Goal: Task Accomplishment & Management: Complete application form

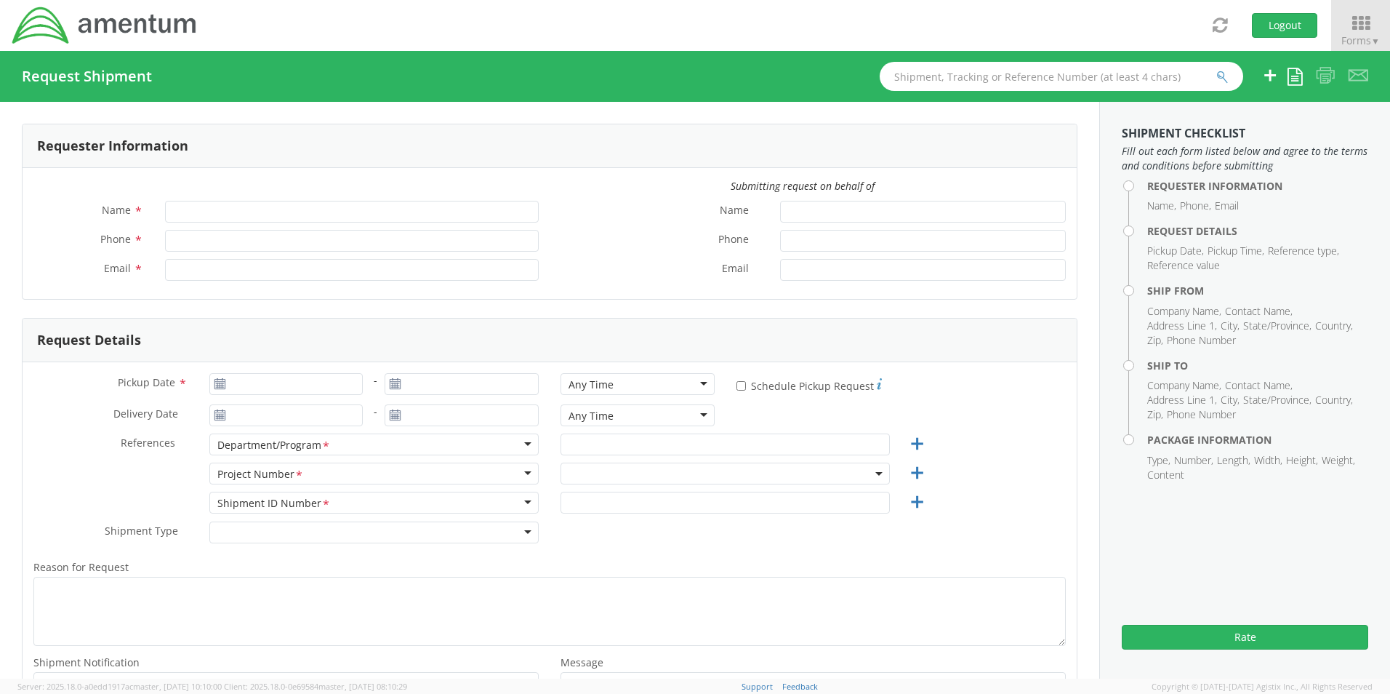
type input "[PERSON_NAME]"
type input "8172241568"
type input "[EMAIL_ADDRESS][PERSON_NAME][DOMAIN_NAME]"
type input "[DATE]"
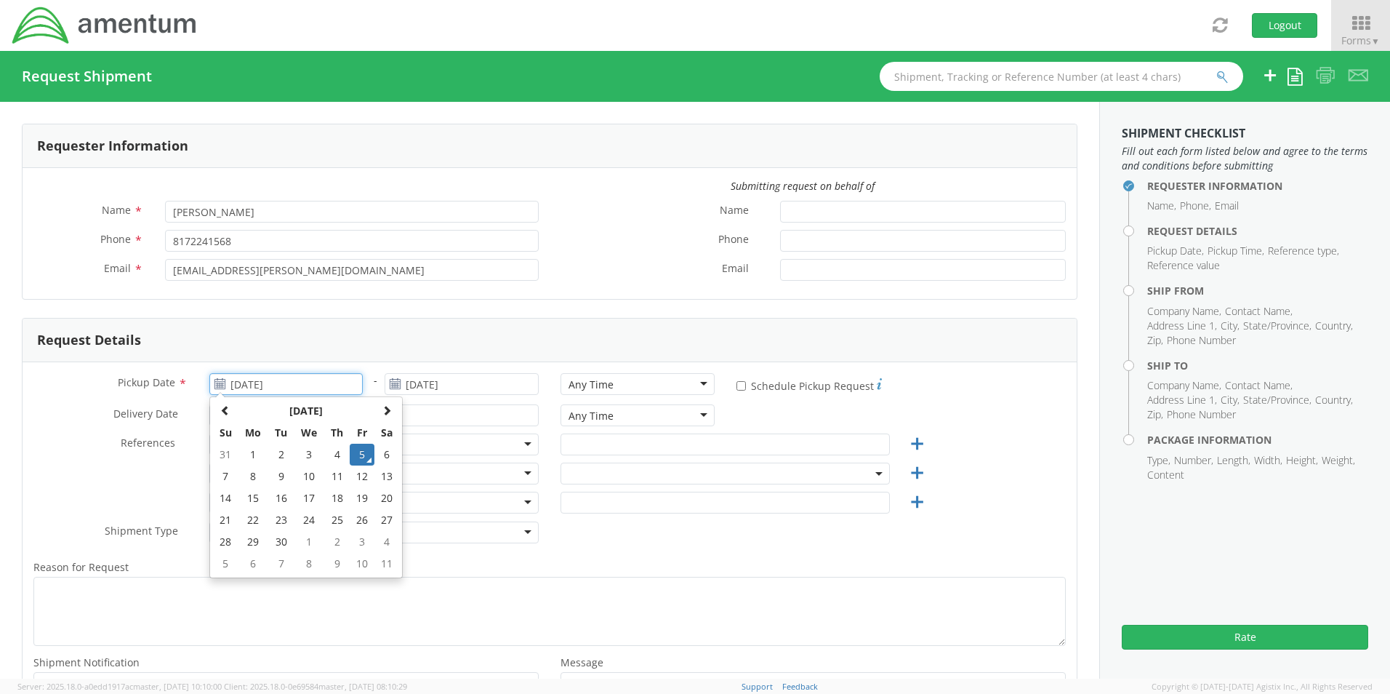
click at [264, 384] on input "[DATE]" at bounding box center [286, 384] width 154 height 22
select select "OCCP.600391.00000"
click at [359, 454] on td "5" at bounding box center [362, 454] width 25 height 22
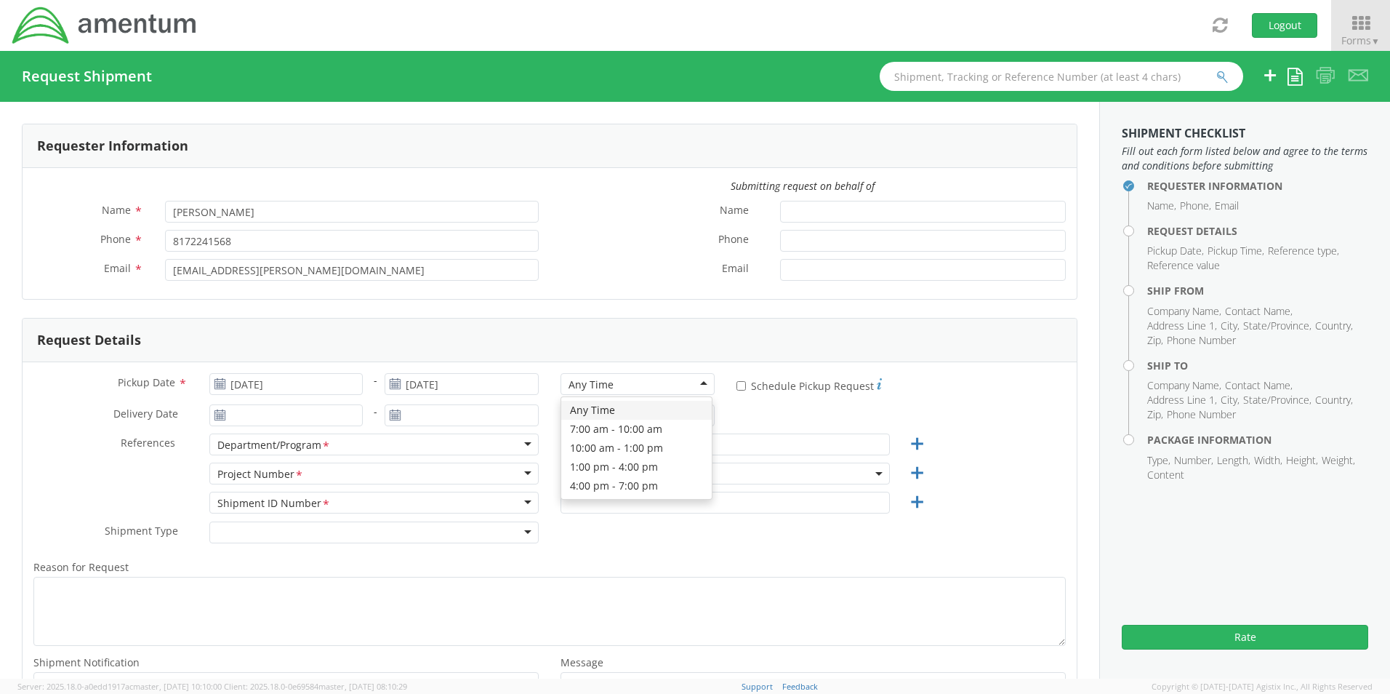
click at [625, 386] on div "Any Time" at bounding box center [638, 384] width 154 height 22
click at [594, 441] on input "text" at bounding box center [725, 444] width 329 height 22
paste input "[PERSON_NAME]"
type input "[PERSON_NAME]"
drag, startPoint x: 596, startPoint y: 474, endPoint x: 596, endPoint y: 491, distance: 16.7
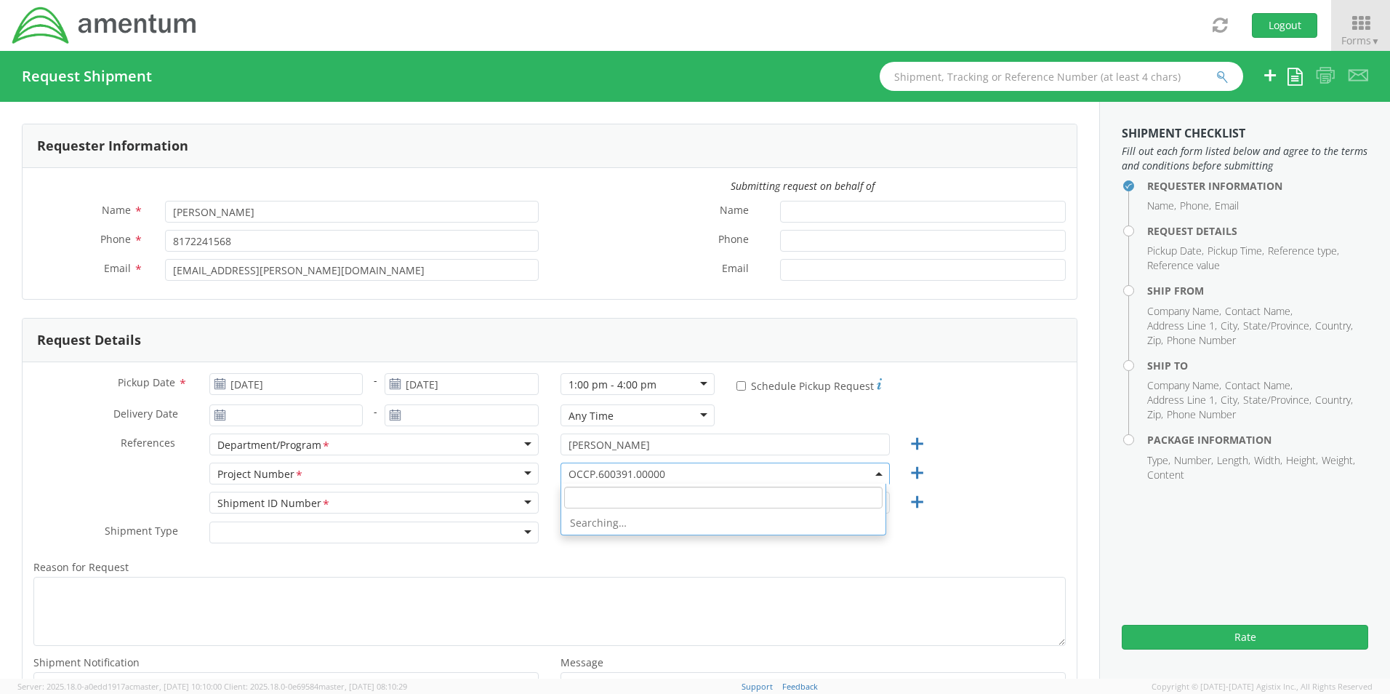
click at [596, 477] on span "OCCP.600391.00000" at bounding box center [725, 474] width 313 height 14
click at [597, 493] on input "search" at bounding box center [723, 497] width 318 height 22
paste input "OVHD.100325.00000"
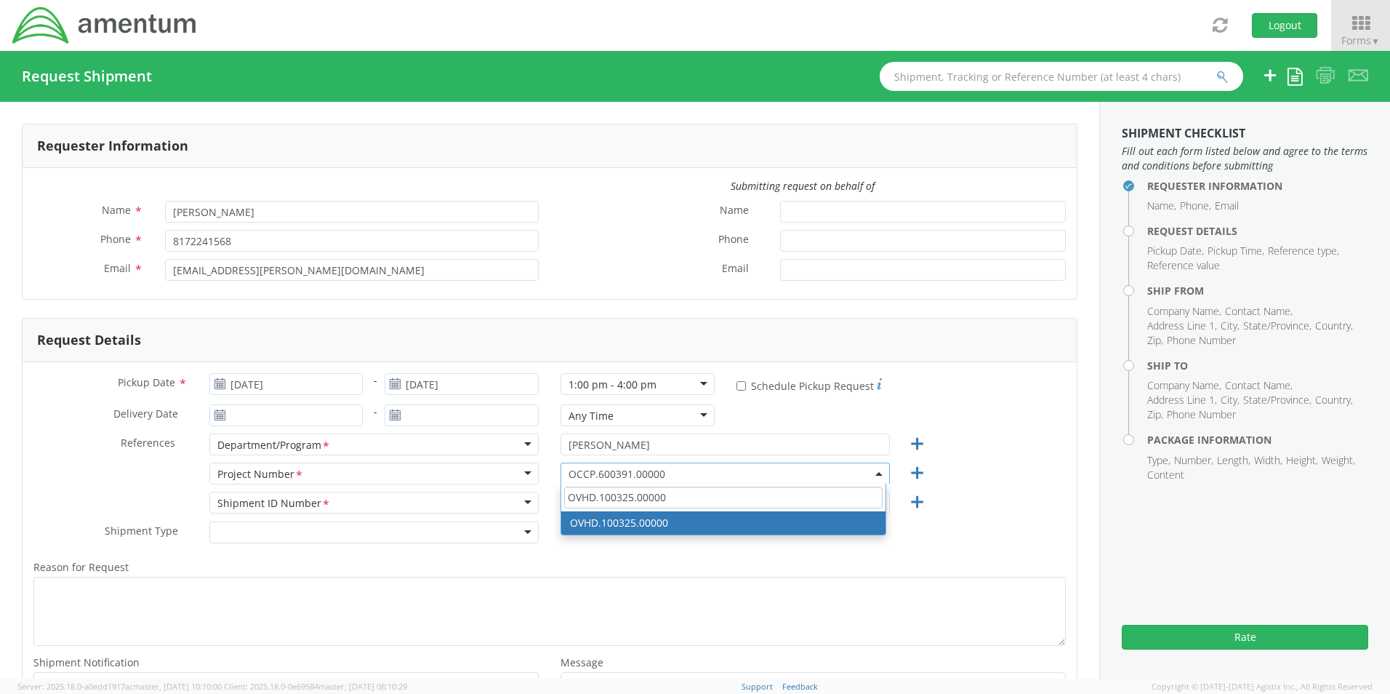
type input "OVHD.100325.00000"
select select "OVHD.100325.00000"
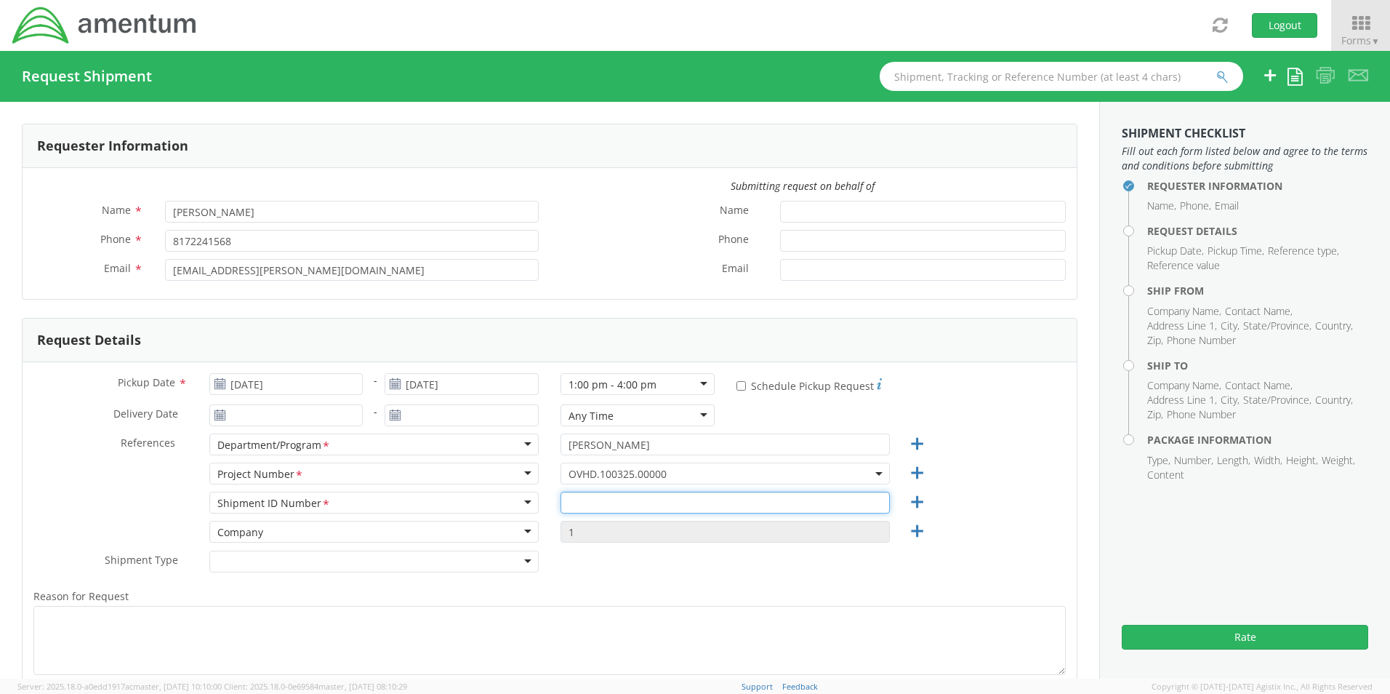
click at [587, 502] on input "text" at bounding box center [725, 502] width 329 height 22
paste input "GABE TRUJILLO RITM0218332"
type input "GABE TRUJILLO RITM0218332"
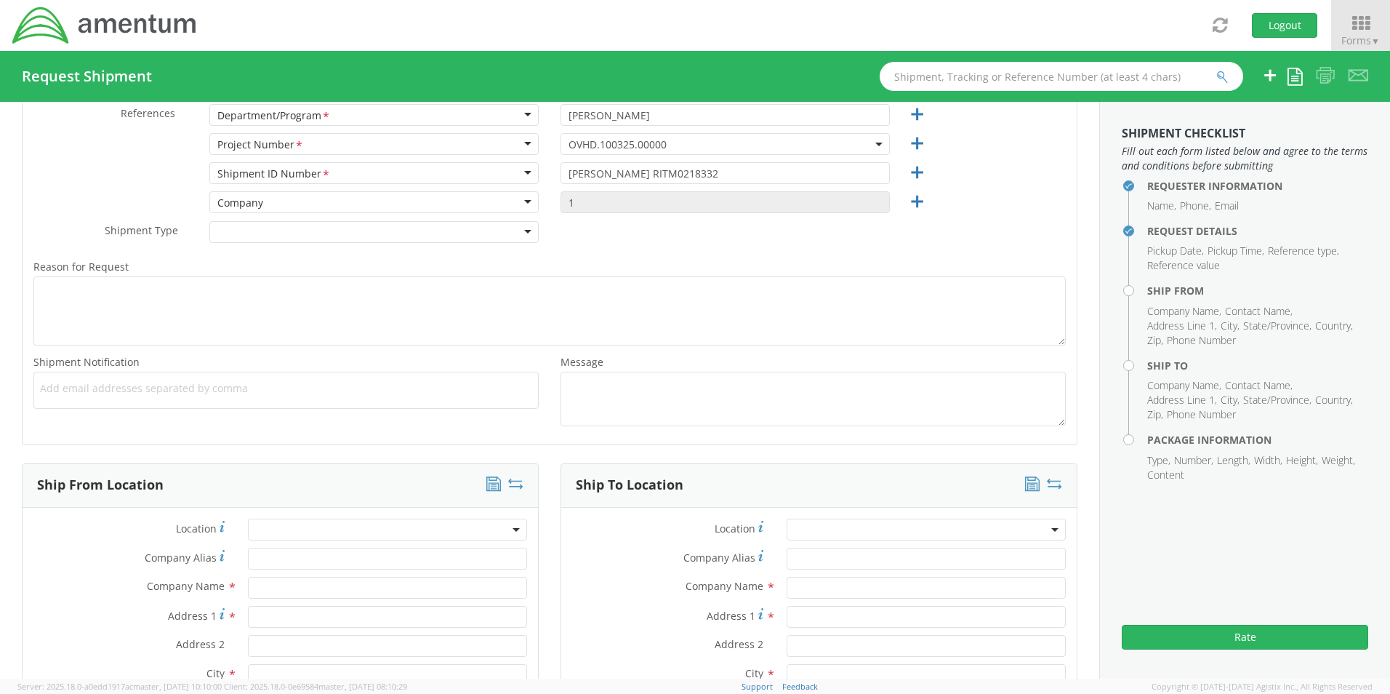
click at [89, 390] on span "Add email addresses separated by comma" at bounding box center [286, 388] width 492 height 15
paste input "[PERSON_NAME][EMAIL_ADDRESS][PERSON_NAME][DOMAIN_NAME]"
type input "[PERSON_NAME][EMAIL_ADDRESS][PERSON_NAME][DOMAIN_NAME]"
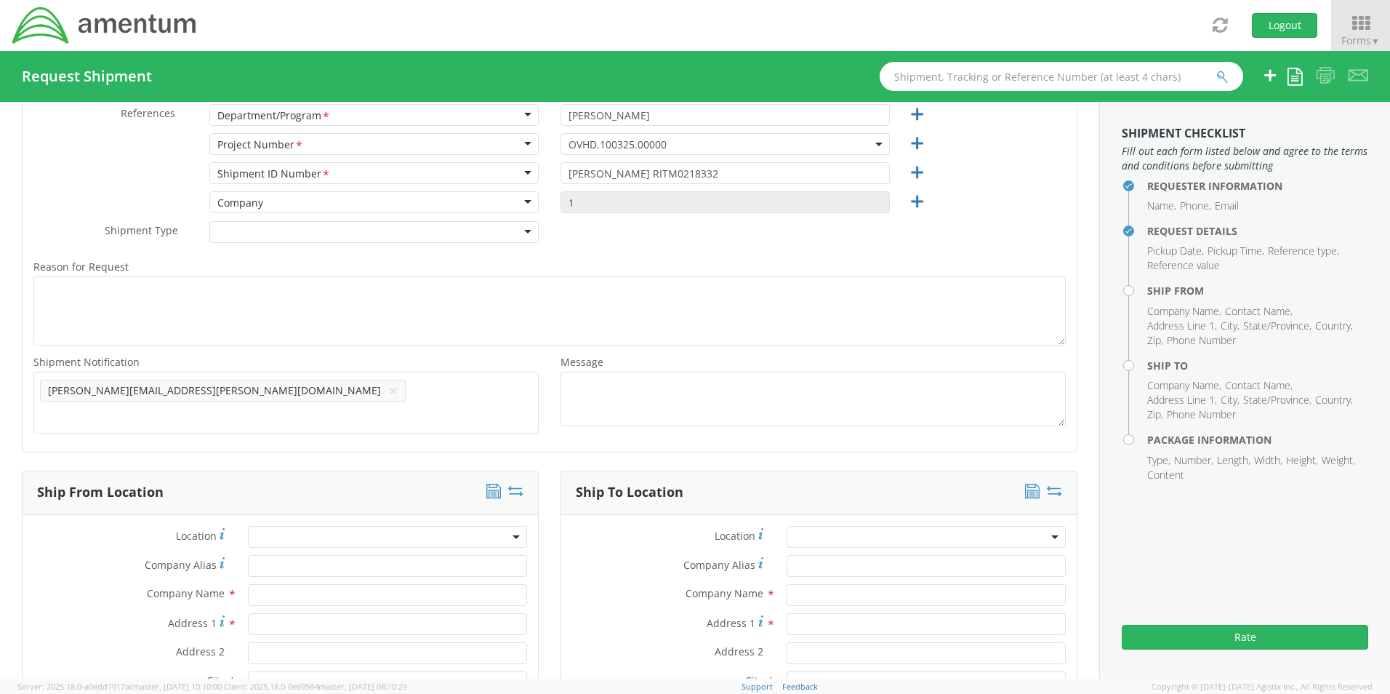
scroll to position [0, 0]
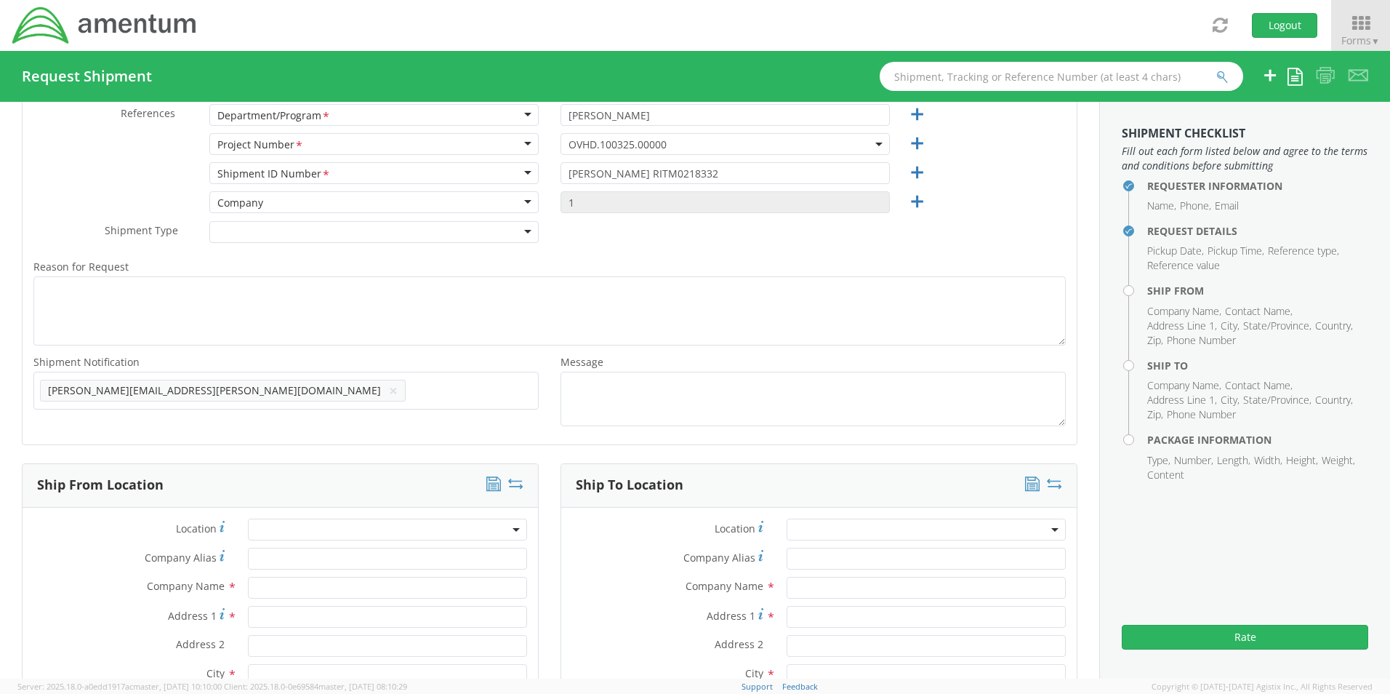
click at [300, 385] on span "Add email addresses separated by comma" at bounding box center [286, 388] width 492 height 15
paste input "[EMAIL_ADDRESS][DOMAIN_NAME]"
type input "[EMAIL_ADDRESS][DOMAIN_NAME]"
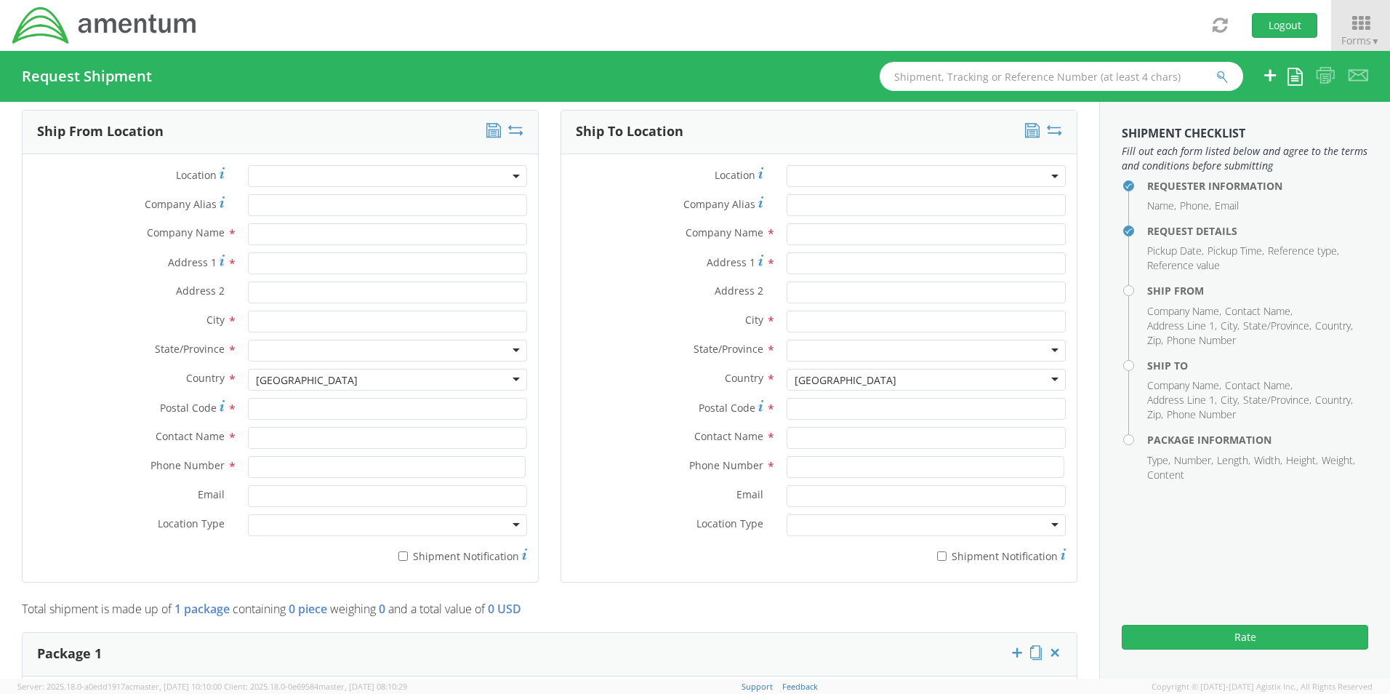
scroll to position [693, 0]
click at [305, 430] on input "text" at bounding box center [387, 436] width 279 height 22
type input "sene"
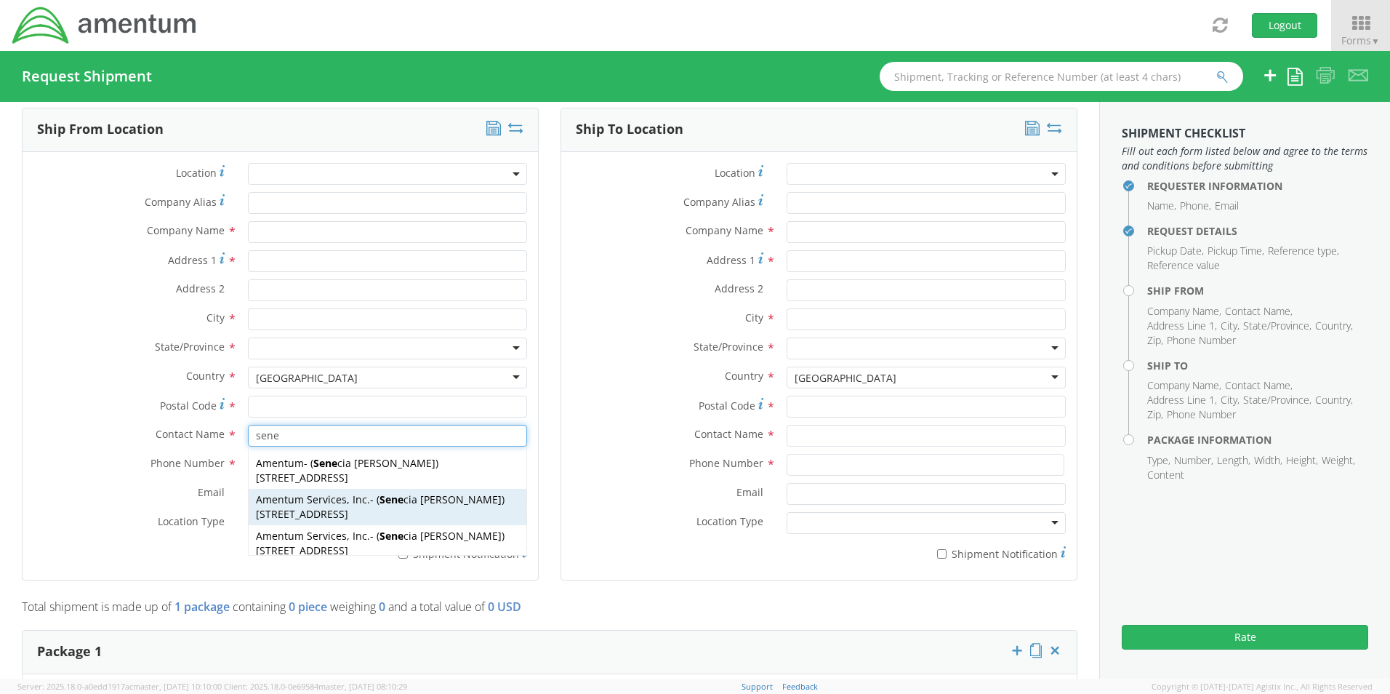
click at [311, 507] on span "[STREET_ADDRESS]" at bounding box center [302, 514] width 92 height 14
type input "Amentum Services, Inc."
type input "[STREET_ADDRESS]"
type input "[GEOGRAPHIC_DATA]"
type input "76177"
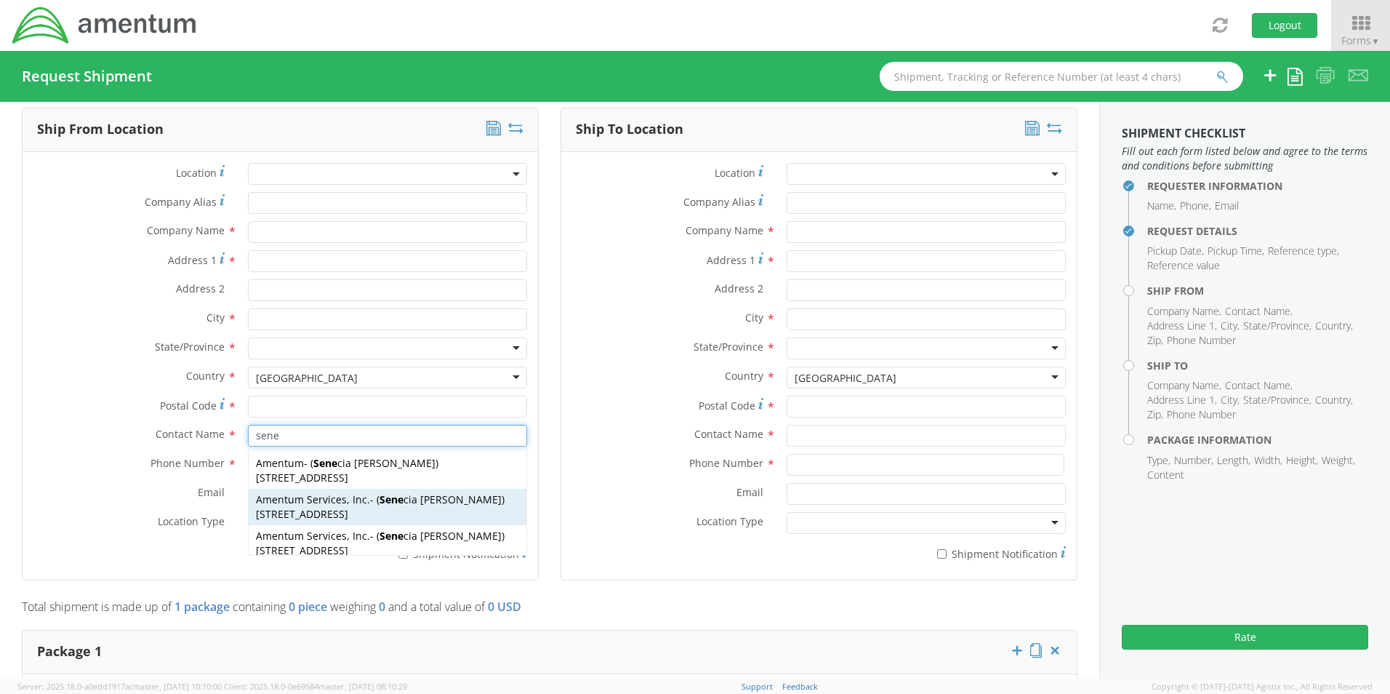
type input "[PERSON_NAME]"
type input "[PHONE_NUMBER]"
type input "[EMAIL_ADDRESS][PERSON_NAME][DOMAIN_NAME]"
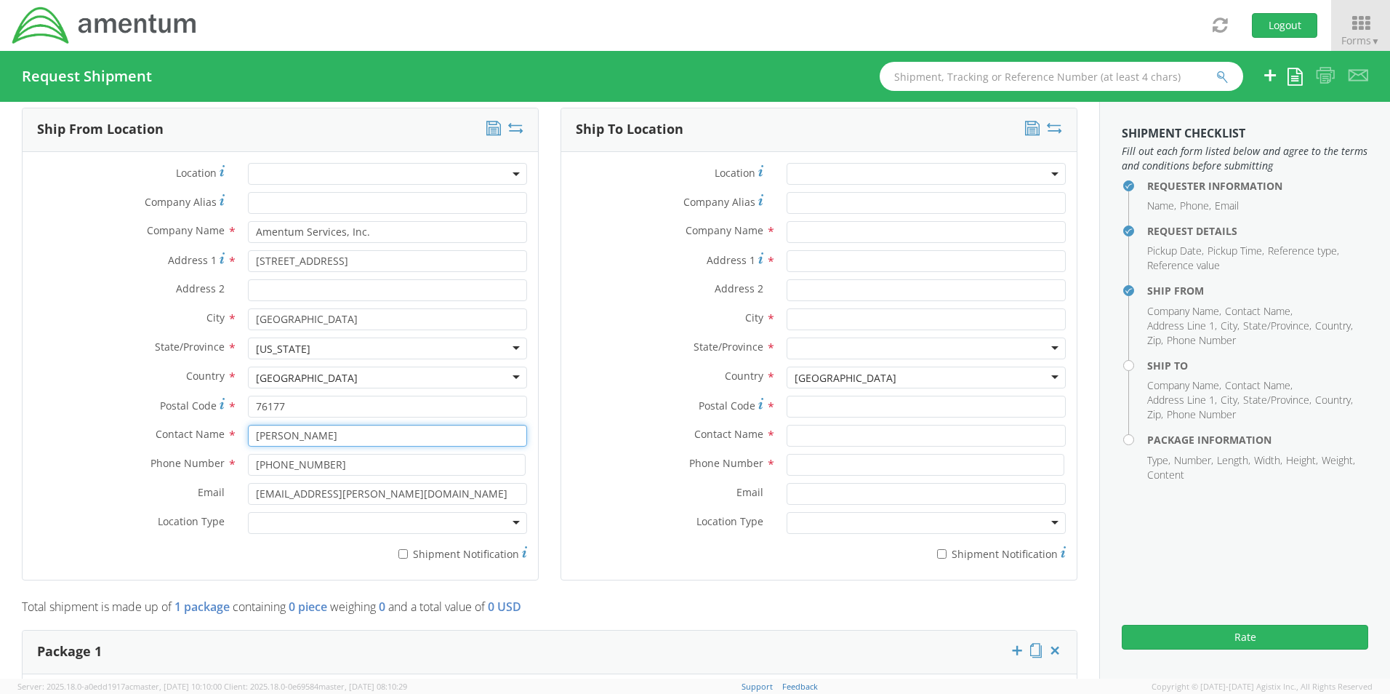
type input "[PERSON_NAME]"
click at [308, 521] on div at bounding box center [387, 523] width 279 height 22
click at [424, 544] on label "* Shipment Notification" at bounding box center [387, 552] width 279 height 17
click at [408, 549] on input "* Shipment Notification" at bounding box center [402, 553] width 9 height 9
checkbox input "true"
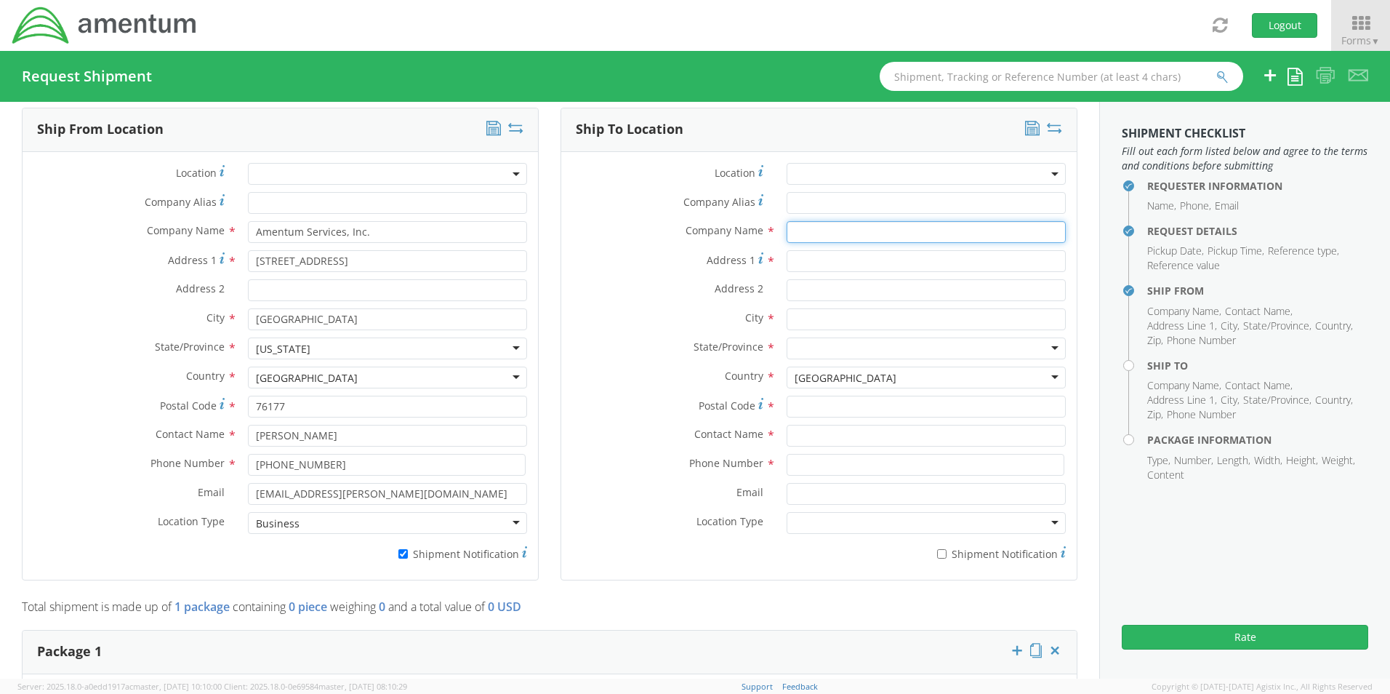
click at [816, 221] on input "text" at bounding box center [926, 232] width 279 height 22
paste input "GABE TRUJILLO"
type input "Amentum / GABE TRUJILLO"
click at [842, 425] on input "text" at bounding box center [926, 436] width 279 height 22
paste input "GABE TRUJILLO"
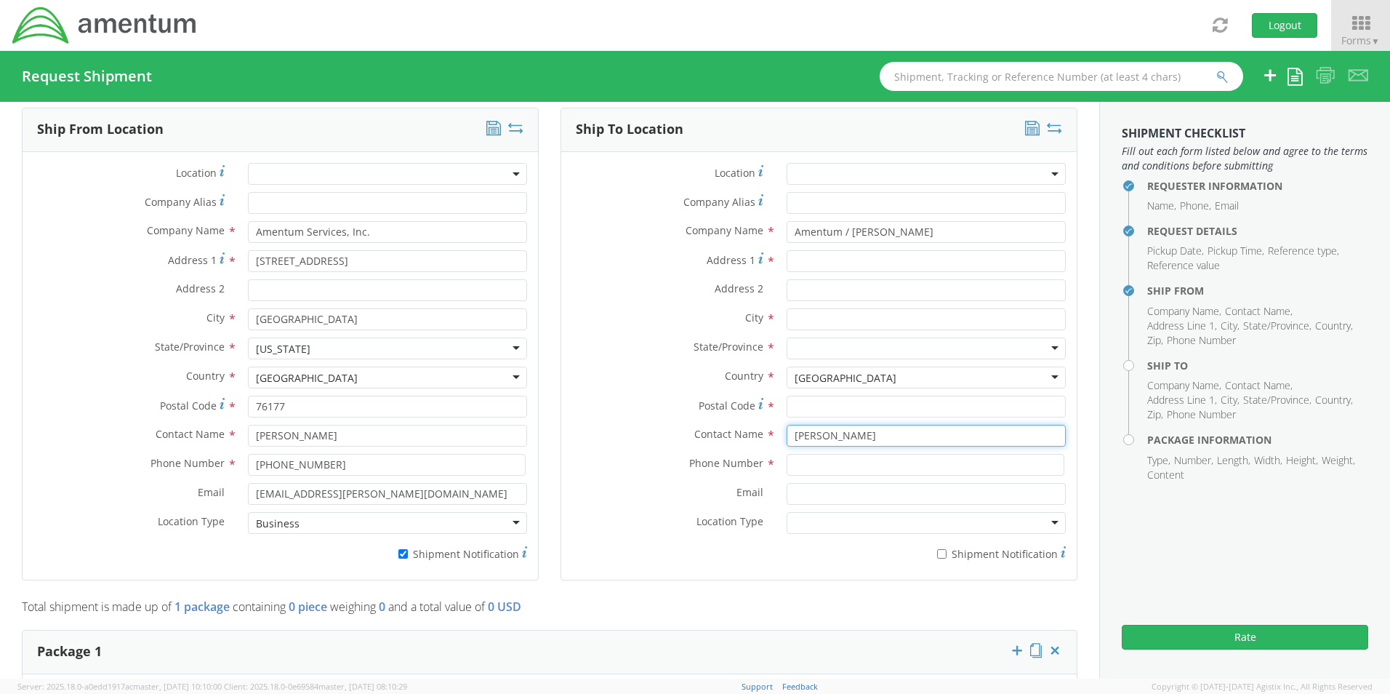
type input "GABE TRUJILLO"
click at [802, 256] on input "Address 1 *" at bounding box center [926, 261] width 279 height 22
paste input "201 Eichelberger Dr"
type input "201 Eichelberger Dr"
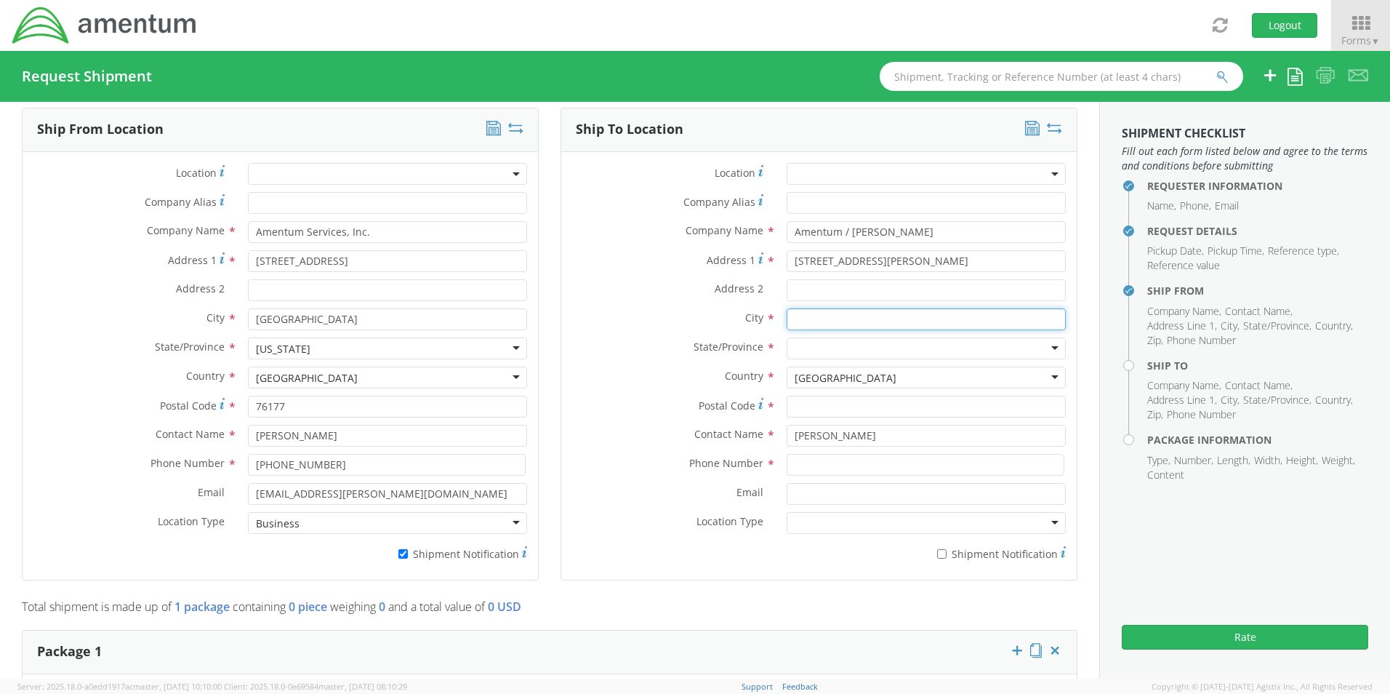
click at [829, 310] on input "text" at bounding box center [926, 319] width 279 height 22
paste input "Copperas Cove"
type input "Copperas Cove"
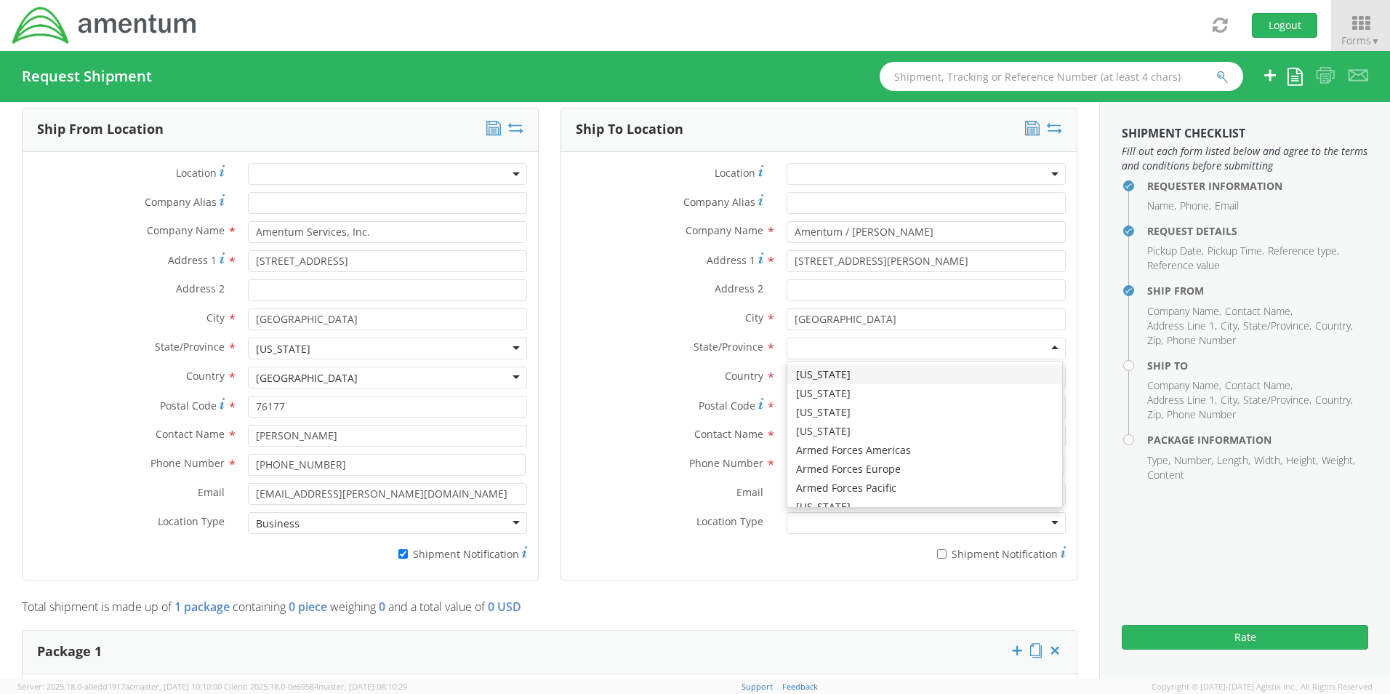
click at [807, 341] on div at bounding box center [926, 348] width 279 height 22
type input "t"
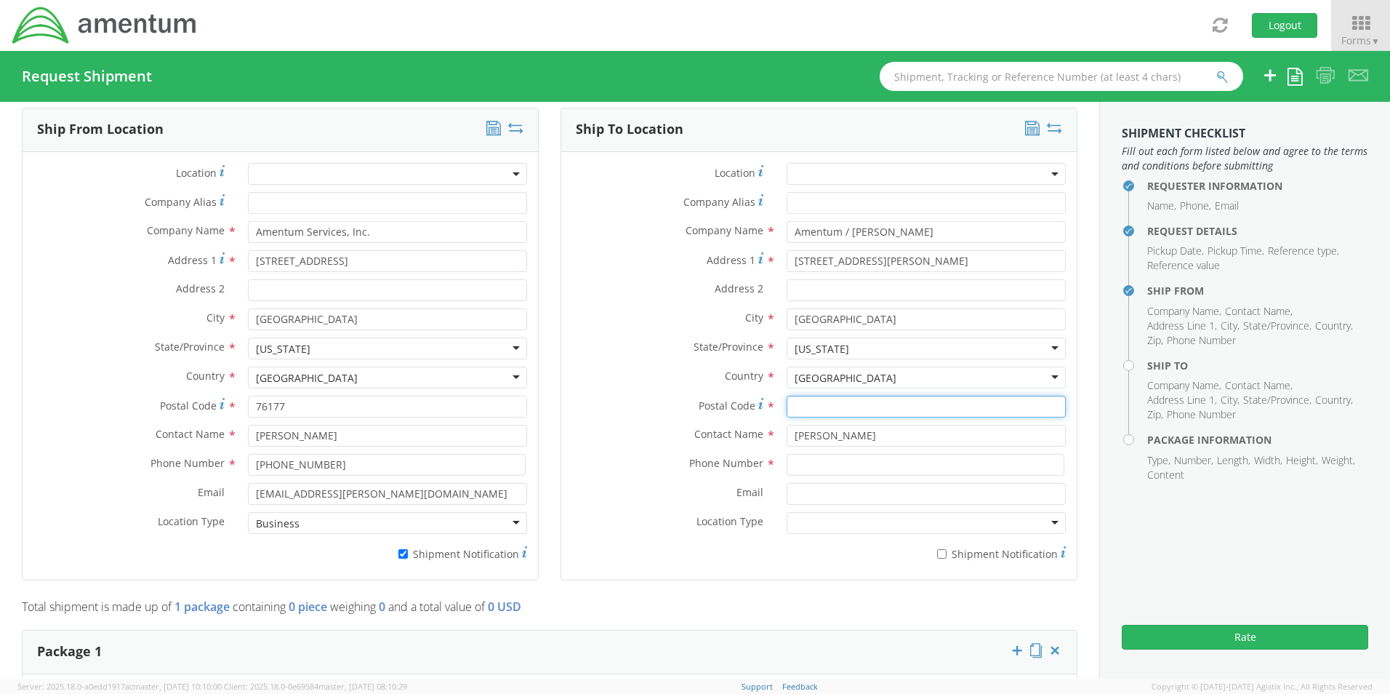
click at [795, 395] on input "Postal Code *" at bounding box center [926, 406] width 279 height 22
paste input "76522"
type input "76522"
click at [807, 457] on input at bounding box center [926, 465] width 278 height 22
paste input "254-238-7111"
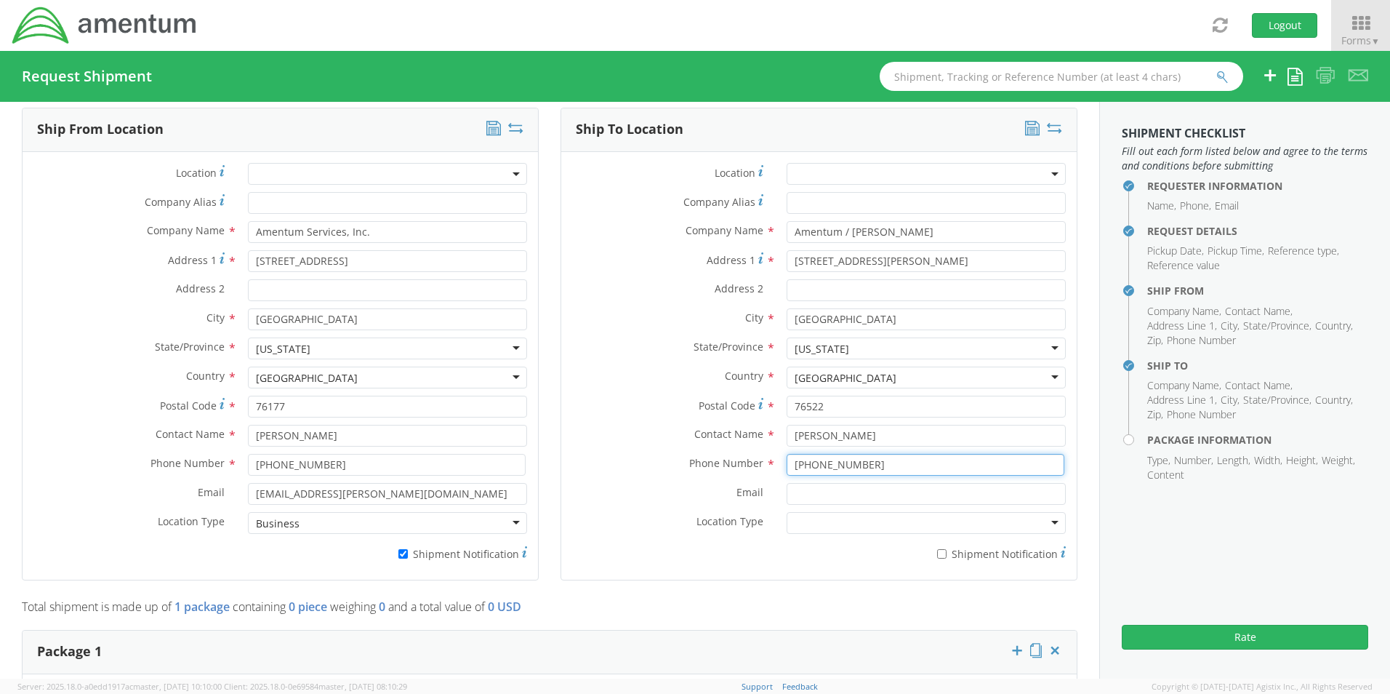
type input "254-238-7111"
click at [806, 486] on input "Email *" at bounding box center [926, 494] width 279 height 22
paste input "Gabe.Trujillo@amentum.com"
type input "Gabe.Trujillo@amentum.com"
click at [937, 549] on input "* Shipment Notification" at bounding box center [941, 553] width 9 height 9
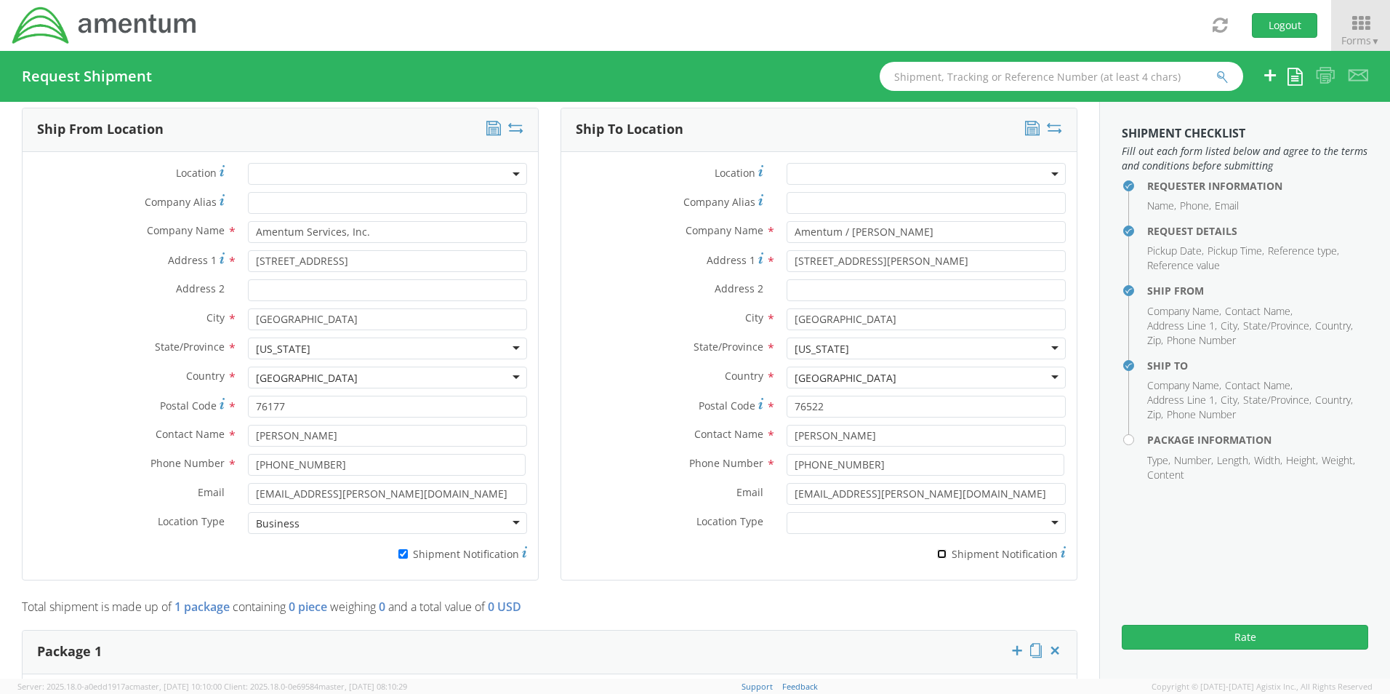
checkbox input "true"
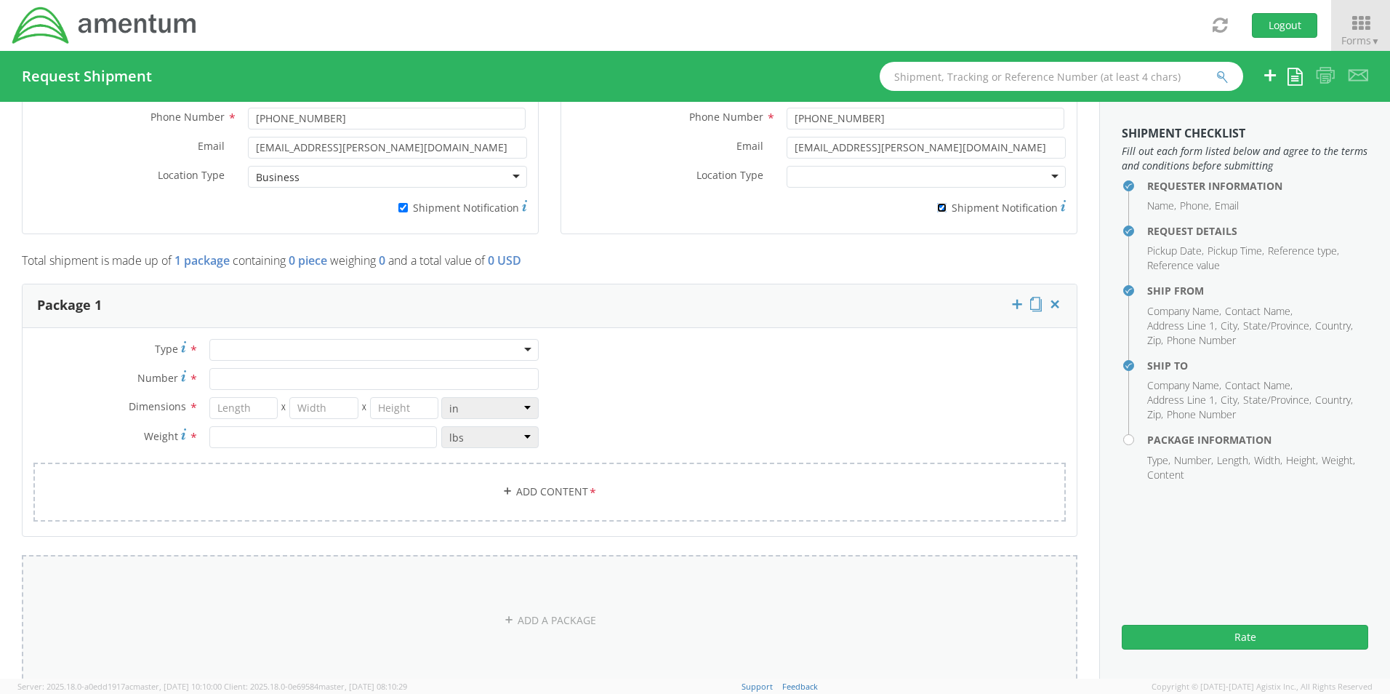
scroll to position [1129, 0]
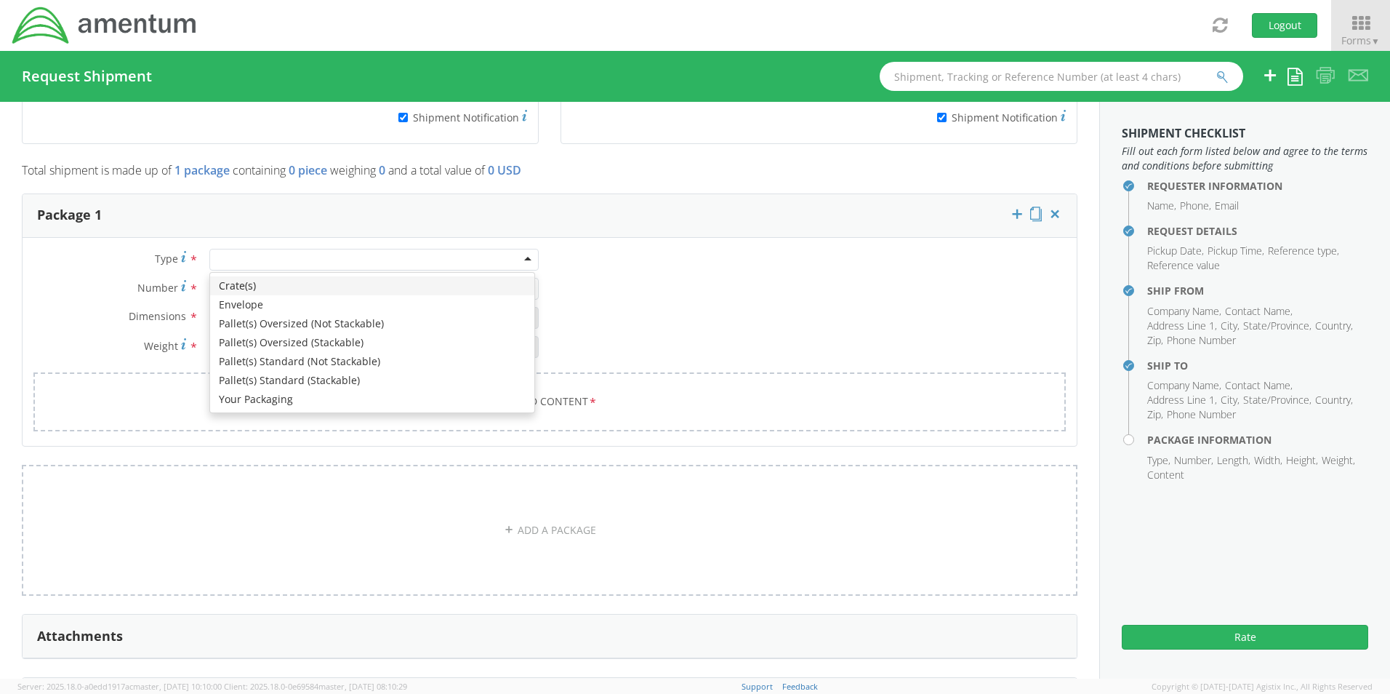
click at [253, 249] on div at bounding box center [373, 260] width 329 height 22
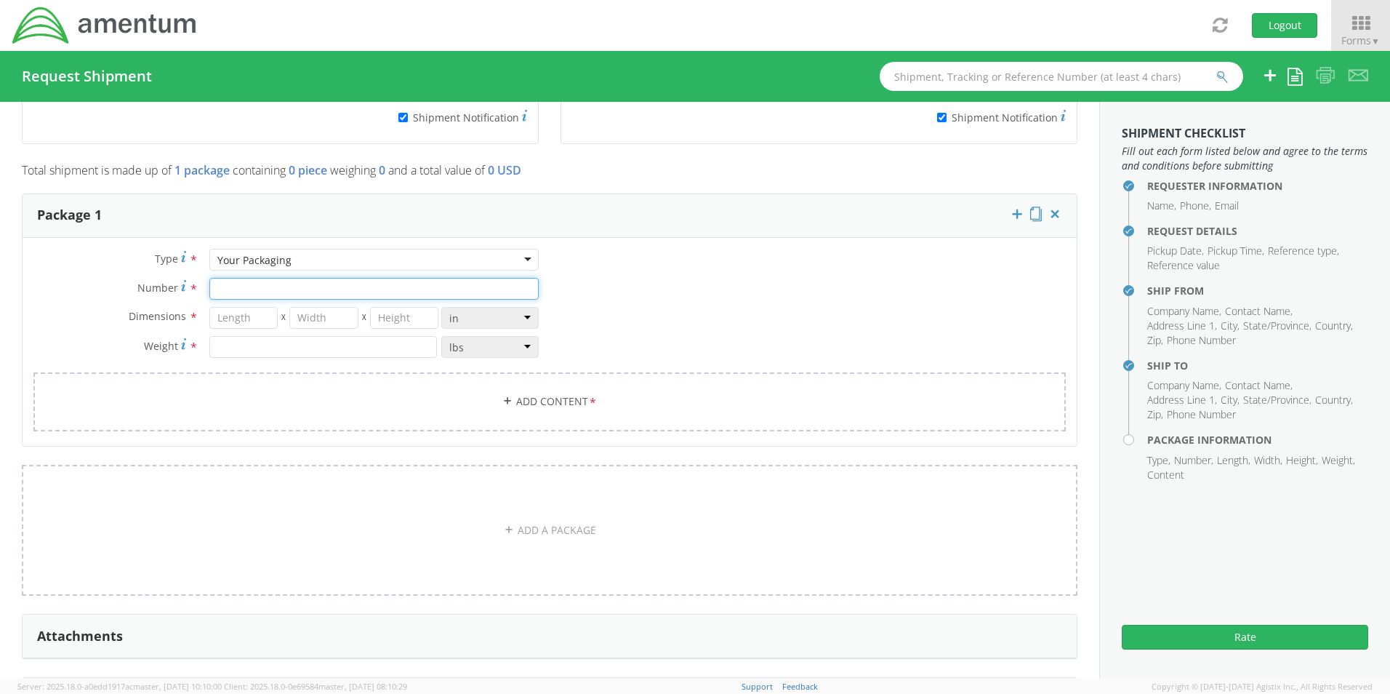
click at [237, 278] on input "Number *" at bounding box center [373, 289] width 329 height 22
type input "1"
type input "29"
type input "16"
type input "5"
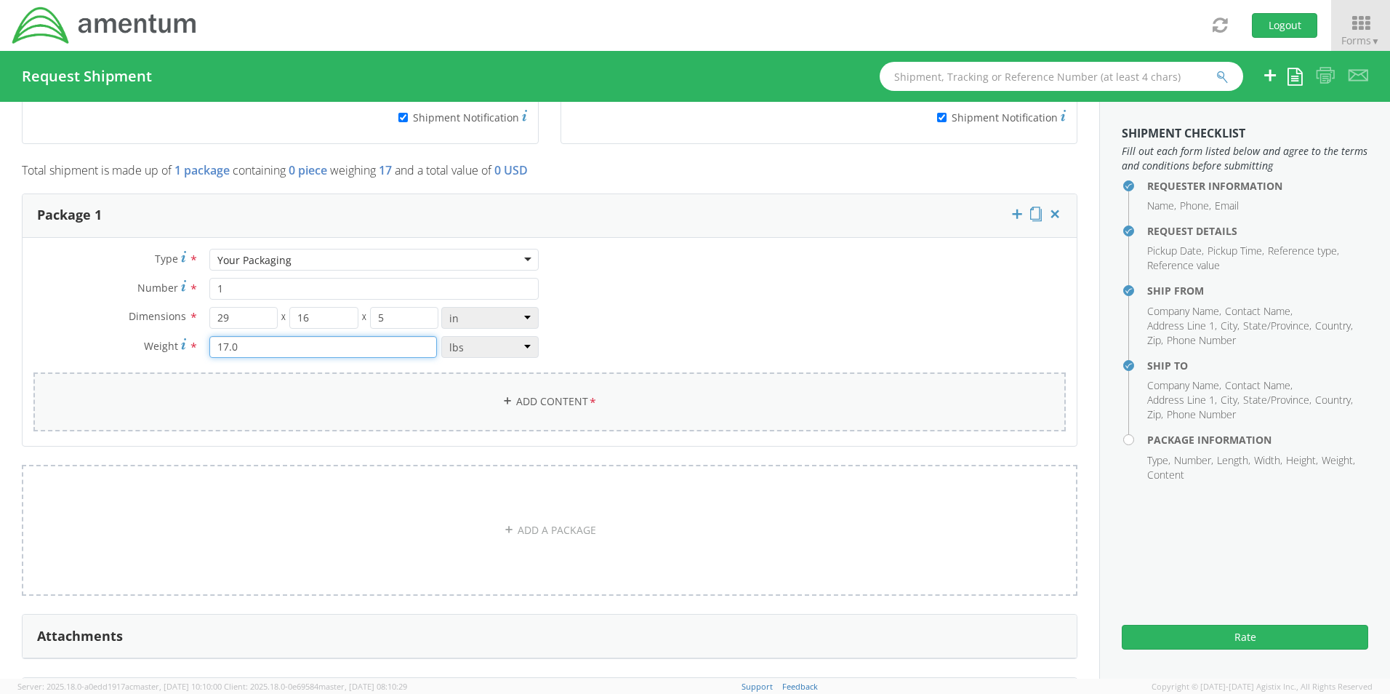
type input "17.0"
click at [528, 393] on link "Add Content *" at bounding box center [549, 401] width 1032 height 59
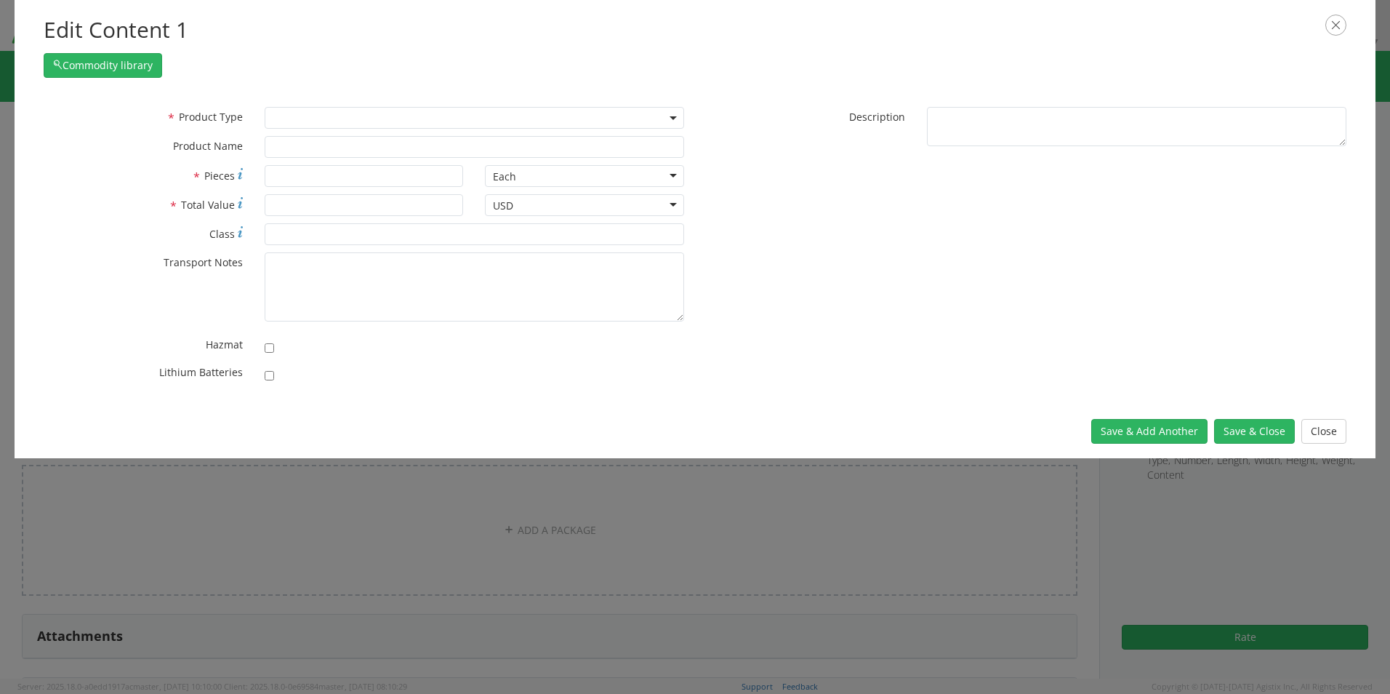
click at [294, 117] on span at bounding box center [474, 118] width 419 height 22
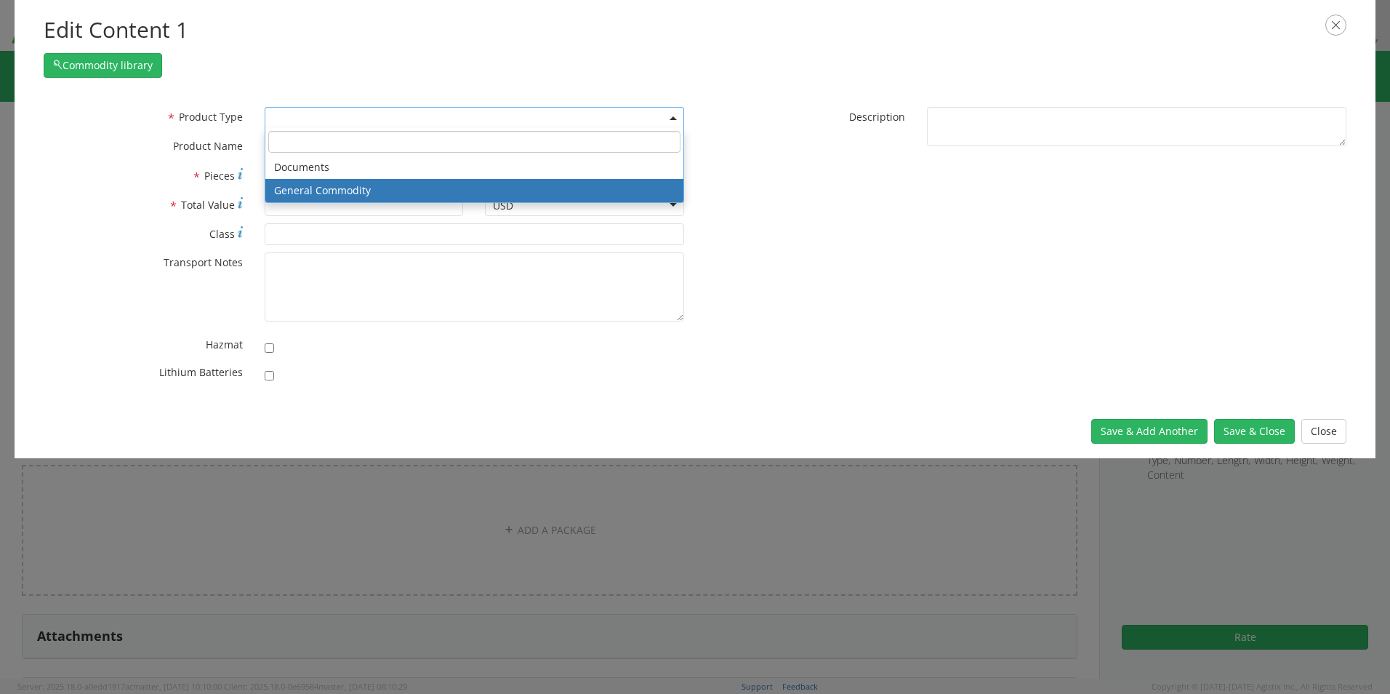
select select "COMMODITY"
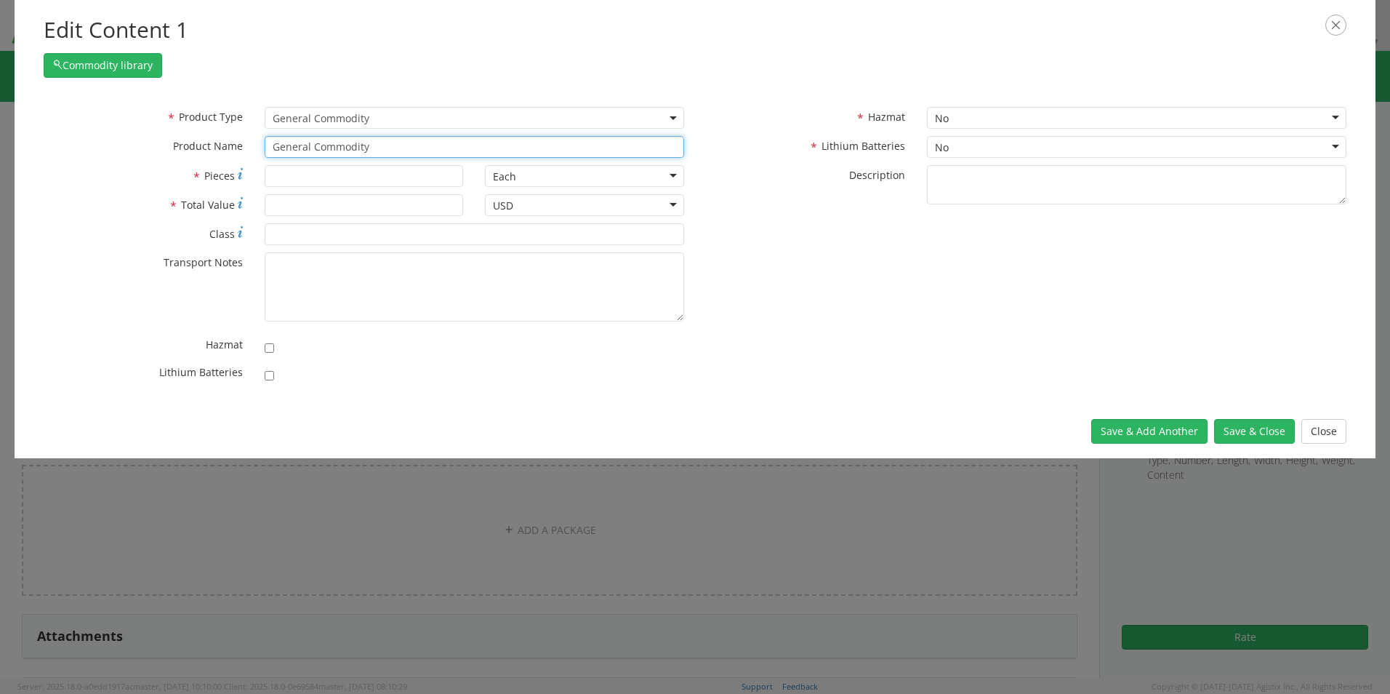
drag, startPoint x: 387, startPoint y: 146, endPoint x: 161, endPoint y: 142, distance: 226.1
click at [163, 142] on div "* Product Name General Commodity" at bounding box center [364, 147] width 662 height 22
paste input "Monitor x1 (24”) SN: SV0TV04"
type input "Monitor x1 (24”) SN: SV0TV04"
type input "1"
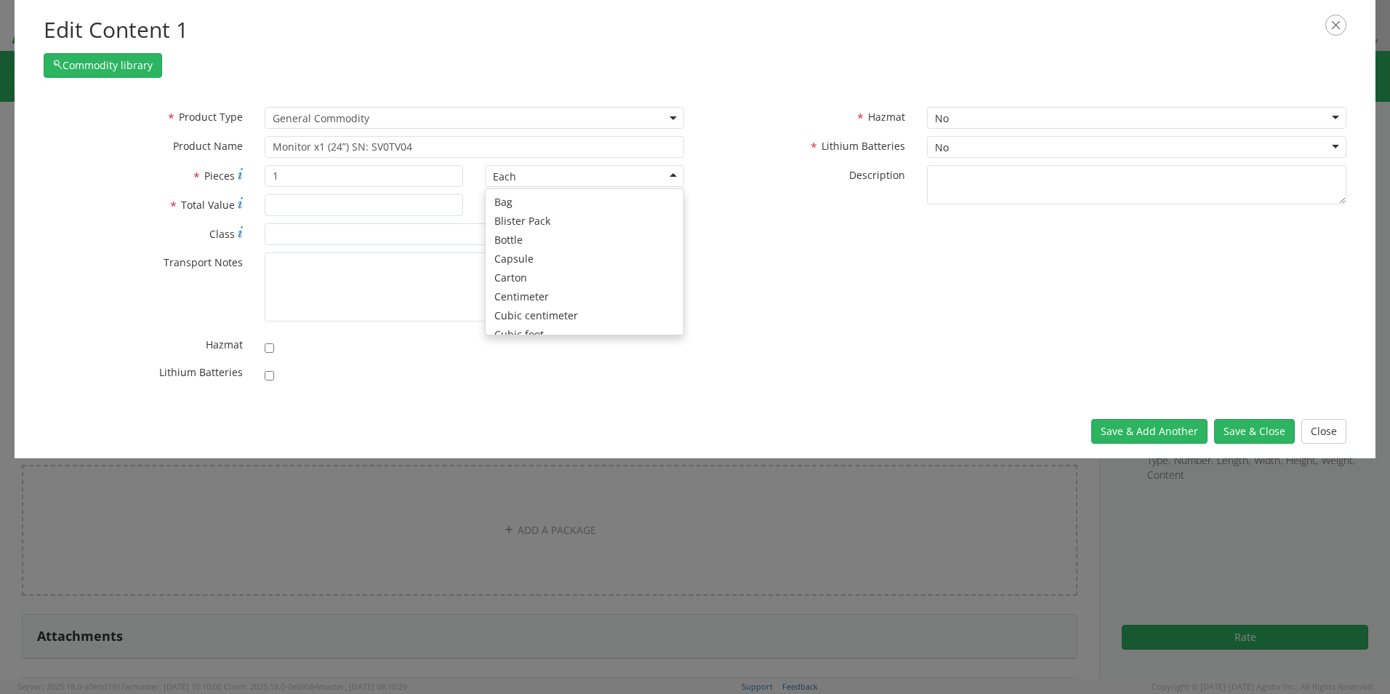
scroll to position [130, 0]
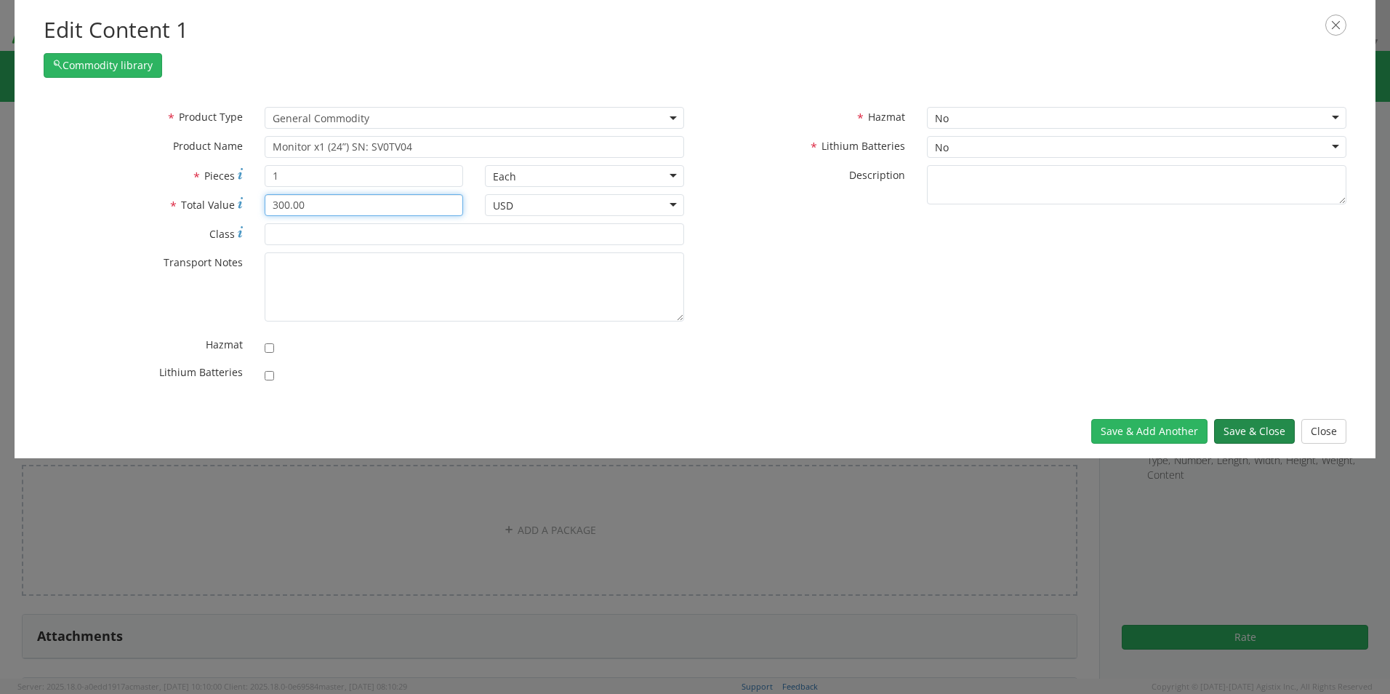
type input "300.00"
click at [1272, 425] on button "Save & Close" at bounding box center [1254, 431] width 81 height 25
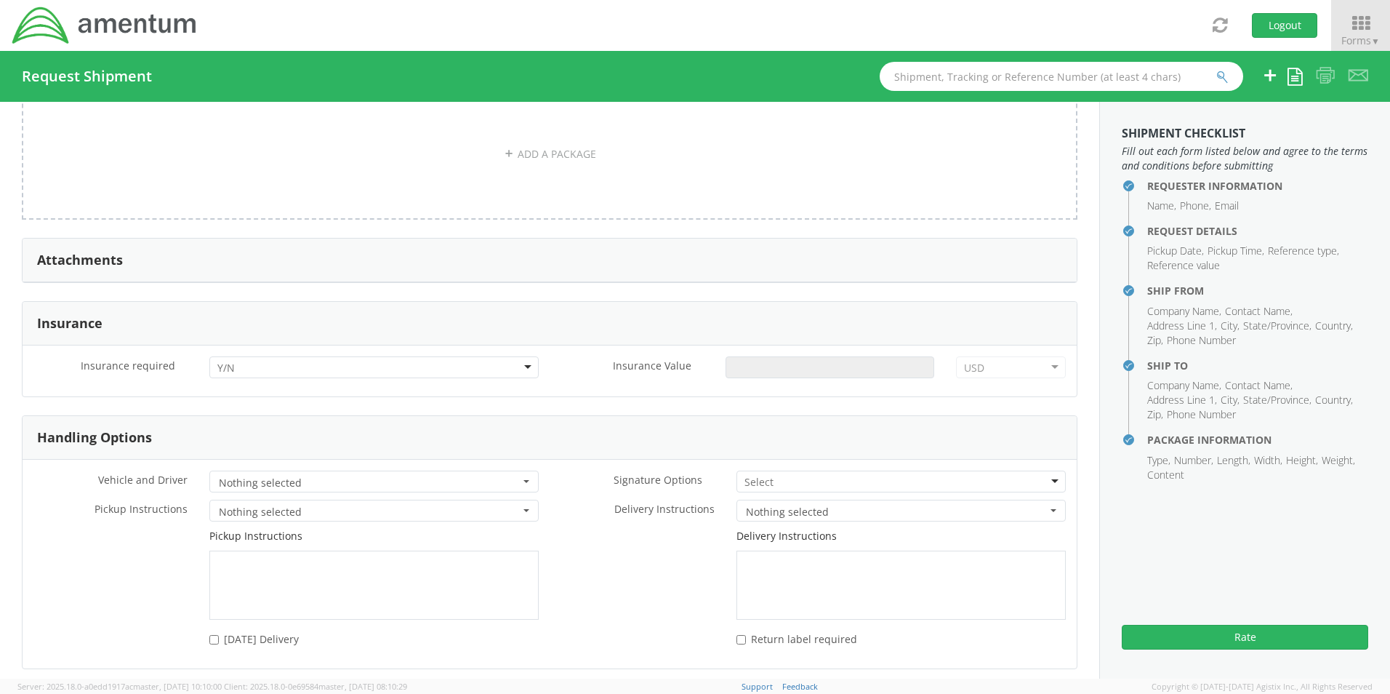
scroll to position [1638, 0]
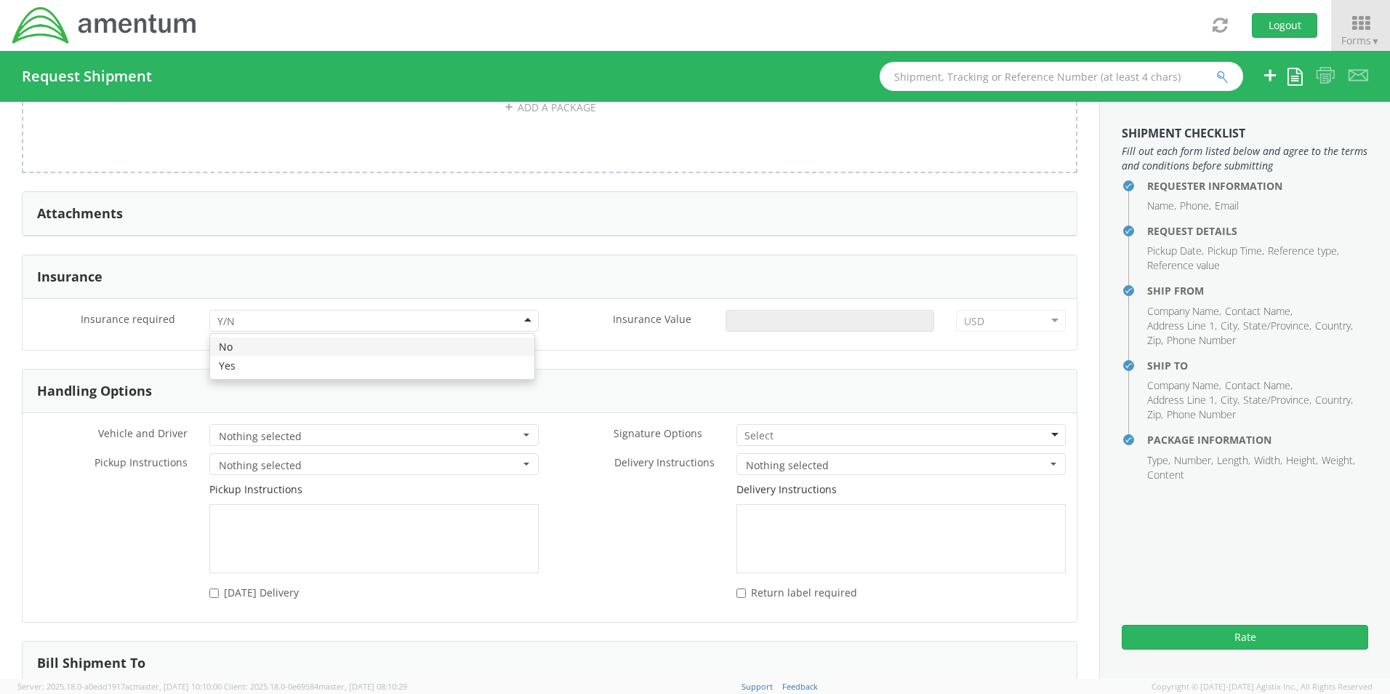
click at [247, 313] on div at bounding box center [373, 321] width 329 height 22
drag, startPoint x: 255, startPoint y: 362, endPoint x: 310, endPoint y: 351, distance: 55.6
click at [799, 316] on input "Insurance Value *" at bounding box center [830, 321] width 209 height 22
type input "300.00"
click at [757, 428] on input "select-one" at bounding box center [759, 435] width 31 height 15
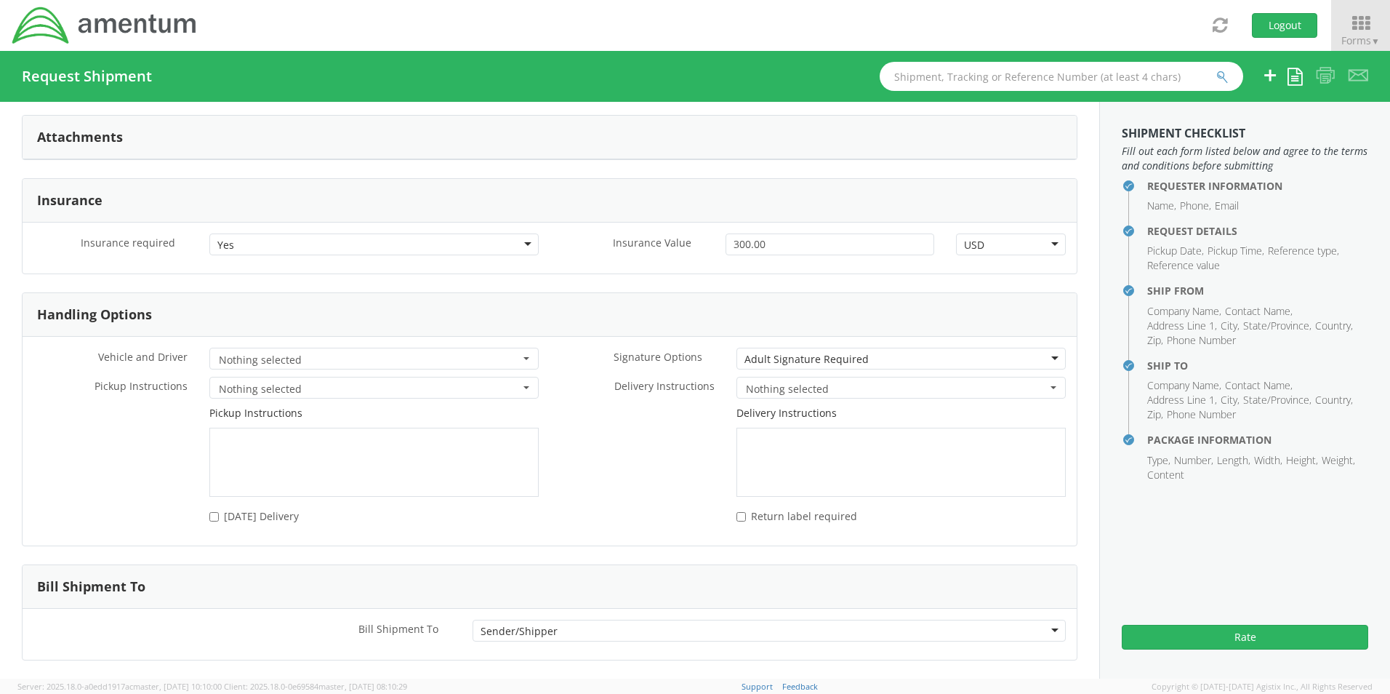
scroll to position [1764, 0]
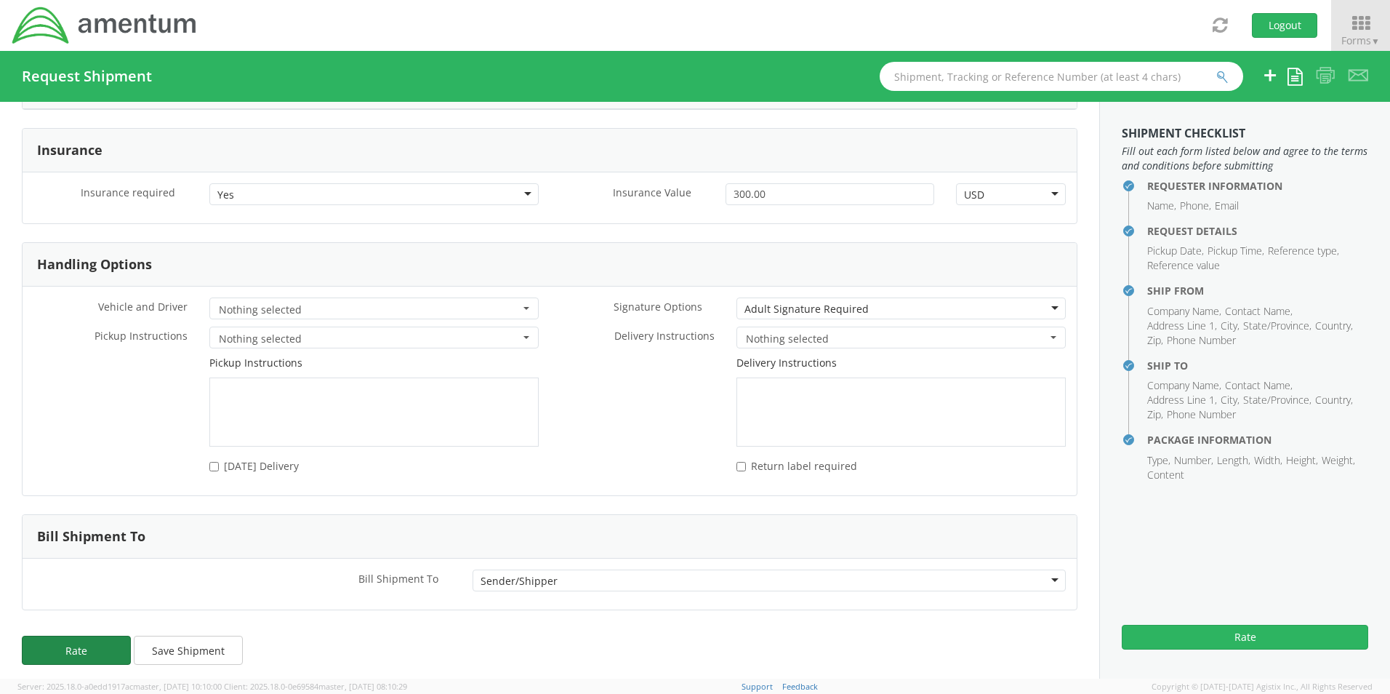
click at [63, 640] on button "Rate" at bounding box center [76, 649] width 109 height 29
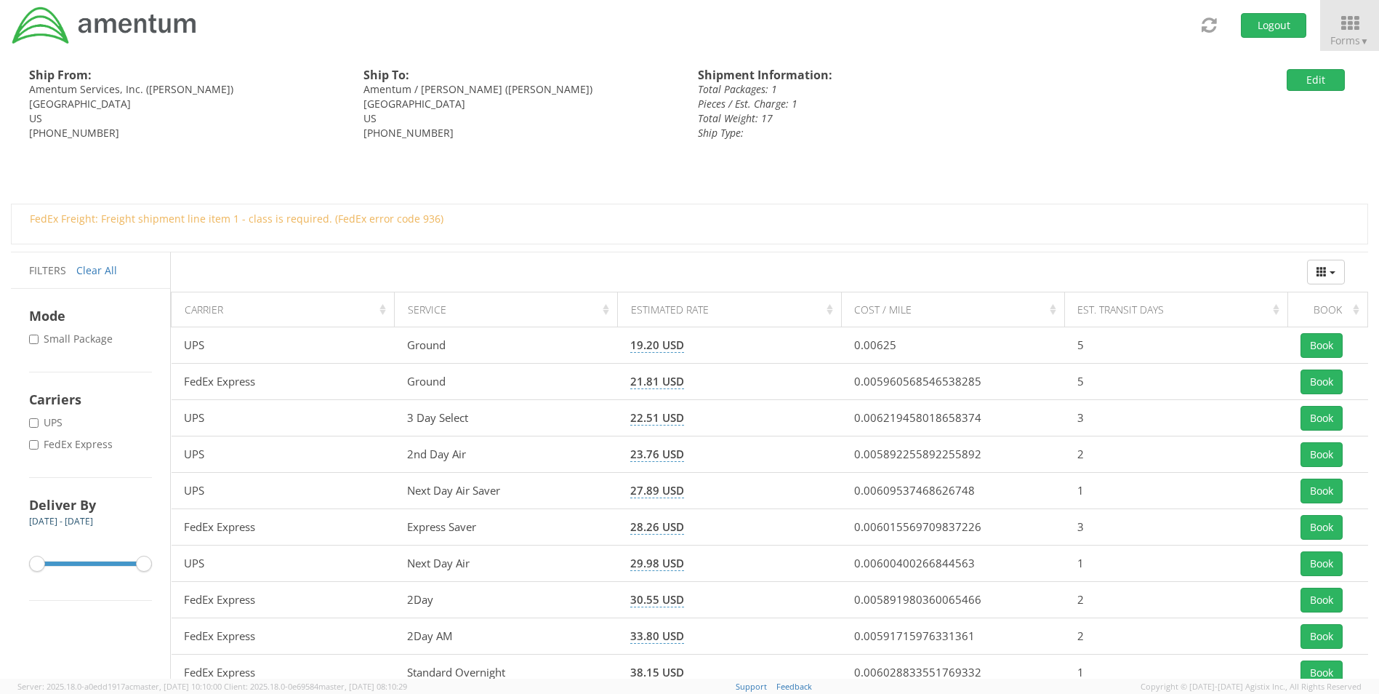
click at [81, 449] on label "* FedEx Express" at bounding box center [72, 444] width 87 height 15
click at [39, 449] on input "* FedEx Express" at bounding box center [33, 444] width 9 height 9
checkbox input "true"
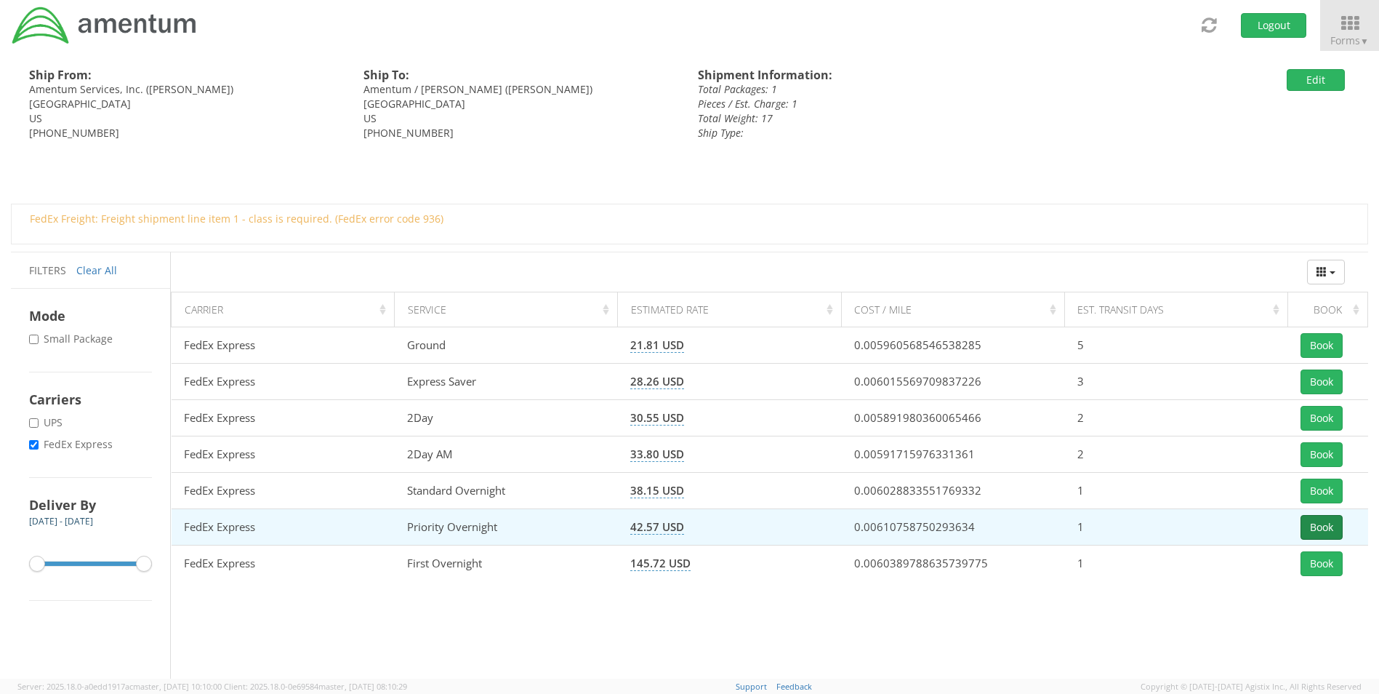
click at [1330, 531] on button "Book" at bounding box center [1322, 527] width 42 height 25
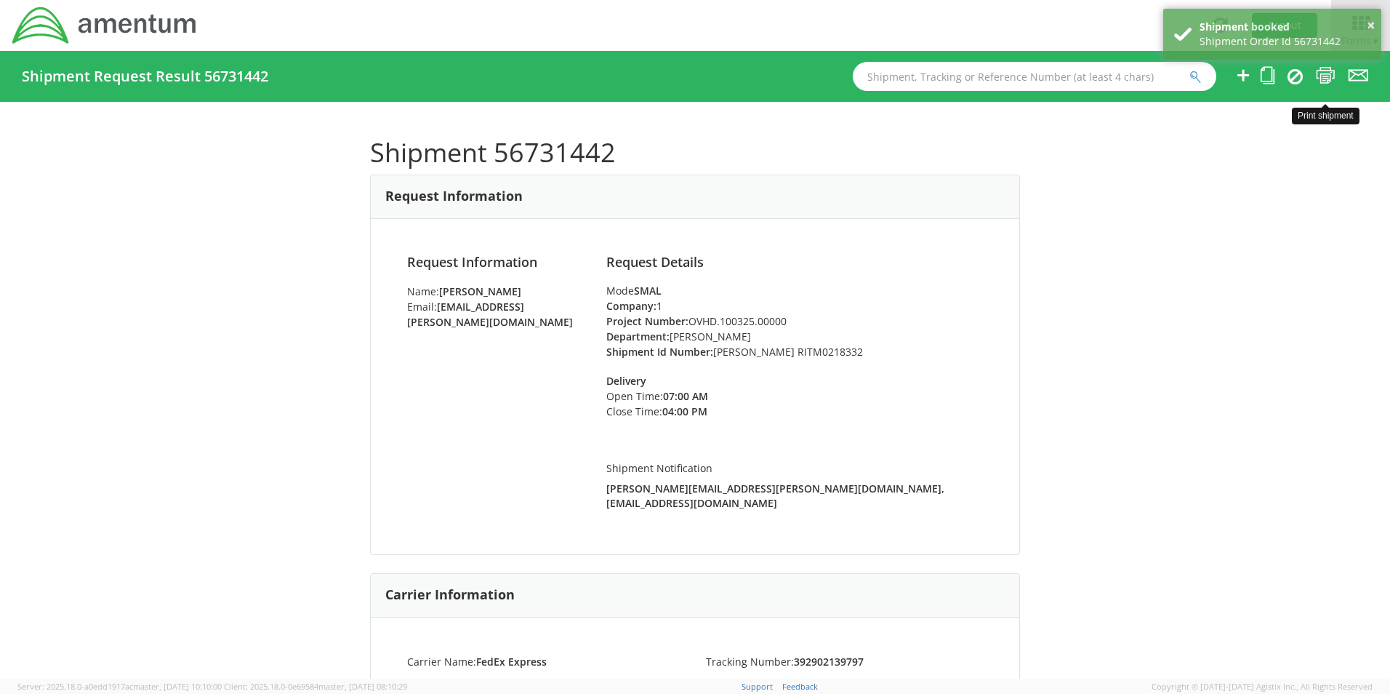
click at [1325, 75] on icon at bounding box center [1326, 75] width 20 height 18
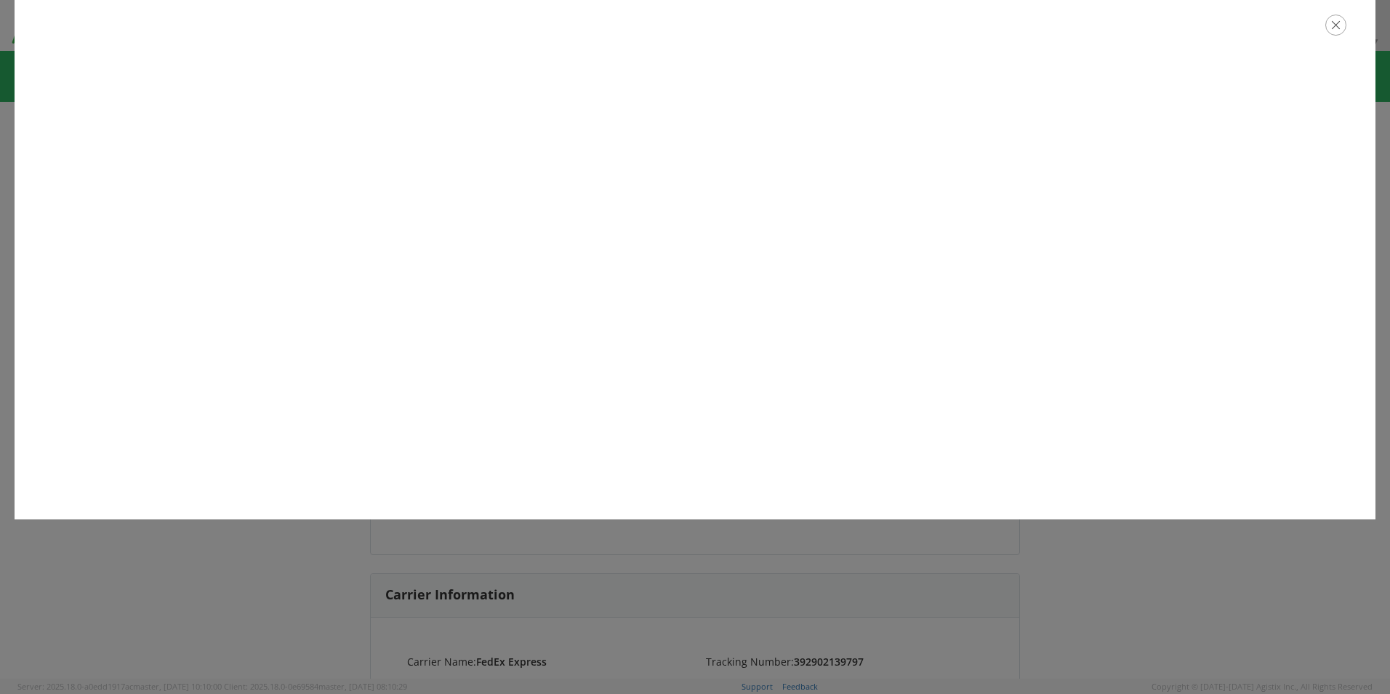
click at [1337, 25] on icon "button" at bounding box center [1335, 25] width 21 height 21
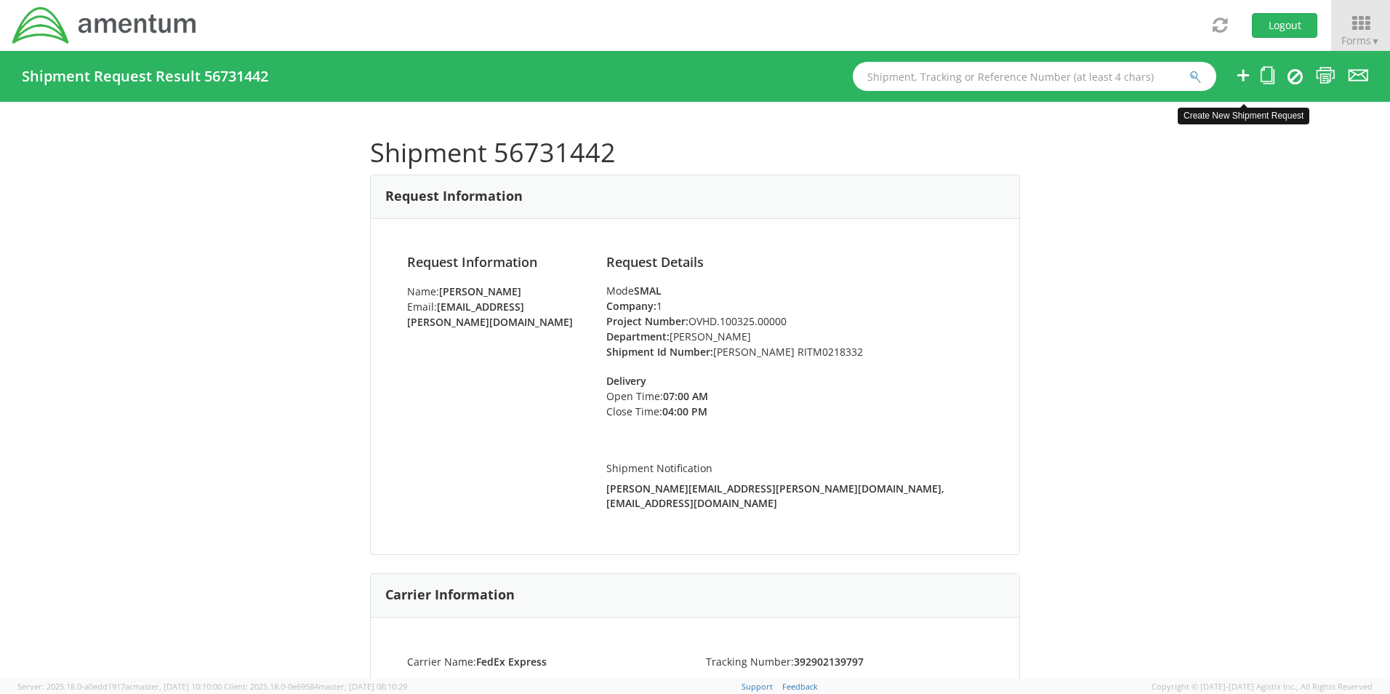
click at [1241, 74] on icon at bounding box center [1242, 75] width 17 height 18
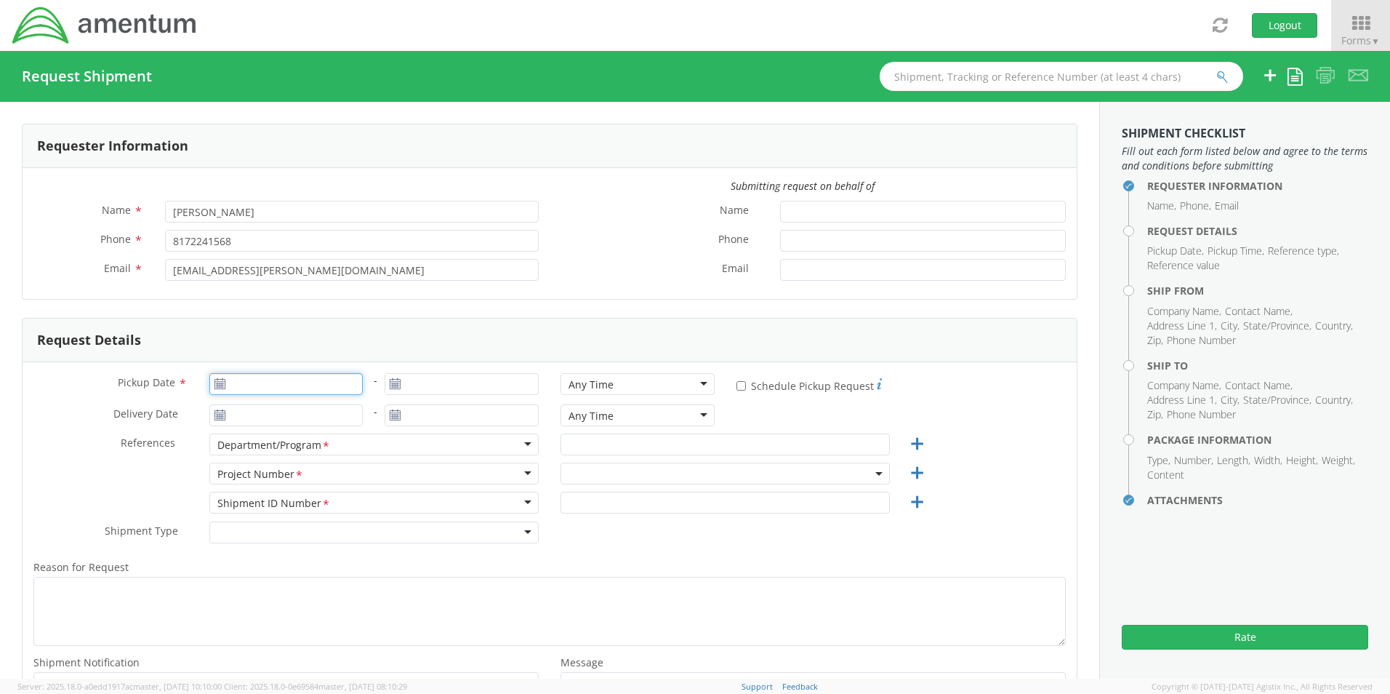
type input "[DATE]"
click at [257, 384] on input "[DATE]" at bounding box center [286, 384] width 154 height 22
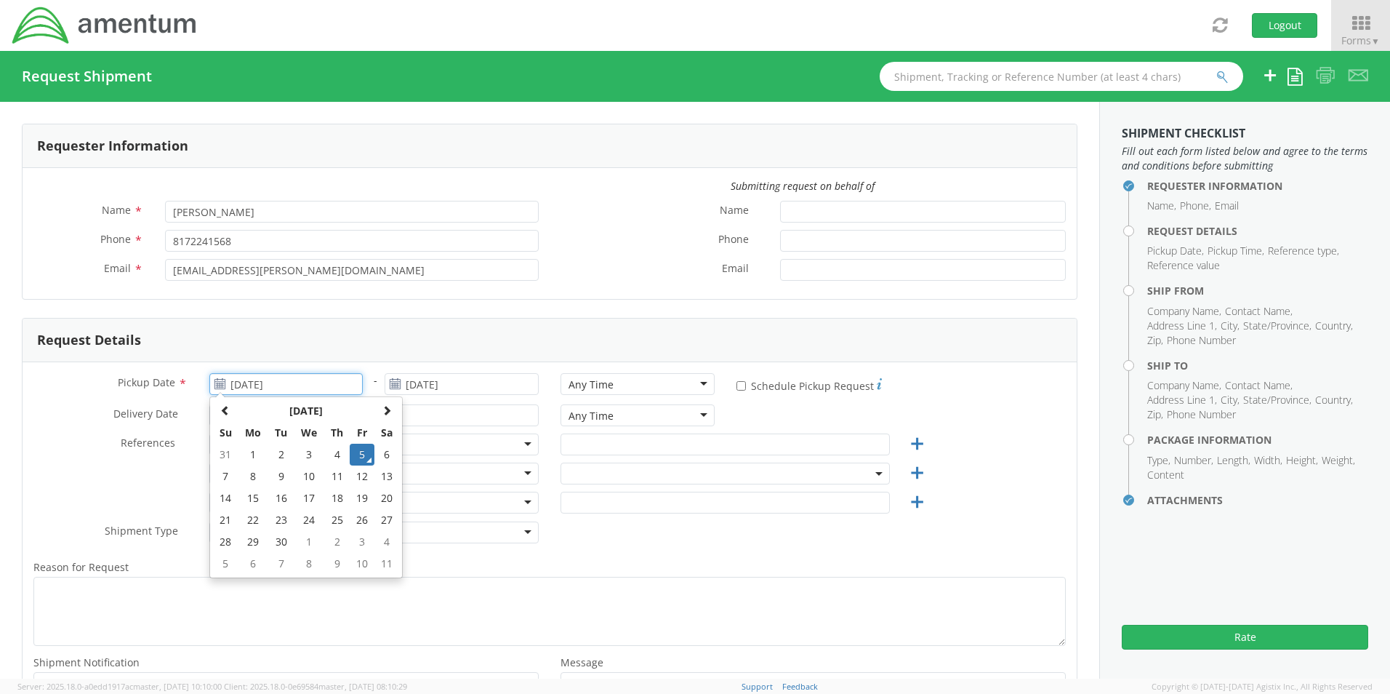
drag, startPoint x: 361, startPoint y: 451, endPoint x: 380, endPoint y: 440, distance: 22.5
click at [358, 449] on td "5" at bounding box center [362, 454] width 25 height 22
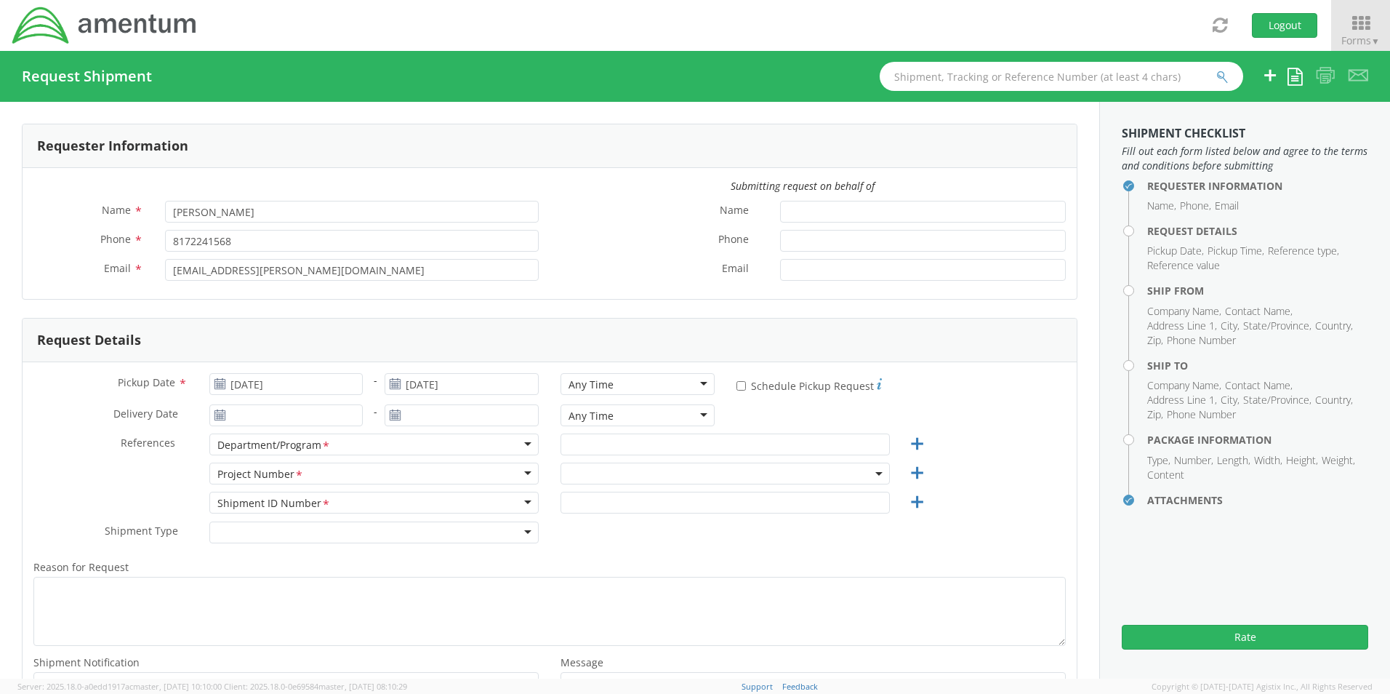
select select "OCCP.600391.00000"
click at [579, 387] on div "Any Time" at bounding box center [591, 384] width 45 height 15
click at [611, 451] on input "text" at bounding box center [725, 444] width 329 height 22
paste input "[PERSON_NAME]"
type input "[PERSON_NAME]"
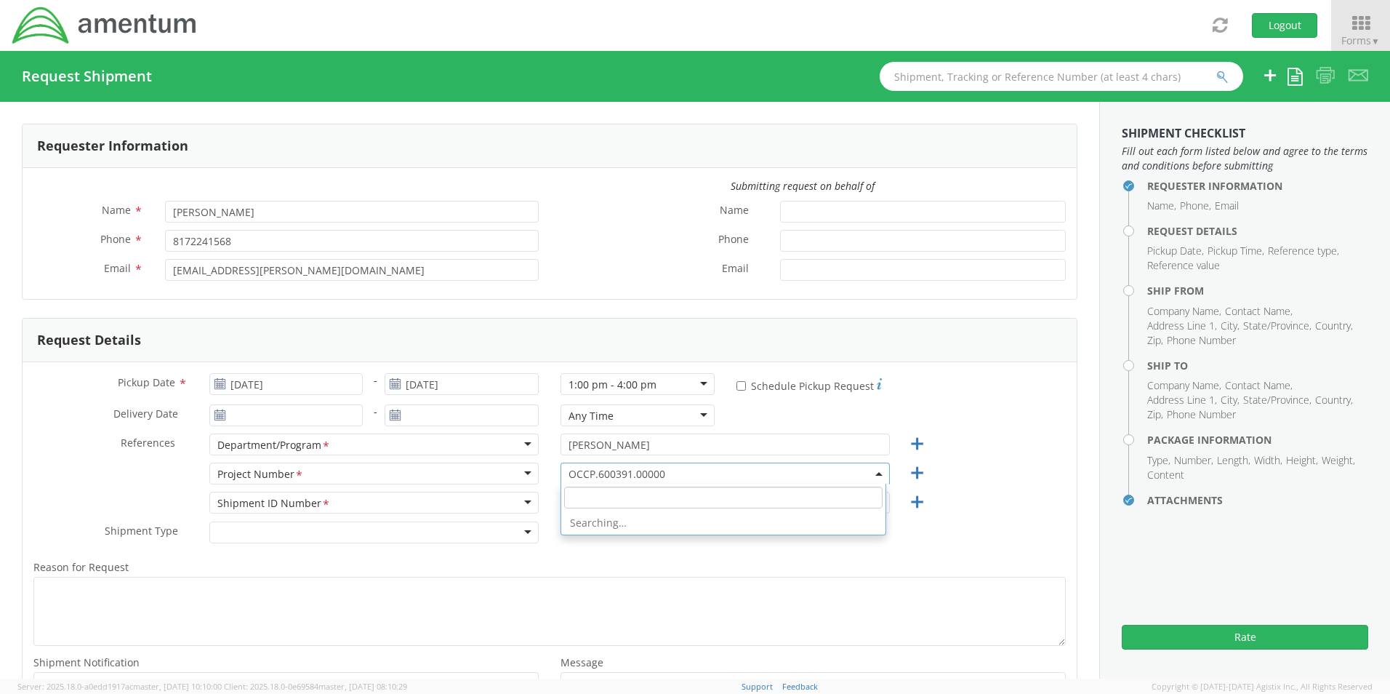
drag, startPoint x: 571, startPoint y: 478, endPoint x: 574, endPoint y: 498, distance: 20.5
click at [571, 478] on span "OCCP.600391.00000" at bounding box center [725, 474] width 313 height 14
click at [576, 502] on input "search" at bounding box center [723, 497] width 318 height 22
paste input "OVHD.100325.00000"
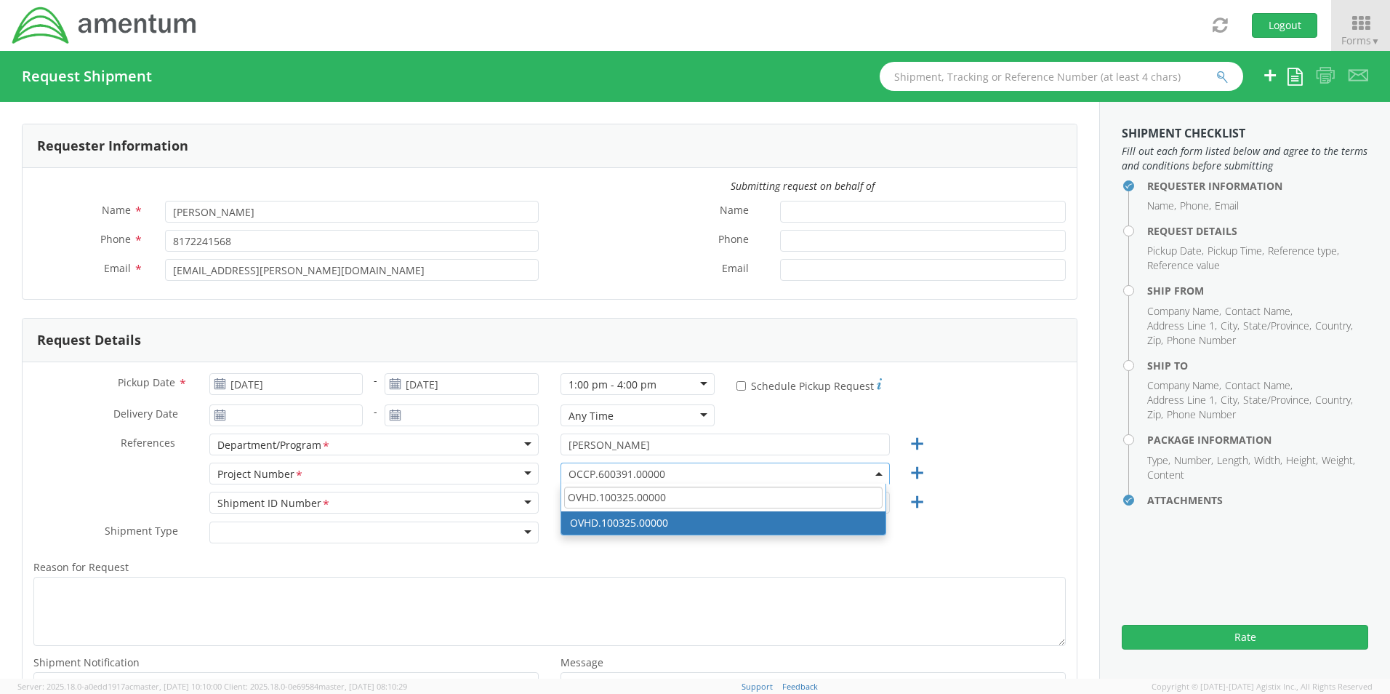
type input "OVHD.100325.00000"
select select "OVHD.100325.00000"
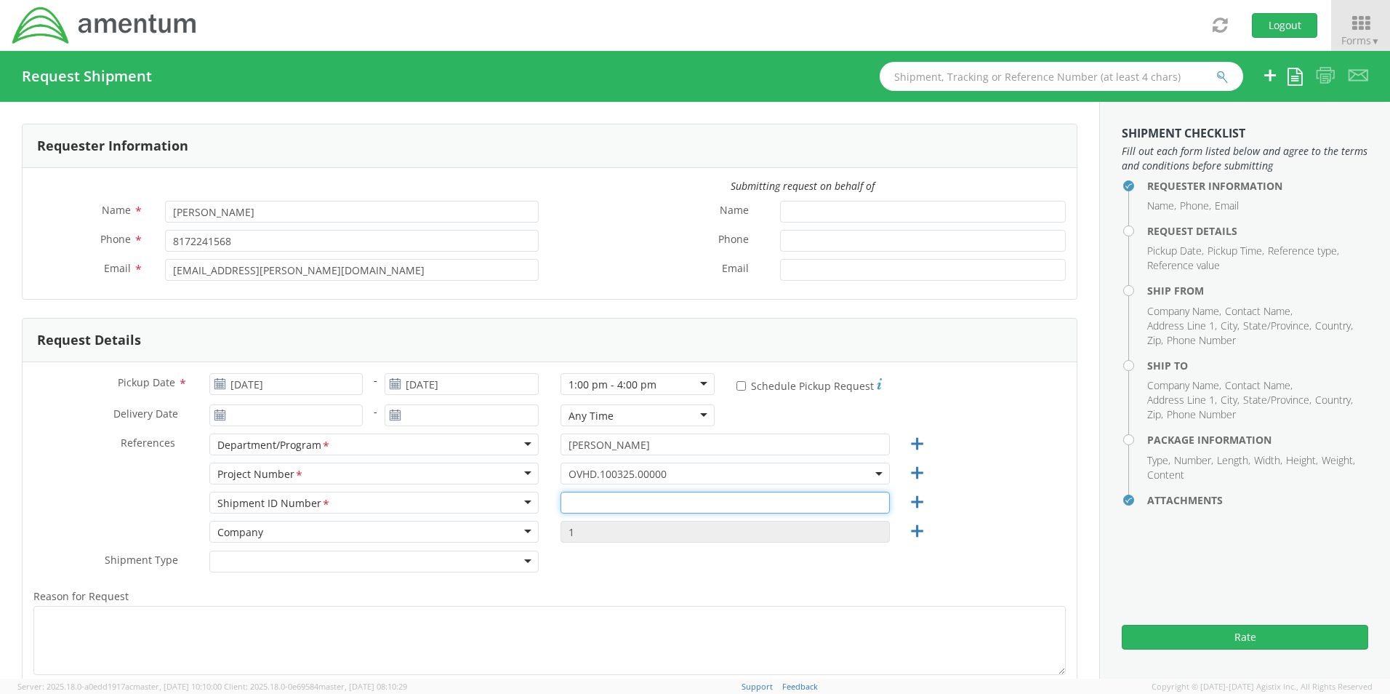
click at [574, 498] on input "text" at bounding box center [725, 502] width 329 height 22
paste input "Jennifer Jones RITM0229070"
type input "Jennifer Jones RITM0229070"
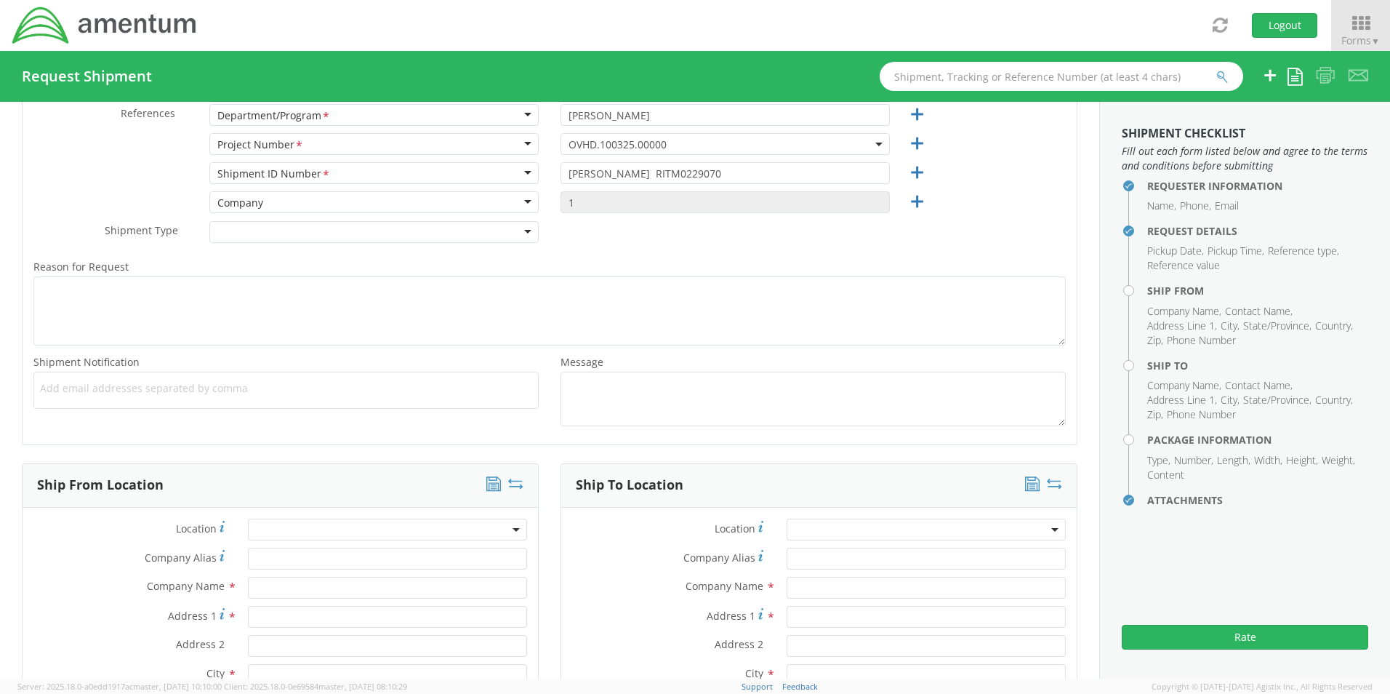
click at [51, 388] on span "Add email addresses separated by comma" at bounding box center [286, 388] width 492 height 15
paste input "[PERSON_NAME][EMAIL_ADDRESS][PERSON_NAME][DOMAIN_NAME]"
type input "[PERSON_NAME][EMAIL_ADDRESS][PERSON_NAME][DOMAIN_NAME]"
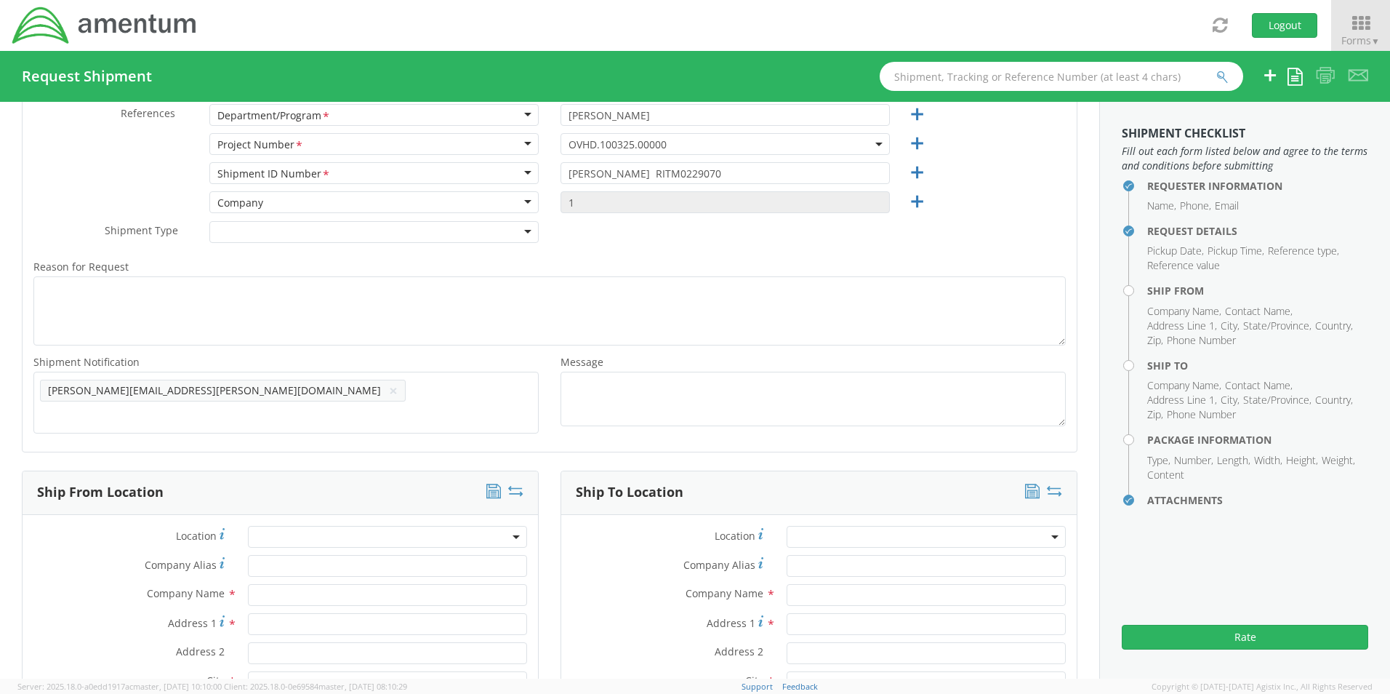
scroll to position [0, 0]
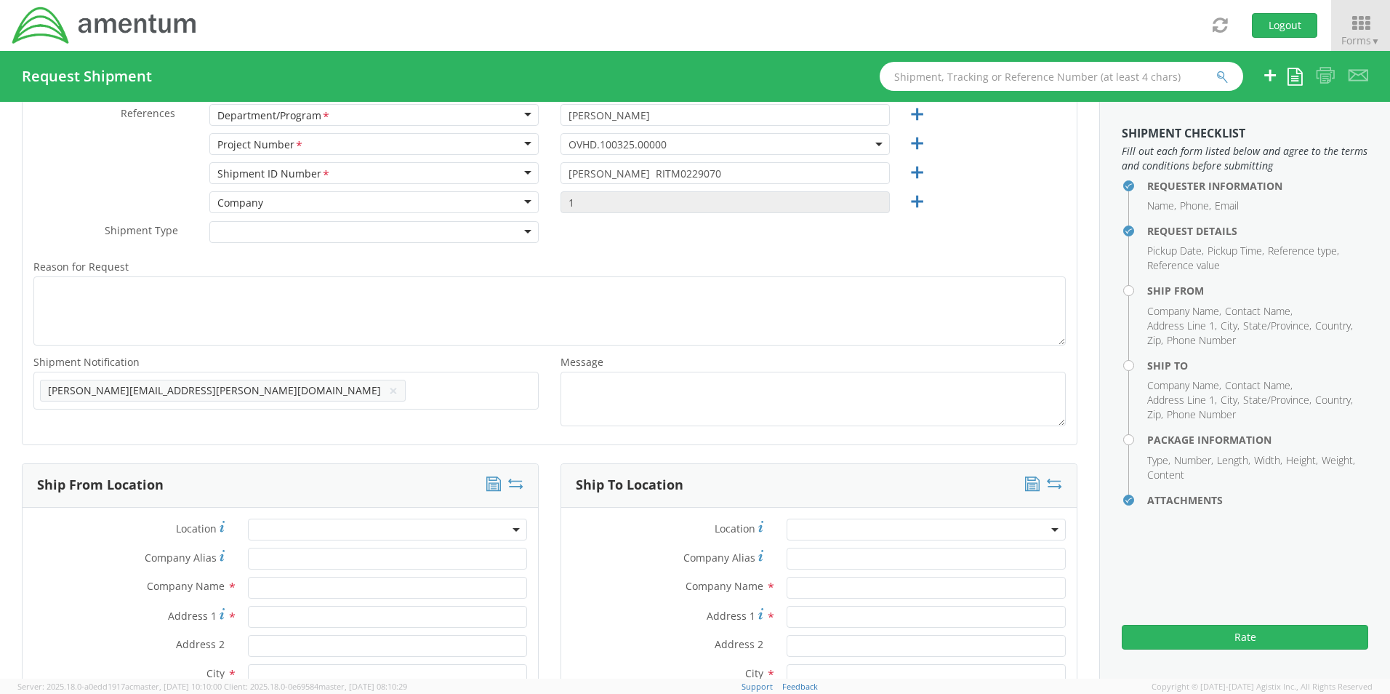
click at [274, 400] on ul "[PERSON_NAME][EMAIL_ADDRESS][PERSON_NAME][DOMAIN_NAME] ×" at bounding box center [286, 390] width 492 height 25
paste input "[EMAIL_ADDRESS][DOMAIN_NAME]"
type input "[EMAIL_ADDRESS][DOMAIN_NAME]"
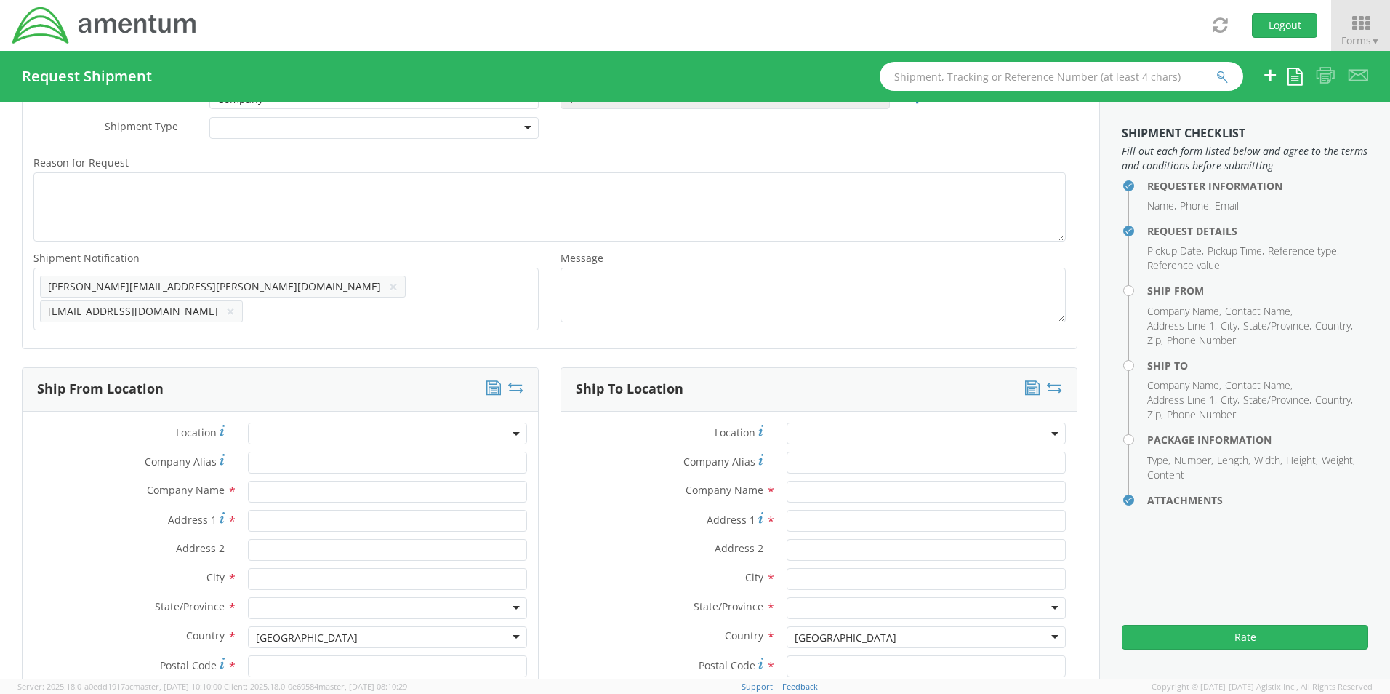
scroll to position [620, 0]
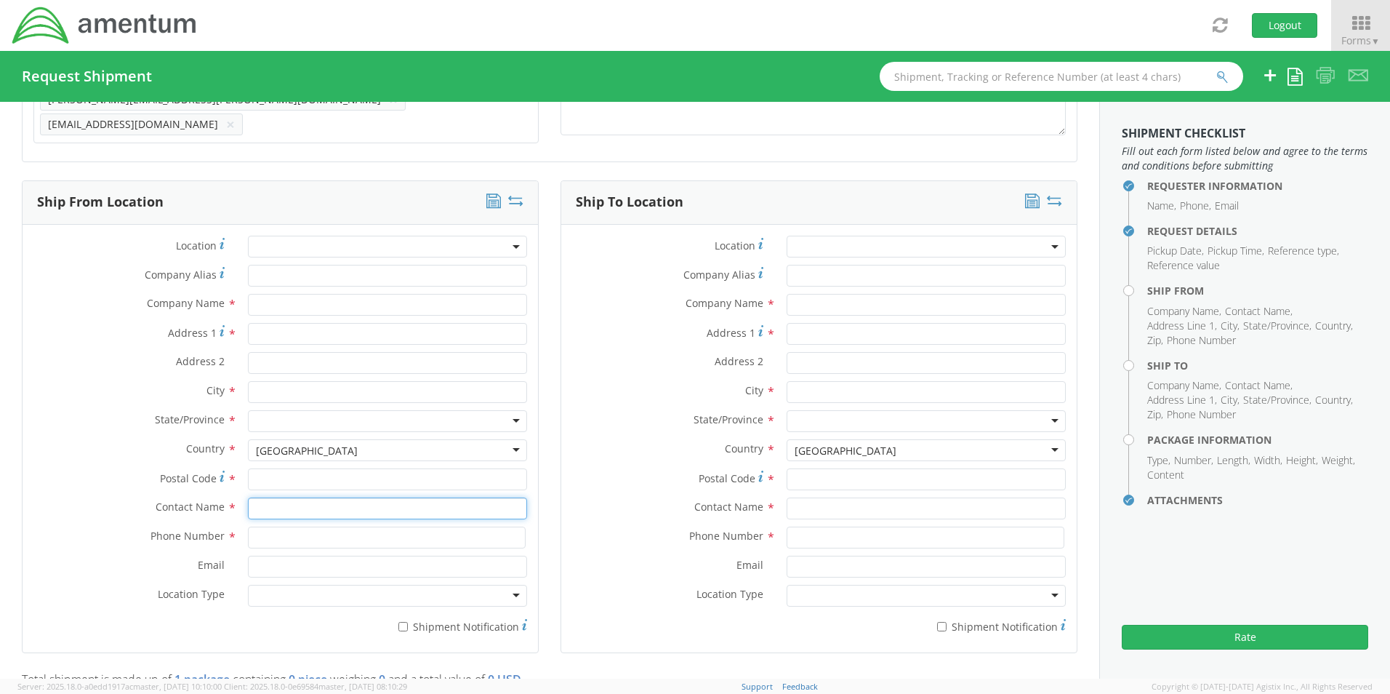
click at [270, 499] on input "text" at bounding box center [387, 508] width 279 height 22
type input "sene"
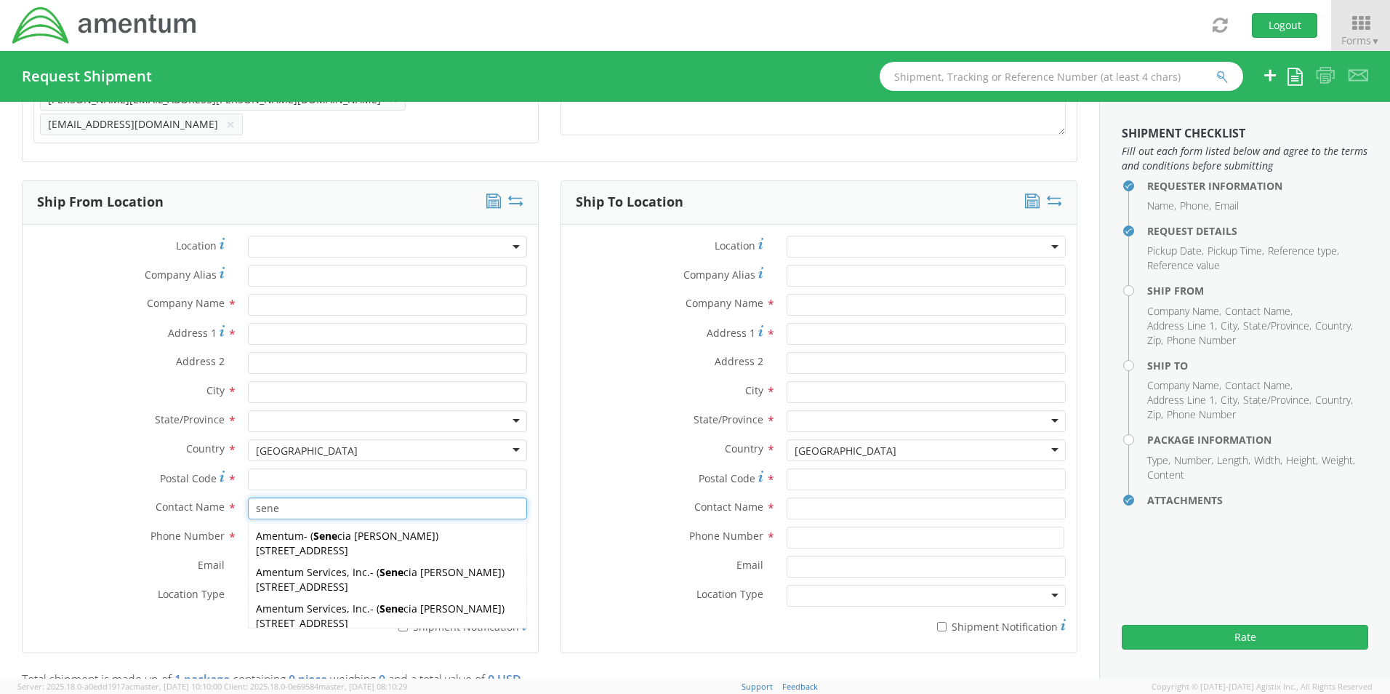
drag, startPoint x: 308, startPoint y: 566, endPoint x: 310, endPoint y: 575, distance: 9.7
click at [310, 569] on span "Amentum Services, Inc." at bounding box center [313, 572] width 114 height 14
type input "Amentum Services, Inc."
type input "[STREET_ADDRESS]"
type input "[GEOGRAPHIC_DATA]"
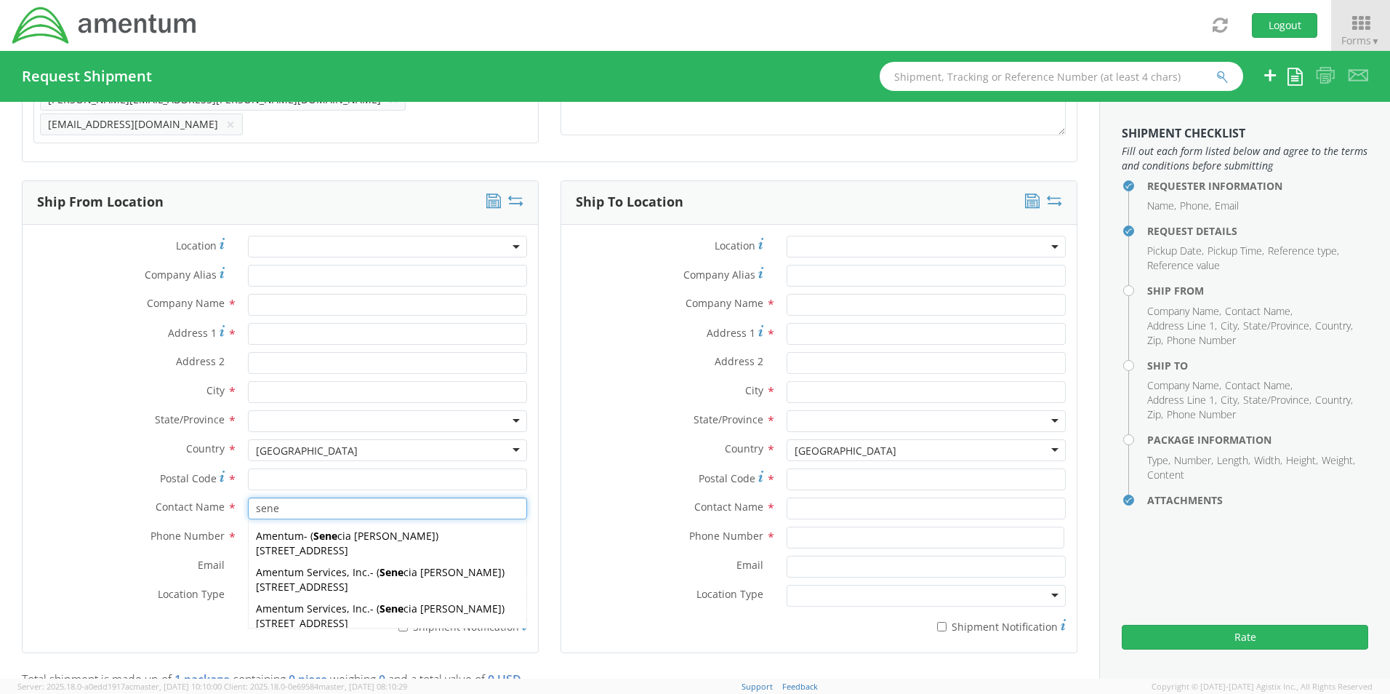
type input "76177"
type input "[PERSON_NAME]"
type input "[PHONE_NUMBER]"
type input "[EMAIL_ADDRESS][PERSON_NAME][DOMAIN_NAME]"
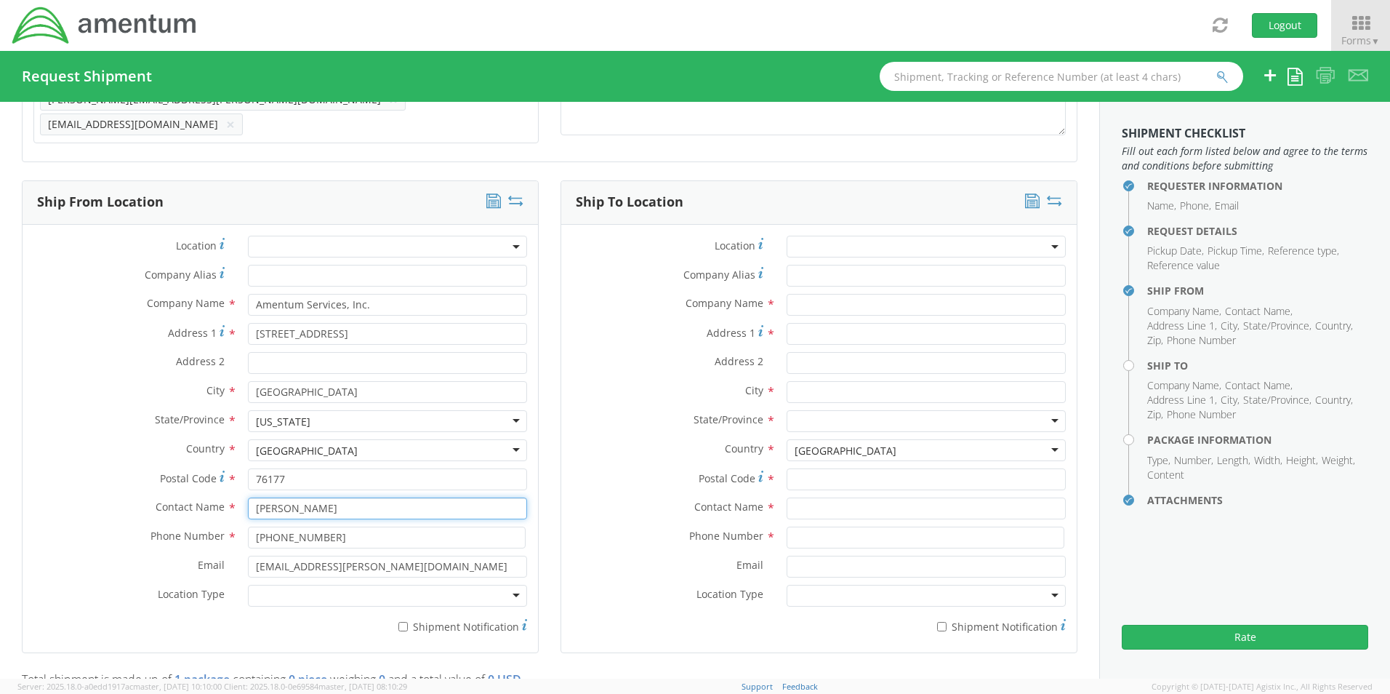
type input "[PERSON_NAME]"
drag, startPoint x: 314, startPoint y: 585, endPoint x: 317, endPoint y: 596, distance: 12.0
click at [315, 586] on div at bounding box center [387, 596] width 279 height 22
drag, startPoint x: 319, startPoint y: 610, endPoint x: 368, endPoint y: 610, distance: 48.7
click at [402, 622] on input "* Shipment Notification" at bounding box center [402, 626] width 9 height 9
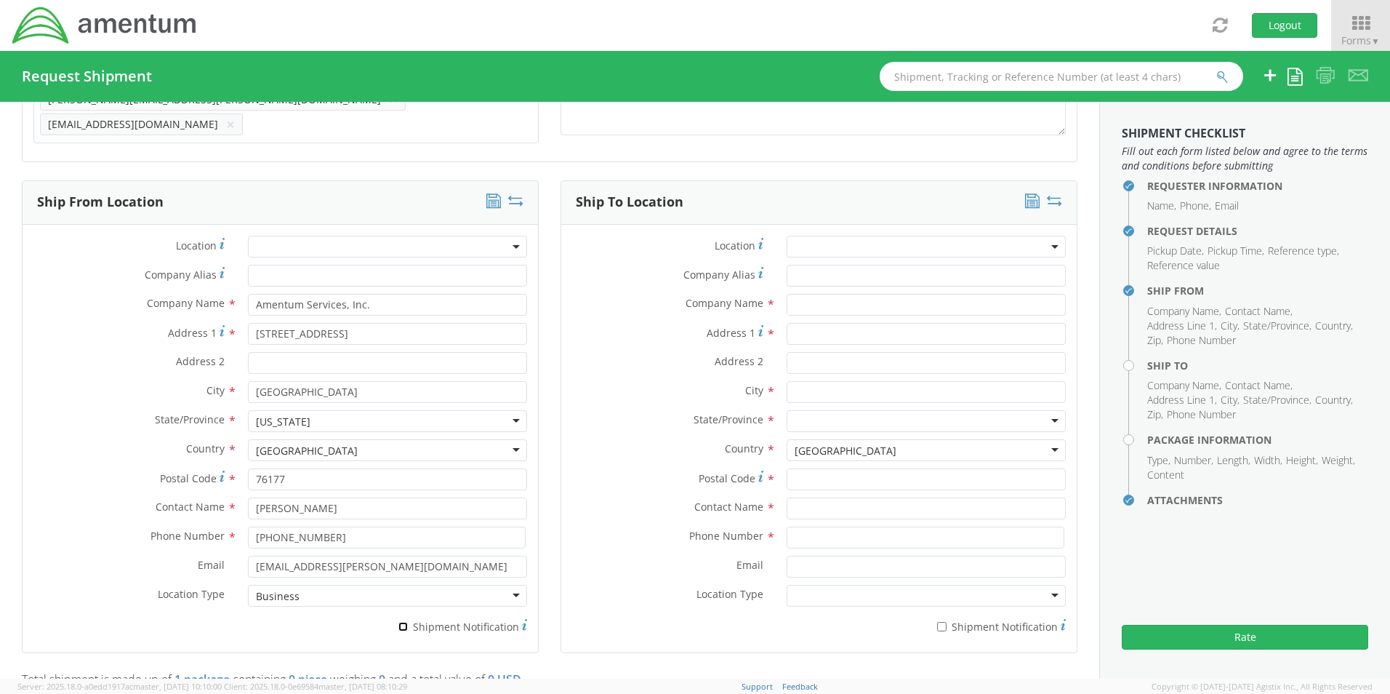
checkbox input "true"
click at [860, 294] on input "text" at bounding box center [926, 305] width 279 height 22
paste input "Jennifer Jones"
type input "Amentum / Jennifer Jones"
click at [810, 506] on input "text" at bounding box center [926, 508] width 279 height 22
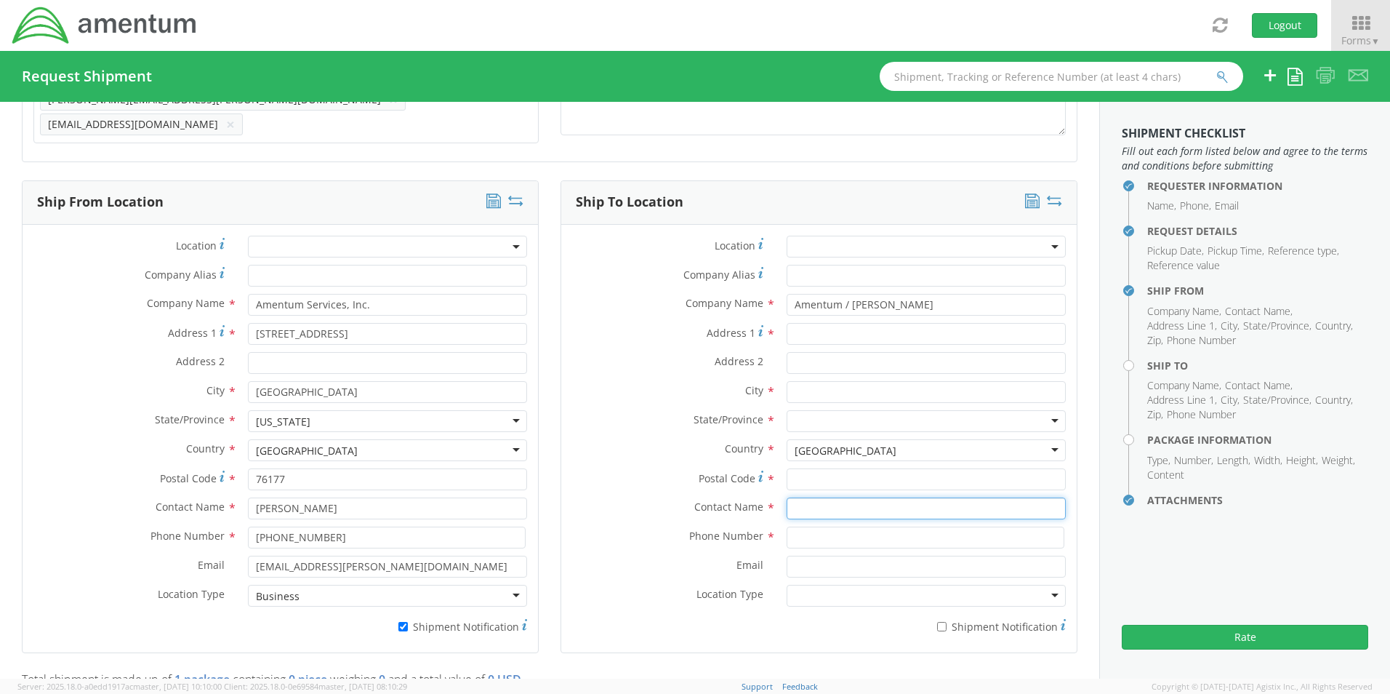
paste input "Jennifer Jones"
type input "Jennifer Jones"
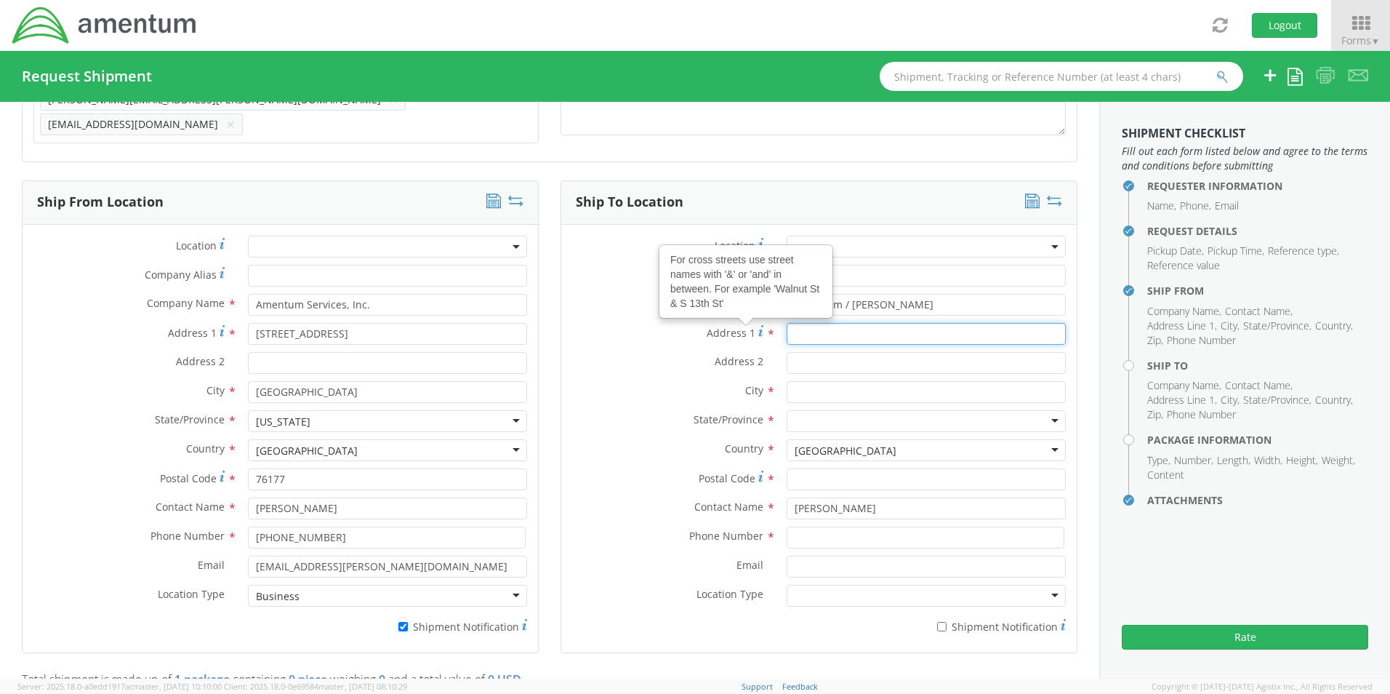
click at [814, 329] on input "Address 1 For cross streets use street names with '&' or 'and' in between. For …" at bounding box center [926, 334] width 279 height 22
paste input "5423 SE 2nd Street"
type input "5423 SE 2nd Street"
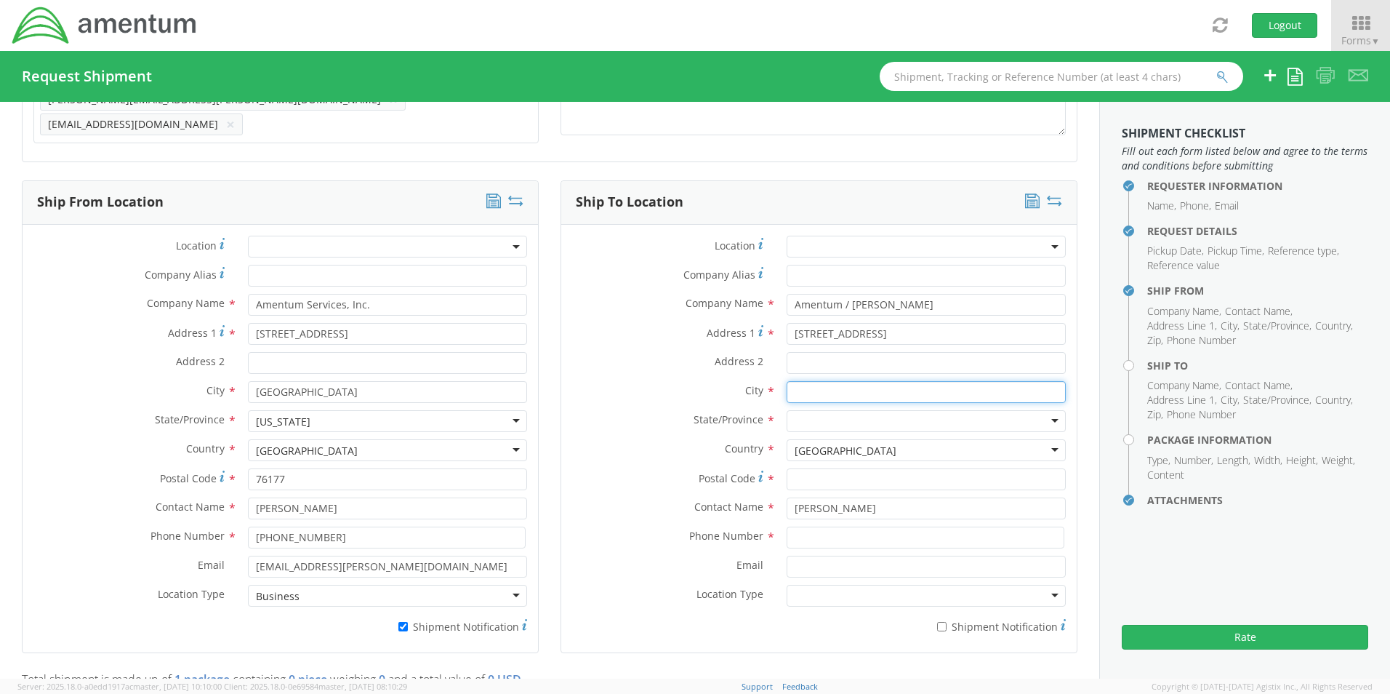
click at [821, 387] on input "text" at bounding box center [926, 392] width 279 height 22
paste input "Tecumseh"
type input "Tecumseh"
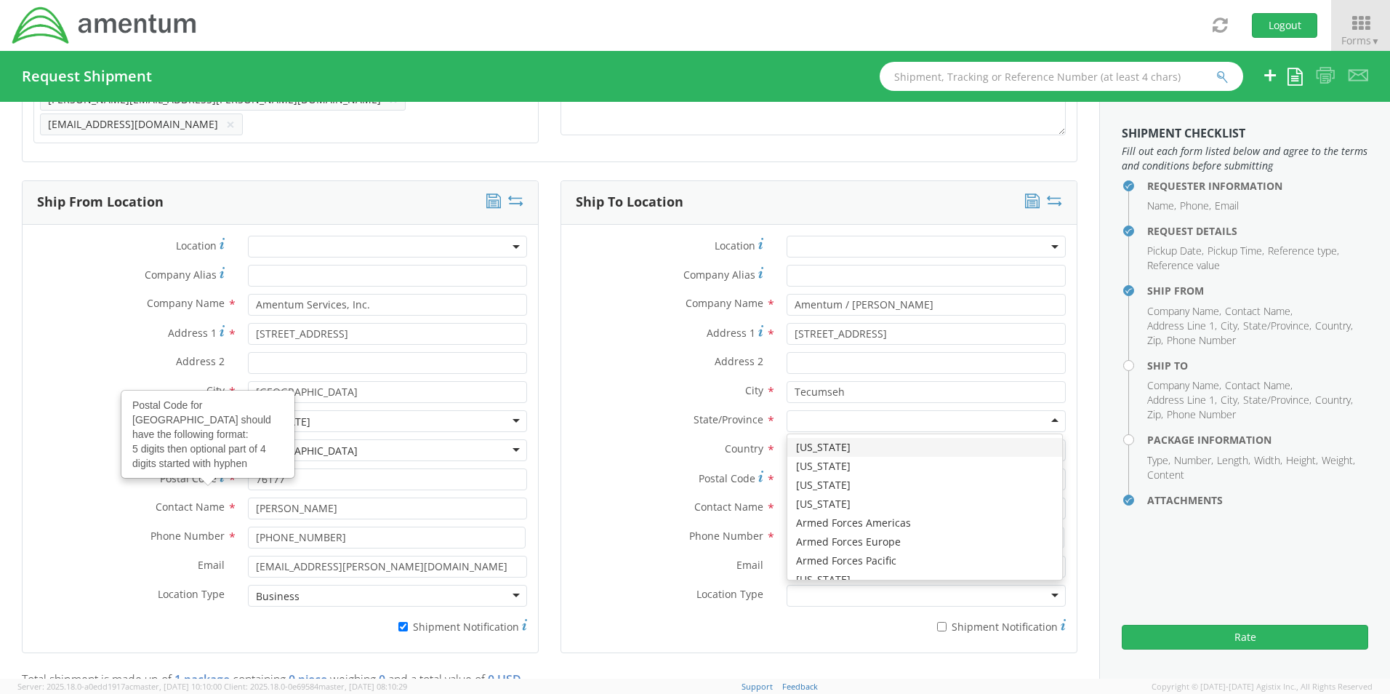
click at [811, 410] on div at bounding box center [926, 421] width 279 height 22
type input "k"
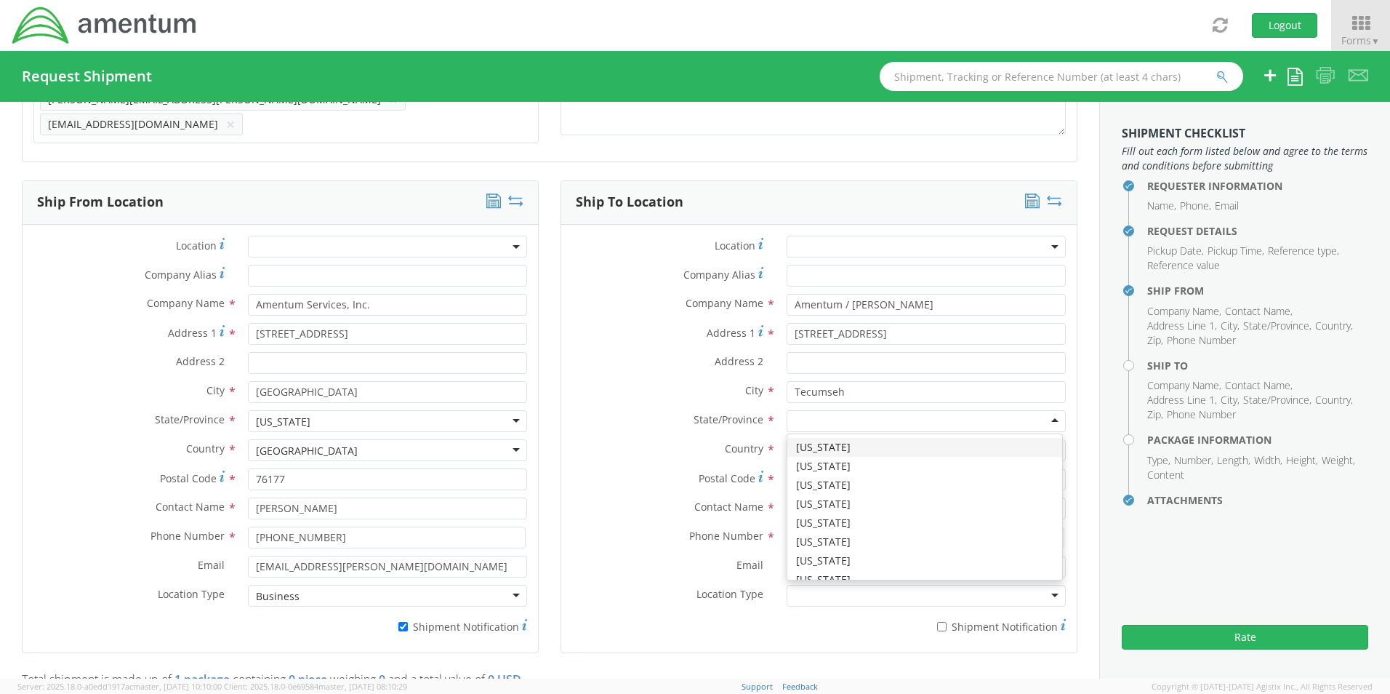
scroll to position [0, 0]
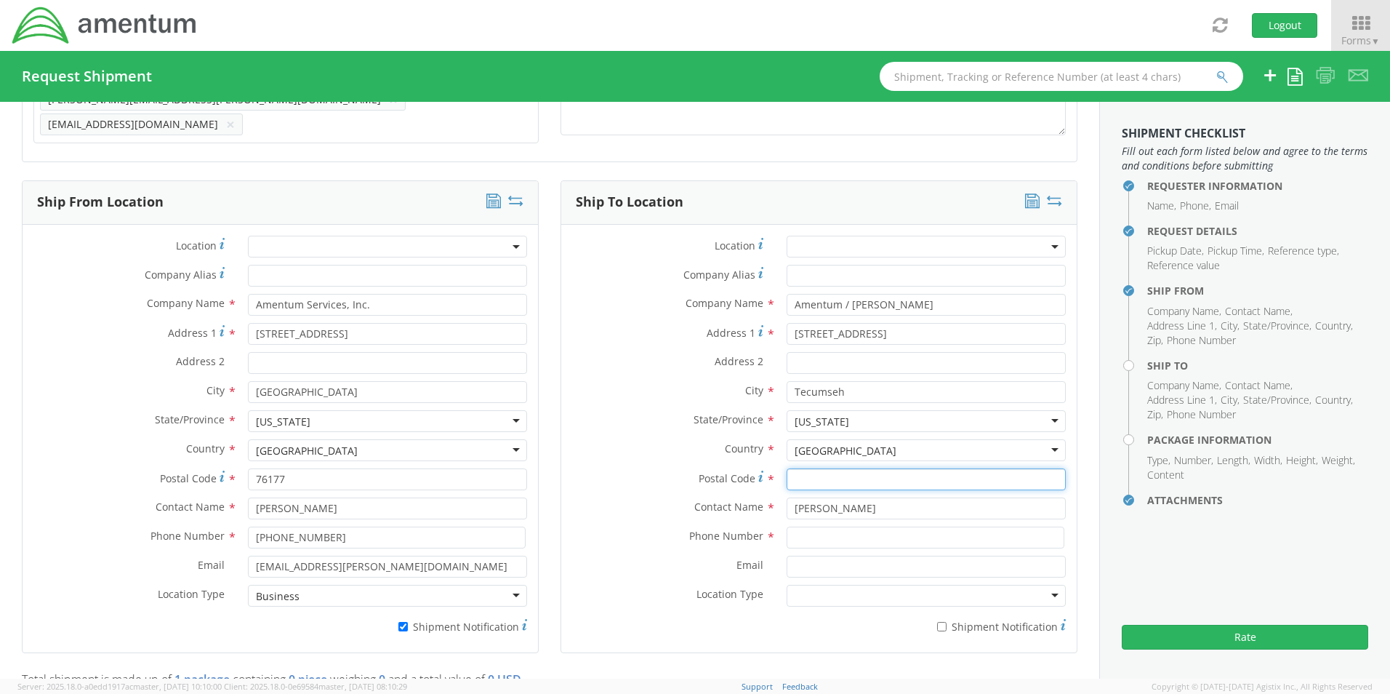
click at [824, 475] on input "Postal Code *" at bounding box center [926, 479] width 279 height 22
paste input "66542"
type input "66542"
click at [809, 537] on input at bounding box center [926, 537] width 278 height 22
paste input "785-580-6800"
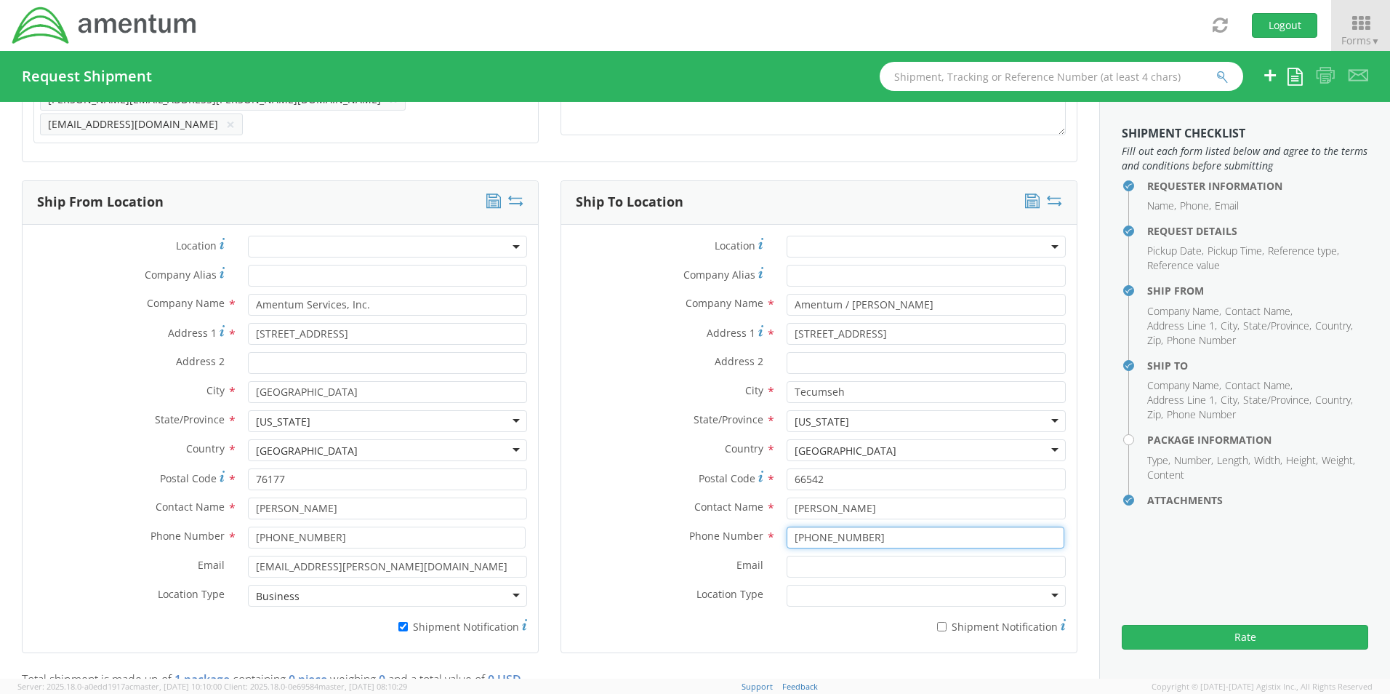
type input "785-580-6800"
click at [808, 563] on input "Email *" at bounding box center [926, 566] width 279 height 22
paste input "Jenny.Jones@amentum.com"
type input "Jenny.Jones@amentum.com"
click at [939, 622] on input "* Shipment Notification" at bounding box center [941, 626] width 9 height 9
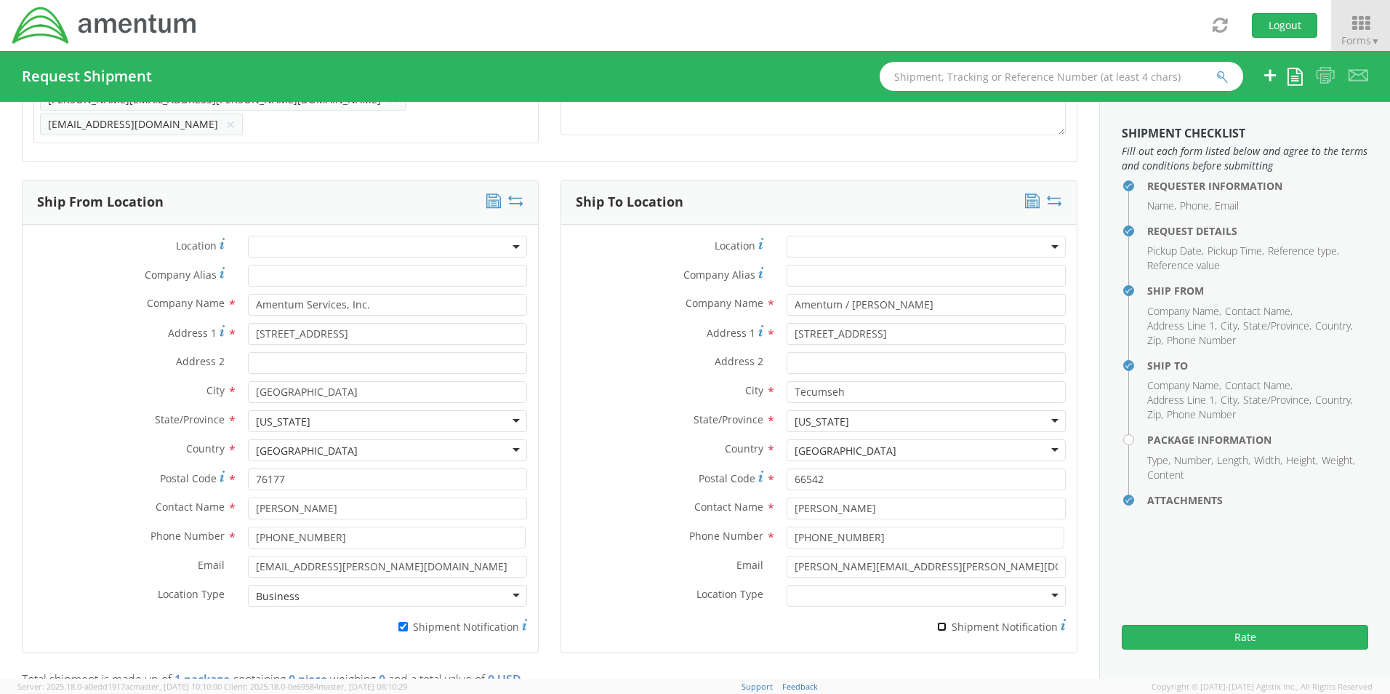
checkbox input "true"
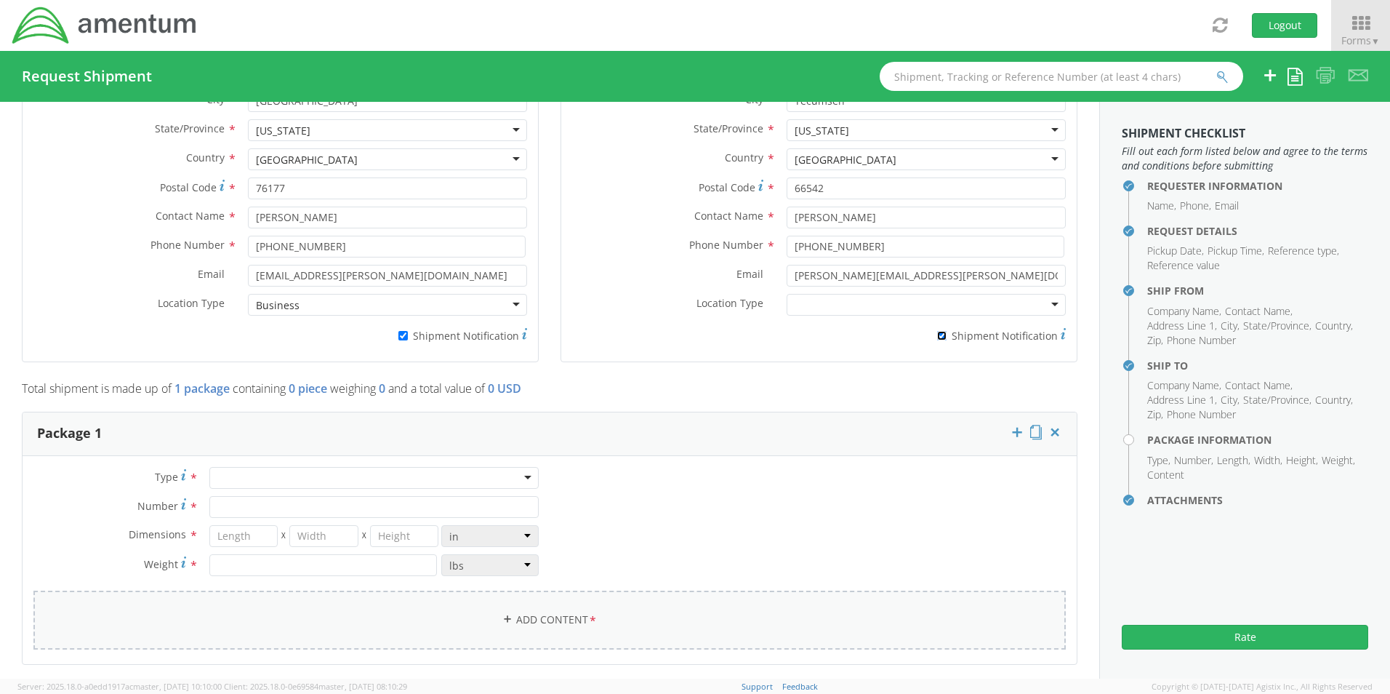
scroll to position [984, 0]
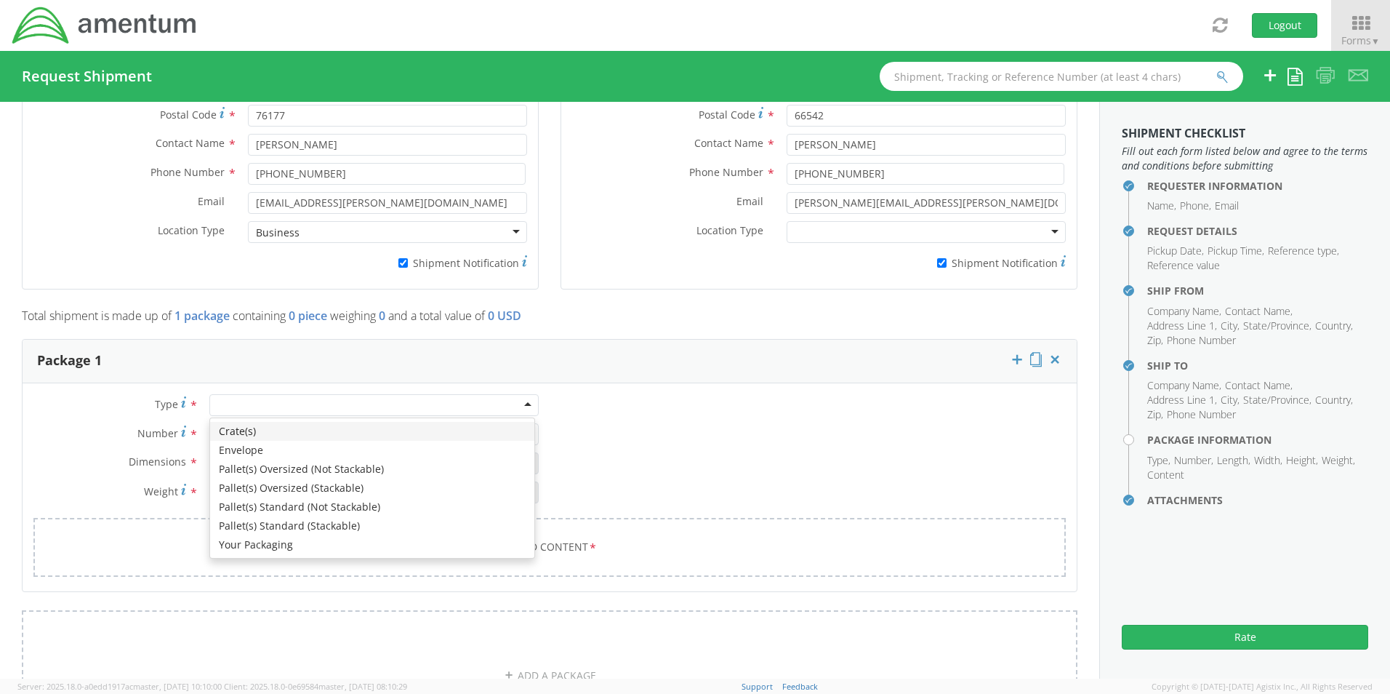
click at [233, 401] on div at bounding box center [373, 405] width 329 height 22
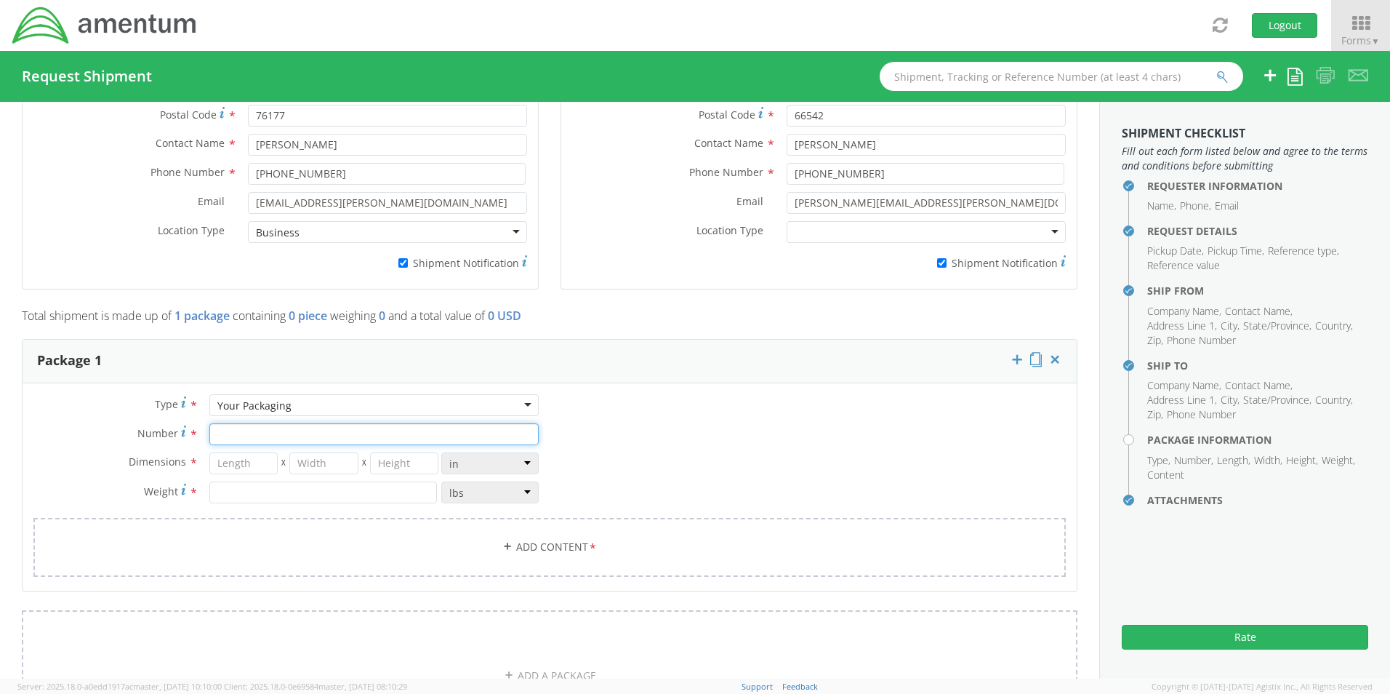
click at [235, 423] on input "Number *" at bounding box center [373, 434] width 329 height 22
type input "1"
type input "12"
type input "2"
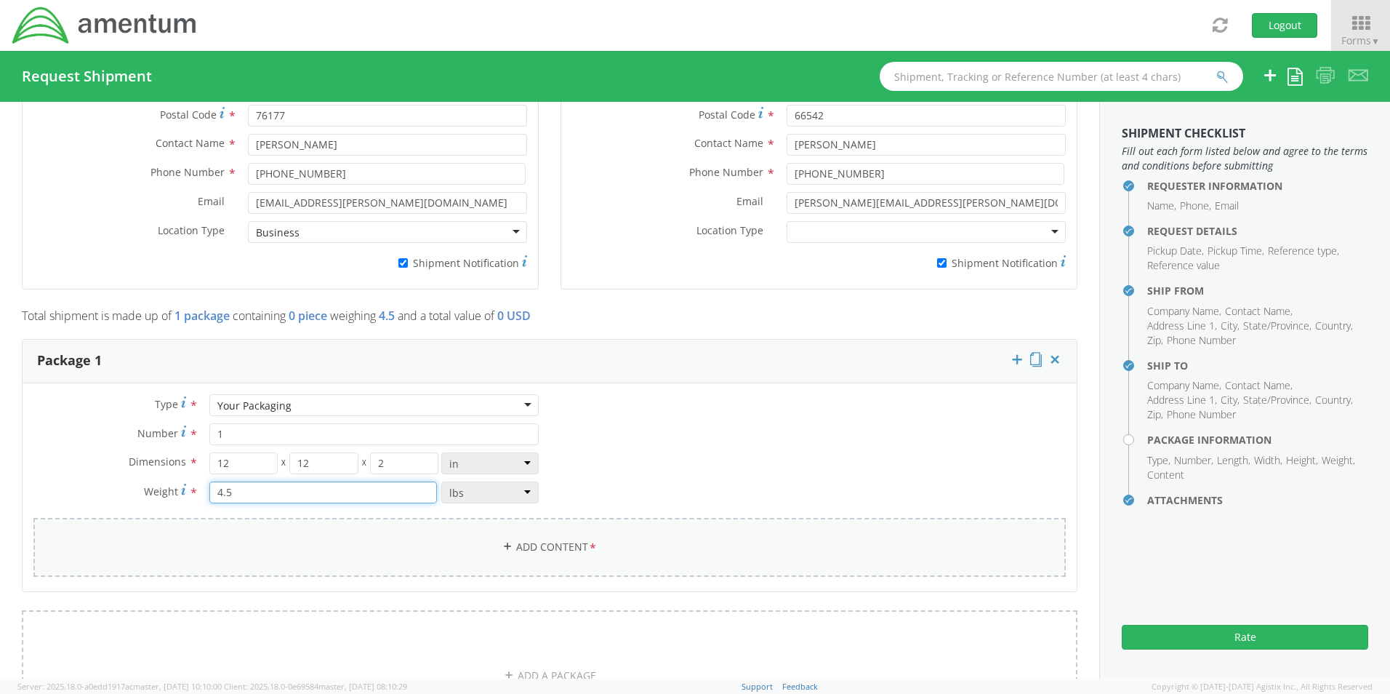
type input "4.5"
click at [519, 540] on link "Add Content *" at bounding box center [549, 547] width 1032 height 59
select select
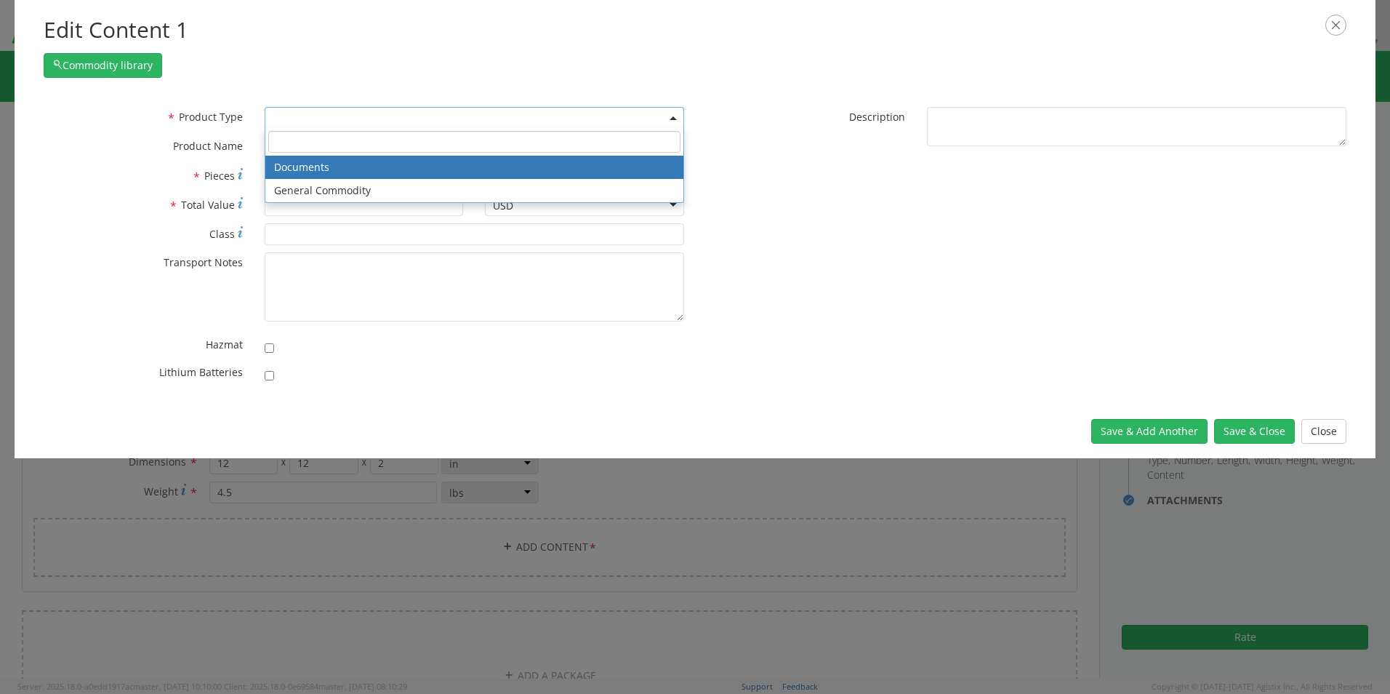
click at [297, 119] on span at bounding box center [474, 118] width 419 height 22
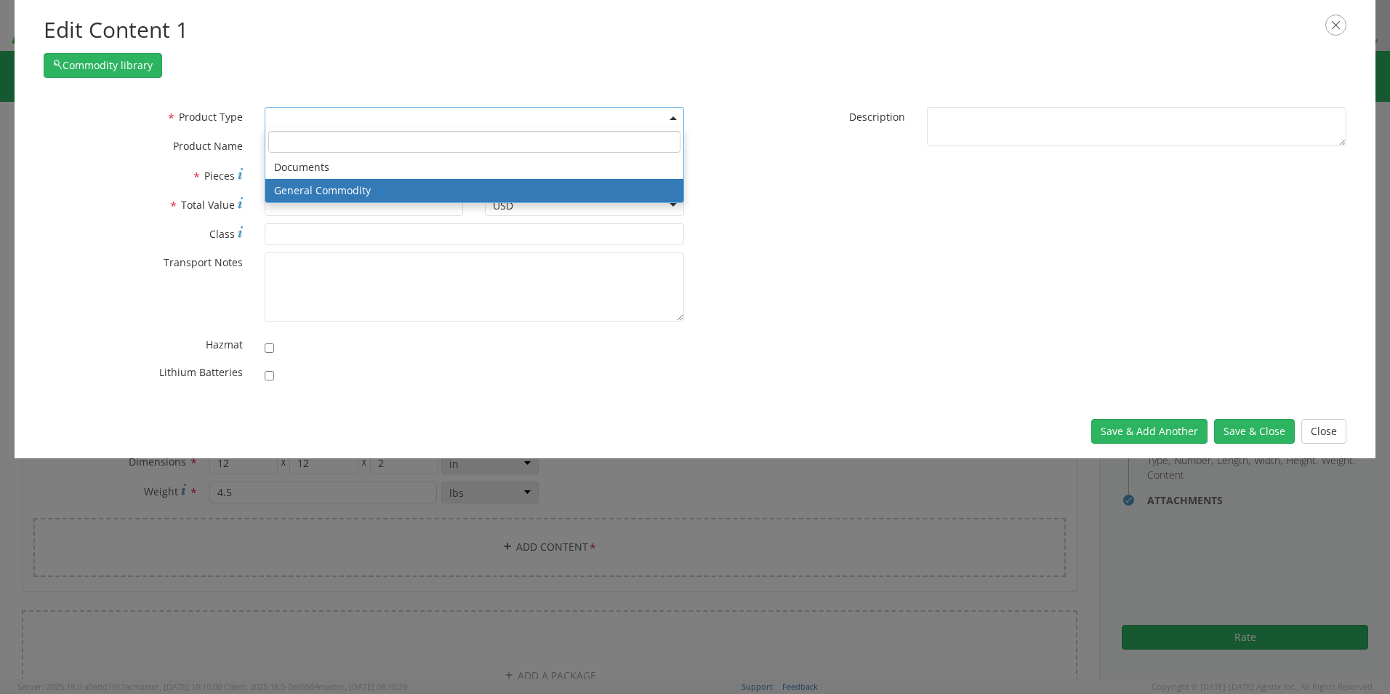
select select "COMMODITY"
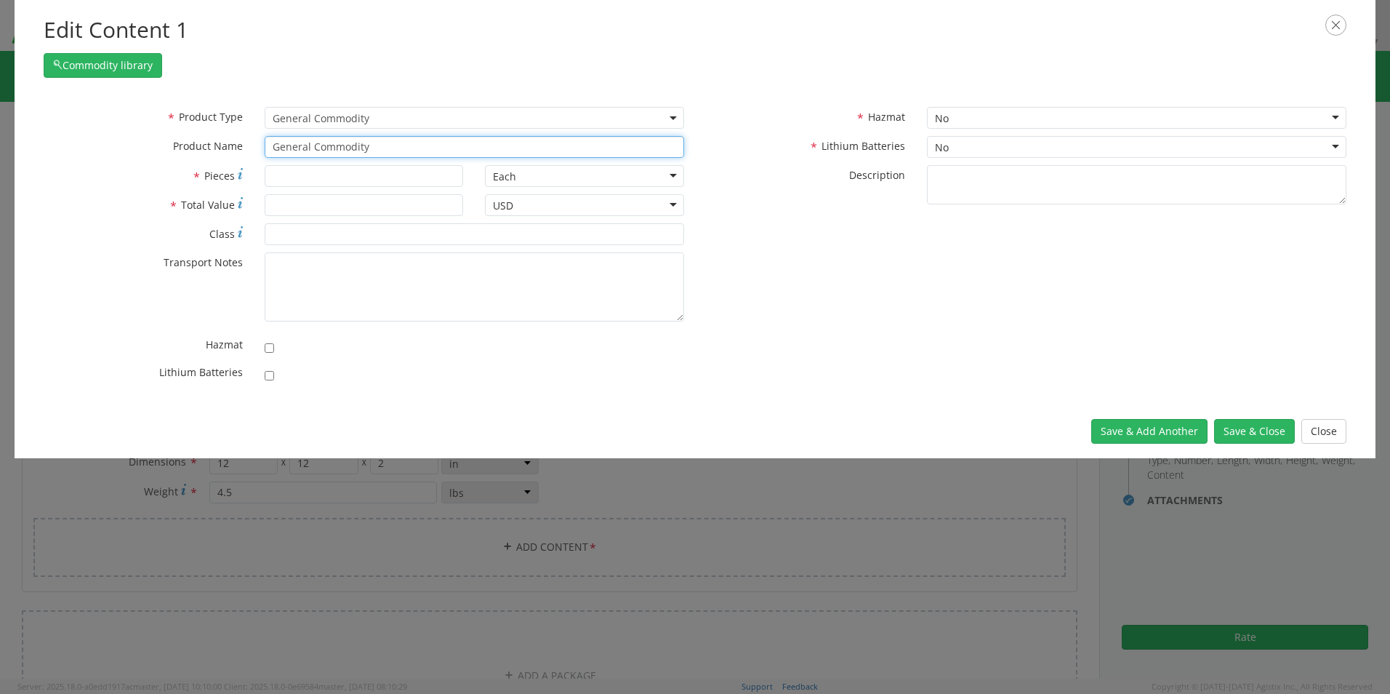
drag, startPoint x: 384, startPoint y: 148, endPoint x: 172, endPoint y: 130, distance: 212.3
click at [180, 132] on div "* Product Type Documents General Commodity General Commodity * Product Name Gen…" at bounding box center [364, 136] width 662 height 58
paste input "Dock SN: F5Q2364"
type input "Dock SN: F5Q2364"
type input "1"
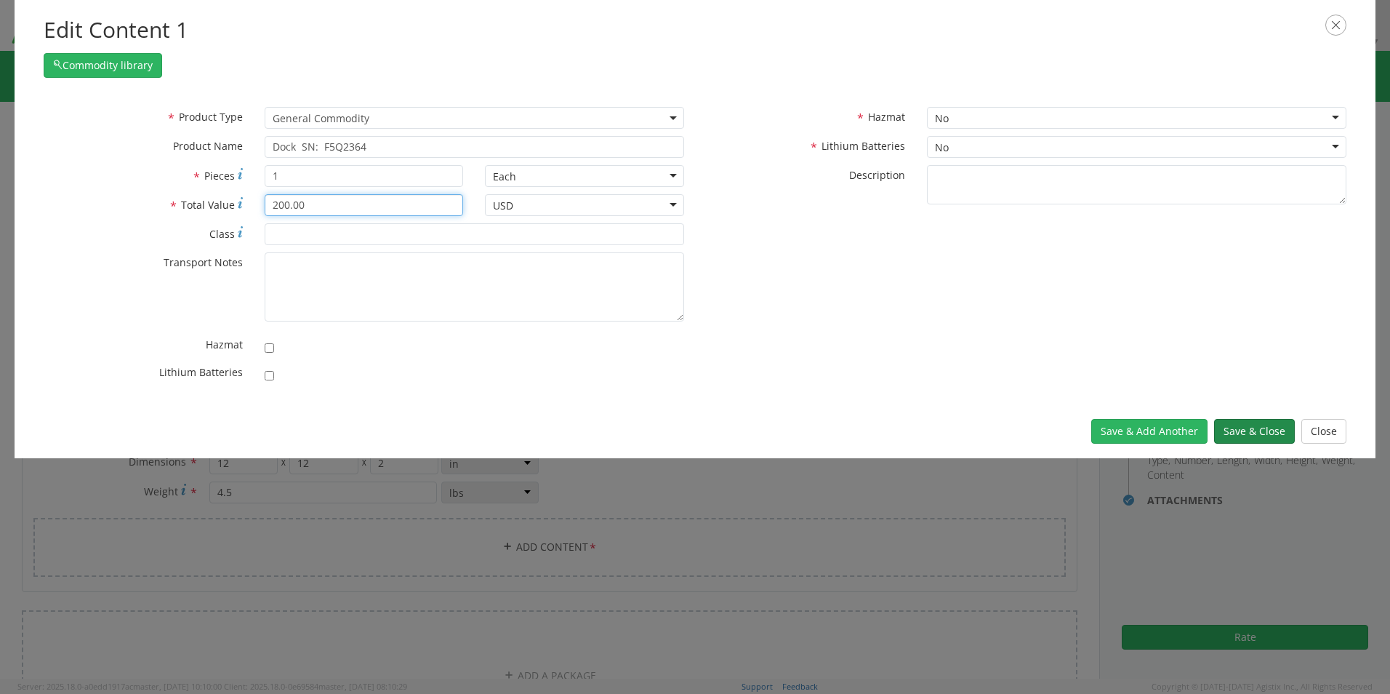
type input "200.00"
click at [1247, 434] on button "Save & Close" at bounding box center [1254, 431] width 81 height 25
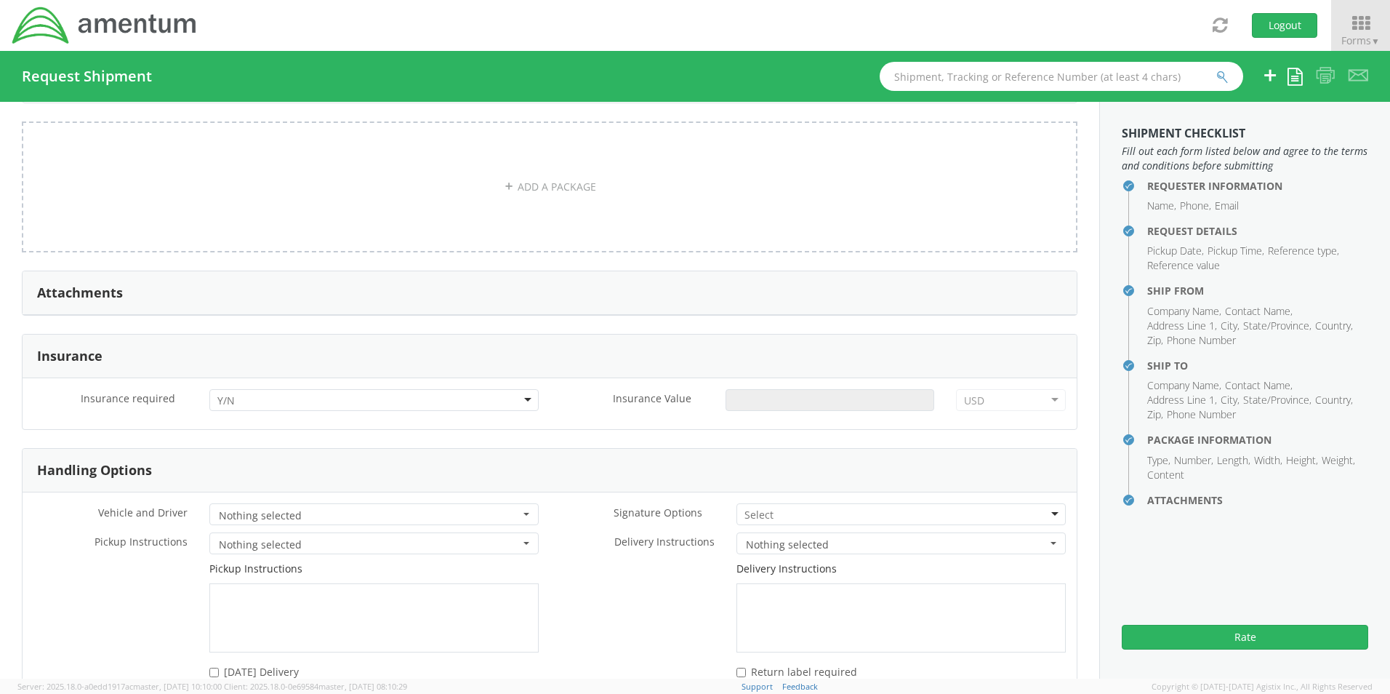
scroll to position [1565, 0]
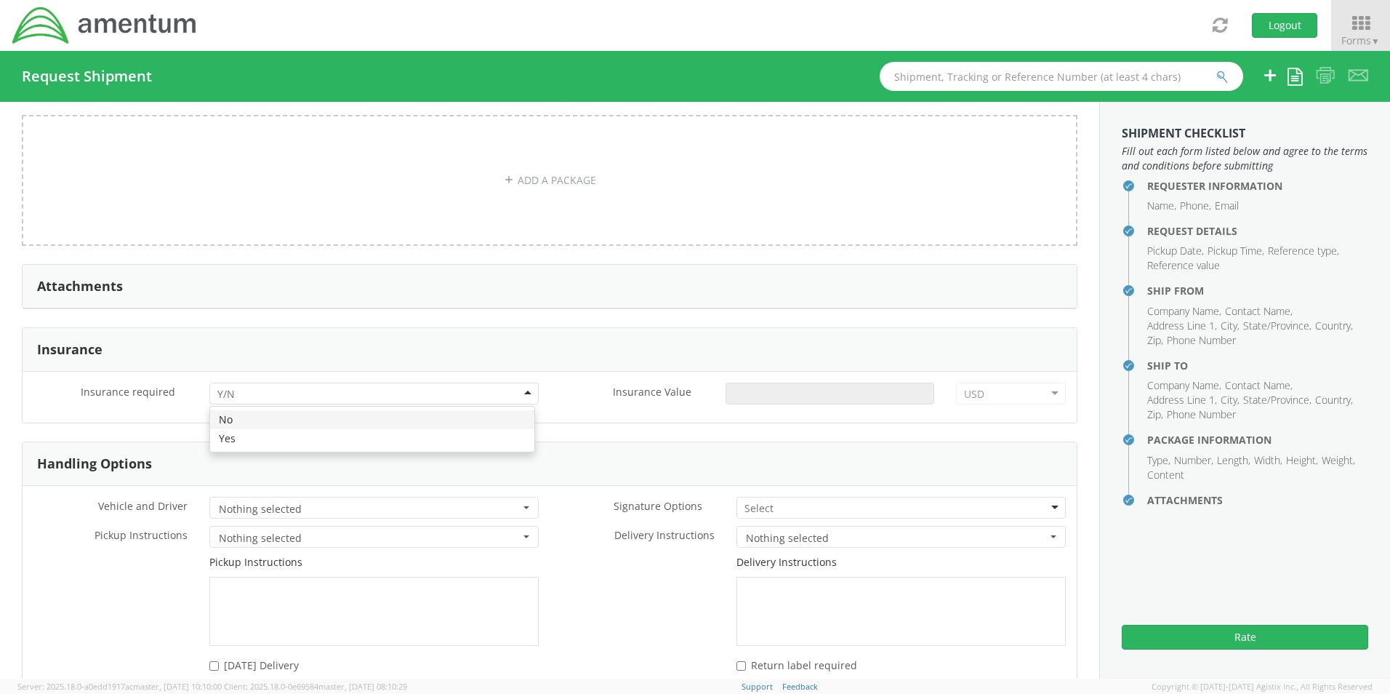
click at [233, 387] on input "select-one" at bounding box center [227, 394] width 20 height 15
click at [774, 386] on input "Insurance Value *" at bounding box center [830, 393] width 209 height 22
type input "200.00"
drag, startPoint x: 768, startPoint y: 494, endPoint x: 762, endPoint y: 508, distance: 15.9
click at [768, 497] on div at bounding box center [900, 508] width 329 height 22
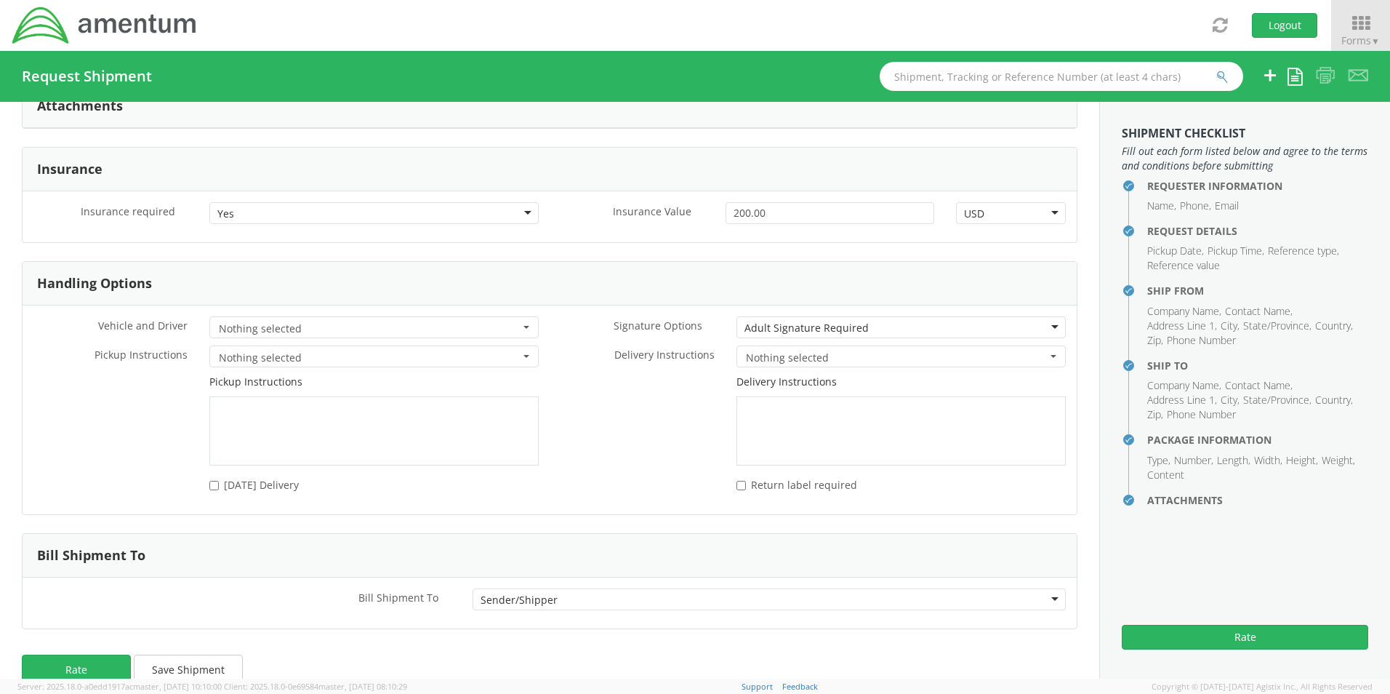
scroll to position [1764, 0]
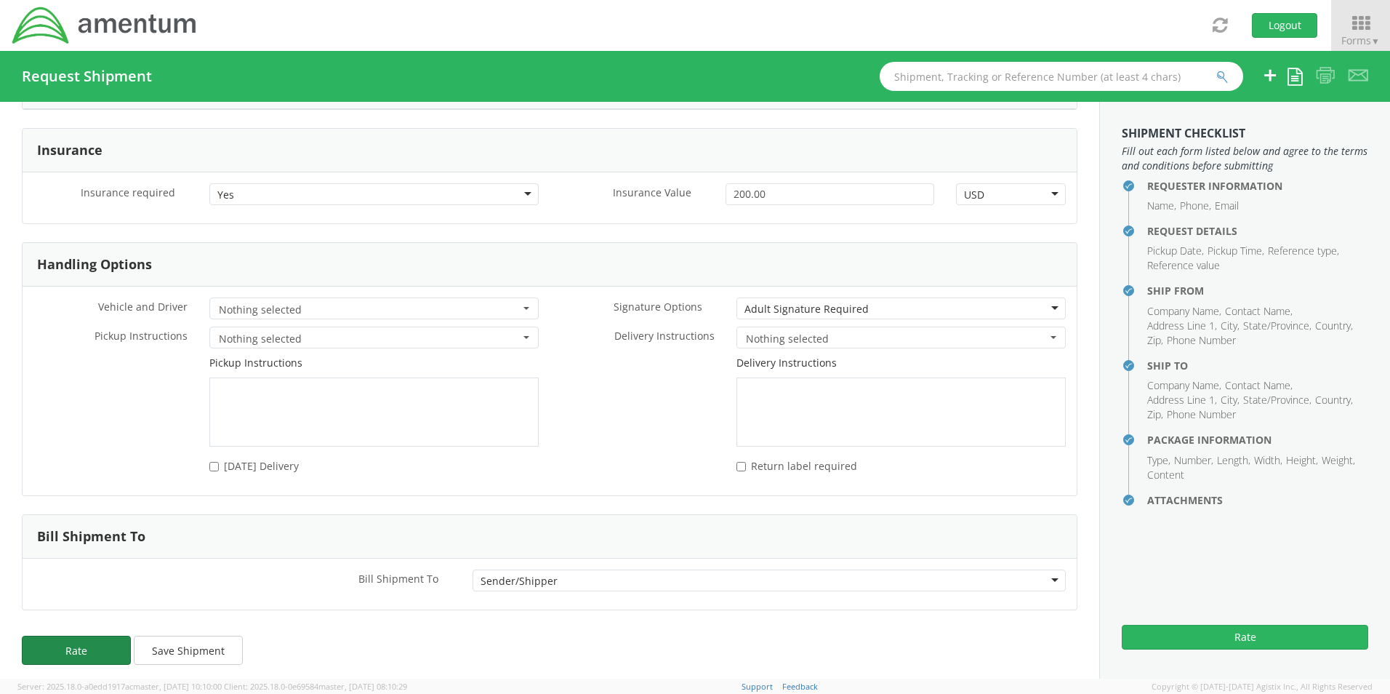
click at [84, 654] on button "Rate" at bounding box center [76, 649] width 109 height 29
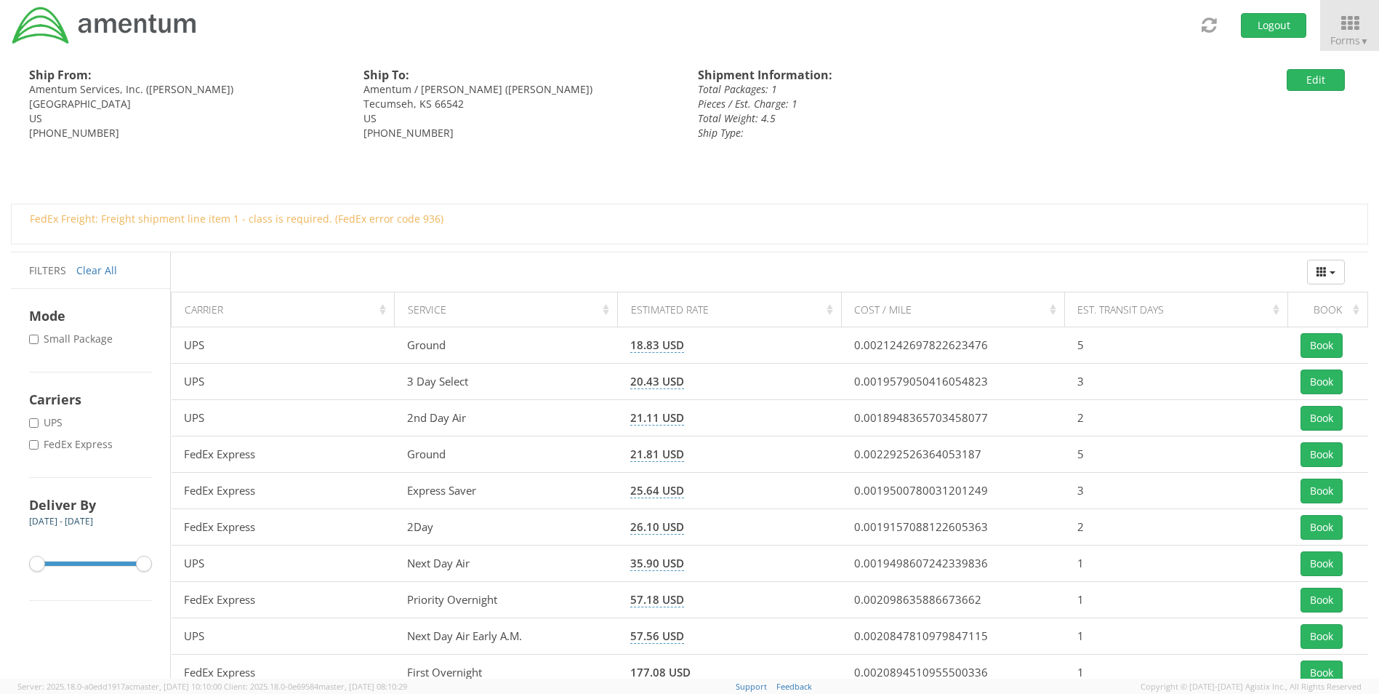
click at [90, 445] on label "* FedEx Express" at bounding box center [72, 444] width 87 height 15
click at [39, 445] on input "* FedEx Express" at bounding box center [33, 444] width 9 height 9
checkbox input "true"
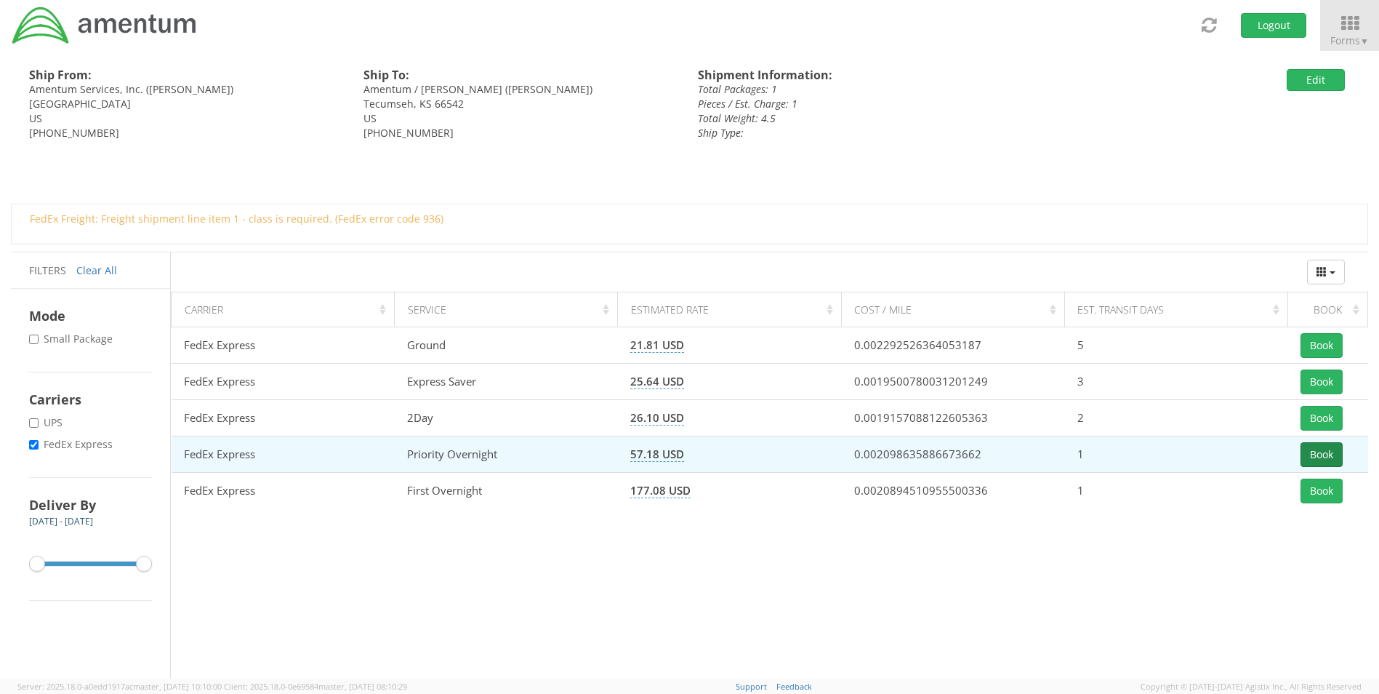
click at [1304, 450] on button "Book" at bounding box center [1322, 454] width 42 height 25
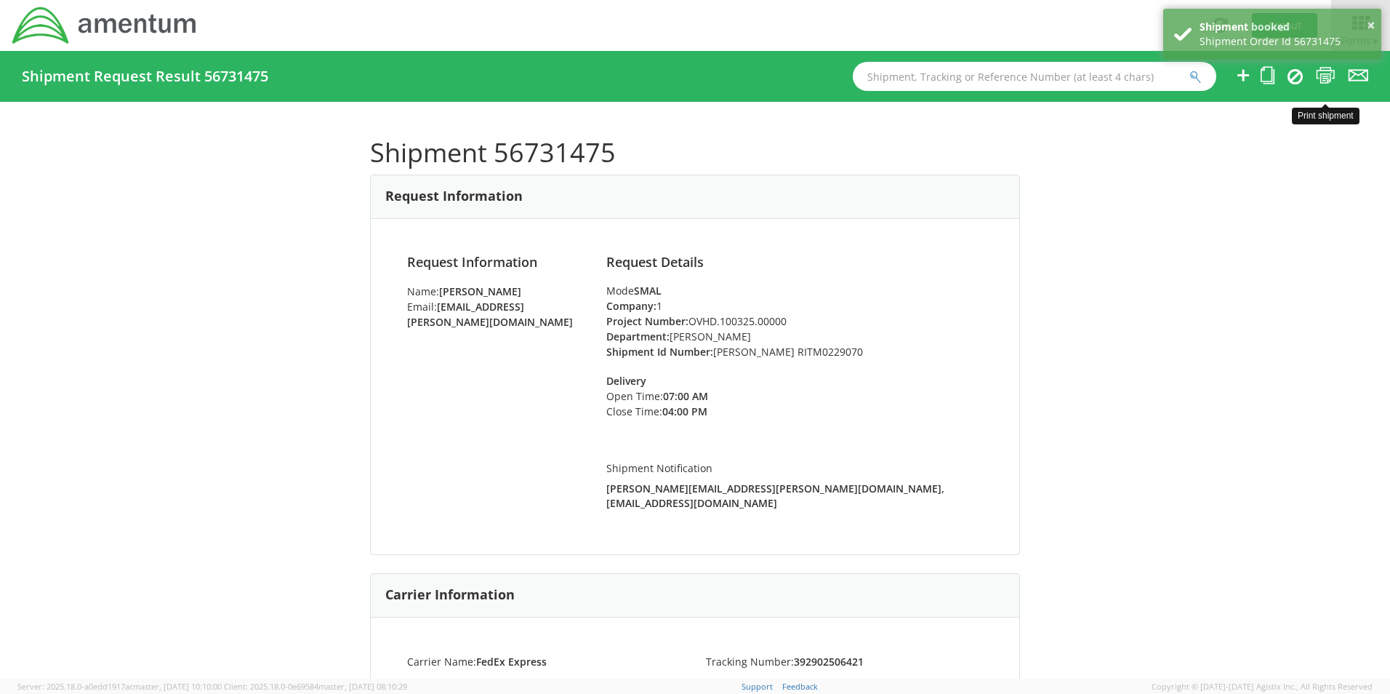
click at [1322, 75] on icon at bounding box center [1326, 75] width 20 height 18
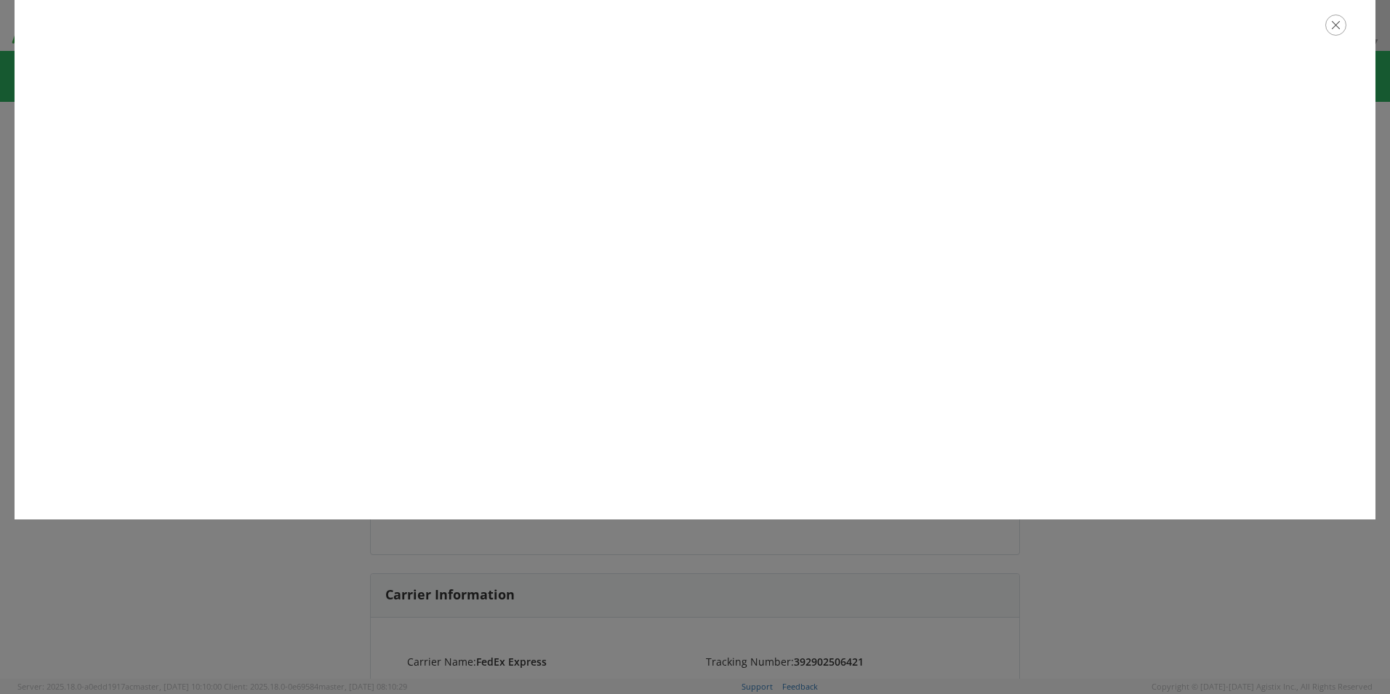
click at [1331, 20] on icon "button" at bounding box center [1335, 25] width 21 height 21
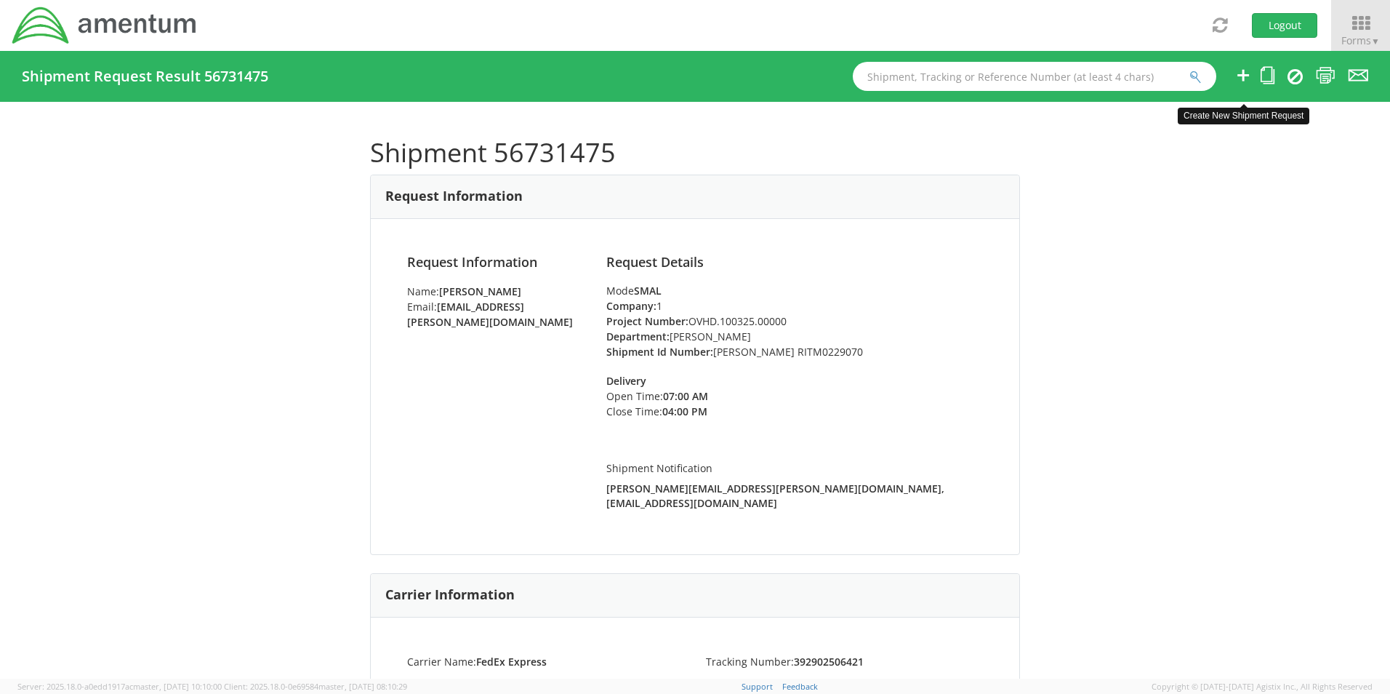
click at [1246, 79] on icon at bounding box center [1242, 75] width 17 height 18
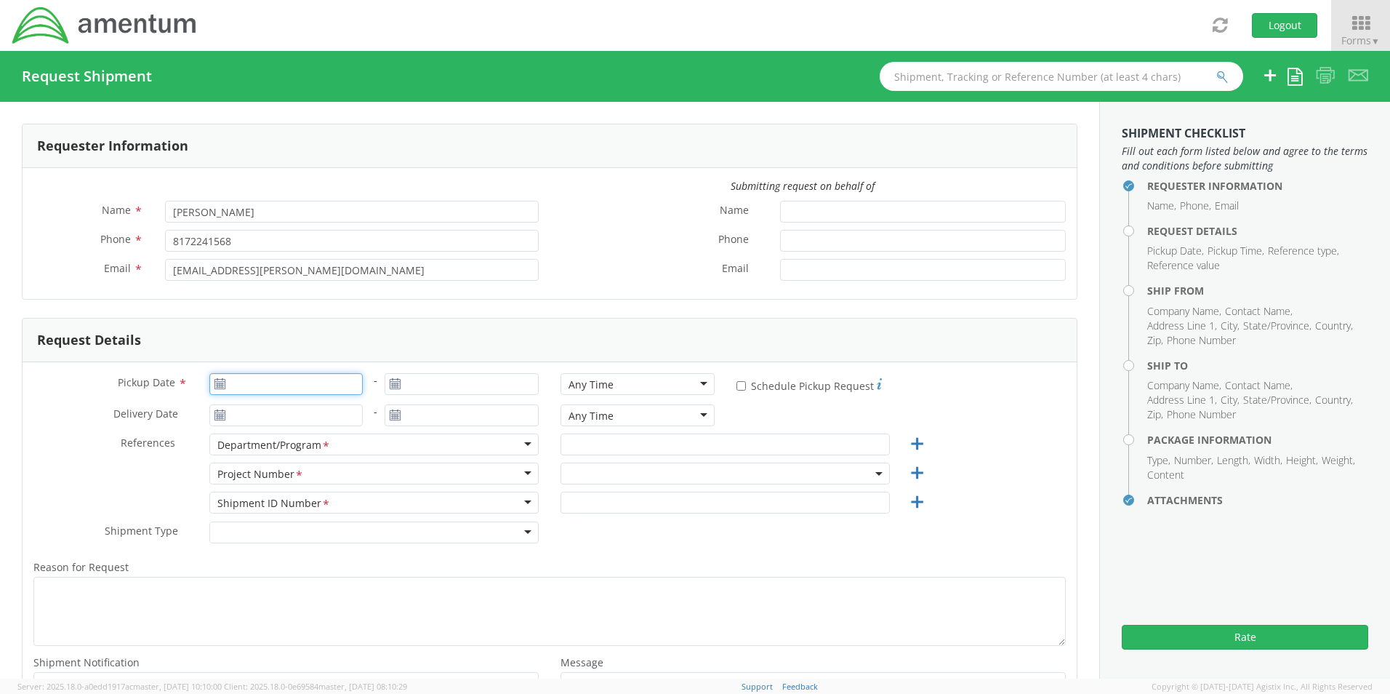
type input "[DATE]"
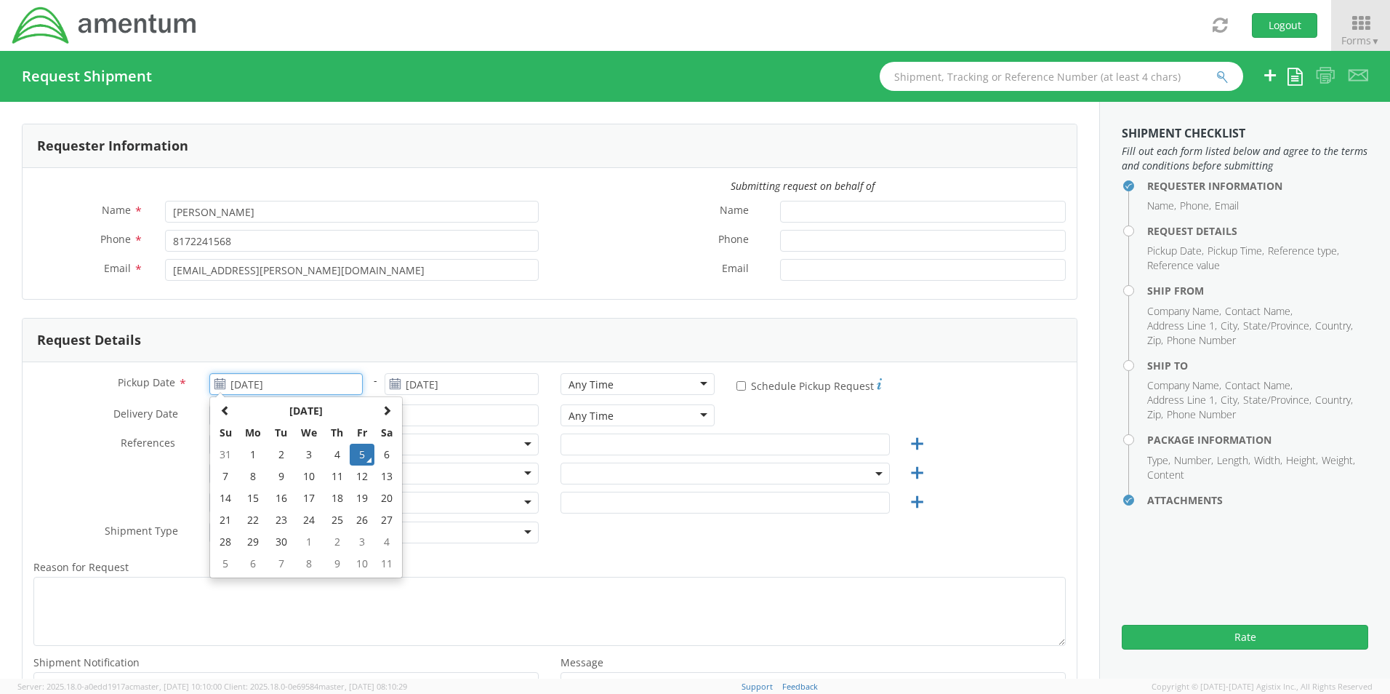
click at [267, 376] on input "[DATE]" at bounding box center [286, 384] width 154 height 22
click at [360, 454] on td "5" at bounding box center [362, 454] width 25 height 22
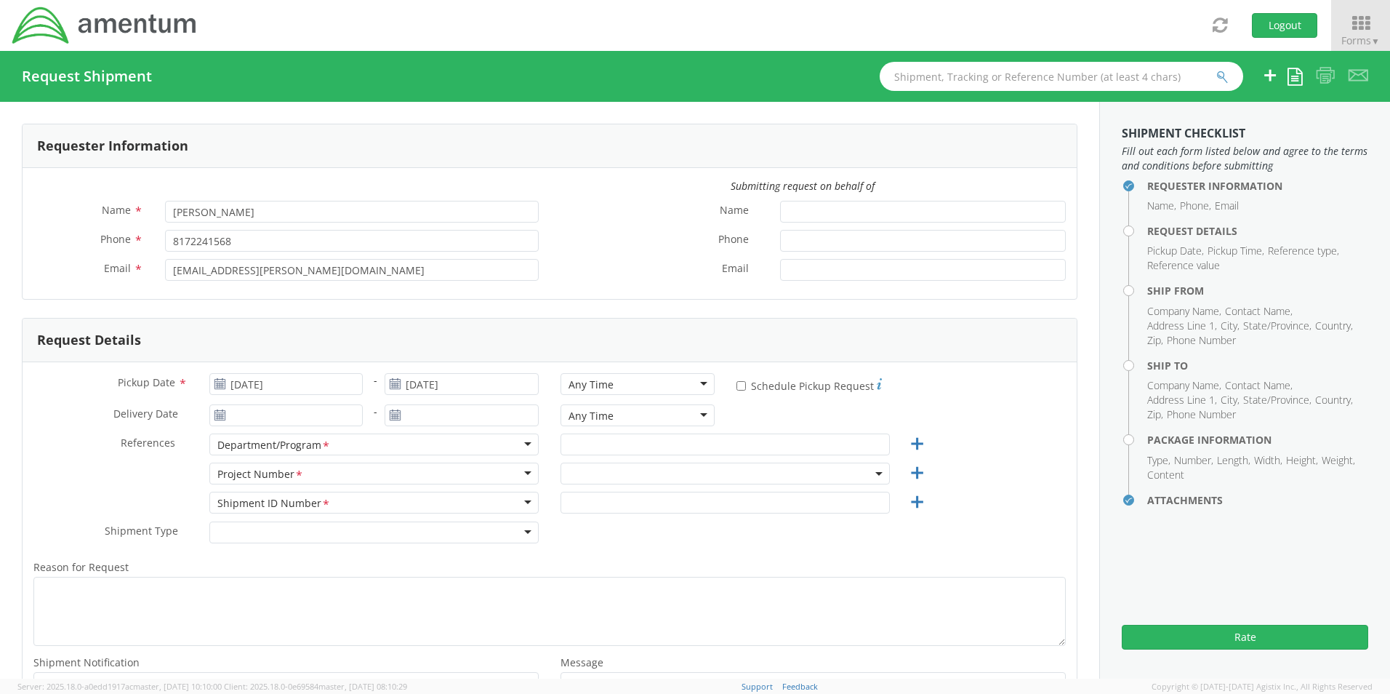
select select "OCCP.600391.00000"
click at [585, 380] on div "Any Time" at bounding box center [591, 384] width 45 height 15
click at [607, 445] on input "text" at bounding box center [725, 444] width 329 height 22
paste input "[PERSON_NAME]"
type input "[PERSON_NAME]"
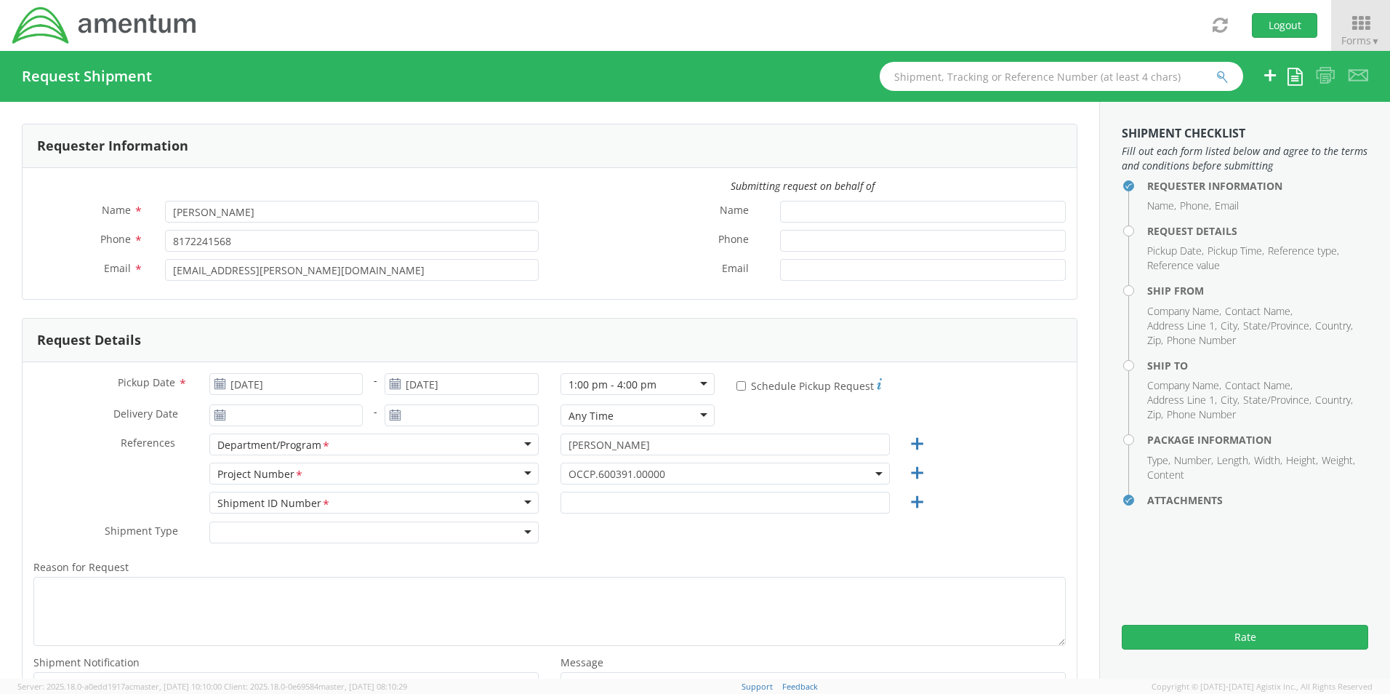
drag, startPoint x: 569, startPoint y: 471, endPoint x: 574, endPoint y: 482, distance: 12.0
click at [574, 480] on span "OCCP.600391.00000" at bounding box center [725, 474] width 313 height 14
click at [578, 497] on input "search" at bounding box center [723, 497] width 318 height 22
paste input "401C.00.00.C.FS00.0000"
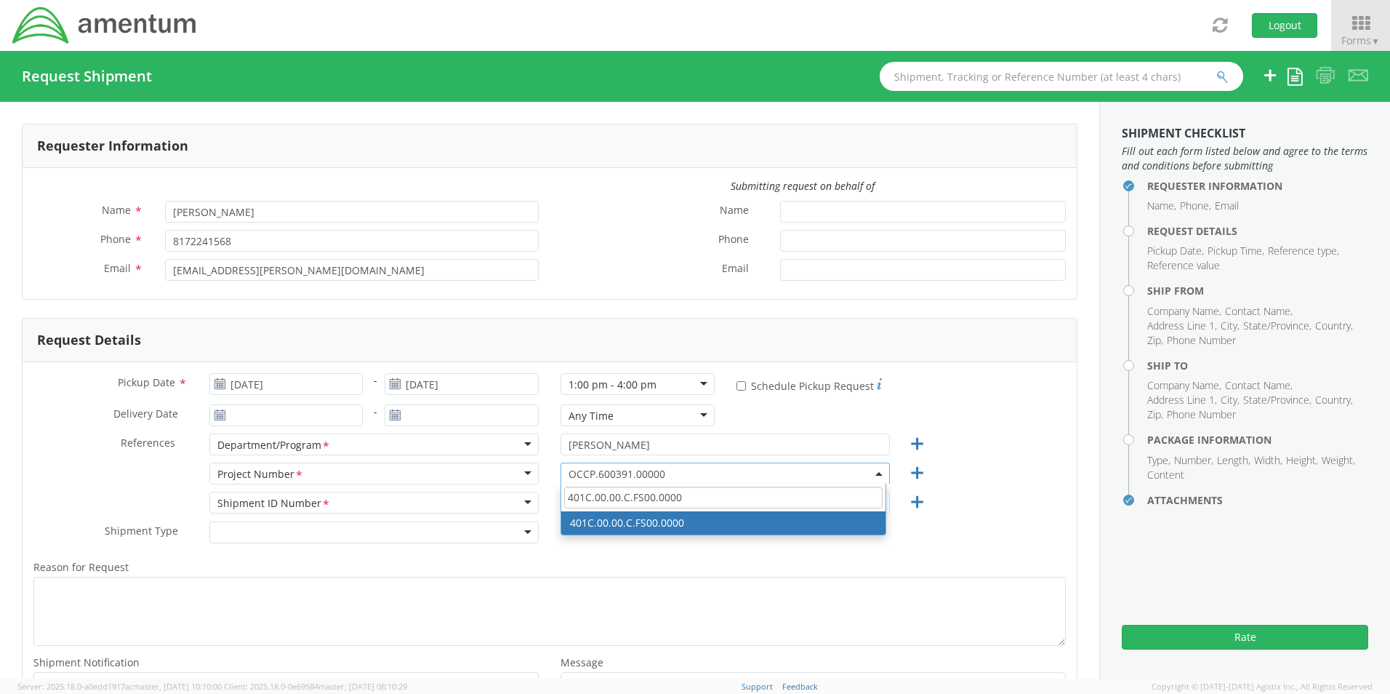
type input "401C.00.00.C.FS00.0000"
select select "401C.00.00.C.FS00.0000"
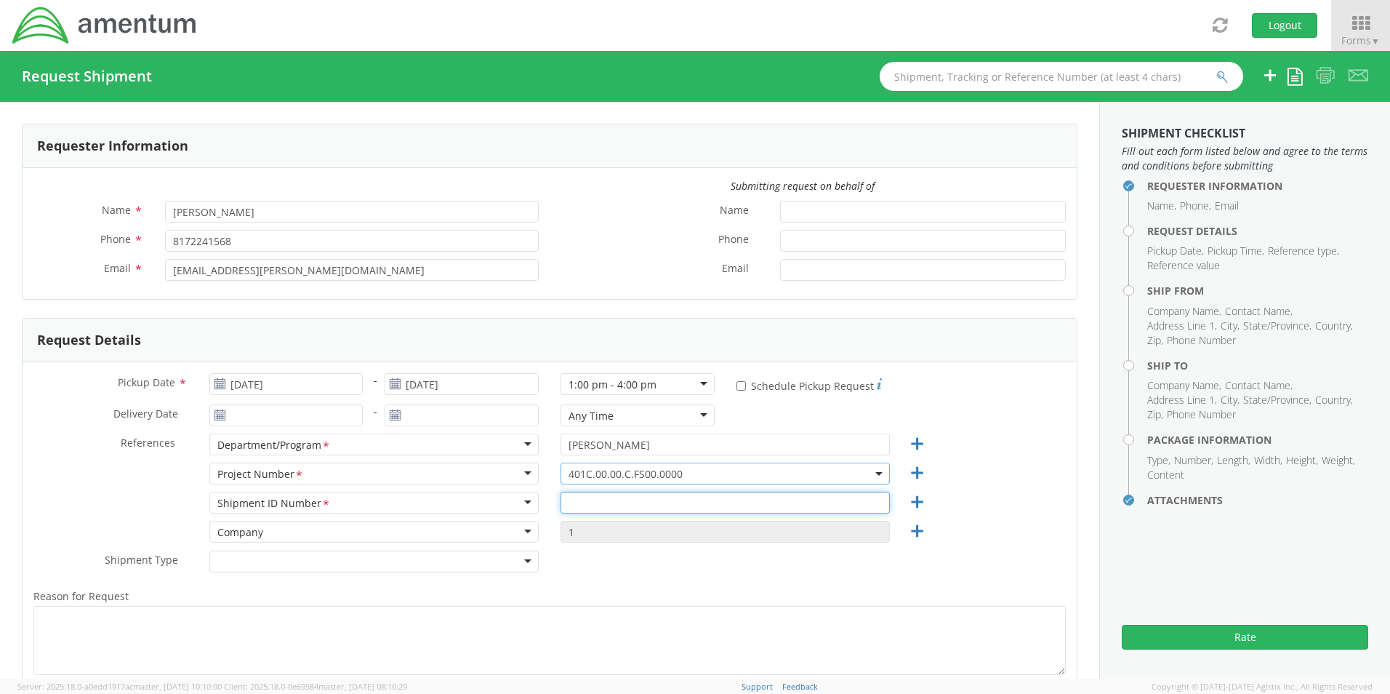
click at [596, 501] on input "text" at bounding box center [725, 502] width 329 height 22
paste input "Grant Campbell REQ0227310"
type input "Grant Campbell REQ0227310"
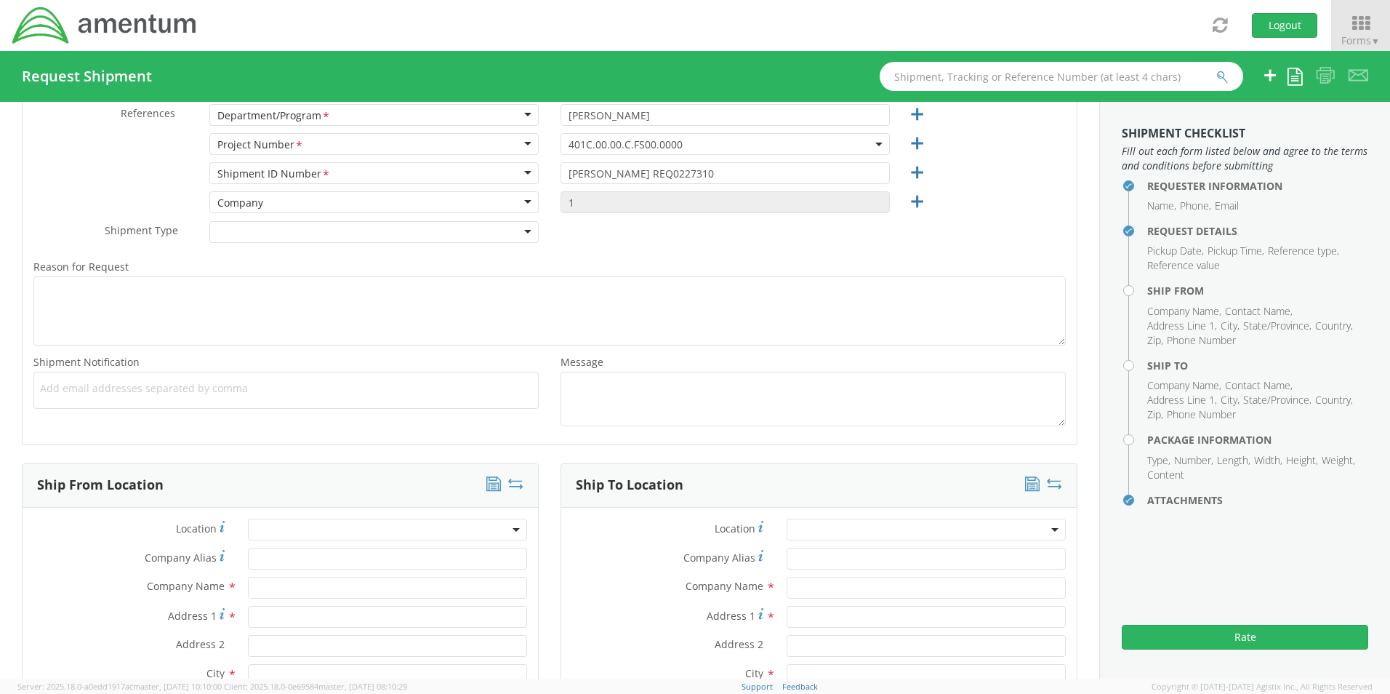
click at [79, 393] on span "Add email addresses separated by comma" at bounding box center [286, 388] width 492 height 15
paste input "[PERSON_NAME][EMAIL_ADDRESS][PERSON_NAME][DOMAIN_NAME]"
type input "[PERSON_NAME][EMAIL_ADDRESS][PERSON_NAME][DOMAIN_NAME]"
click at [255, 402] on ul "[PERSON_NAME][EMAIL_ADDRESS][PERSON_NAME][DOMAIN_NAME] ×" at bounding box center [286, 390] width 492 height 25
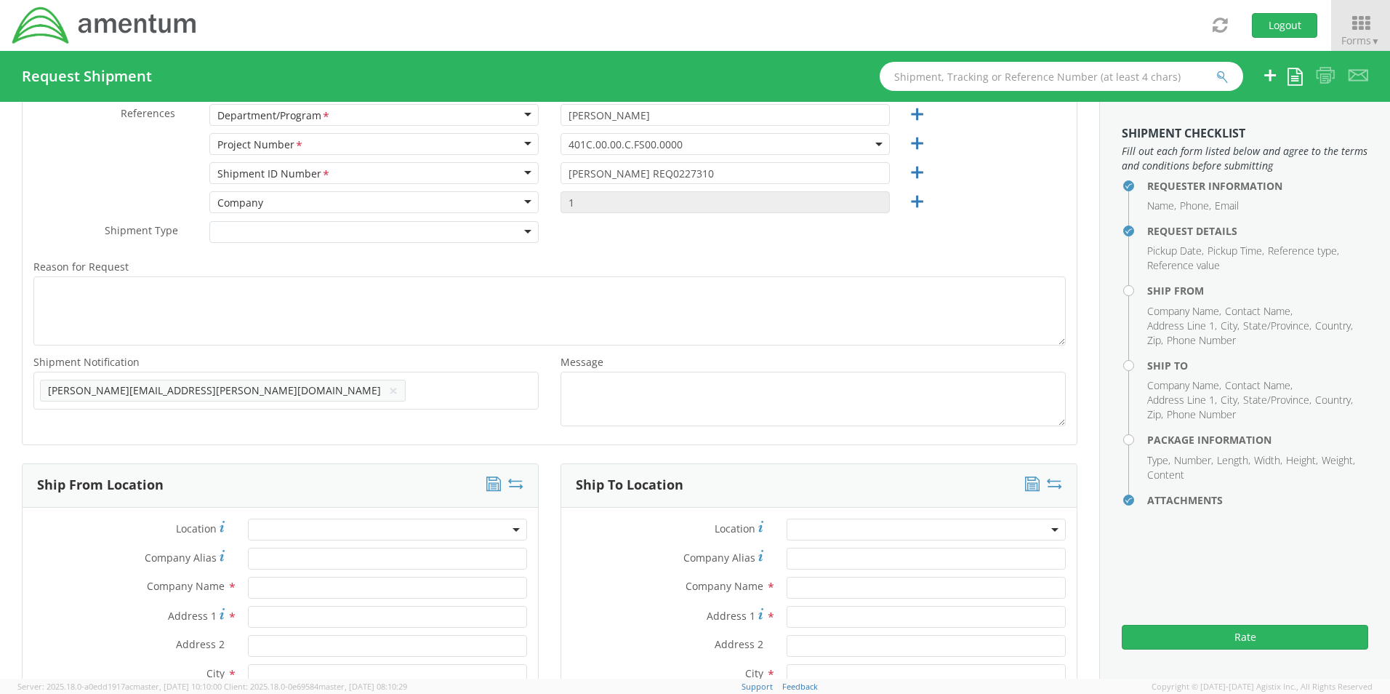
paste input "[EMAIL_ADDRESS][DOMAIN_NAME]"
type input "[EMAIL_ADDRESS][DOMAIN_NAME]"
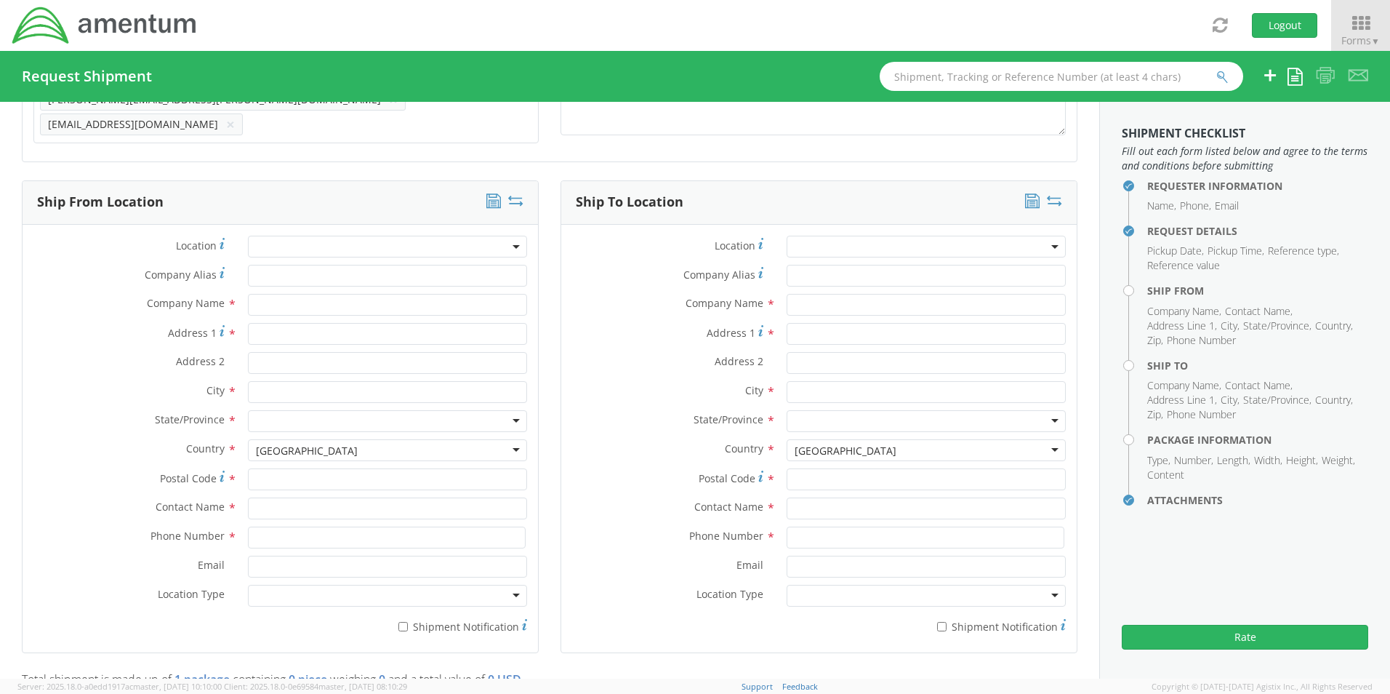
scroll to position [693, 0]
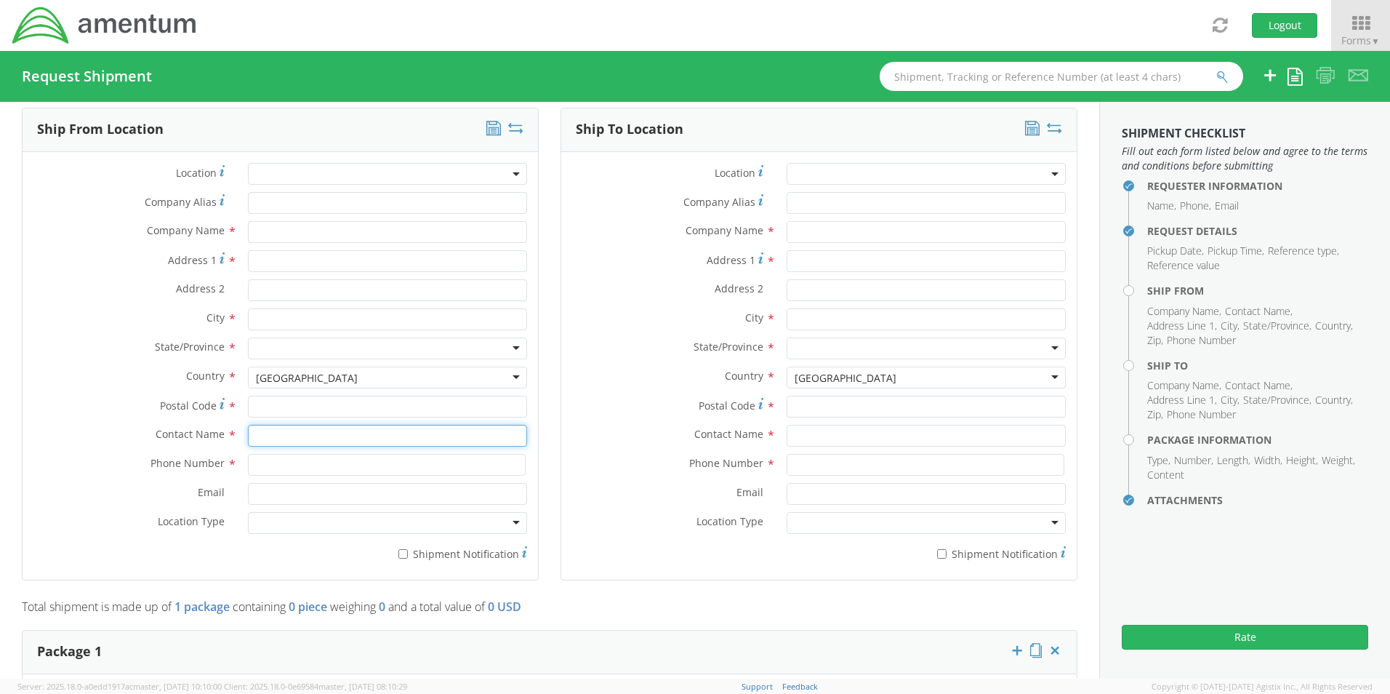
click at [278, 430] on input "text" at bounding box center [387, 436] width 279 height 22
type input "sene"
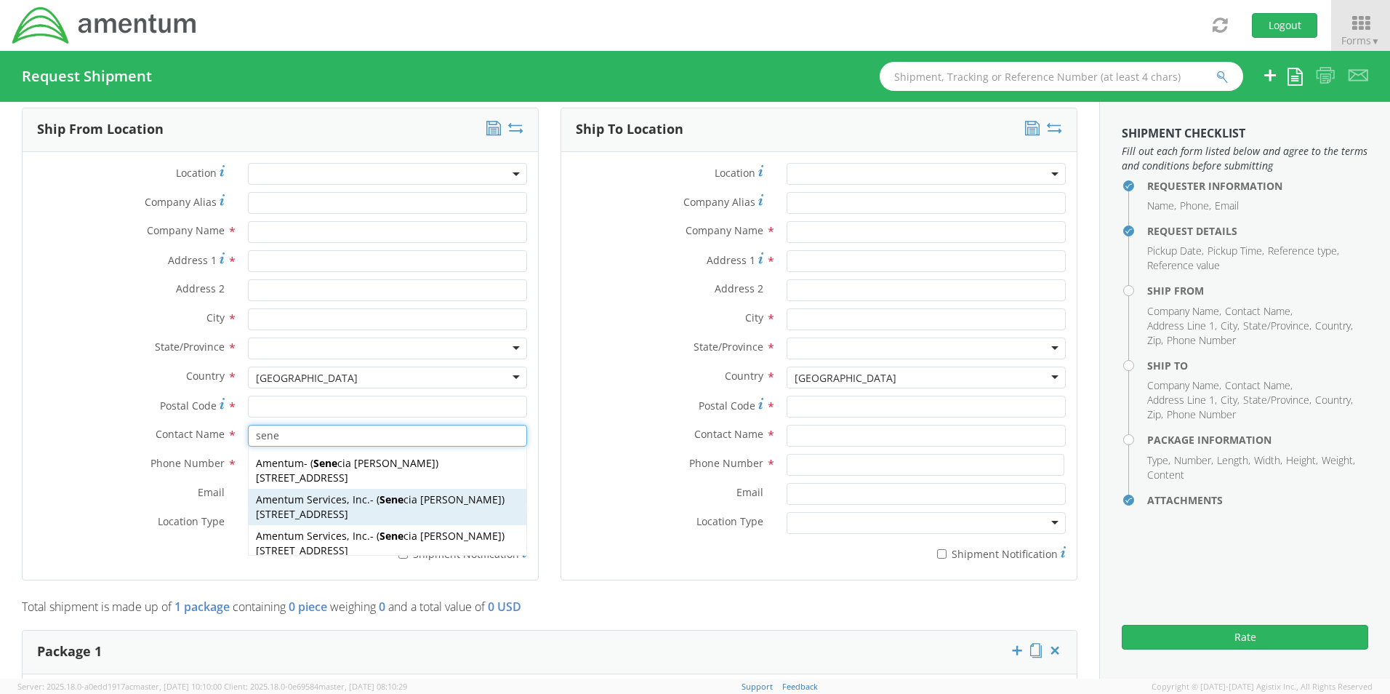
click at [281, 507] on span "[STREET_ADDRESS]" at bounding box center [302, 514] width 92 height 14
type input "Amentum Services, Inc."
type input "[STREET_ADDRESS]"
type input "[GEOGRAPHIC_DATA]"
type input "76177"
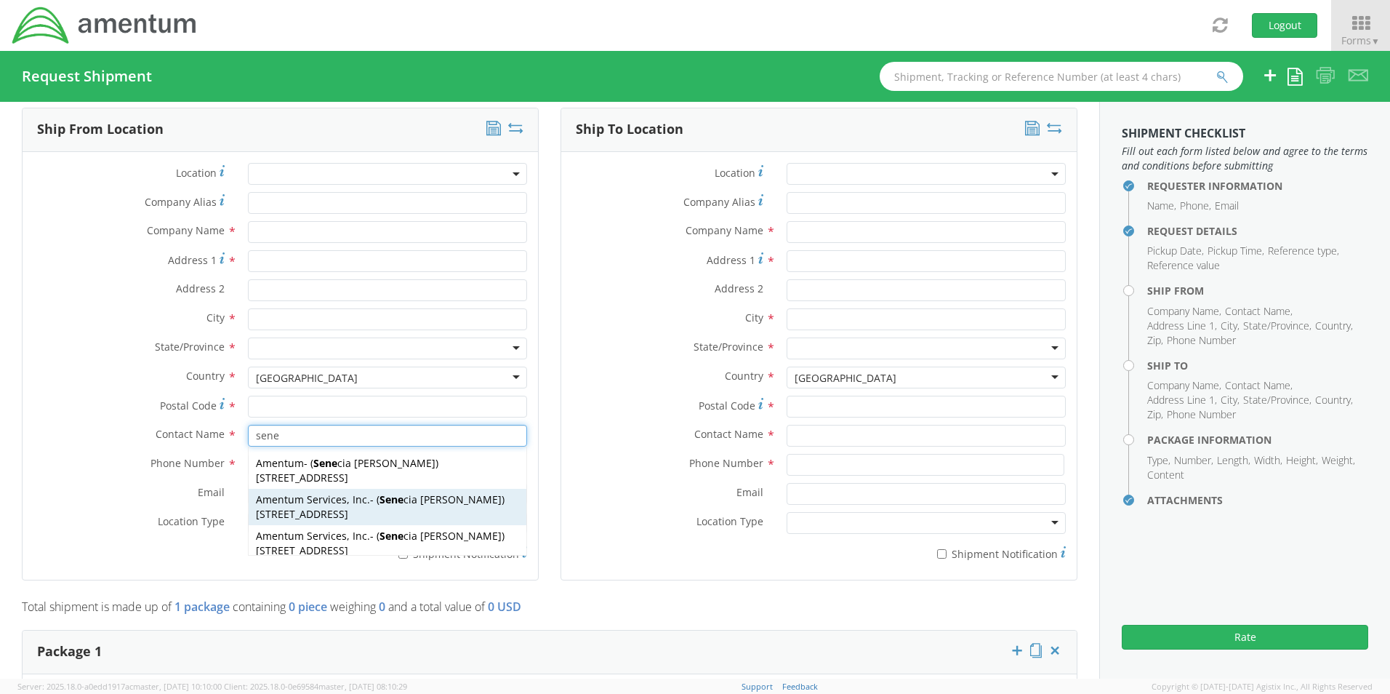
type input "[PERSON_NAME]"
type input "[PHONE_NUMBER]"
type input "[EMAIL_ADDRESS][PERSON_NAME][DOMAIN_NAME]"
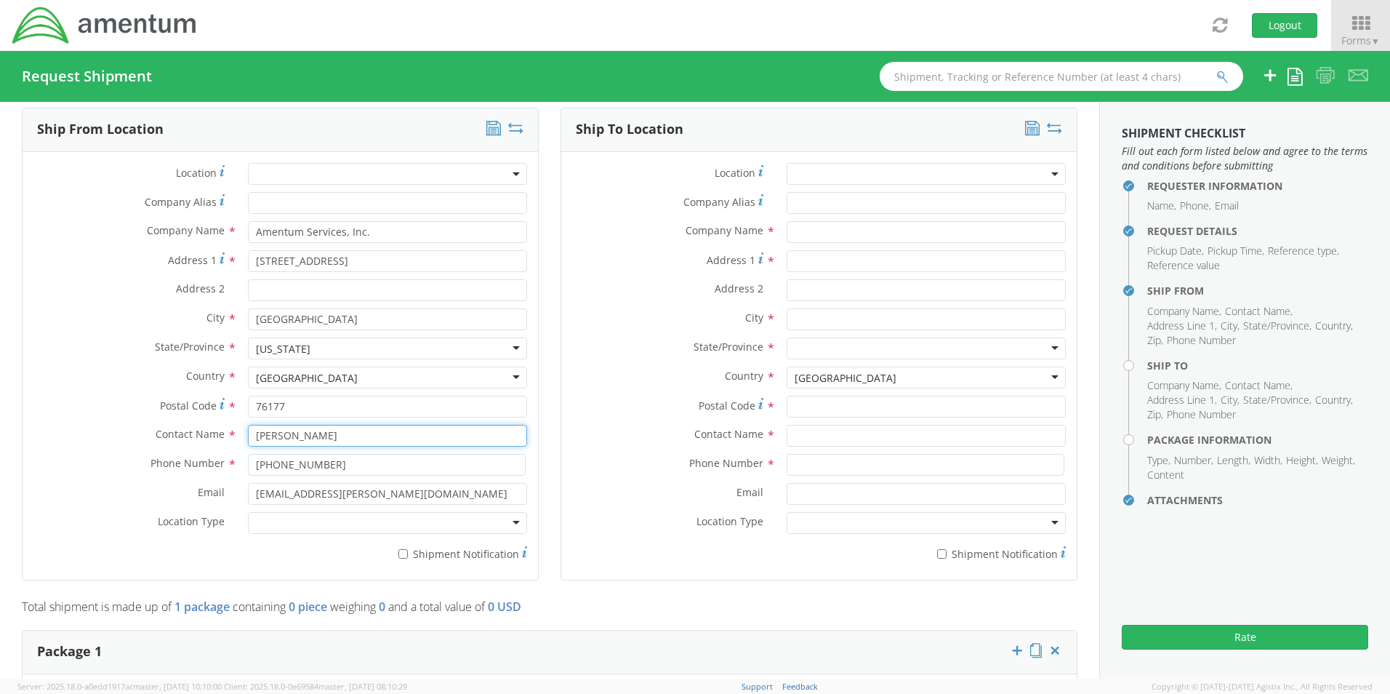
type input "[PERSON_NAME]"
drag, startPoint x: 278, startPoint y: 508, endPoint x: 279, endPoint y: 528, distance: 19.7
click at [278, 514] on div at bounding box center [387, 523] width 279 height 22
click at [398, 549] on input "* Shipment Notification" at bounding box center [402, 553] width 9 height 9
checkbox input "true"
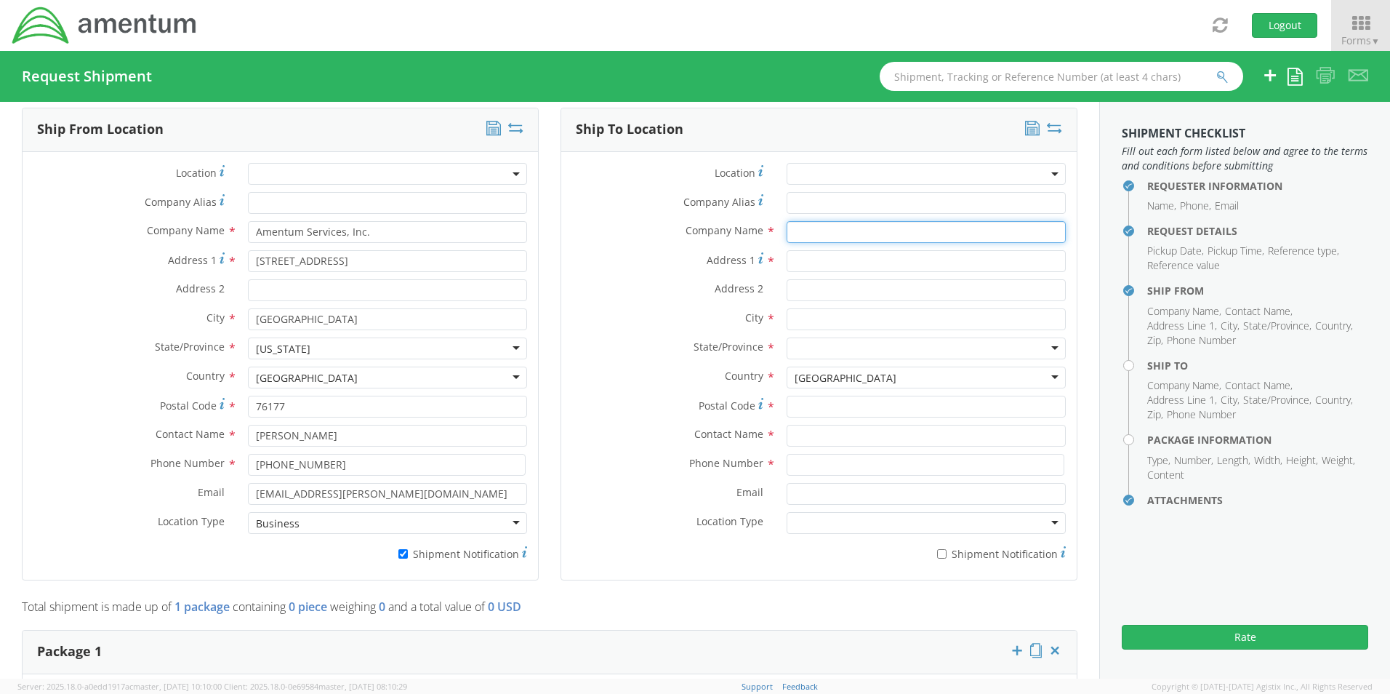
click at [812, 228] on input "text" at bounding box center [926, 232] width 279 height 22
paste input "Hampton Inn By Hilton Winnipeg/Airport"
type input "Hampton Inn By Hilton Winnipeg/Airport"
click at [787, 425] on input "text" at bounding box center [926, 436] width 279 height 22
paste input "Attn: Grant Campbell"
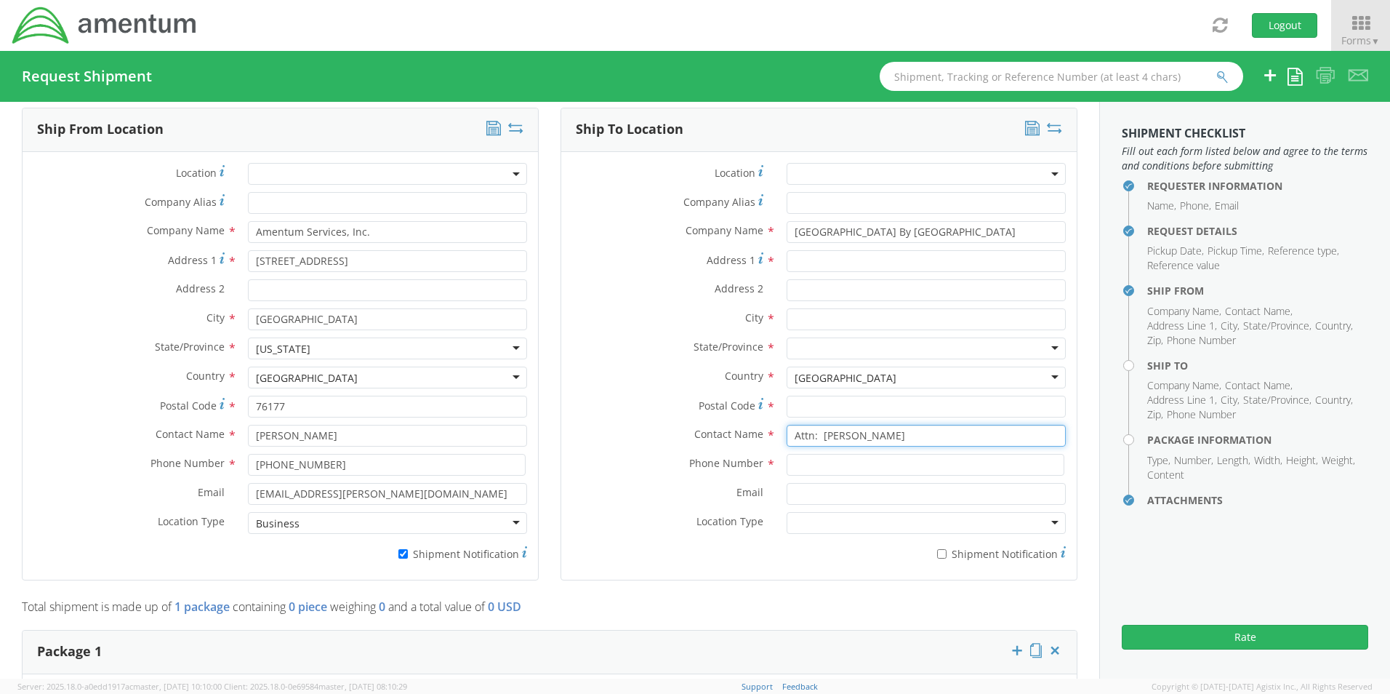
type input "Attn: Grant Campbell"
click at [813, 250] on input "Address 1 *" at bounding box center [926, 261] width 279 height 22
paste input "730 Berry Street - Rm 212"
drag, startPoint x: 917, startPoint y: 255, endPoint x: 868, endPoint y: 258, distance: 49.5
click at [868, 258] on input "730 Berry Street - Rm 212" at bounding box center [926, 261] width 279 height 22
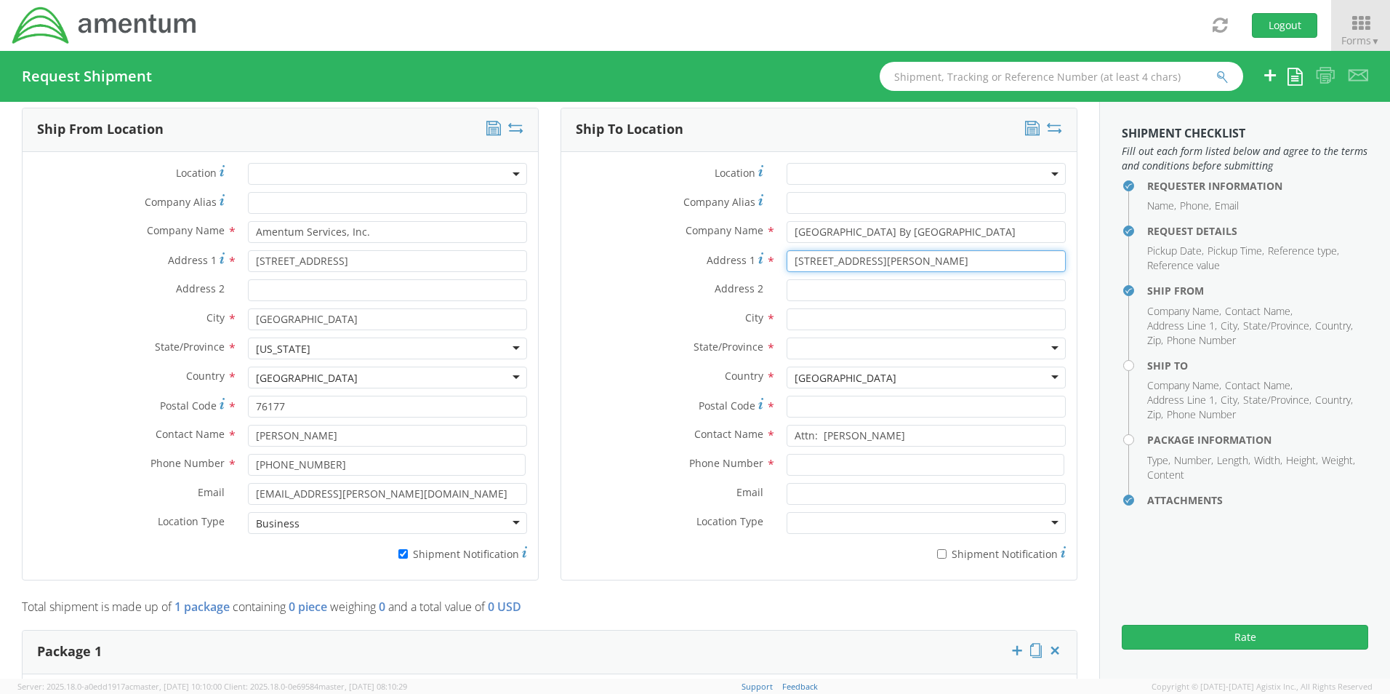
type input "730 Berry Street - Rm 212"
click at [793, 281] on input "Address 2 *" at bounding box center [926, 290] width 279 height 22
paste input "- Rm 212"
type input "- Rm 212"
click at [917, 250] on input "730 Berry Street - Rm 212" at bounding box center [926, 261] width 279 height 22
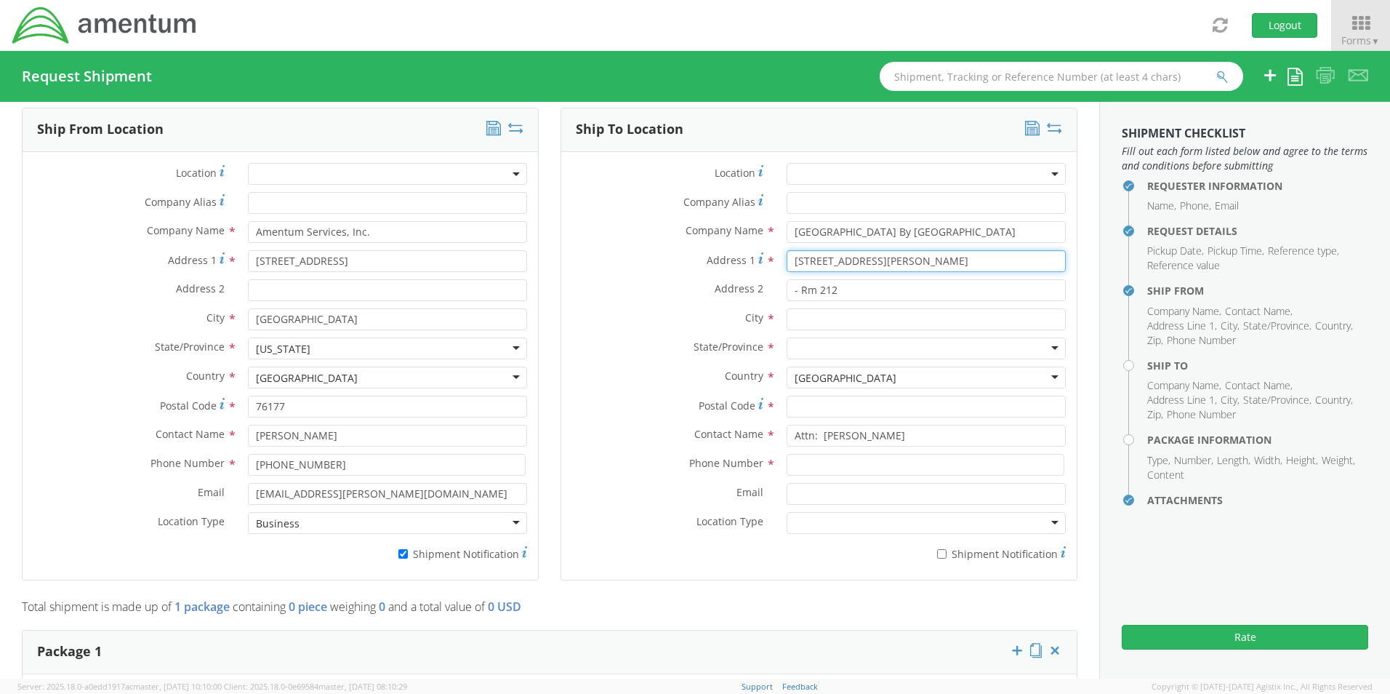
type input "730 Berry Street"
drag, startPoint x: 793, startPoint y: 284, endPoint x: 729, endPoint y: 284, distance: 64.0
click at [741, 285] on div "Address 2 * - Rm 212" at bounding box center [818, 290] width 515 height 22
type input "Rm 212"
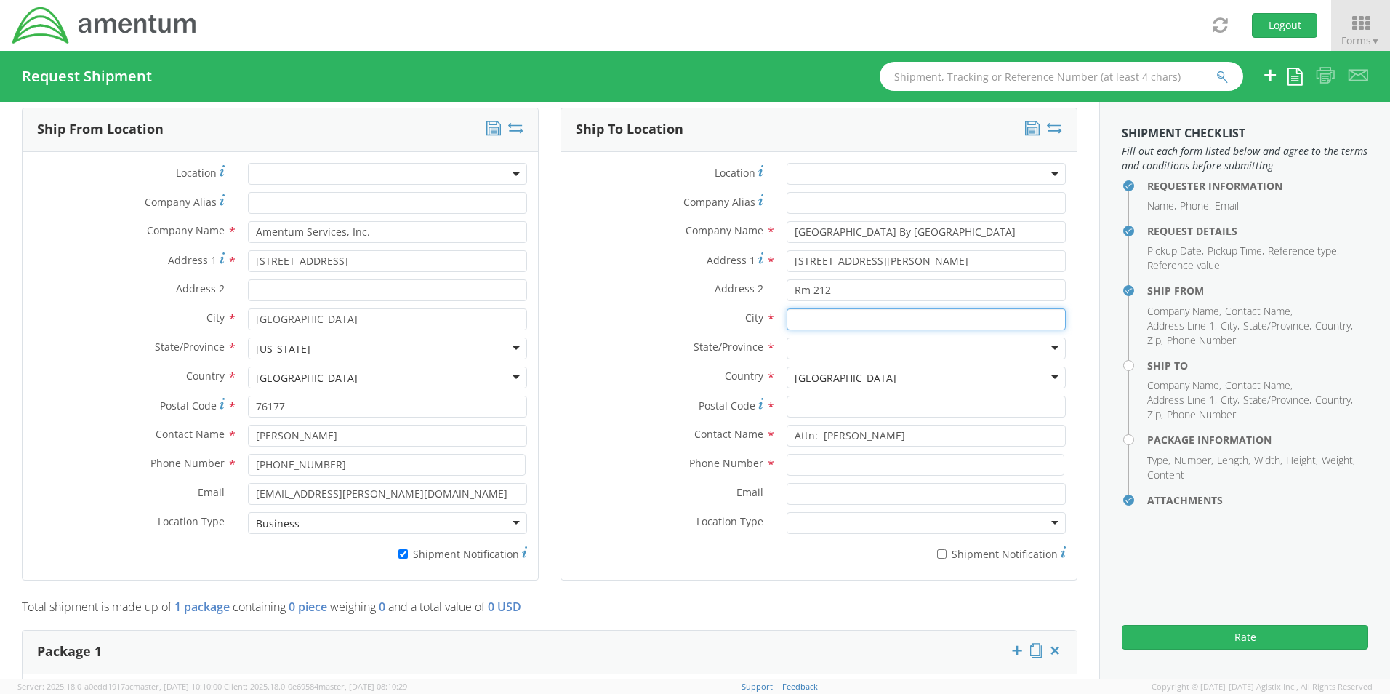
click at [810, 308] on input "text" at bounding box center [926, 319] width 279 height 22
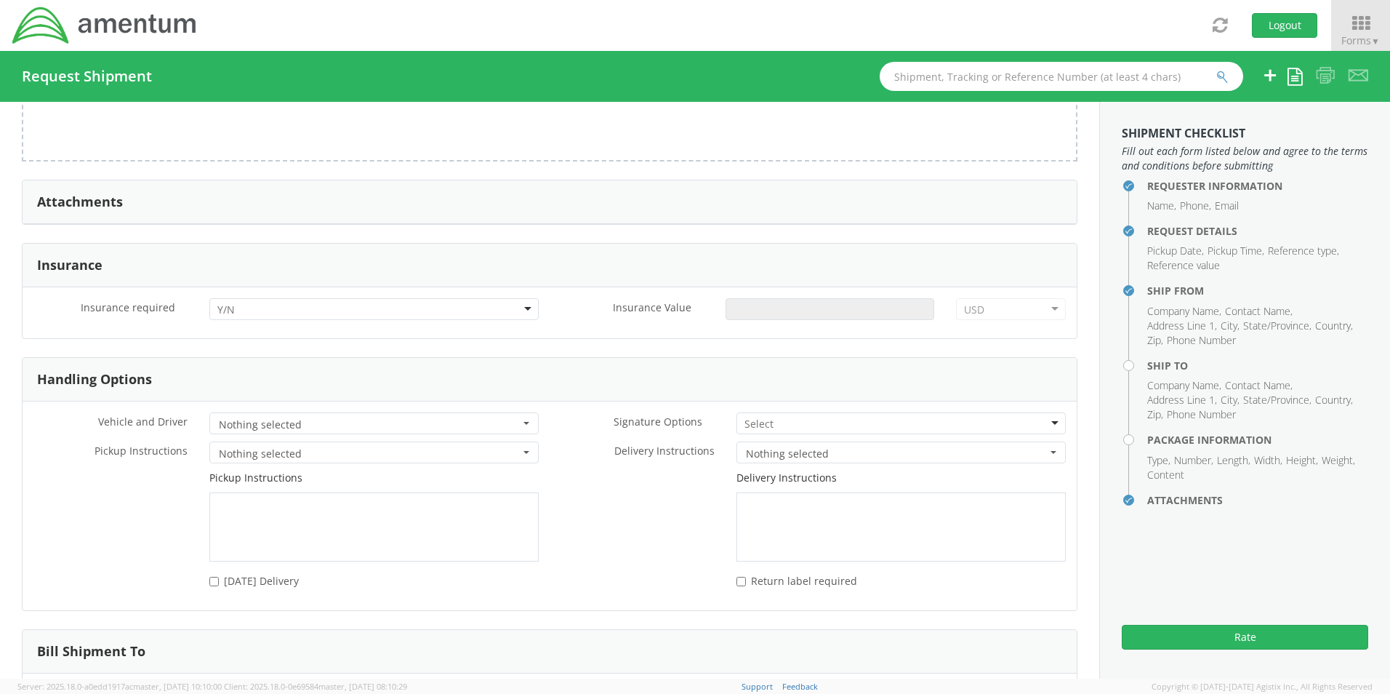
scroll to position [1678, 0]
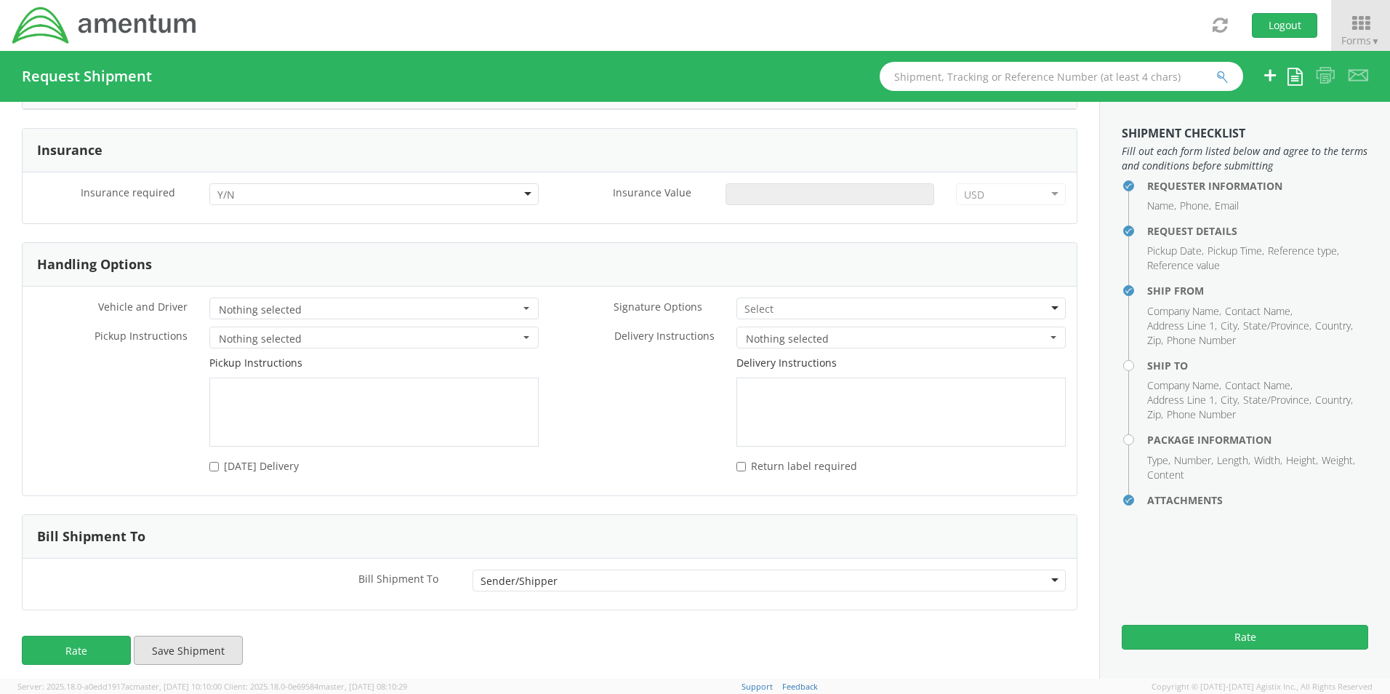
click at [213, 639] on button "Save Shipment" at bounding box center [188, 649] width 109 height 29
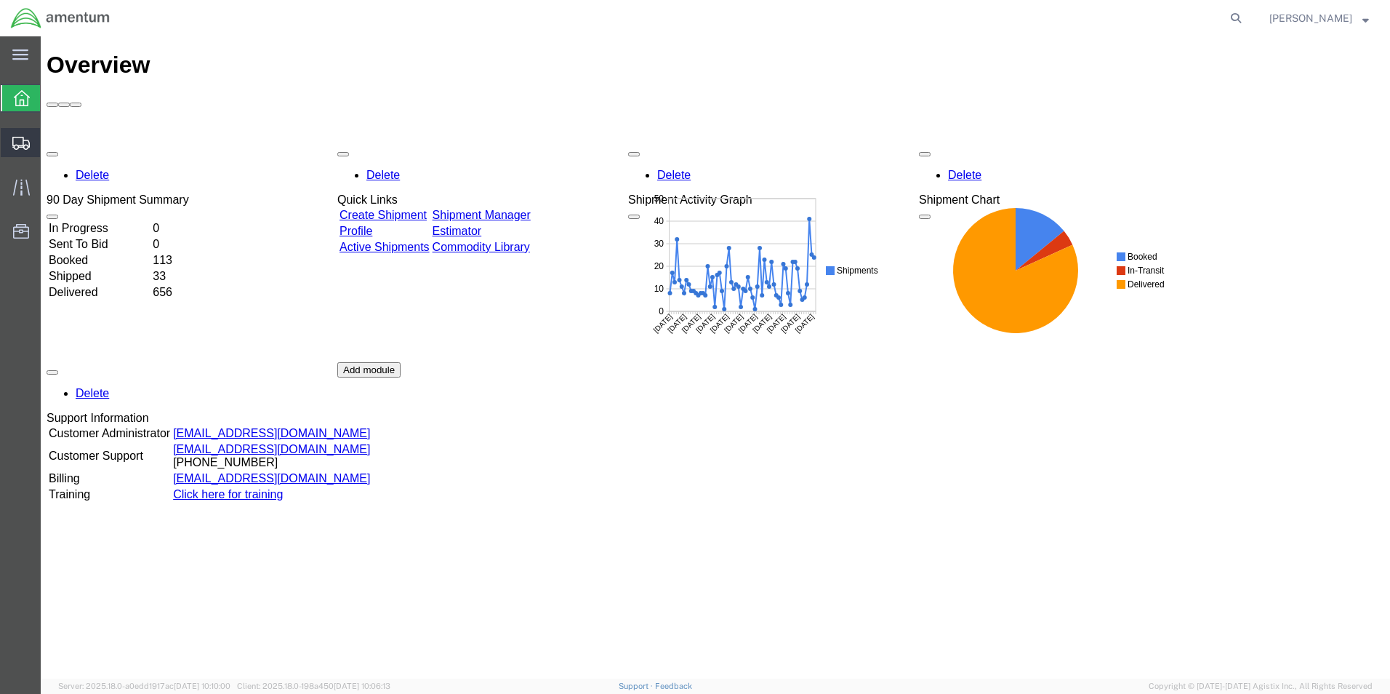
click at [0, 0] on span "Shipment Manager" at bounding box center [0, 0] width 0 height 0
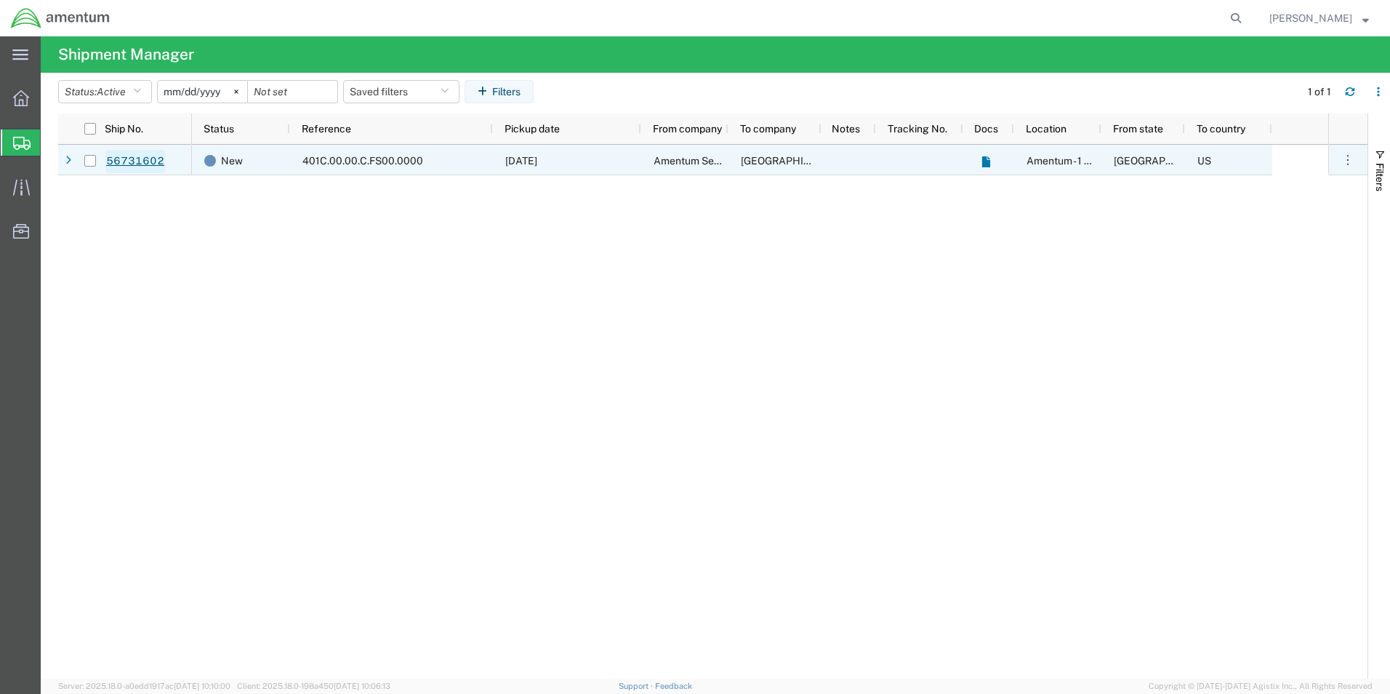
click at [141, 158] on link "56731602" at bounding box center [135, 161] width 60 height 23
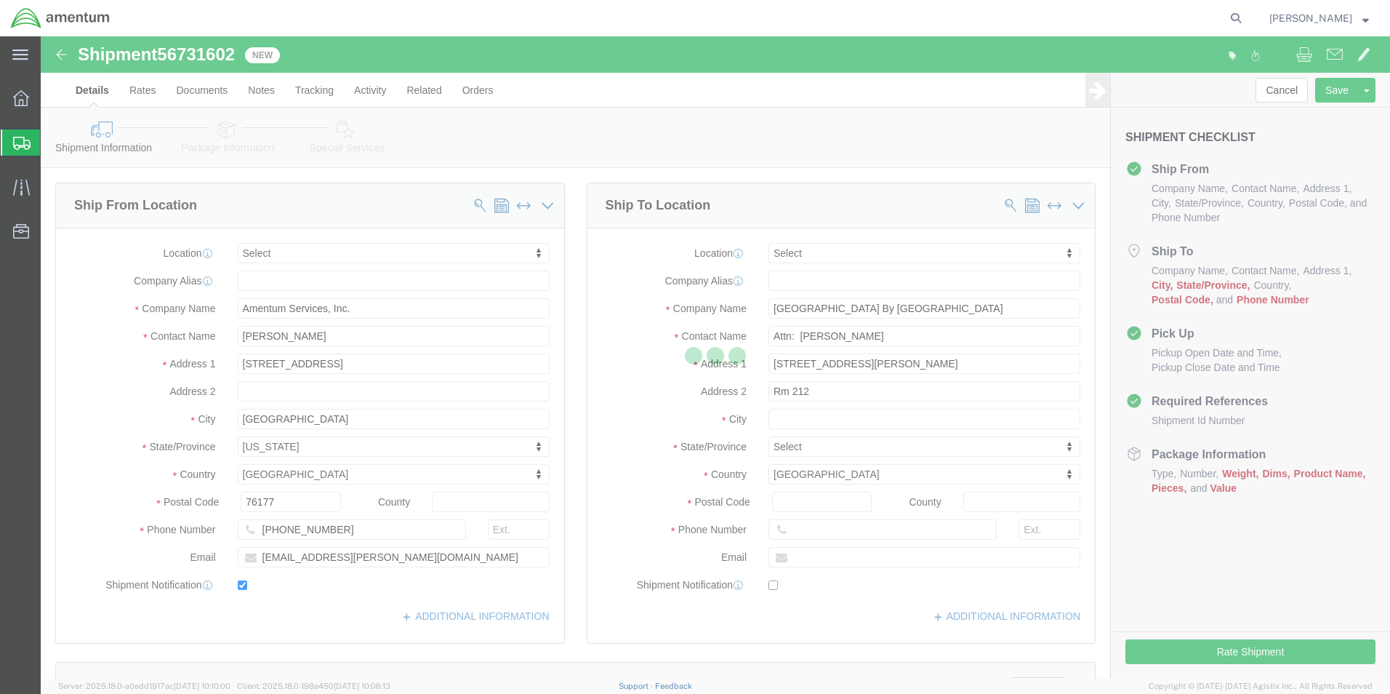
select select
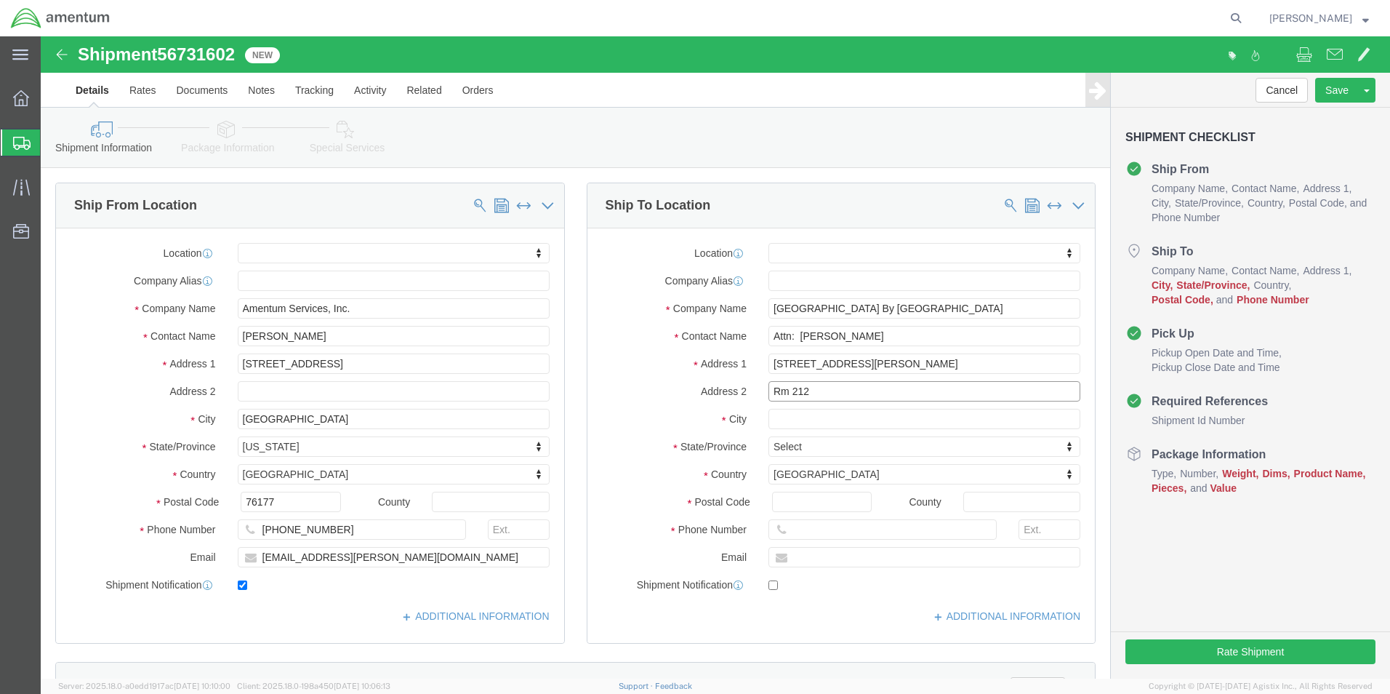
drag, startPoint x: 784, startPoint y: 354, endPoint x: 703, endPoint y: 352, distance: 81.5
click div "Address 2 Rm 212"
click input "730 Berry Street"
click input "Attn: Grant Campbell"
paste input "Rm 212"
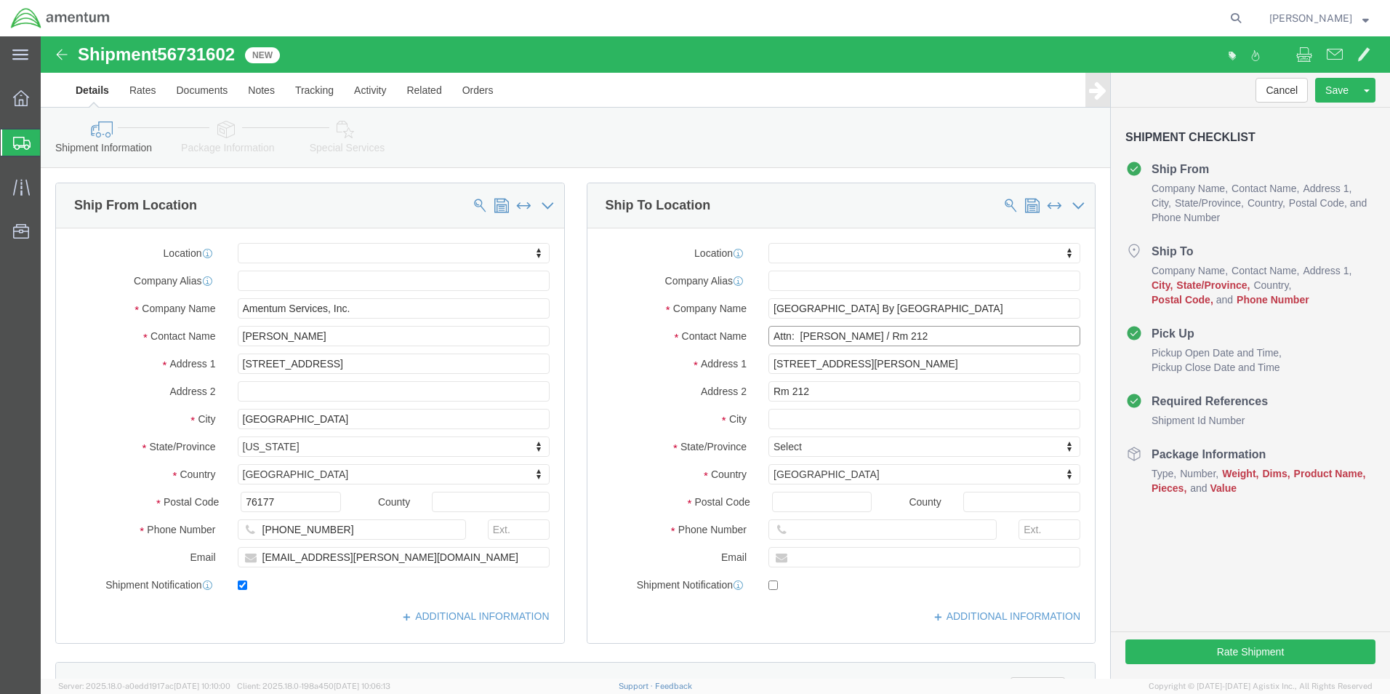
drag, startPoint x: 748, startPoint y: 302, endPoint x: 757, endPoint y: 302, distance: 8.7
click input "Attn: Grant Campbell / Rm 212"
type input "Attn: Grant Campbell / Rm 212"
drag, startPoint x: 774, startPoint y: 350, endPoint x: 640, endPoint y: 352, distance: 133.8
click div "Address 2 Rm 212"
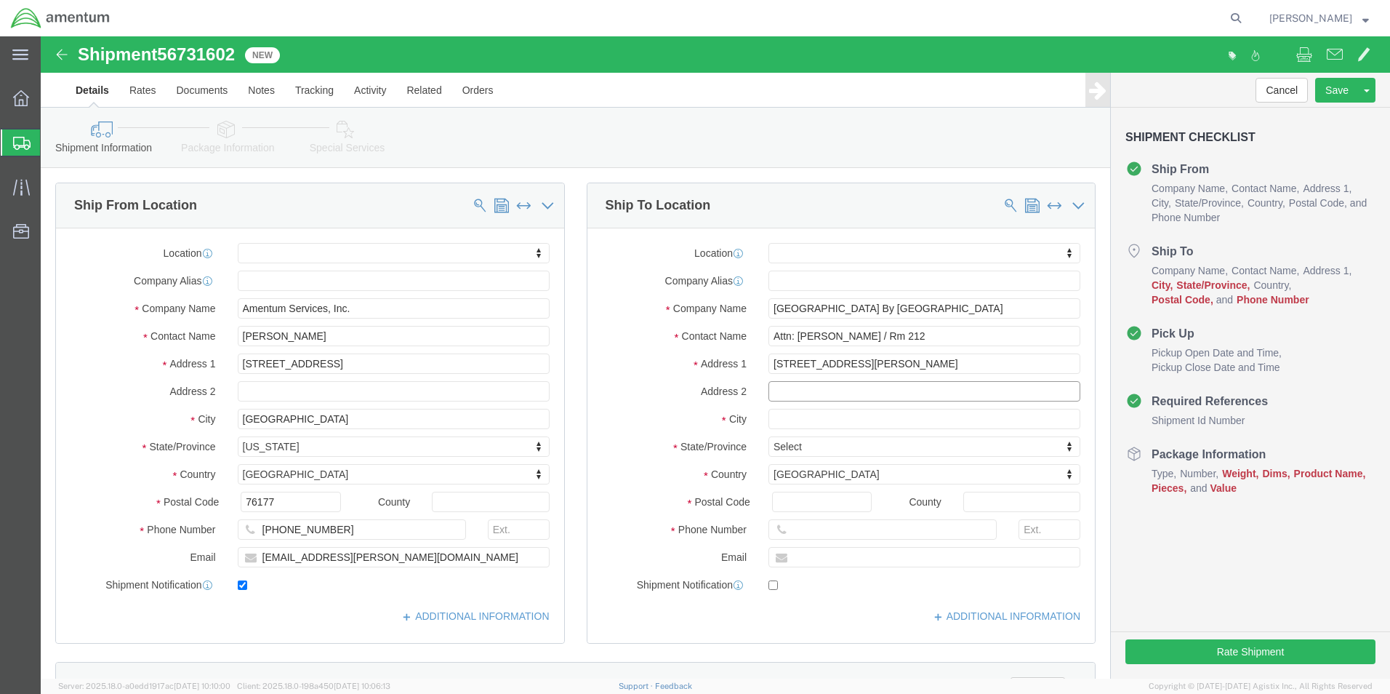
click input "text"
paste input "Winnipeg MB R3h 0s6"
type input "Winnipeg MB R3h 0s6"
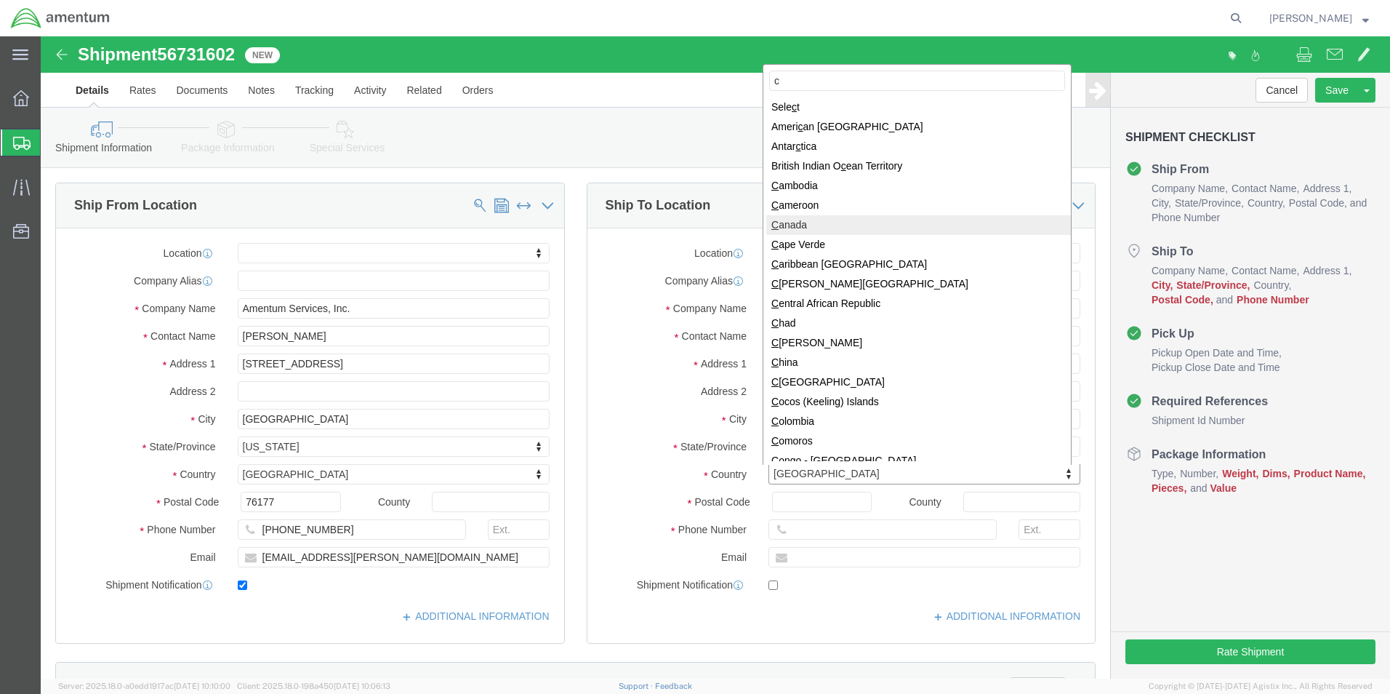
type input "c"
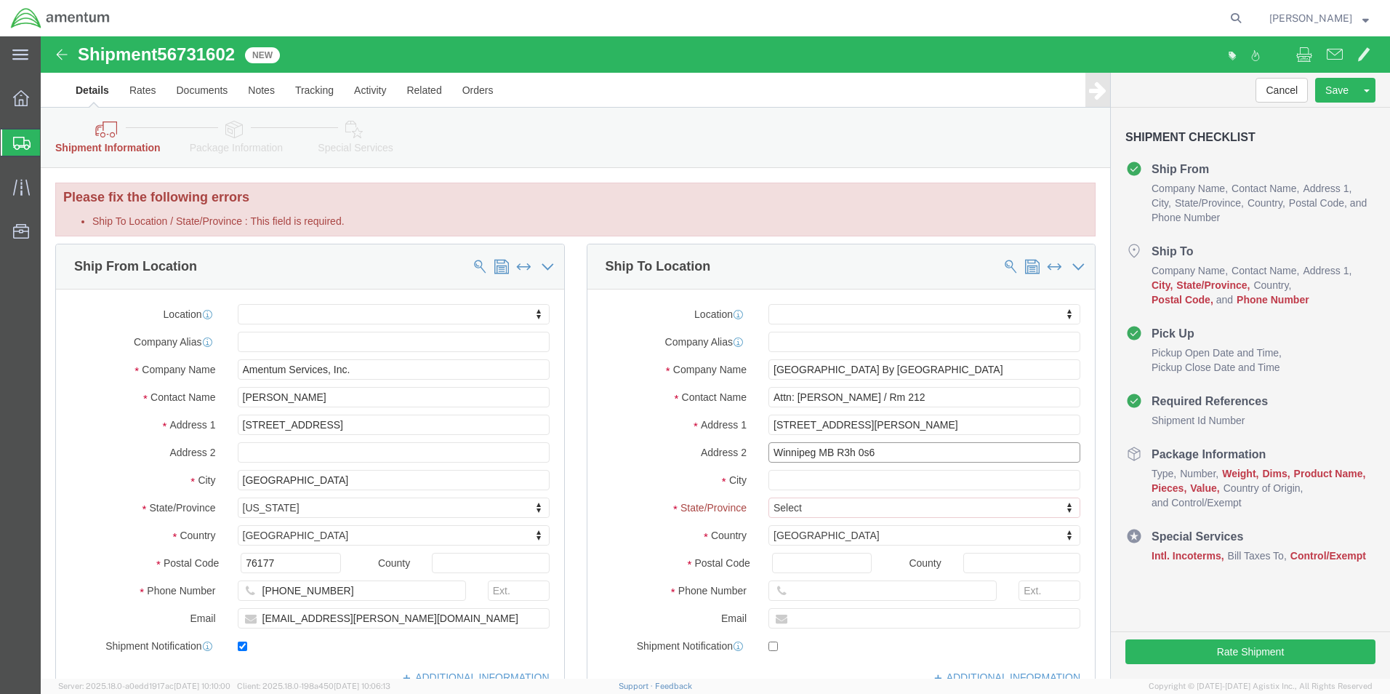
drag, startPoint x: 788, startPoint y: 418, endPoint x: 712, endPoint y: 411, distance: 76.6
click div "Winnipeg MB R3h 0s6"
click input "text"
paste input "Winnipeg MB"
type input "Winnipeg MB"
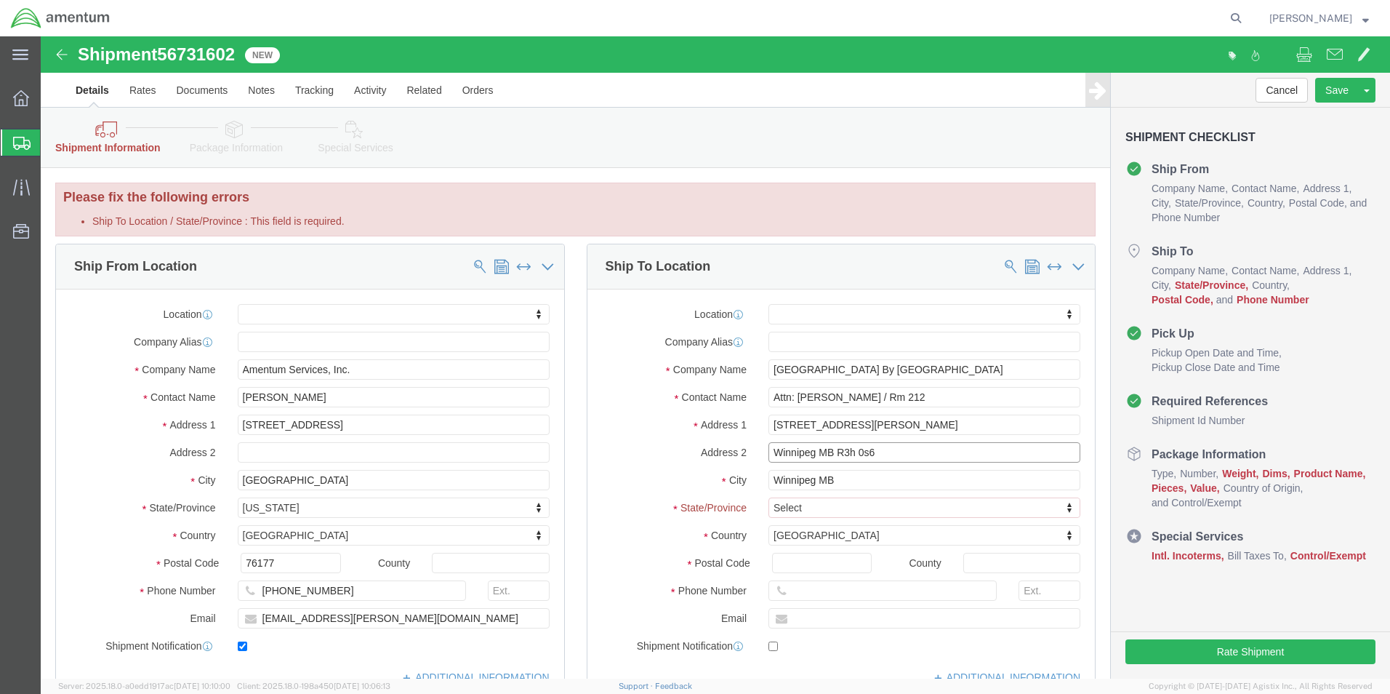
drag, startPoint x: 853, startPoint y: 415, endPoint x: 790, endPoint y: 417, distance: 64.0
click input "Winnipeg MB R3h 0s6"
click input "Postal Code"
paste input "R3h 0s6"
type input "R3h 0s6"
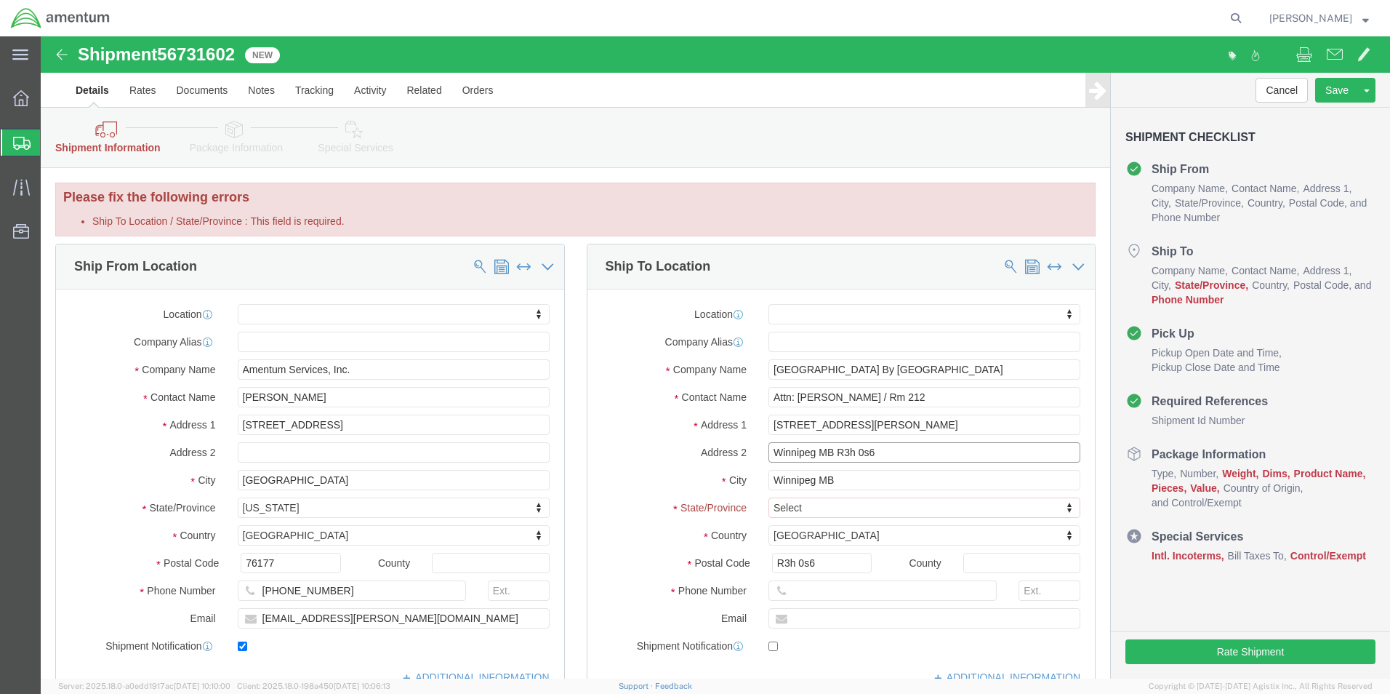
drag, startPoint x: 823, startPoint y: 414, endPoint x: 657, endPoint y: 409, distance: 165.8
click div "Address 2 Winnipeg MB R3h 0s6"
click input "Attn: Grant Campbell / Rm 212"
drag, startPoint x: 880, startPoint y: 361, endPoint x: 832, endPoint y: 365, distance: 48.9
click input "Attn: Grant Campbell / Rm 212"
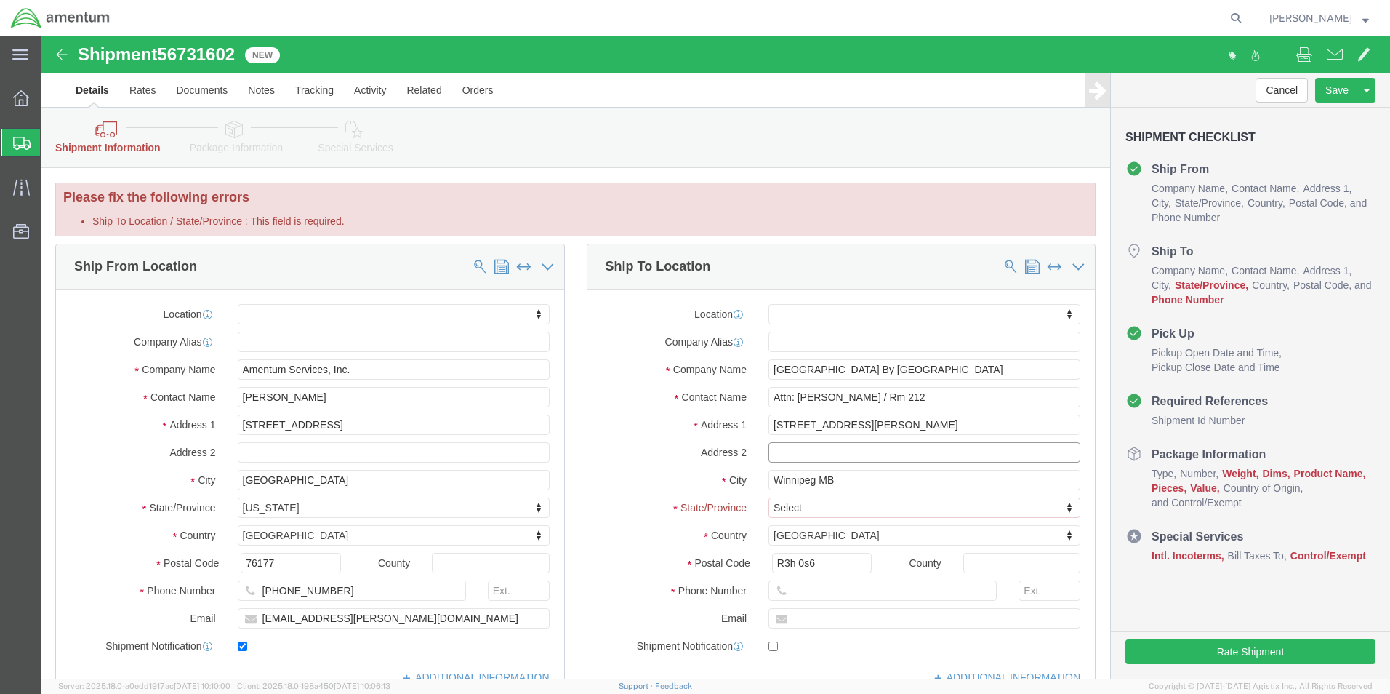
click input "text"
paste input "Rm 212"
type input "Rm 212"
click input "Attn: Grant Campbell / Rm 212"
type input "Attn: Grant Campbell"
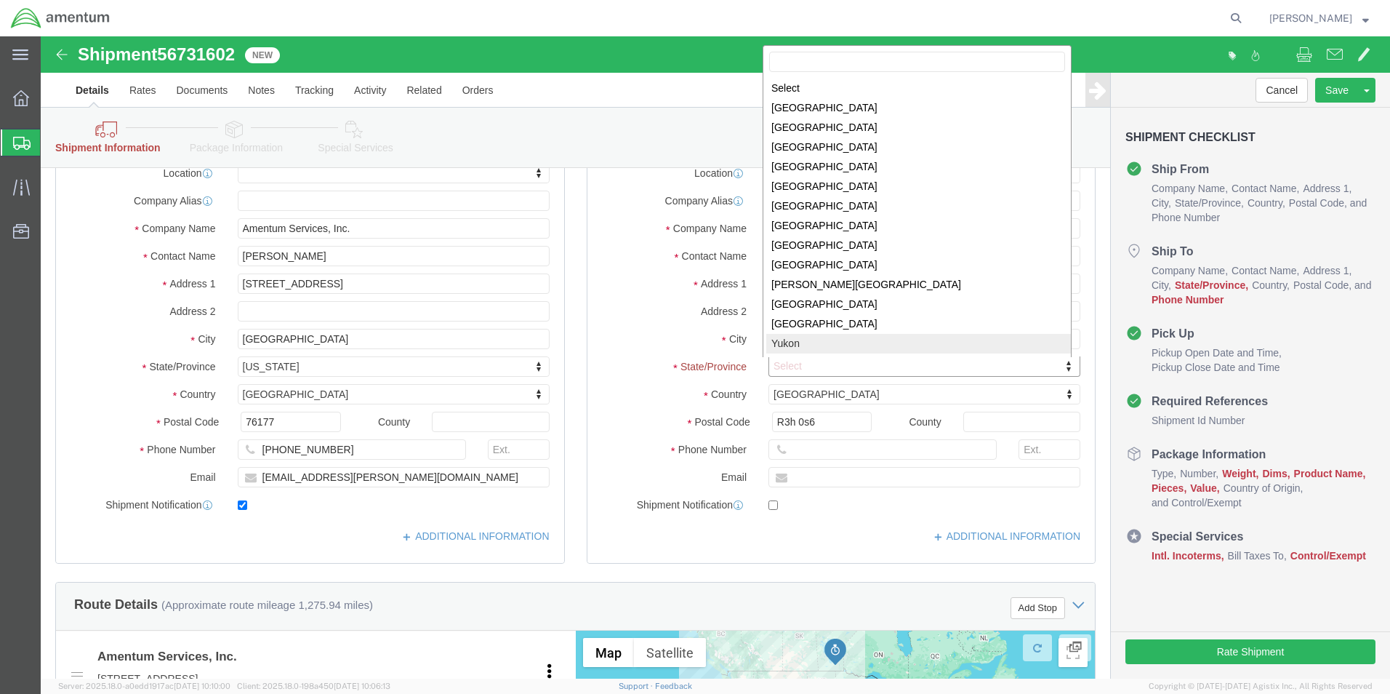
scroll to position [73, 0]
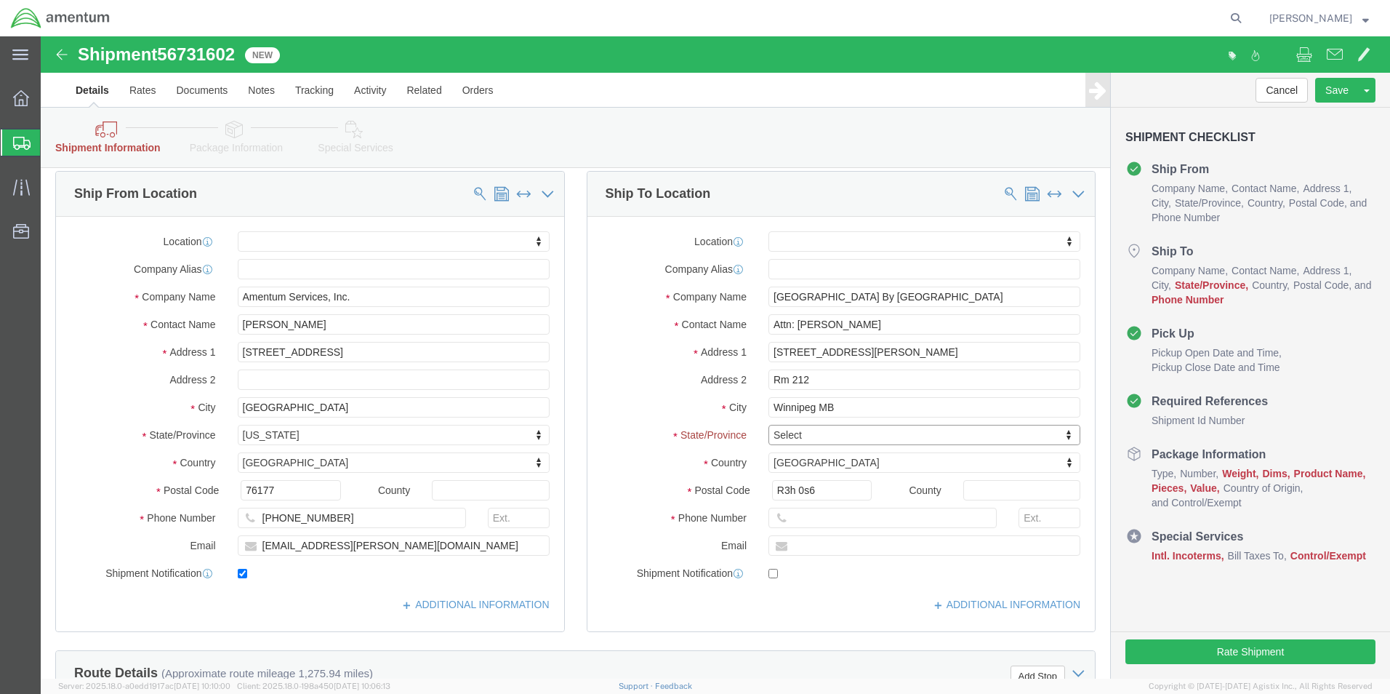
drag, startPoint x: 563, startPoint y: 405, endPoint x: 571, endPoint y: 400, distance: 9.5
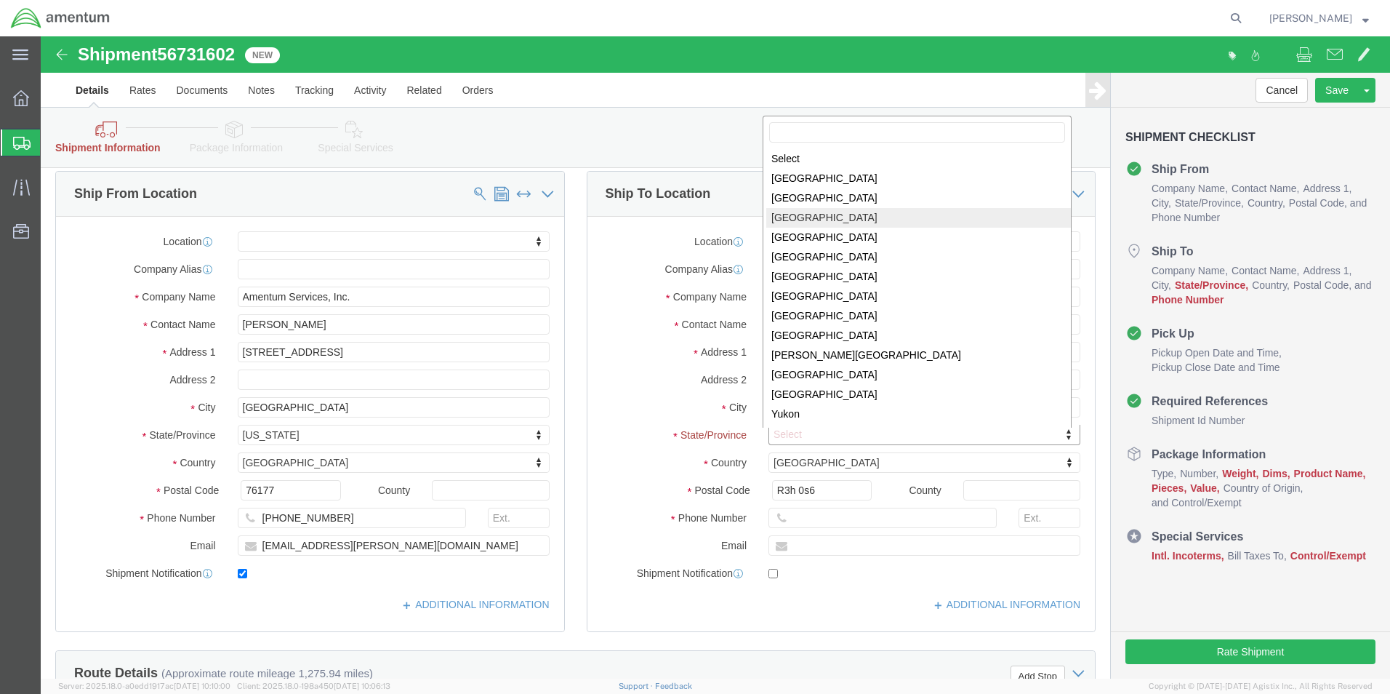
select select "MB"
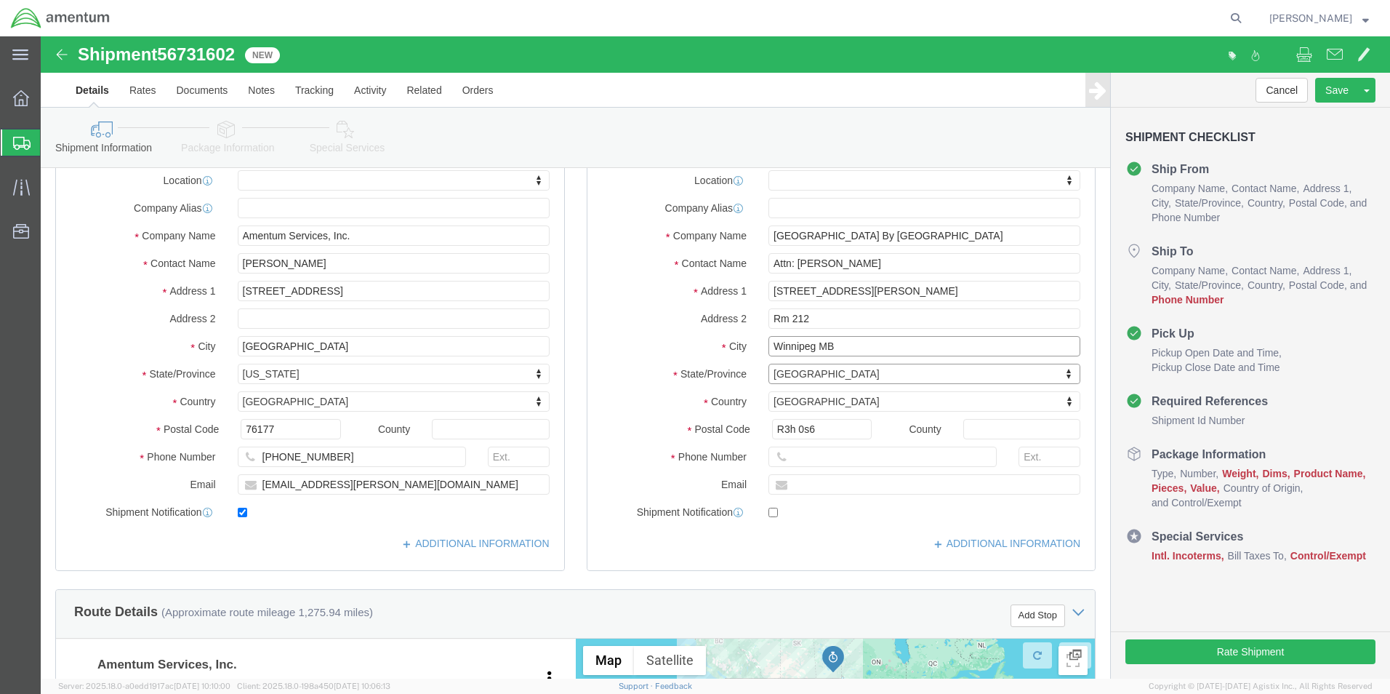
click input "Winnipeg MB"
type input "Winnipeg"
click input "text"
paste input "07309 299499"
type input "07309 299499"
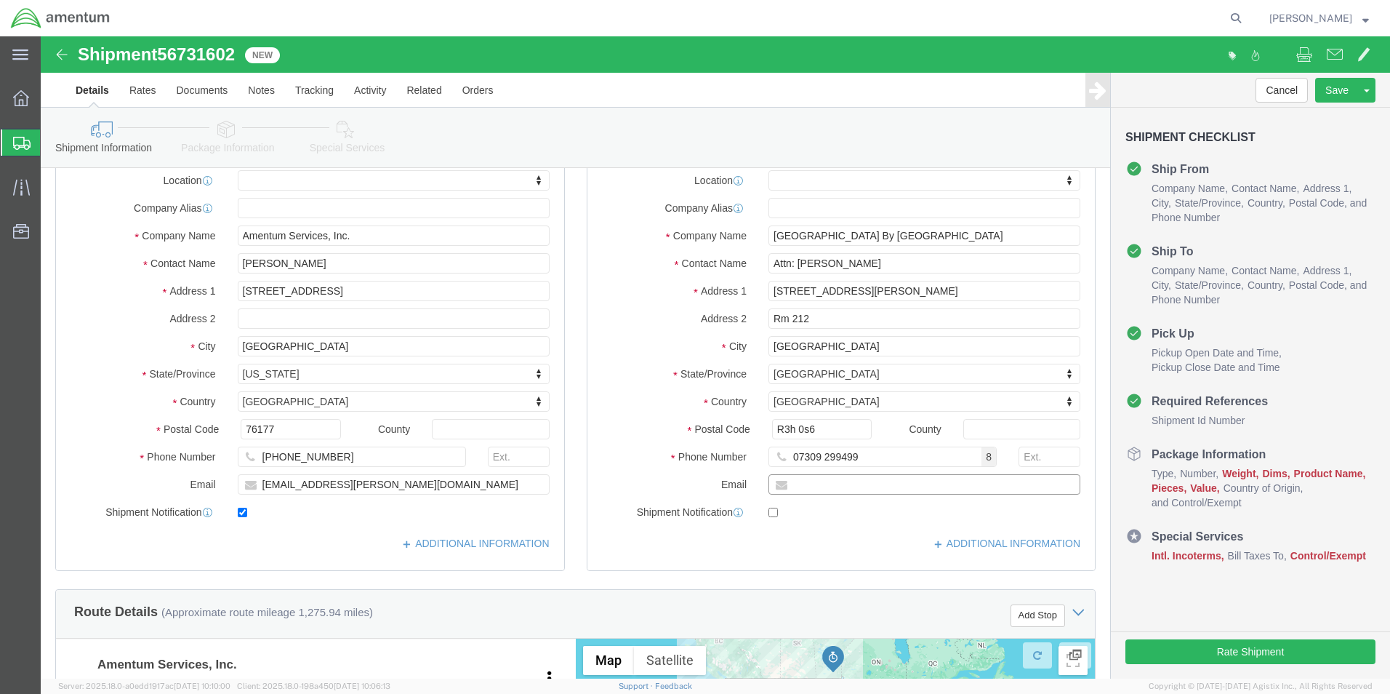
click input "text"
paste input "grantie.campbell@gmail.com"
type input "grantie.campbell@gmail.com"
click input "checkbox"
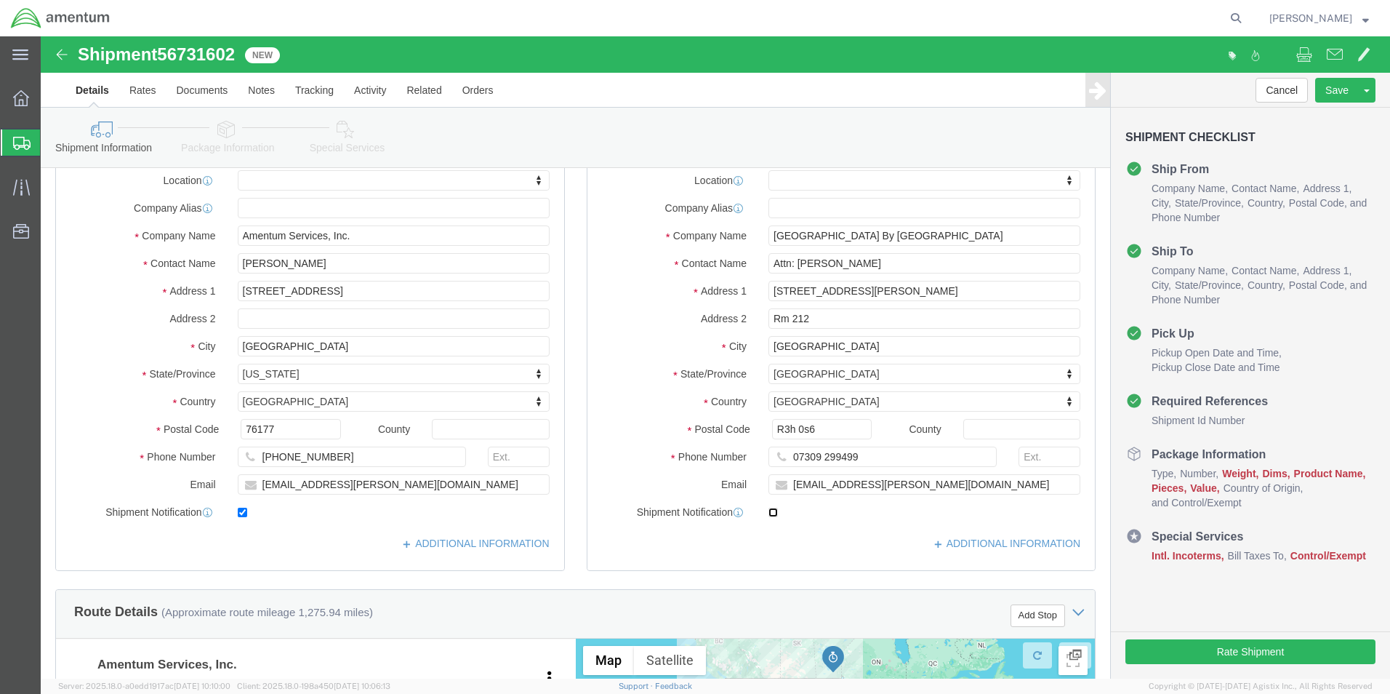
checkbox input "true"
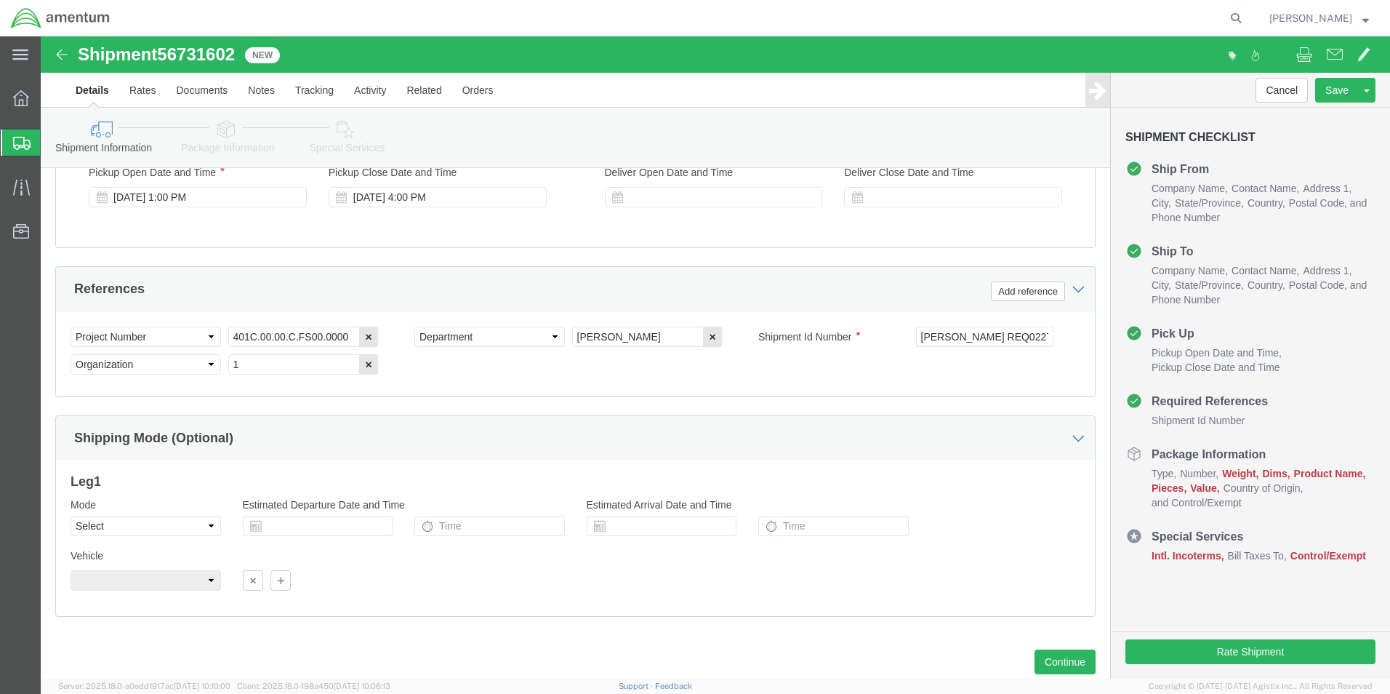
scroll to position [864, 0]
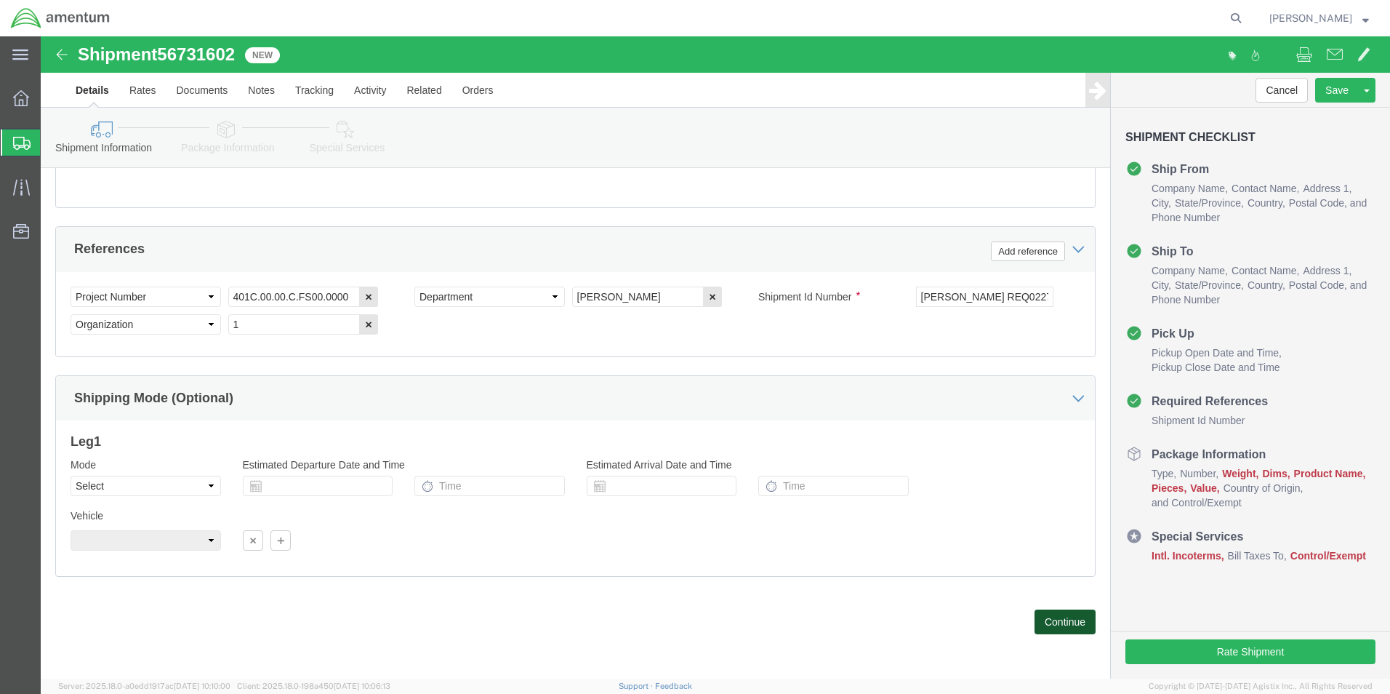
click button "Continue"
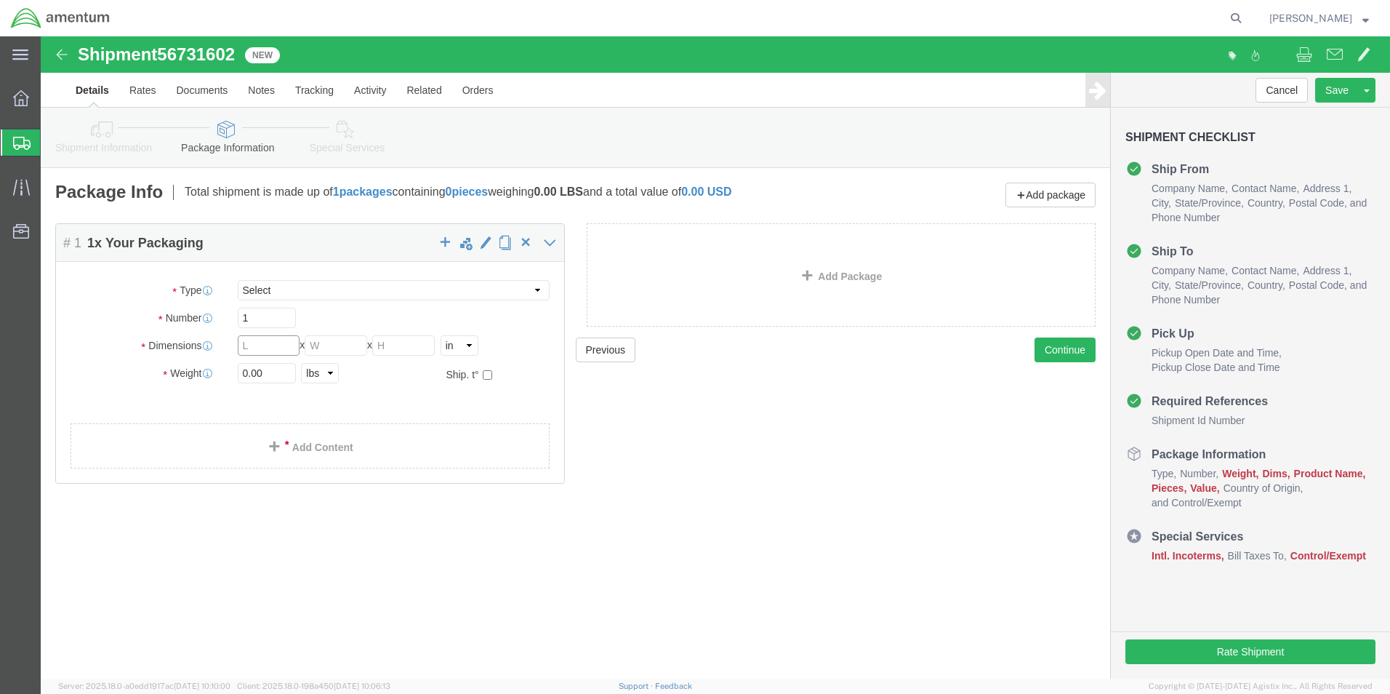
click input "text"
type input "20"
type input "18"
type input "6"
drag, startPoint x: 233, startPoint y: 340, endPoint x: 13, endPoint y: 340, distance: 220.3
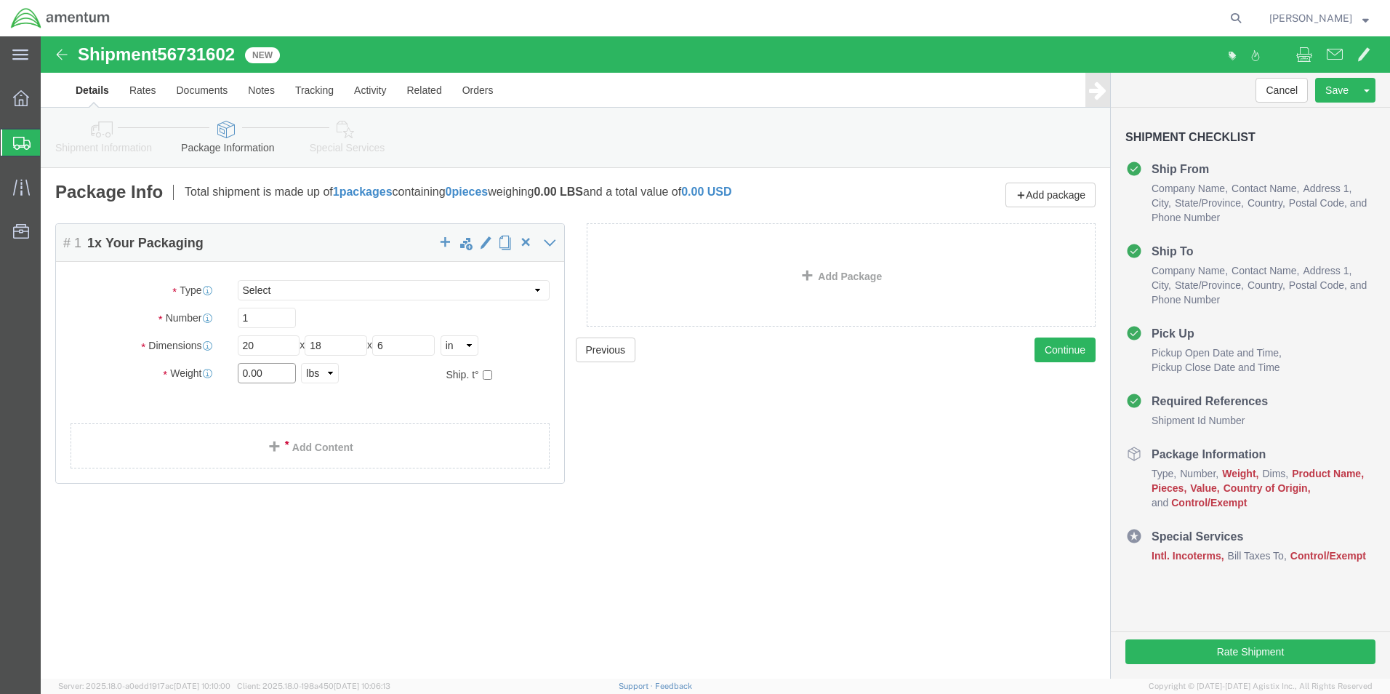
click div "# 1 1 x Your Packaging Package Type Select BCK Boxes Bale(s) Basket(s) Bolt(s) …"
type input "13.00"
click link "Add Content"
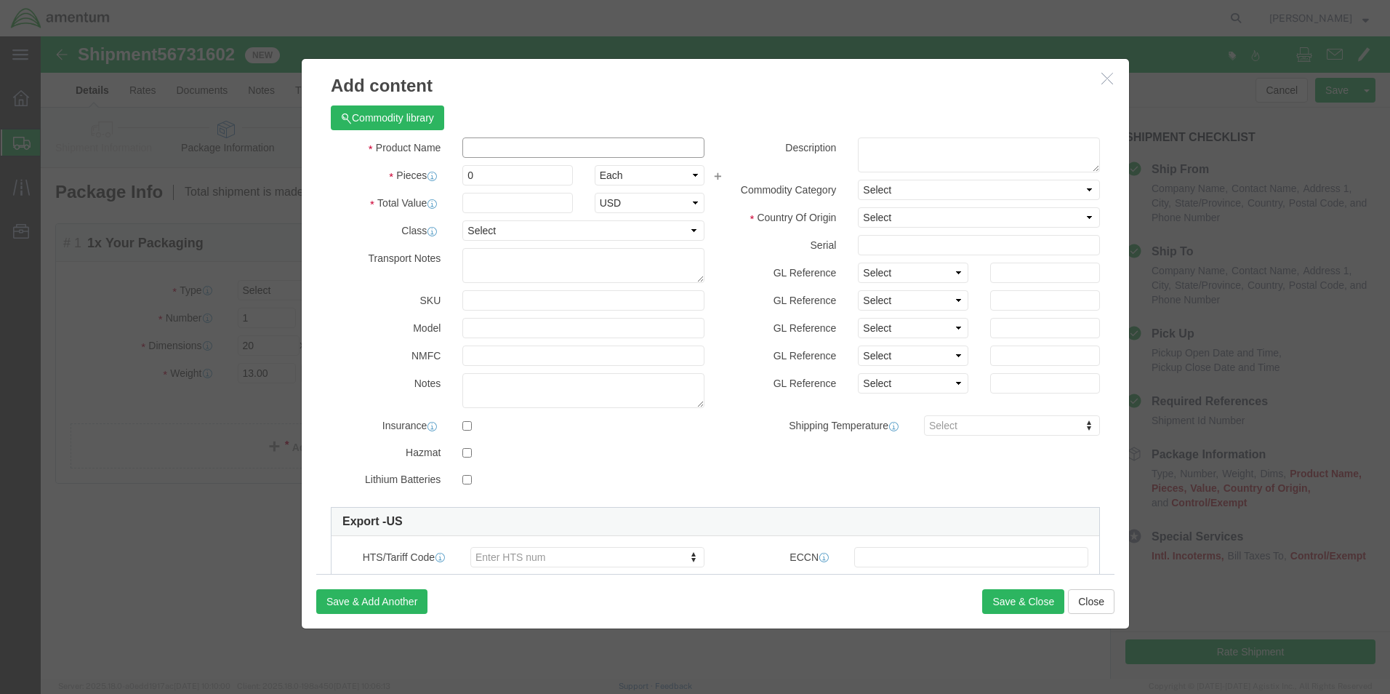
click input "text"
paste input "Laptop: CORP026726/SN: BPY1184 (RITM0236442)"
click input "Laptop: CORP026726/SN: BPY1184 (RITM0236442)"
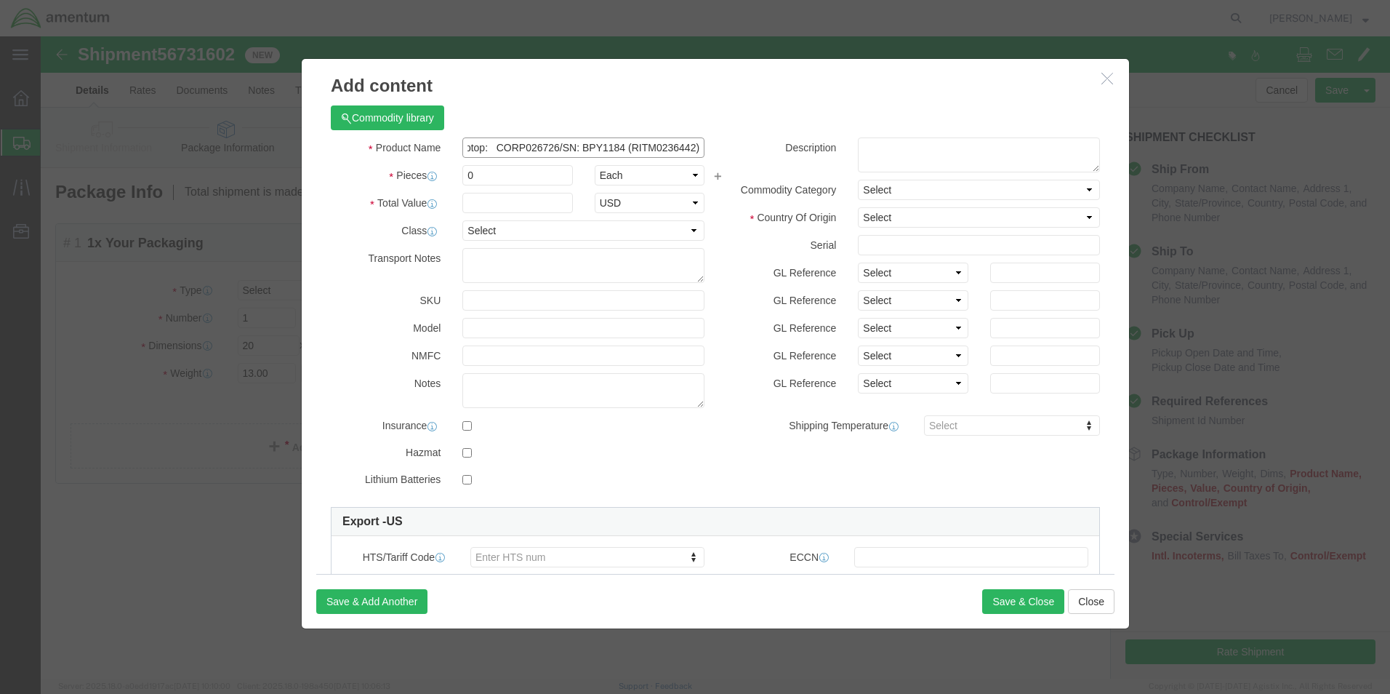
type input "Laptop: CORP026726/SN: BPY1184 (RITM0236442)"
type input "1"
type input "1500.00"
click input "checkbox"
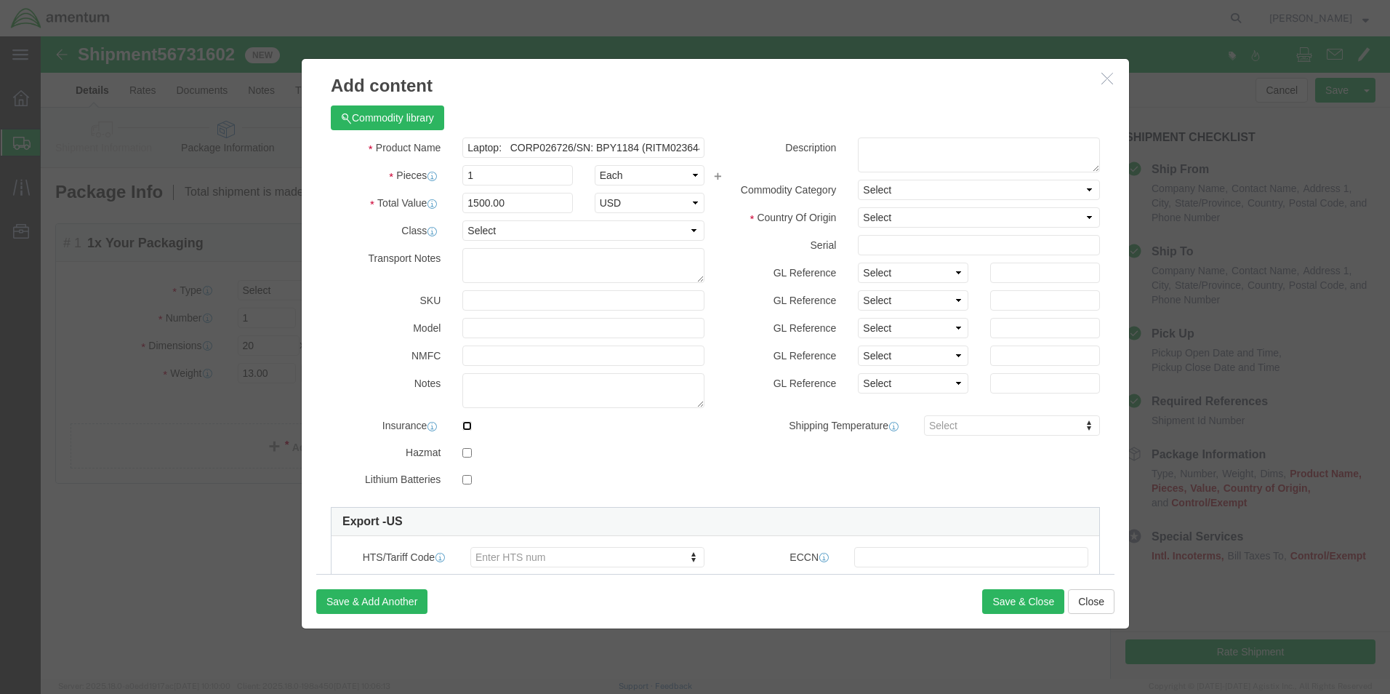
checkbox input "true"
click input "checkbox"
checkbox input "true"
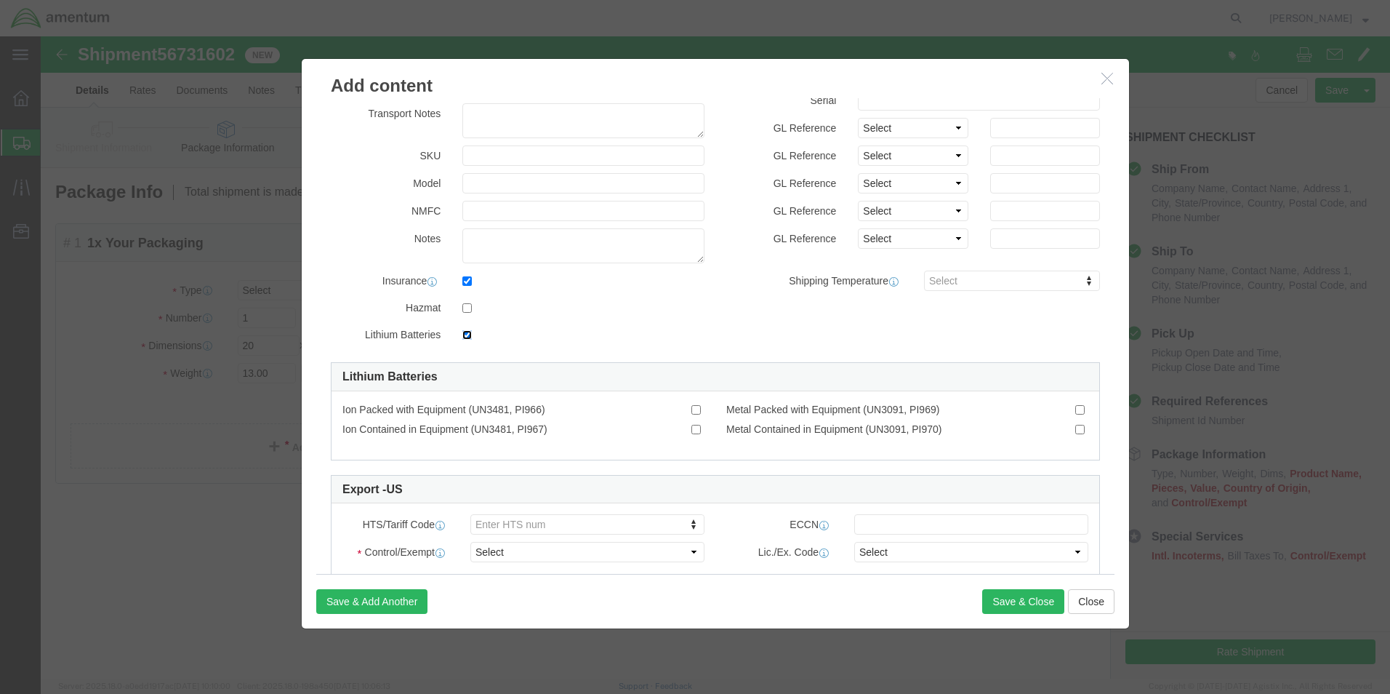
scroll to position [145, 0]
click input "Ion Contained in Equipment (UN3481, PI967)"
checkbox input "true"
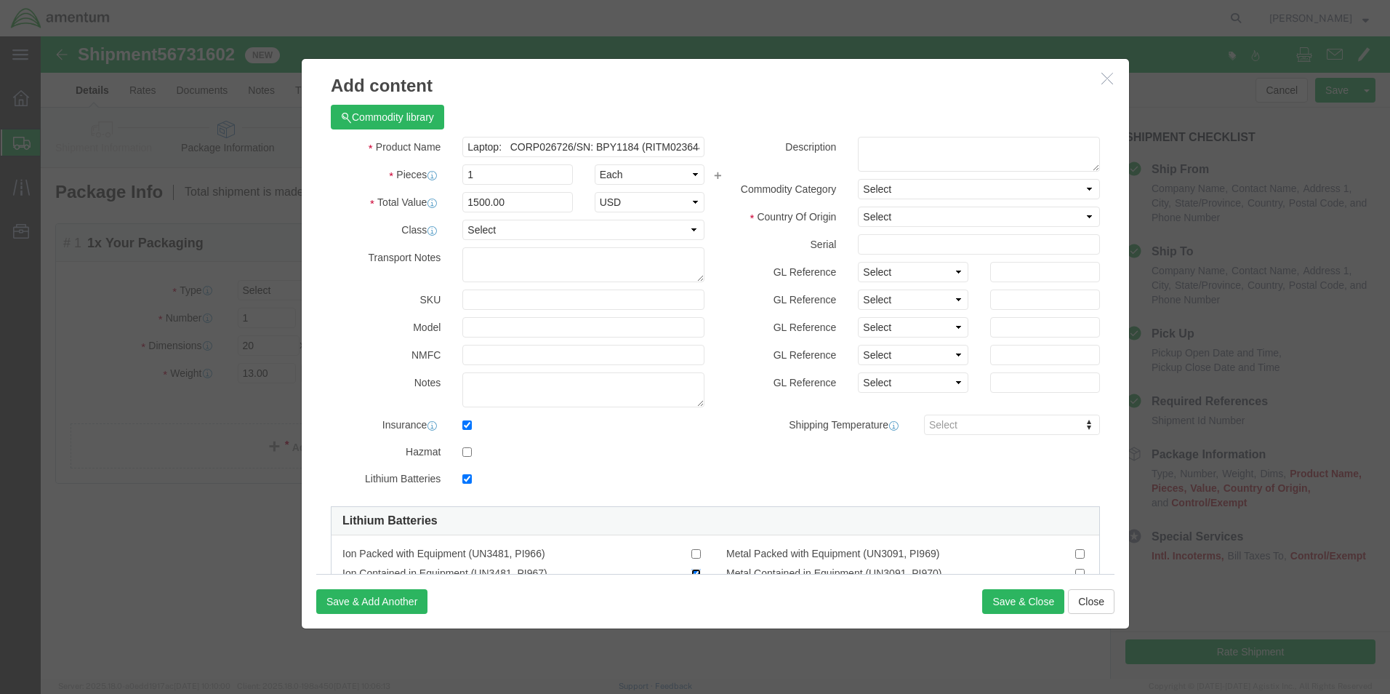
scroll to position [0, 0]
click select "Select Afghanistan Åland Islands Albania Algeria American Samoa Andorra Angola …"
select select "TW"
click button "Save & Close"
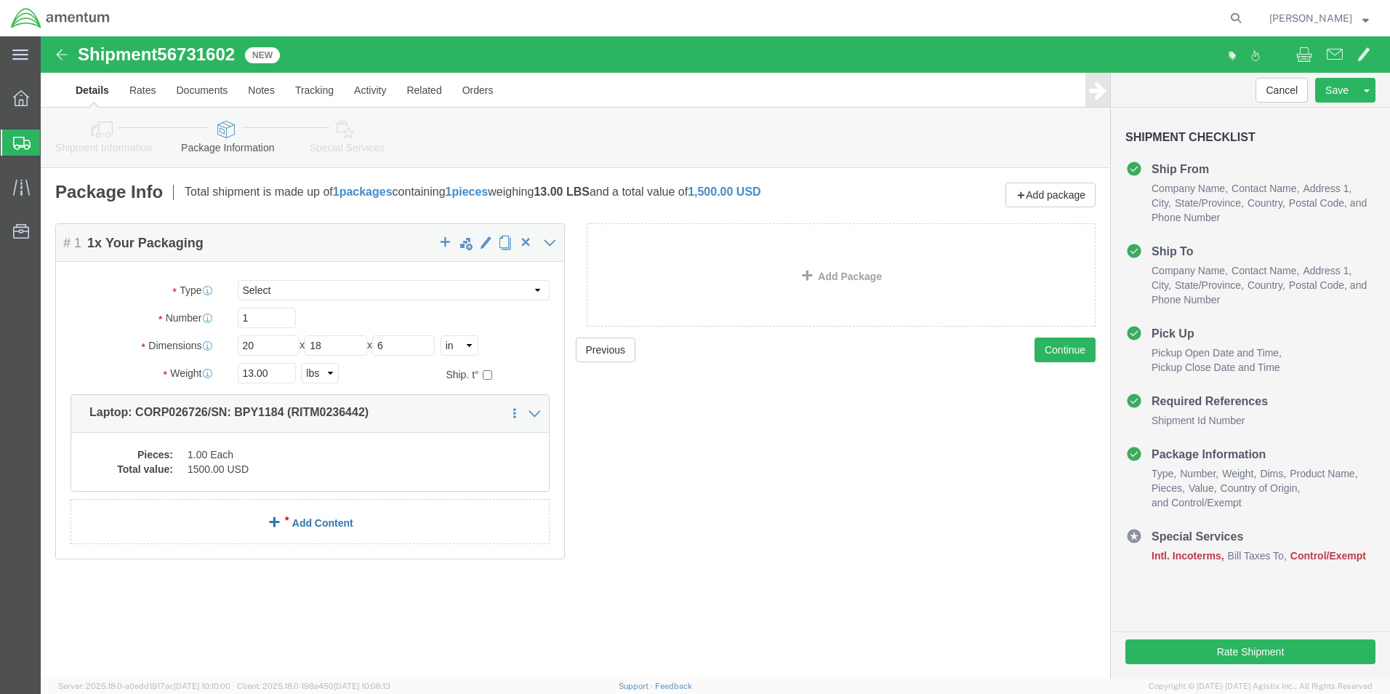
click link "Add Content"
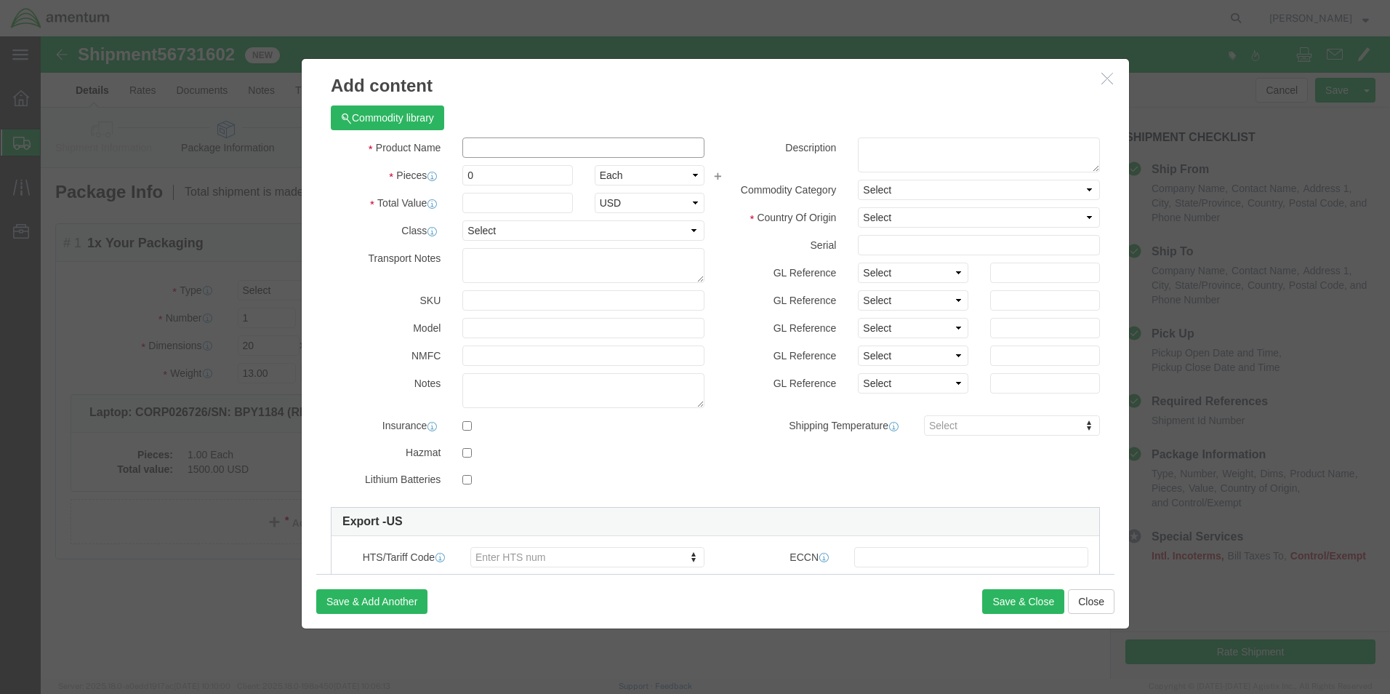
click input "text"
paste input "Dock: SN 3BFQT14"
click input "Dock: SN 3BFQT14"
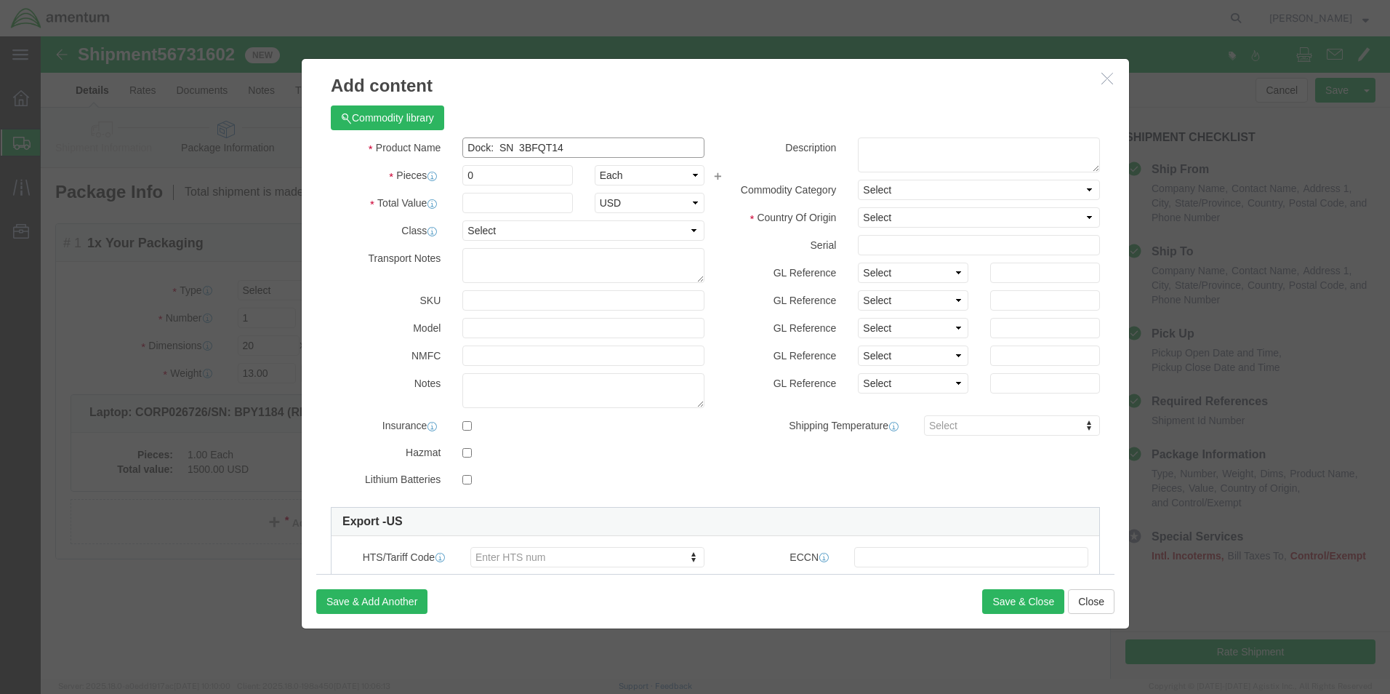
paste input "(RITM0236440)"
type input "Dock: SN 3BFQT14 (RITM0236440)"
type input "1"
type input "200.00"
click select "Select Afghanistan Åland Islands Albania Algeria American Samoa Andorra Angola …"
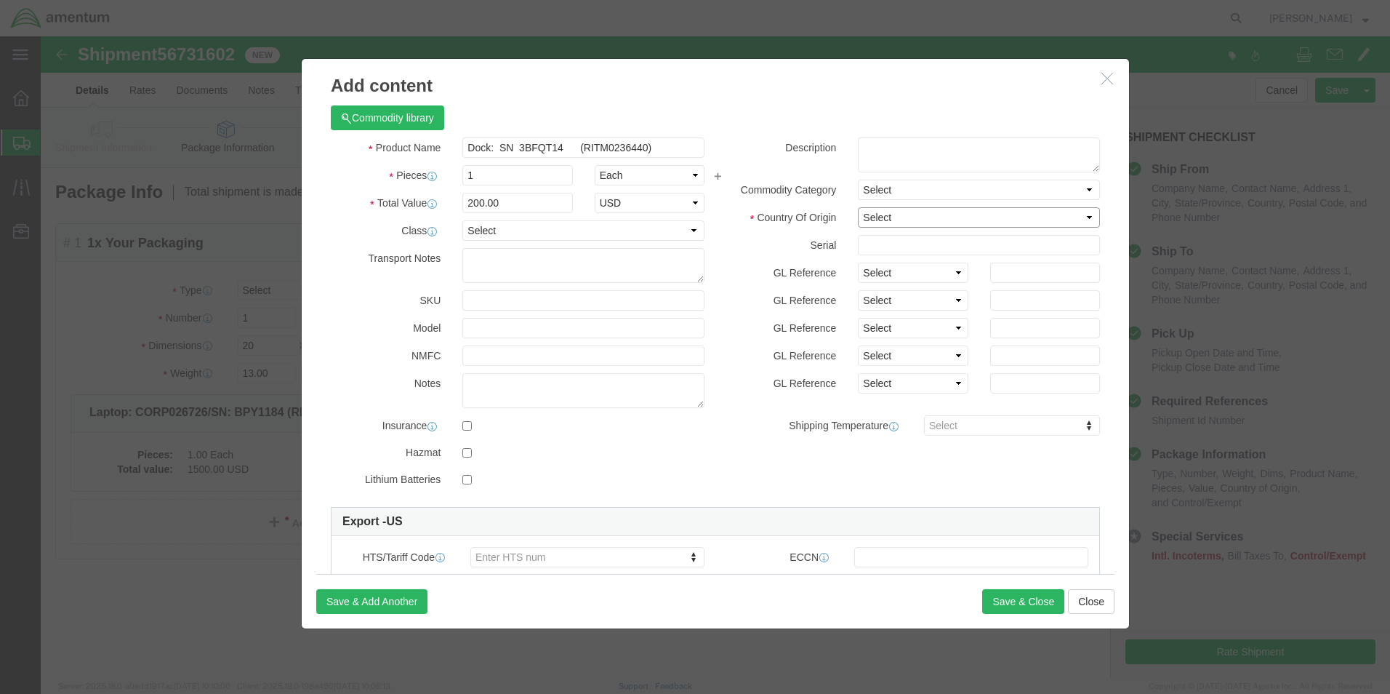
select select "TW"
click select "Select Afghanistan Åland Islands Albania Algeria American Samoa Andorra Angola …"
click input "checkbox"
checkbox input "true"
click button "Save & Close"
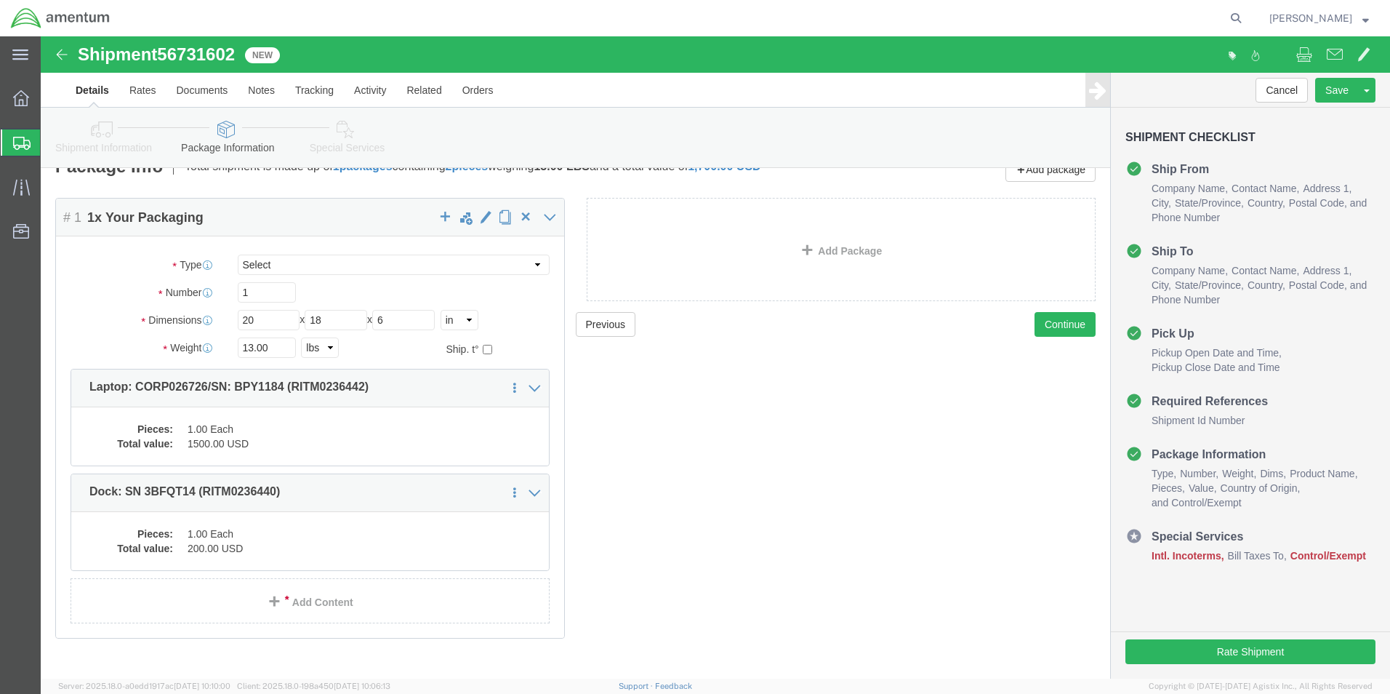
scroll to position [48, 0]
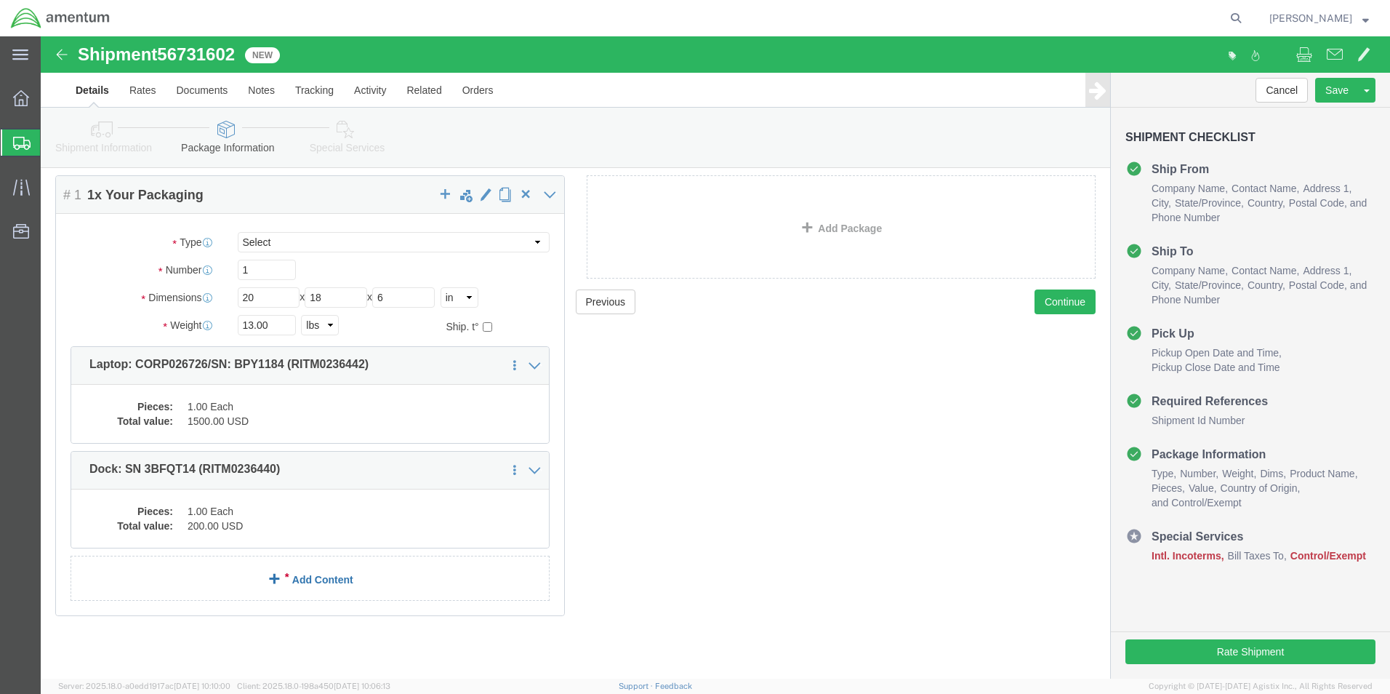
click link "Add Content"
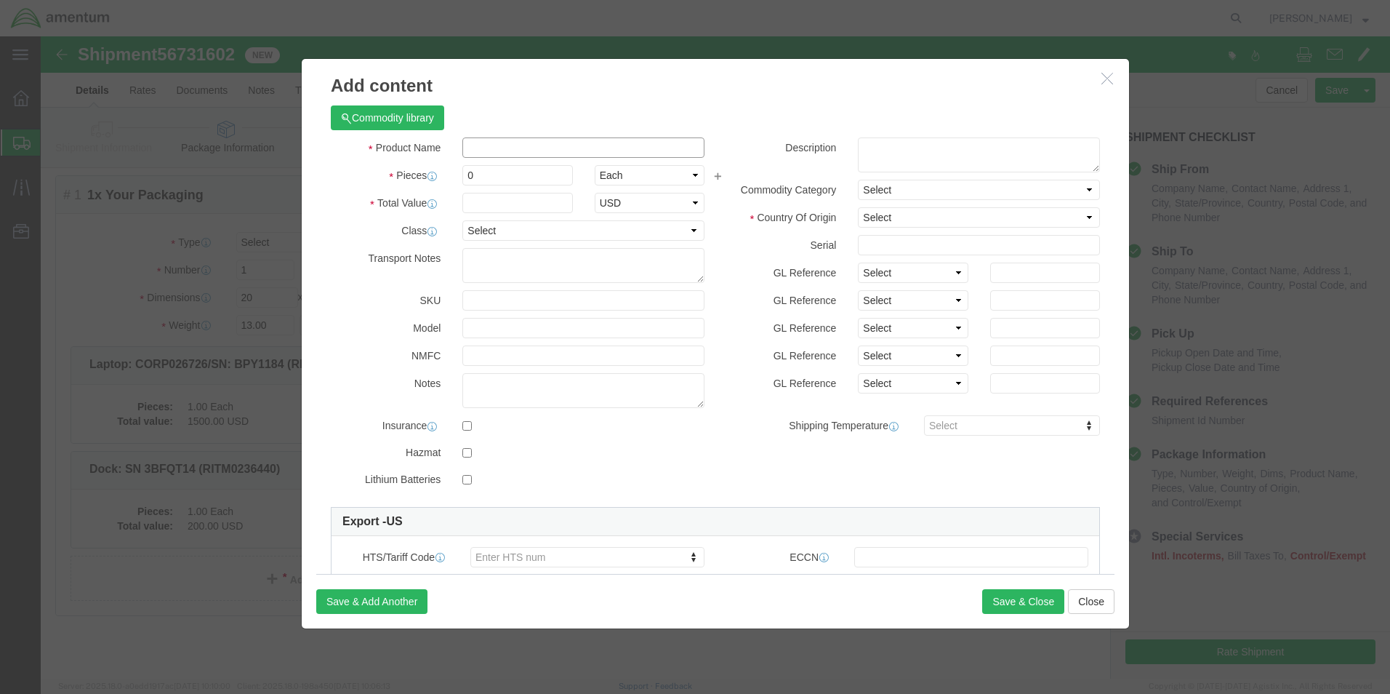
click input "text"
paste input "KB/Mouse"
click input "KB/Mouse"
paste input "(RITM0236439)"
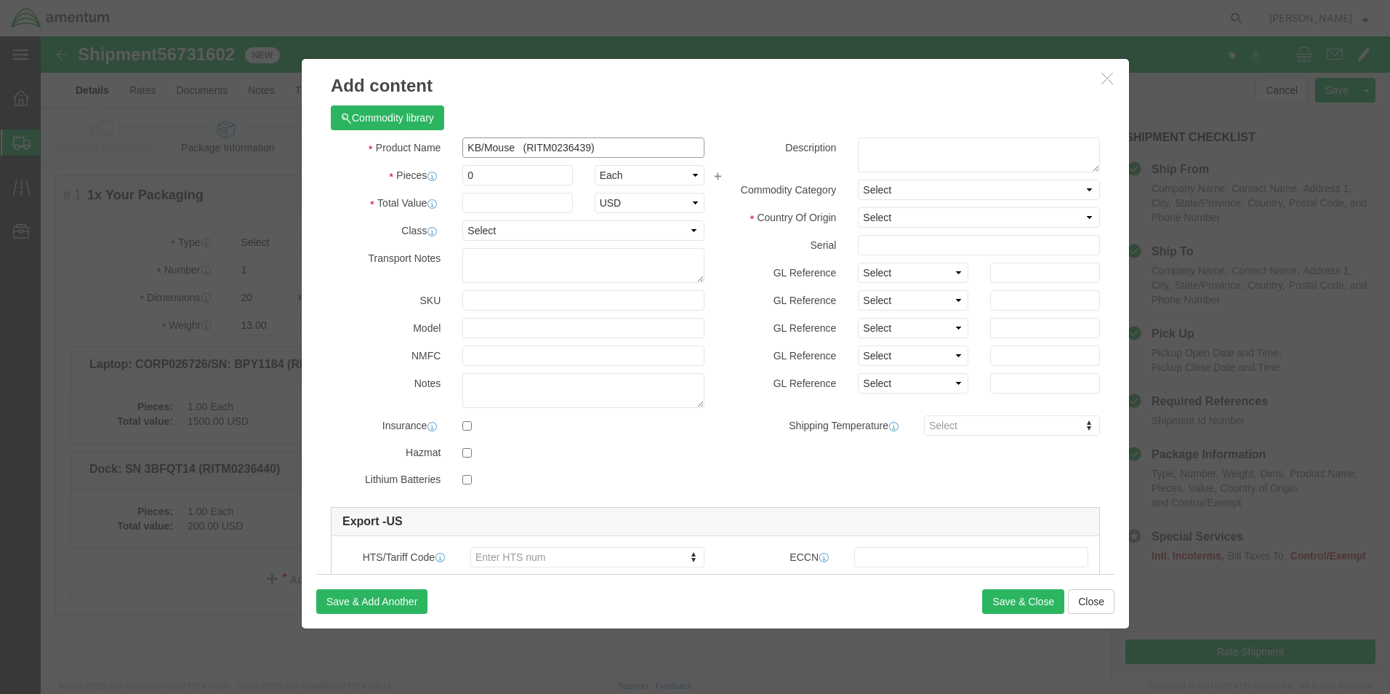
type input "KB/Mouse (RITM0236439)"
type input "1"
type input "50.00"
click select "Select Afghanistan Åland Islands Albania Algeria American Samoa Andorra Angola …"
select select "CN"
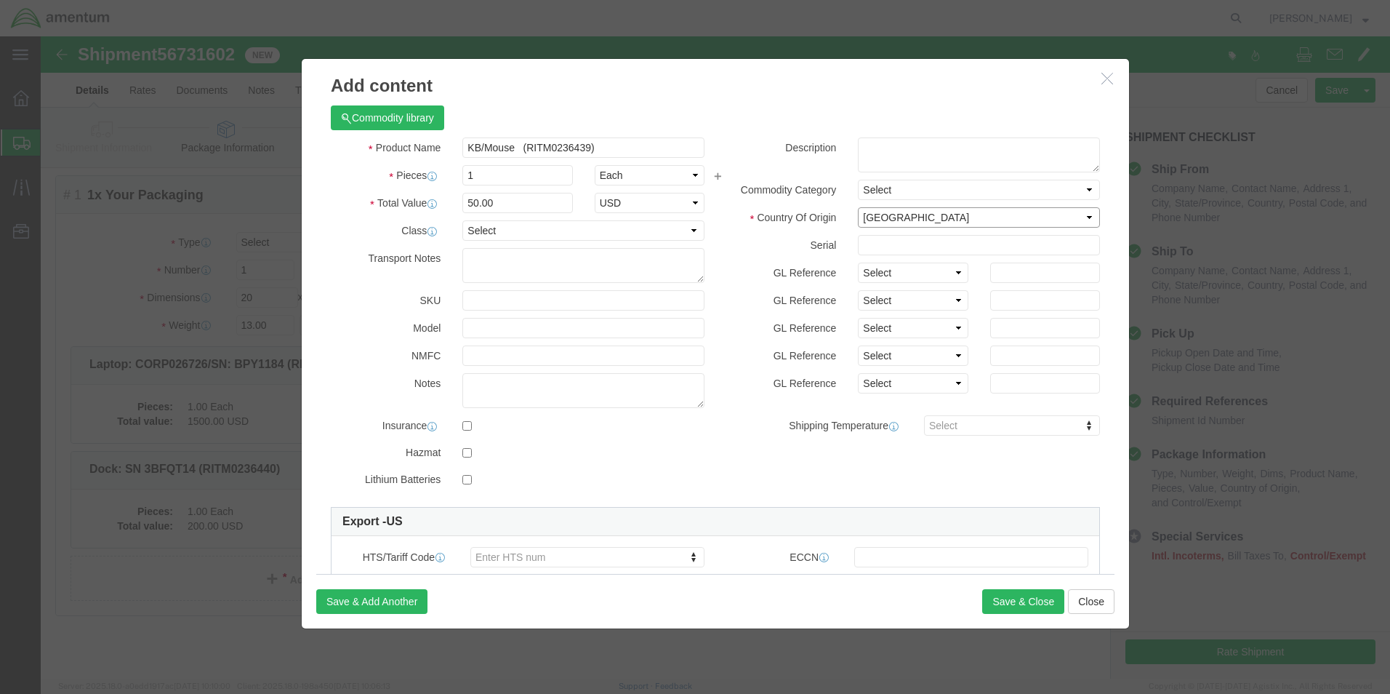
click select "Select Afghanistan Åland Islands Albania Algeria American Samoa Andorra Angola …"
click input "checkbox"
checkbox input "true"
click button "Save & Close"
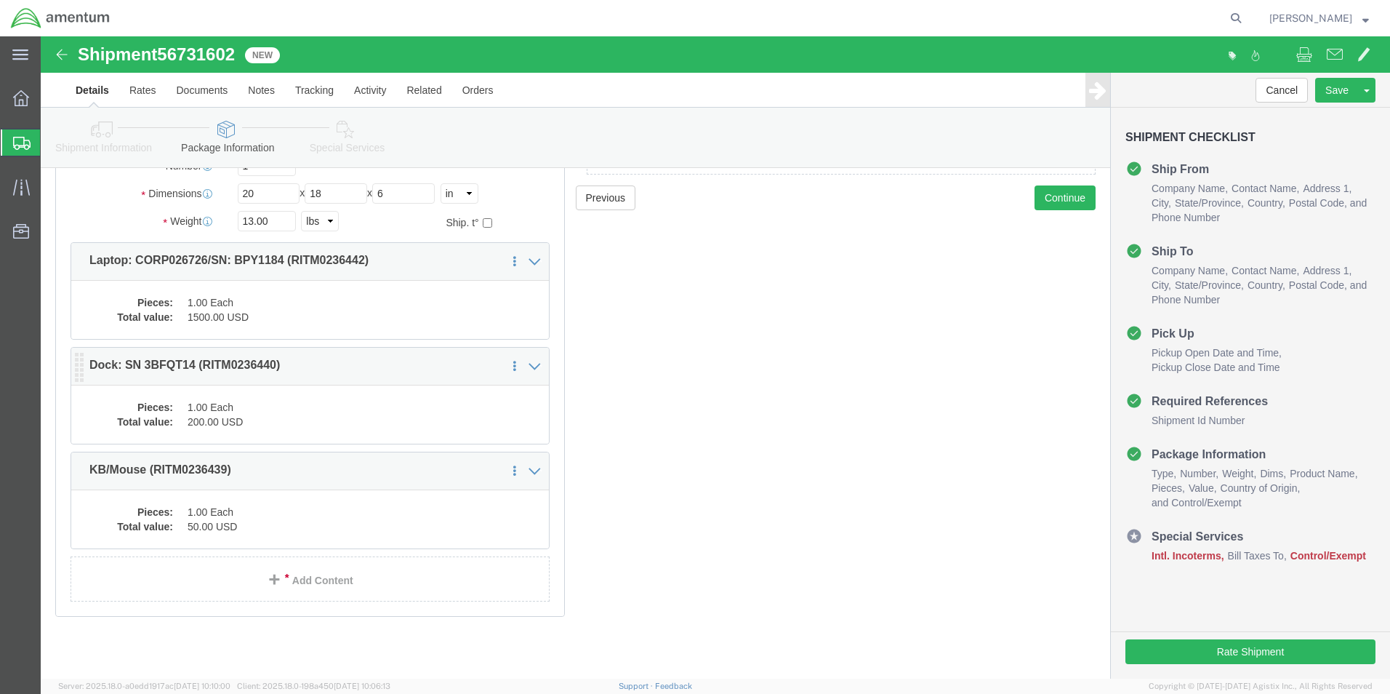
scroll to position [153, 0]
click link "Special Services"
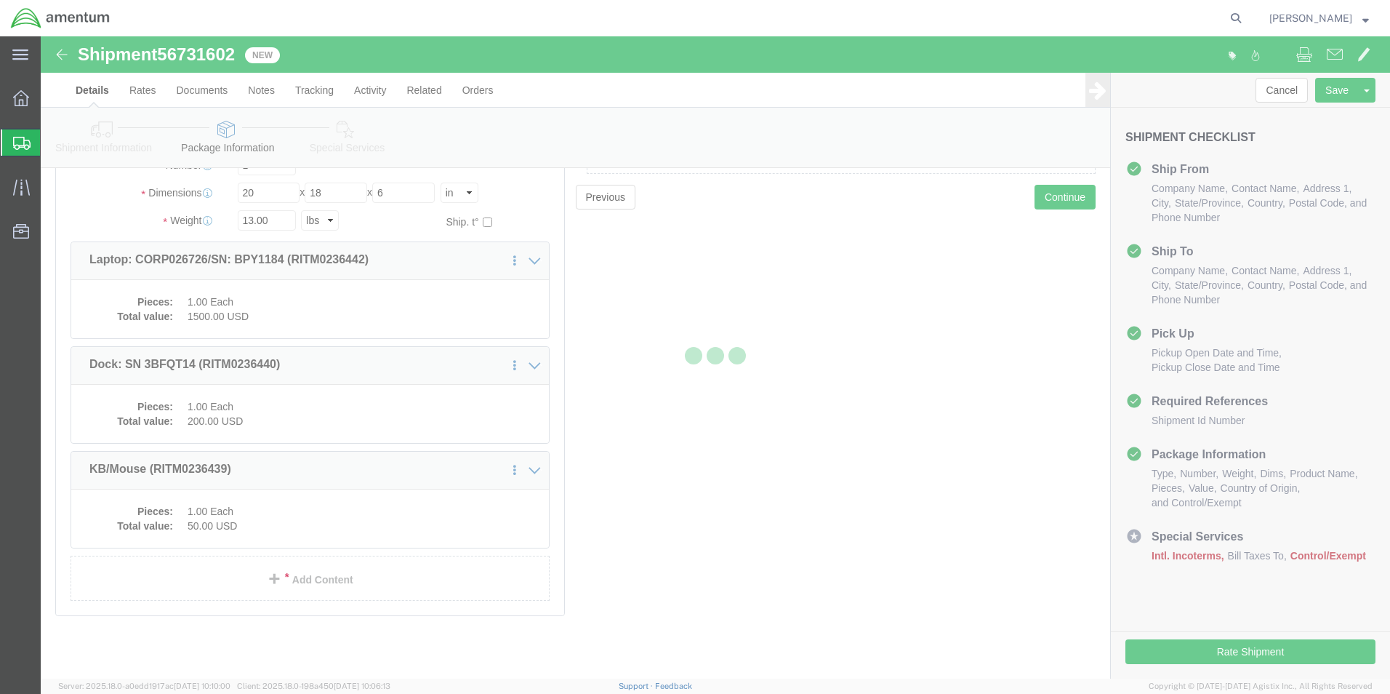
select select
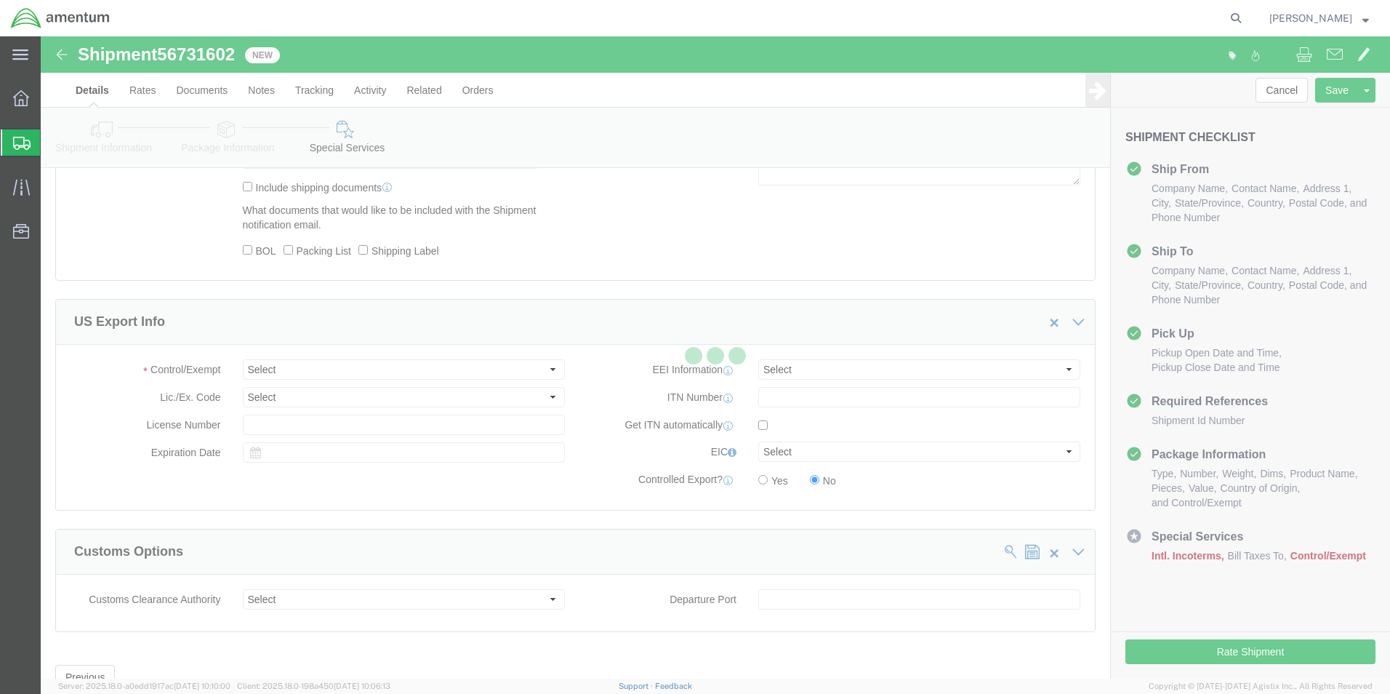
select select "DEPARTMENT"
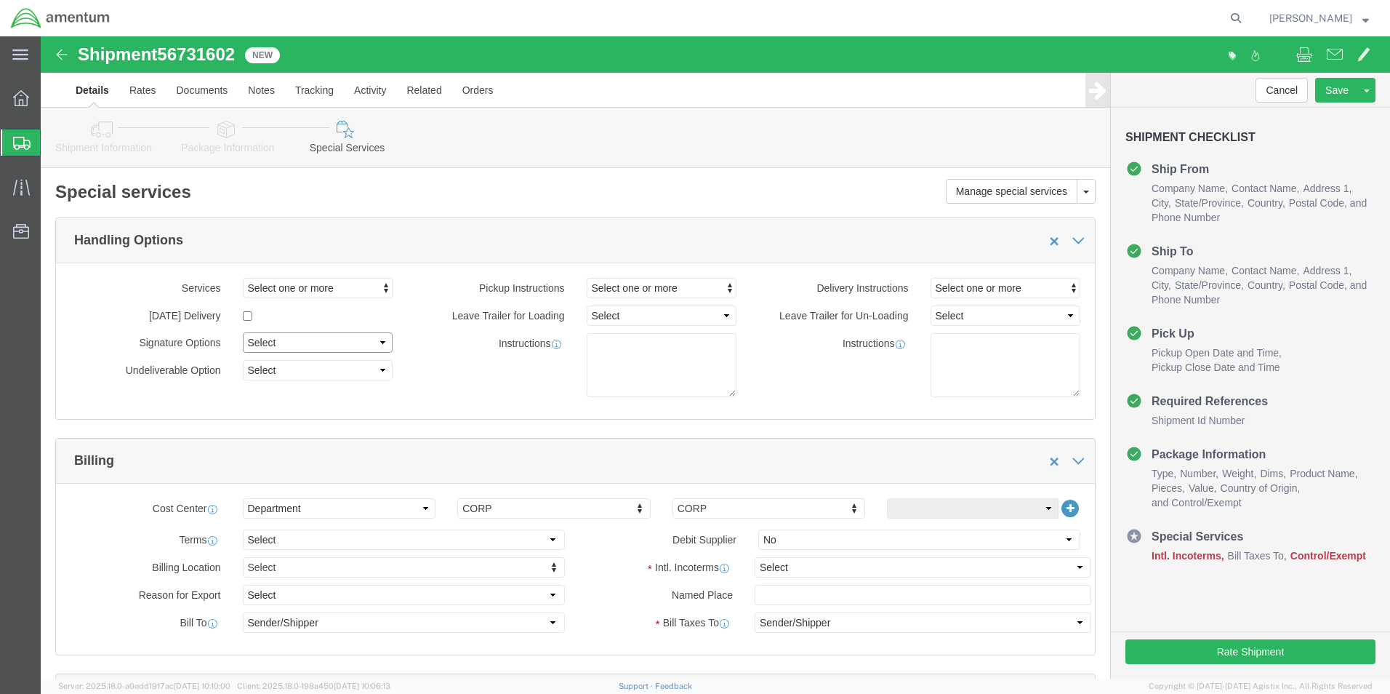
click select "Select Adult Signature Required Direct Signature Required No Signature Required…"
select select "AdultSignReqOnDeliveryFlag"
click select "Select Adult Signature Required Direct Signature Required No Signature Required…"
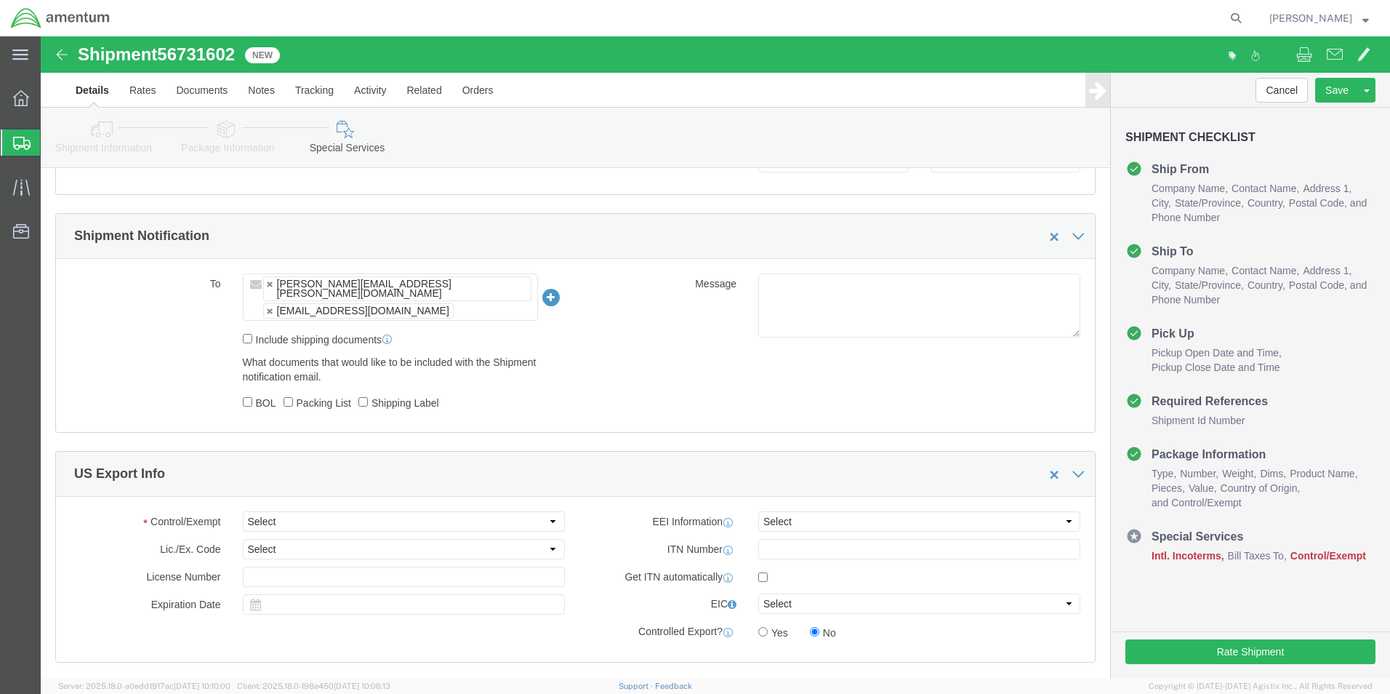
scroll to position [436, 0]
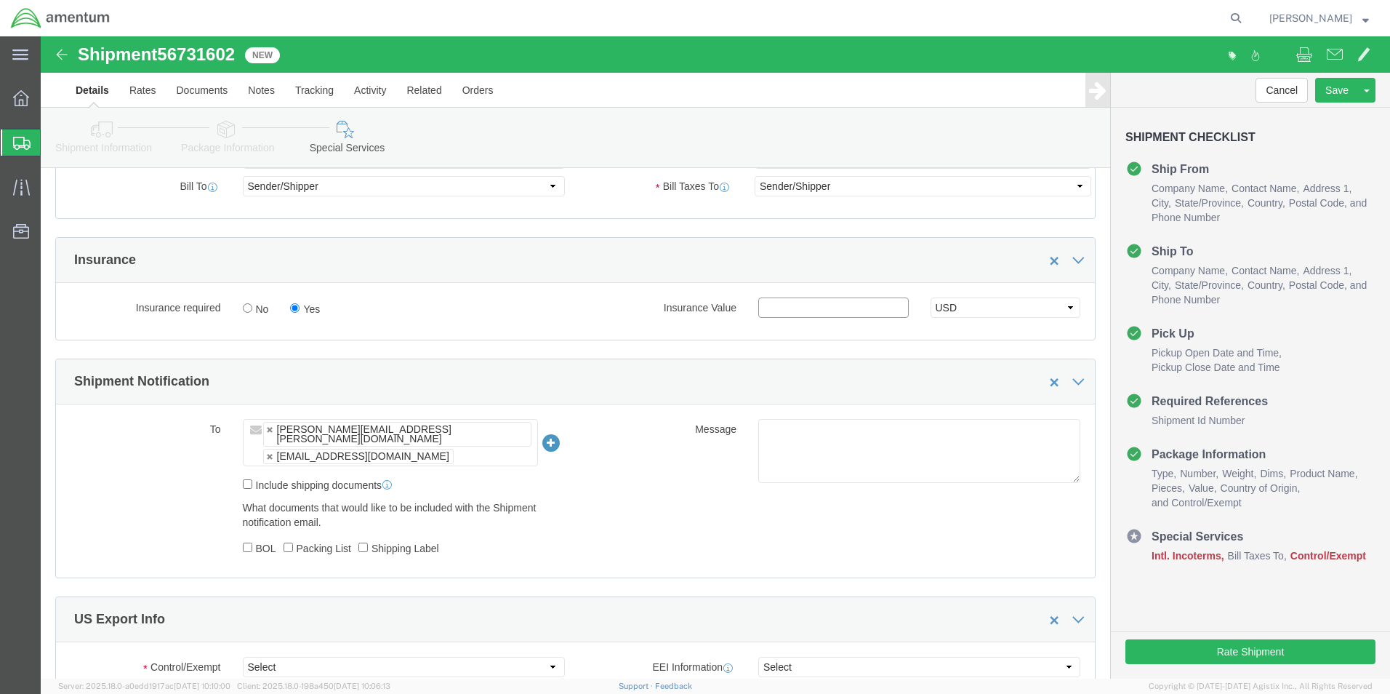
click input "text"
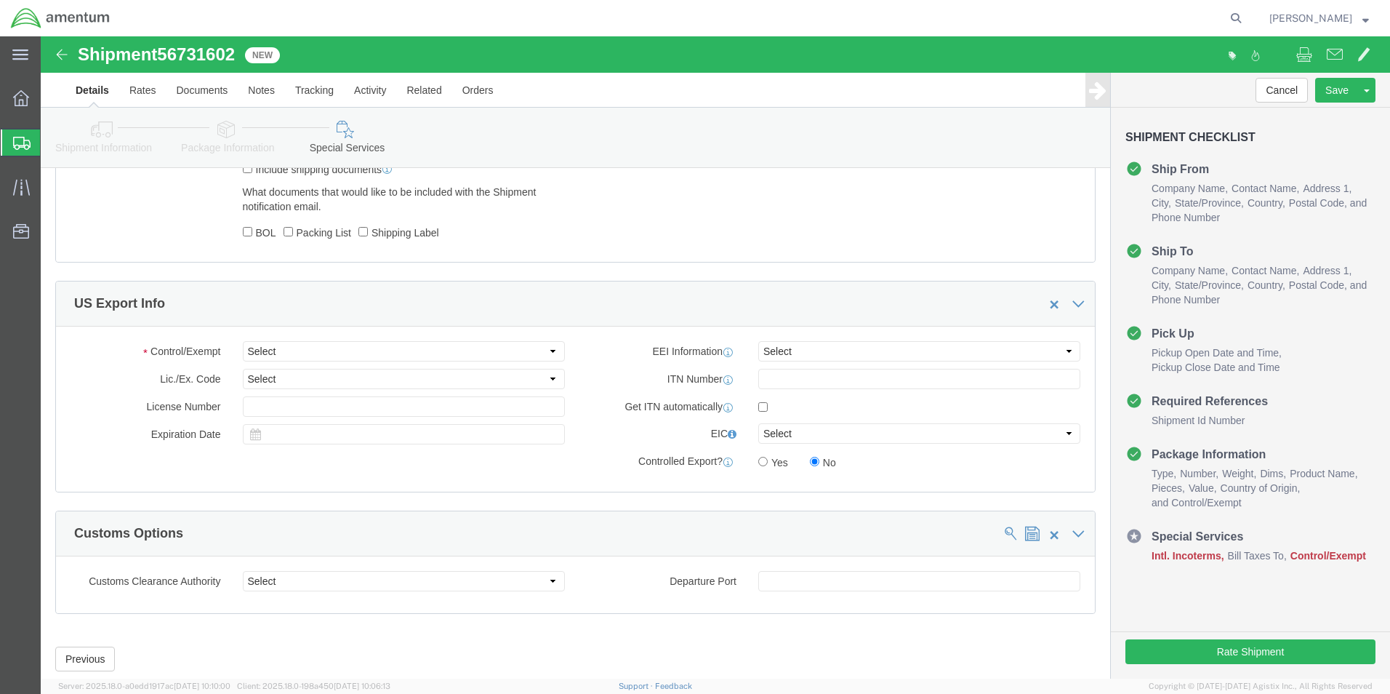
scroll to position [779, 0]
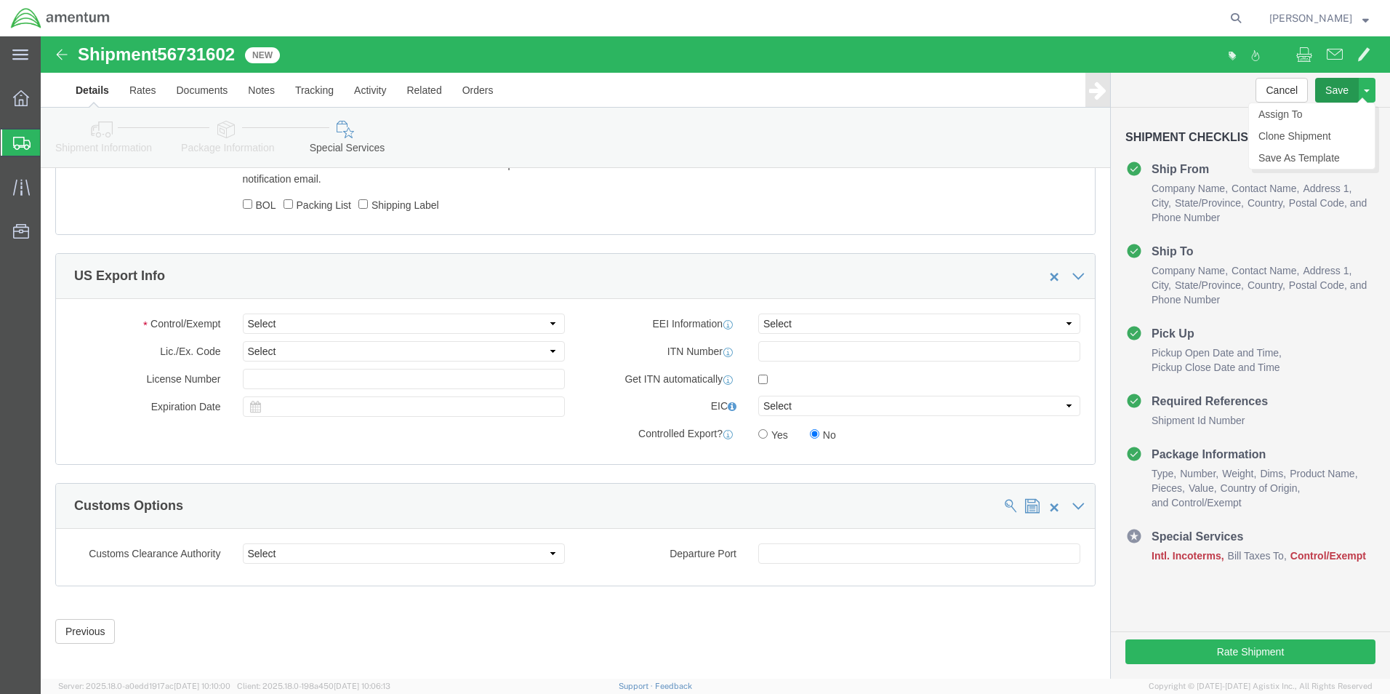
type input "1750.00"
click button "Save"
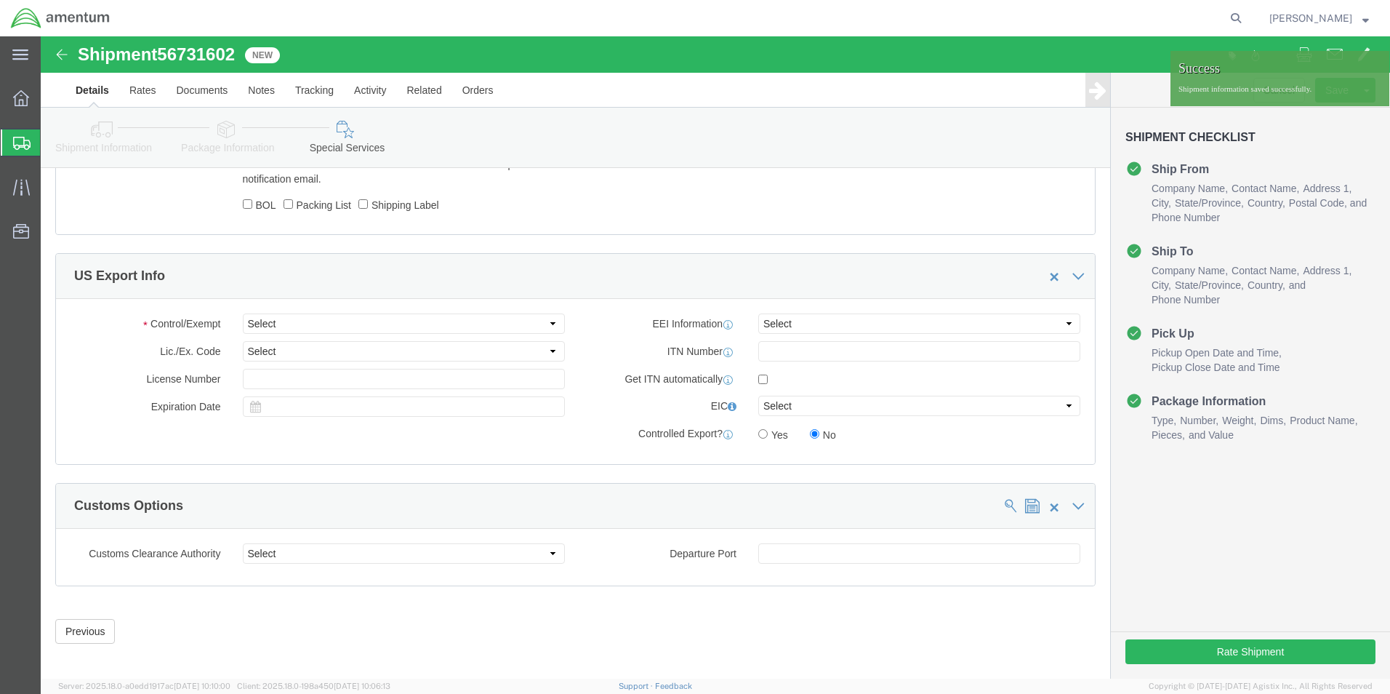
click link "Shipment Information"
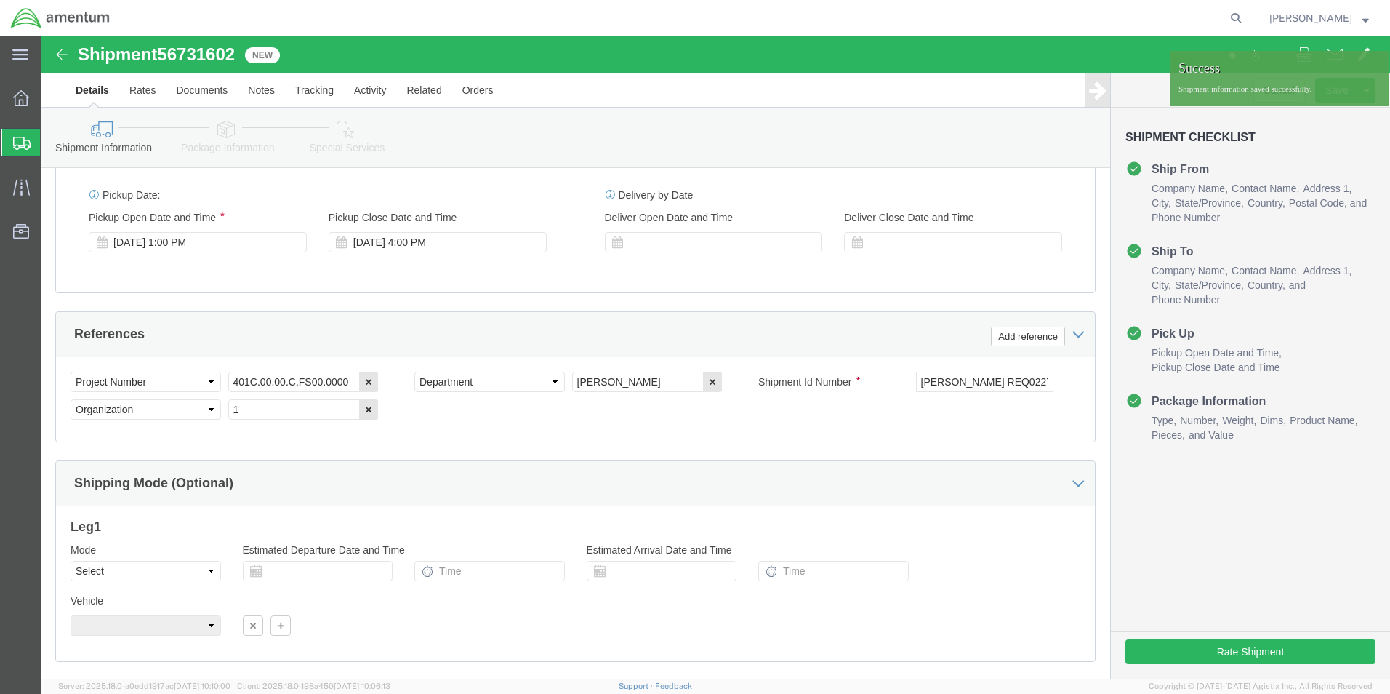
scroll to position [864, 0]
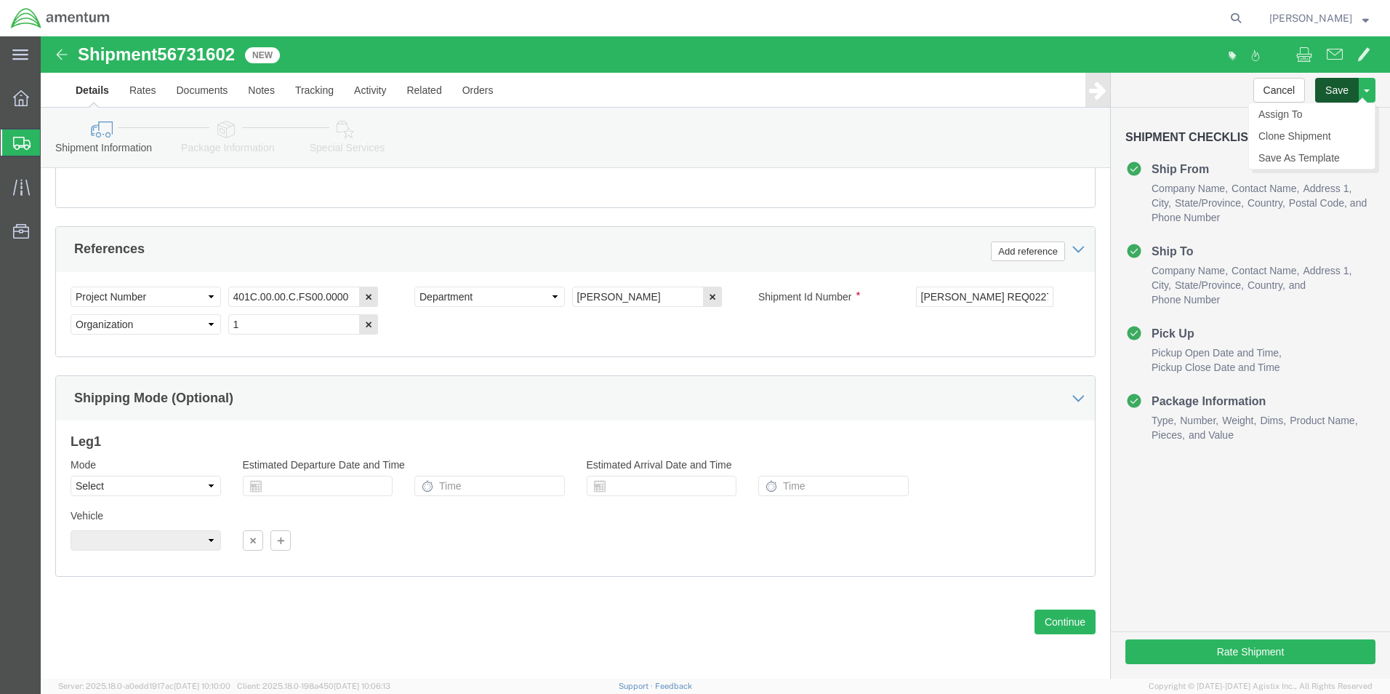
click button "Save"
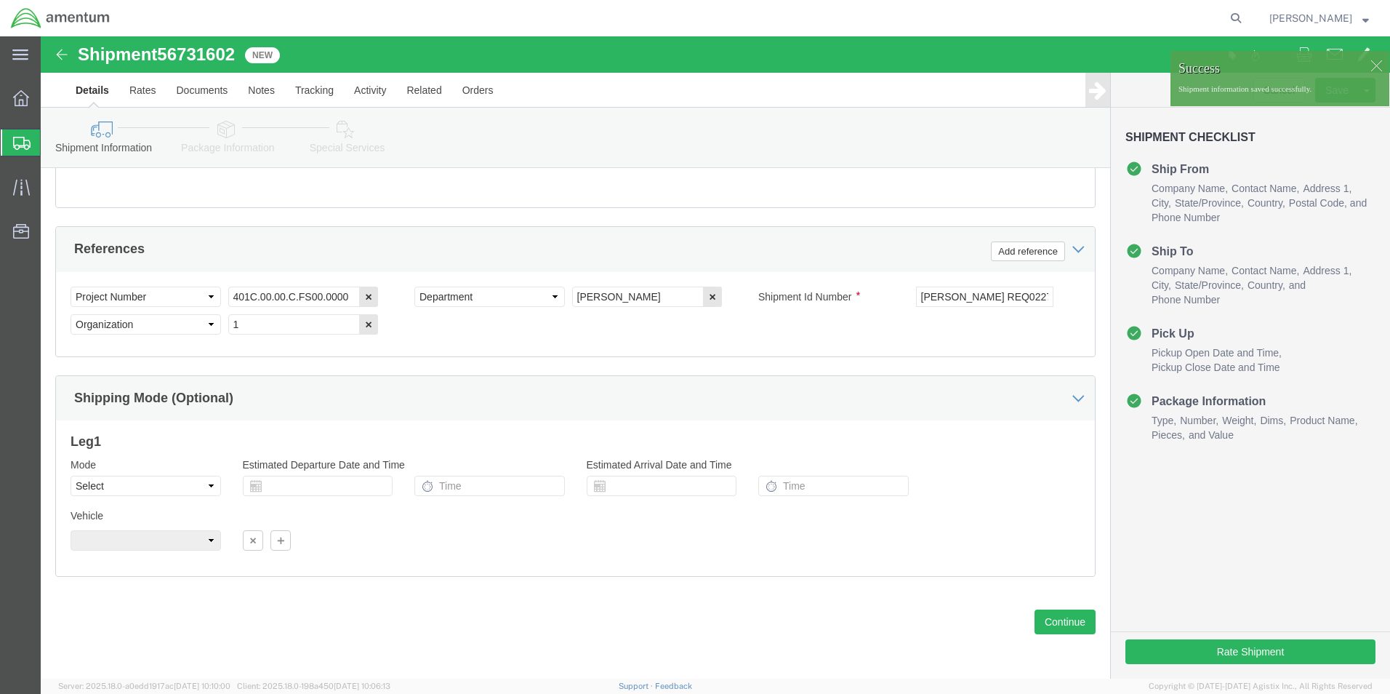
click at [12, 128] on link "Shipments" at bounding box center [20, 142] width 39 height 29
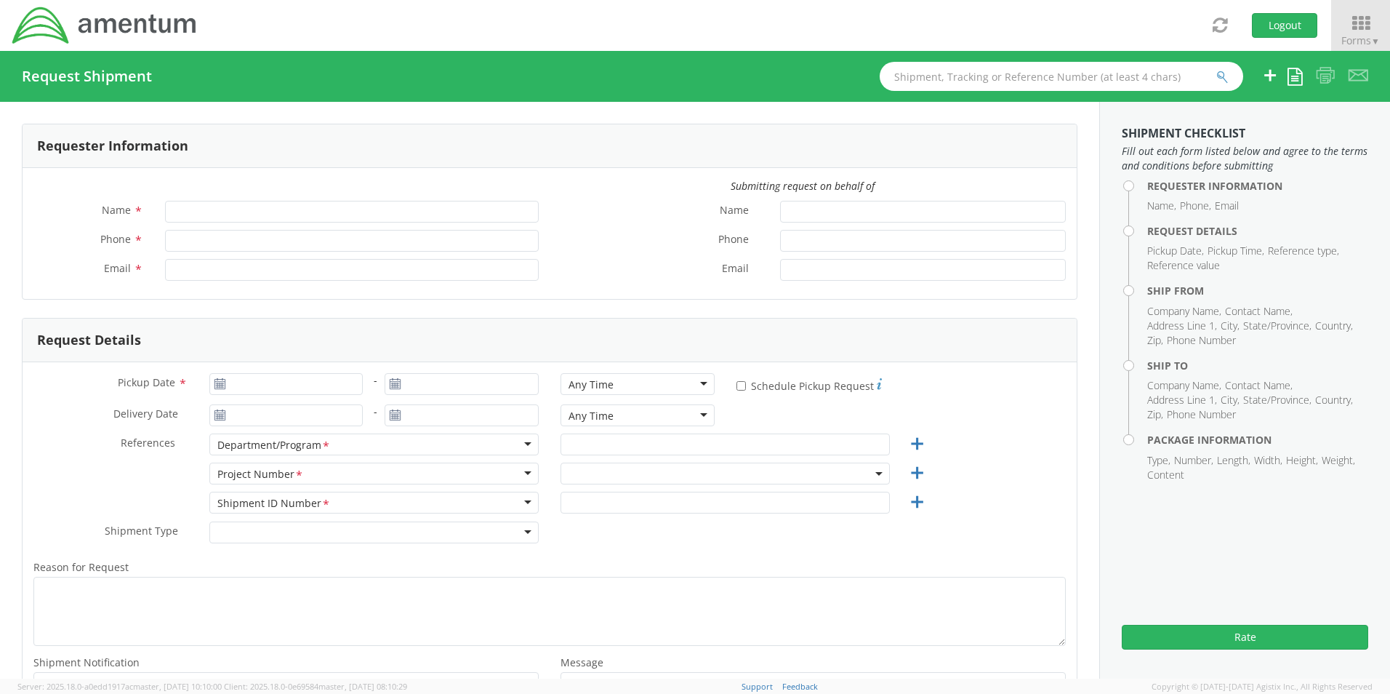
type input "[PERSON_NAME]"
type input "8172241568"
type input "[EMAIL_ADDRESS][PERSON_NAME][DOMAIN_NAME]"
select select "OCCP.600391.00000"
type input "[DATE]"
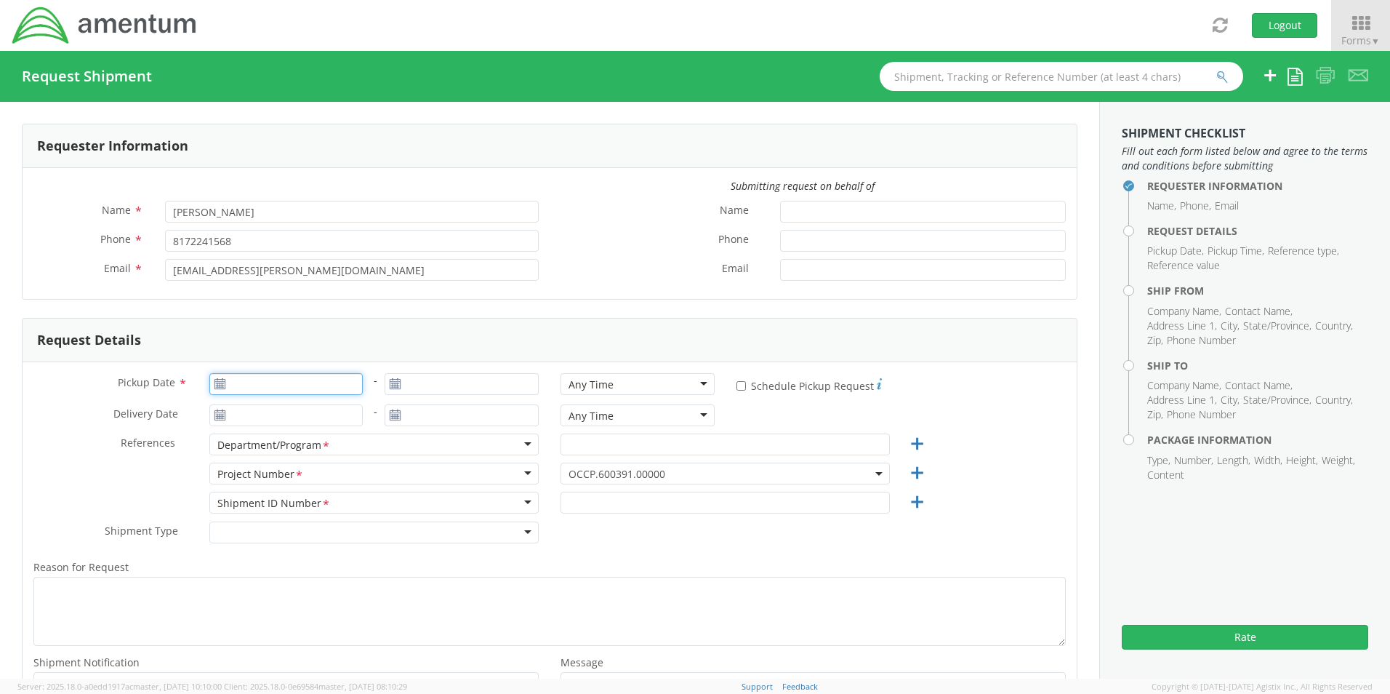
type input "[DATE]"
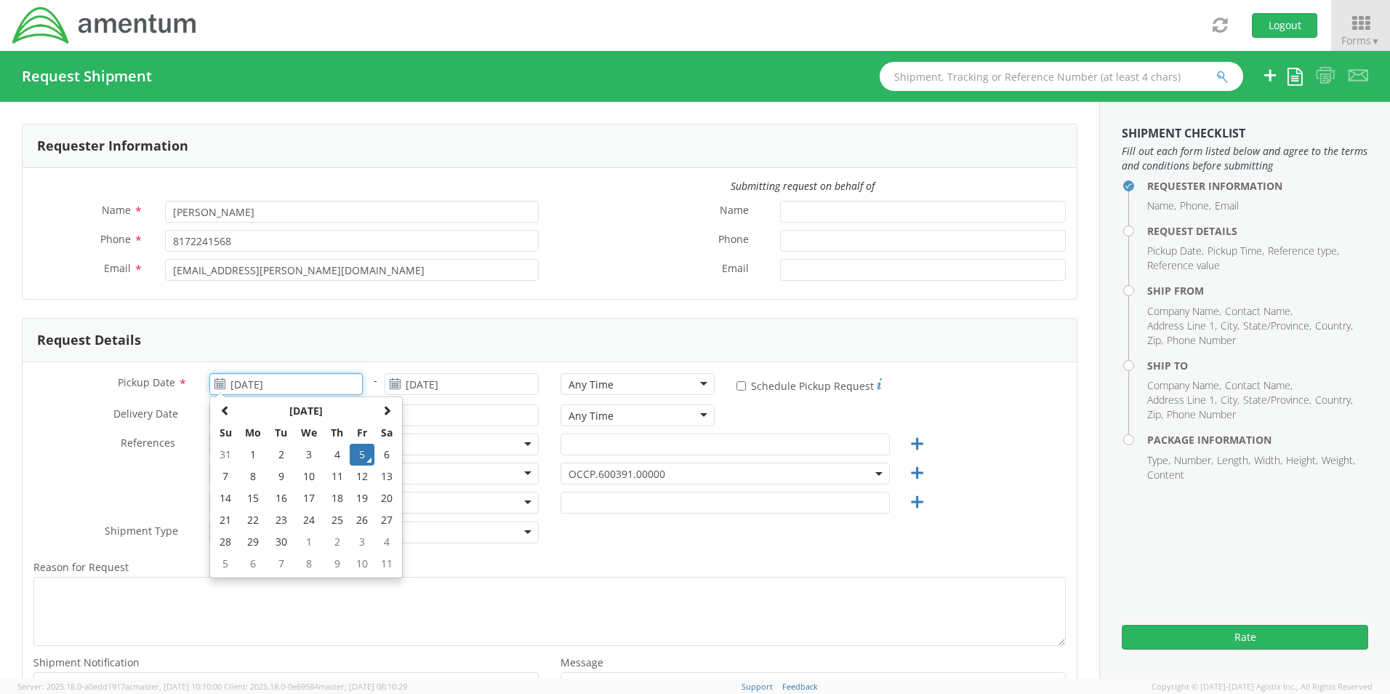
click at [261, 387] on input "[DATE]" at bounding box center [286, 384] width 154 height 22
click at [368, 456] on td "5" at bounding box center [362, 454] width 25 height 22
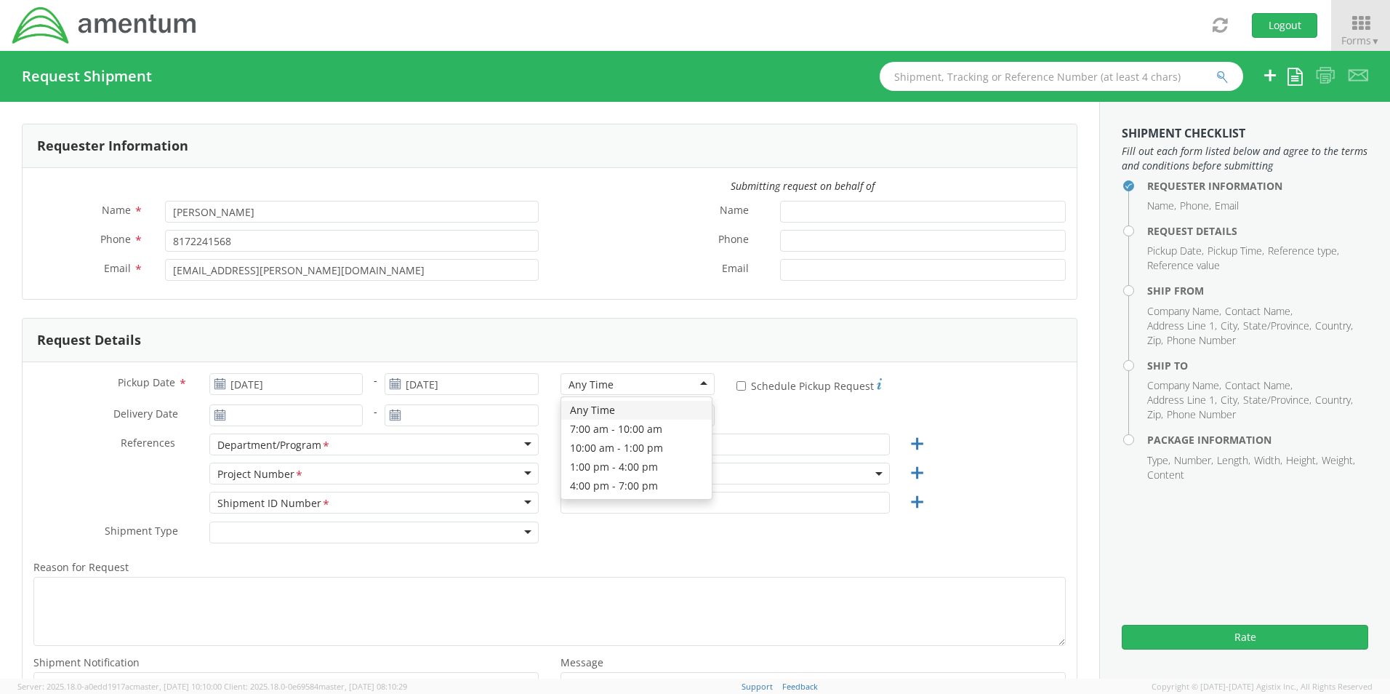
click at [593, 386] on div "Any Time" at bounding box center [591, 384] width 45 height 15
click at [594, 451] on input "text" at bounding box center [725, 444] width 329 height 22
paste input "[PERSON_NAME]"
type input "[PERSON_NAME]"
drag, startPoint x: 576, startPoint y: 472, endPoint x: 581, endPoint y: 482, distance: 11.4
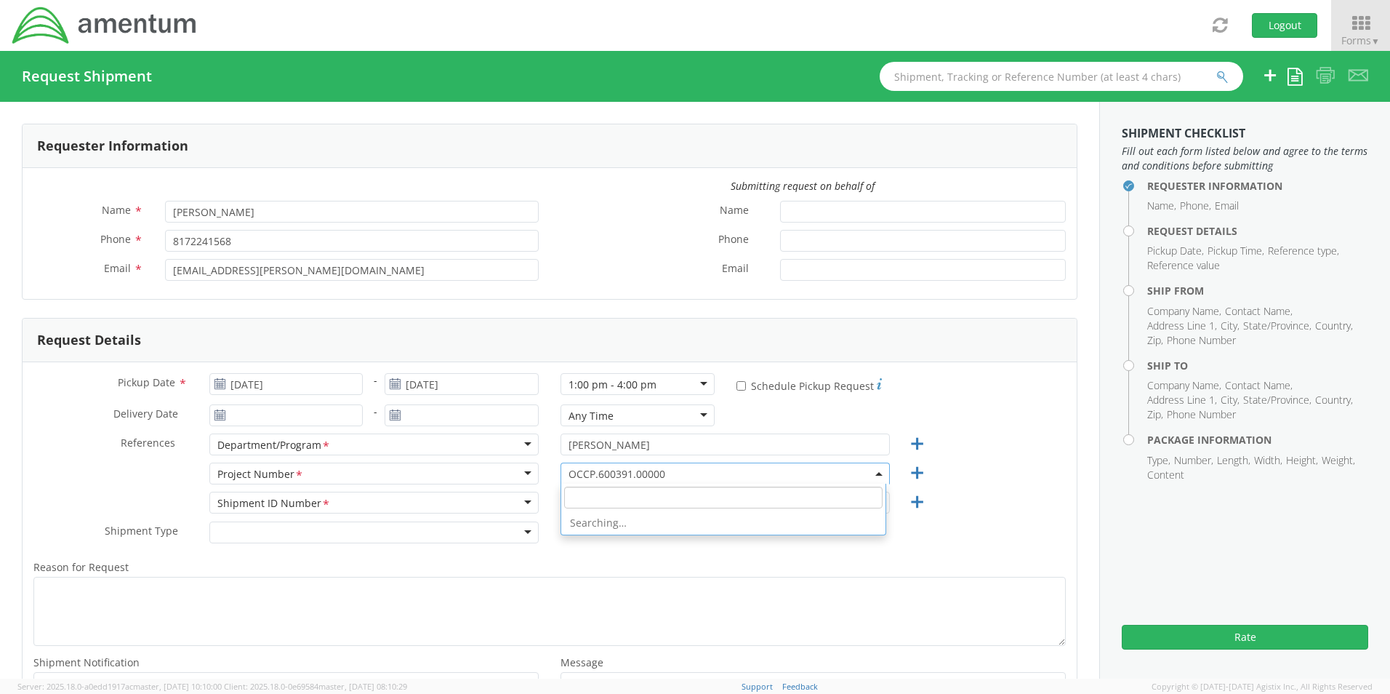
click at [577, 473] on span "OCCP.600391.00000" at bounding box center [725, 474] width 313 height 14
click at [586, 495] on input "search" at bounding box center [723, 497] width 318 height 22
paste input "OVHD.600537.00PMO"
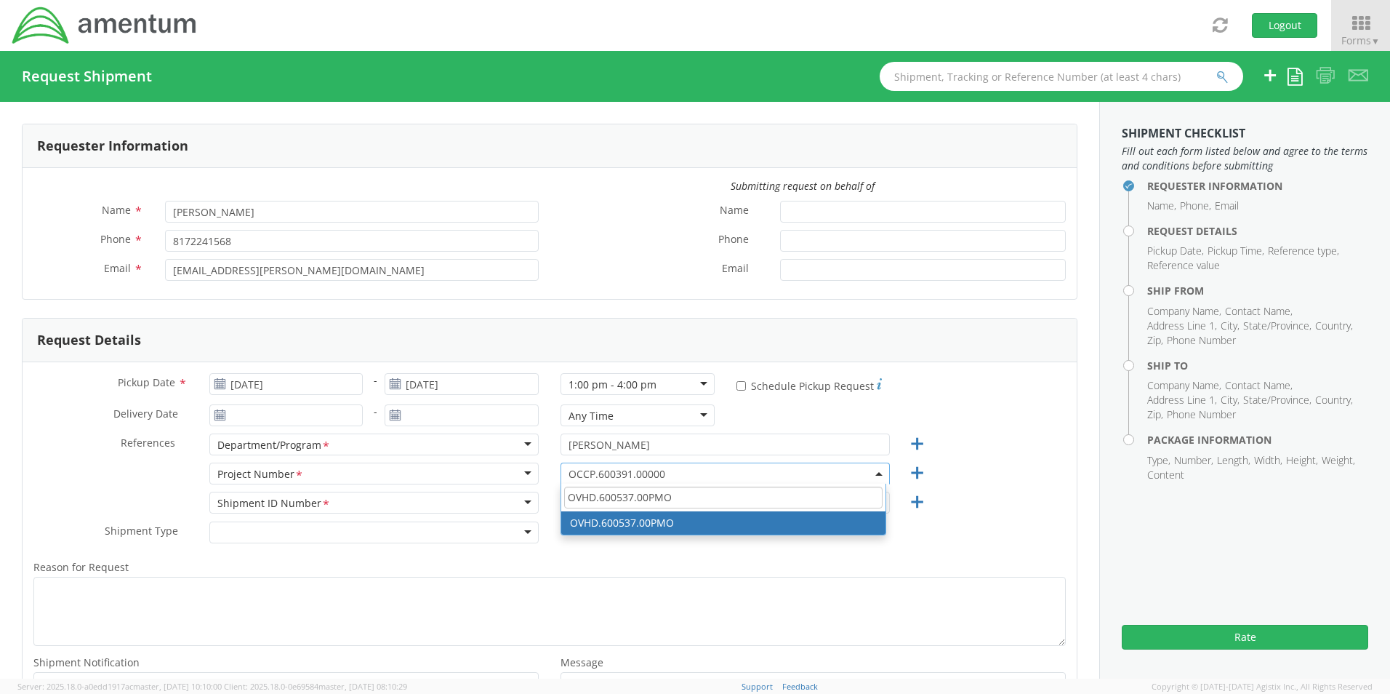
type input "OVHD.600537.00PMO"
select select "OVHD.600537.00PMO"
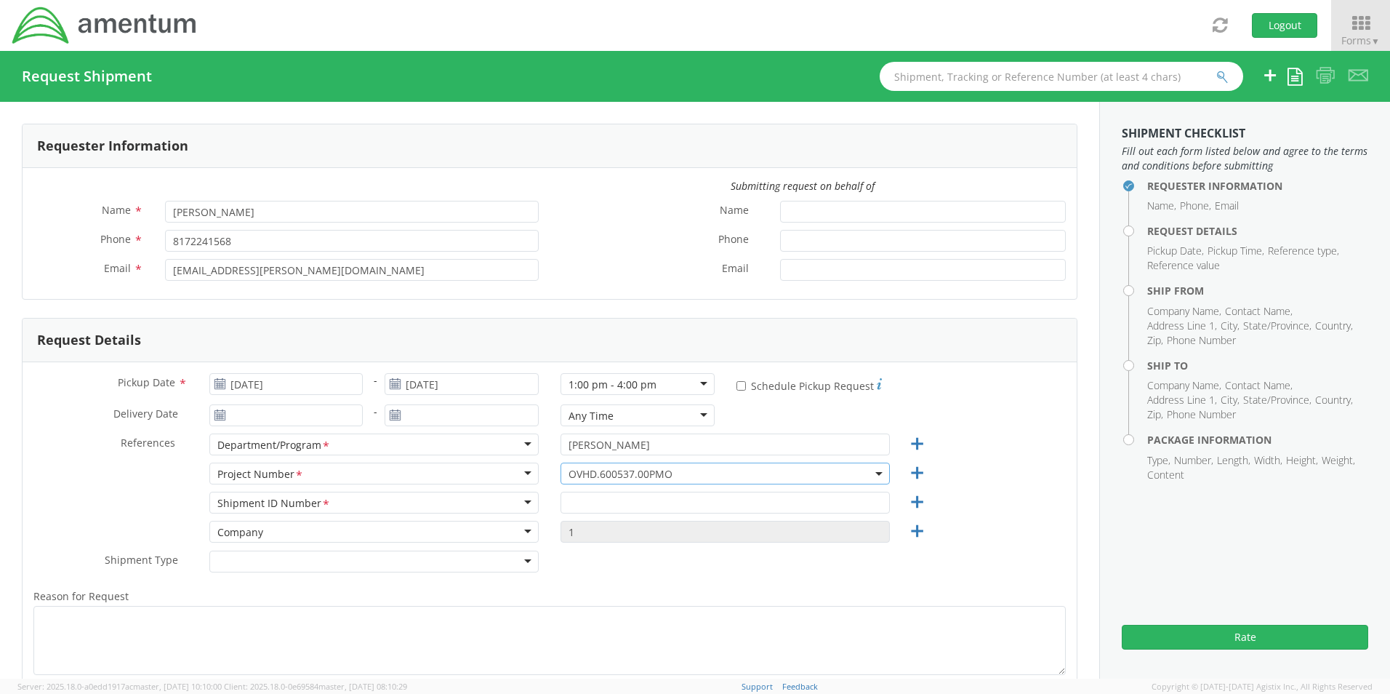
click at [573, 489] on div "OCCP.600391.00000 OVHD.600537.00PMO OVHD.600537.00PMO" at bounding box center [725, 476] width 351 height 29
click at [584, 505] on input "text" at bounding box center [725, 502] width 329 height 22
paste input "[PERSON_NAME] REQ#####"
type input "[PERSON_NAME] REQ#####"
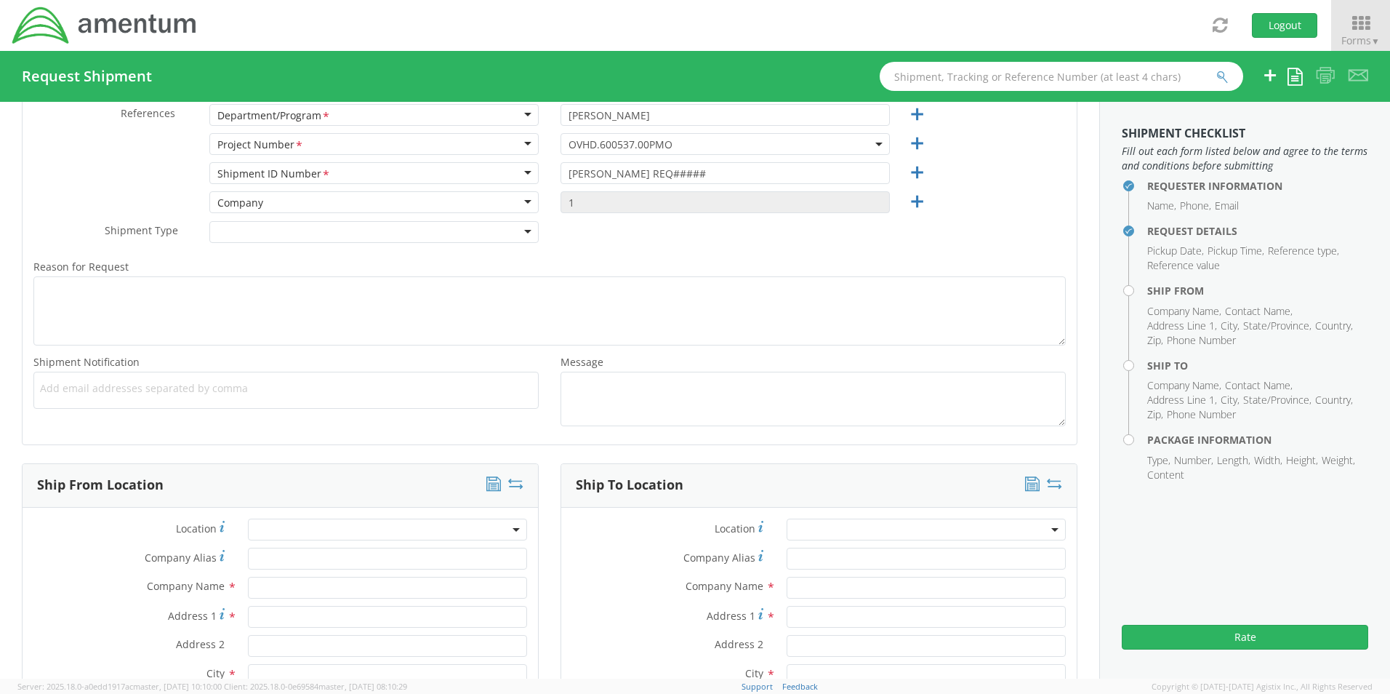
click at [96, 395] on ul at bounding box center [286, 390] width 492 height 24
paste input "[PERSON_NAME][EMAIL_ADDRESS][PERSON_NAME][DOMAIN_NAME]"
type input "[PERSON_NAME][EMAIL_ADDRESS][PERSON_NAME][DOMAIN_NAME]"
click at [297, 398] on ul "[PERSON_NAME][EMAIL_ADDRESS][PERSON_NAME][DOMAIN_NAME] ×" at bounding box center [286, 390] width 492 height 25
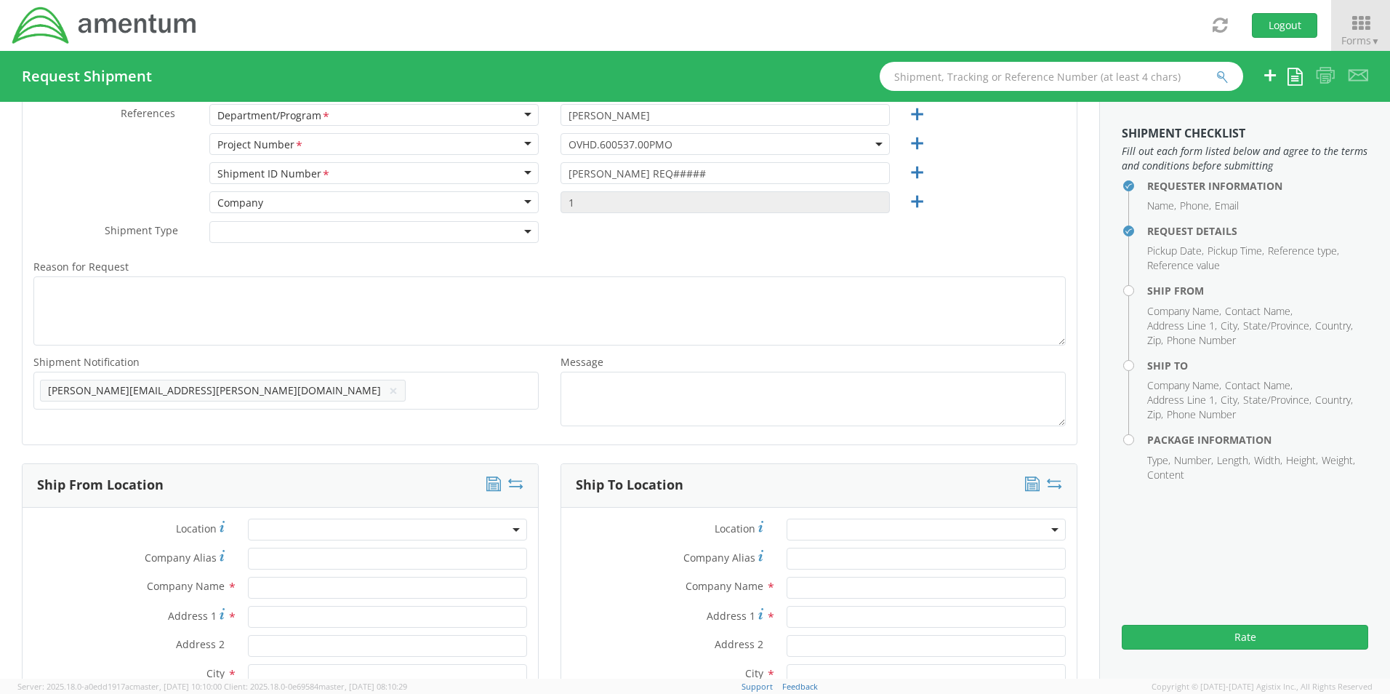
paste input "[EMAIL_ADDRESS][DOMAIN_NAME]"
type input "[EMAIL_ADDRESS][DOMAIN_NAME]"
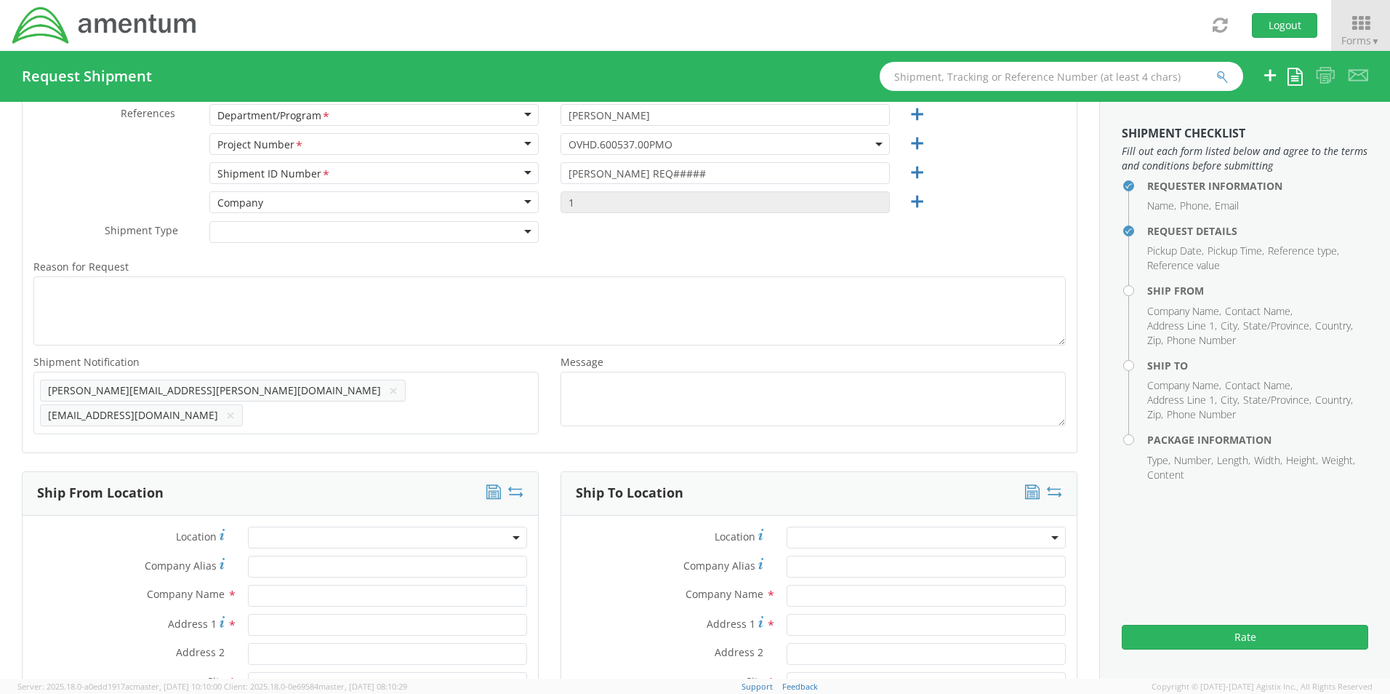
scroll to position [620, 0]
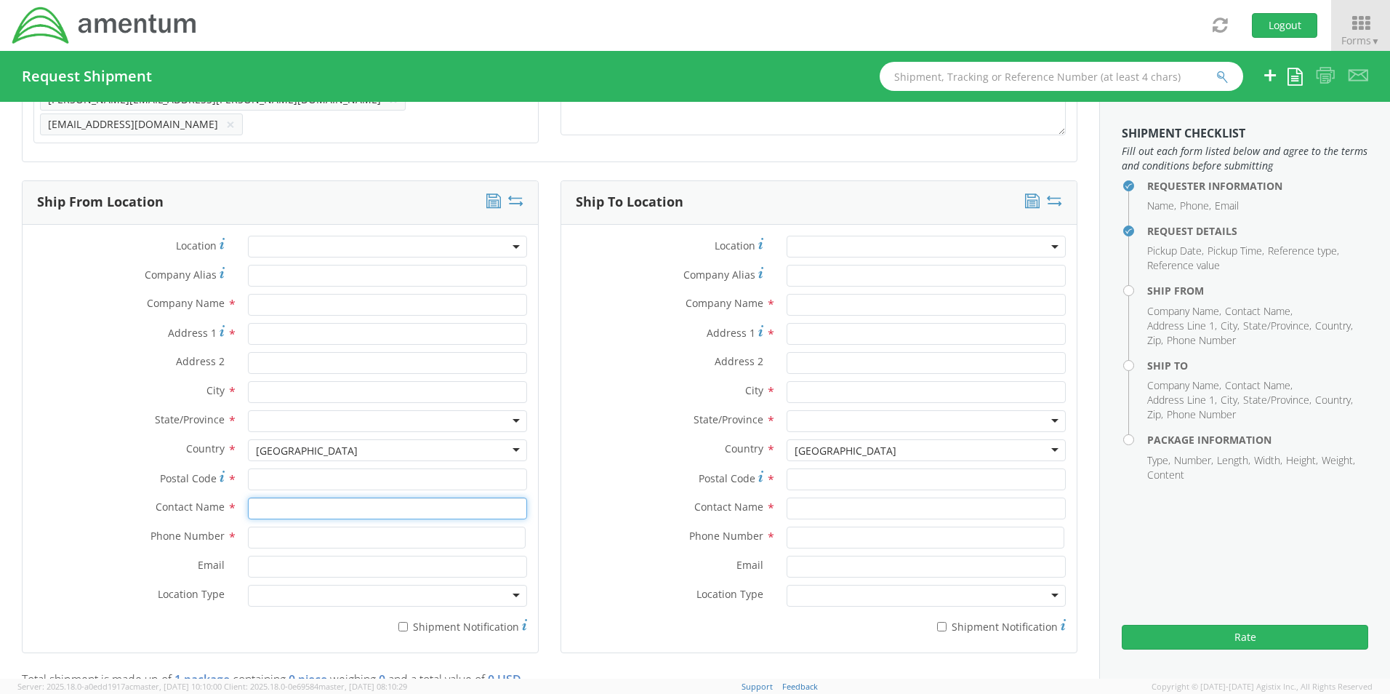
click at [285, 497] on input "text" at bounding box center [387, 508] width 279 height 22
type input "sene"
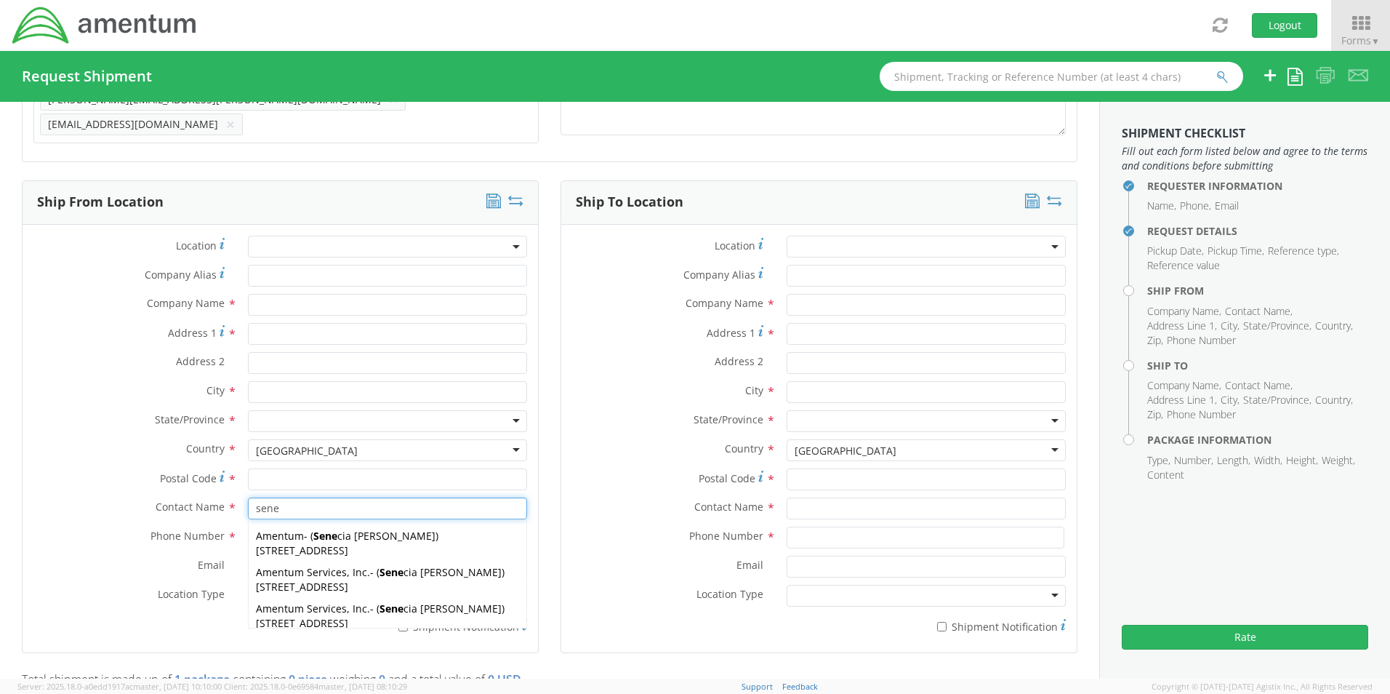
drag, startPoint x: 311, startPoint y: 578, endPoint x: 318, endPoint y: 588, distance: 12.1
click at [314, 584] on span "[STREET_ADDRESS]" at bounding box center [302, 586] width 92 height 14
type input "Amentum Services, Inc."
type input "[STREET_ADDRESS]"
type input "[GEOGRAPHIC_DATA]"
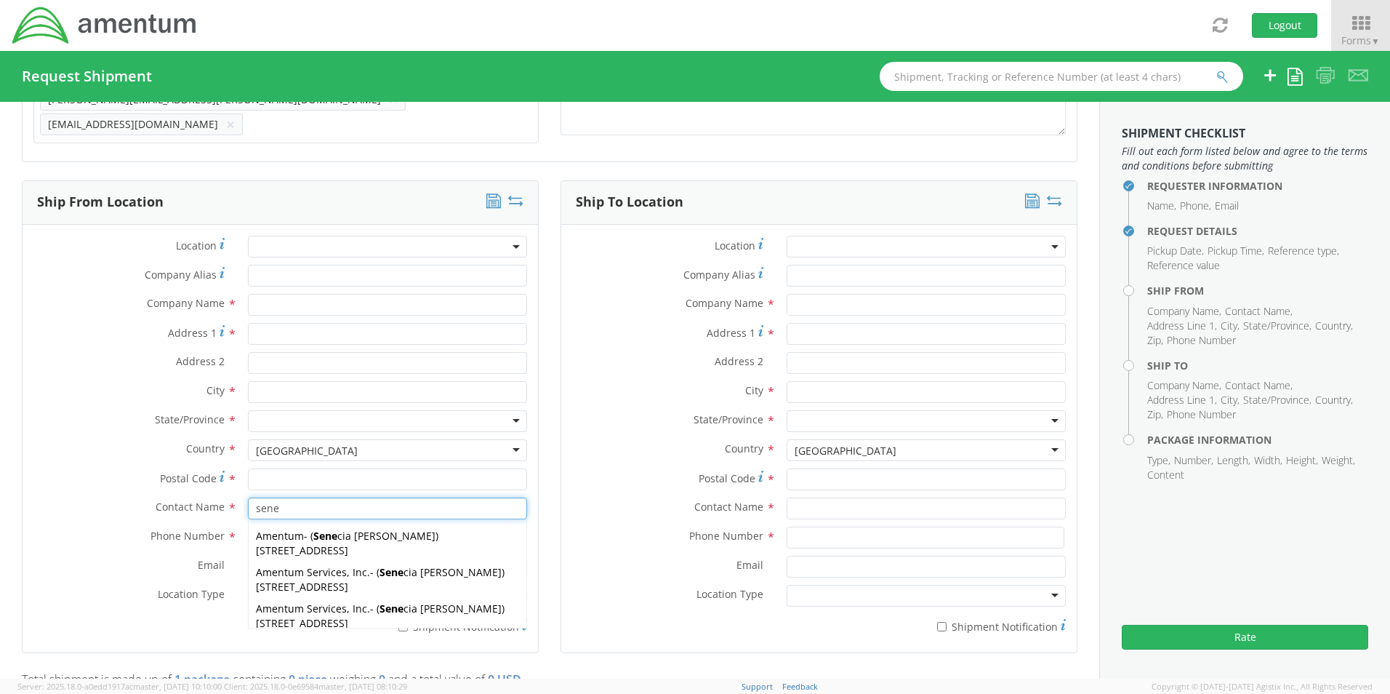
type input "76177"
type input "[PERSON_NAME]"
type input "[PHONE_NUMBER]"
type input "[EMAIL_ADDRESS][PERSON_NAME][DOMAIN_NAME]"
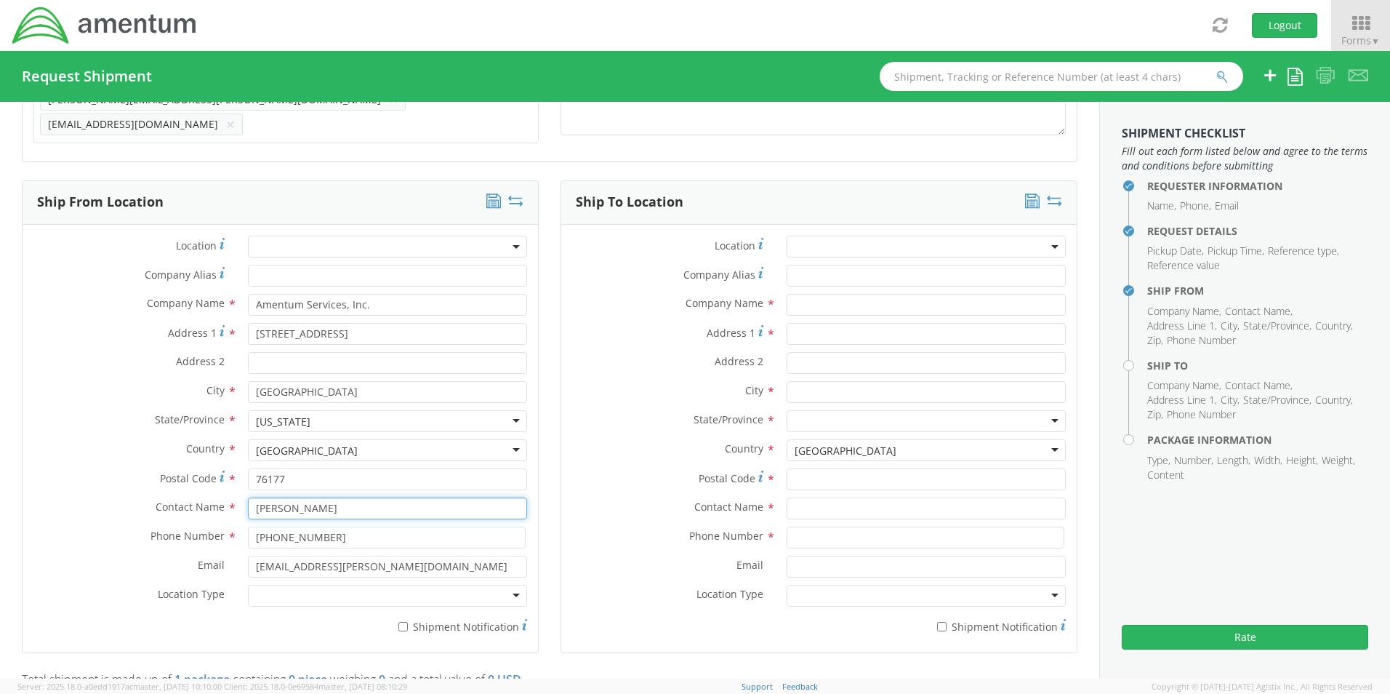
type input "[PERSON_NAME]"
click at [321, 596] on div at bounding box center [387, 596] width 279 height 22
click at [414, 616] on label "* Shipment Notification" at bounding box center [387, 624] width 279 height 17
drag, startPoint x: 414, startPoint y: 616, endPoint x: 403, endPoint y: 618, distance: 10.4
click at [403, 622] on input "* Shipment Notification" at bounding box center [402, 626] width 9 height 9
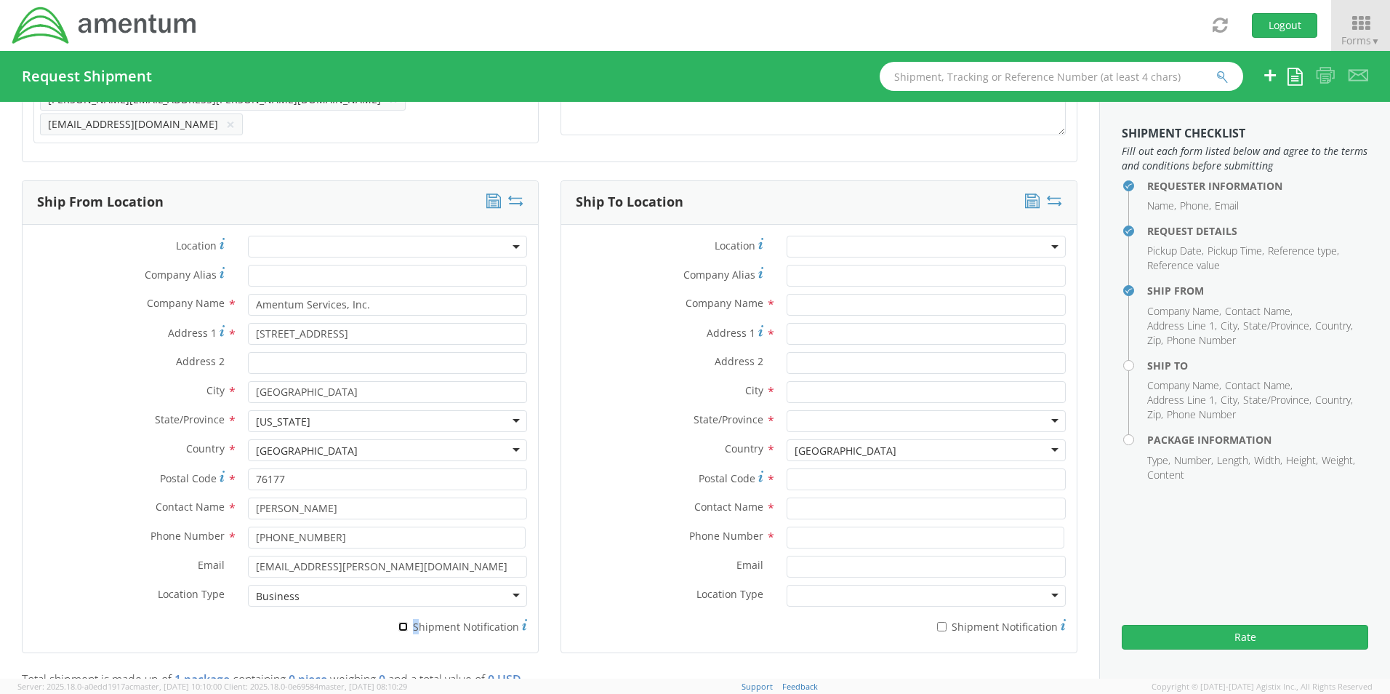
checkbox input "true"
click at [864, 294] on input "text" at bounding box center [926, 305] width 279 height 22
click at [852, 294] on input "text" at bounding box center [926, 305] width 279 height 22
paste input "Amentum – [PERSON_NAME][GEOGRAPHIC_DATA]"
type input "Amentum – [PERSON_NAME][GEOGRAPHIC_DATA]"
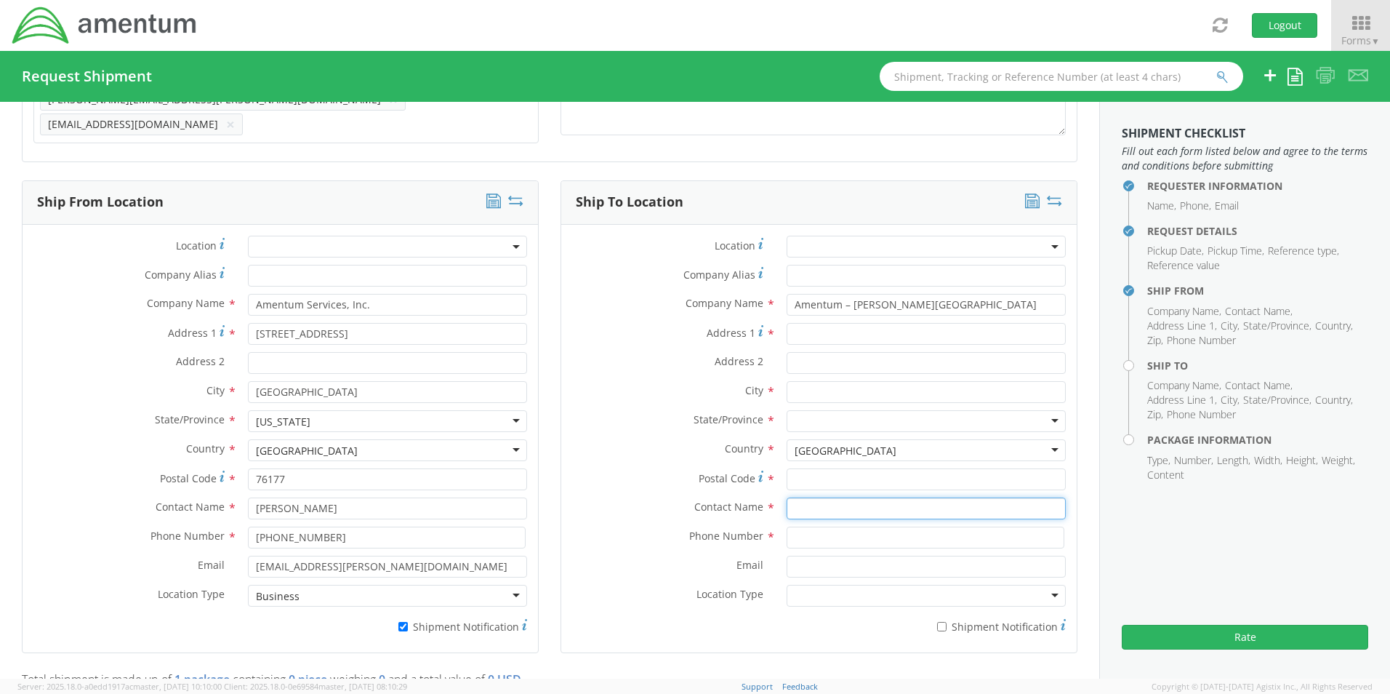
click at [815, 501] on input "text" at bounding box center [926, 508] width 279 height 22
paste input "Attn: [PERSON_NAME]"
type input "Attn: [PERSON_NAME]"
click at [820, 329] on input "Address 1 *" at bounding box center [926, 334] width 279 height 22
paste input "[STREET_ADDRESS][PERSON_NAME]"
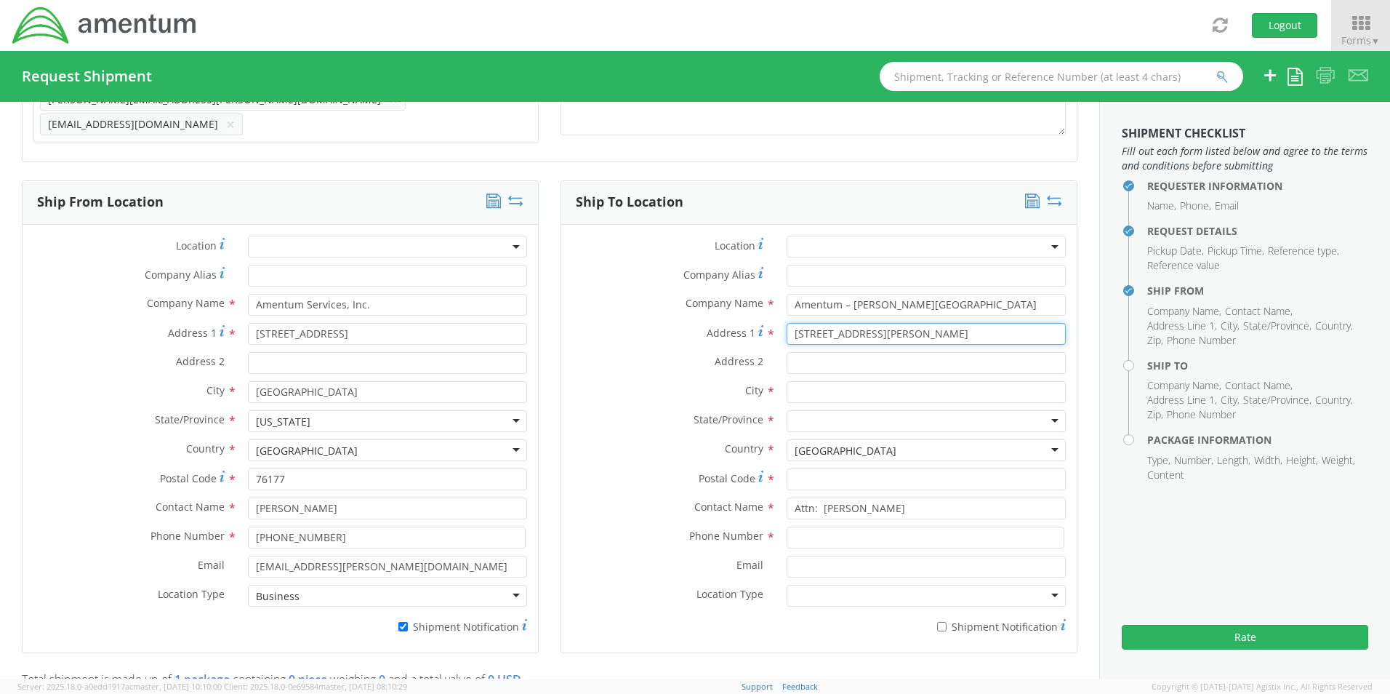
type input "[STREET_ADDRESS][PERSON_NAME]"
click at [810, 352] on input "Address 2 *" at bounding box center [926, 363] width 279 height 22
paste input "Bldg 1079"
type input "Bldg 1079"
click at [823, 390] on input "text" at bounding box center [926, 392] width 279 height 22
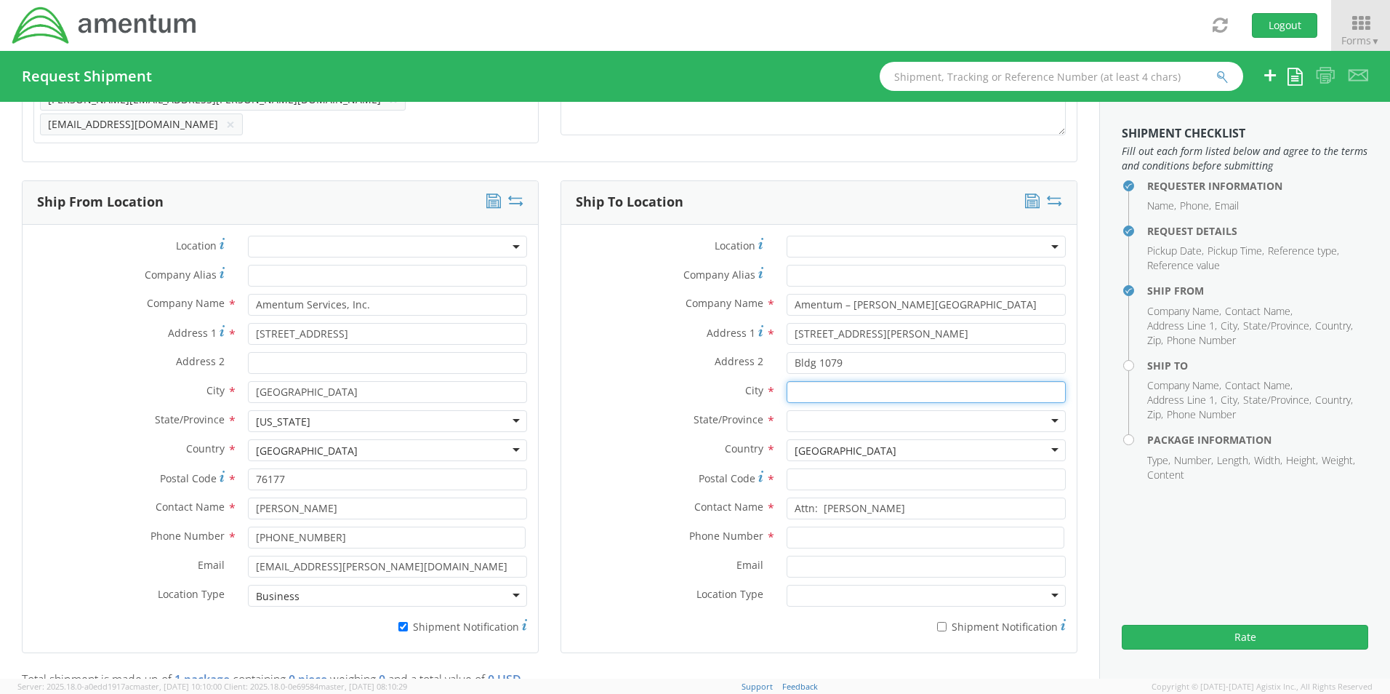
paste input "[PERSON_NAME][GEOGRAPHIC_DATA],"
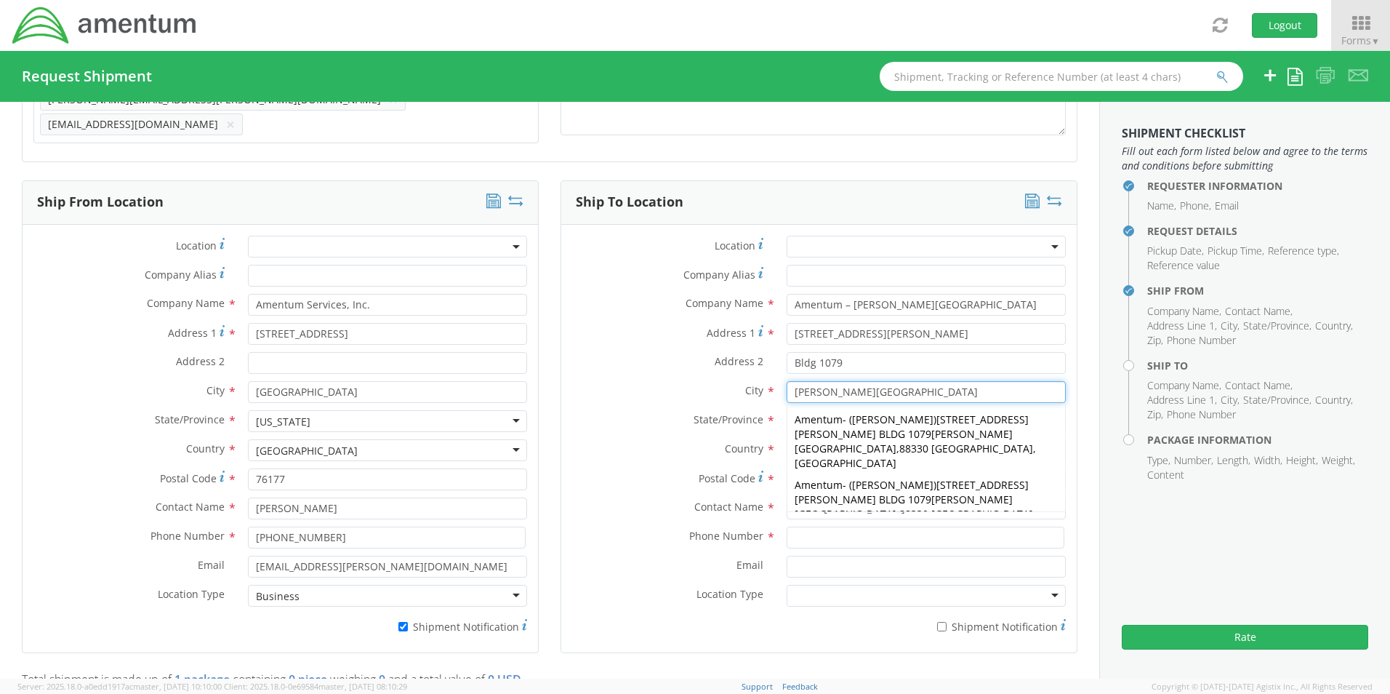
type input "[PERSON_NAME][GEOGRAPHIC_DATA]"
drag, startPoint x: 650, startPoint y: 389, endPoint x: 670, endPoint y: 390, distance: 19.6
click at [651, 390] on label "City *" at bounding box center [668, 390] width 214 height 19
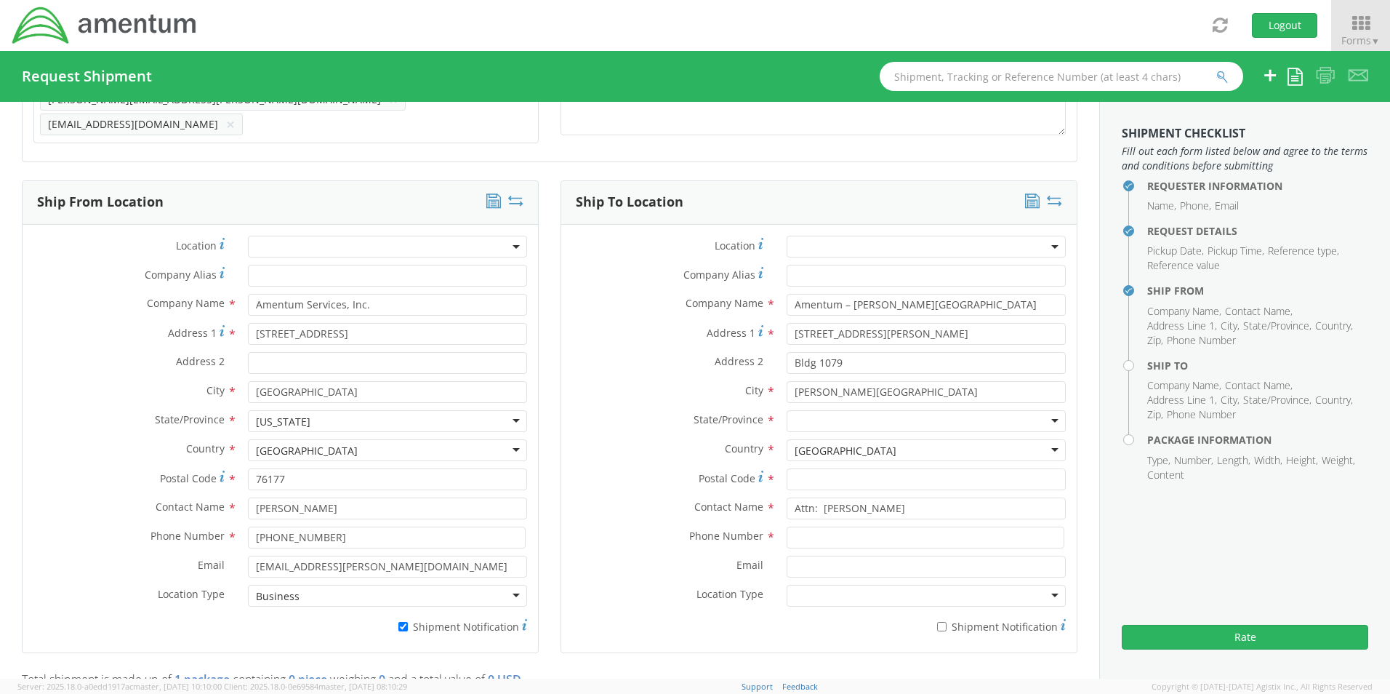
click at [839, 410] on div at bounding box center [926, 421] width 279 height 22
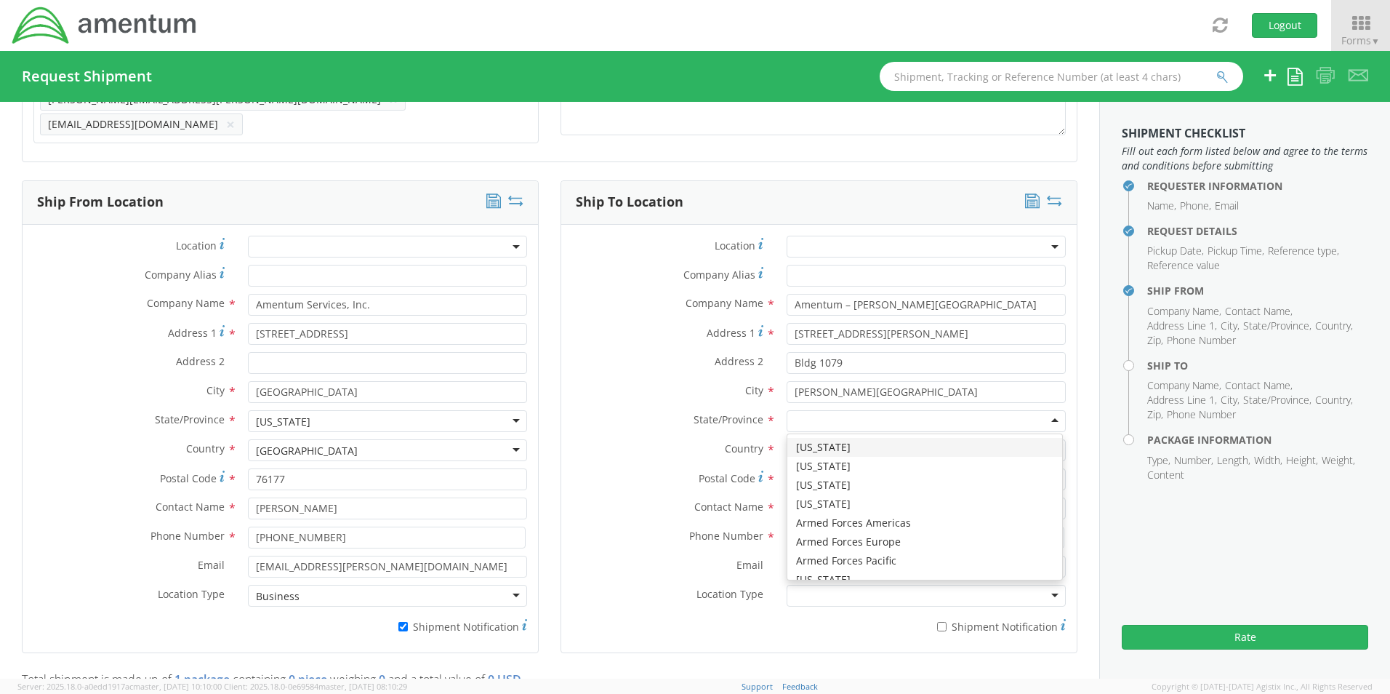
type input "n"
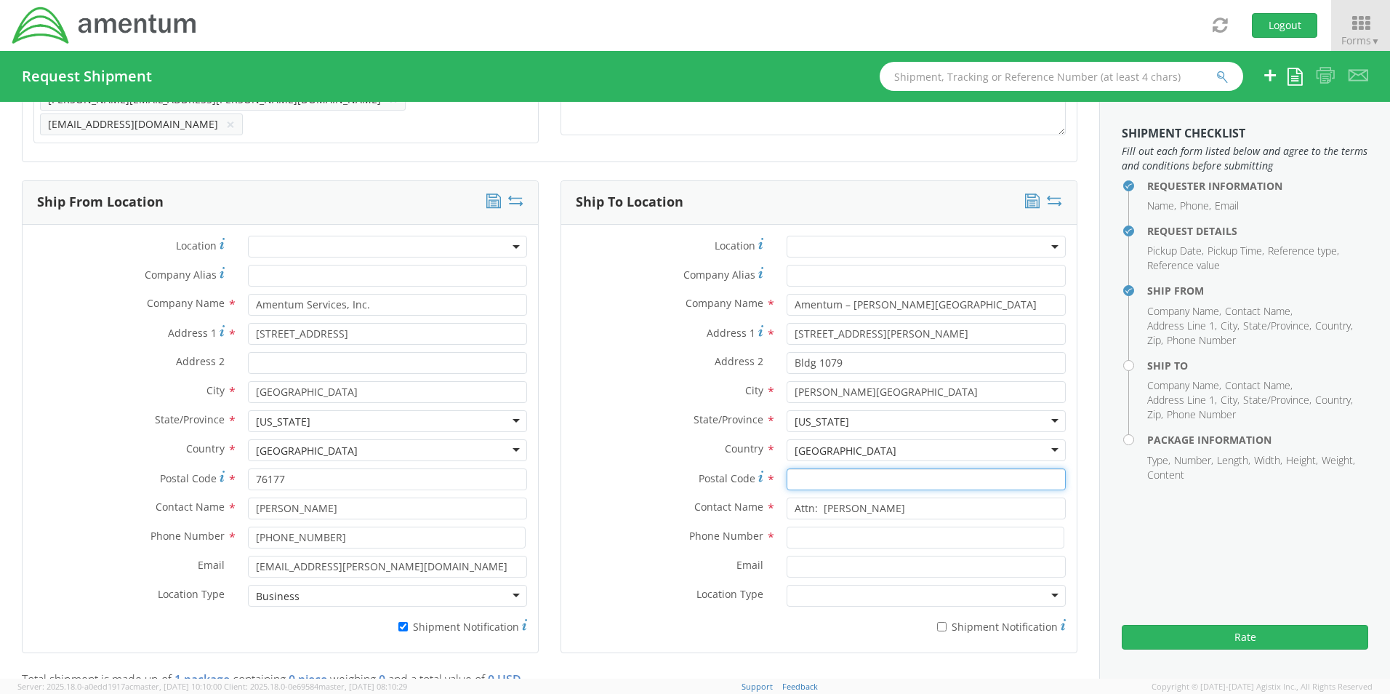
click at [816, 468] on input "Postal Code *" at bounding box center [926, 479] width 279 height 22
paste input "88330"
type input "88330"
click at [831, 538] on input at bounding box center [926, 537] width 278 height 22
paste input "[PHONE_NUMBER]"
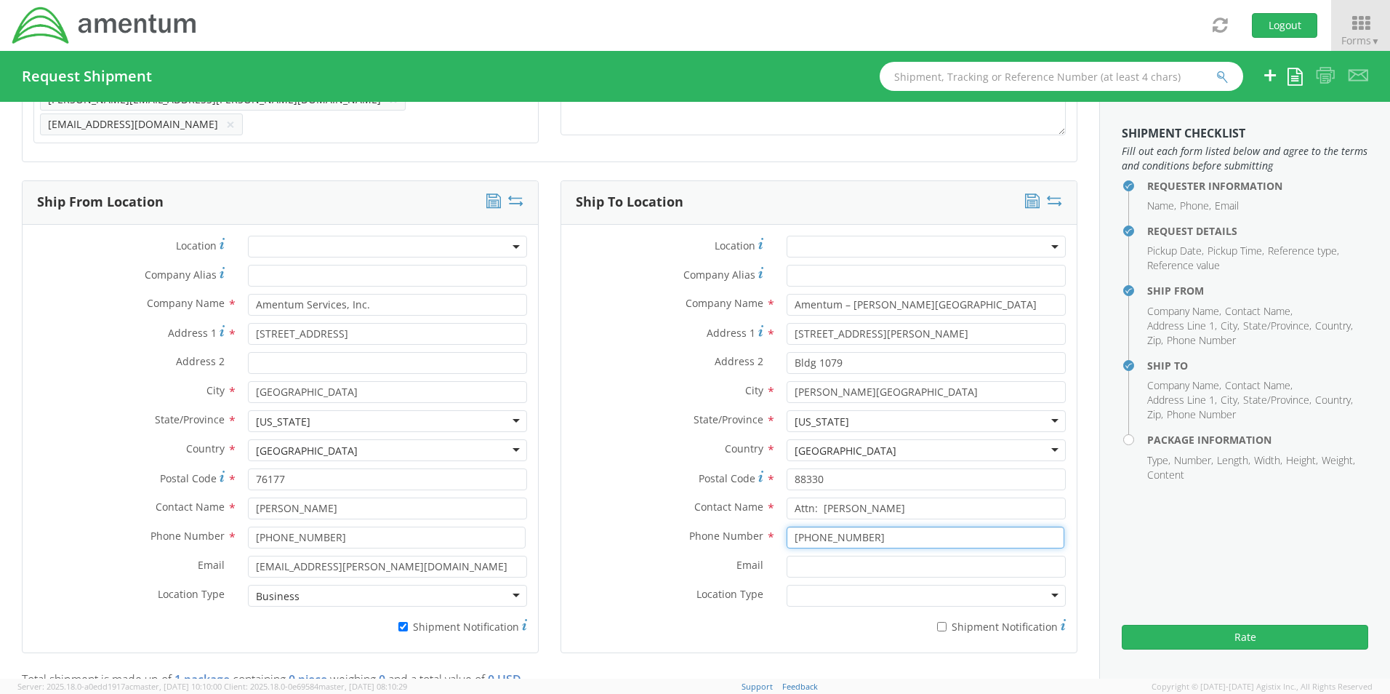
type input "[PHONE_NUMBER]"
click at [867, 569] on input "Email *" at bounding box center [926, 566] width 279 height 22
paste input "[PERSON_NAME][EMAIL_ADDRESS][PERSON_NAME][DOMAIN_NAME]"
type input "[PERSON_NAME][EMAIL_ADDRESS][PERSON_NAME][DOMAIN_NAME]"
click at [938, 622] on input "* Shipment Notification" at bounding box center [941, 626] width 9 height 9
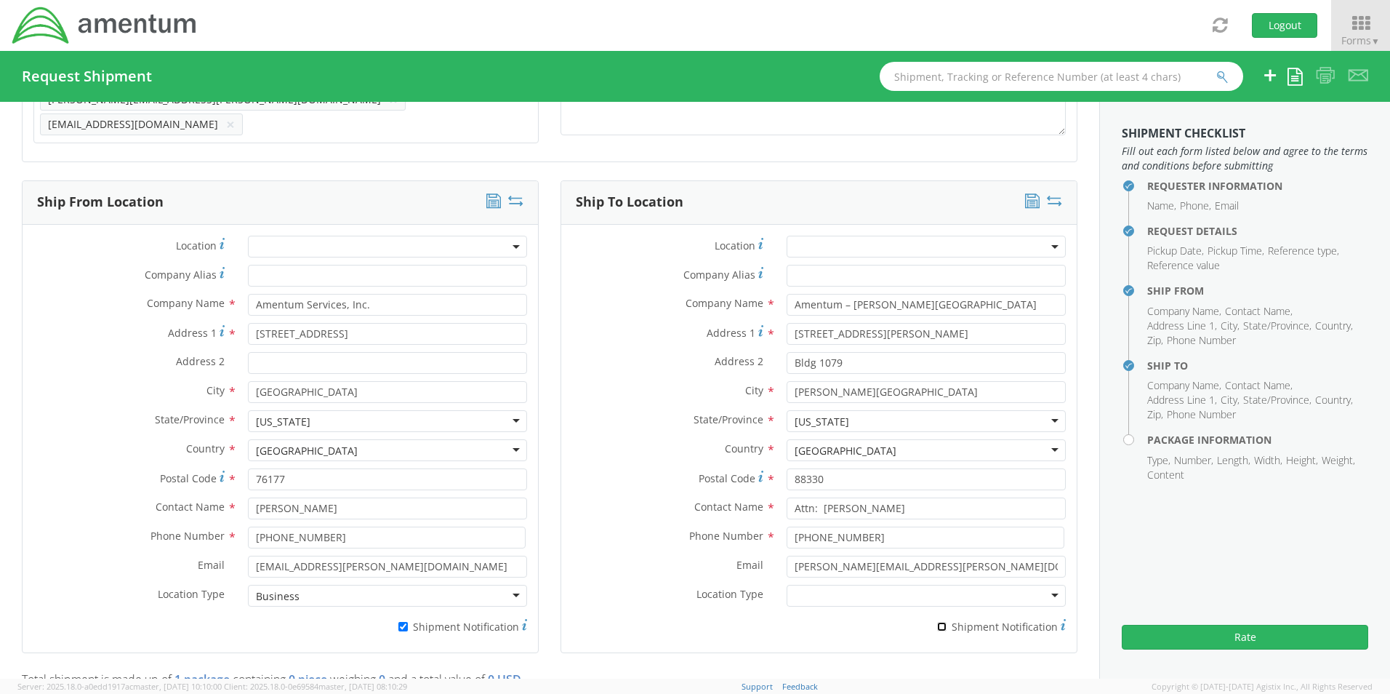
checkbox input "true"
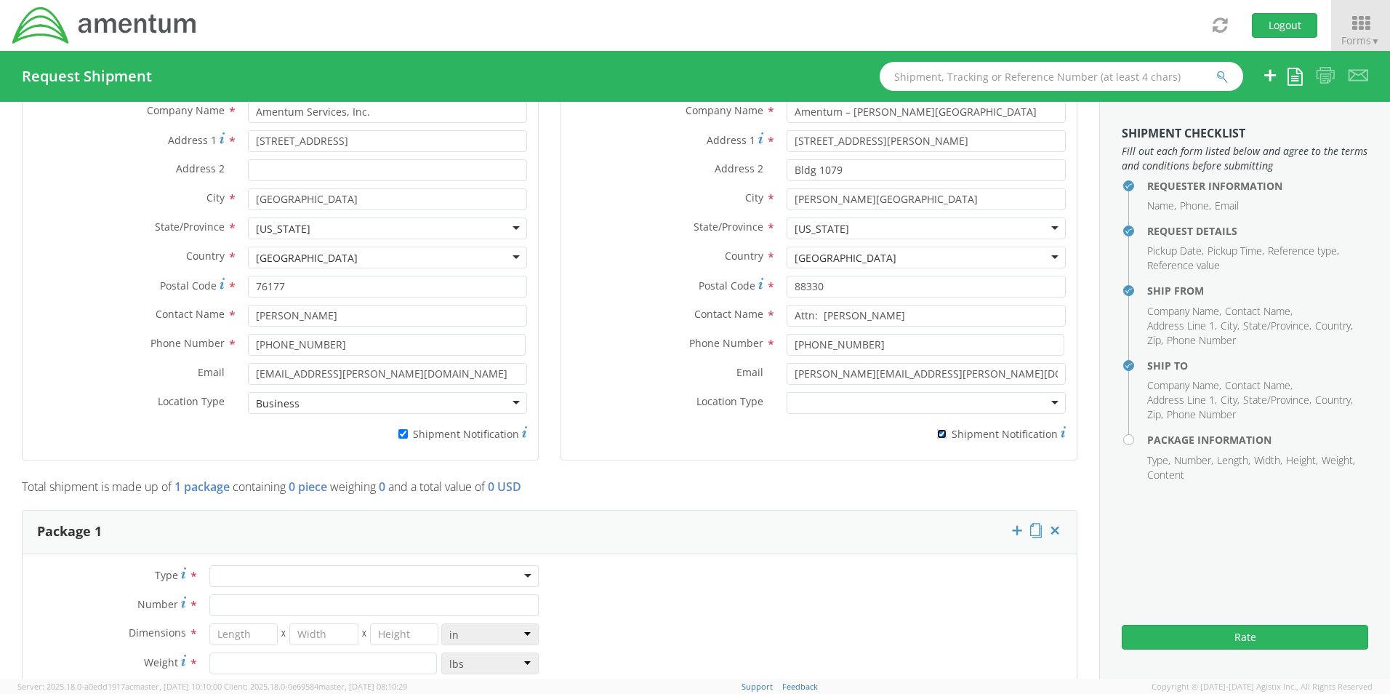
scroll to position [838, 0]
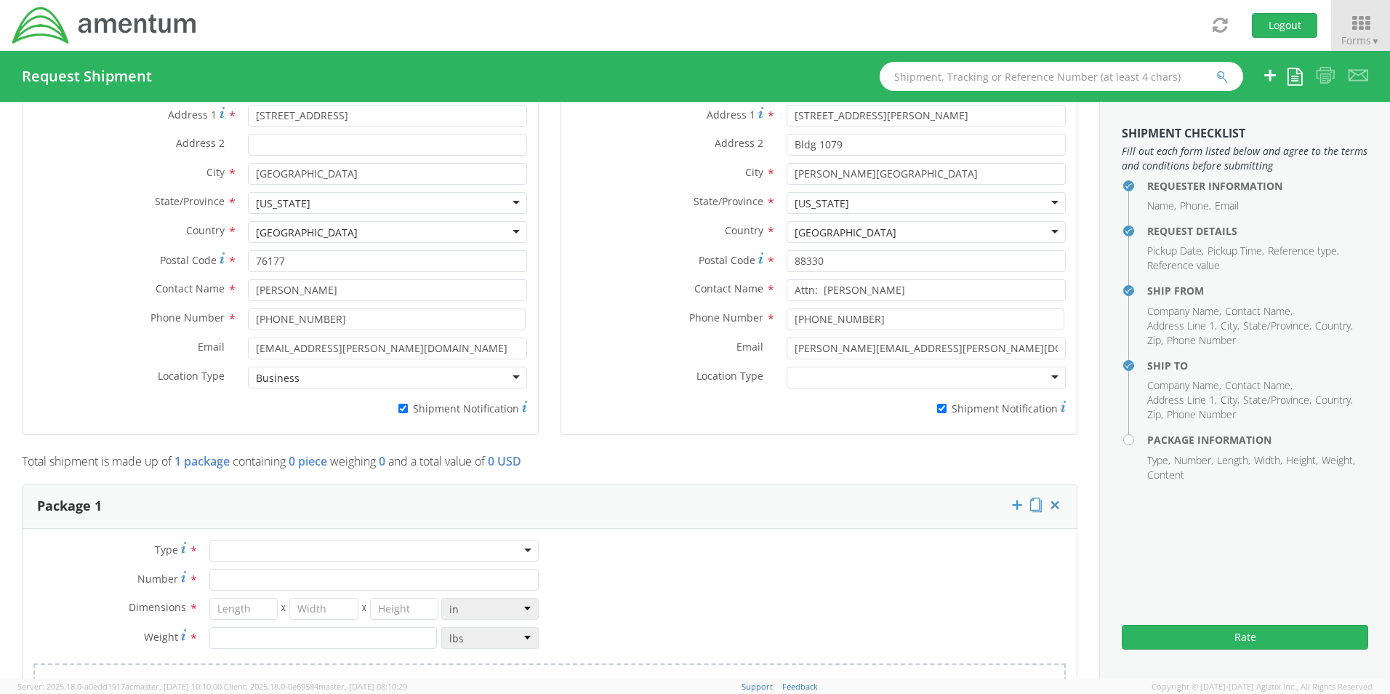
click at [250, 539] on div at bounding box center [373, 550] width 329 height 22
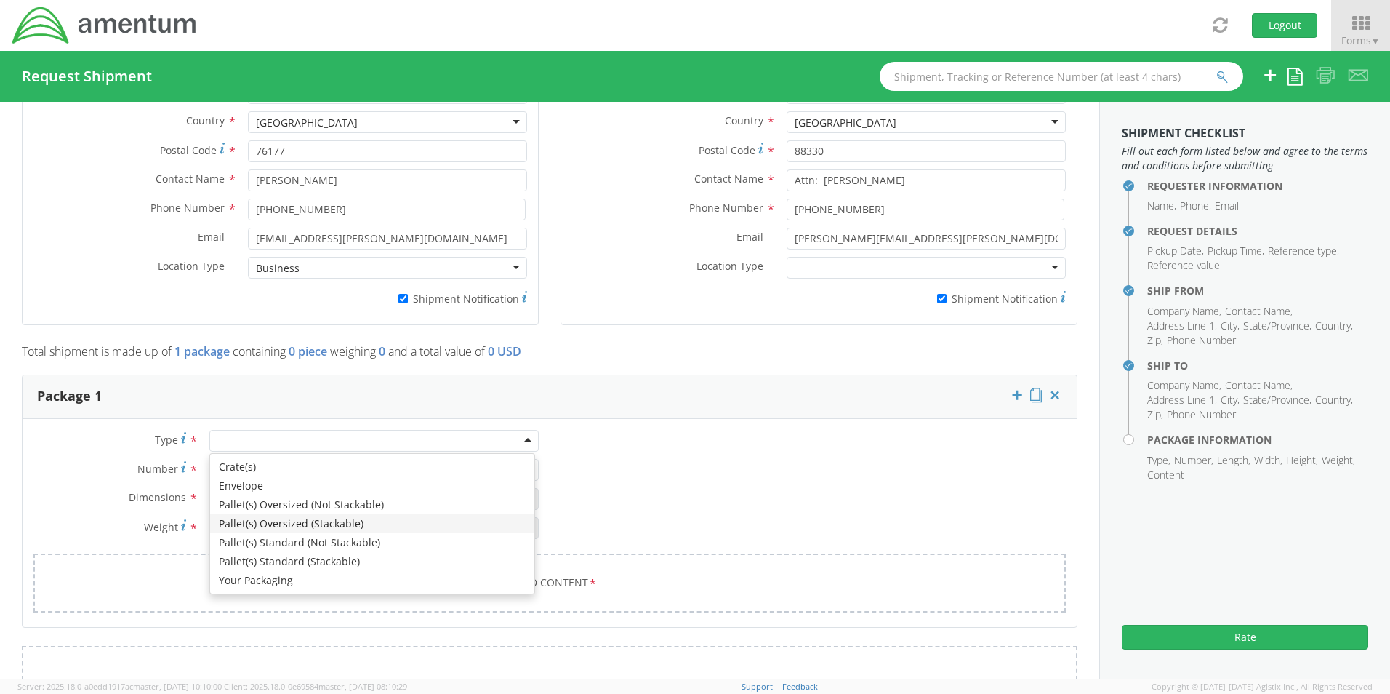
scroll to position [984, 0]
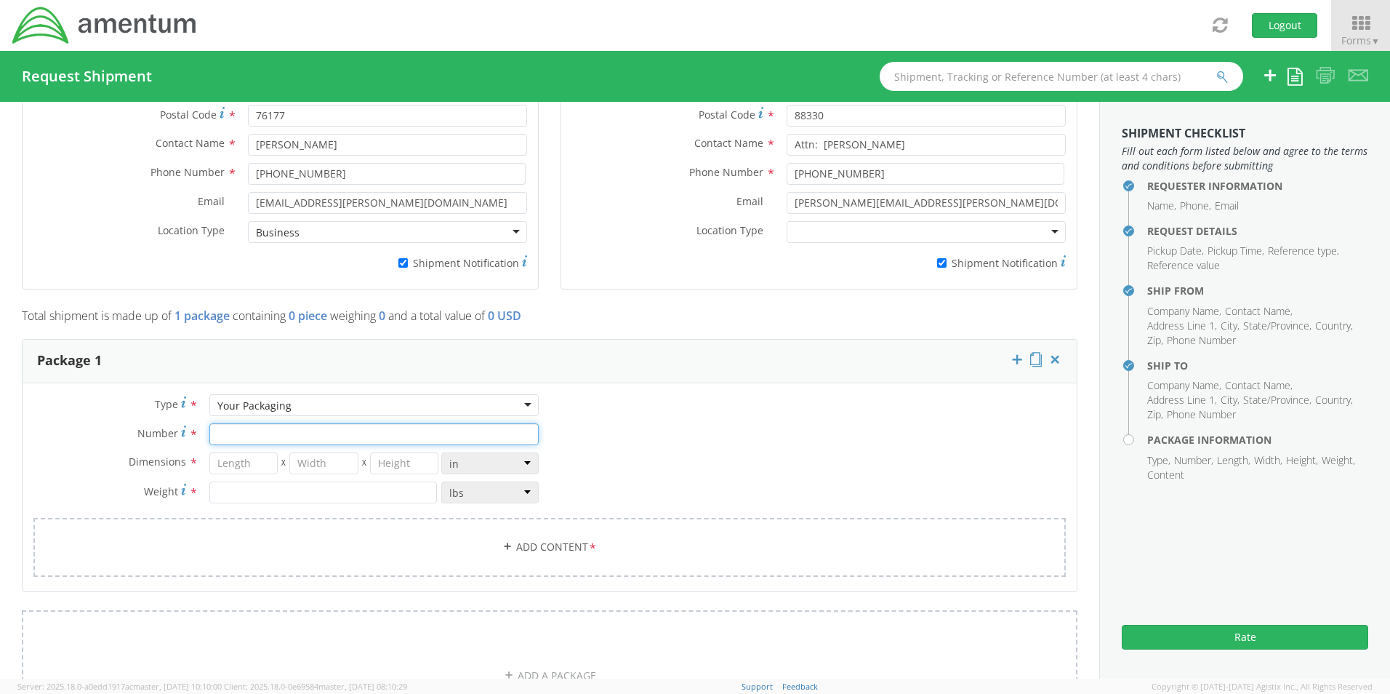
click at [243, 425] on input "Number *" at bounding box center [373, 434] width 329 height 22
type input "1"
type input "20"
type input "18"
type input "6"
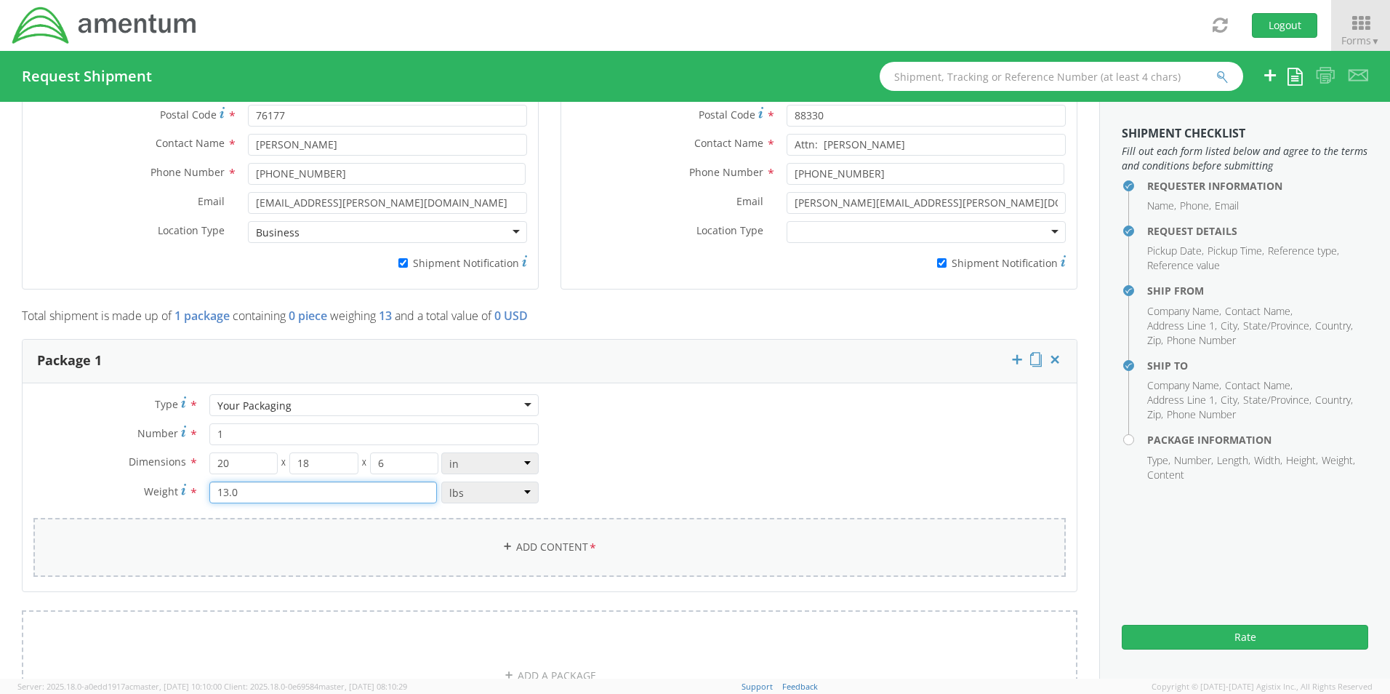
type input "13.0"
click at [526, 536] on link "Add Content *" at bounding box center [549, 547] width 1032 height 59
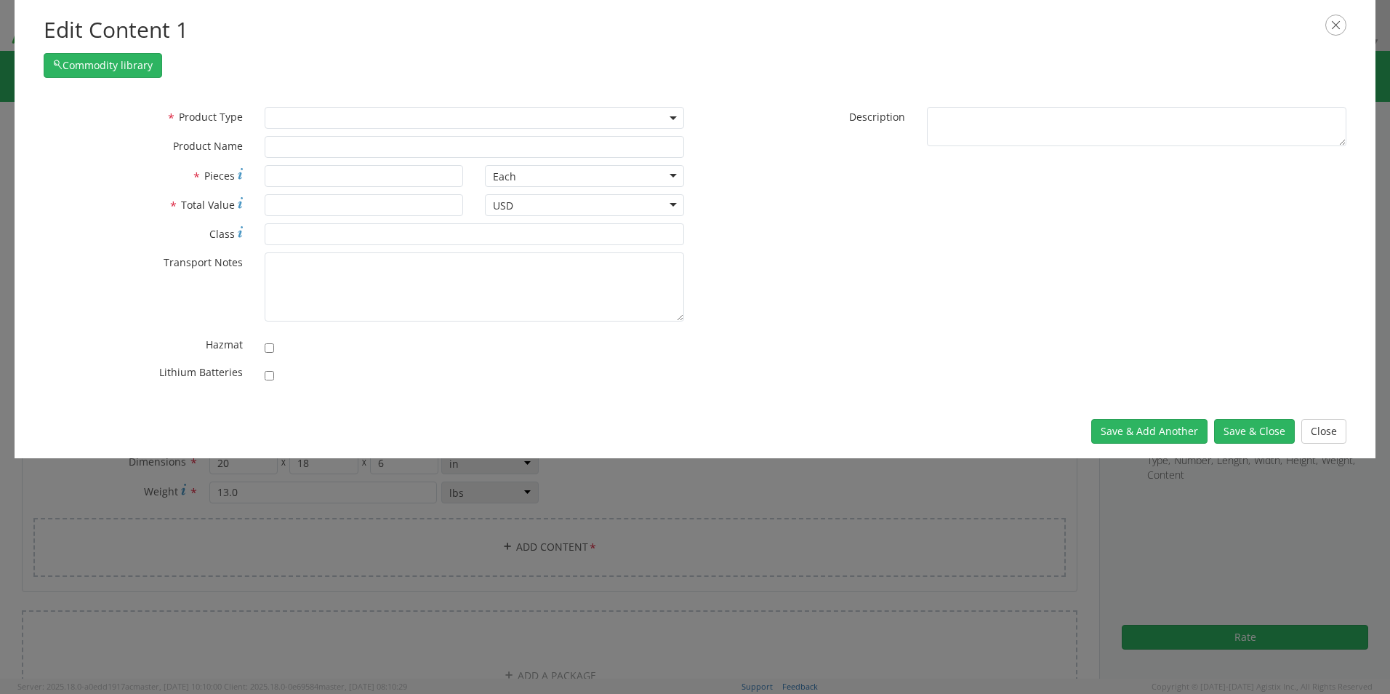
click at [283, 109] on span at bounding box center [474, 118] width 419 height 22
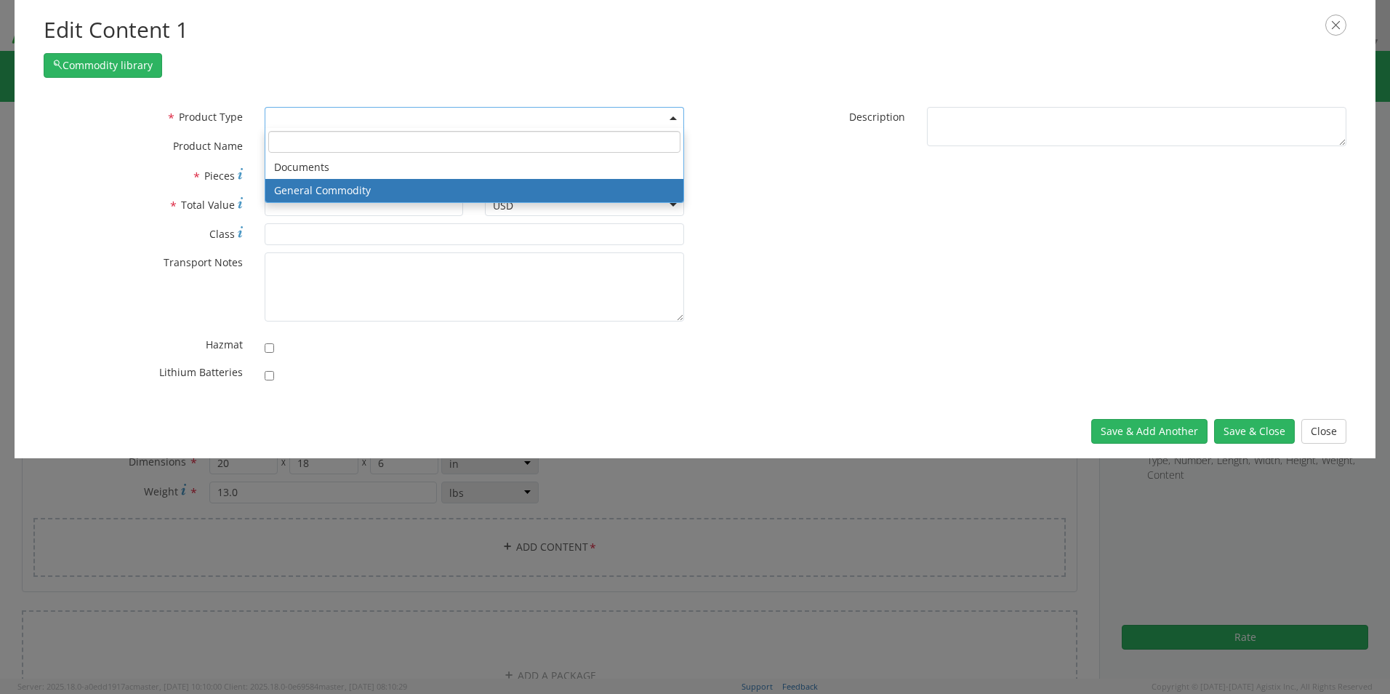
select select "COMMODITY"
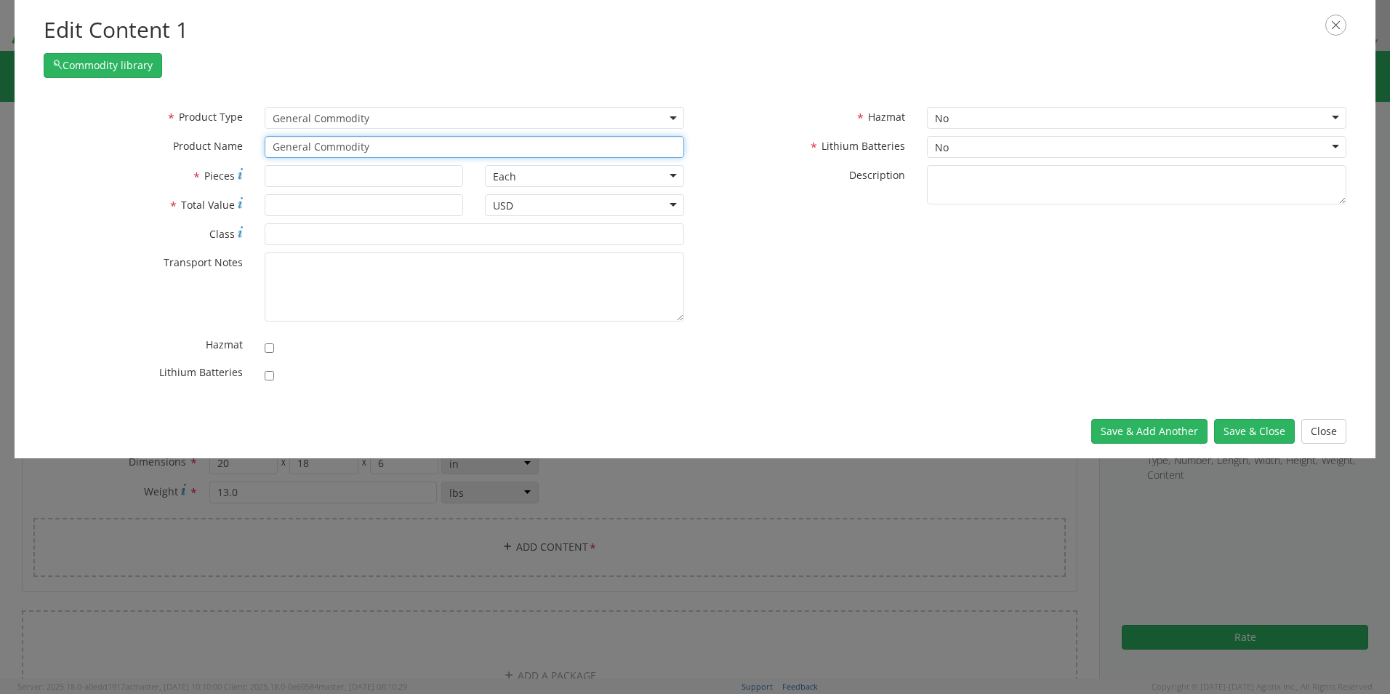
drag, startPoint x: 403, startPoint y: 151, endPoint x: 217, endPoint y: 136, distance: 186.7
click at [234, 137] on div "* Product Name General Commodity" at bounding box center [364, 147] width 662 height 22
paste input "Laptop: CORP024420/SN: HFG8164 (RITM0235900)"
click at [451, 153] on input "Laptop: CORP024420/SN: HFG8164 (RITM0235900)" at bounding box center [474, 147] width 419 height 22
type input "Laptop: CORP024420/SN: HFG8164 (RITM0235900)"
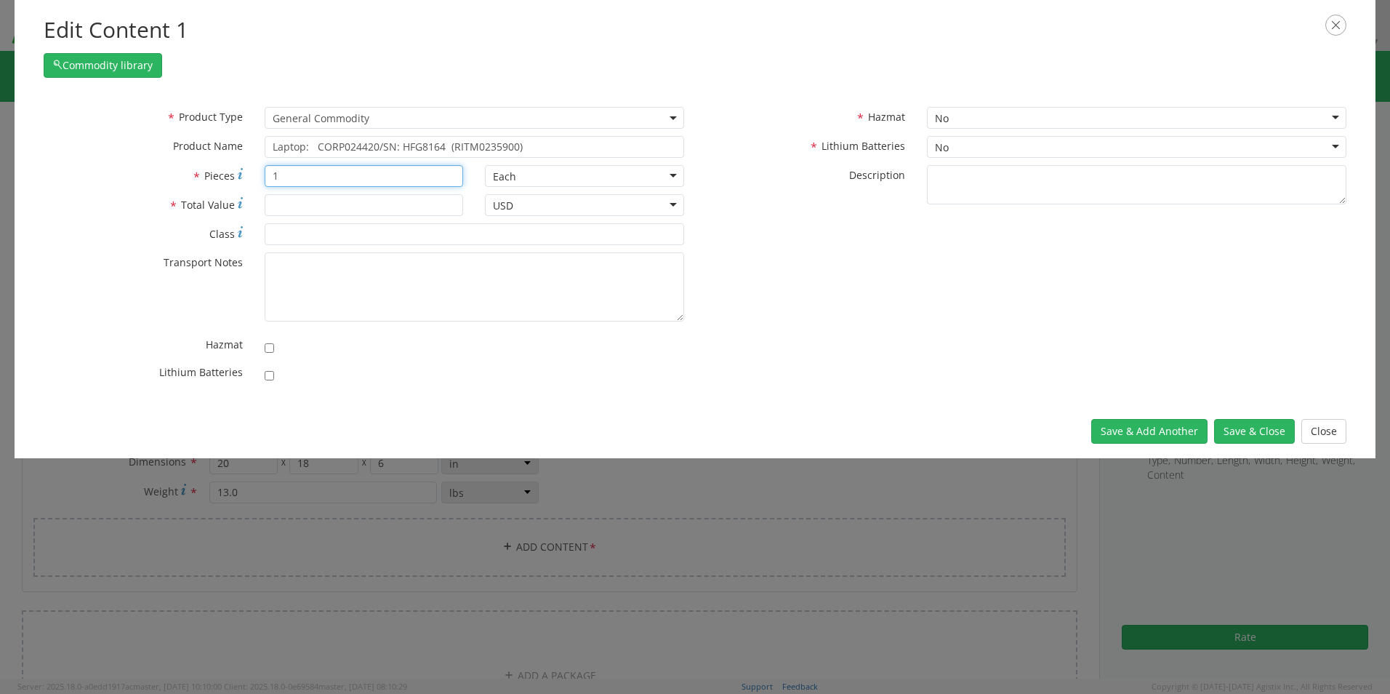
type input "1"
type input "1500.00"
click at [269, 375] on input "checkbox" at bounding box center [269, 375] width 9 height 9
checkbox input "true"
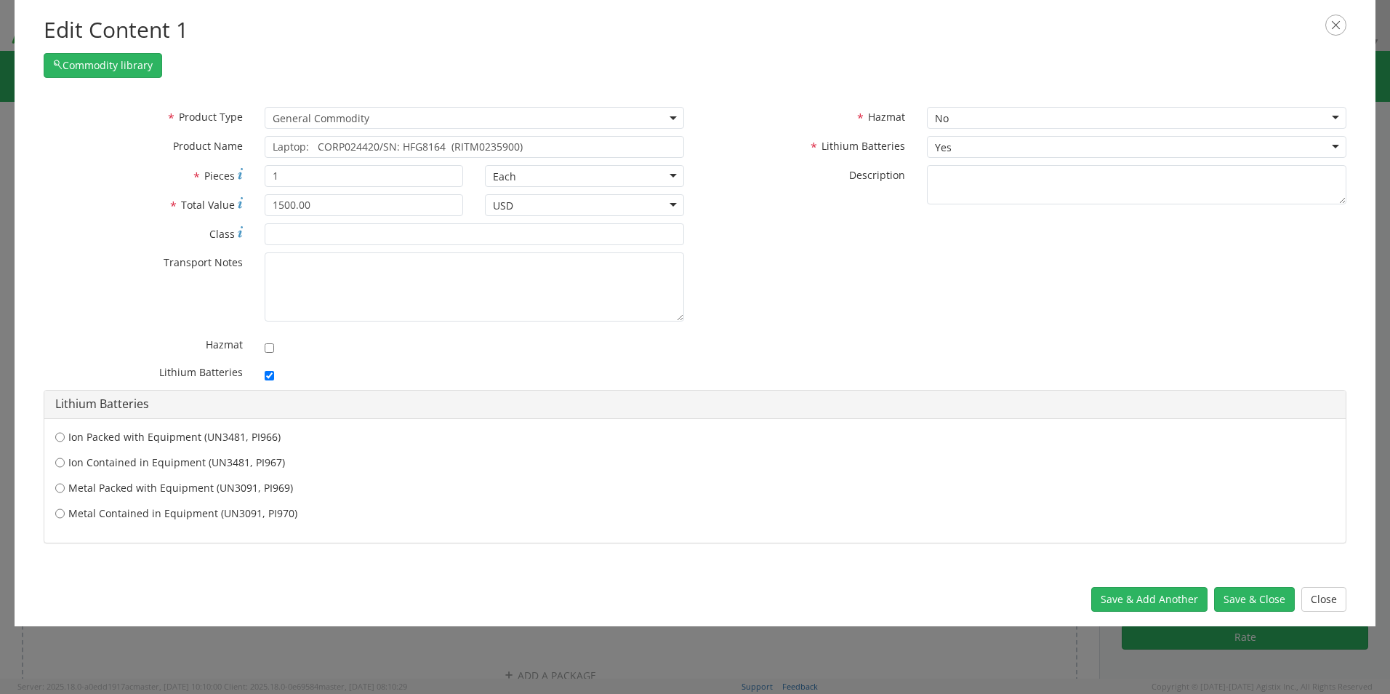
click at [206, 464] on label "Ion Contained in Equipment (UN3481, PI967)" at bounding box center [695, 462] width 1280 height 15
click at [65, 464] on input "Ion Contained in Equipment (UN3481, PI967)" at bounding box center [59, 462] width 9 height 15
radio input "true"
click at [1244, 604] on button "Save & Close" at bounding box center [1254, 599] width 81 height 25
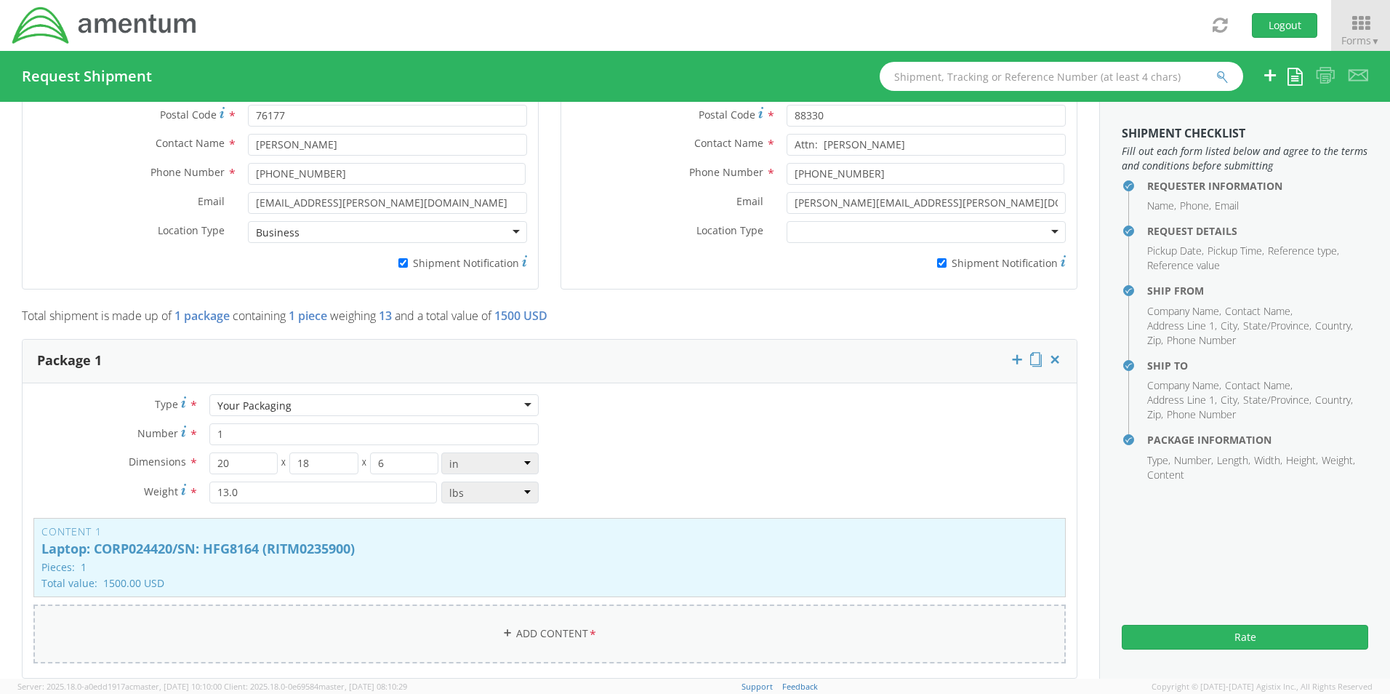
click at [513, 627] on link "Add Content *" at bounding box center [549, 633] width 1032 height 59
select select
type input "General Commodity"
checkbox input "false"
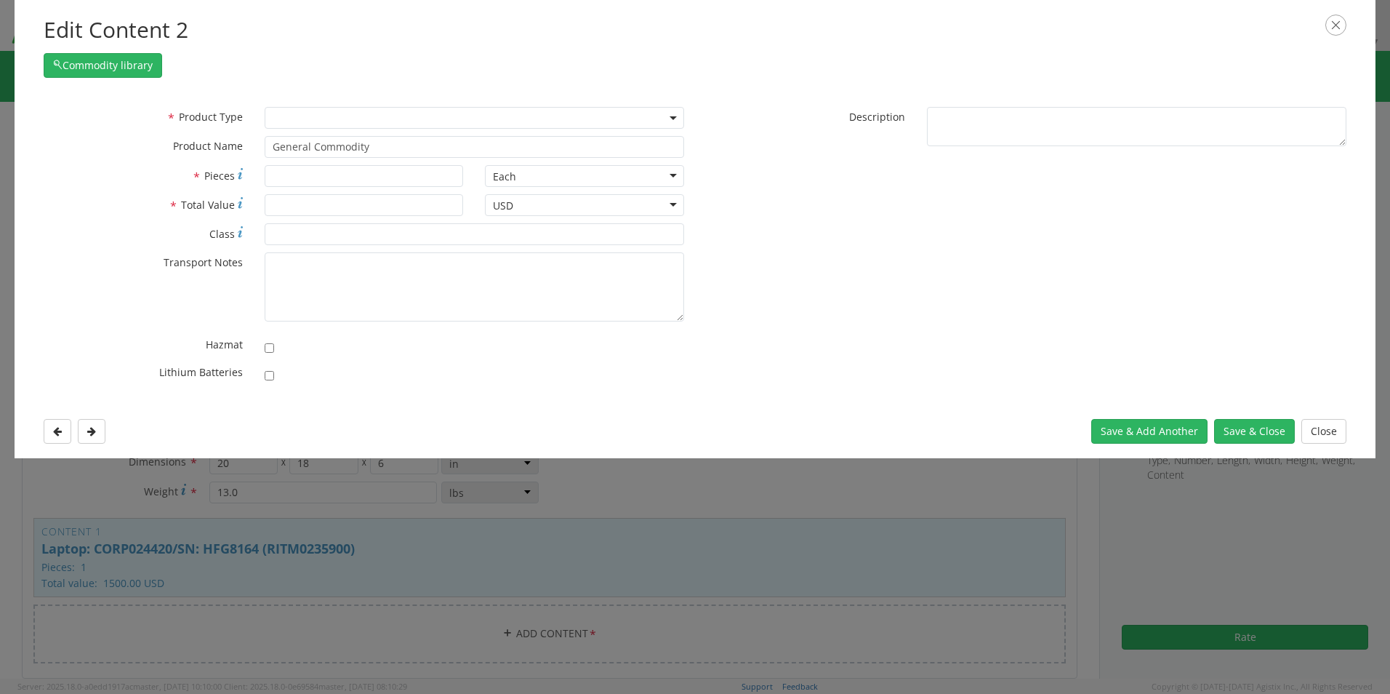
click at [306, 115] on span at bounding box center [474, 118] width 419 height 22
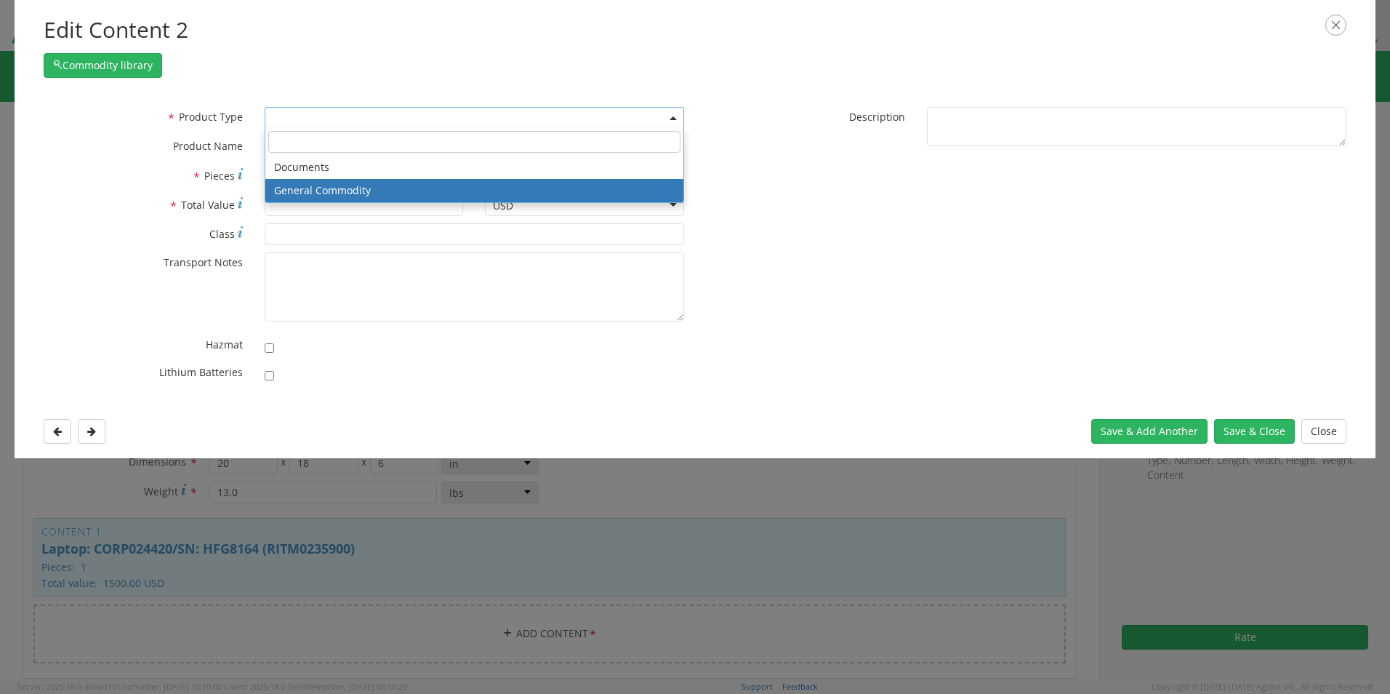
select select "COMMODITY"
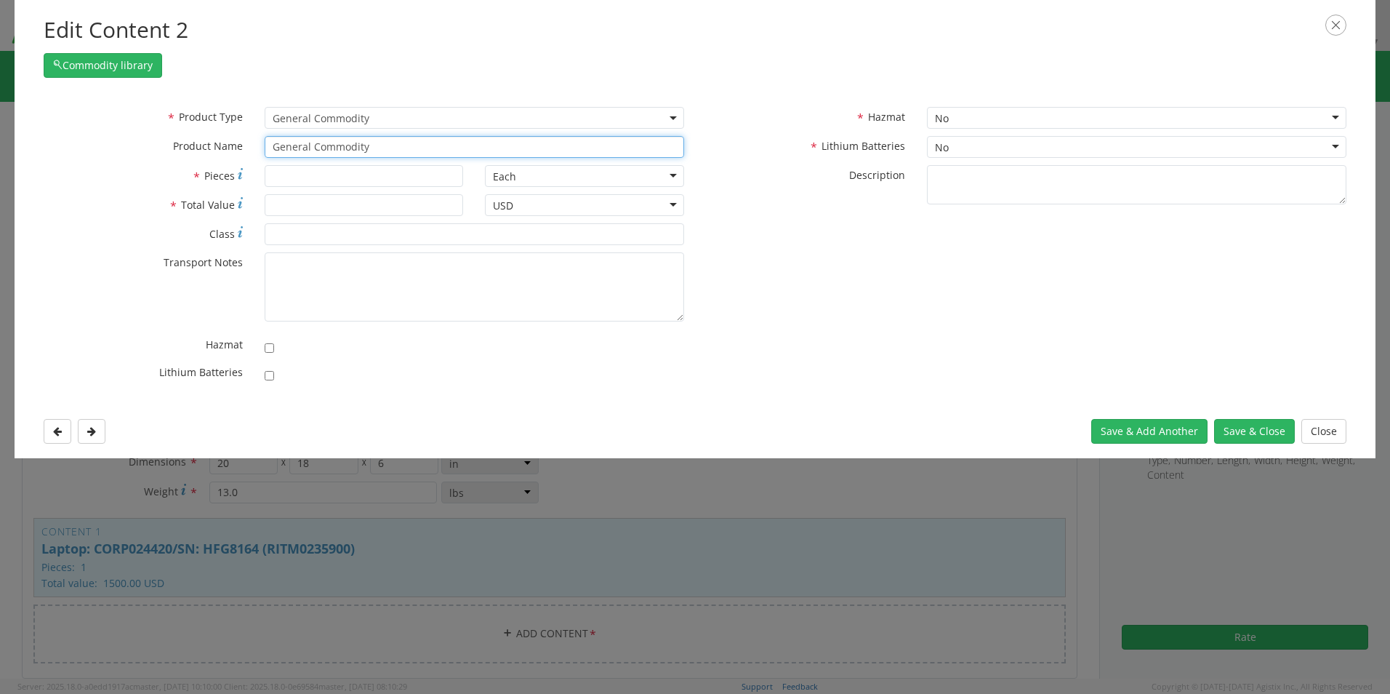
drag, startPoint x: 391, startPoint y: 146, endPoint x: 226, endPoint y: 132, distance: 165.7
click at [226, 132] on div "* Product Type Documents General Commodity General Commodity * Product Name Gen…" at bounding box center [364, 136] width 662 height 58
paste input "Dock: SN 52FQT14 (RITM0235898)"
click at [321, 149] on input "Dock: SN 52FQT14 (RITM0235898)" at bounding box center [474, 147] width 419 height 22
click at [449, 148] on input "Dock: SN 52FQT14 (RITM0235898)" at bounding box center [474, 147] width 419 height 22
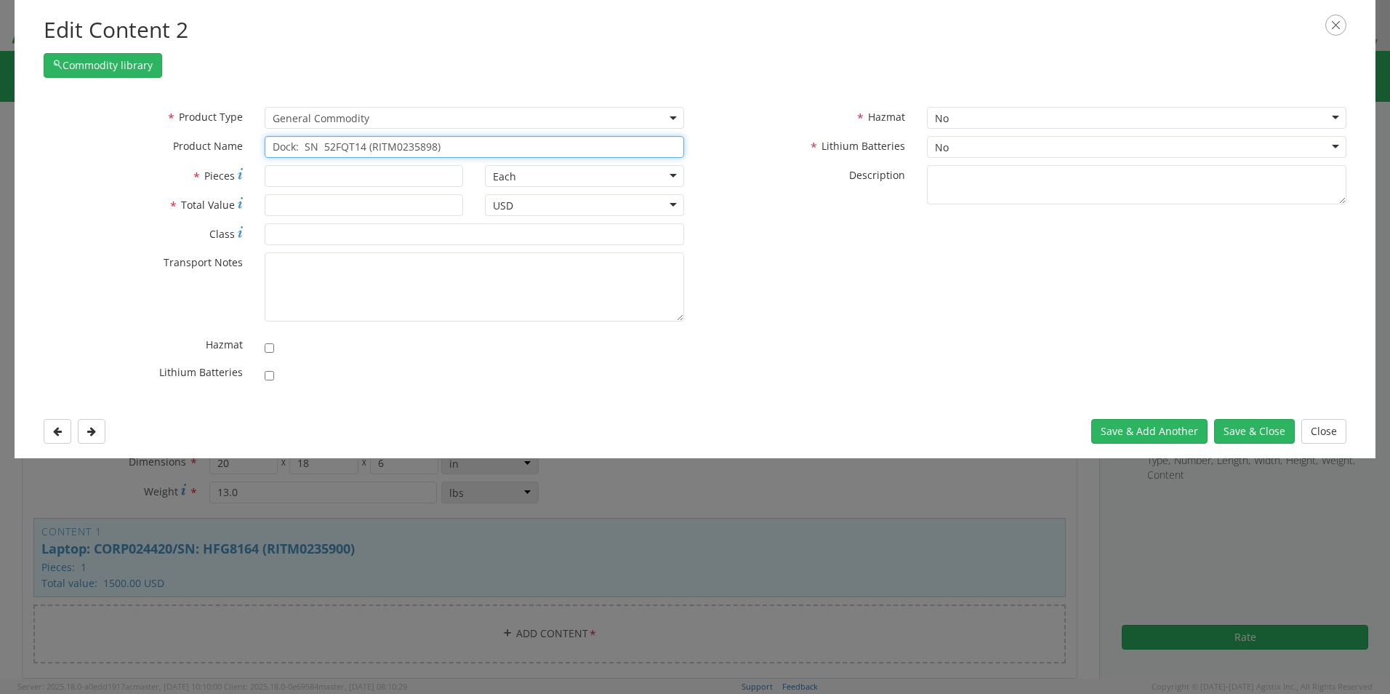
paste input "KB/Mouse"
click at [439, 142] on input "Dock: SN 52FQT14 (RITM0235898)KB/Mouse" at bounding box center [474, 147] width 419 height 22
click at [502, 150] on input "Dock: SN 52FQT14 (RITM0235898) KB/Mouse" at bounding box center [474, 147] width 419 height 22
paste input "(RITM0236439)"
type input "Dock: SN 52FQT14 (RITM0235898) KB/Mouse (RITM0236439)"
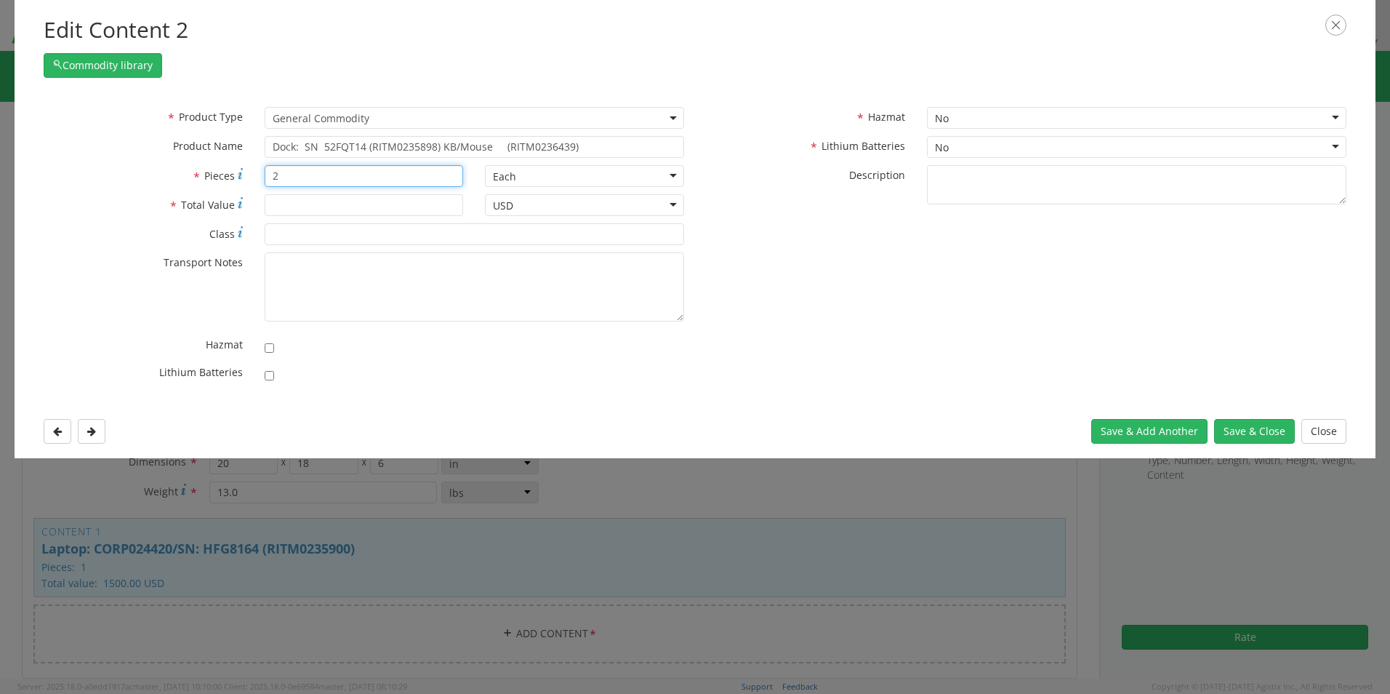
type input "2"
type input "250.00"
click at [1244, 422] on button "Save & Close" at bounding box center [1254, 431] width 81 height 25
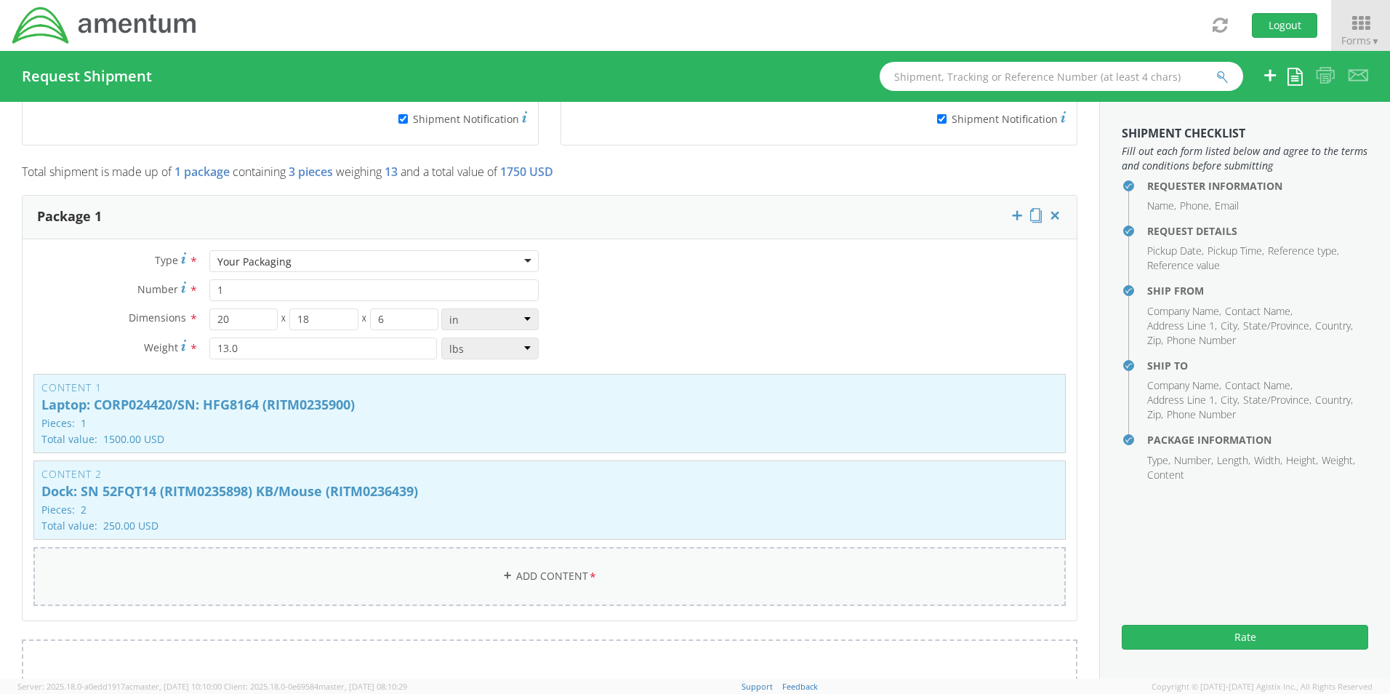
scroll to position [1129, 0]
click at [441, 433] on p "Total value: 1500.00 USD" at bounding box center [549, 437] width 1016 height 11
type input "Laptop: CORP024420/SN: HFG8164 (RITM0235900)"
type input "1"
type input "1500.00"
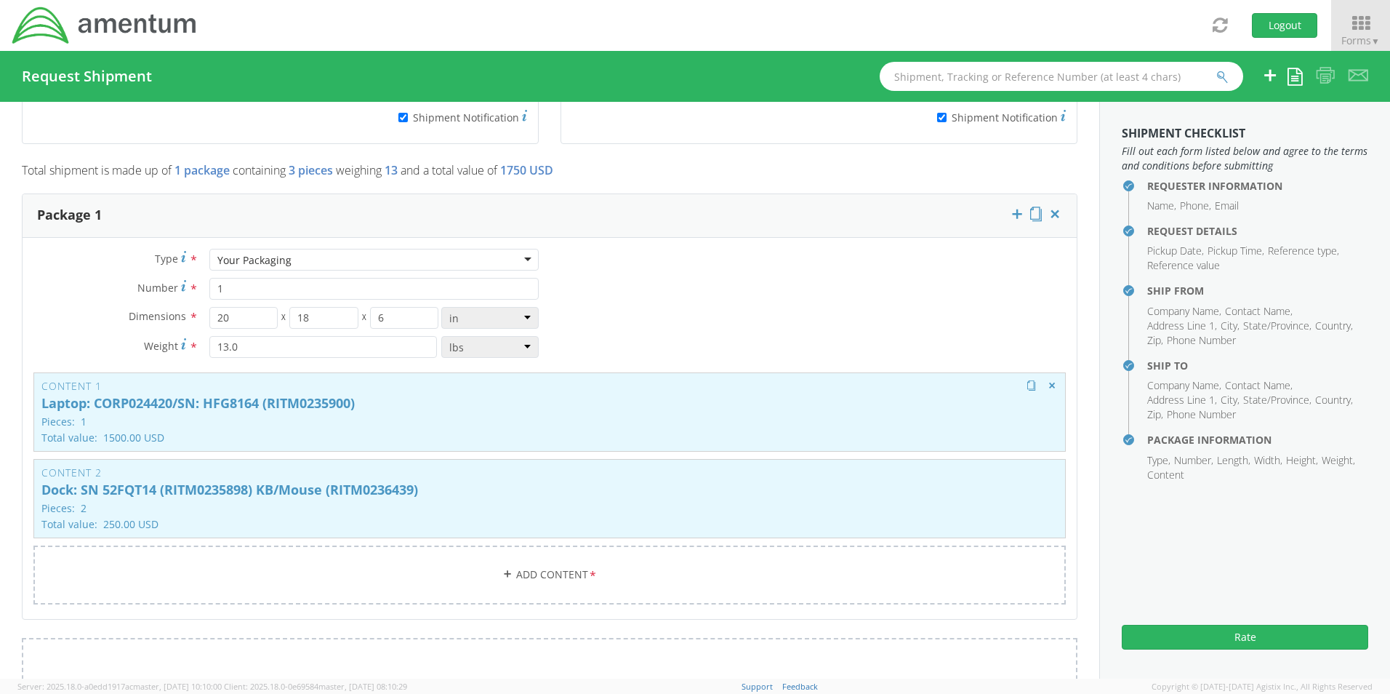
checkbox input "true"
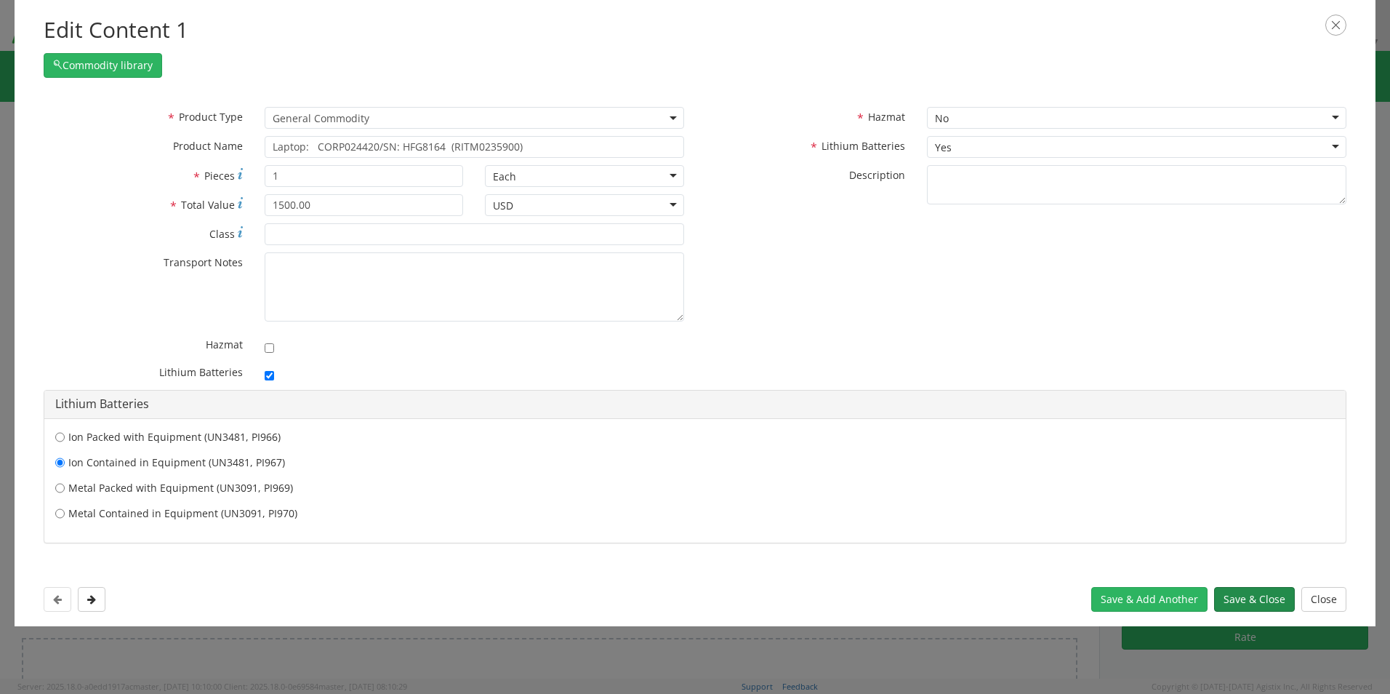
click at [1269, 600] on button "Save & Close" at bounding box center [1254, 599] width 81 height 25
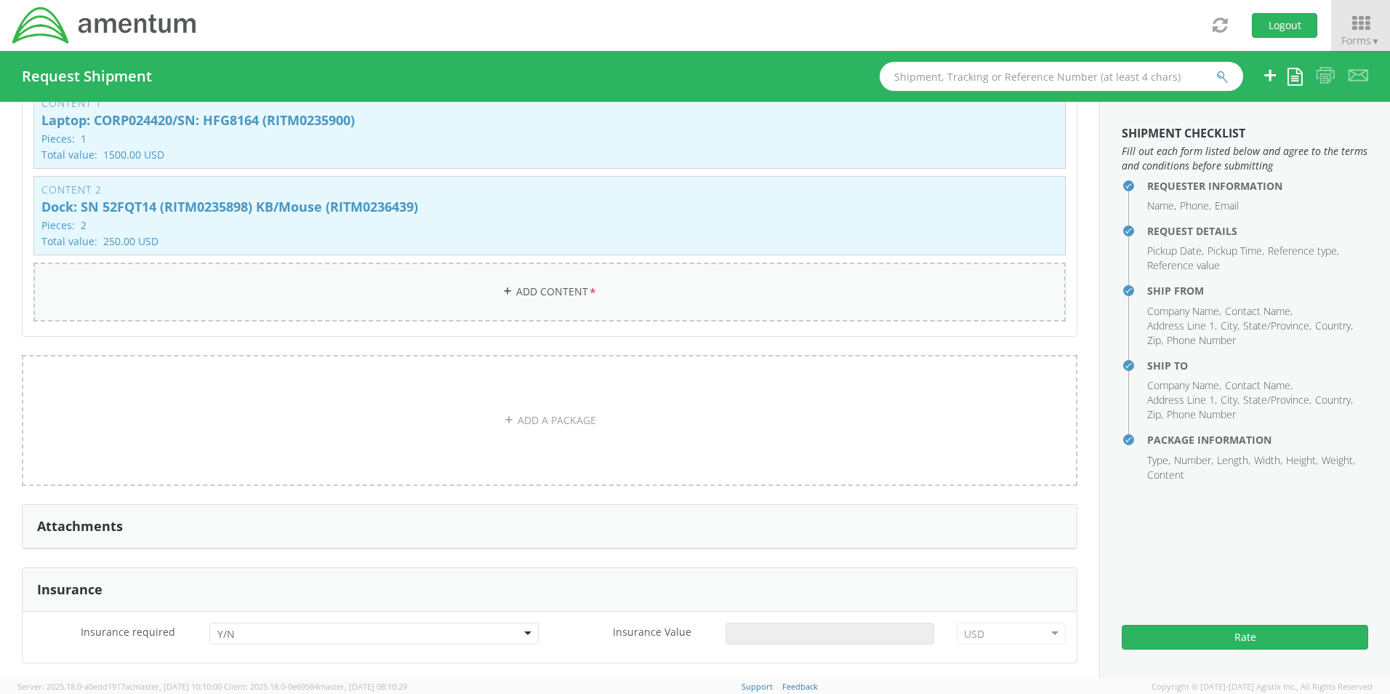
scroll to position [1420, 0]
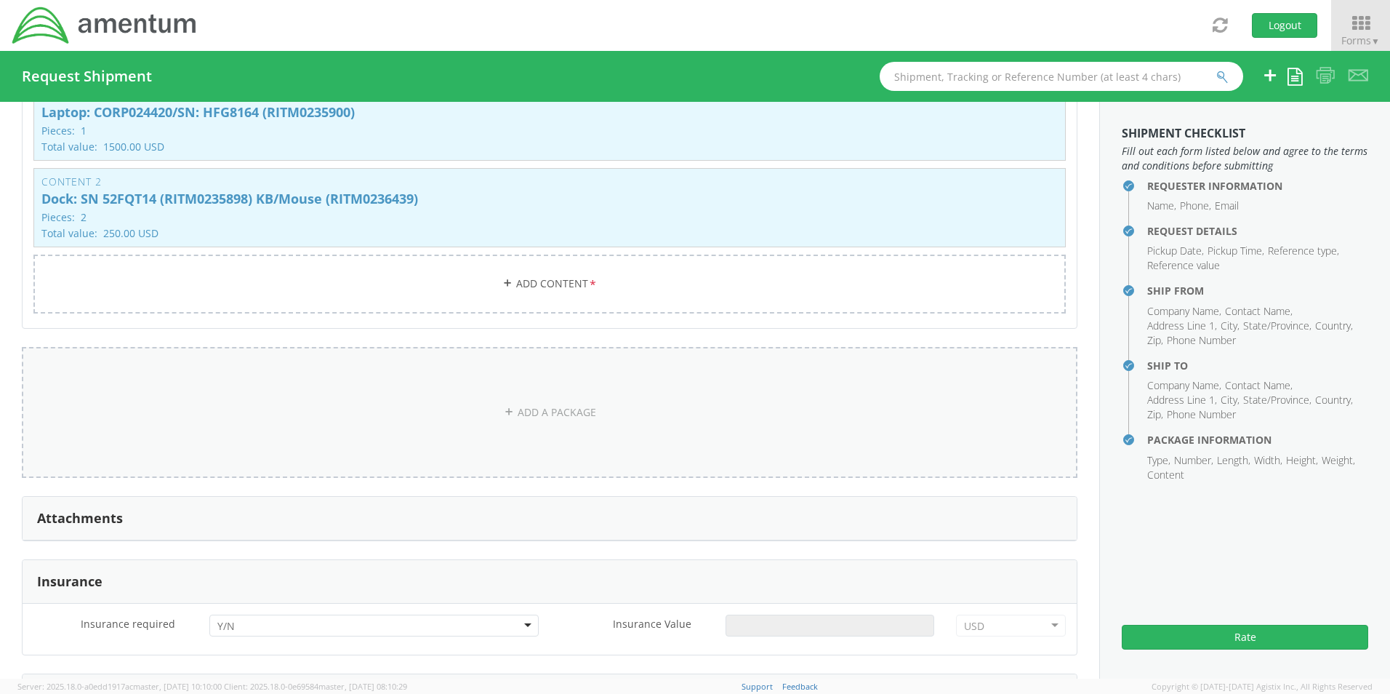
click at [538, 408] on link "ADD A PACKAGE" at bounding box center [550, 412] width 1056 height 131
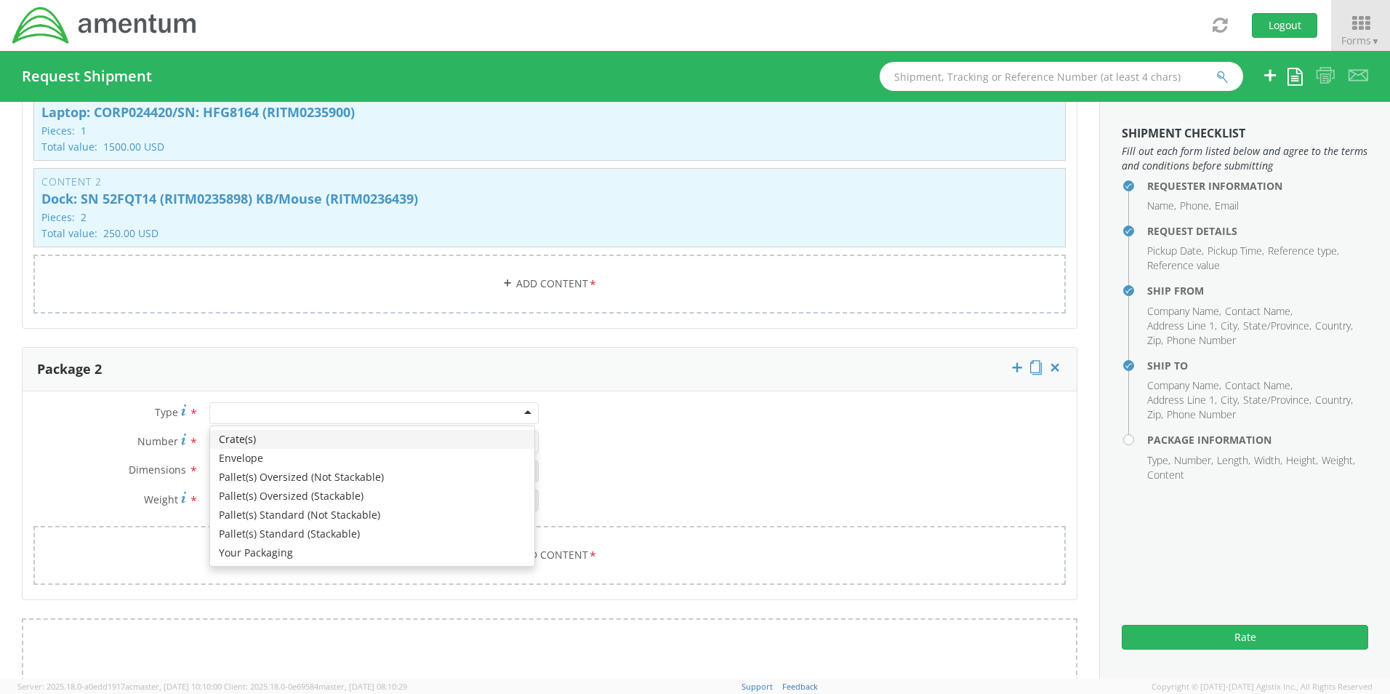
click at [238, 402] on div at bounding box center [373, 413] width 329 height 22
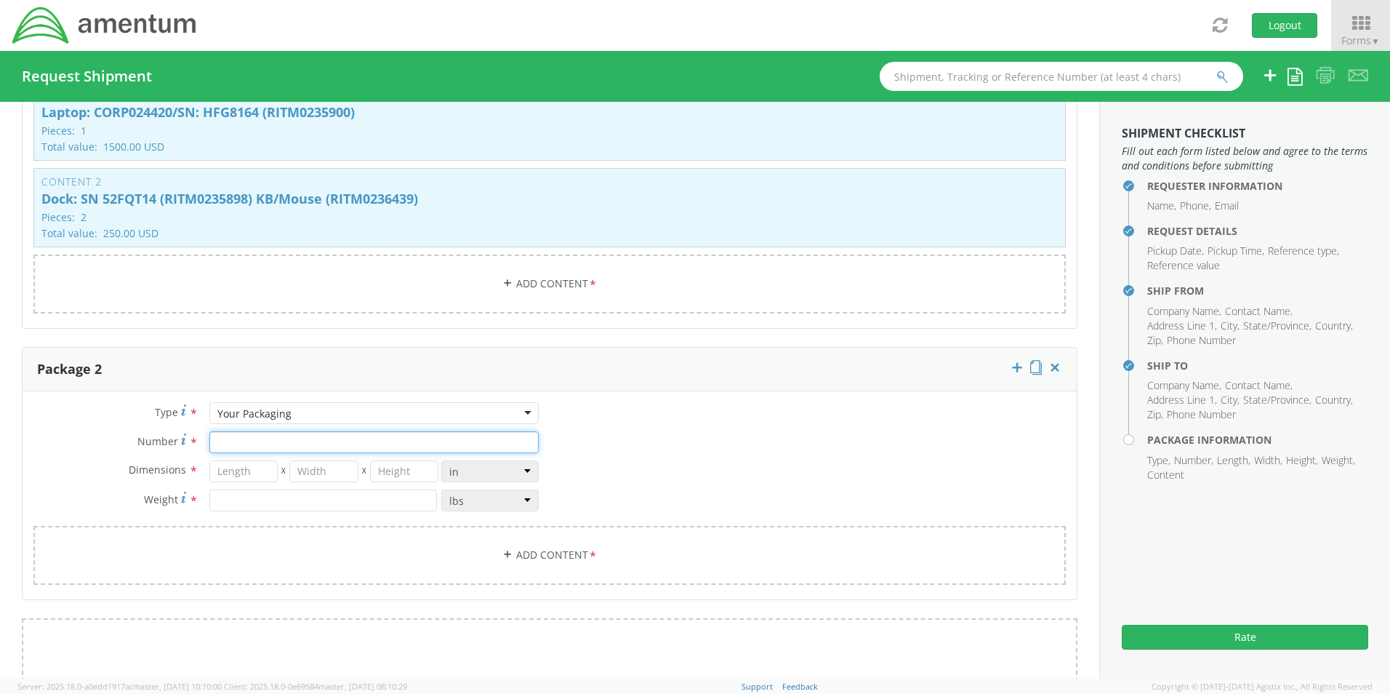
click at [253, 433] on input "Number *" at bounding box center [373, 442] width 329 height 22
type input "1"
click at [238, 465] on input "number" at bounding box center [243, 471] width 69 height 22
type input "29"
type input "16"
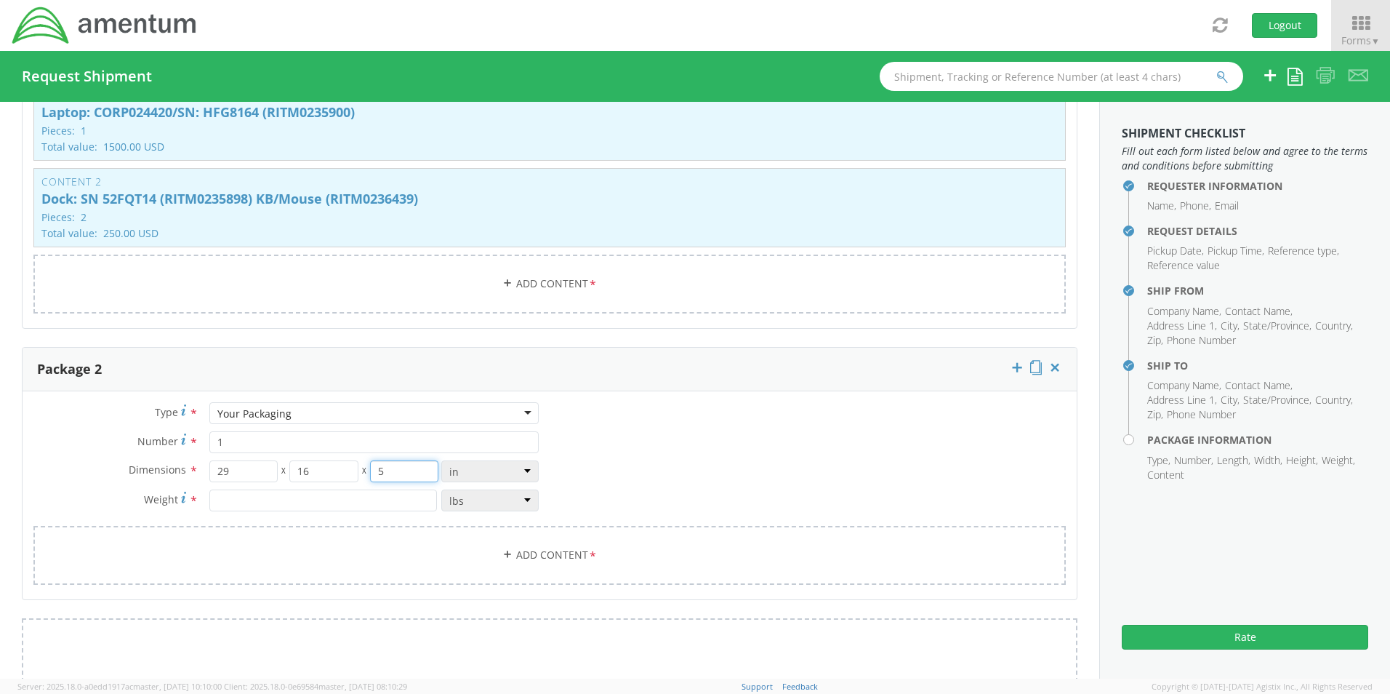
type input "5"
type input "17.0"
click at [558, 544] on link "Add Content *" at bounding box center [549, 555] width 1032 height 59
select select
type input "General Commodity"
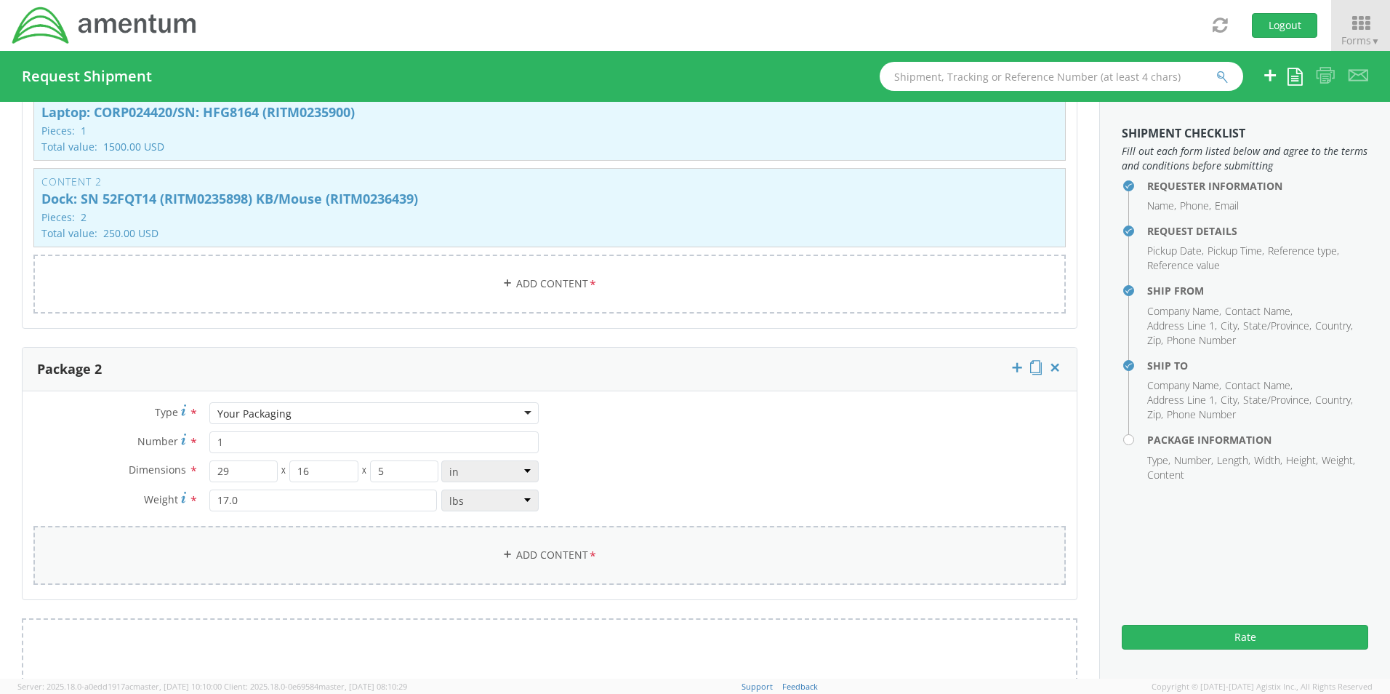
checkbox input "false"
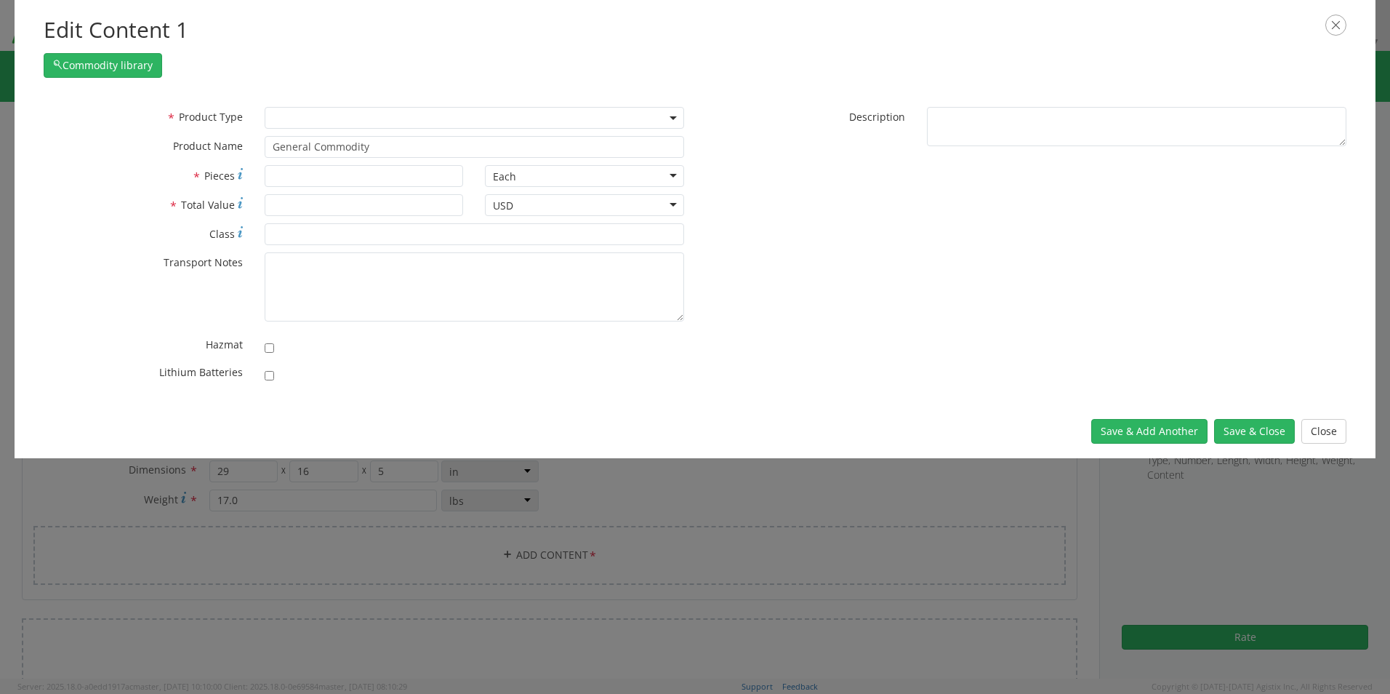
click at [286, 116] on span at bounding box center [474, 118] width 419 height 22
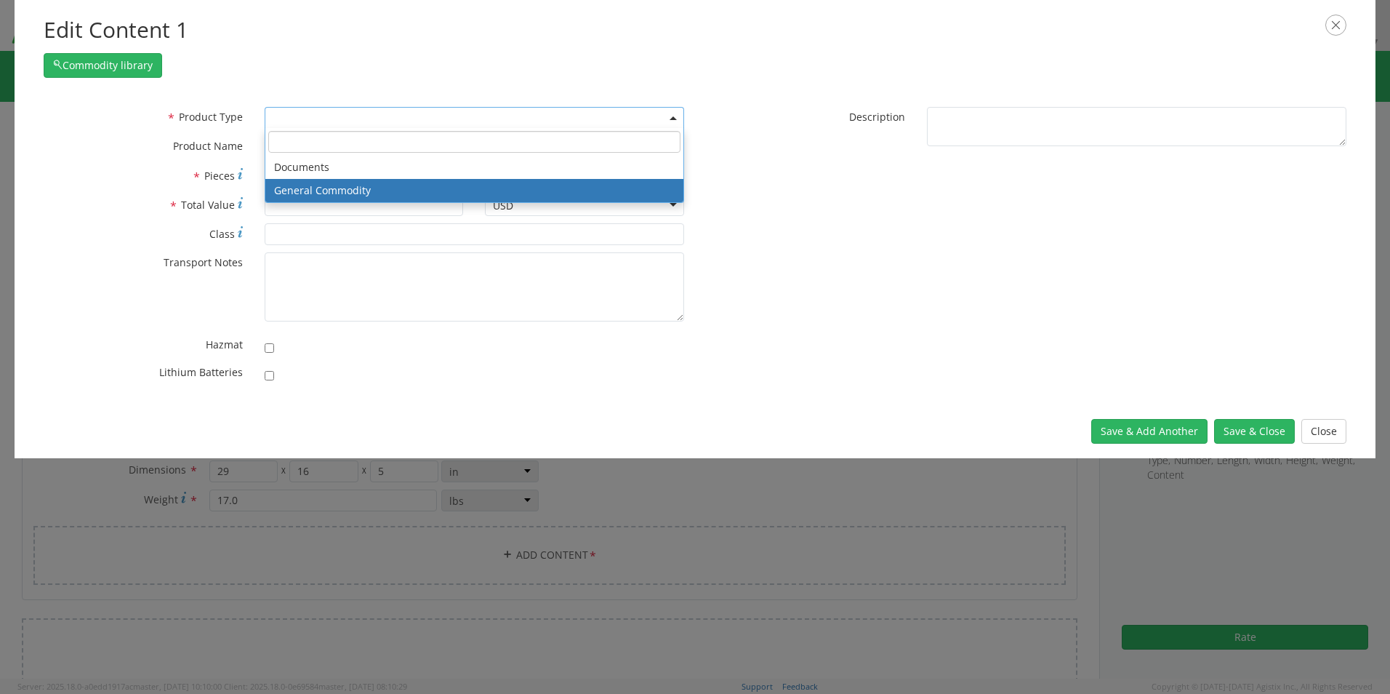
drag, startPoint x: 297, startPoint y: 186, endPoint x: 305, endPoint y: 185, distance: 8.1
select select "COMMODITY"
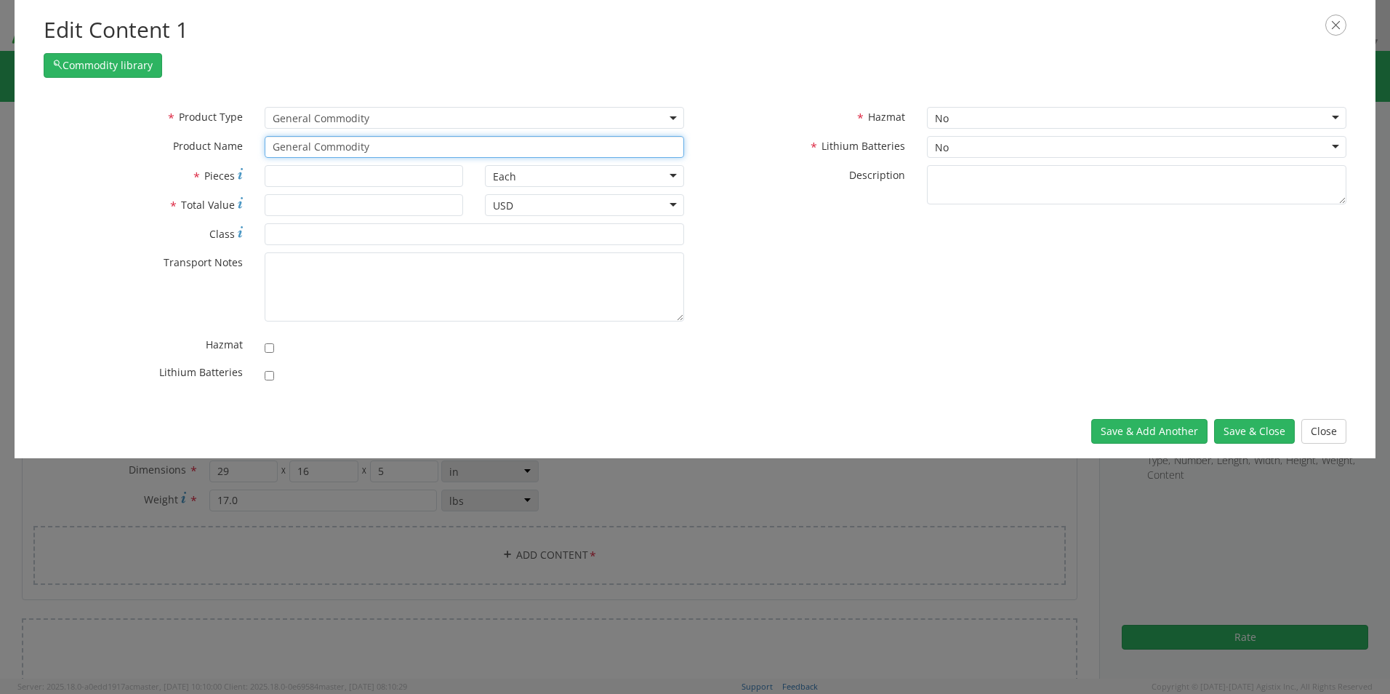
drag, startPoint x: 424, startPoint y: 143, endPoint x: 199, endPoint y: 148, distance: 224.7
click at [215, 145] on div "* Product Name General Commodity unable to find any results that match the curr…" at bounding box center [364, 147] width 662 height 22
paste input "Monitor x1 (24”) SN 5V0YV06 (RITM0235901)"
type input "Monitor x1 (24”) SN 5V0YV06 (RITM0235901)"
type input "1"
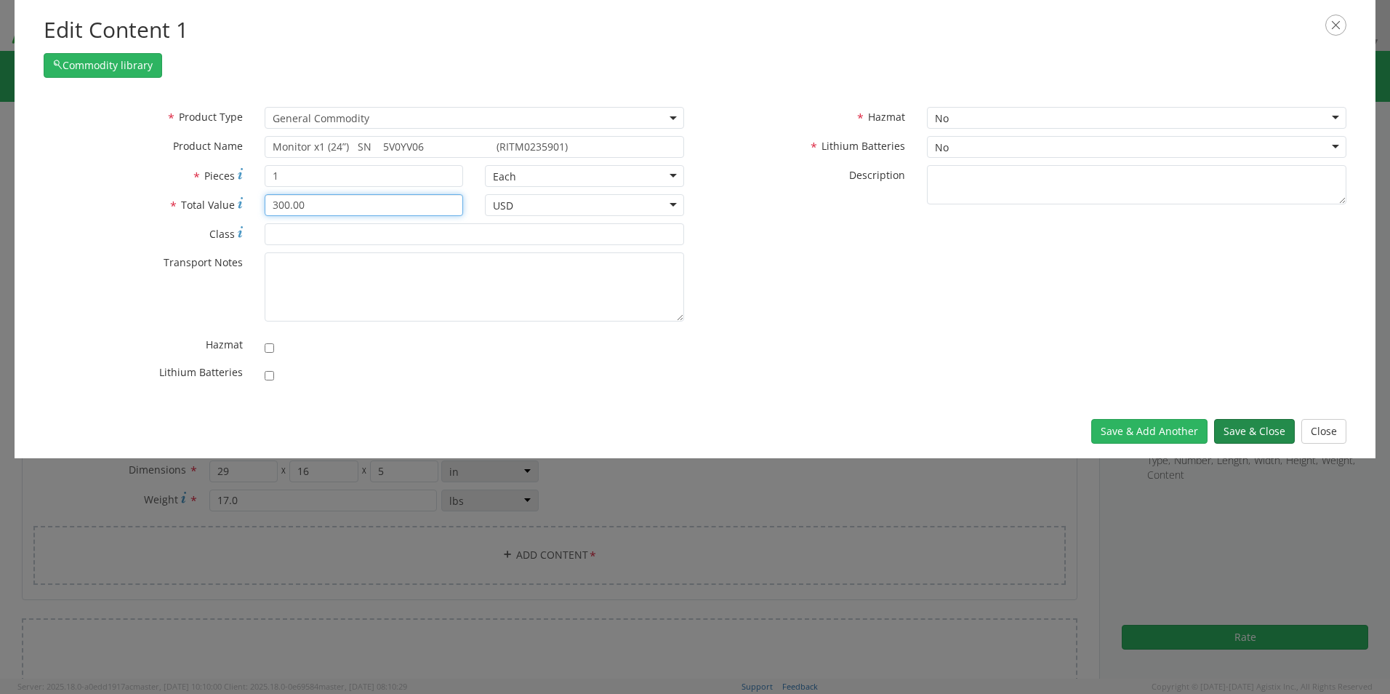
type input "300.00"
click at [1235, 431] on button "Save & Close" at bounding box center [1254, 431] width 81 height 25
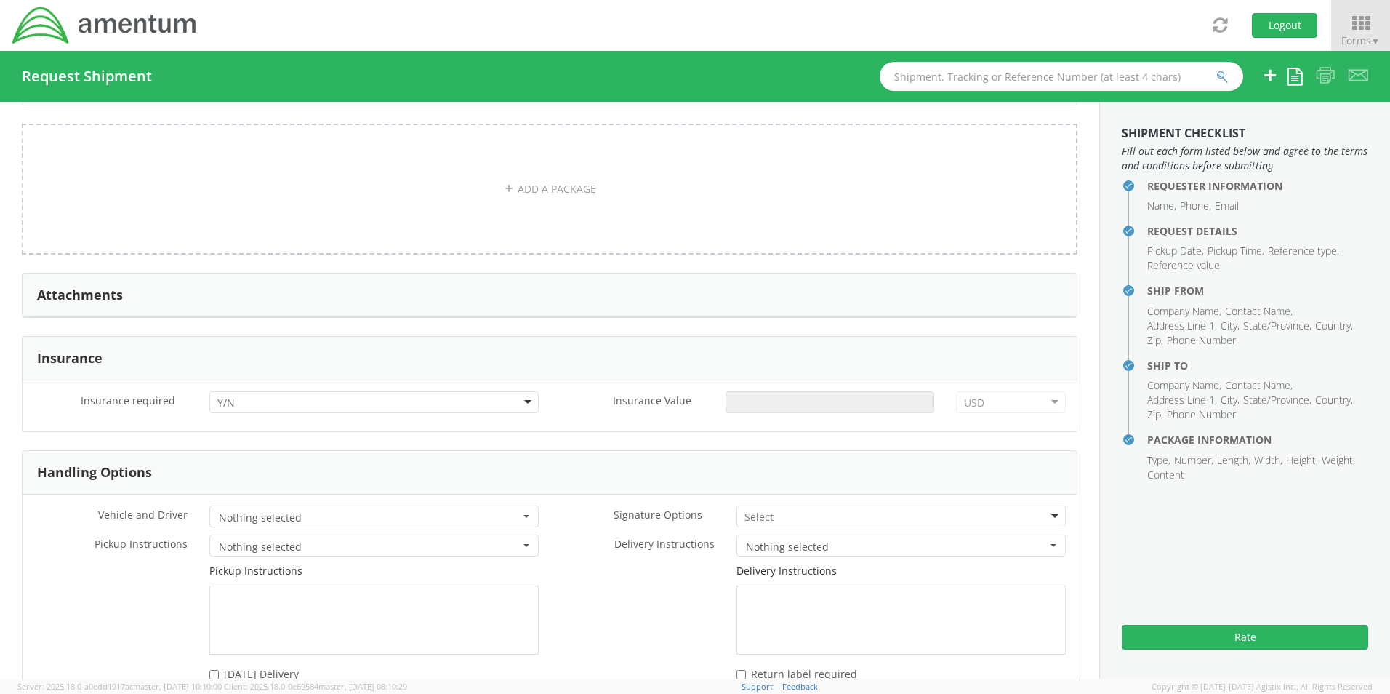
scroll to position [2001, 0]
click at [225, 395] on input "select-one" at bounding box center [227, 402] width 20 height 15
click at [764, 392] on input "Insurance Value *" at bounding box center [830, 401] width 209 height 22
type input "2050.00"
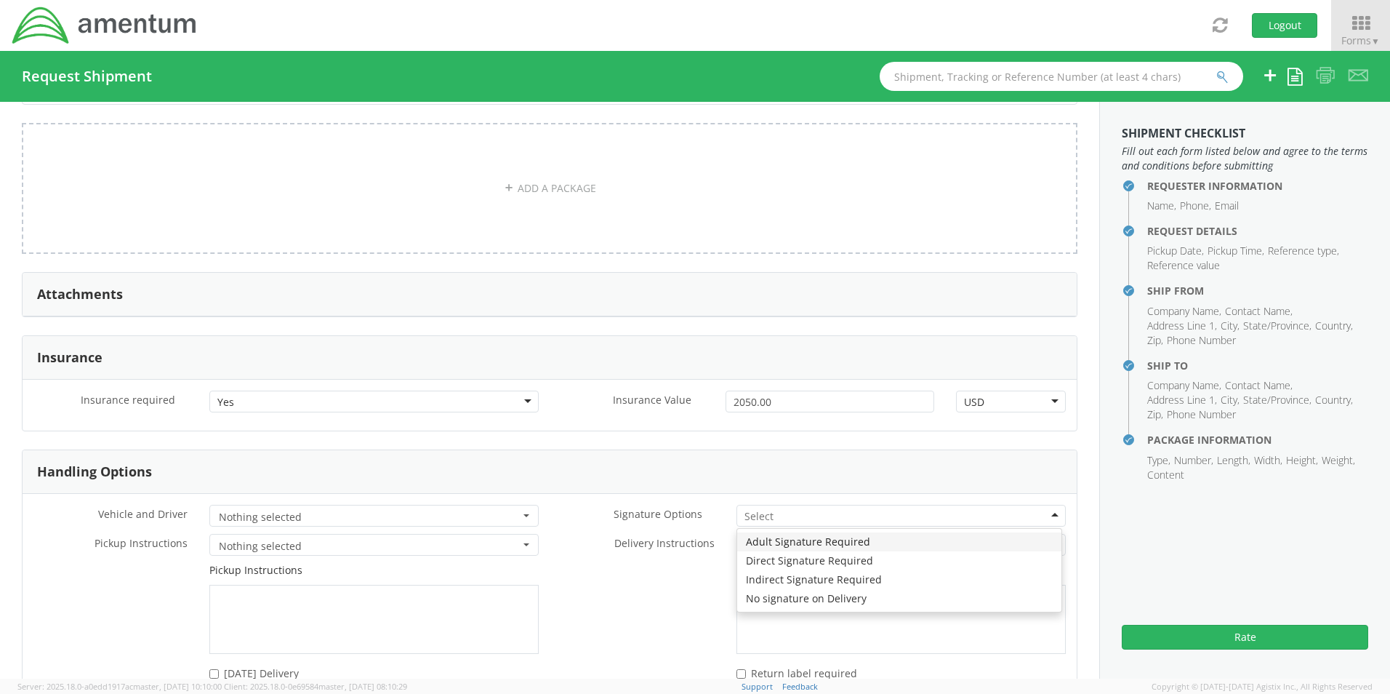
click at [768, 507] on div at bounding box center [900, 516] width 329 height 22
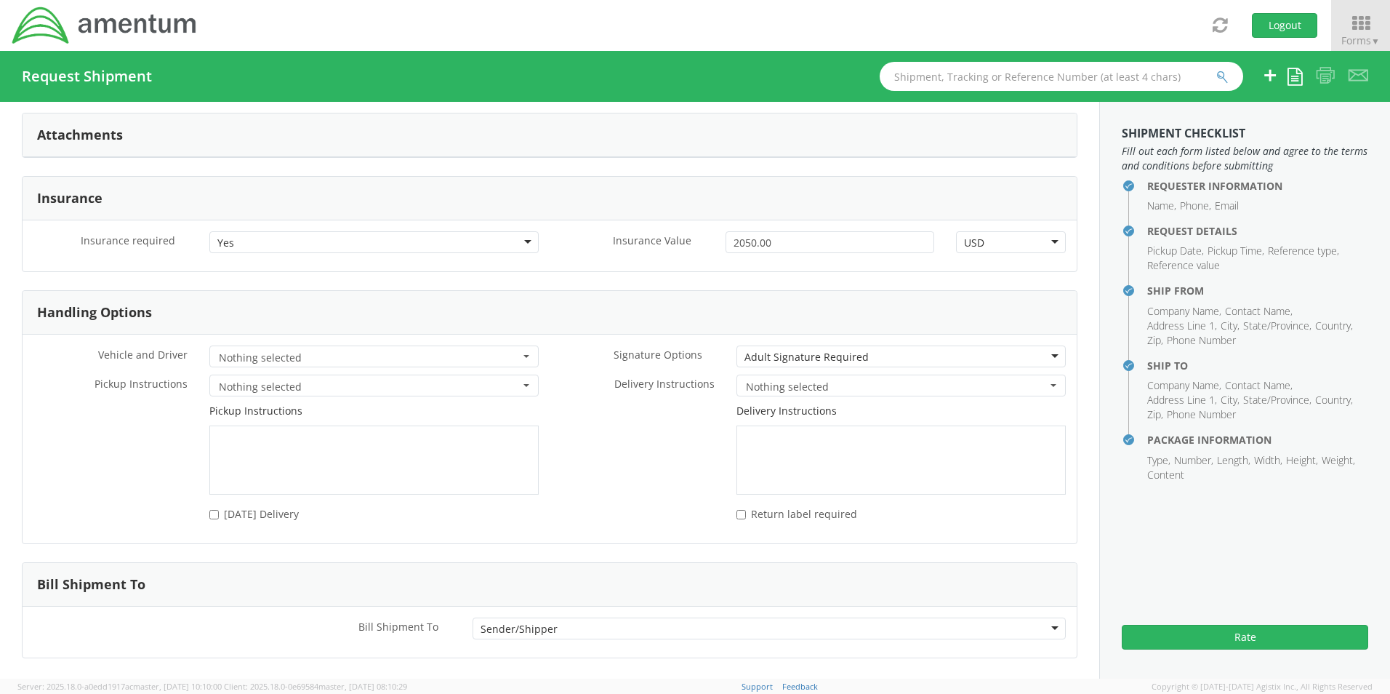
scroll to position [2209, 0]
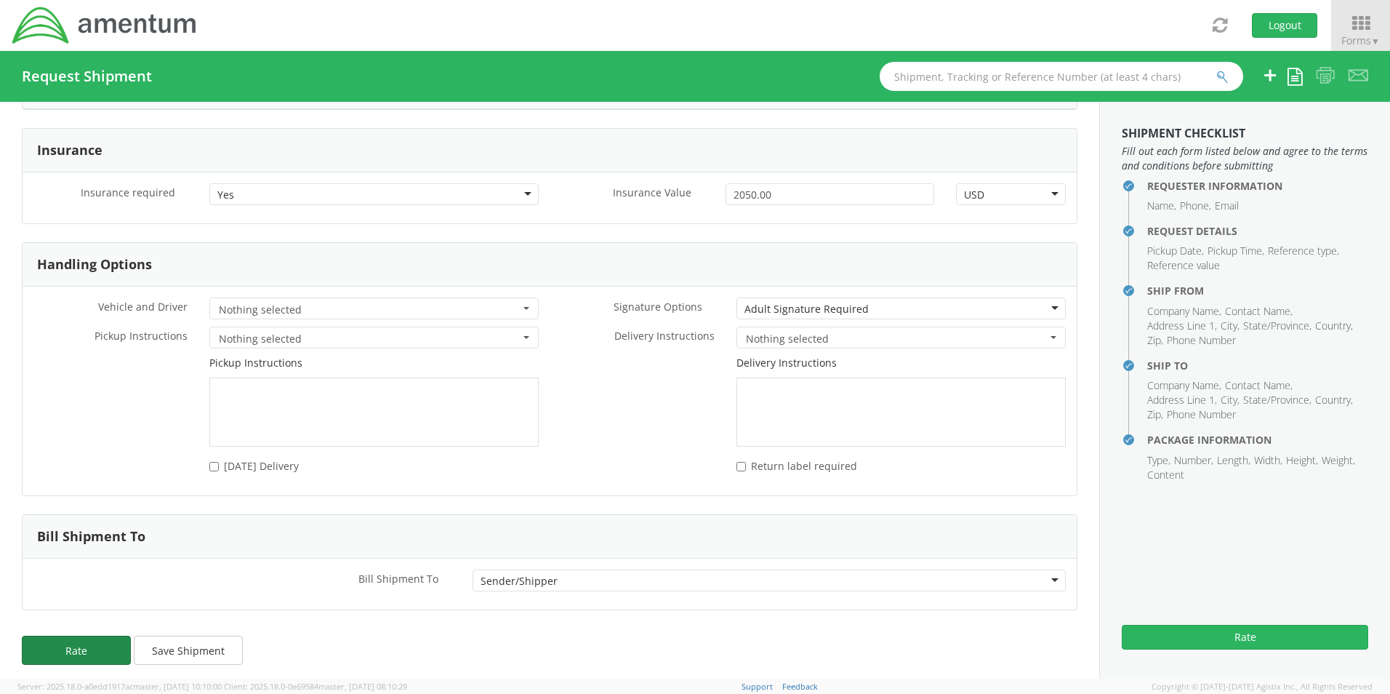
click at [81, 643] on button "Rate" at bounding box center [76, 649] width 109 height 29
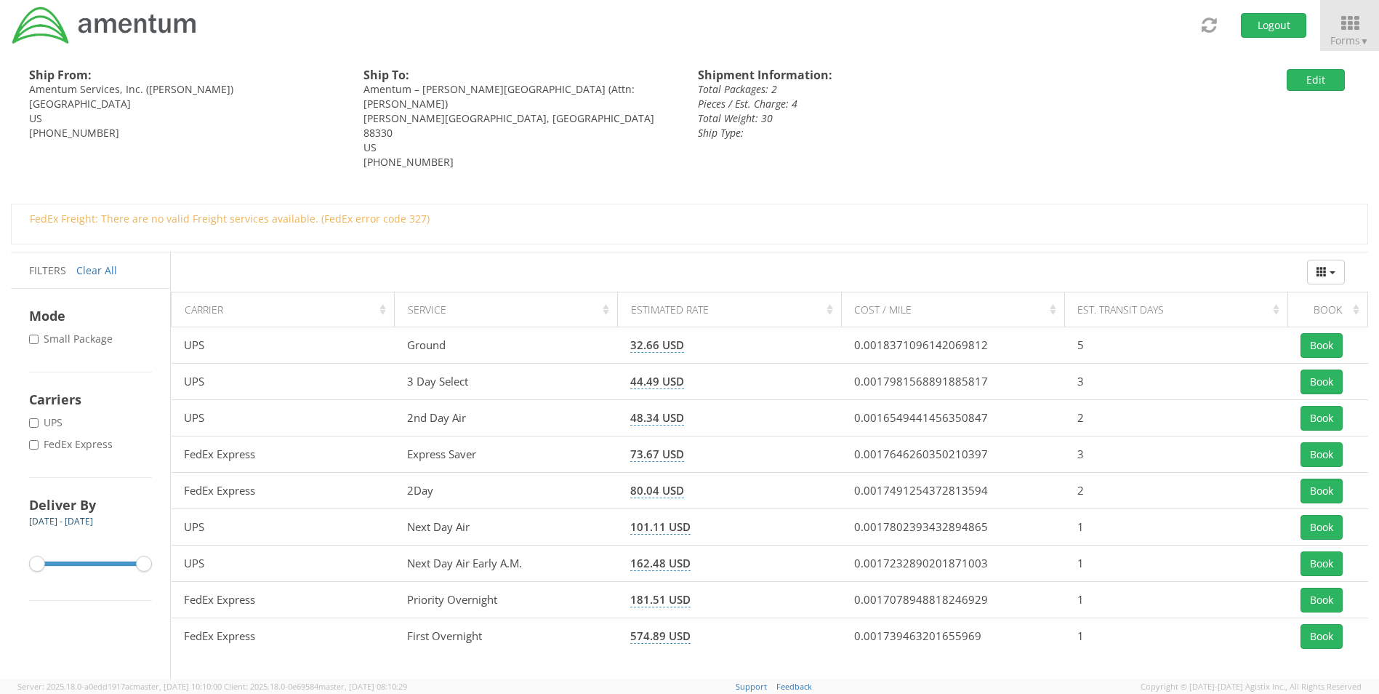
click at [68, 446] on label "* FedEx Express" at bounding box center [72, 444] width 87 height 15
click at [39, 446] on input "* FedEx Express" at bounding box center [33, 444] width 9 height 9
checkbox input "true"
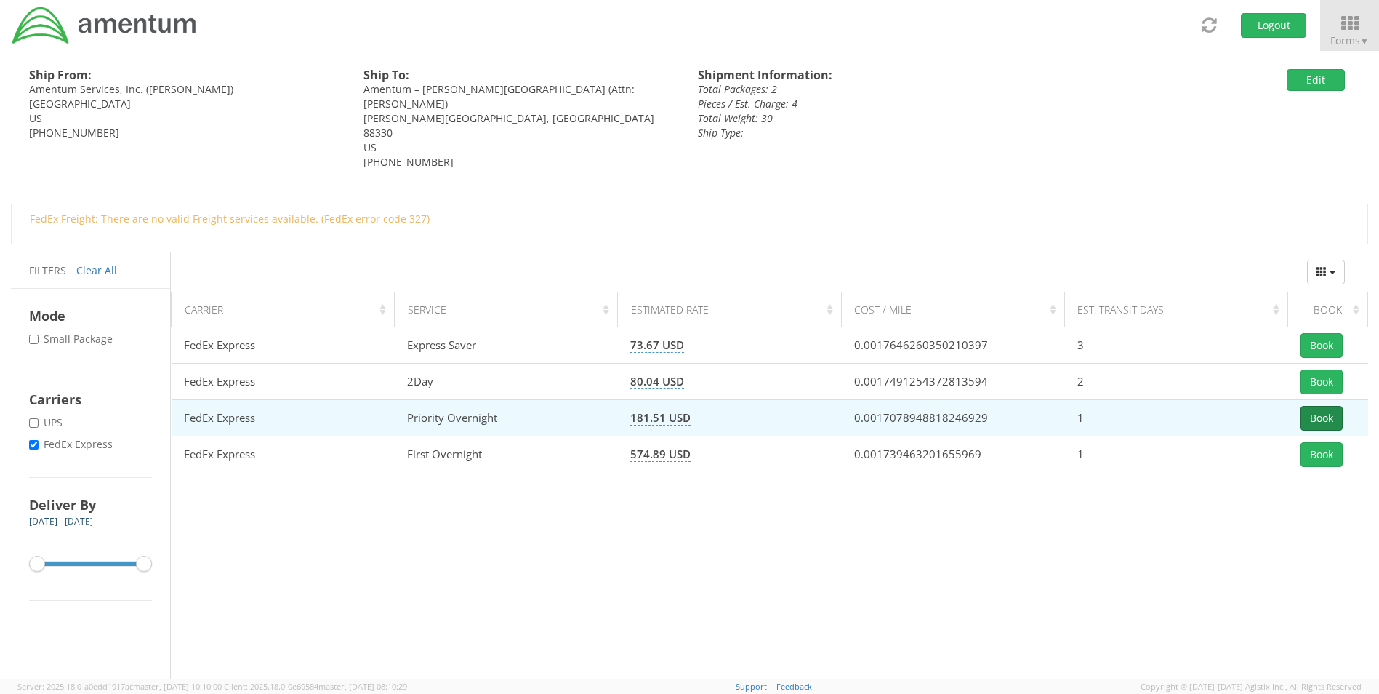
click at [1312, 406] on button "Book" at bounding box center [1322, 418] width 42 height 25
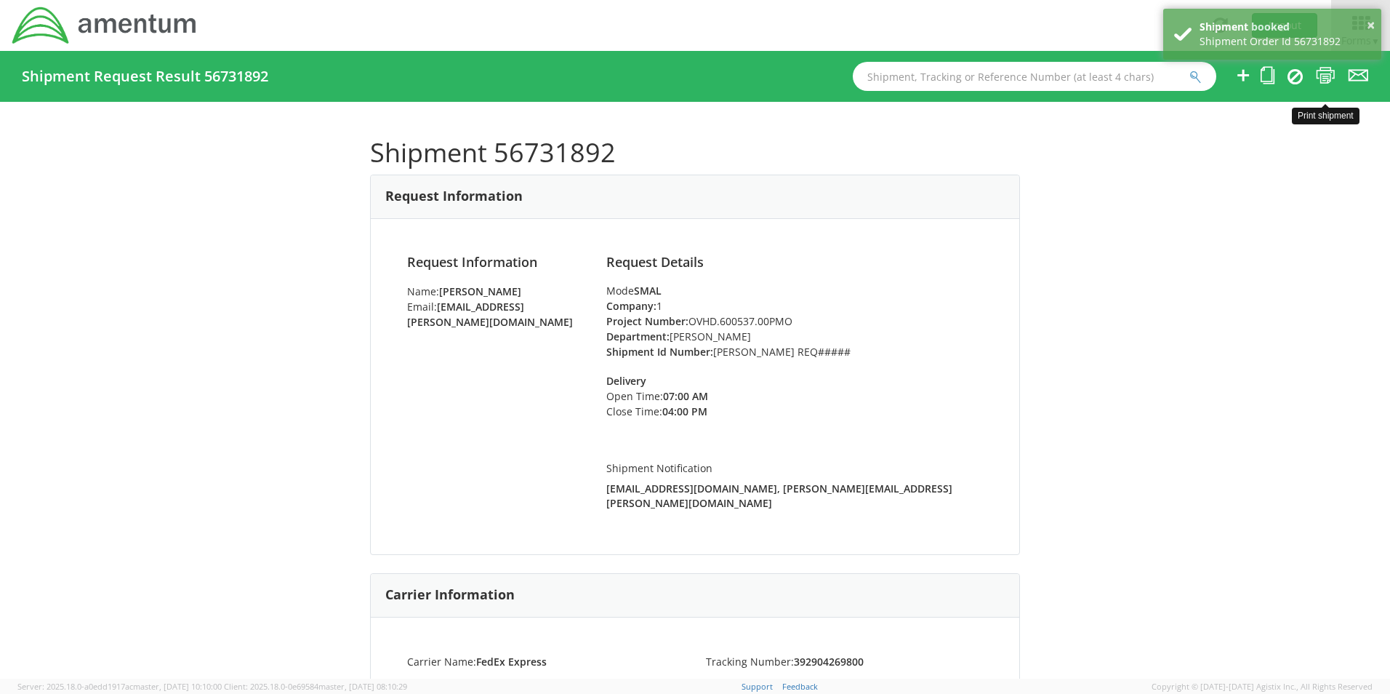
click at [1322, 76] on icon at bounding box center [1326, 75] width 20 height 18
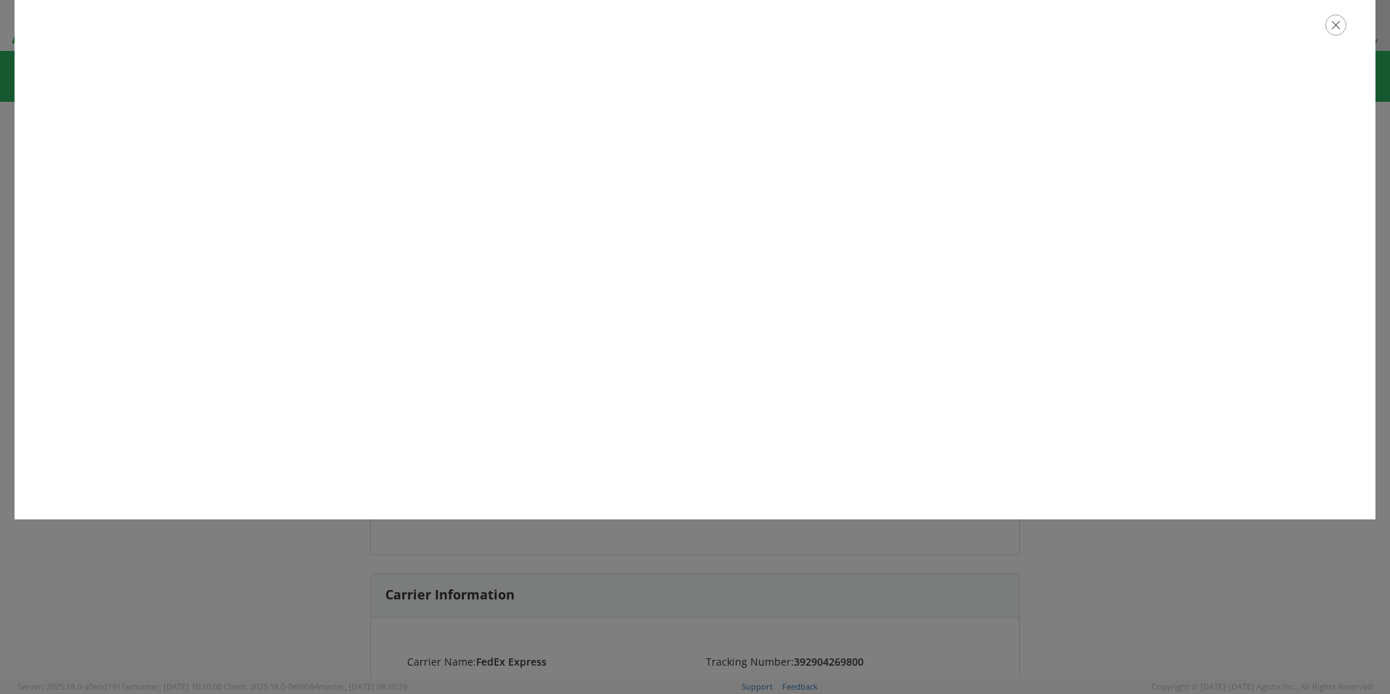
click at [1330, 32] on icon "button" at bounding box center [1335, 25] width 21 height 21
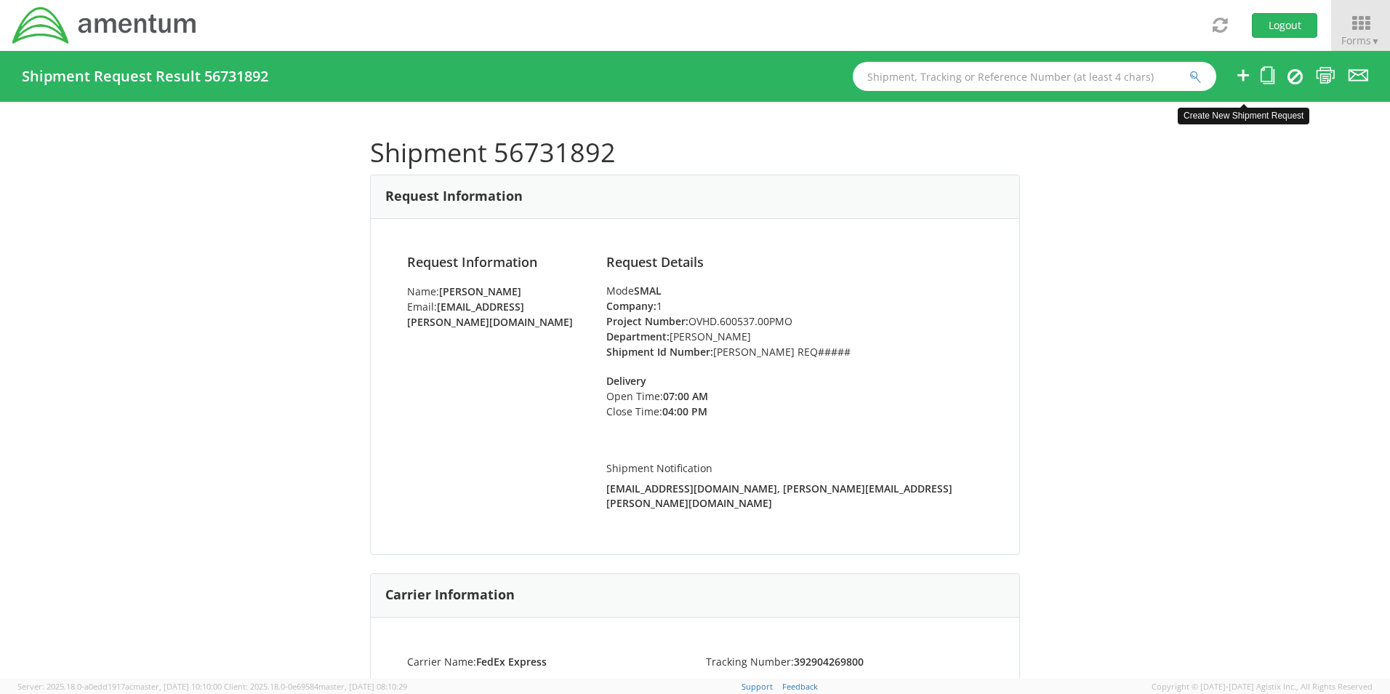
click at [1240, 73] on icon at bounding box center [1242, 75] width 17 height 18
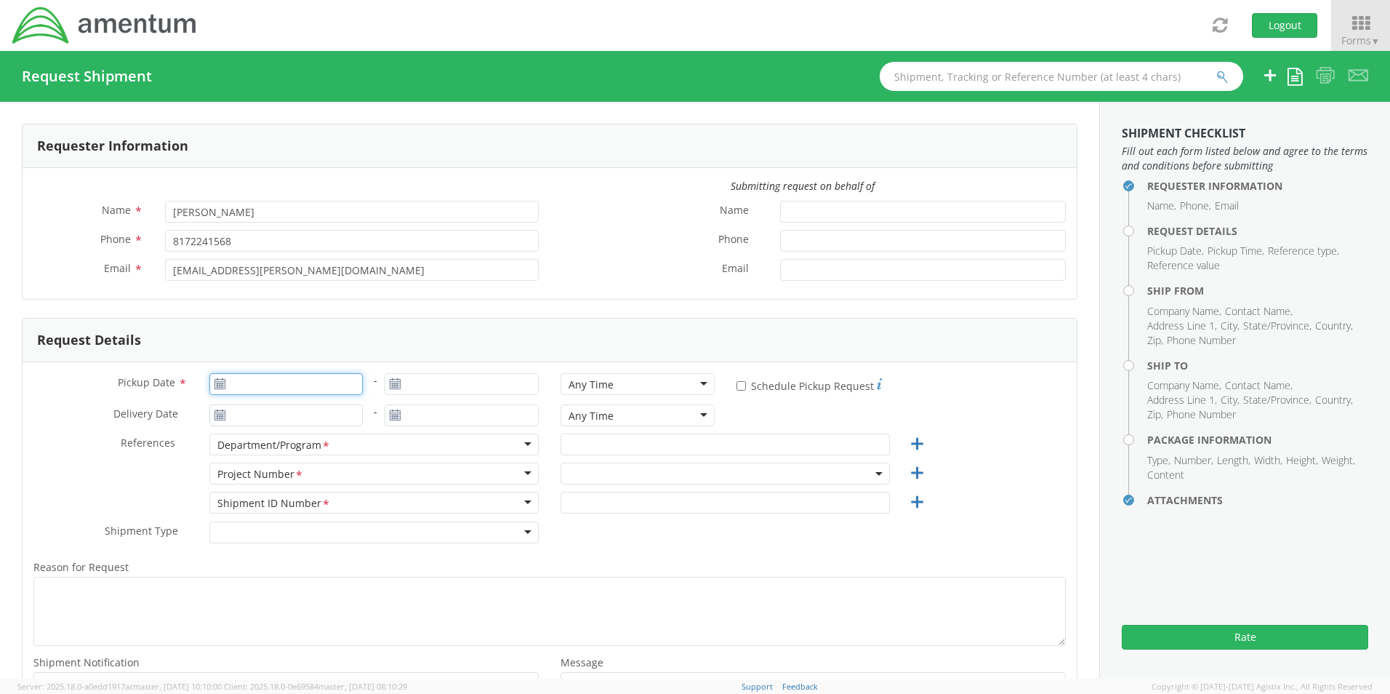
type input "[DATE]"
click at [273, 378] on input "[DATE]" at bounding box center [286, 384] width 154 height 22
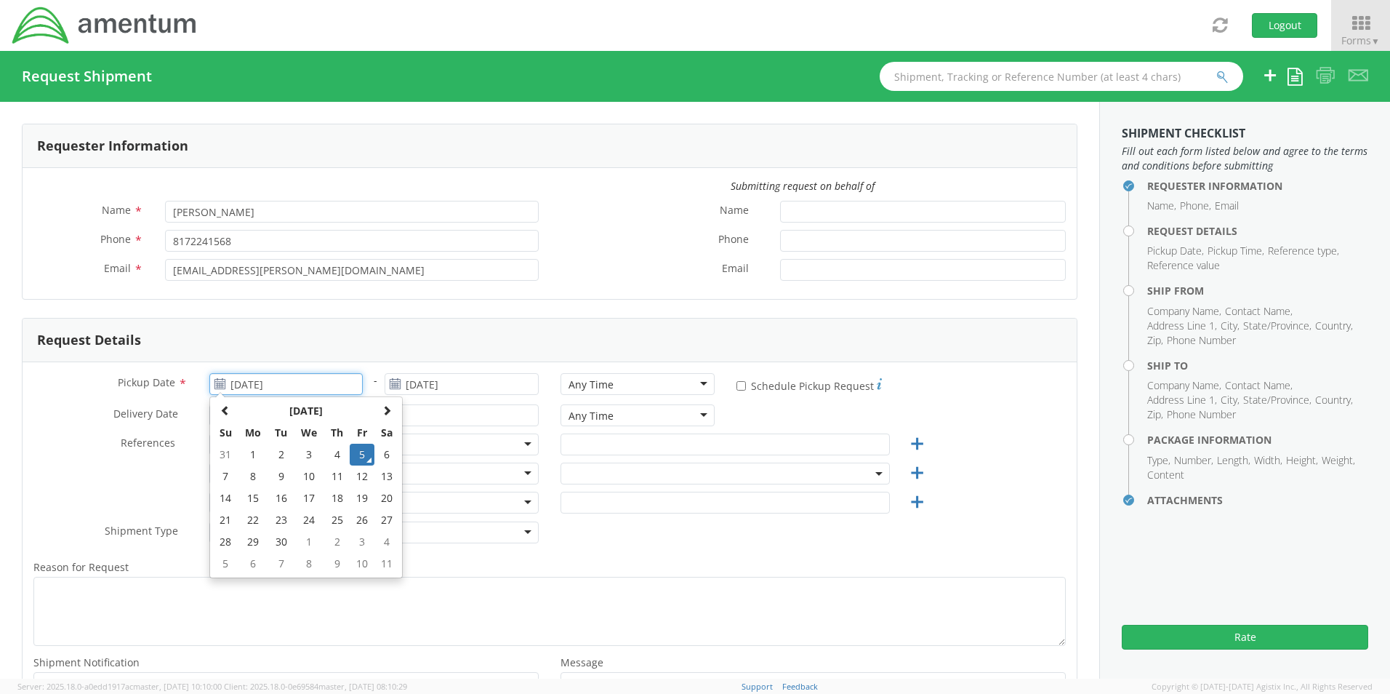
click at [357, 450] on td "5" at bounding box center [362, 454] width 25 height 22
select select "OCCP.600391.00000"
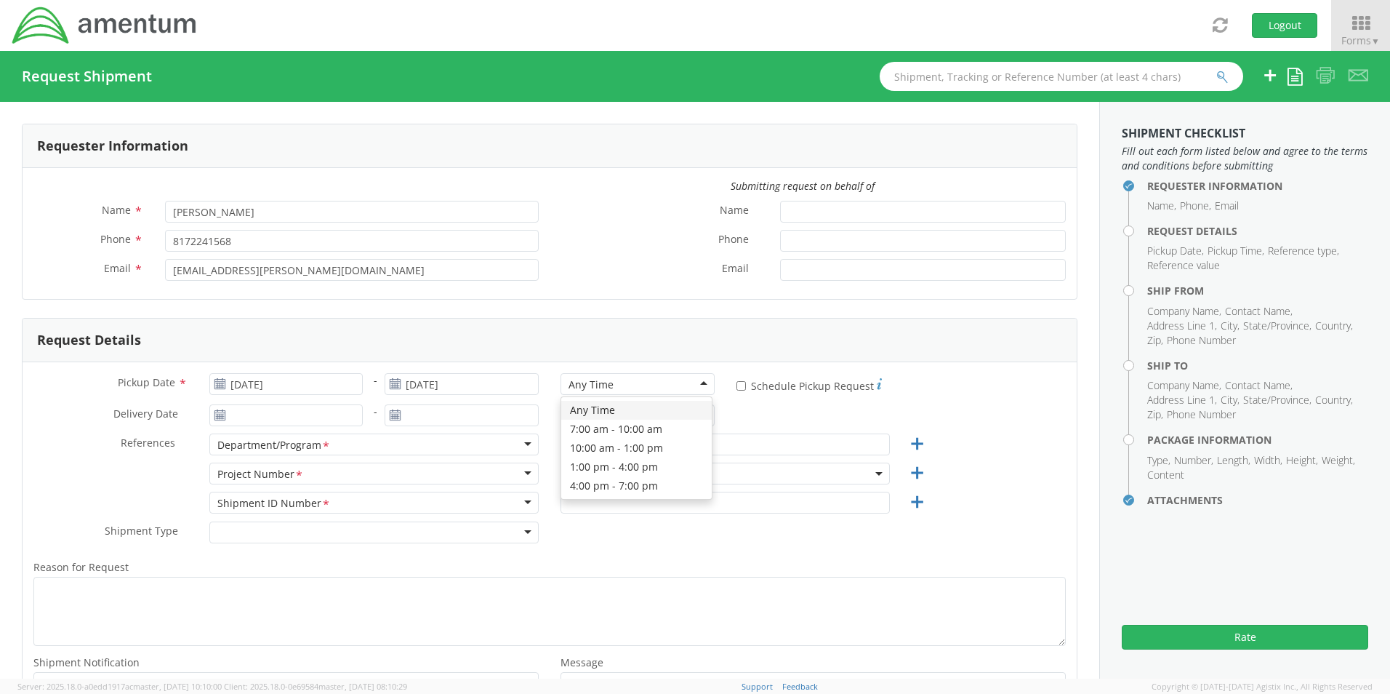
click at [577, 389] on div "Any Time" at bounding box center [591, 384] width 45 height 15
click at [585, 447] on input "text" at bounding box center [725, 444] width 329 height 22
paste input "Monitor x1 (24”) SN 5V0YV06 (RITM0235901)"
drag, startPoint x: 715, startPoint y: 446, endPoint x: 561, endPoint y: 442, distance: 154.2
click at [562, 442] on input "Monitor x1 (24”) SN 5V0YV06 (RITM0235901)" at bounding box center [725, 444] width 329 height 22
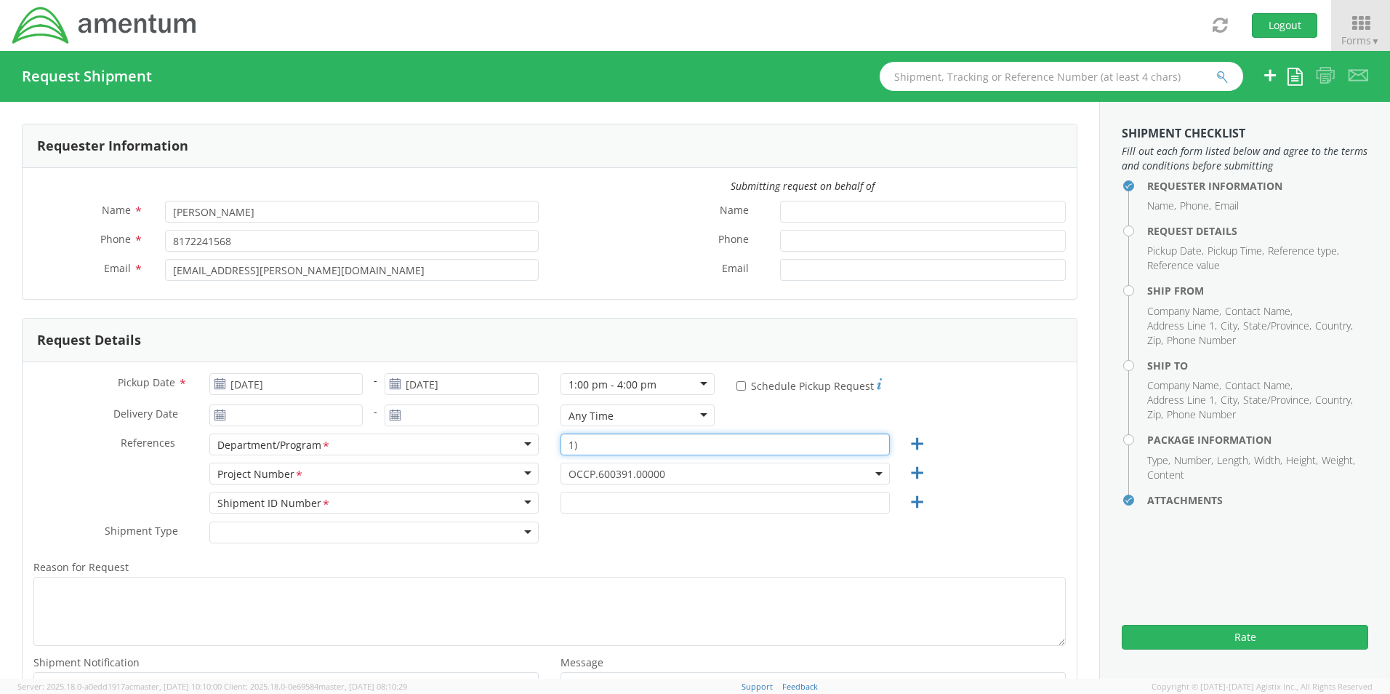
type input ")"
type input "m"
type input "[PERSON_NAME]"
drag, startPoint x: 662, startPoint y: 446, endPoint x: 459, endPoint y: 433, distance: 202.6
click at [459, 433] on div "References * Department/Program <span class="required">*</span> Department/Prog…" at bounding box center [550, 447] width 1054 height 29
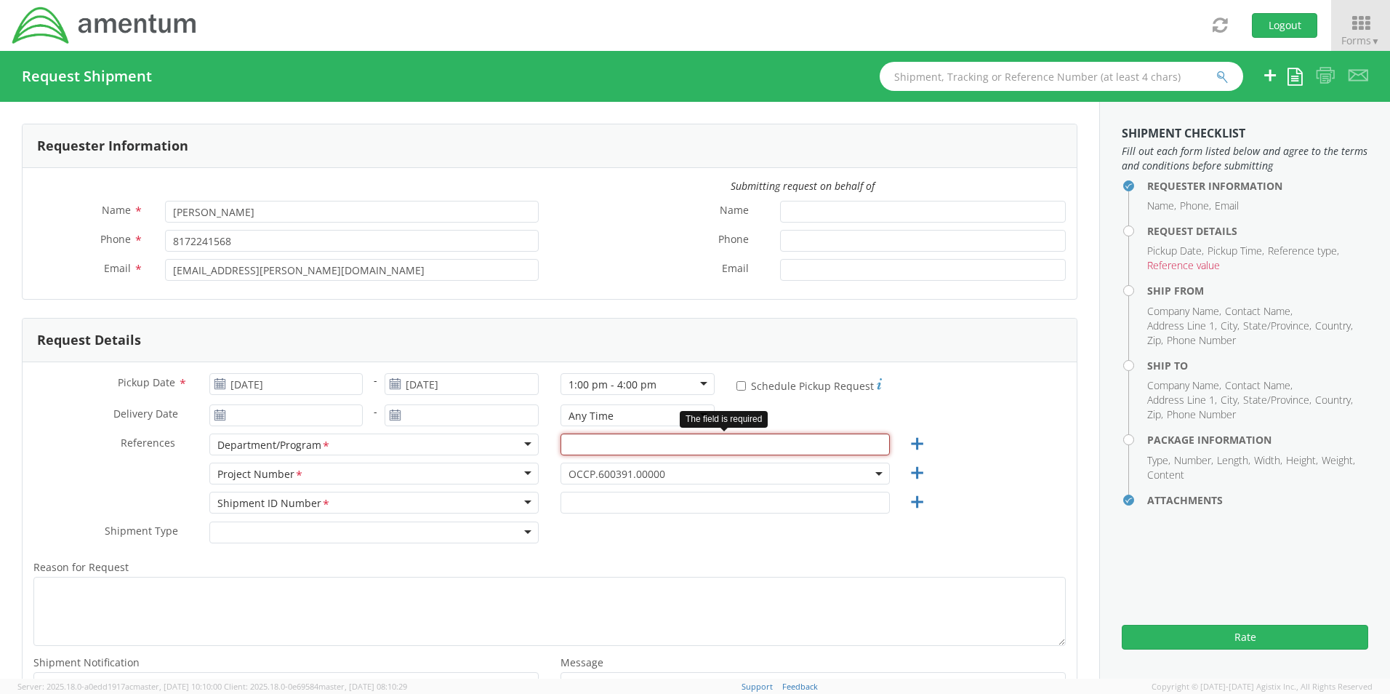
click at [591, 441] on input "text" at bounding box center [725, 444] width 329 height 22
paste input "[PERSON_NAME]"
type input "[PERSON_NAME]"
drag, startPoint x: 586, startPoint y: 474, endPoint x: 589, endPoint y: 483, distance: 9.2
click at [586, 475] on span "OCCP.600391.00000" at bounding box center [725, 474] width 313 height 14
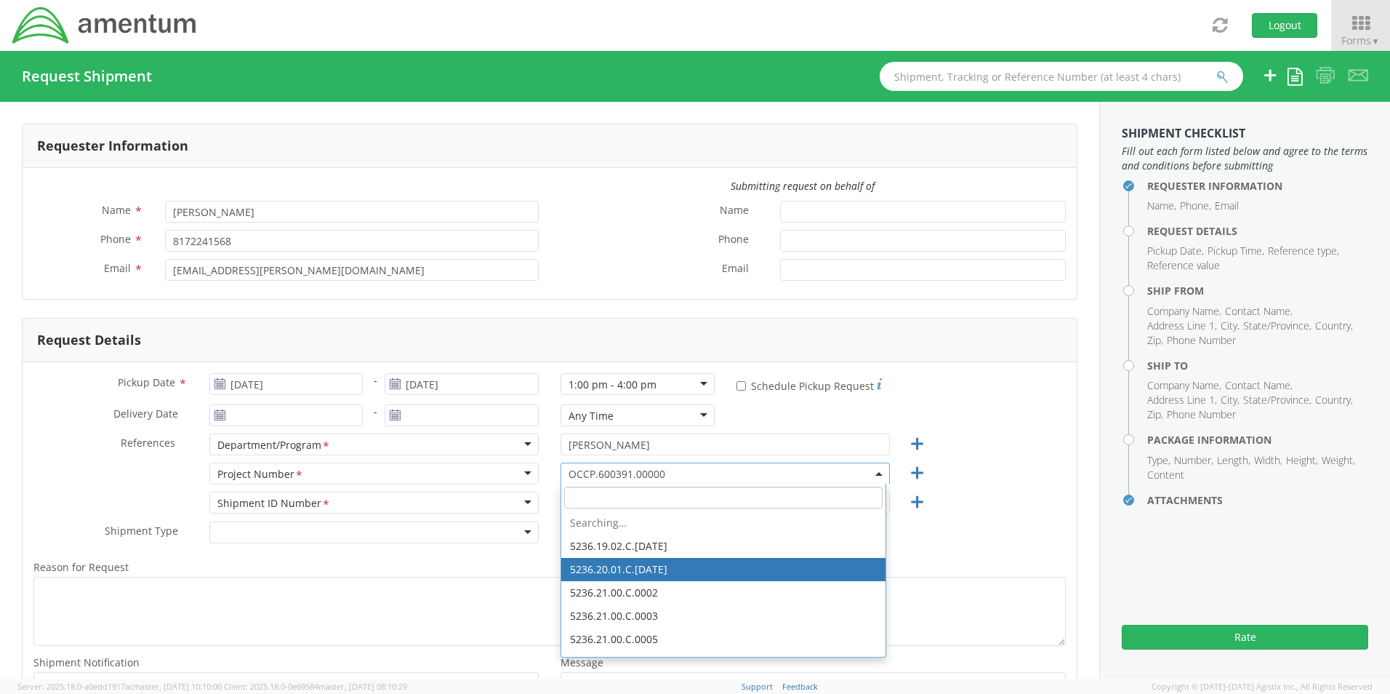
click at [596, 495] on input "search" at bounding box center [723, 497] width 318 height 22
paste input "OVHD.705496.00000"
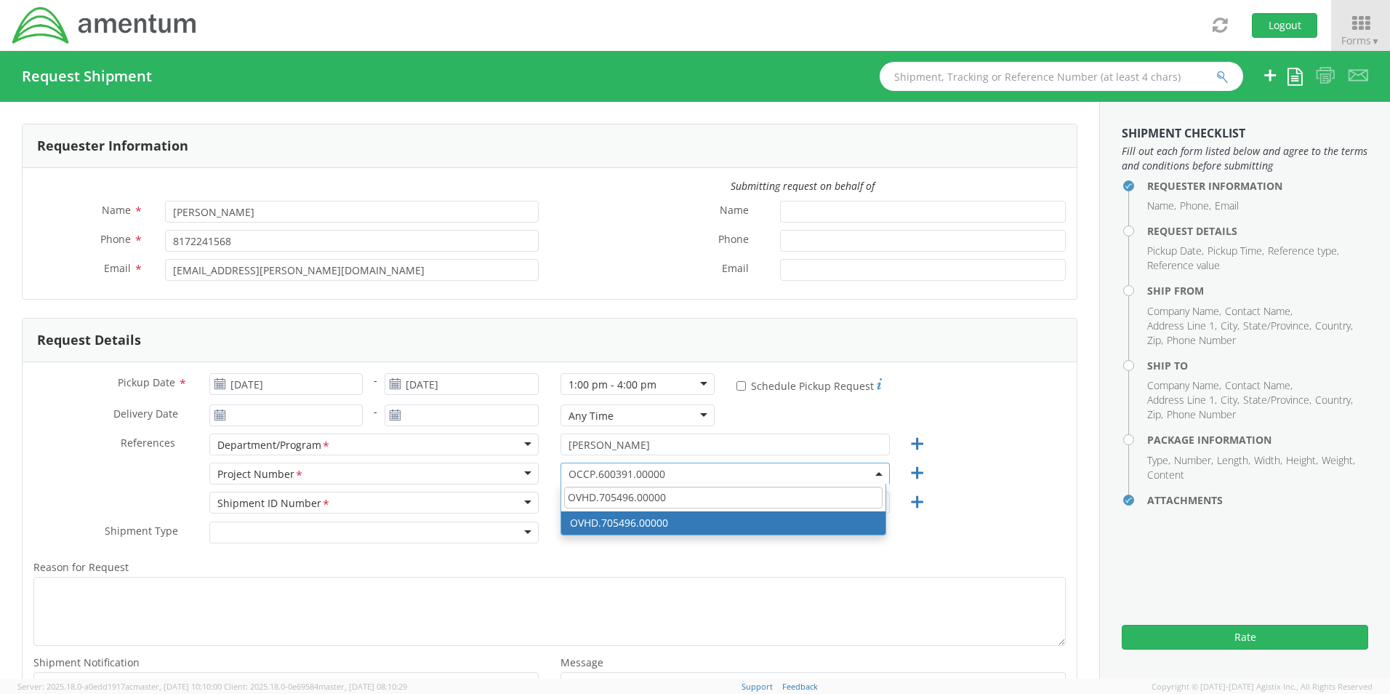
type input "OVHD.705496.00000"
select select "OVHD.705496.00000"
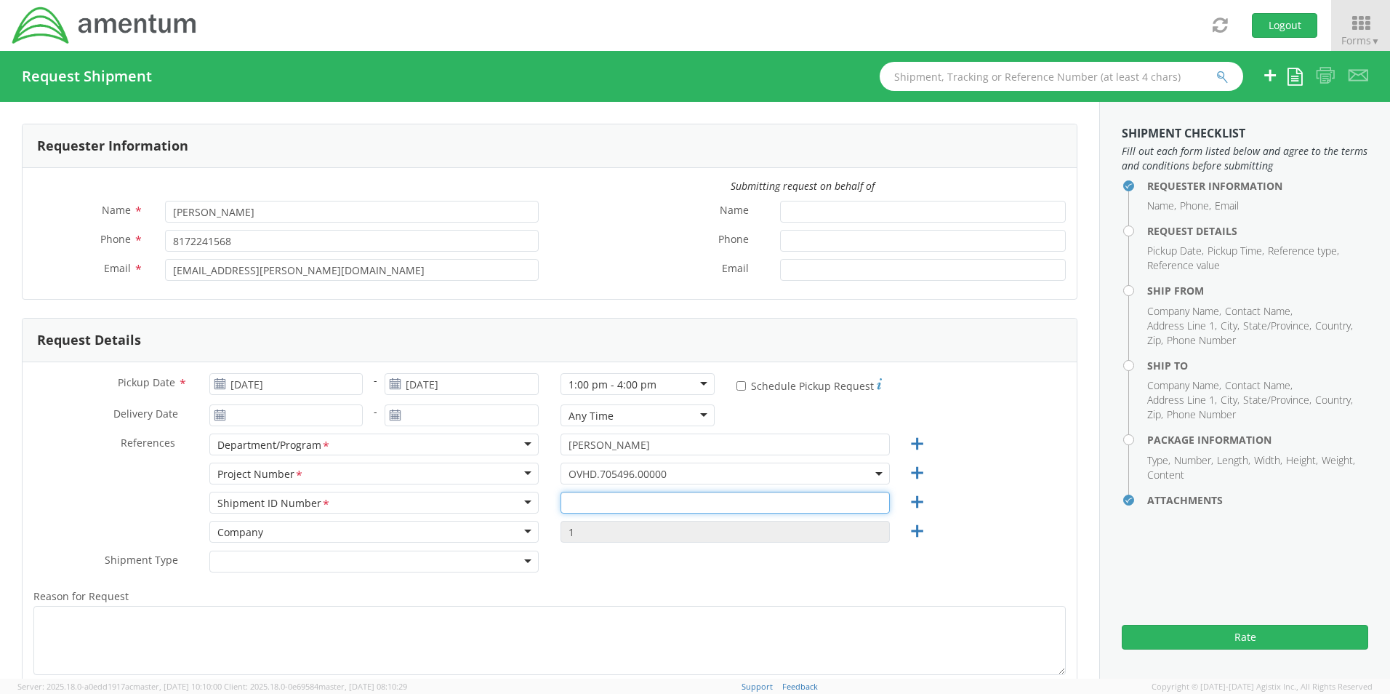
click at [588, 504] on input "text" at bounding box center [725, 502] width 329 height 22
paste input "RITM0235265 [PERSON_NAME]"
type input "RITM0235265 [PERSON_NAME]"
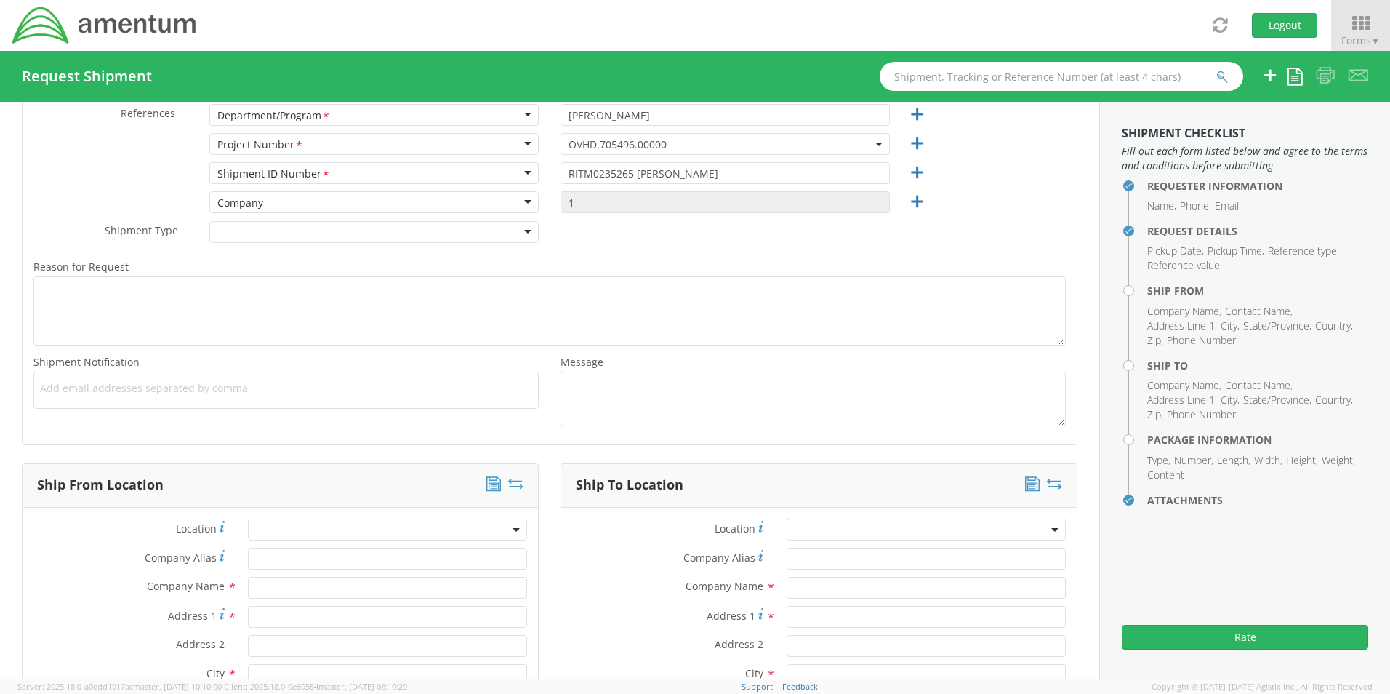
click at [60, 394] on span "Add email addresses separated by comma" at bounding box center [286, 388] width 492 height 15
paste input "RITM0235265 [PERSON_NAME]"
type input "RITM0235265 [PERSON_NAME]"
click at [84, 389] on span "Add email addresses separated by comma" at bounding box center [286, 388] width 492 height 15
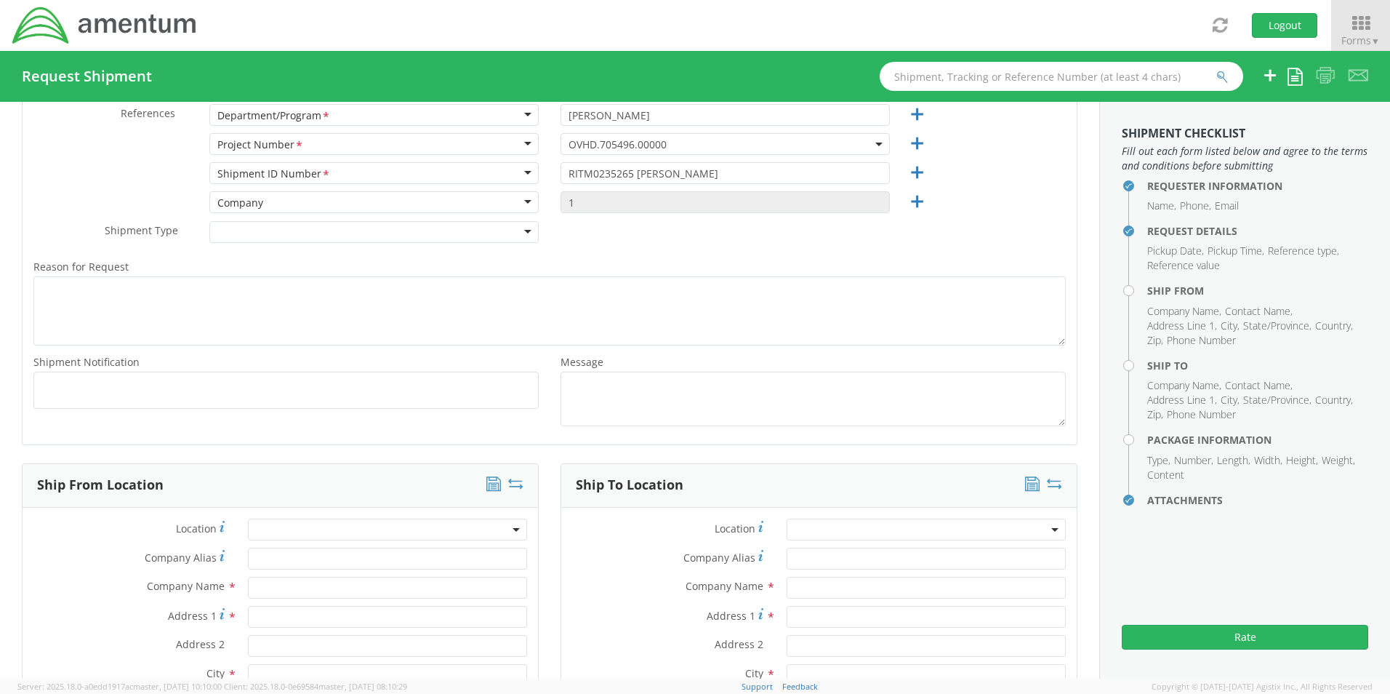
paste input "[PERSON_NAME][EMAIL_ADDRESS][PERSON_NAME][DOMAIN_NAME]"
type input "[PERSON_NAME][EMAIL_ADDRESS][PERSON_NAME][DOMAIN_NAME]"
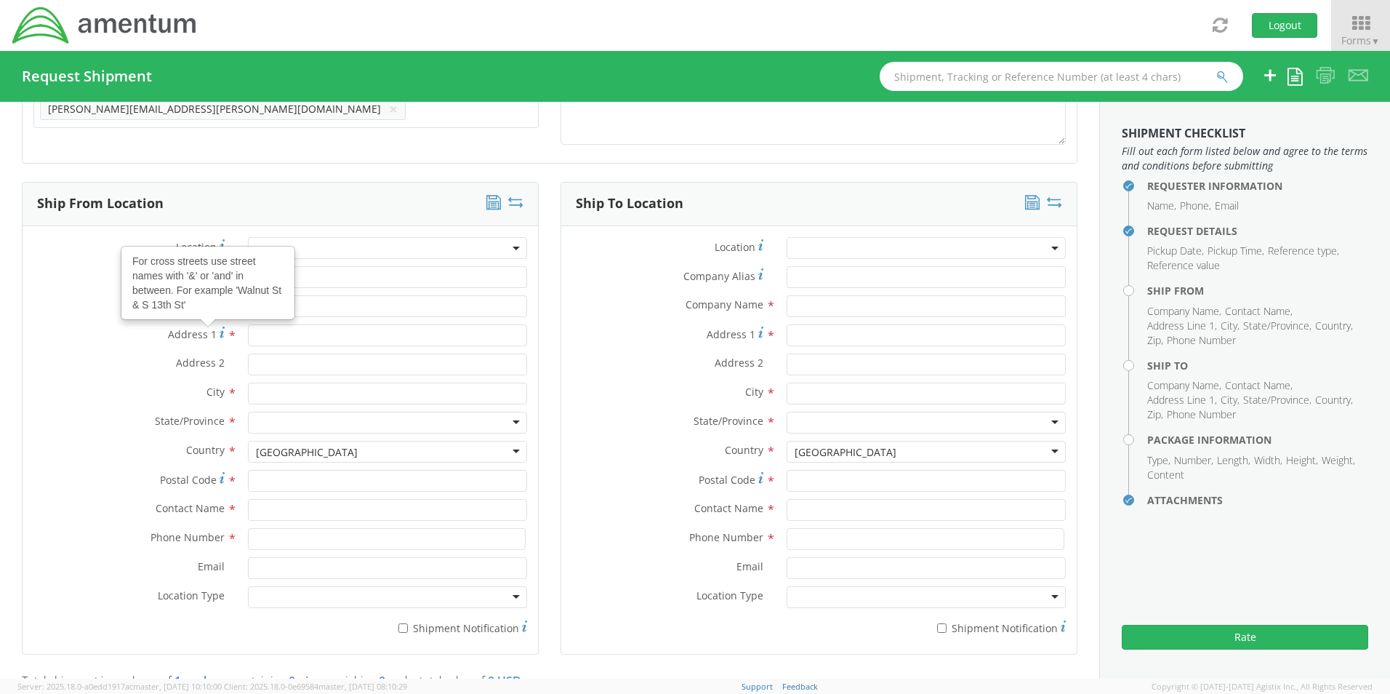
scroll to position [693, 0]
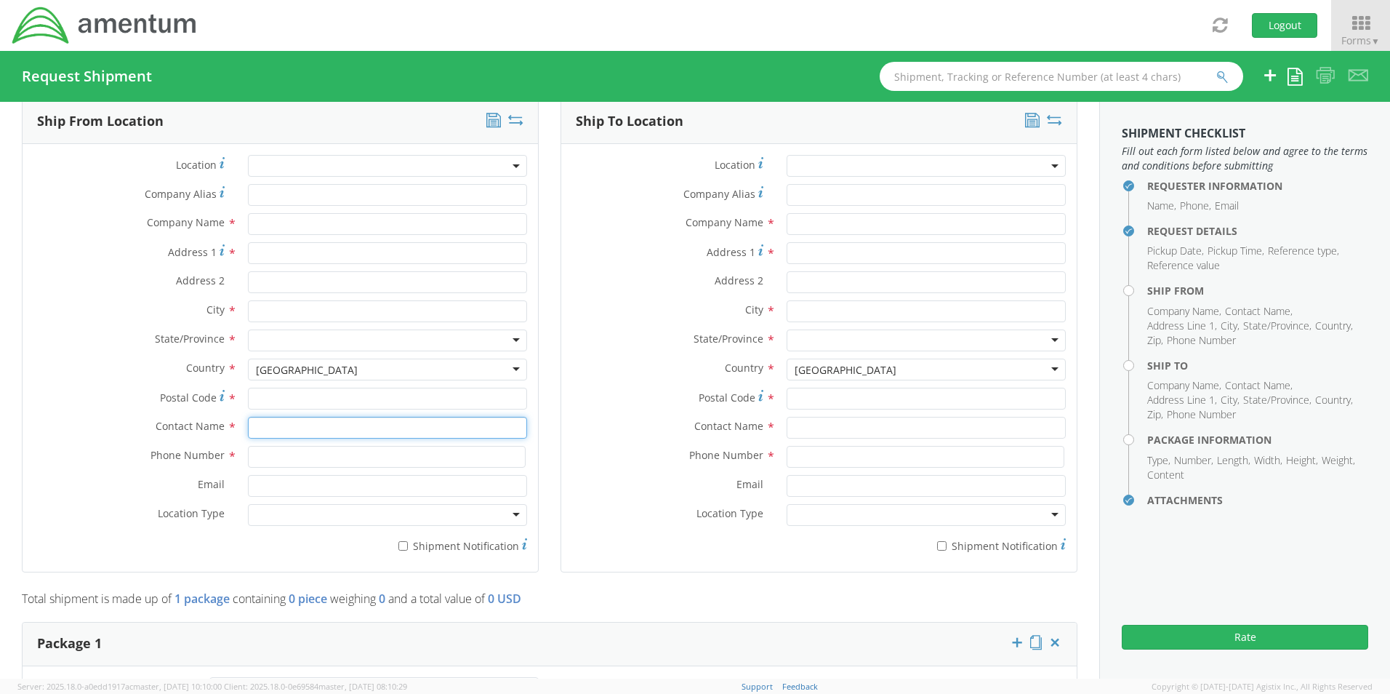
click at [273, 430] on input "text" at bounding box center [387, 428] width 279 height 22
type input "sene"
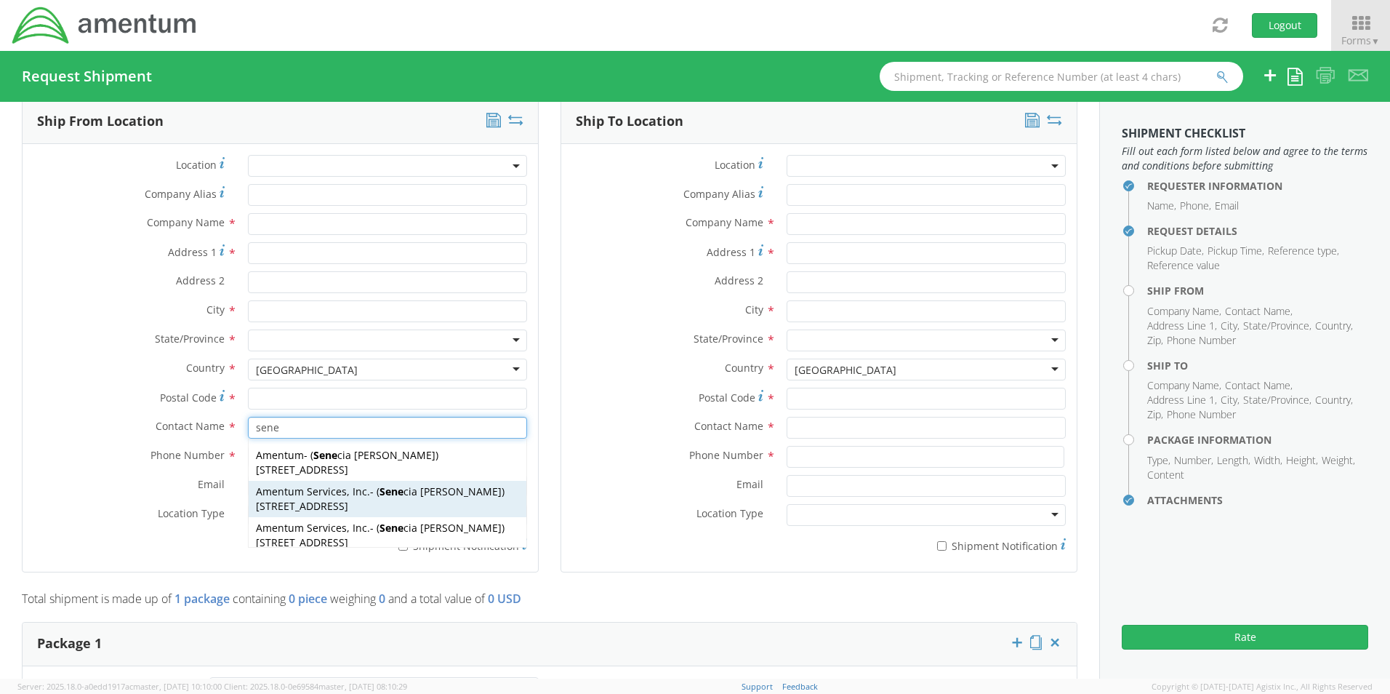
click at [269, 503] on span "[STREET_ADDRESS]" at bounding box center [302, 506] width 92 height 14
type input "Amentum Services, Inc."
type input "[STREET_ADDRESS]"
type input "[GEOGRAPHIC_DATA]"
type input "76177"
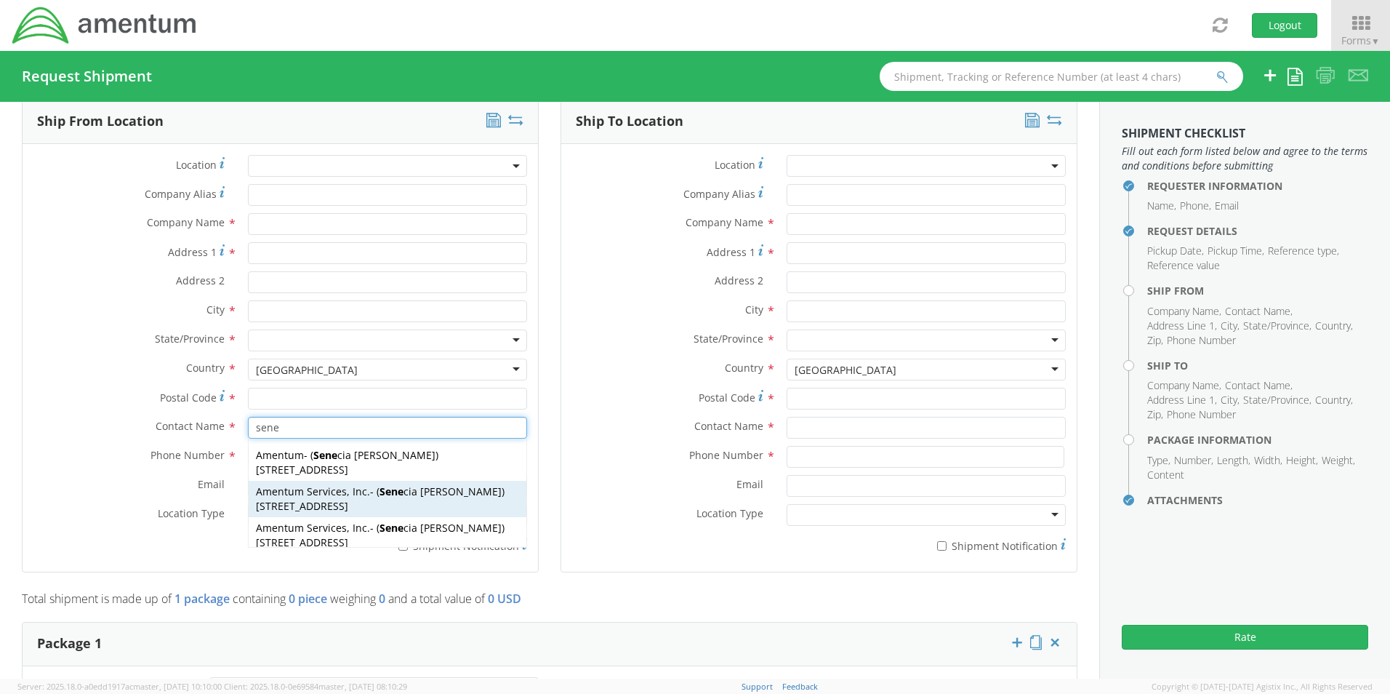
type input "[PERSON_NAME]"
type input "[PHONE_NUMBER]"
type input "[EMAIL_ADDRESS][PERSON_NAME][DOMAIN_NAME]"
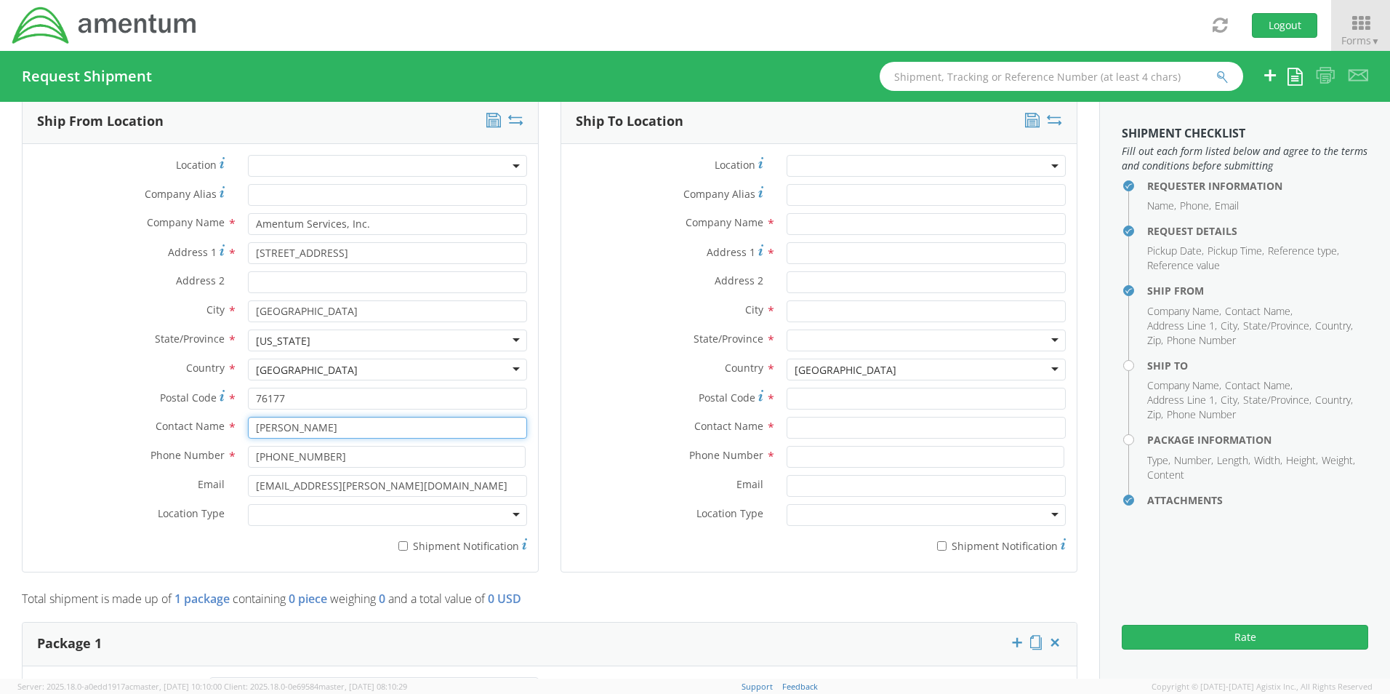
type input "[PERSON_NAME]"
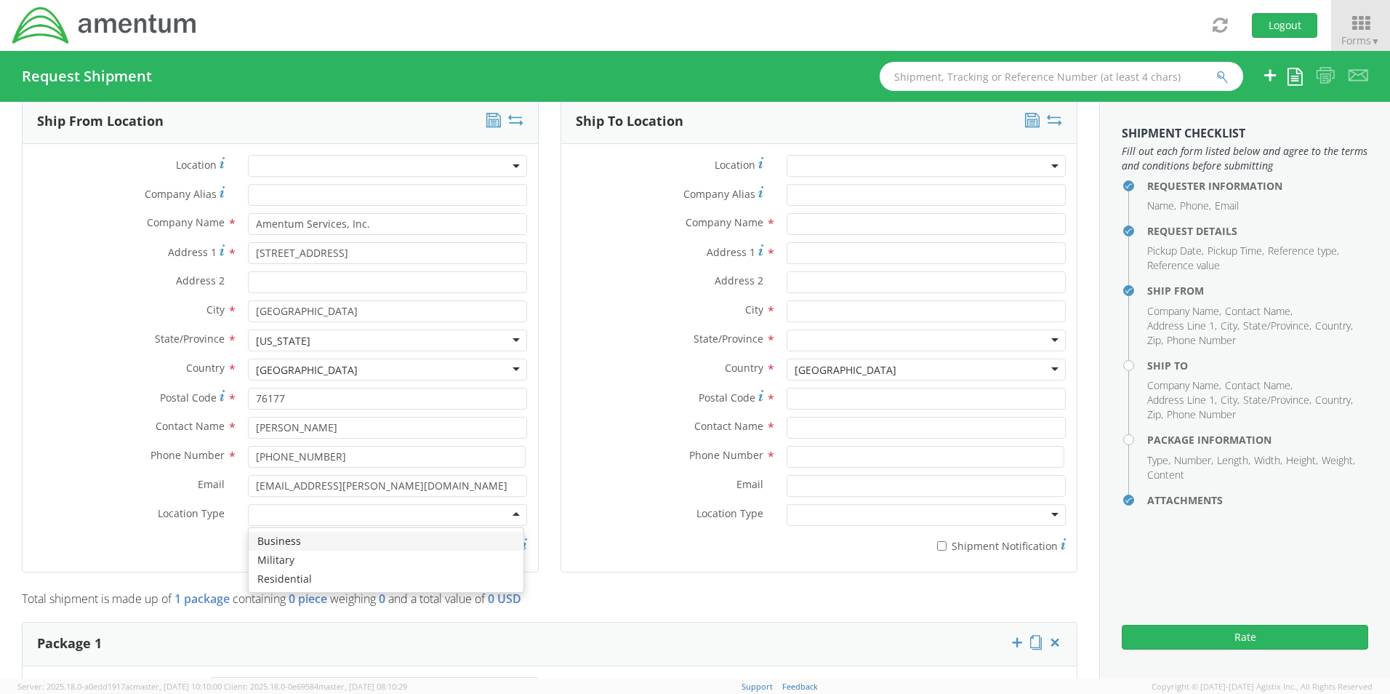
click at [273, 513] on div at bounding box center [387, 515] width 279 height 22
click at [411, 548] on label "* Shipment Notification" at bounding box center [387, 544] width 279 height 17
click at [408, 548] on input "* Shipment Notification" at bounding box center [402, 545] width 9 height 9
checkbox input "true"
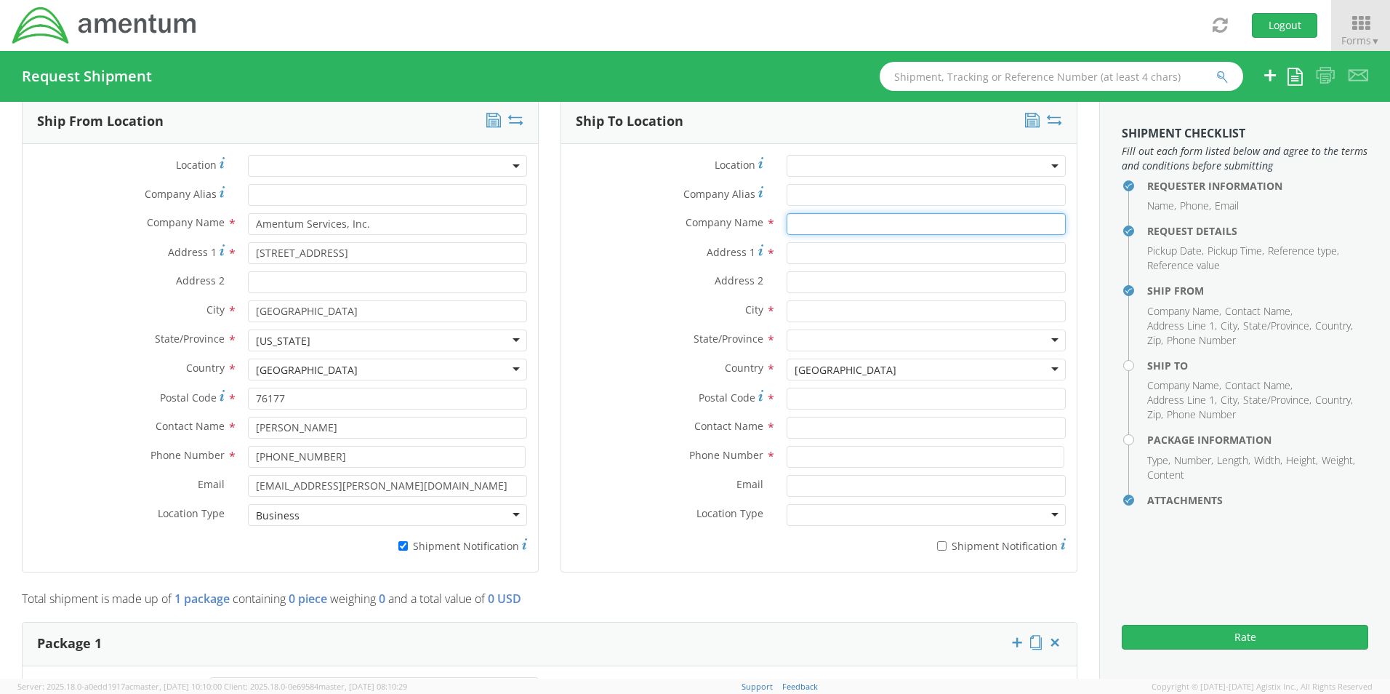
click at [846, 224] on input "text" at bounding box center [926, 224] width 279 height 22
paste input "Amentum"
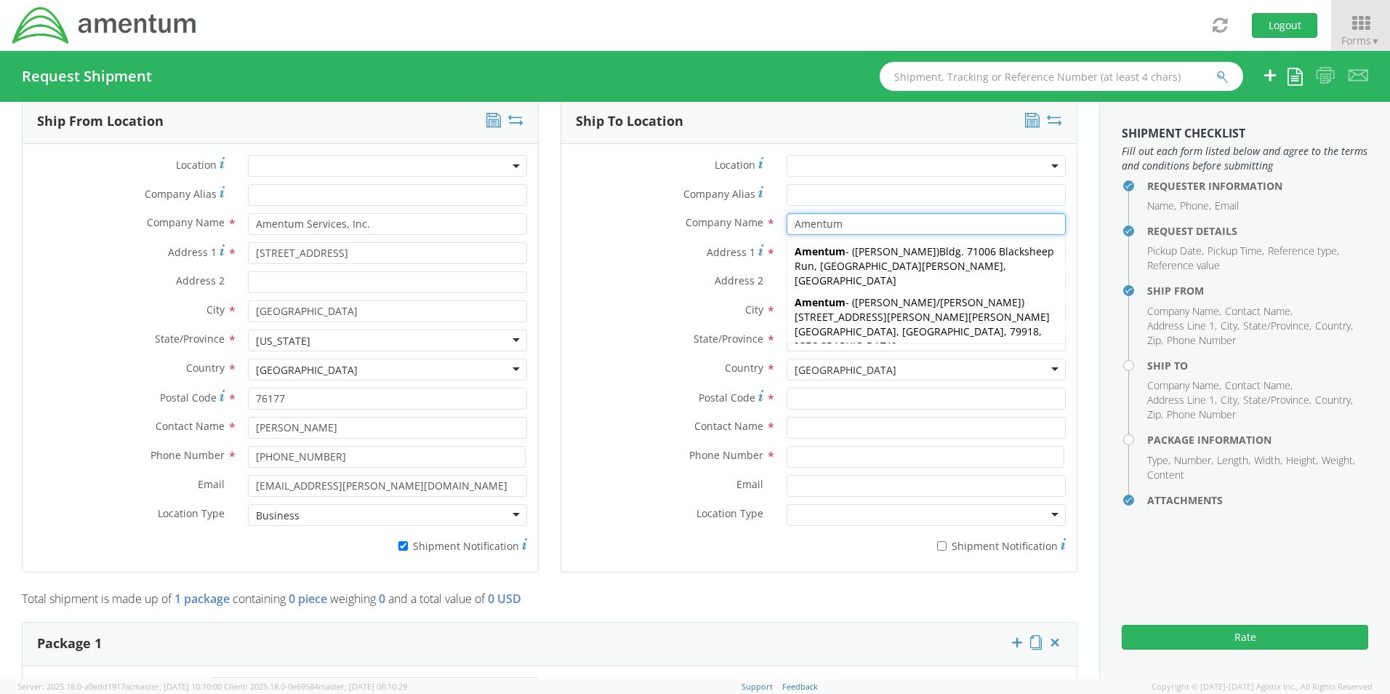
type input "Amentum"
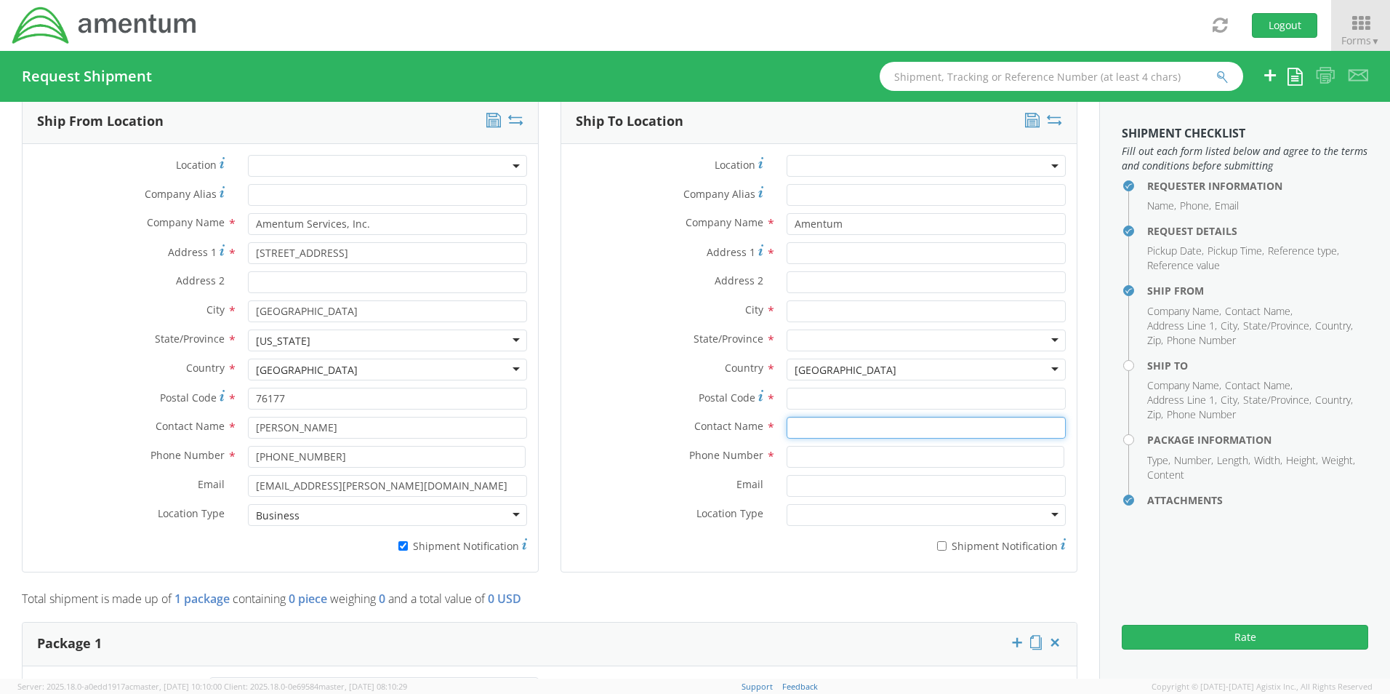
click at [807, 427] on input "text" at bounding box center [926, 428] width 279 height 22
paste input "[PERSON_NAME]"
type input "[PERSON_NAME]"
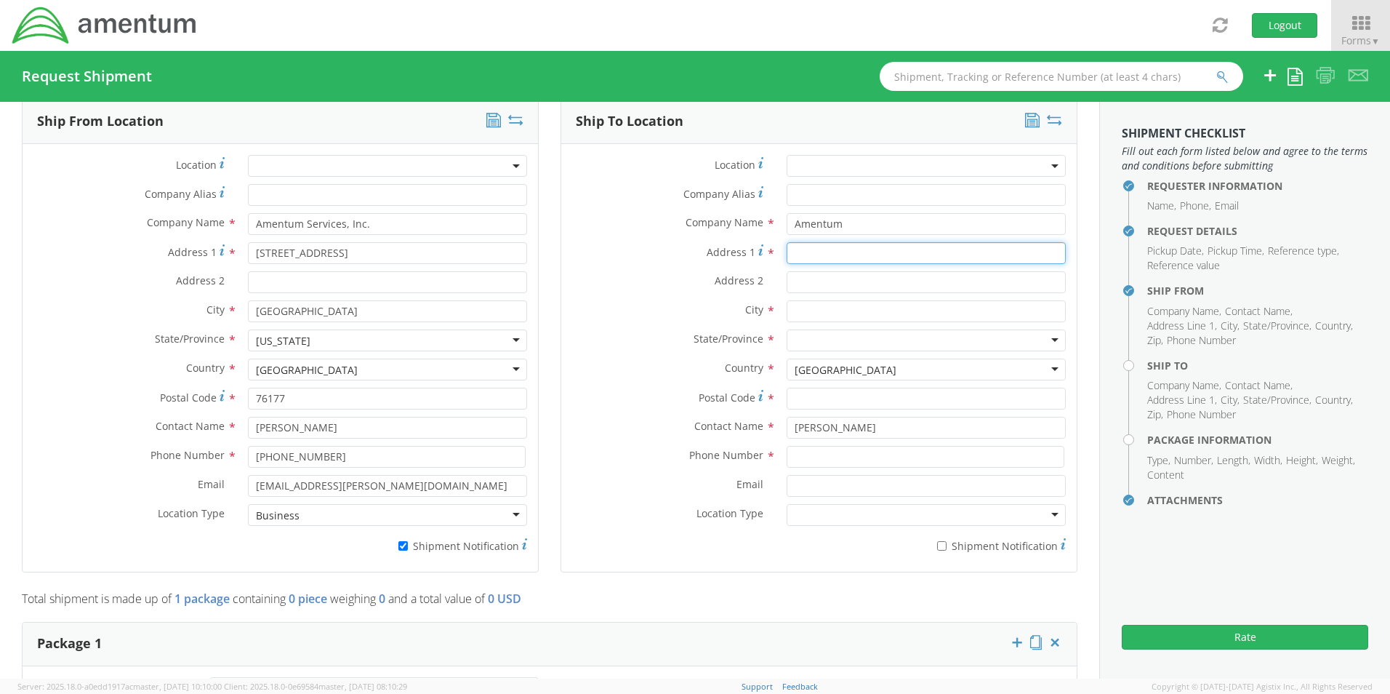
click at [833, 249] on input "Address 1 *" at bounding box center [926, 253] width 279 height 22
paste input "[STREET_ADDRESS]"
drag, startPoint x: 959, startPoint y: 256, endPoint x: 882, endPoint y: 249, distance: 77.3
click at [882, 249] on input "[STREET_ADDRESS]" at bounding box center [926, 253] width 279 height 22
type input "[STREET_ADDRESS]"
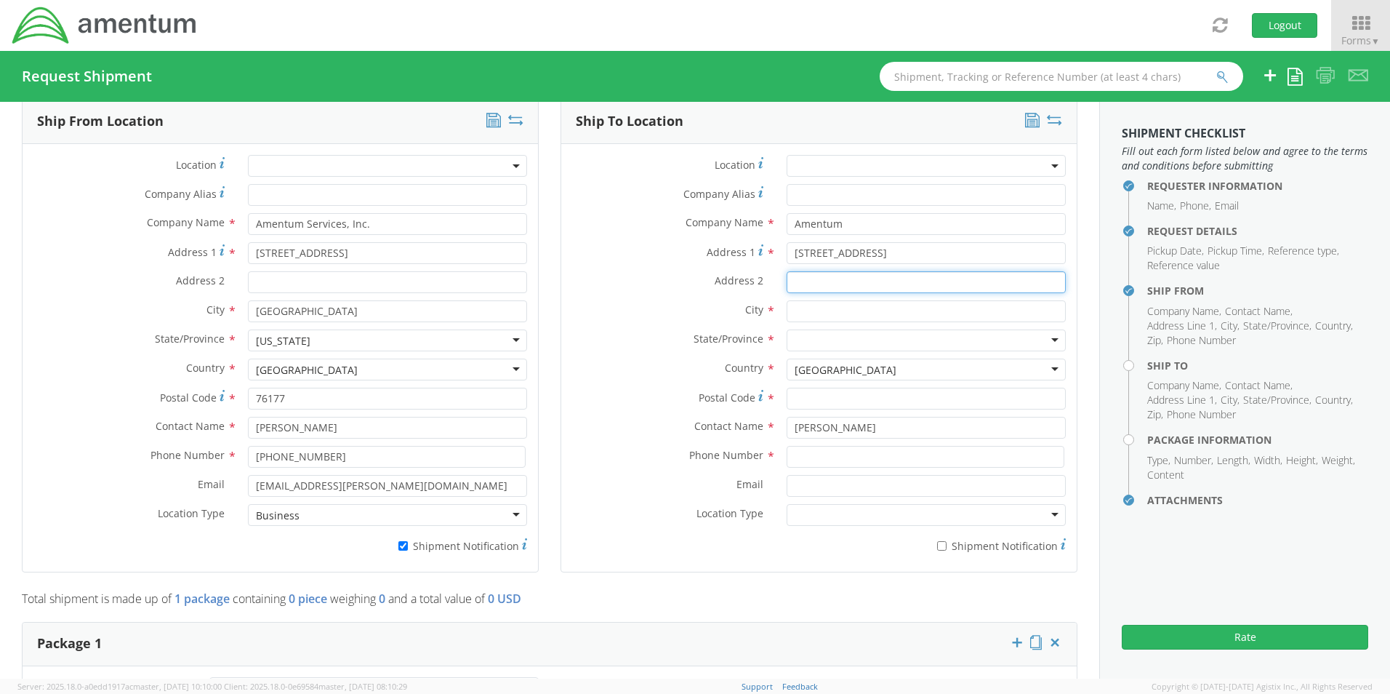
click at [835, 284] on input "Address 2 *" at bounding box center [926, 282] width 279 height 22
paste input "Suite 300N"
type input "Suite 300N"
click at [935, 254] on input "[STREET_ADDRESS]" at bounding box center [926, 253] width 279 height 22
type input "[STREET_ADDRESS]"
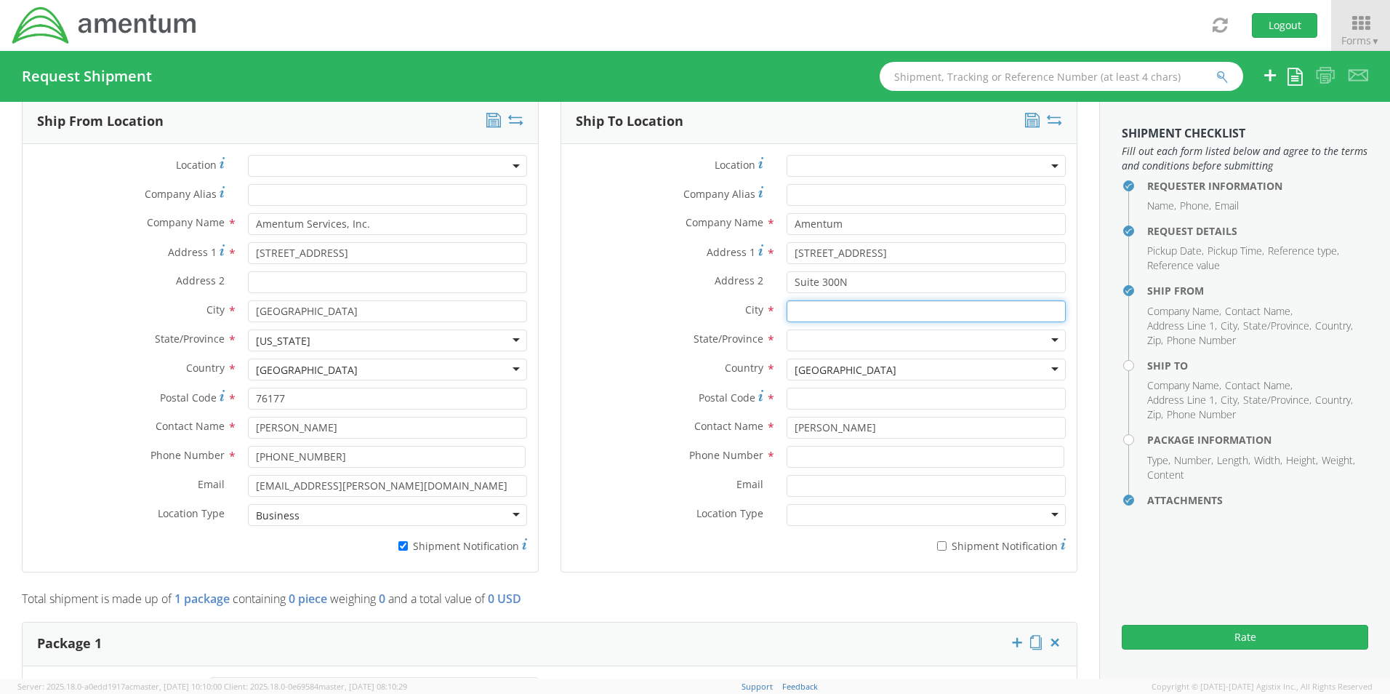
click at [814, 313] on input "text" at bounding box center [926, 311] width 279 height 22
paste input "[GEOGRAPHIC_DATA]"
type input "[GEOGRAPHIC_DATA]"
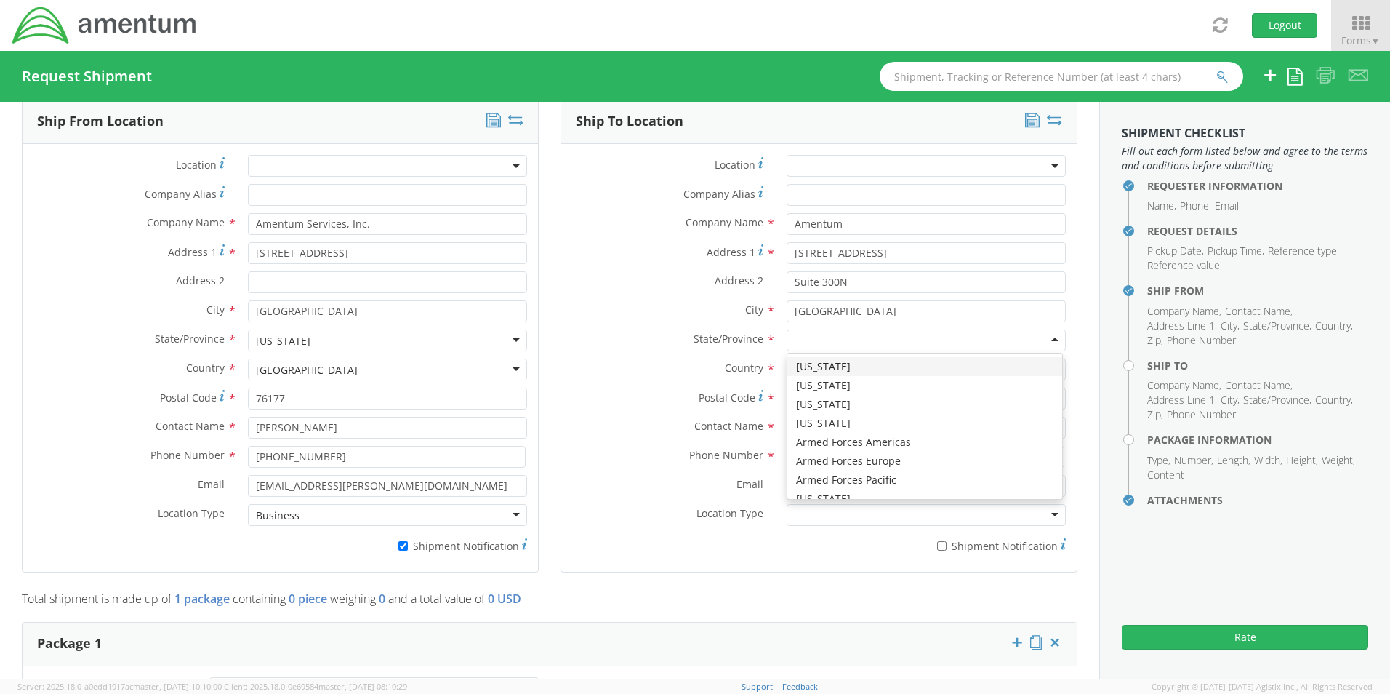
click at [801, 345] on div at bounding box center [926, 340] width 279 height 22
type input "v"
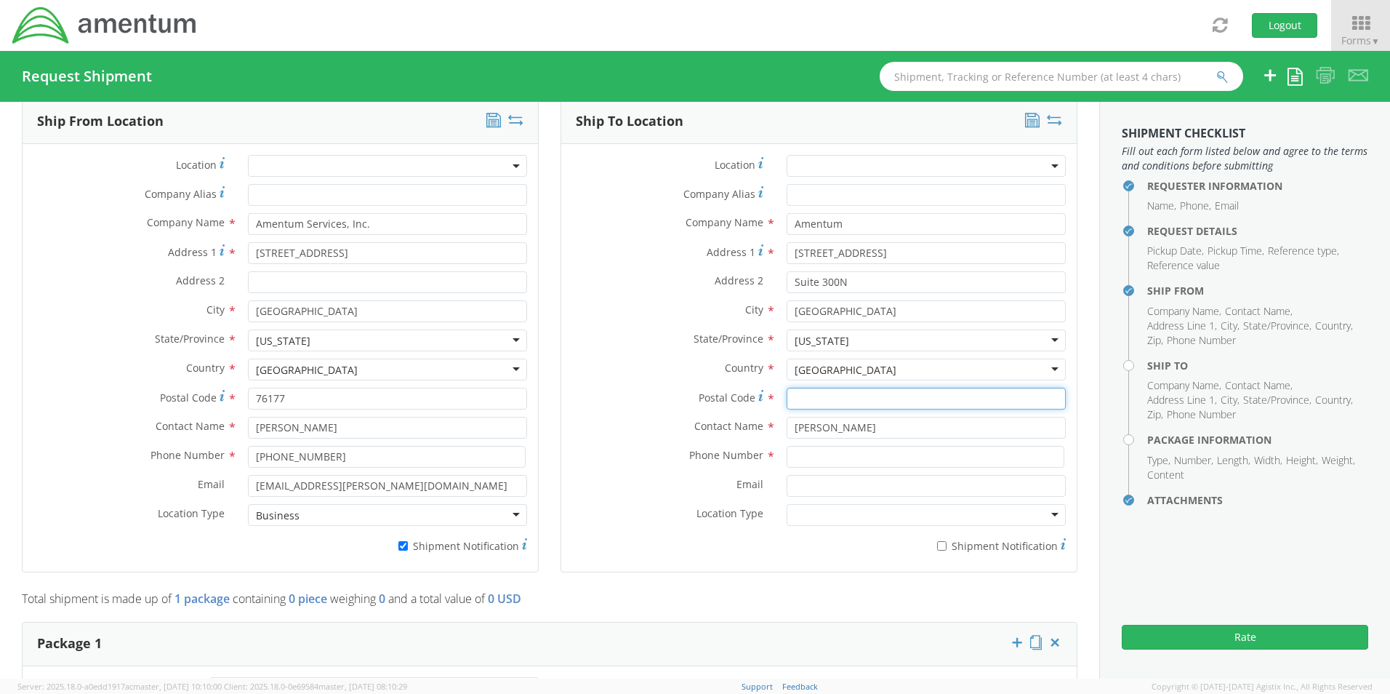
click at [798, 395] on input "Postal Code *" at bounding box center [926, 398] width 279 height 22
paste input "22043"
type input "22043"
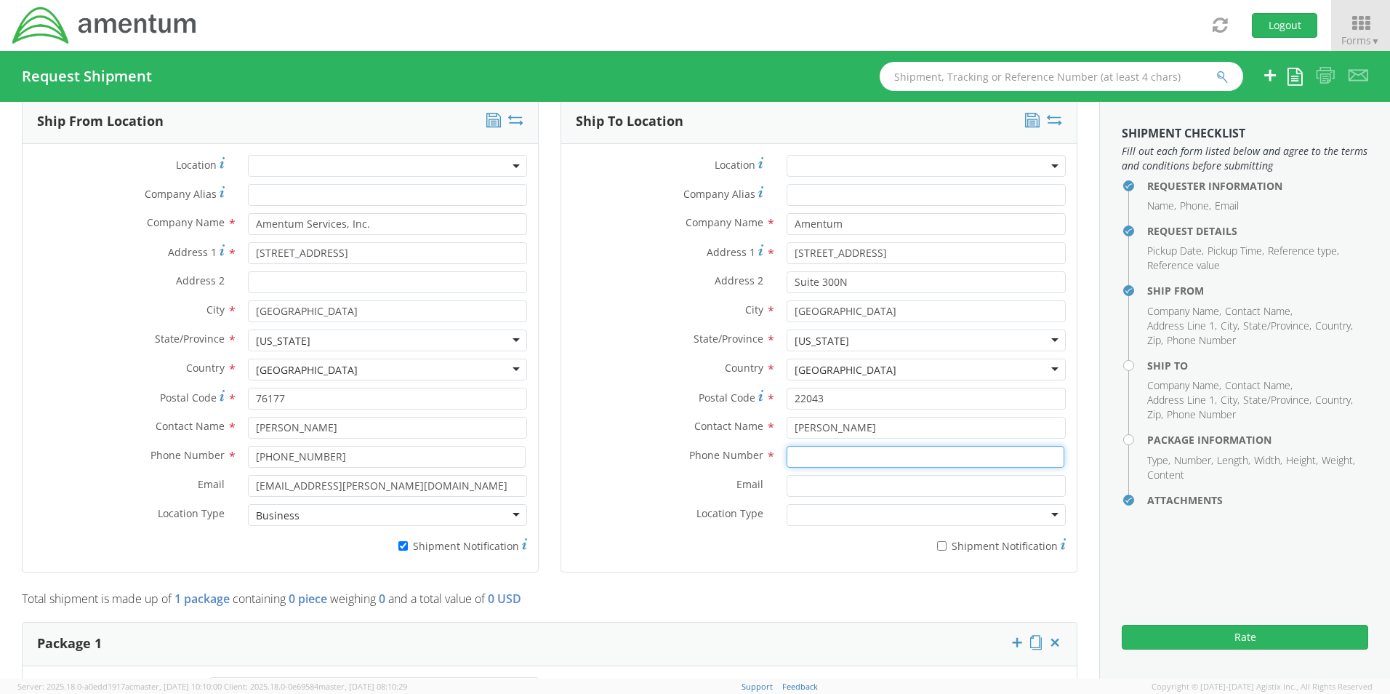
click at [831, 463] on input at bounding box center [926, 457] width 278 height 22
paste input "[PHONE_NUMBER]"
type input "[PHONE_NUMBER]"
click at [815, 492] on input "Email *" at bounding box center [926, 486] width 279 height 22
paste input "[PERSON_NAME][EMAIL_ADDRESS][PERSON_NAME][DOMAIN_NAME]"
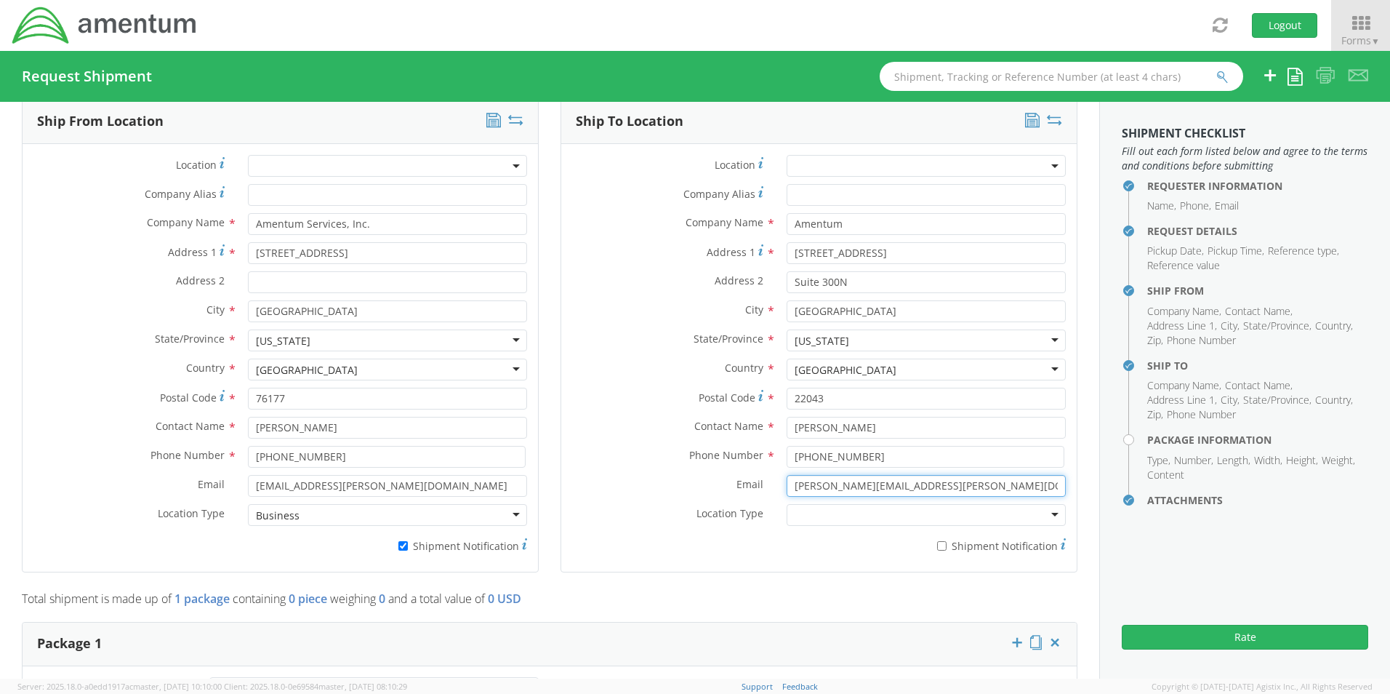
type input "[PERSON_NAME][EMAIL_ADDRESS][PERSON_NAME][DOMAIN_NAME]"
click at [941, 544] on label "* Shipment Notification" at bounding box center [926, 544] width 279 height 17
click at [941, 544] on input "* Shipment Notification" at bounding box center [941, 545] width 9 height 9
checkbox input "true"
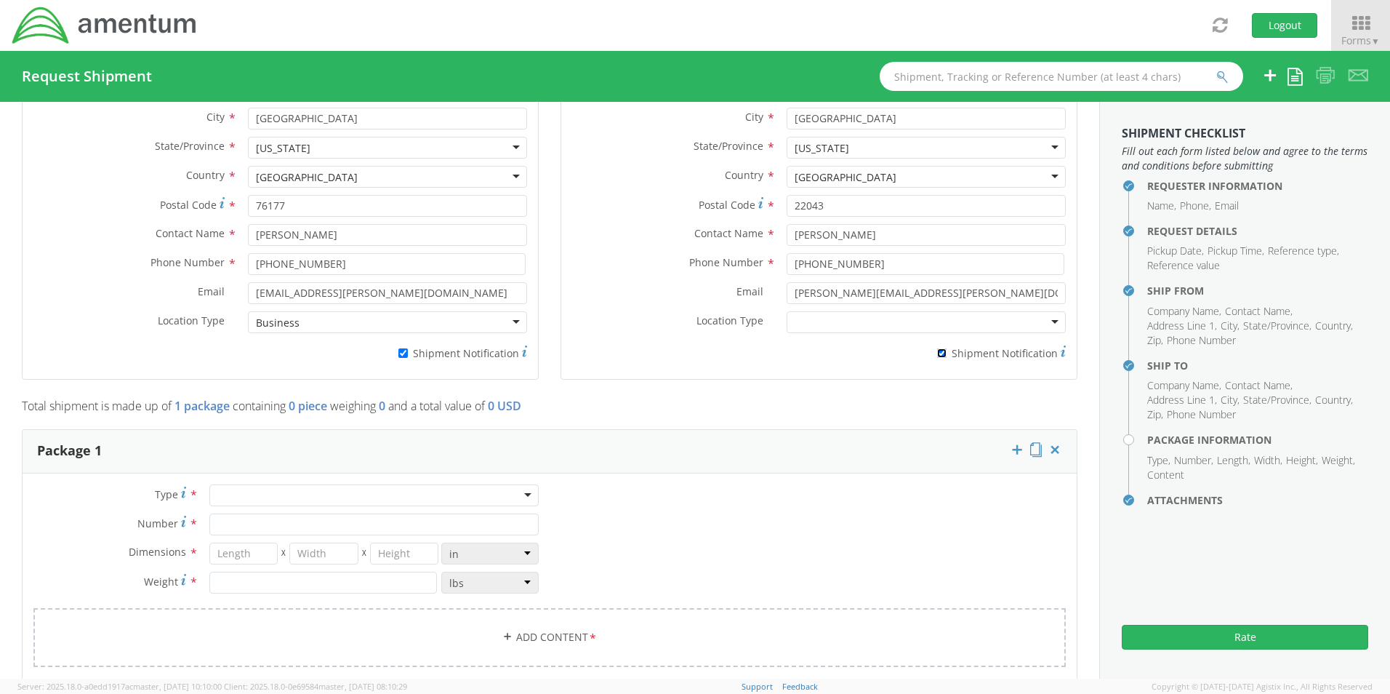
scroll to position [911, 0]
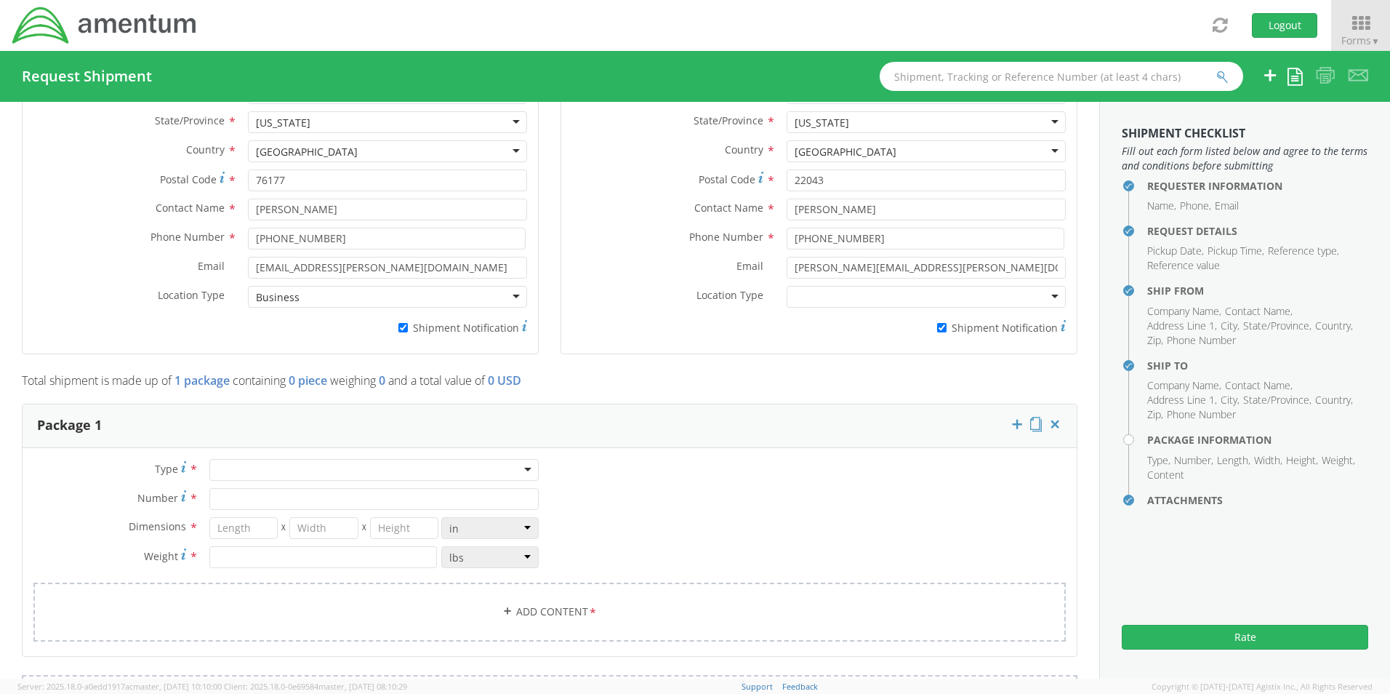
drag, startPoint x: 818, startPoint y: 300, endPoint x: 816, endPoint y: 308, distance: 8.8
click at [817, 304] on div at bounding box center [926, 297] width 279 height 22
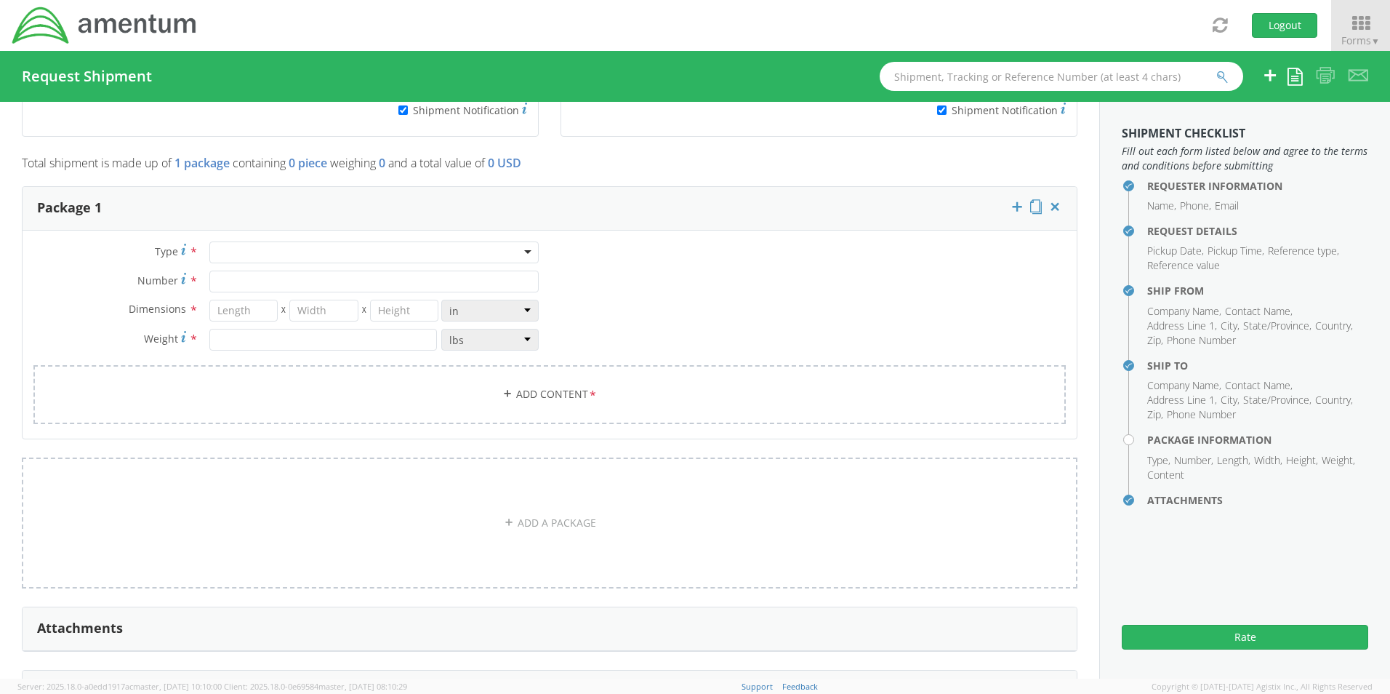
scroll to position [1129, 0]
click at [236, 257] on div at bounding box center [373, 252] width 329 height 22
click at [254, 283] on input "Number *" at bounding box center [373, 281] width 329 height 22
type input "1"
click at [276, 249] on div "Your Packaging" at bounding box center [254, 252] width 74 height 15
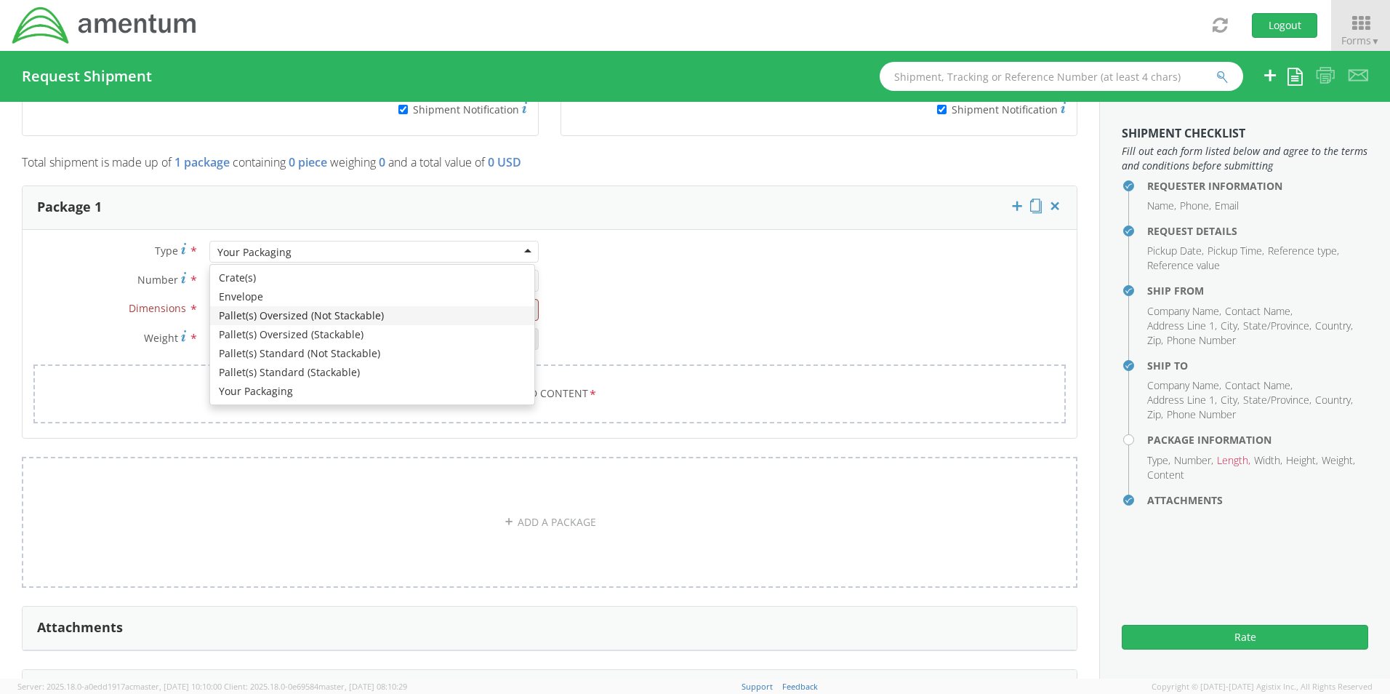
type input "9.5"
type input "12.5"
type input "0.25"
type input "1"
click at [266, 241] on div "Envelope" at bounding box center [373, 252] width 329 height 22
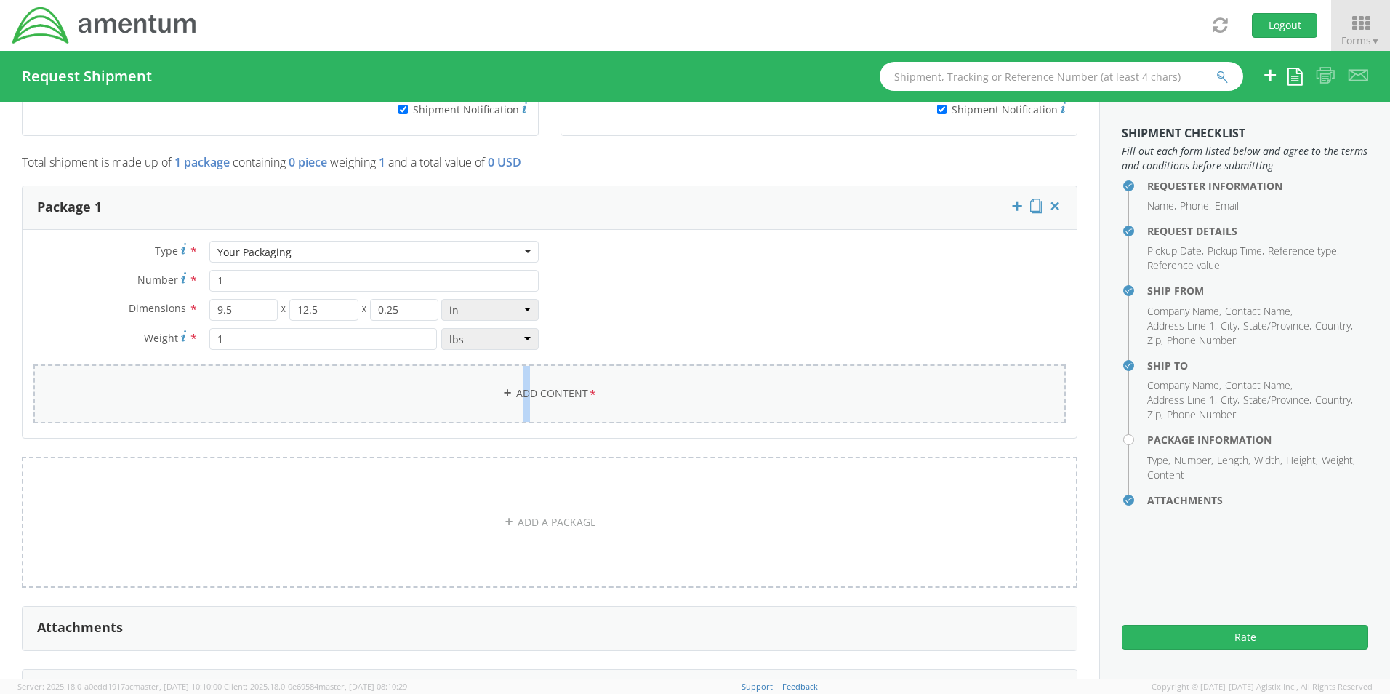
click at [520, 390] on link "Add Content *" at bounding box center [549, 393] width 1032 height 59
select select
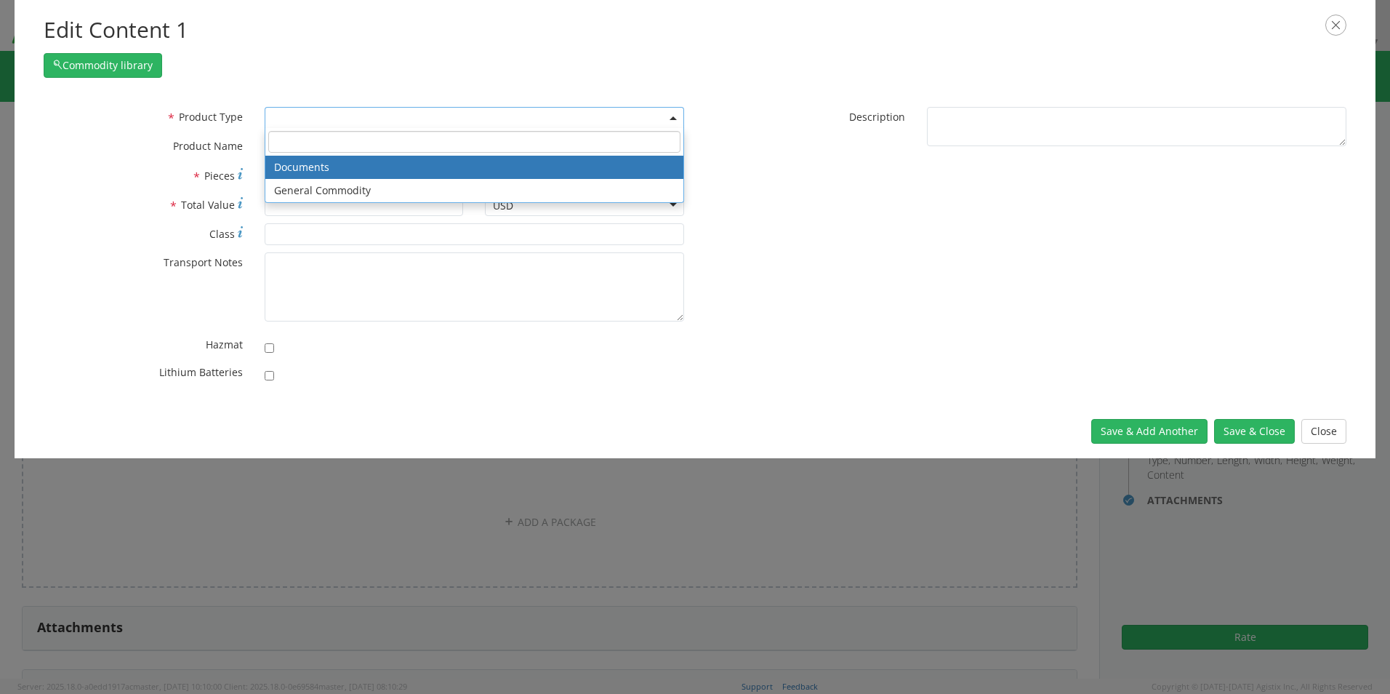
click at [308, 119] on span at bounding box center [474, 118] width 419 height 22
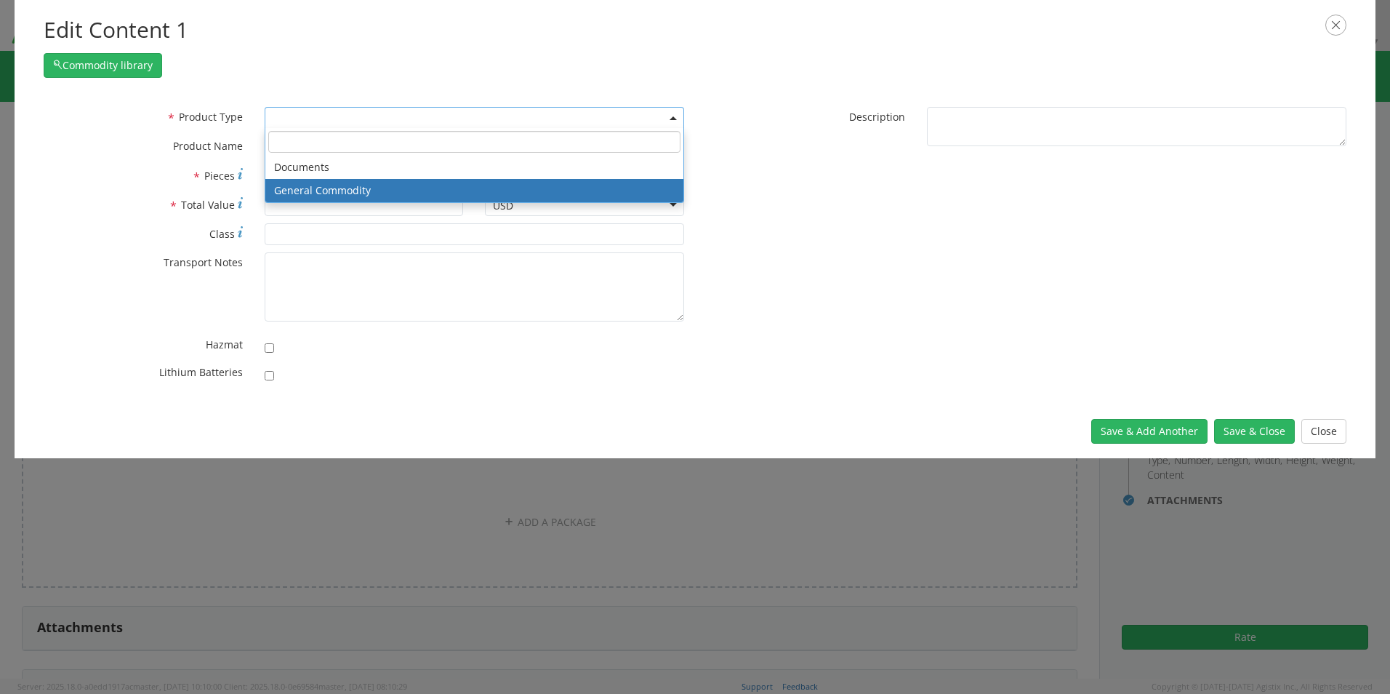
select select "COMMODITY"
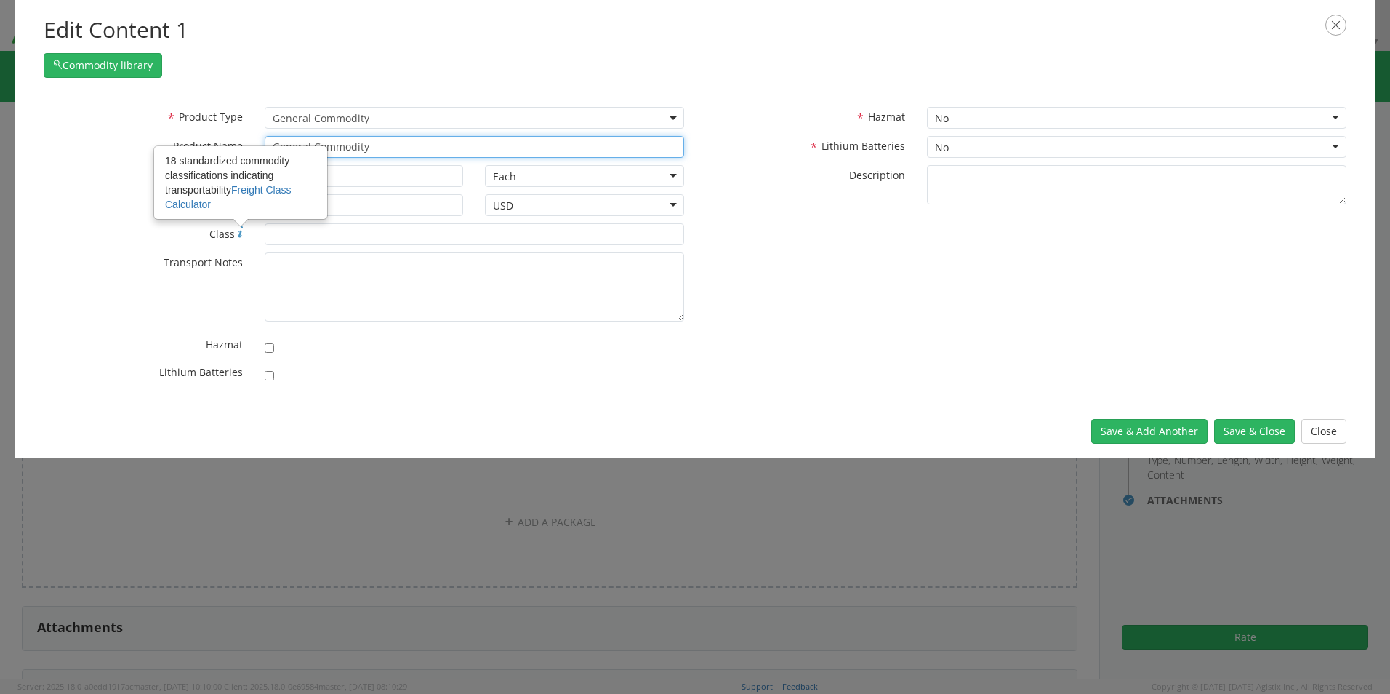
drag, startPoint x: 328, startPoint y: 148, endPoint x: 211, endPoint y: 142, distance: 117.2
click at [215, 142] on div "* Product Name General Commodity unable to find any results that match the curr…" at bounding box center [364, 147] width 662 height 22
paste input "102601191491"
type input "102601191491"
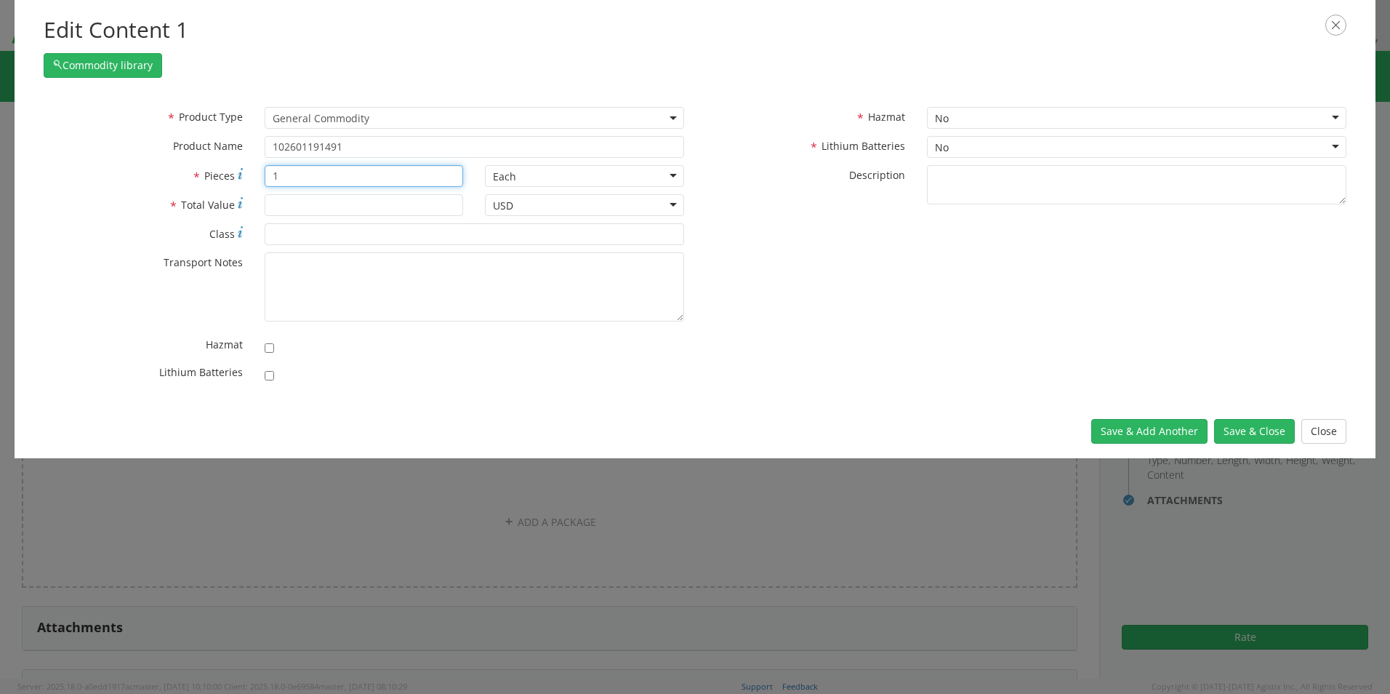
type input "1"
type input "25.00"
click at [265, 370] on label at bounding box center [273, 373] width 17 height 17
click at [265, 371] on input "checkbox" at bounding box center [269, 375] width 9 height 9
checkbox input "true"
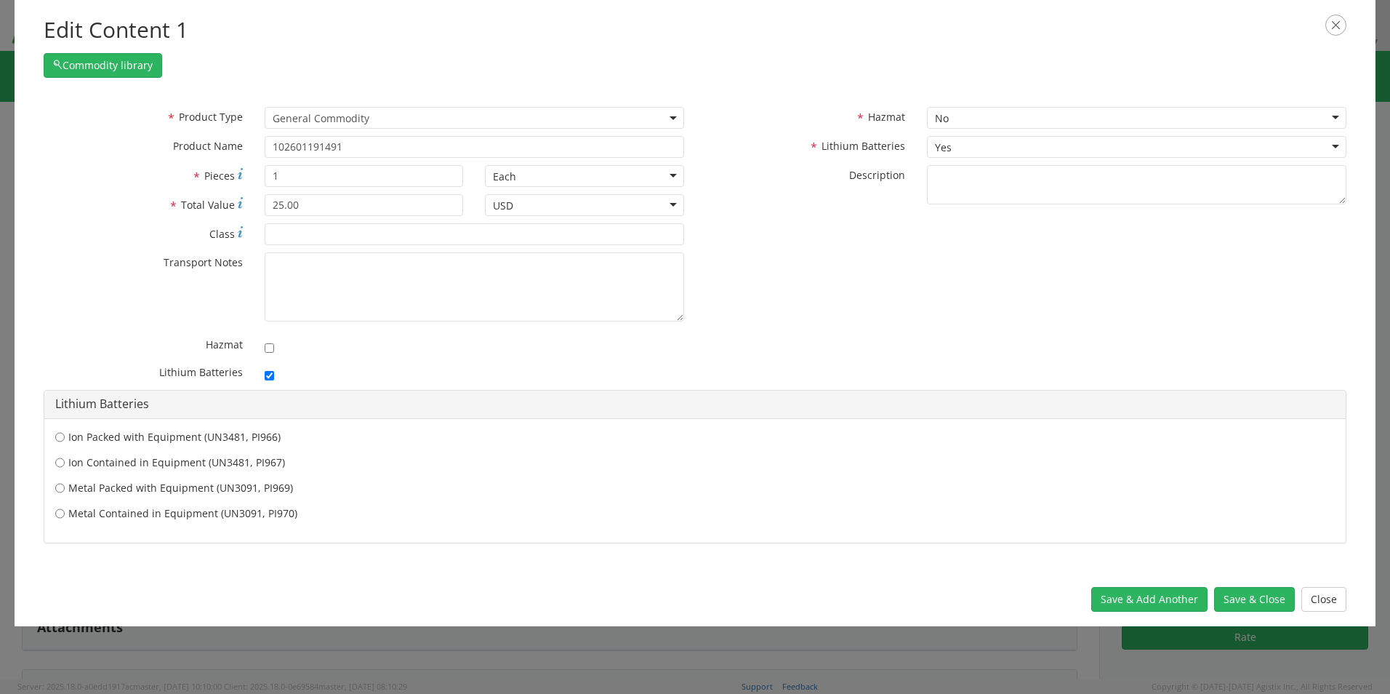
click at [129, 512] on label "Metal Contained in Equipment (UN3091, PI970)" at bounding box center [695, 513] width 1280 height 15
click at [65, 512] on input "Metal Contained in Equipment (UN3091, PI970)" at bounding box center [59, 513] width 9 height 15
radio input "true"
click at [1265, 600] on button "Save & Close" at bounding box center [1254, 599] width 81 height 25
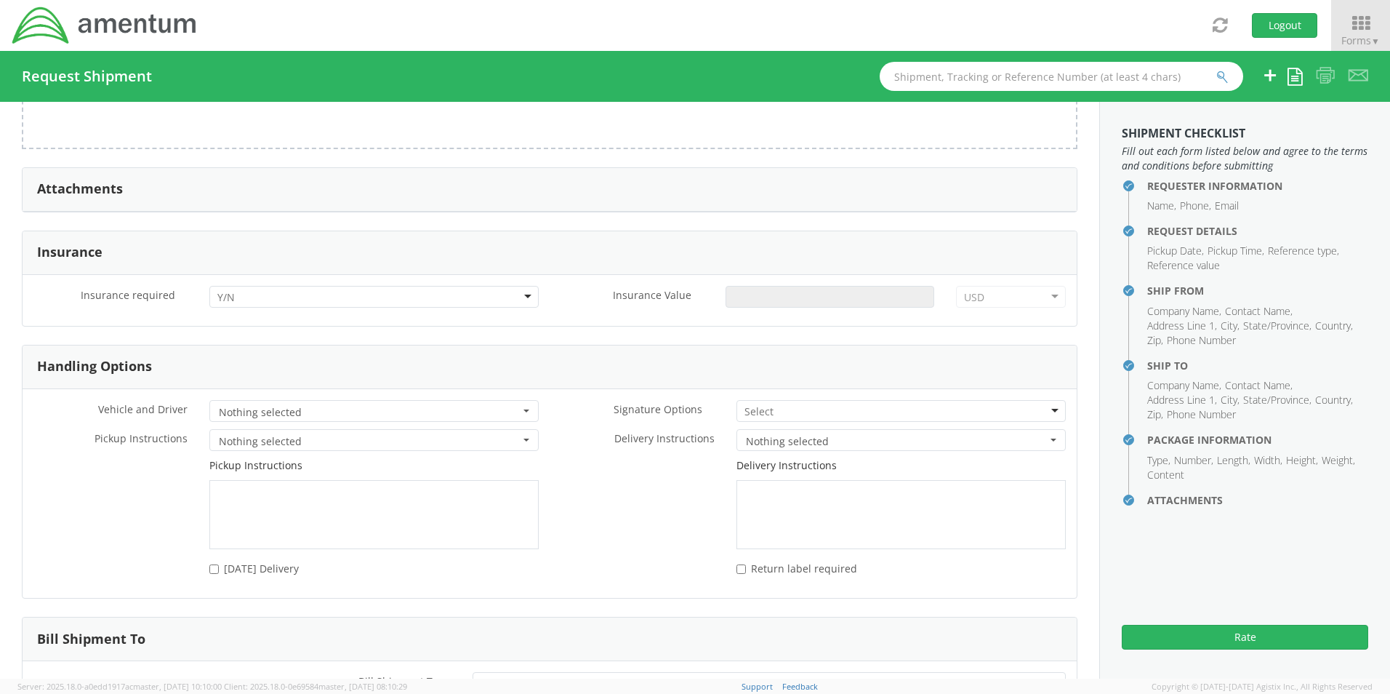
scroll to position [1764, 0]
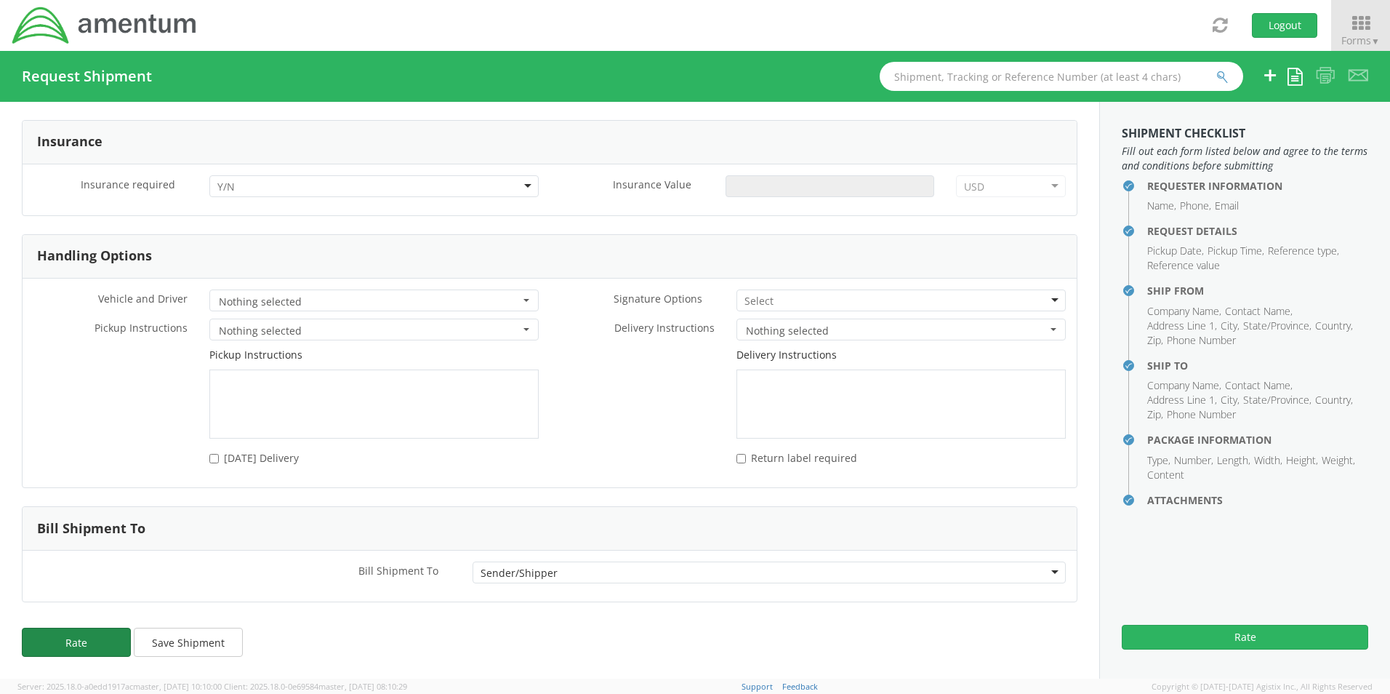
click at [81, 646] on button "Rate" at bounding box center [76, 641] width 109 height 29
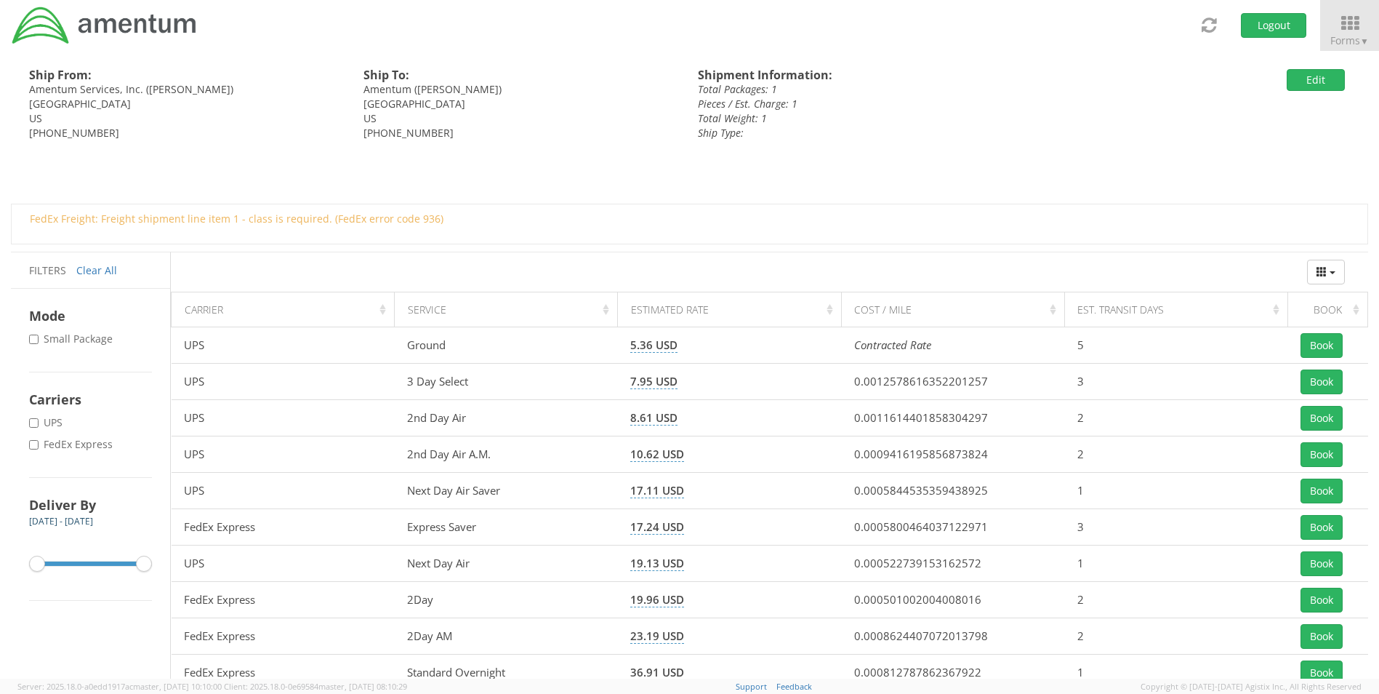
click at [100, 441] on label "* FedEx Express" at bounding box center [72, 444] width 87 height 15
click at [39, 441] on input "* FedEx Express" at bounding box center [33, 444] width 9 height 9
checkbox input "true"
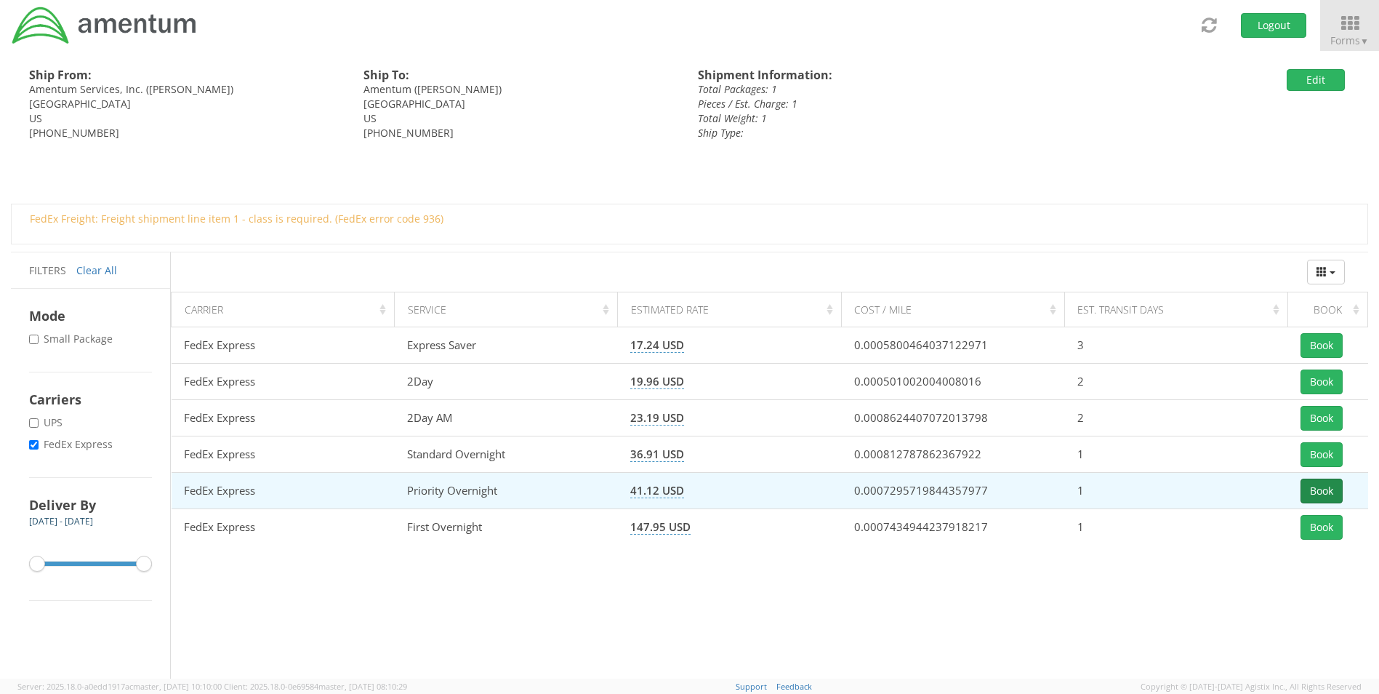
click at [1327, 489] on button "Book" at bounding box center [1322, 490] width 42 height 25
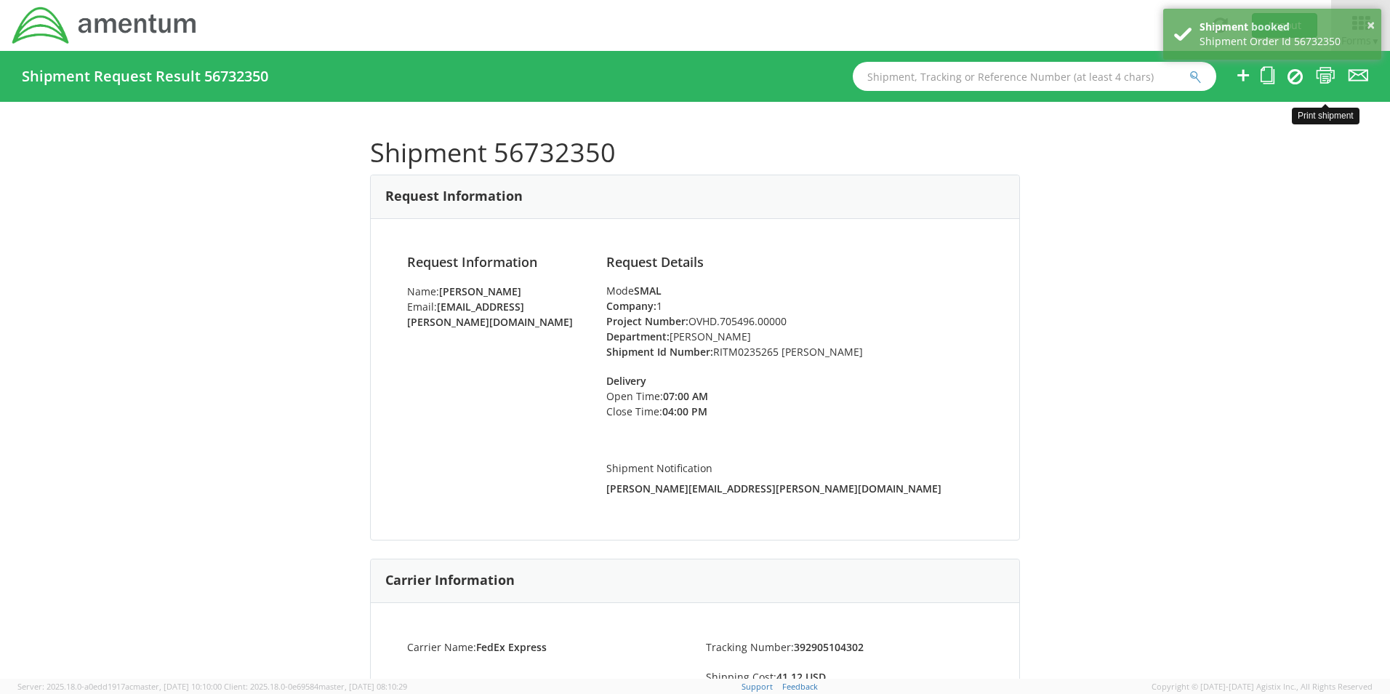
click at [1323, 76] on icon at bounding box center [1326, 75] width 20 height 18
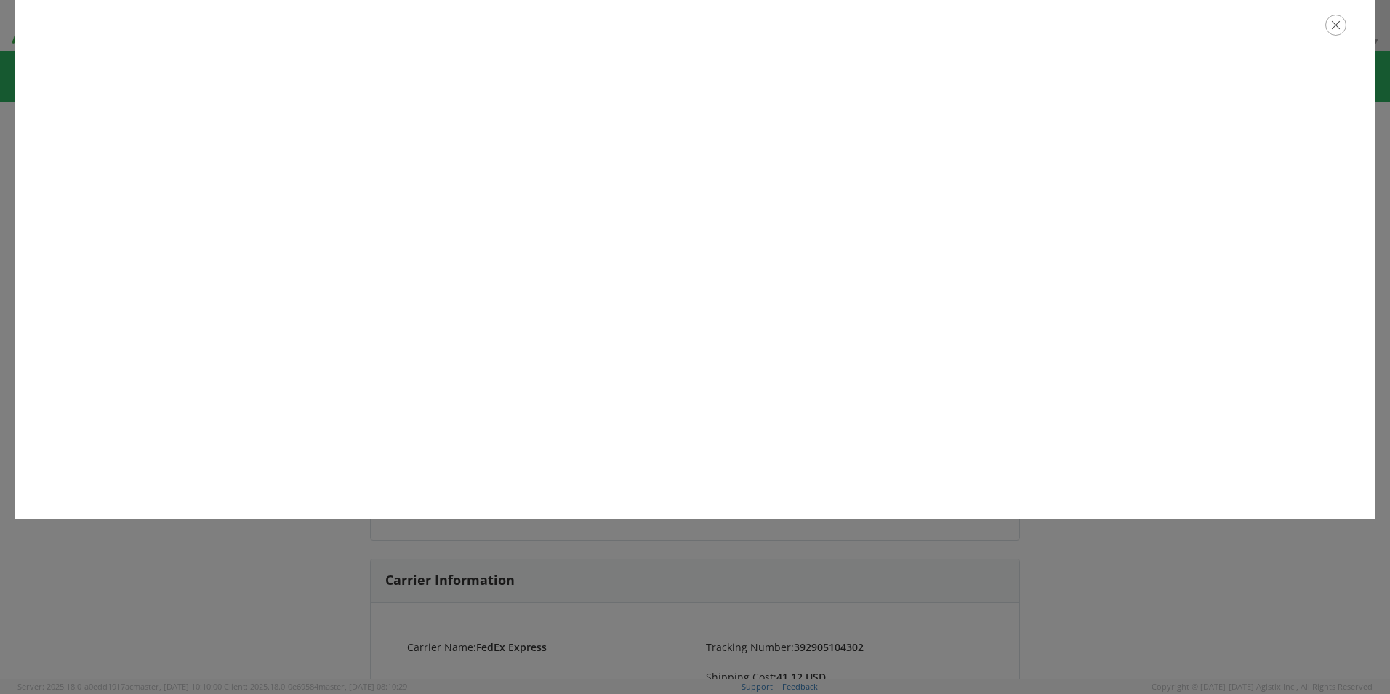
click at [1339, 25] on icon "button" at bounding box center [1335, 25] width 21 height 21
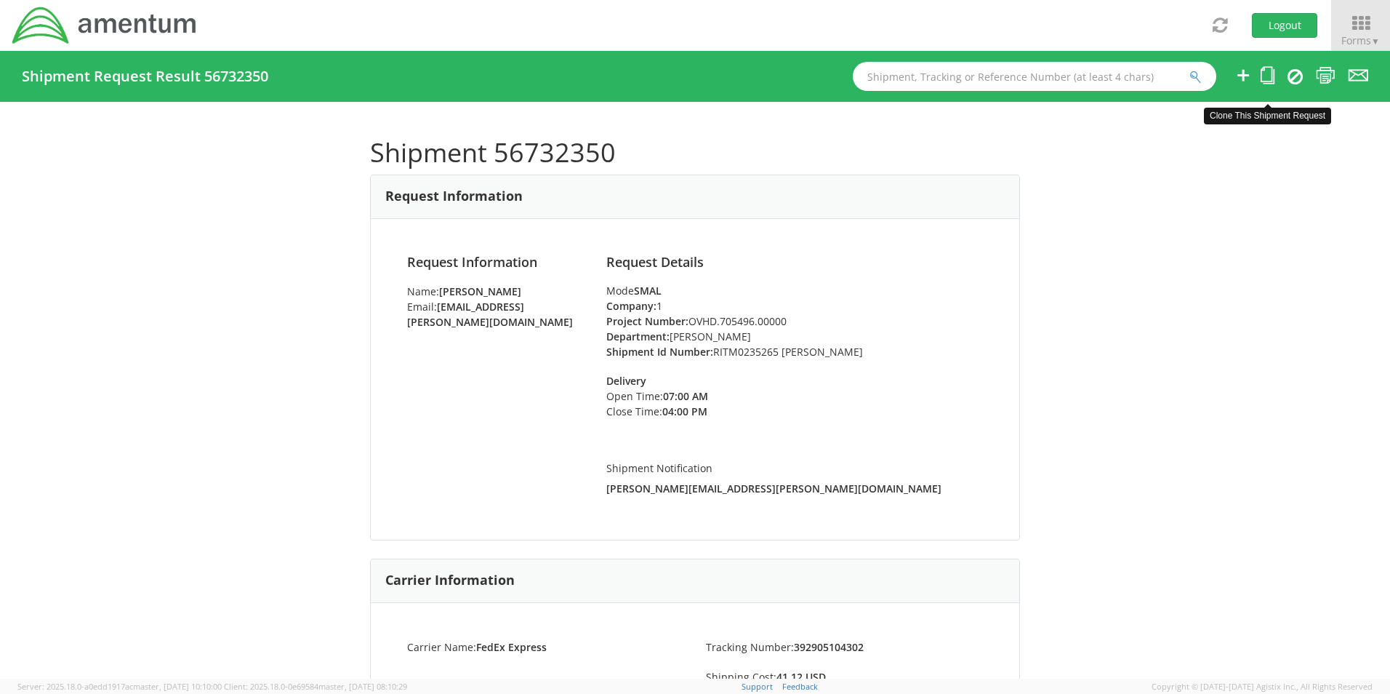
click at [1265, 73] on icon at bounding box center [1268, 75] width 14 height 18
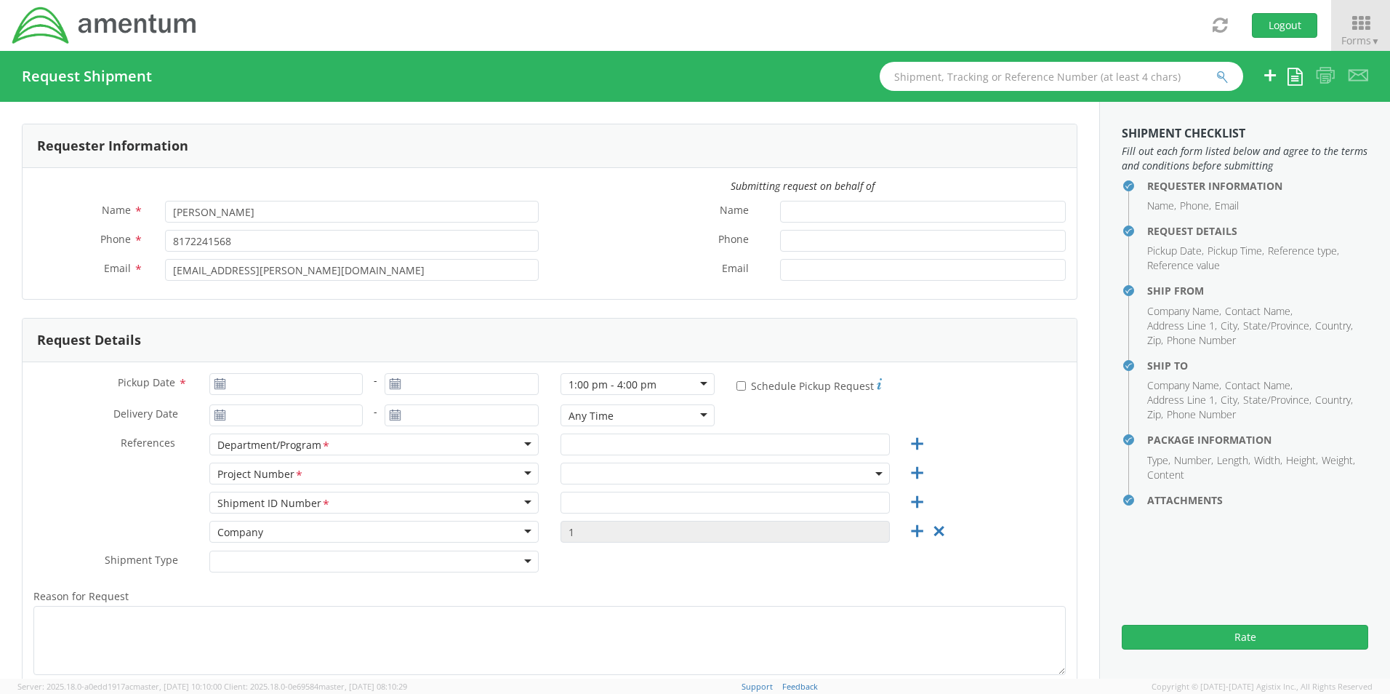
type input "[DATE]"
type input "[PERSON_NAME]"
type input "RITM0235265 [PERSON_NAME]"
select select
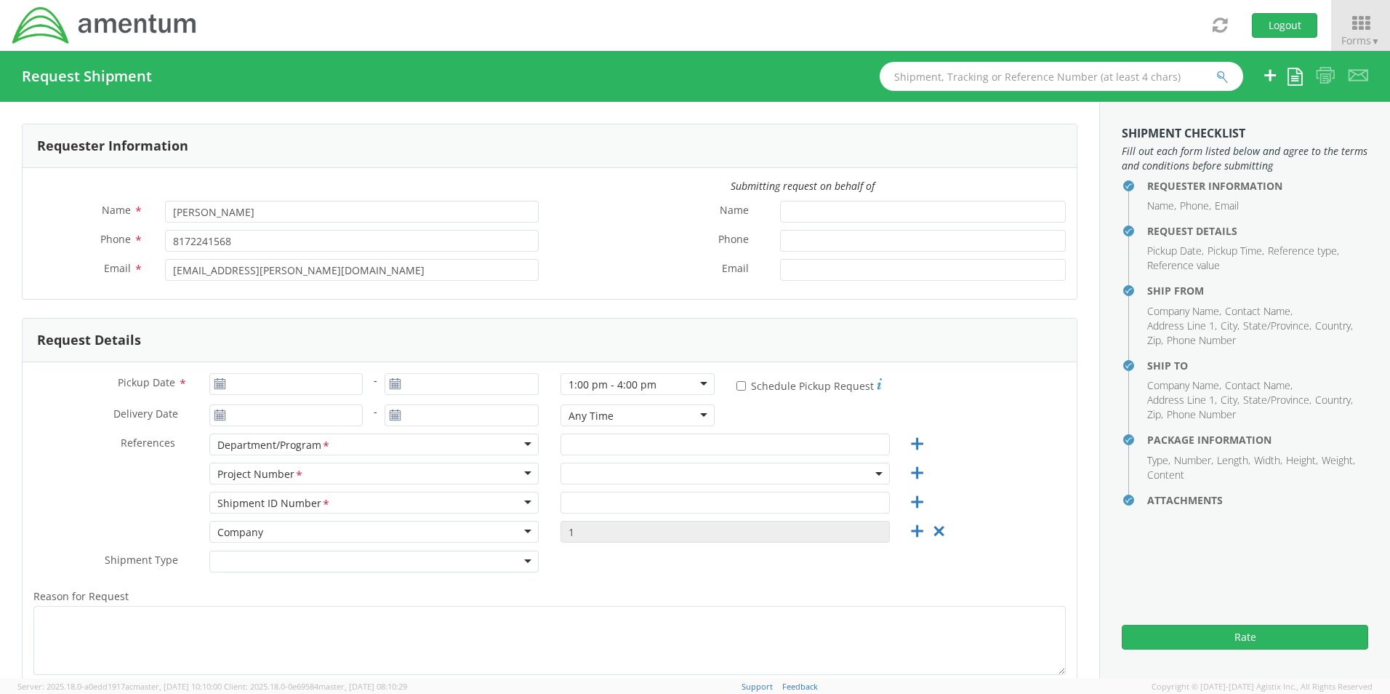
type input "Amentum Services, Inc."
type input "[STREET_ADDRESS]"
type input "[GEOGRAPHIC_DATA]"
type input "76177"
type input "[PERSON_NAME]"
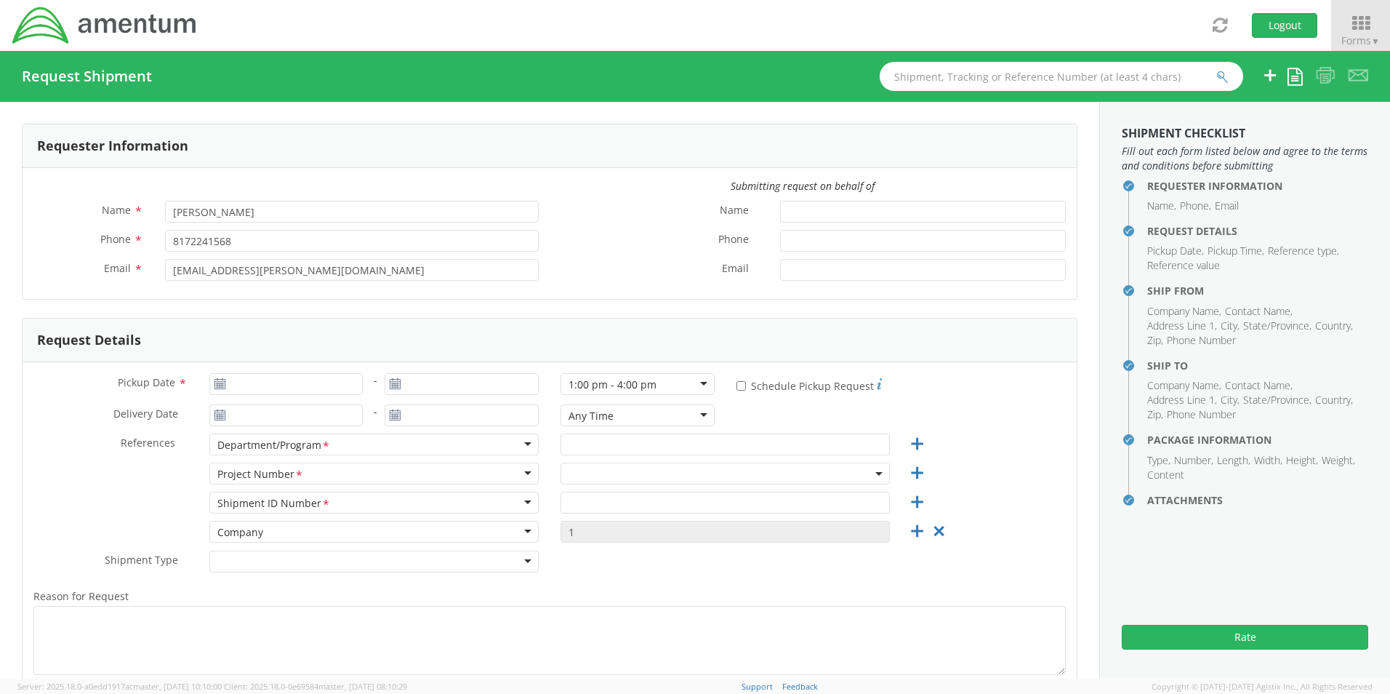
type input "[PHONE_NUMBER]"
type input "[EMAIL_ADDRESS][PERSON_NAME][DOMAIN_NAME]"
checkbox input "true"
select select
type input "Amentum"
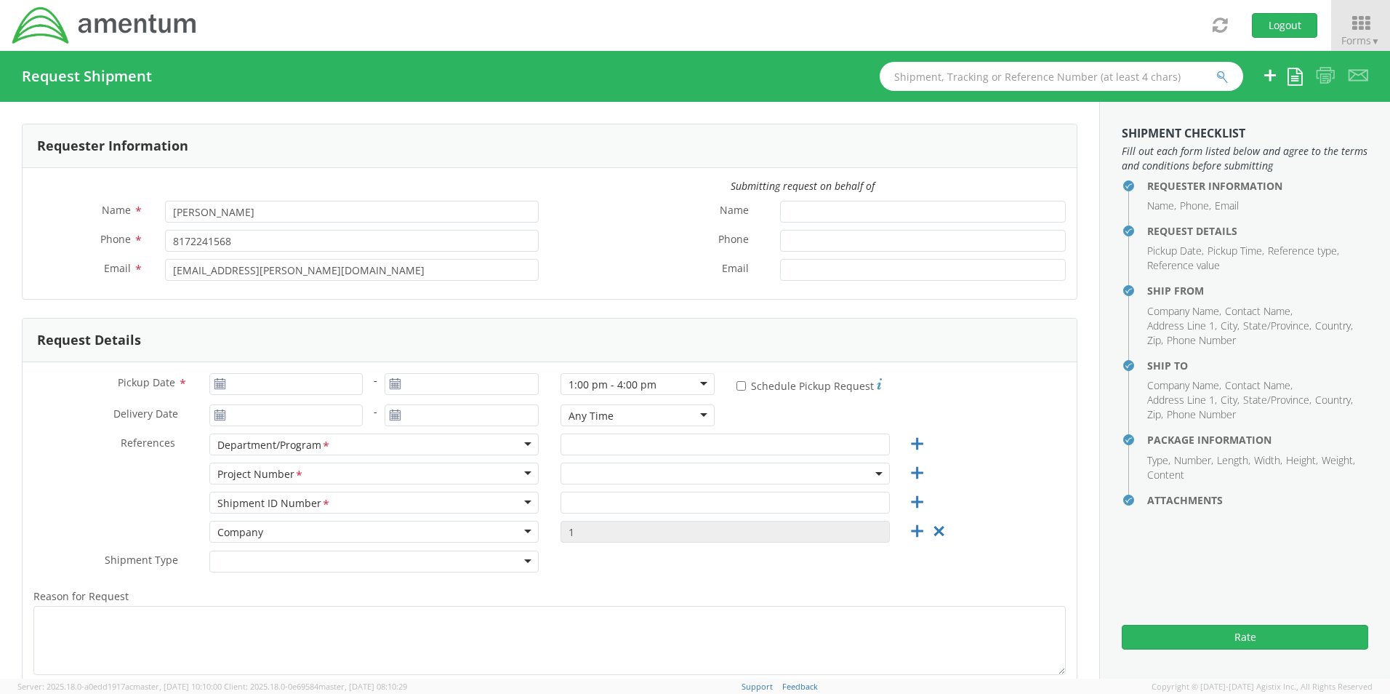
type input "[STREET_ADDRESS]"
type input "Suite 300N"
type input "[GEOGRAPHIC_DATA]"
type input "22043"
type input "[PERSON_NAME]"
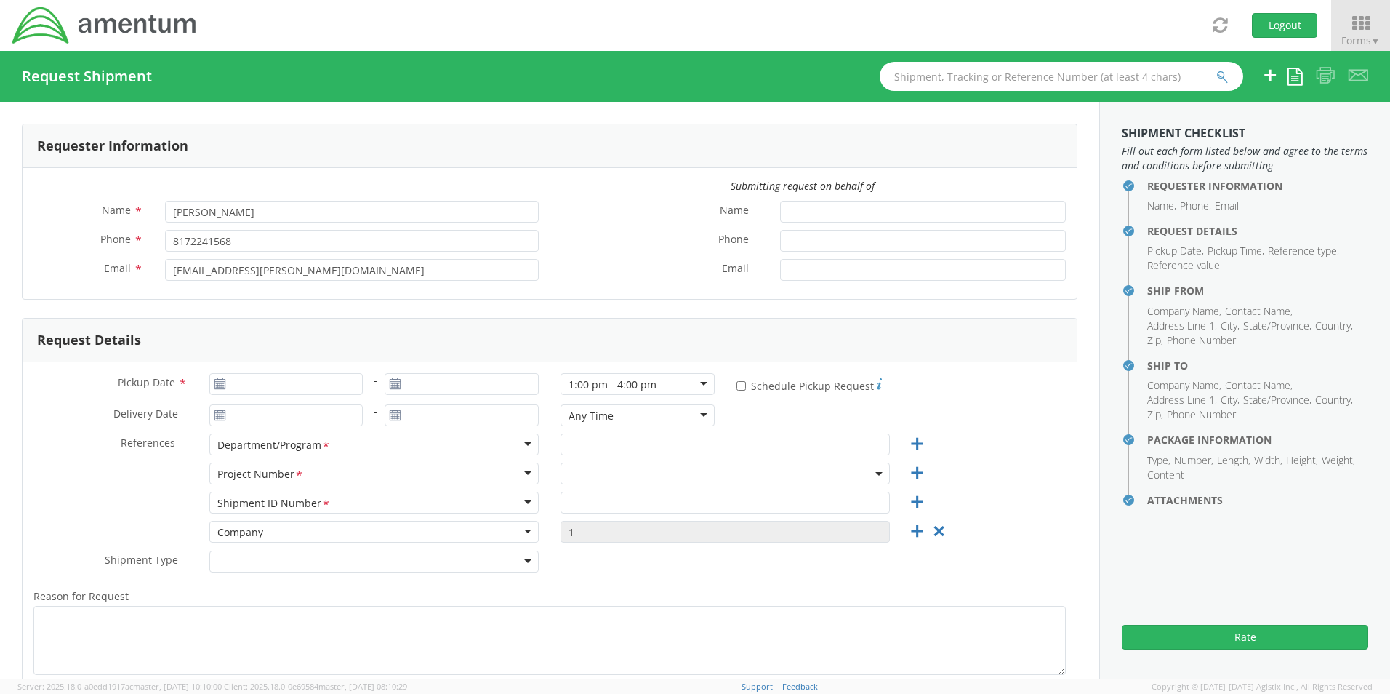
type input "[PHONE_NUMBER]"
type input "[PERSON_NAME][EMAIL_ADDRESS][PERSON_NAME][DOMAIN_NAME]"
checkbox input "true"
select select "OCCP.600391.00000"
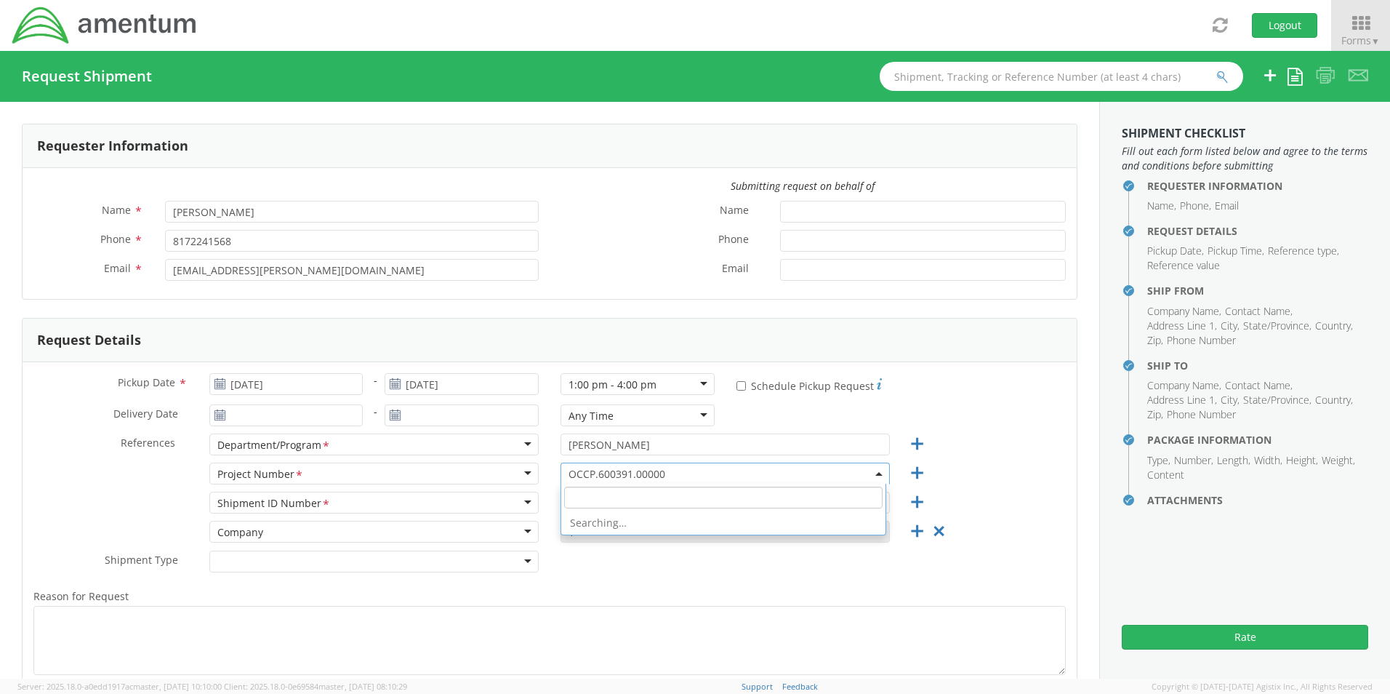
click at [650, 473] on span "OCCP.600391.00000" at bounding box center [725, 474] width 313 height 14
click at [605, 502] on input "search" at bounding box center [723, 497] width 318 height 22
paste input "OVHD.705496.00000"
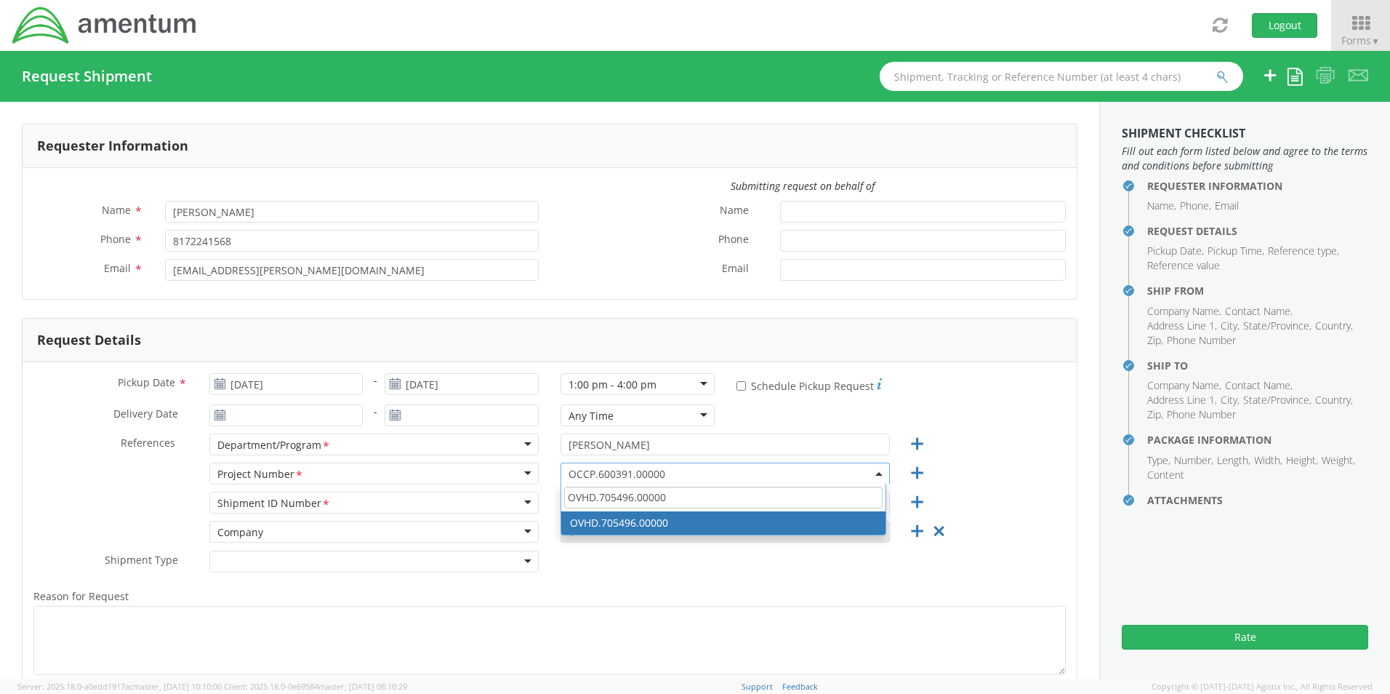
type input "OVHD.705496.00000"
select select "OVHD.705496.00000"
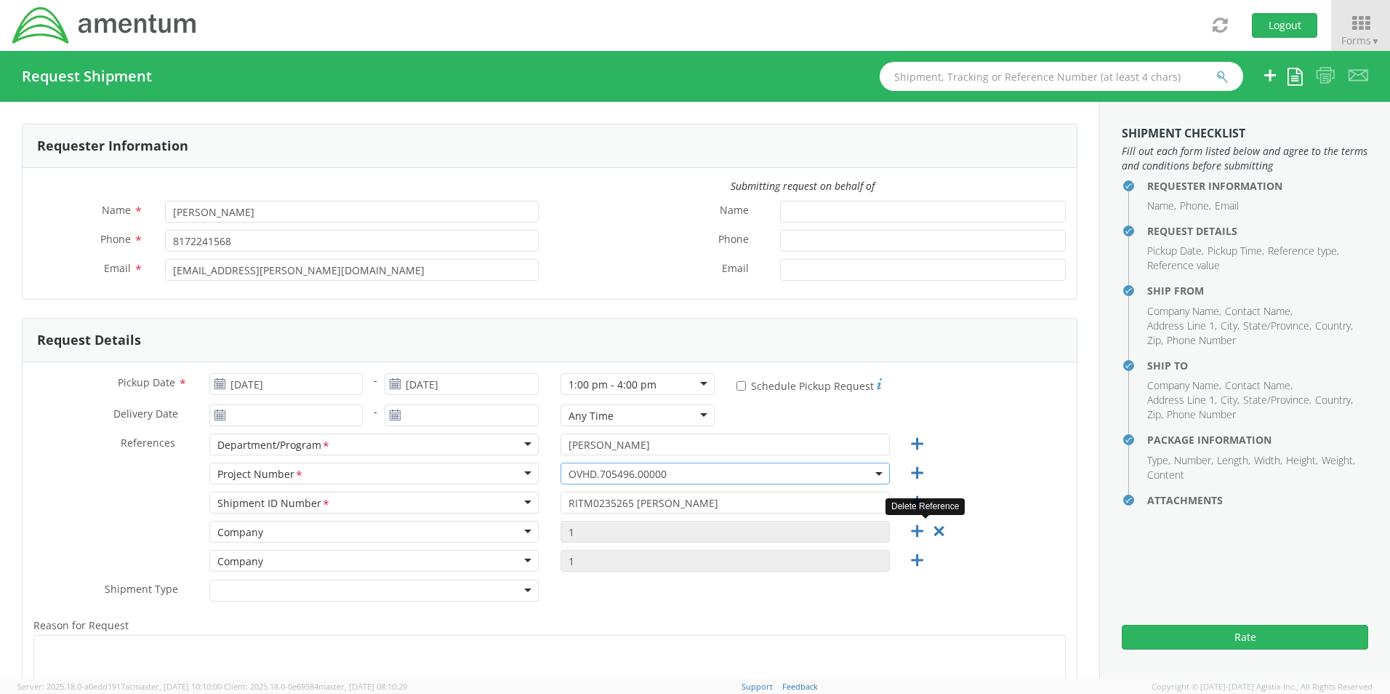
drag, startPoint x: 929, startPoint y: 531, endPoint x: 920, endPoint y: 534, distance: 9.0
click at [931, 534] on icon at bounding box center [939, 531] width 18 height 18
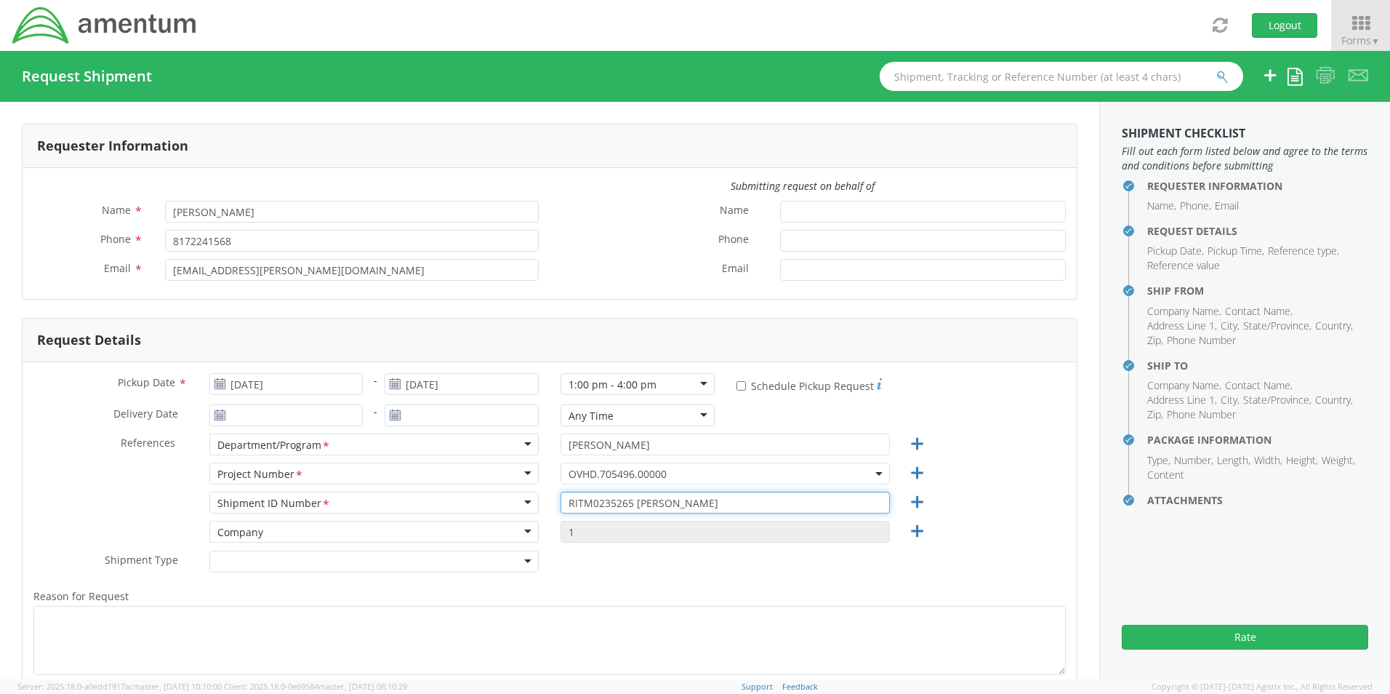
drag, startPoint x: 723, startPoint y: 502, endPoint x: 484, endPoint y: 494, distance: 239.3
click at [486, 494] on div "Shipment ID Number <span class="required">*</span> Shipment ID Number * Account…" at bounding box center [550, 505] width 1054 height 29
paste input "7 Tamia Kit"
type input "RITM0235267 Tamia Kit"
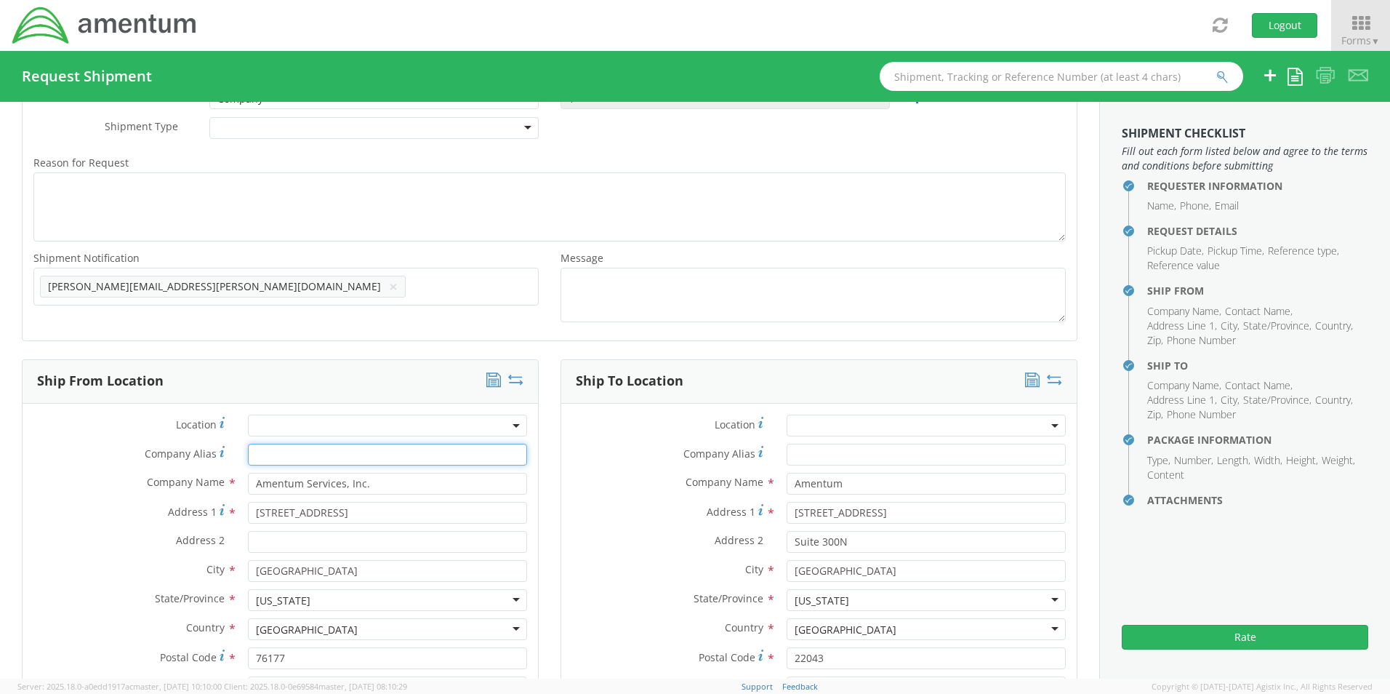
scroll to position [620, 0]
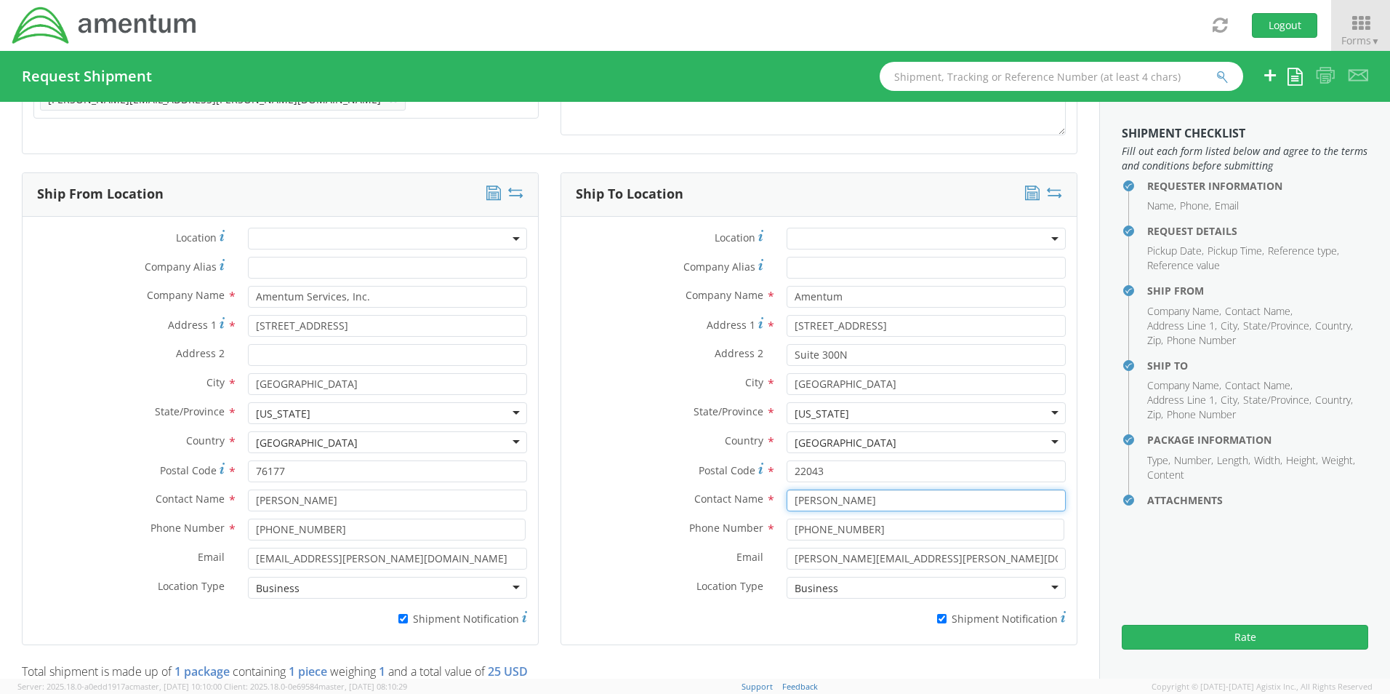
drag, startPoint x: 884, startPoint y: 498, endPoint x: 718, endPoint y: 497, distance: 165.8
click at [726, 497] on div "Contact Name * [PERSON_NAME]" at bounding box center [818, 500] width 515 height 22
paste input "Tamia Kit"
type input "Tamia Kit"
drag, startPoint x: 868, startPoint y: 533, endPoint x: 710, endPoint y: 522, distance: 158.9
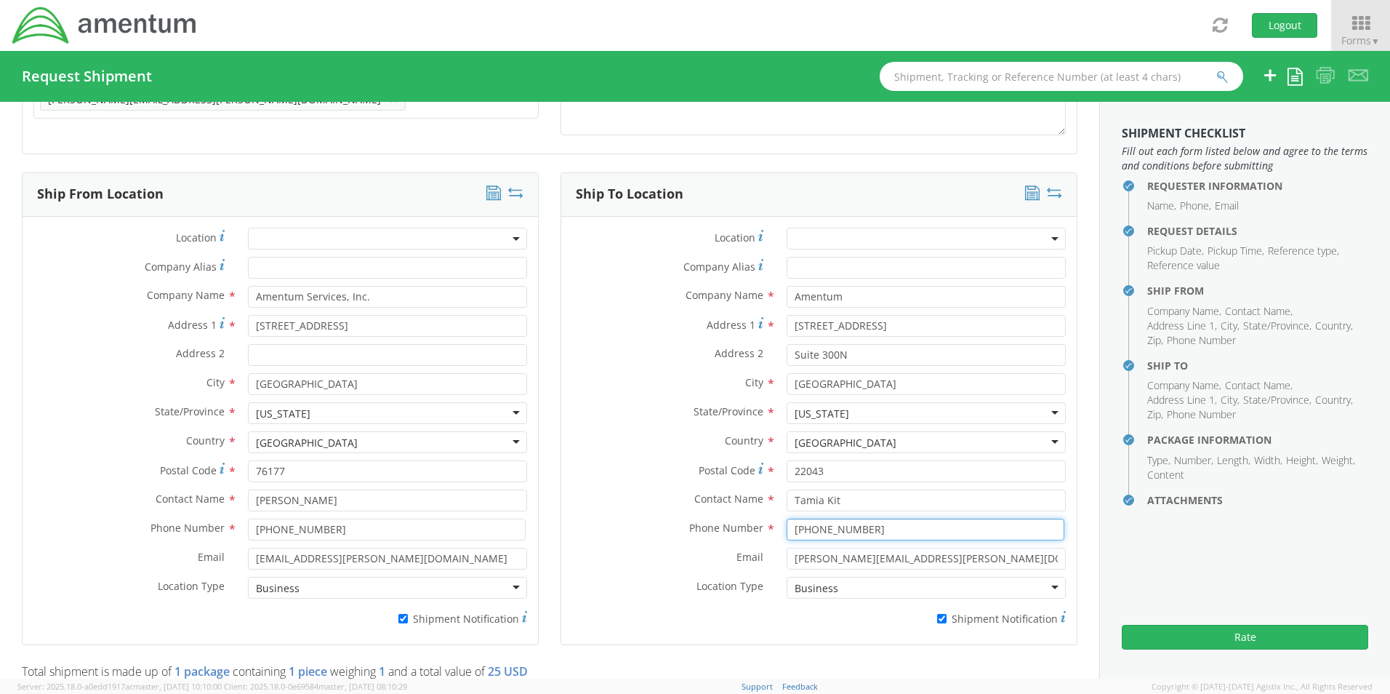
click at [712, 522] on div "Phone Number * [PHONE_NUMBER]" at bounding box center [818, 529] width 515 height 22
drag, startPoint x: 943, startPoint y: 551, endPoint x: 651, endPoint y: 542, distance: 292.4
click at [651, 542] on div "Location * Company Alias * Company Name * Amentum Address 1 * [GEOGRAPHIC_DATA]…" at bounding box center [818, 431] width 515 height 406
paste input "Tamia.Kit"
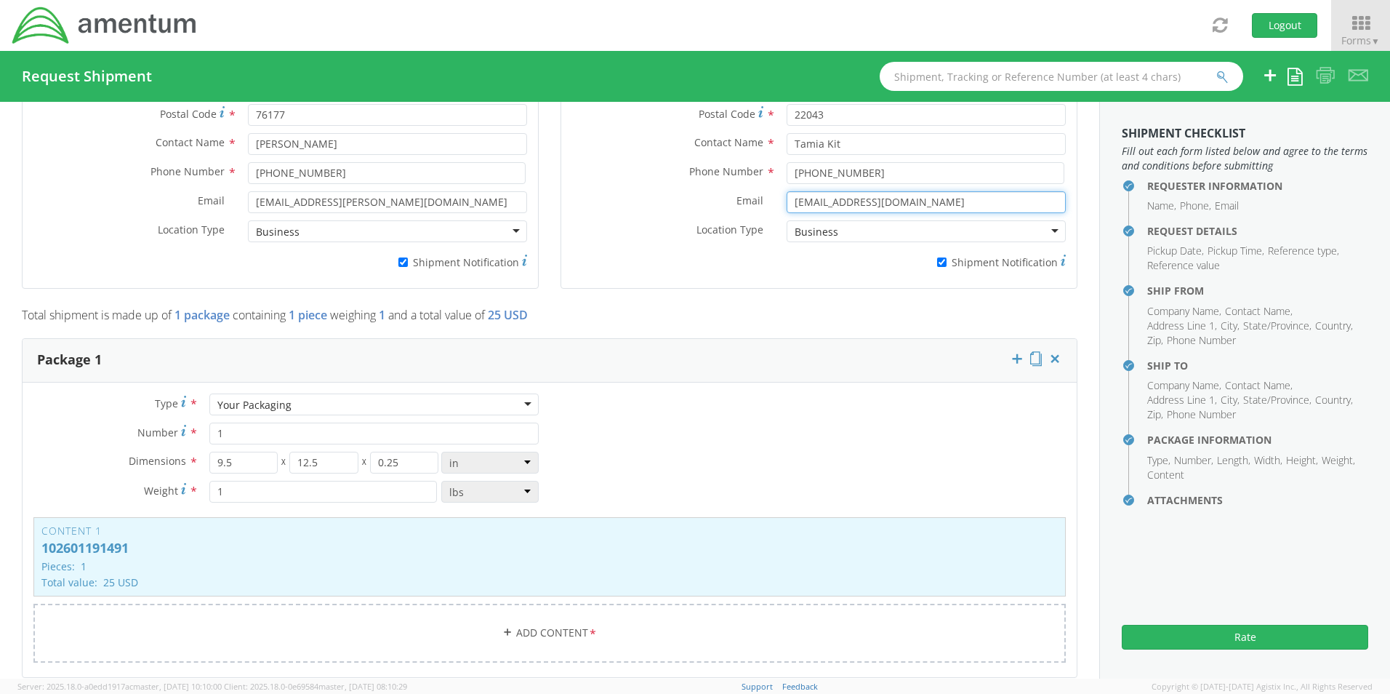
scroll to position [984, 0]
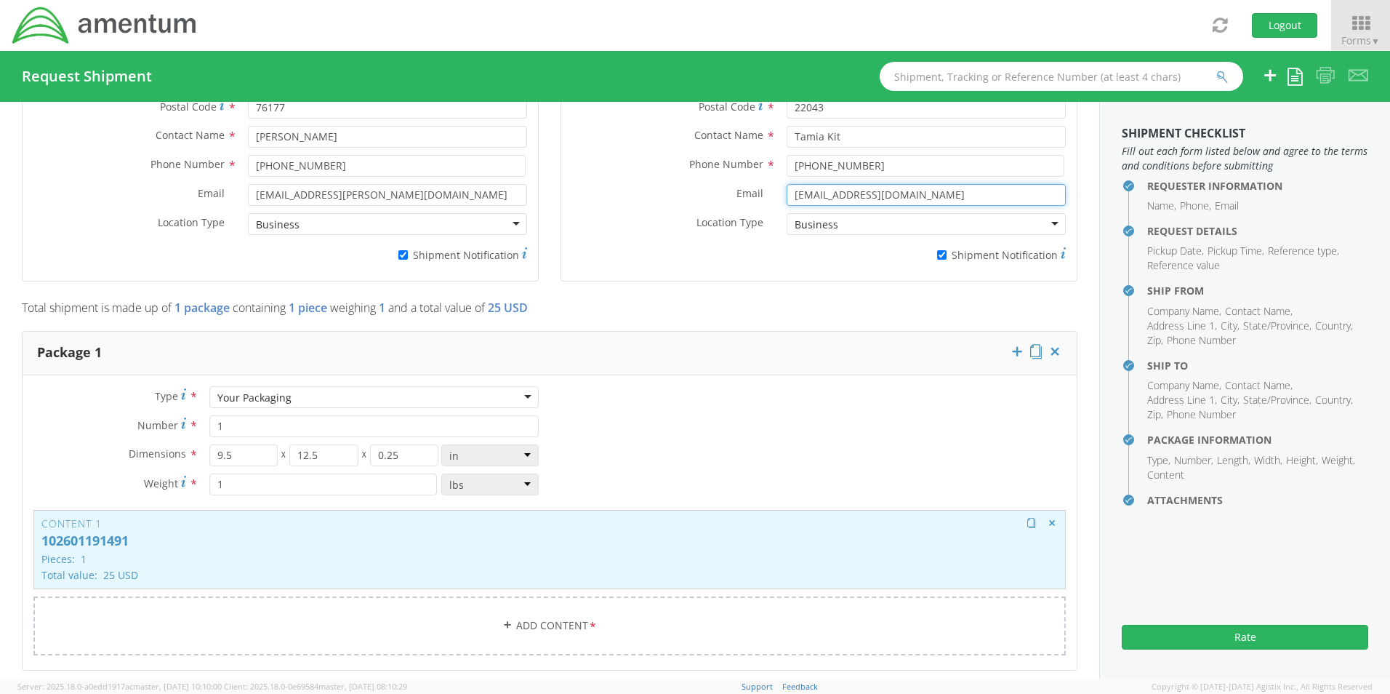
type input "[EMAIL_ADDRESS][DOMAIN_NAME]"
click at [391, 545] on p "102601191491" at bounding box center [549, 541] width 1016 height 15
type input "25"
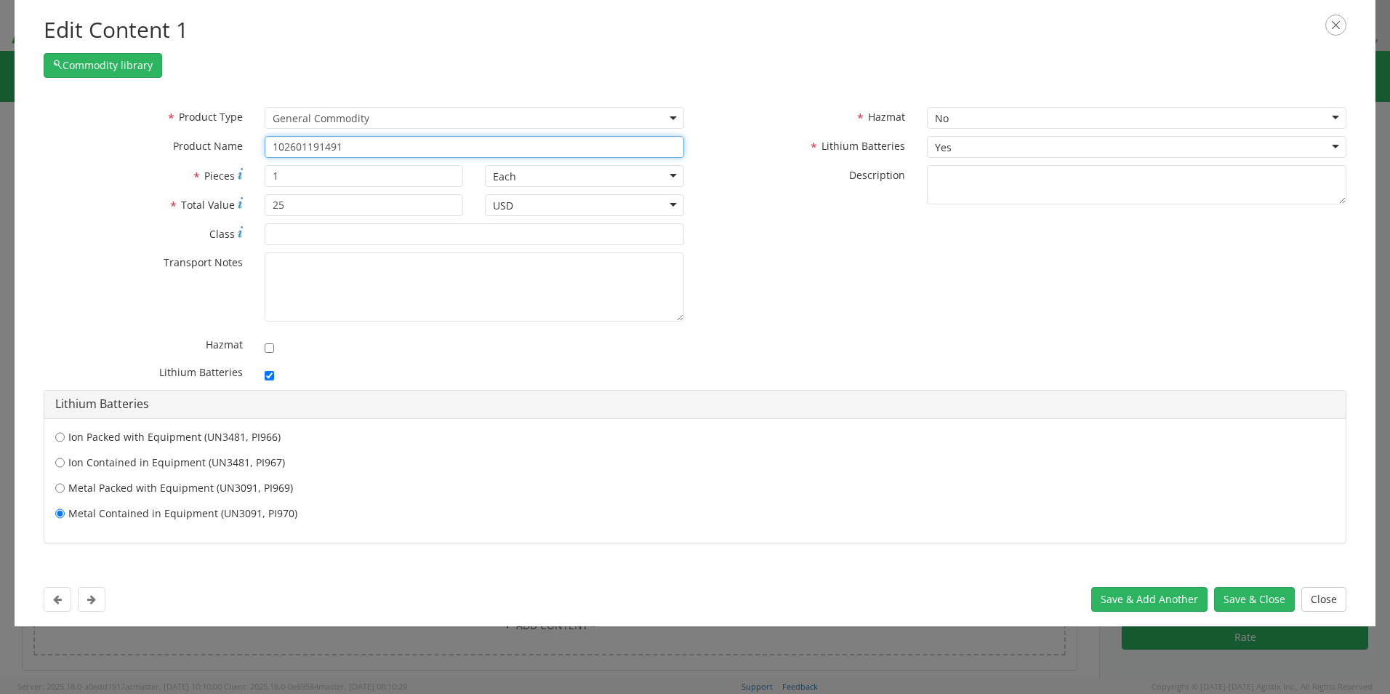
click at [350, 140] on input "102601191491" at bounding box center [474, 147] width 419 height 22
drag, startPoint x: 352, startPoint y: 144, endPoint x: 236, endPoint y: 150, distance: 115.8
click at [244, 150] on div "* Product Name 102601191491 unable to find any results that match the current q…" at bounding box center [364, 147] width 662 height 22
paste input "2"
type input "102601191492"
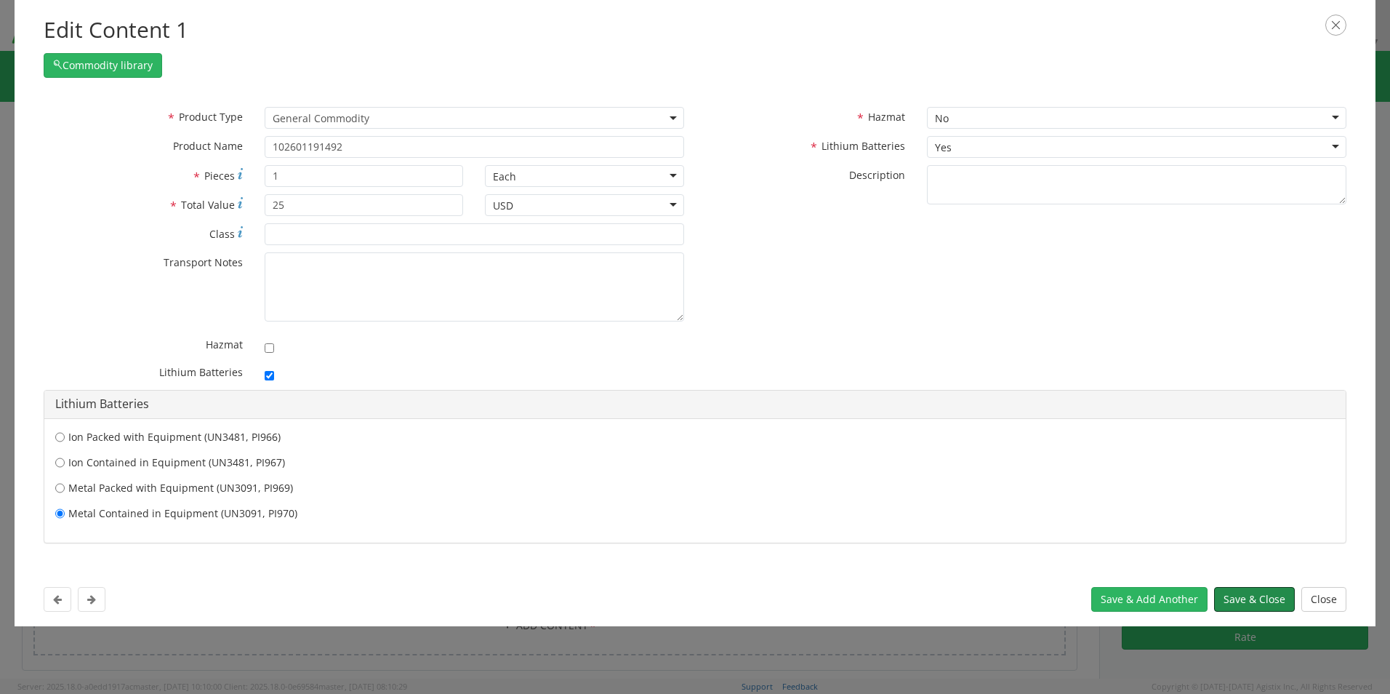
click at [1245, 598] on button "Save & Close" at bounding box center [1254, 599] width 81 height 25
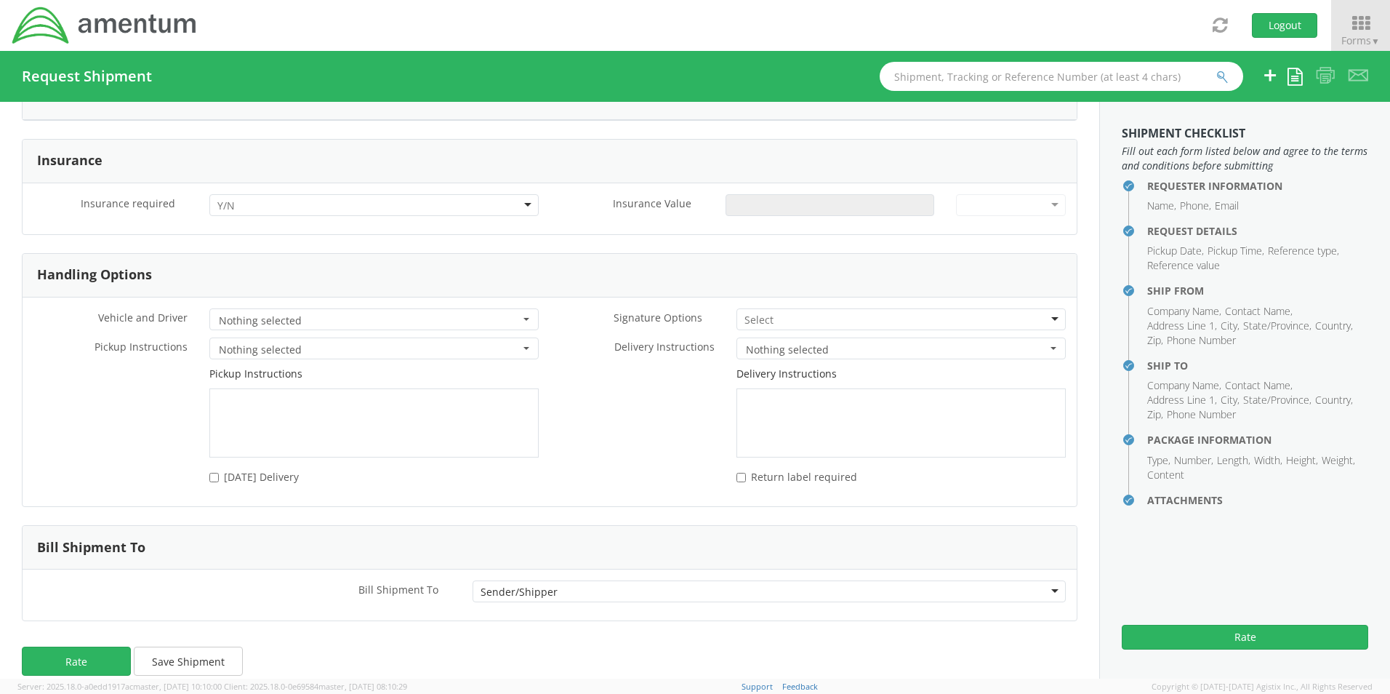
scroll to position [1764, 0]
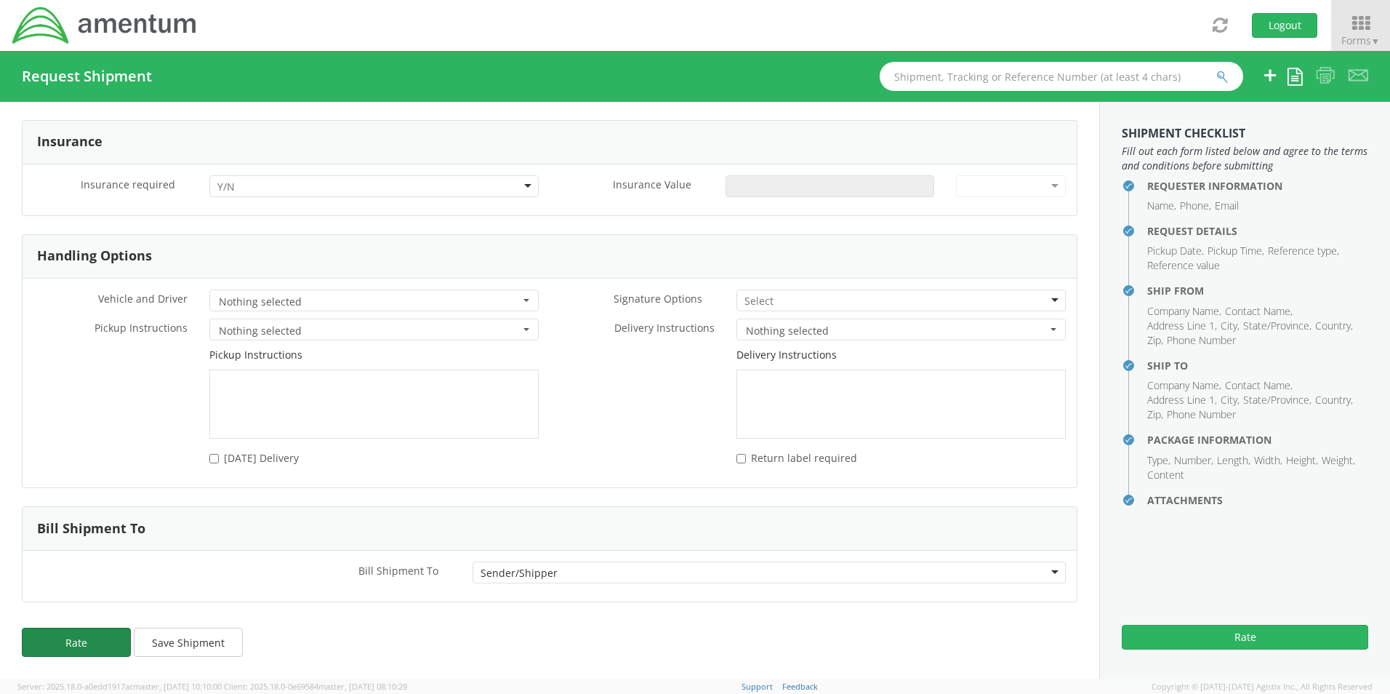
click at [92, 640] on button "Rate" at bounding box center [76, 641] width 109 height 29
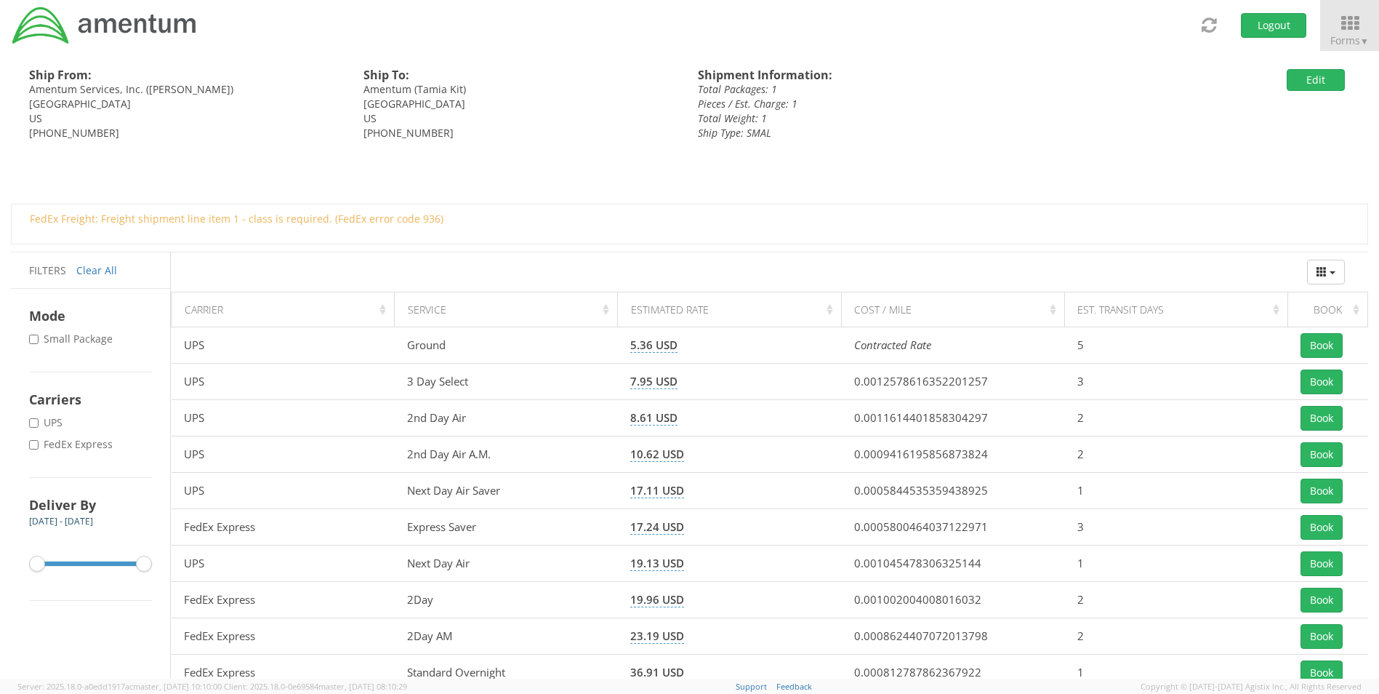
click at [63, 444] on label "* FedEx Express" at bounding box center [72, 444] width 87 height 15
click at [39, 444] on input "* FedEx Express" at bounding box center [33, 444] width 9 height 9
checkbox input "true"
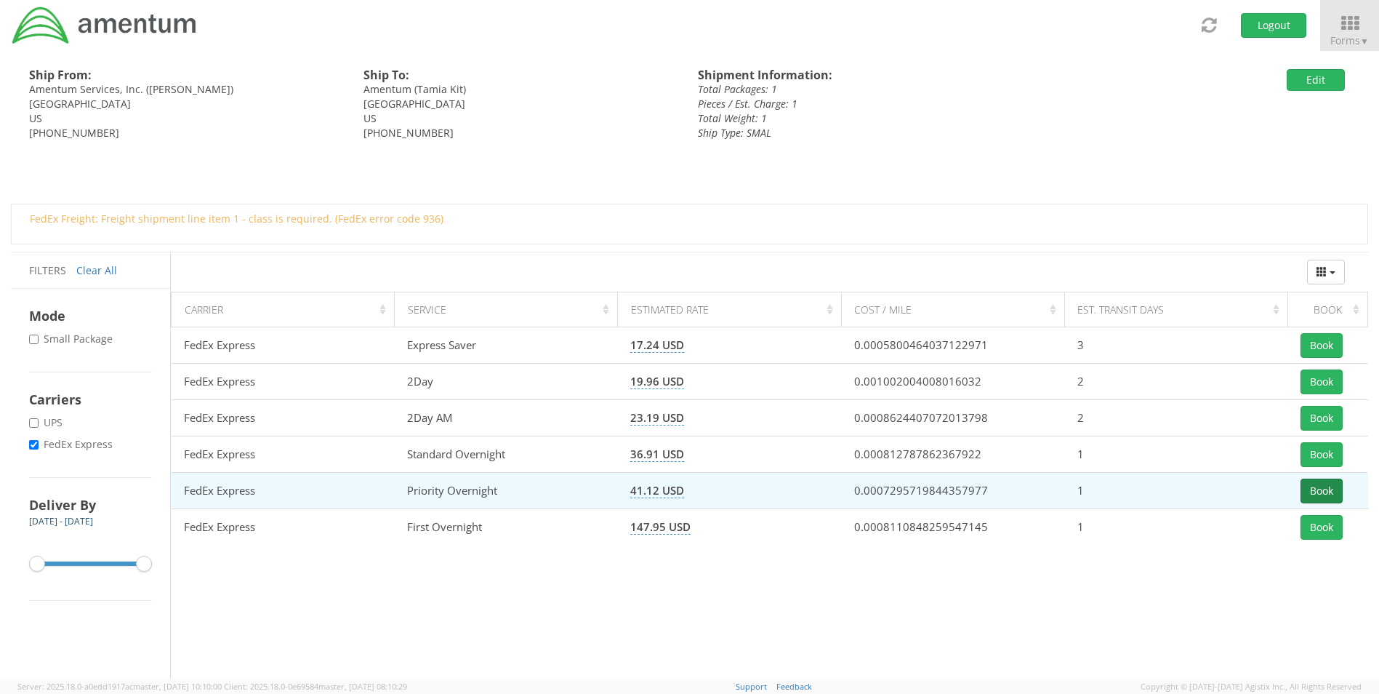
click at [1315, 483] on button "Book" at bounding box center [1322, 490] width 42 height 25
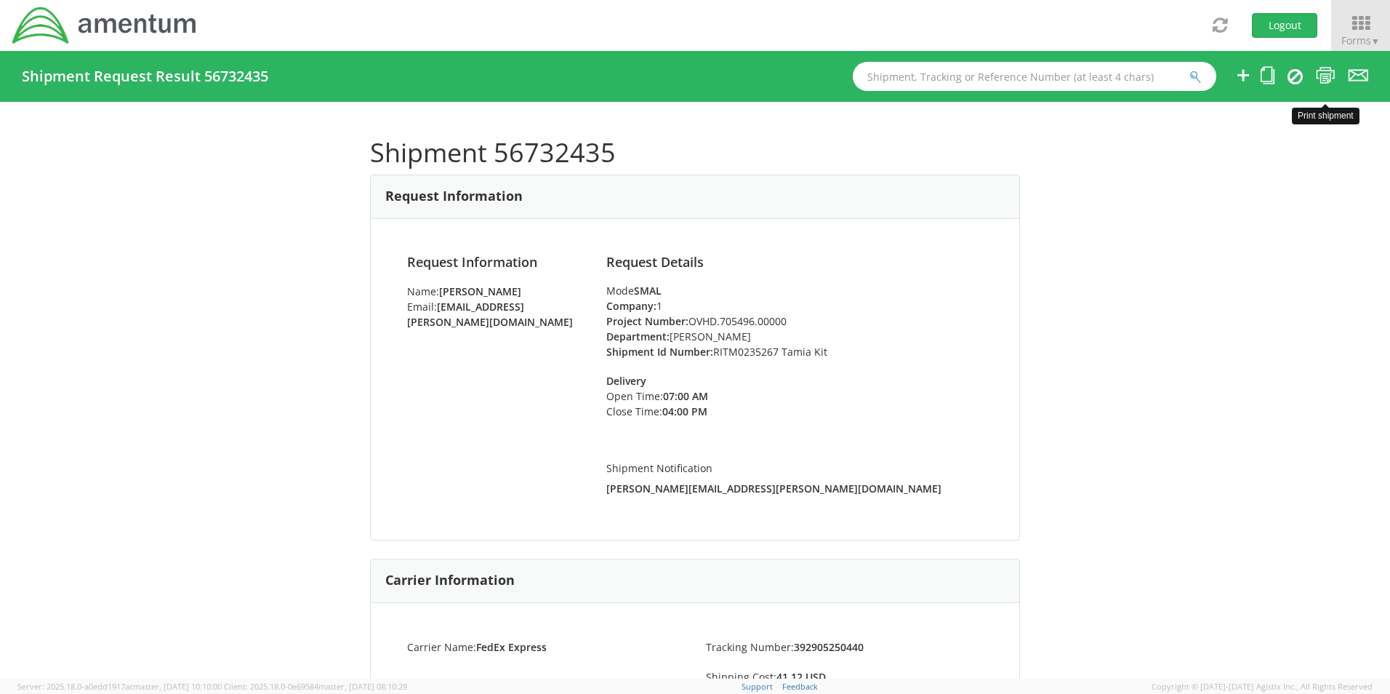
click at [1324, 73] on icon at bounding box center [1326, 75] width 20 height 18
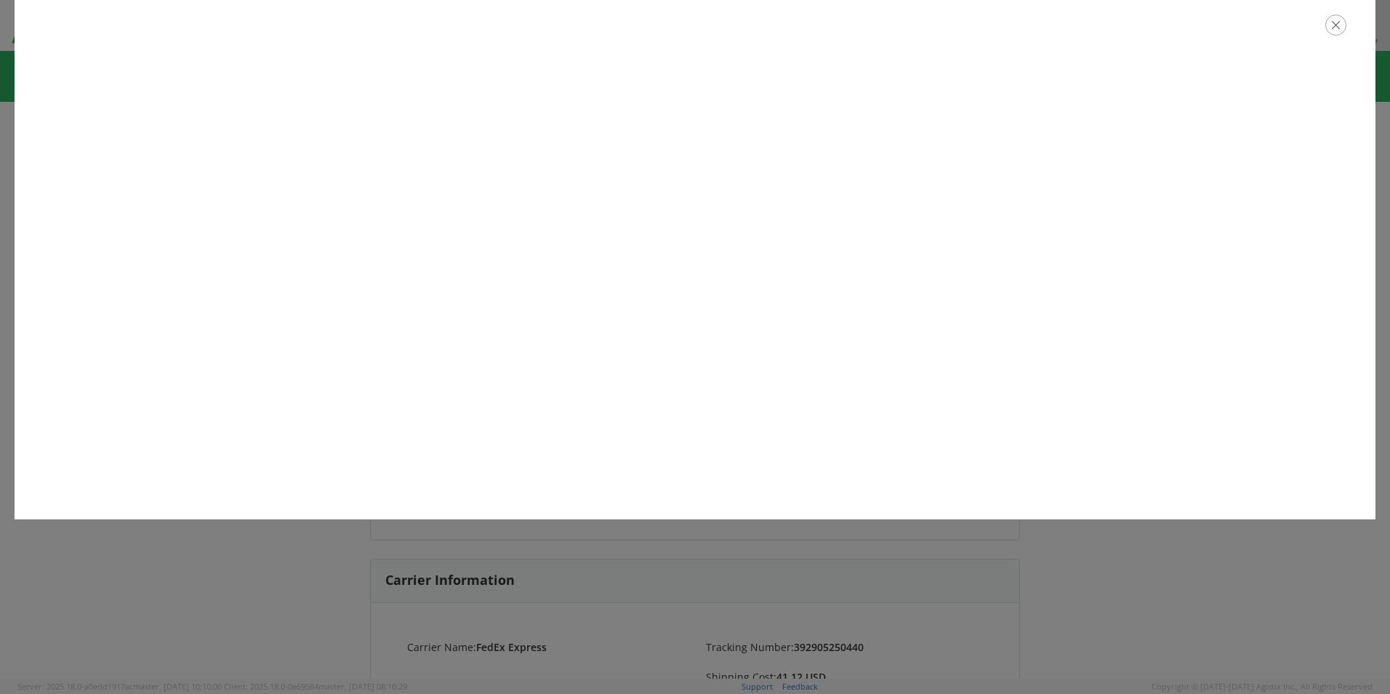
click at [1337, 31] on icon "button" at bounding box center [1335, 25] width 21 height 21
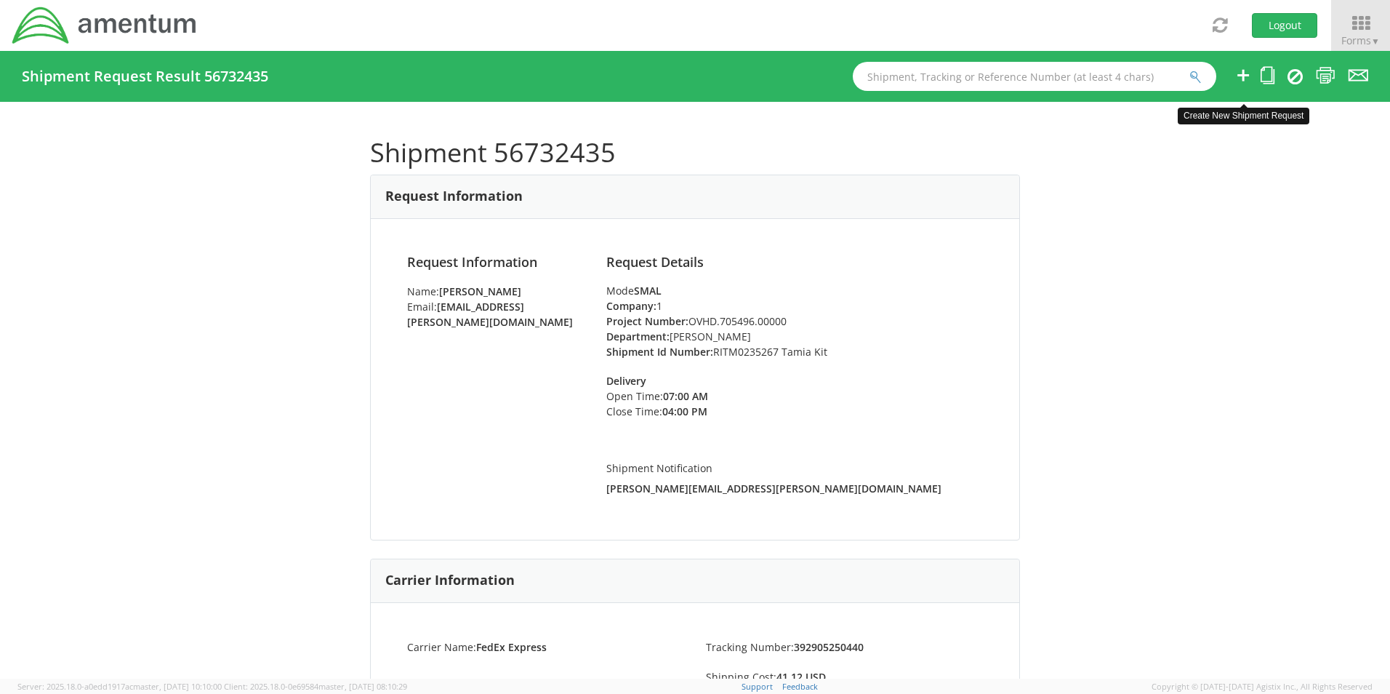
click at [1242, 79] on icon at bounding box center [1242, 75] width 17 height 18
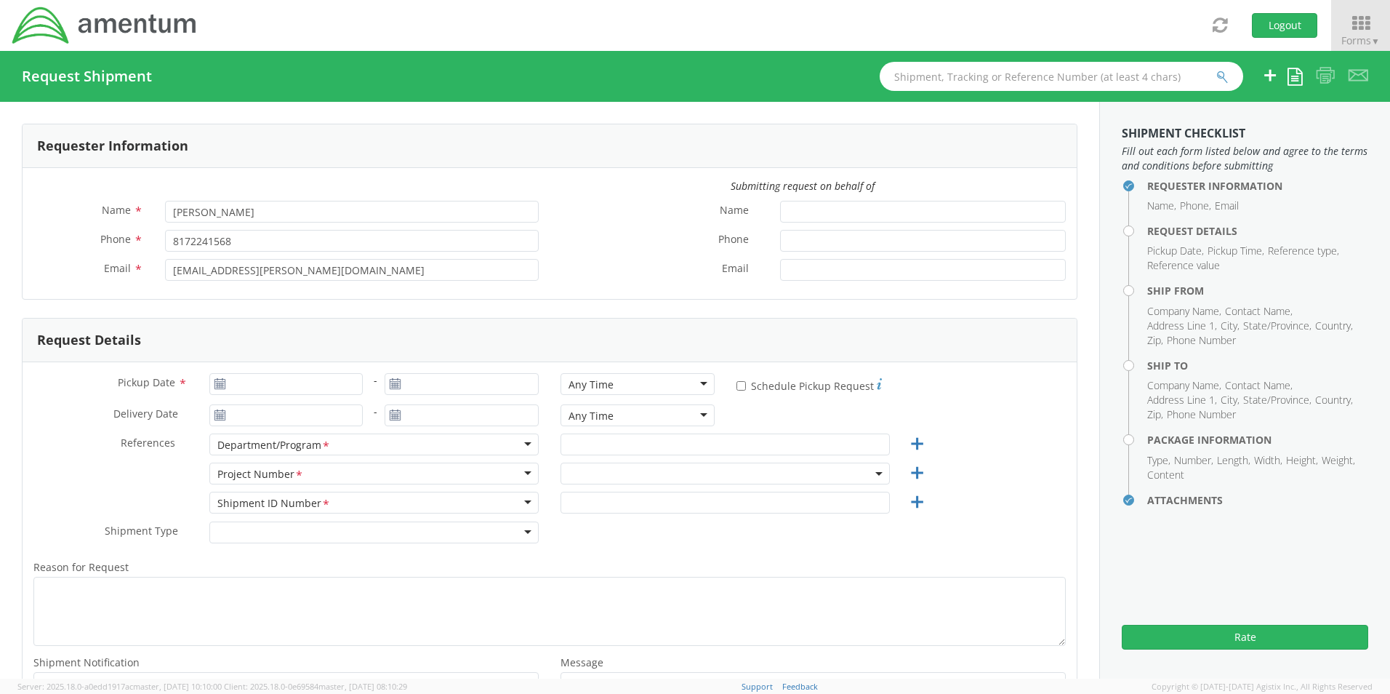
select select "OCCP.600391.00000"
click at [590, 443] on input "text" at bounding box center [725, 444] width 329 height 22
type input "[PERSON_NAME]"
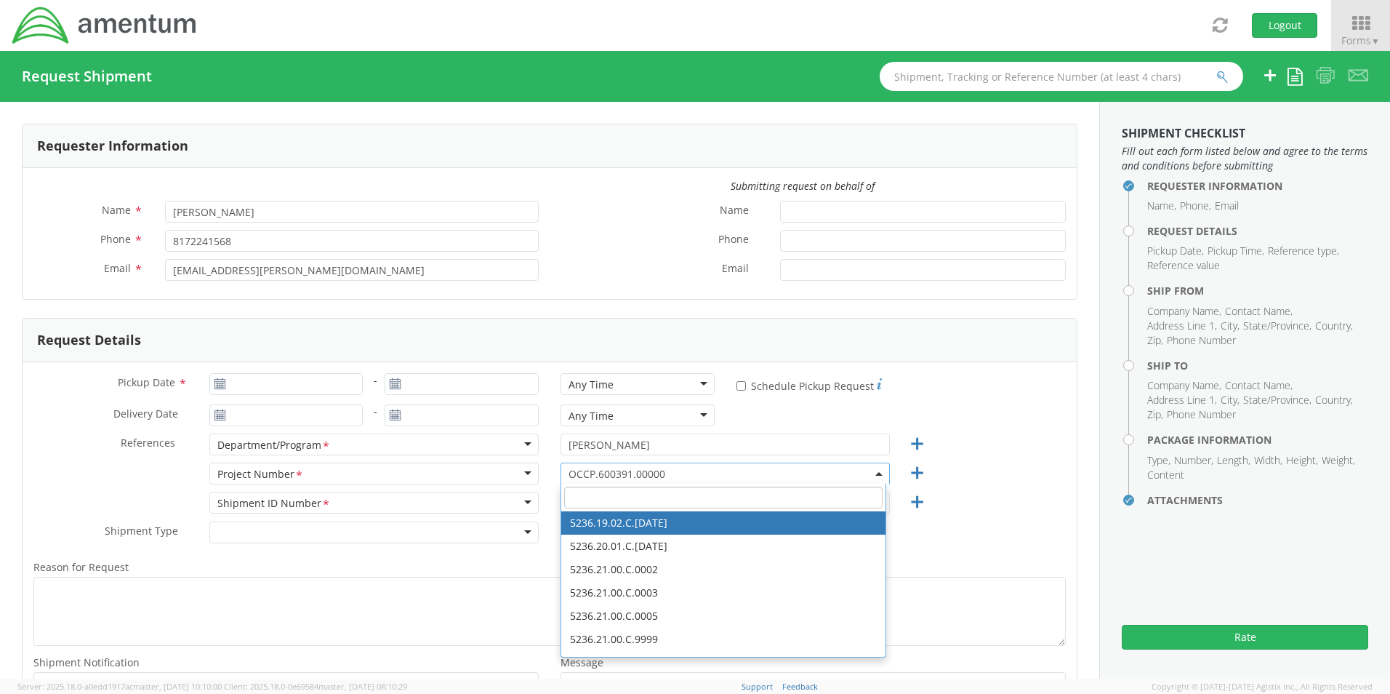
click at [571, 497] on input "search" at bounding box center [723, 497] width 318 height 22
paste input "401J.00.00.F.PM01.0000"
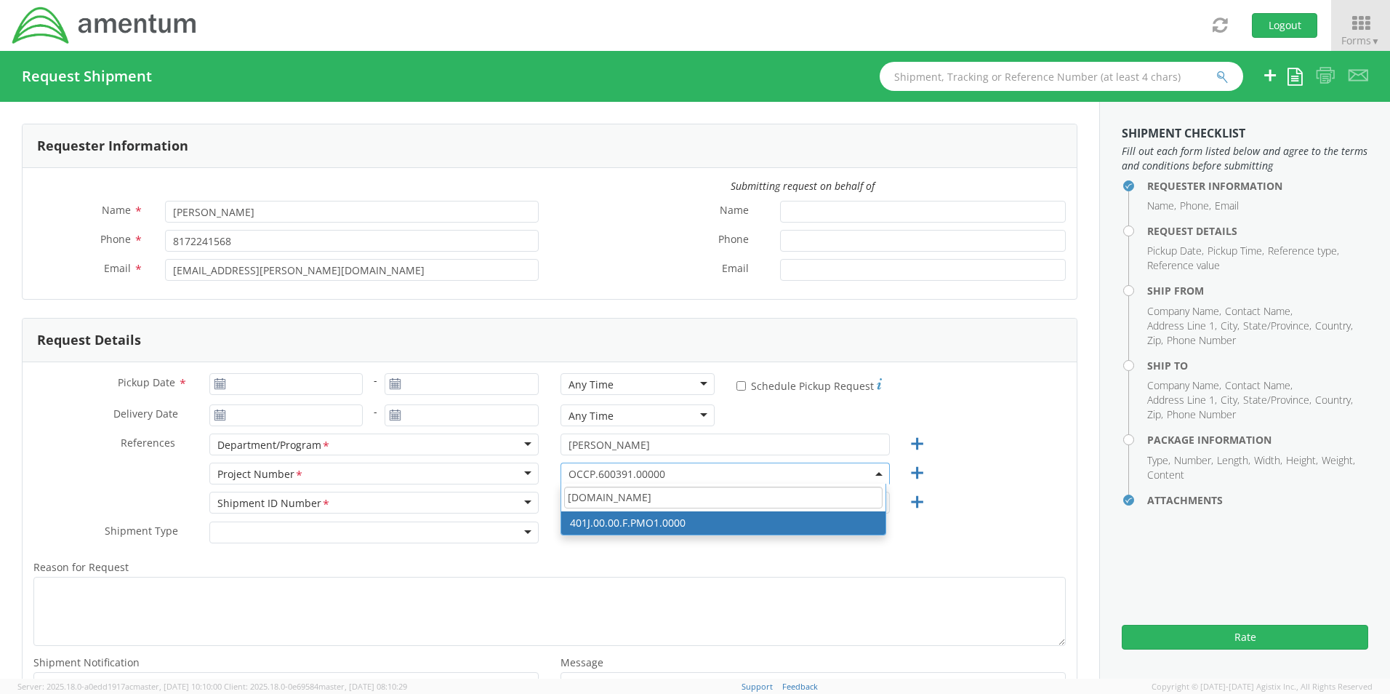
type input "[DOMAIN_NAME]"
select select "401J.00.00.F.PMO1.0000"
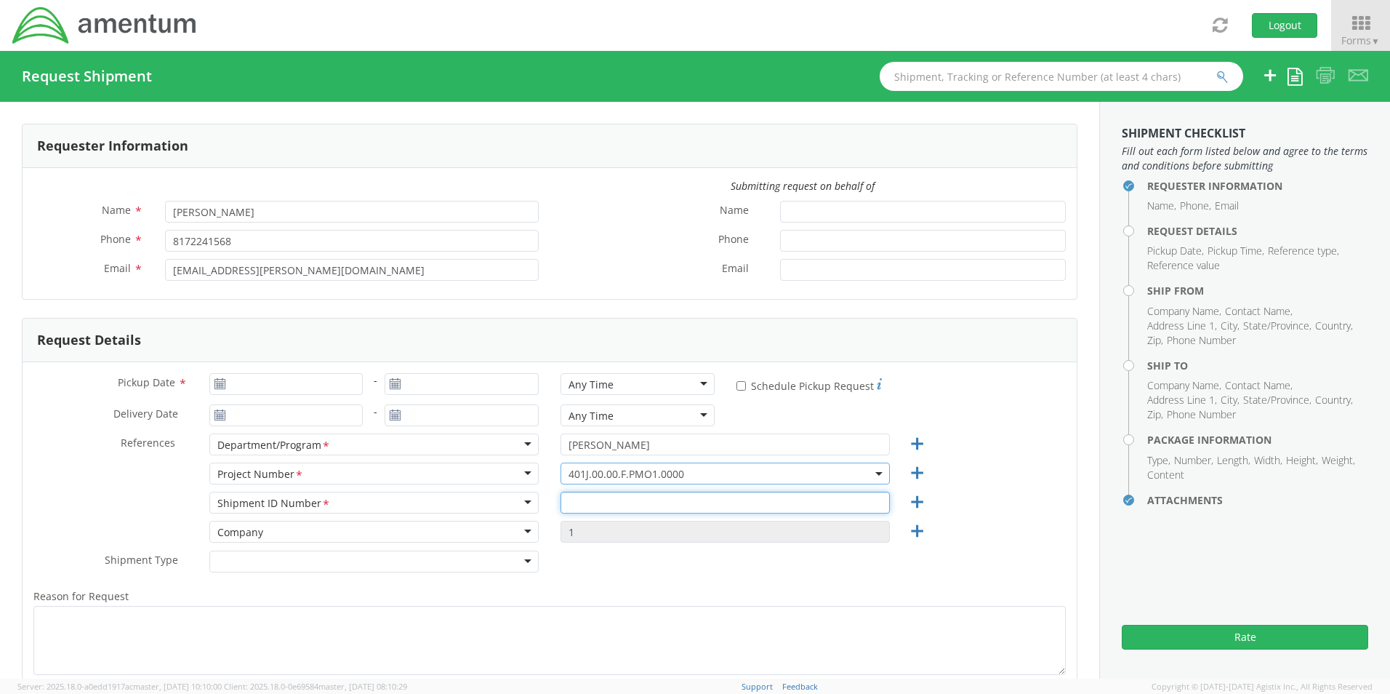
click at [626, 507] on input "text" at bounding box center [725, 502] width 329 height 22
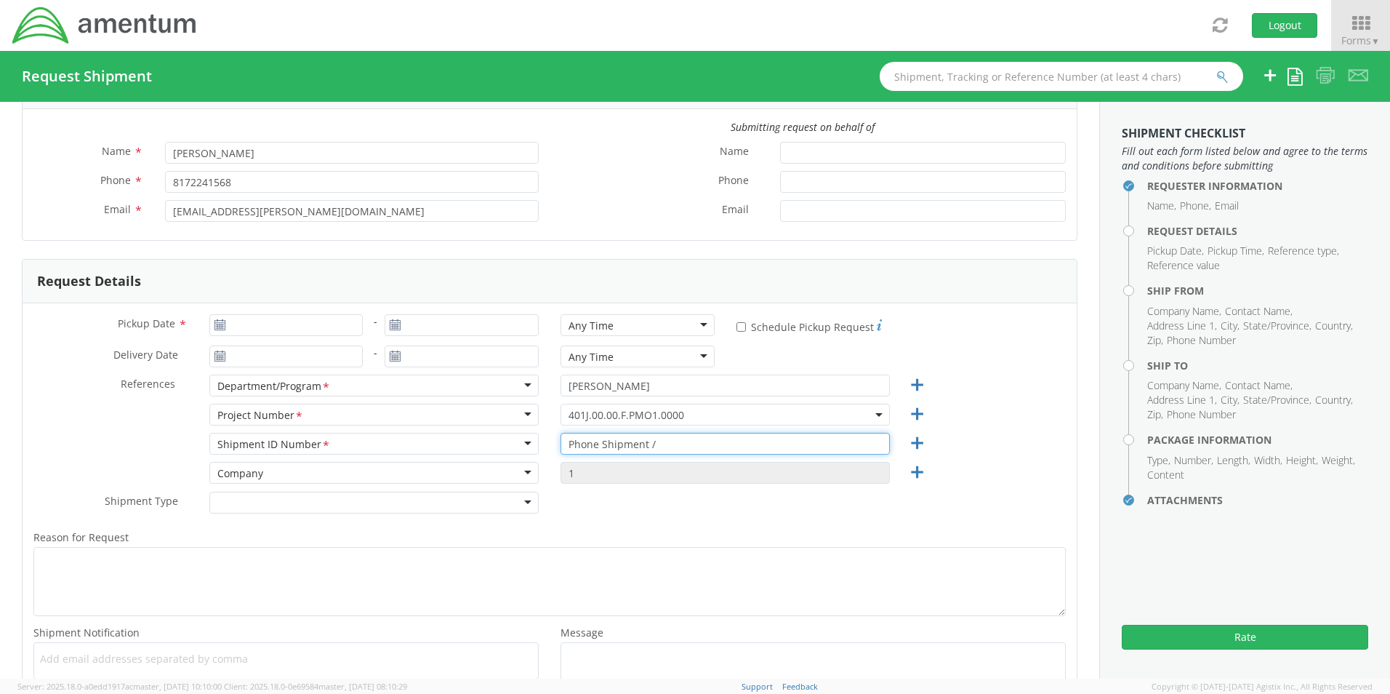
scroll to position [73, 0]
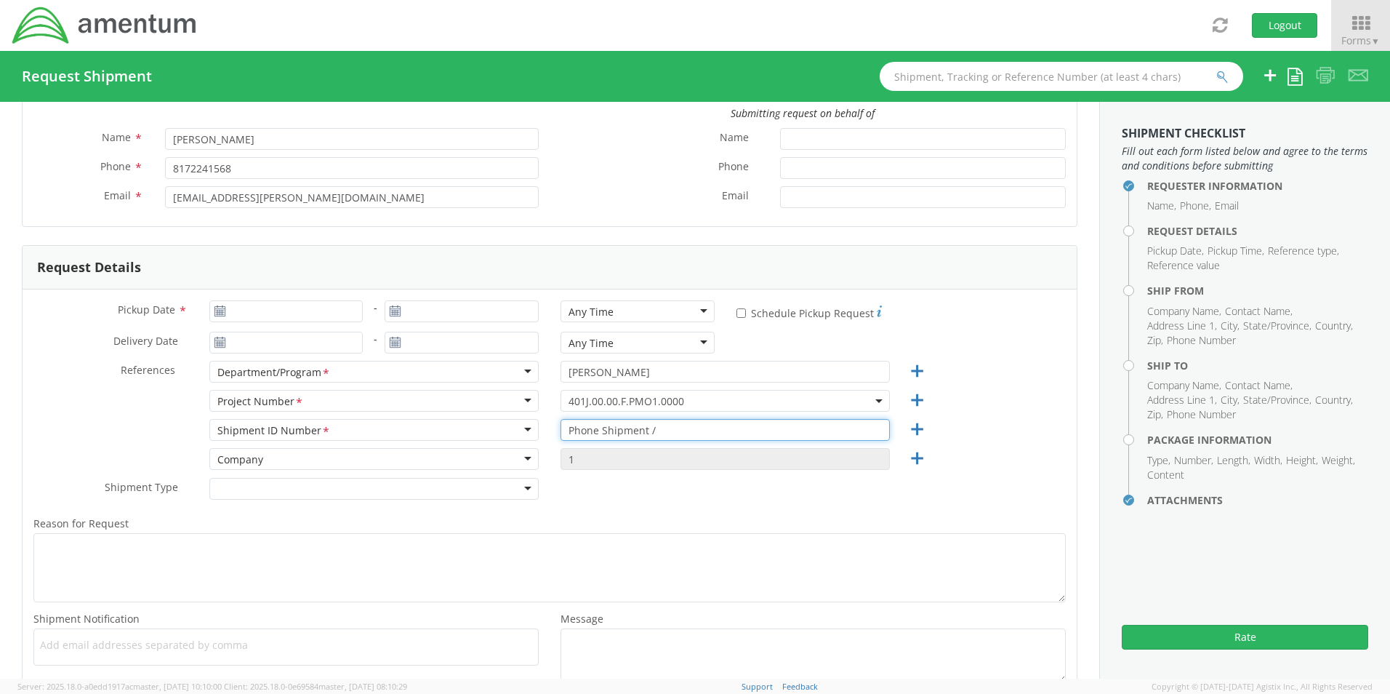
click at [669, 432] on input "Phone Shipment /" at bounding box center [725, 430] width 329 height 22
paste input "[PERSON_NAME]"
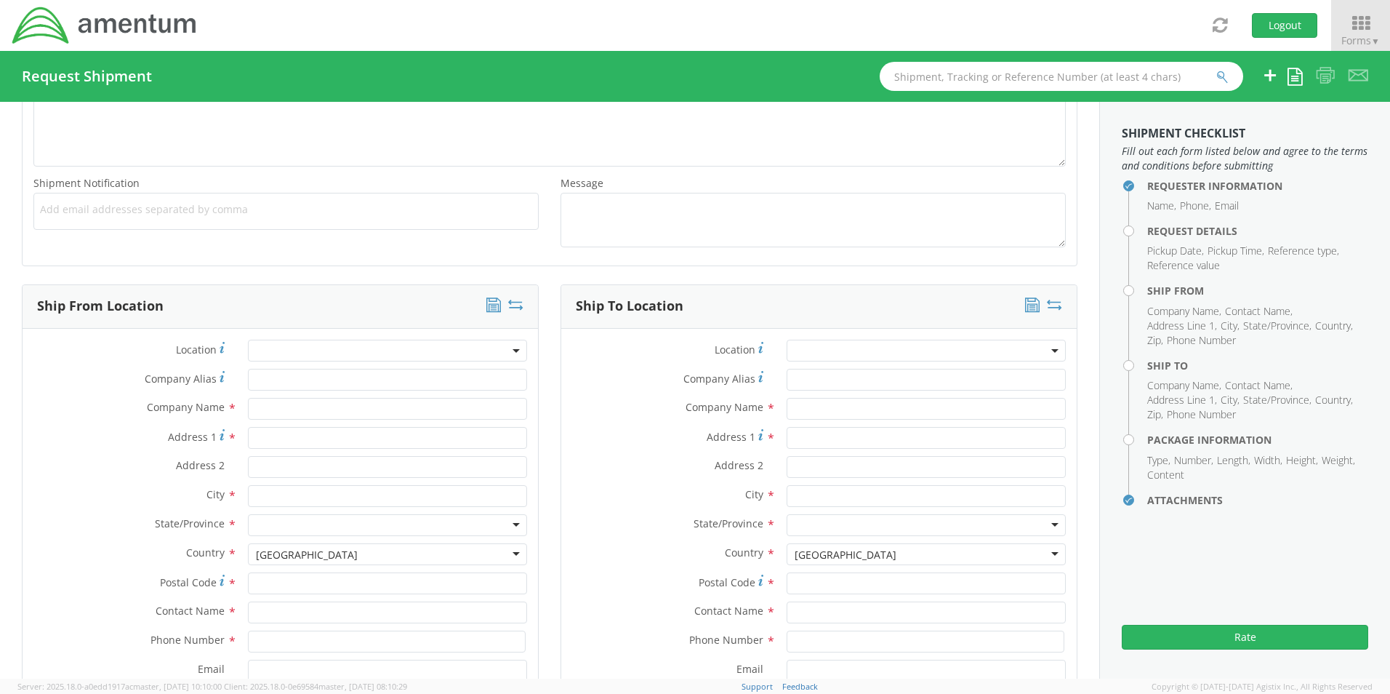
scroll to position [509, 0]
type input "Phone Shipment / [PERSON_NAME]"
click at [99, 209] on span "Add email addresses separated by comma" at bounding box center [286, 208] width 492 height 15
paste input "[PERSON_NAME][EMAIL_ADDRESS][PERSON_NAME][DOMAIN_NAME]"
type input "[PERSON_NAME][EMAIL_ADDRESS][PERSON_NAME][DOMAIN_NAME]"
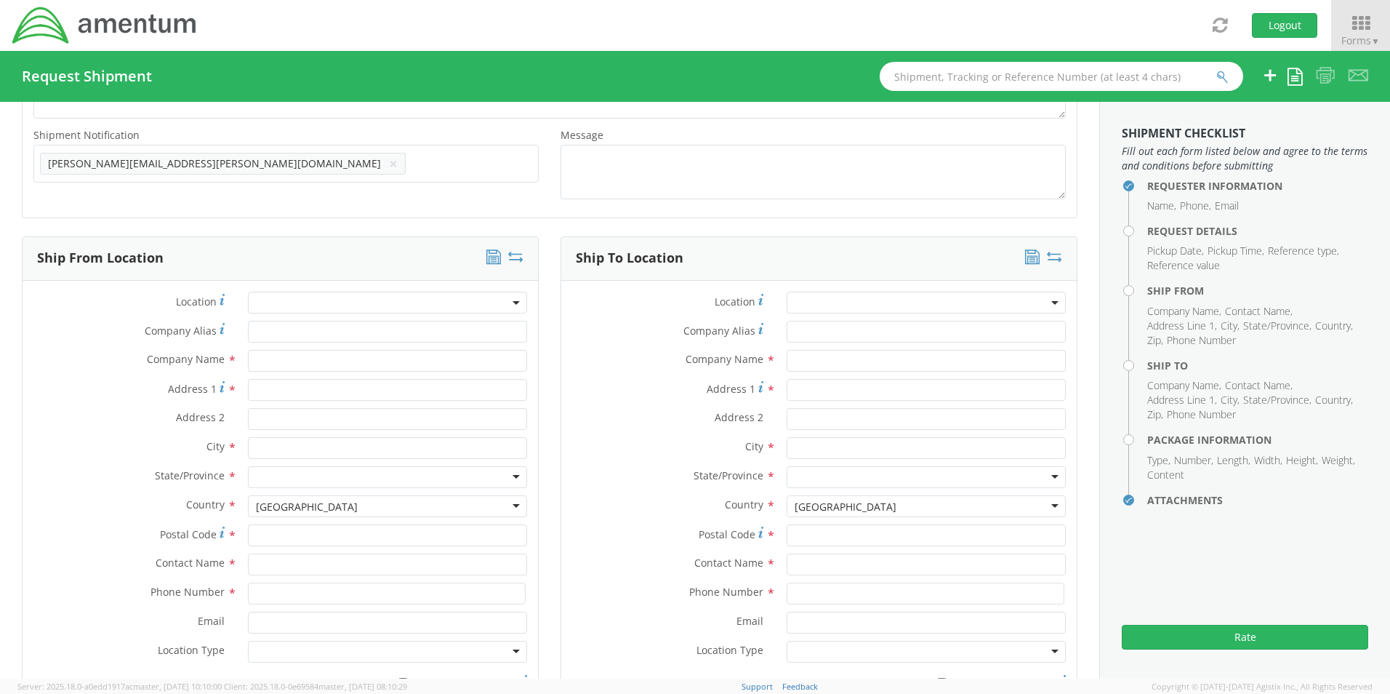
scroll to position [582, 0]
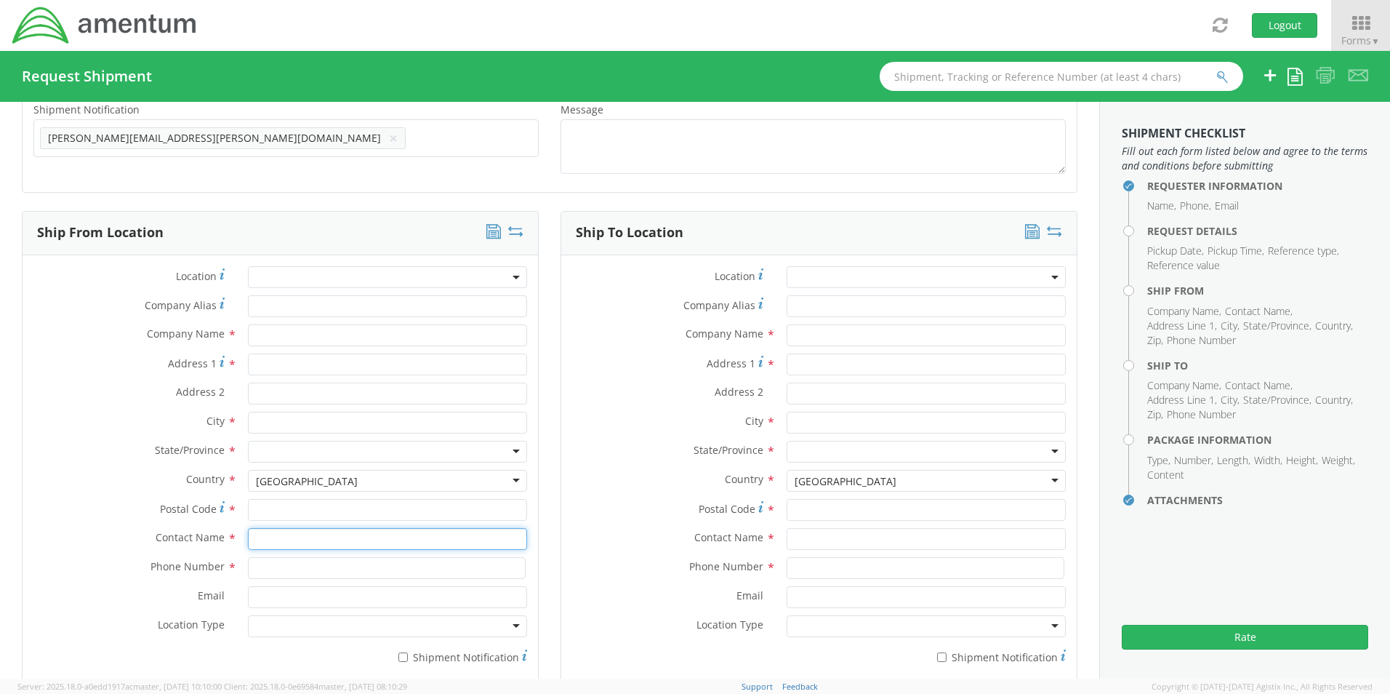
click at [281, 547] on input "text" at bounding box center [387, 539] width 279 height 22
type input "sene"
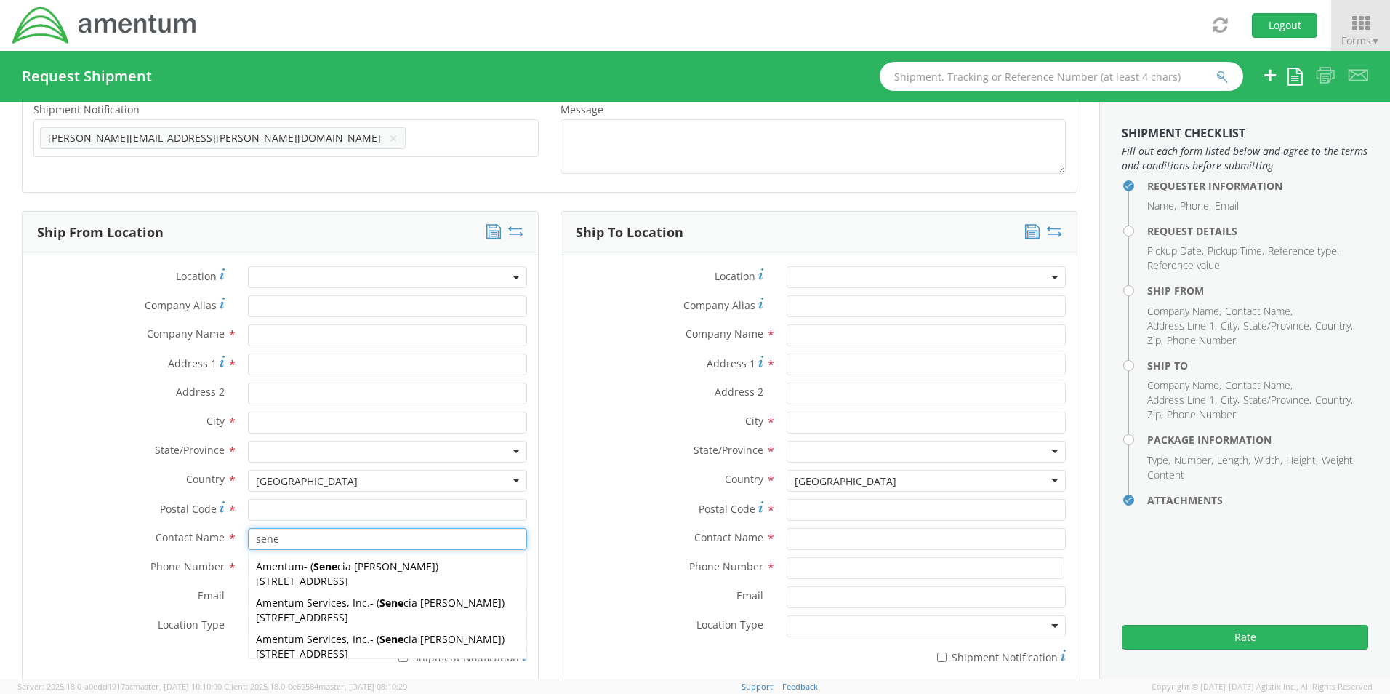
click at [294, 606] on span "Amentum Services, Inc." at bounding box center [313, 602] width 114 height 14
type input "Amentum Services, Inc."
type input "[STREET_ADDRESS]"
type input "[GEOGRAPHIC_DATA]"
type input "76177"
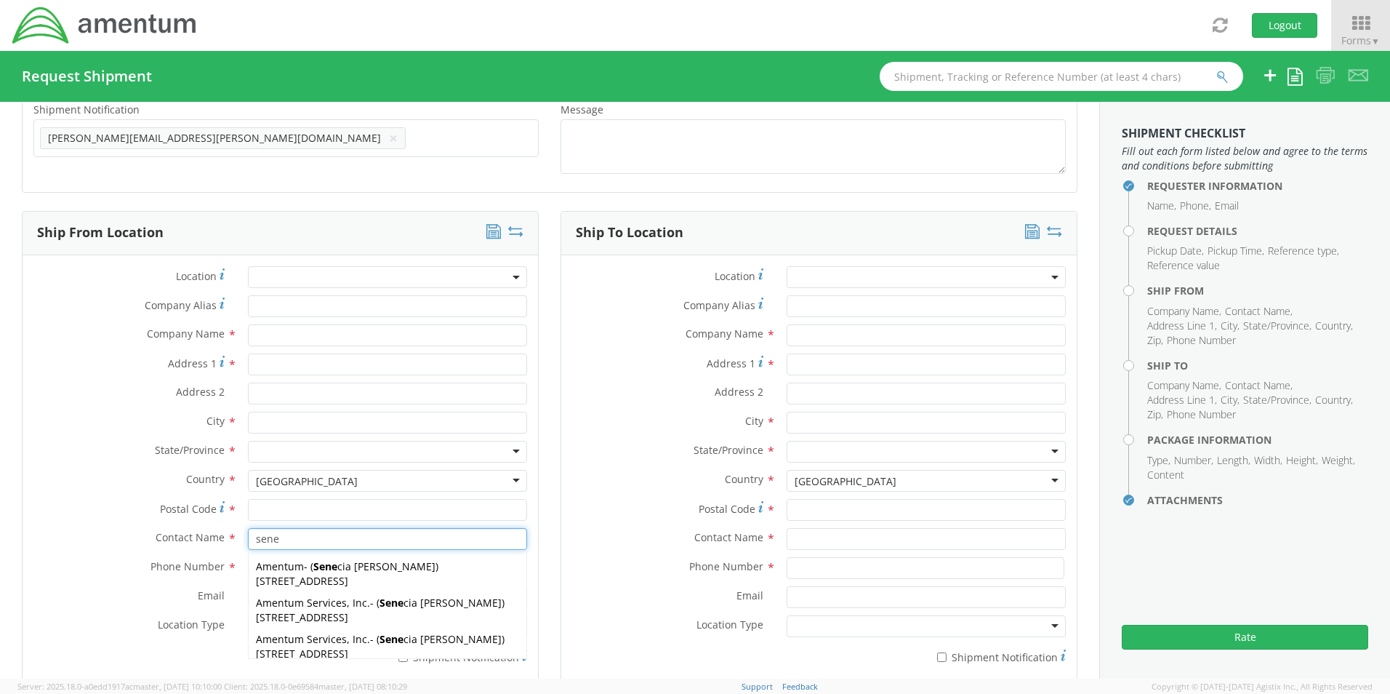
type input "[PERSON_NAME]"
type input "[PHONE_NUMBER]"
type input "[EMAIL_ADDRESS][PERSON_NAME][DOMAIN_NAME]"
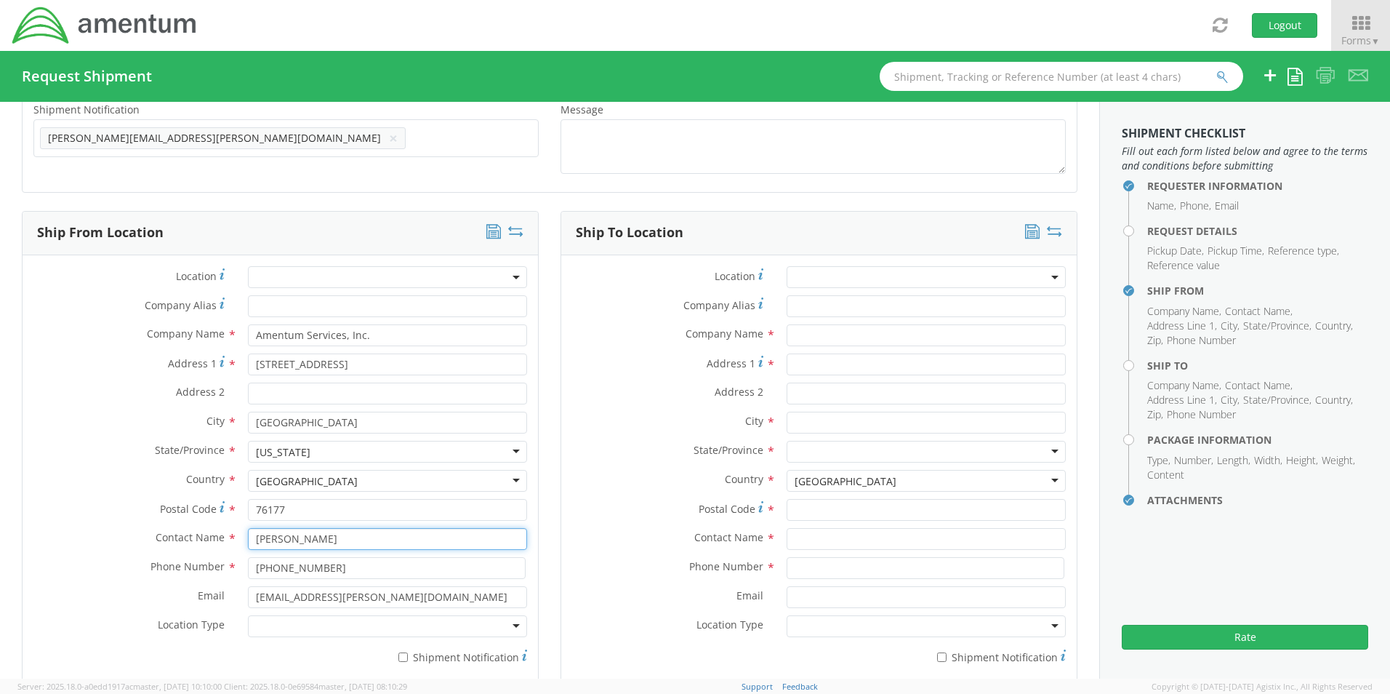
type input "[PERSON_NAME]"
drag, startPoint x: 291, startPoint y: 621, endPoint x: 292, endPoint y: 639, distance: 18.2
click at [292, 626] on div at bounding box center [387, 626] width 279 height 22
click at [398, 654] on input "* Shipment Notification" at bounding box center [402, 656] width 9 height 9
checkbox input "true"
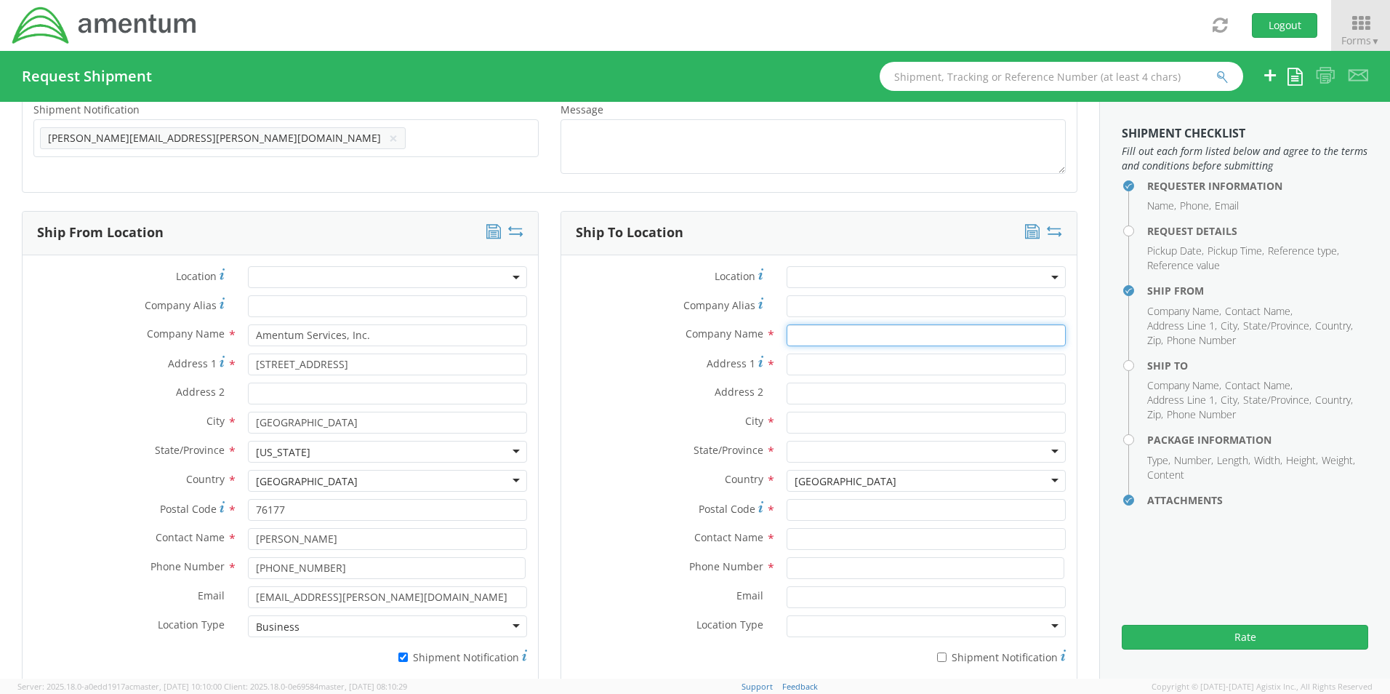
click at [822, 335] on input "text" at bounding box center [926, 335] width 279 height 22
paste input "[GEOGRAPHIC_DATA]"
type input "[GEOGRAPHIC_DATA]"
click at [803, 549] on input "text" at bounding box center [926, 539] width 279 height 22
paste input "[PERSON_NAME]"
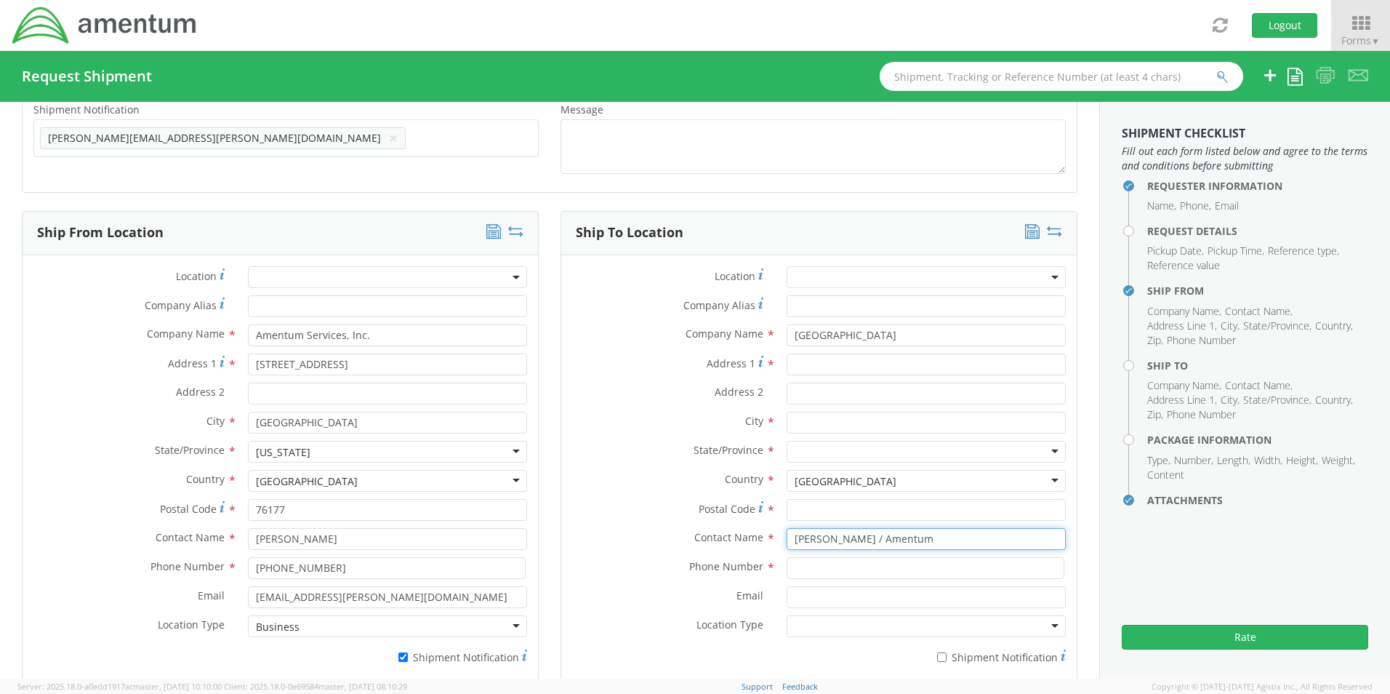
type input "[PERSON_NAME] / Amentum"
click at [827, 363] on input "Address 1 *" at bounding box center [926, 364] width 279 height 22
paste input "[STREET_ADDRESS][US_STATE]"
type input "[STREET_ADDRESS][US_STATE]"
click at [801, 417] on input "text" at bounding box center [926, 422] width 279 height 22
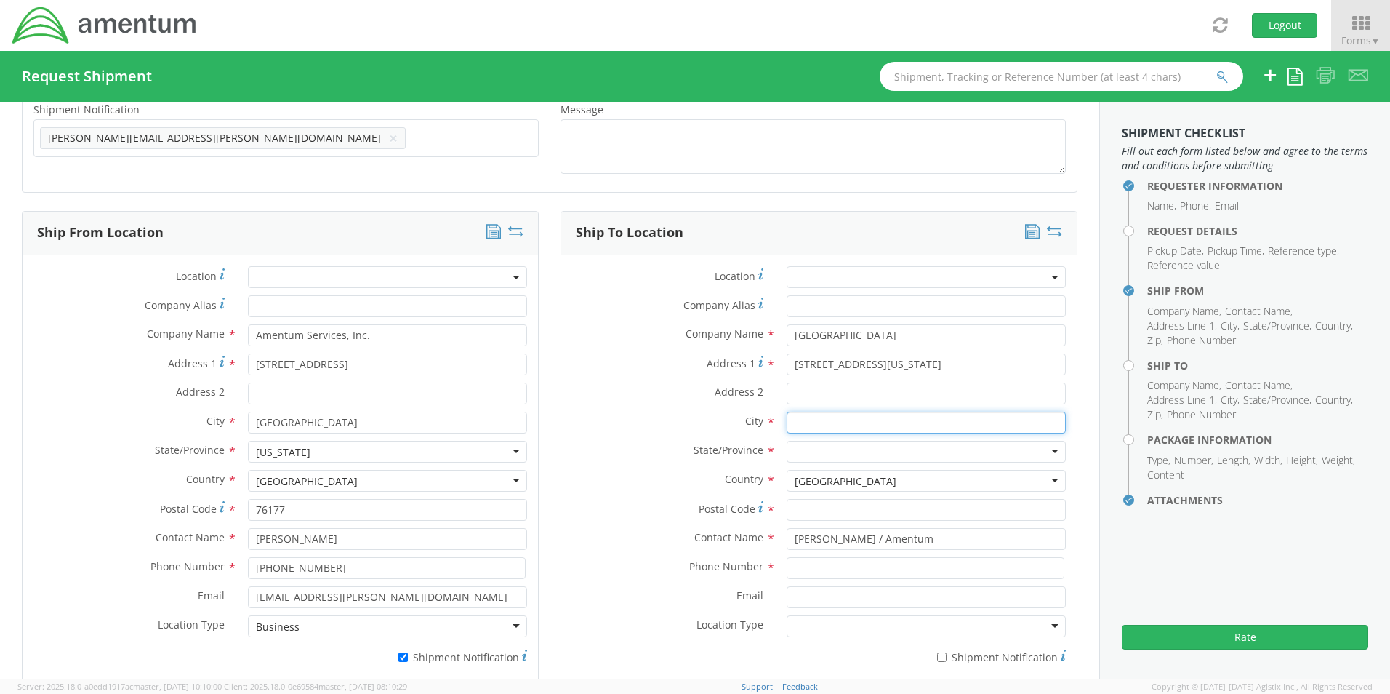
paste input "[GEOGRAPHIC_DATA],"
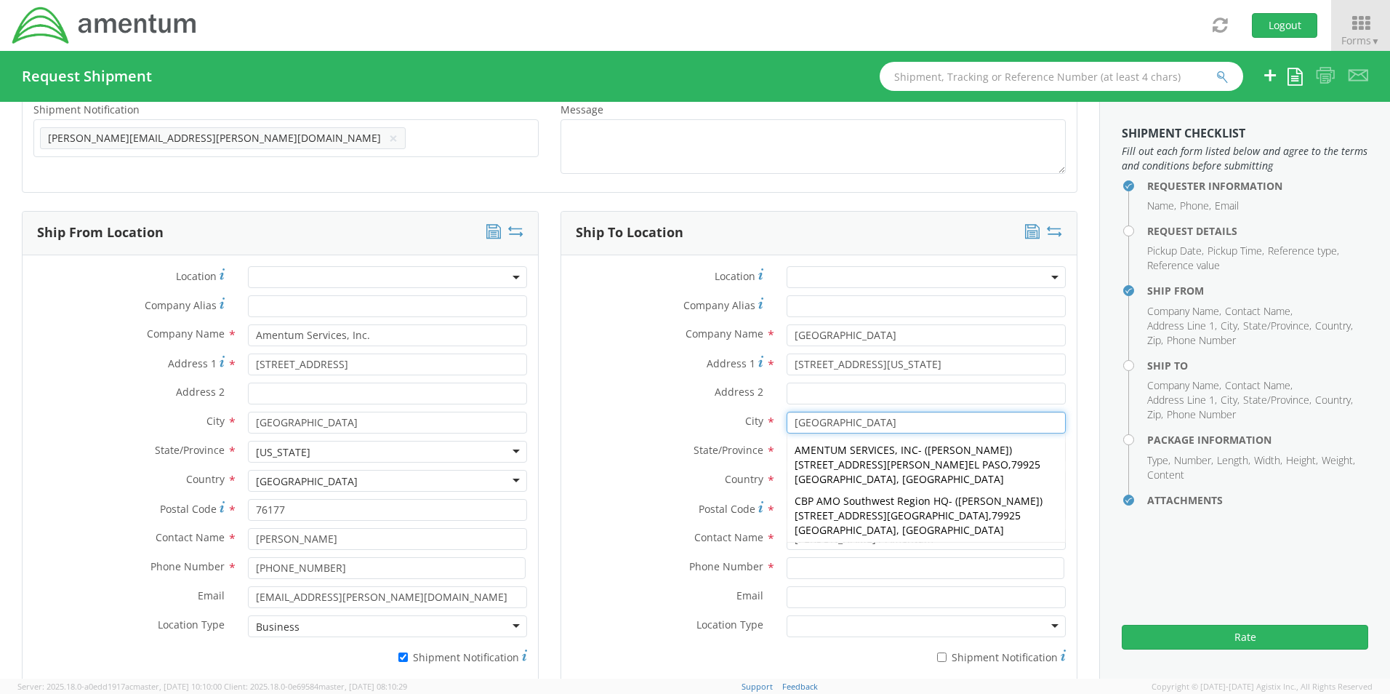
type input "[GEOGRAPHIC_DATA]"
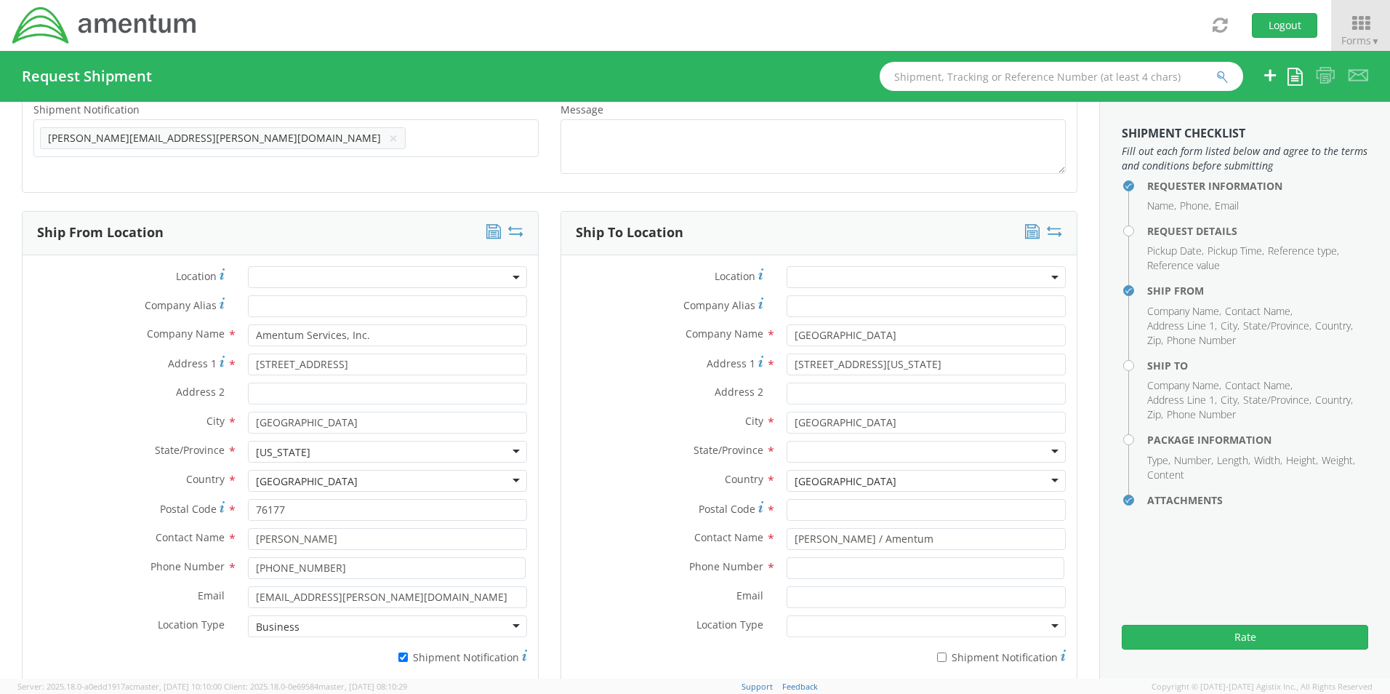
click at [657, 413] on label "City *" at bounding box center [668, 420] width 214 height 19
click at [800, 453] on div at bounding box center [926, 452] width 279 height 22
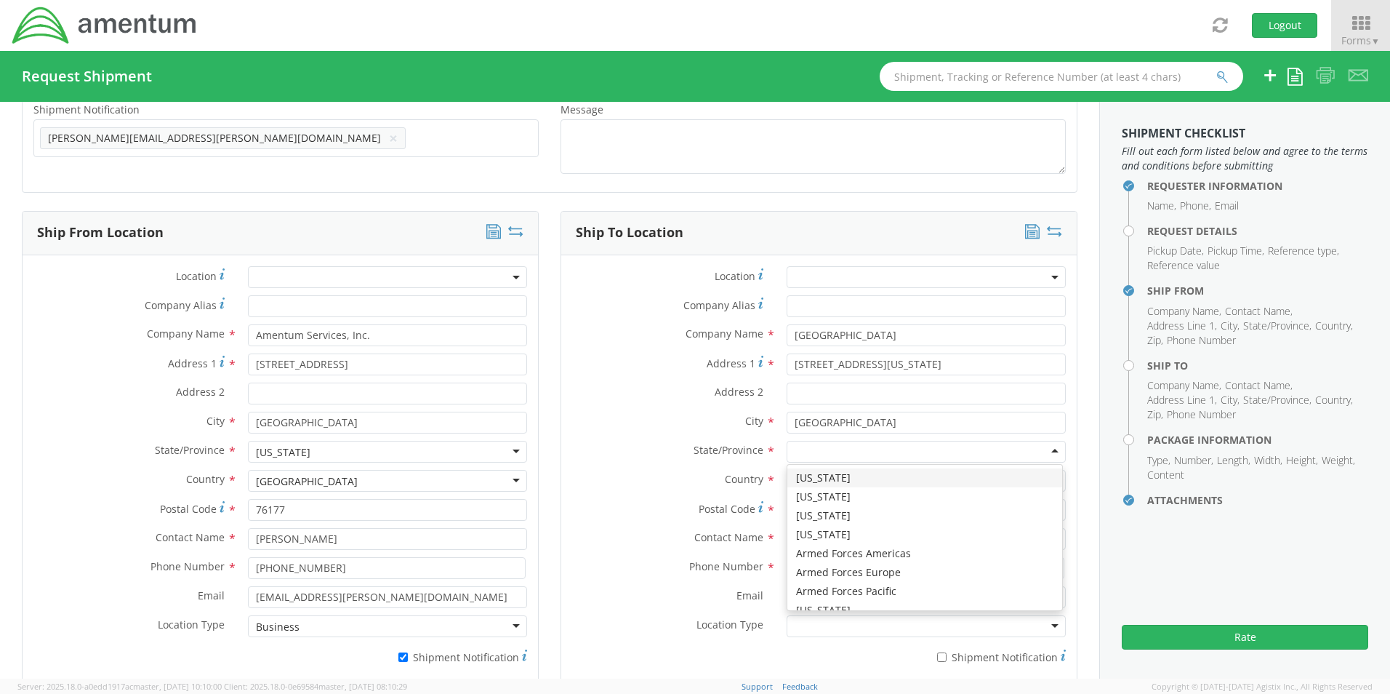
type input "t"
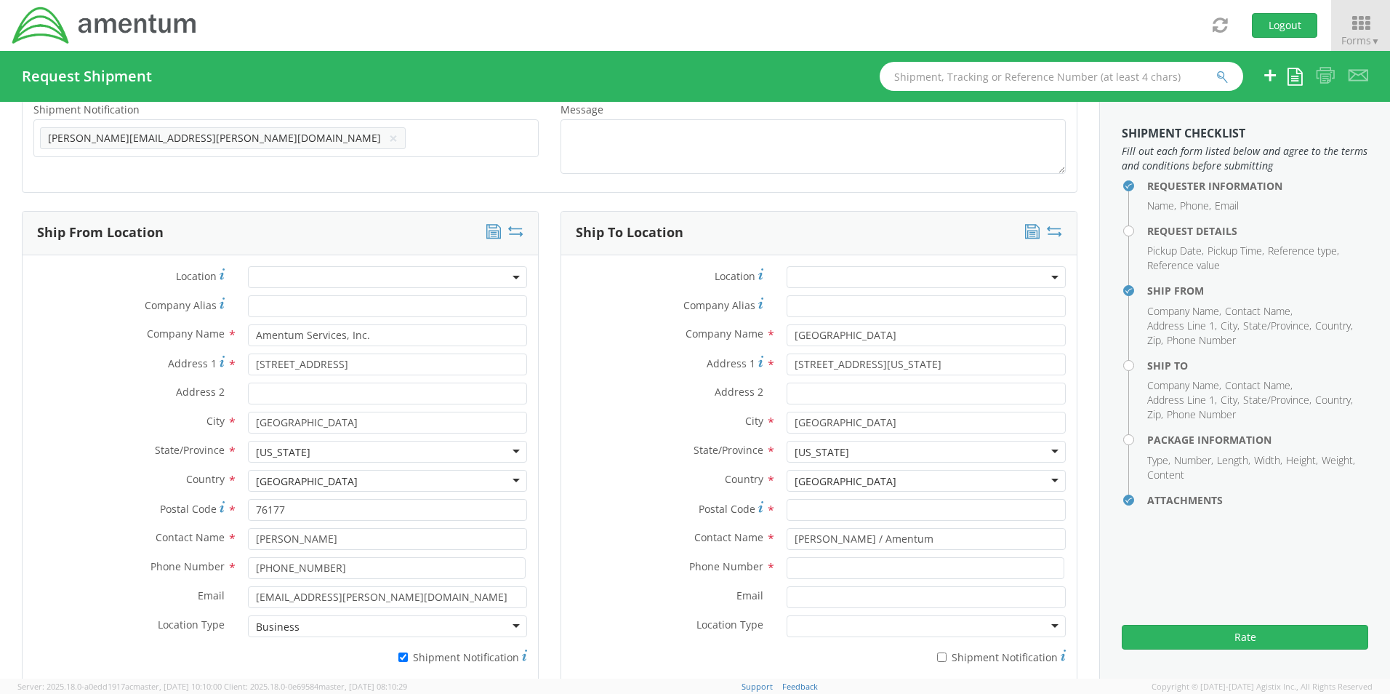
scroll to position [0, 0]
click at [839, 510] on input "Postal Code *" at bounding box center [926, 510] width 279 height 22
paste input "79925"
click at [787, 507] on input "79925" at bounding box center [926, 510] width 279 height 22
type input "79925"
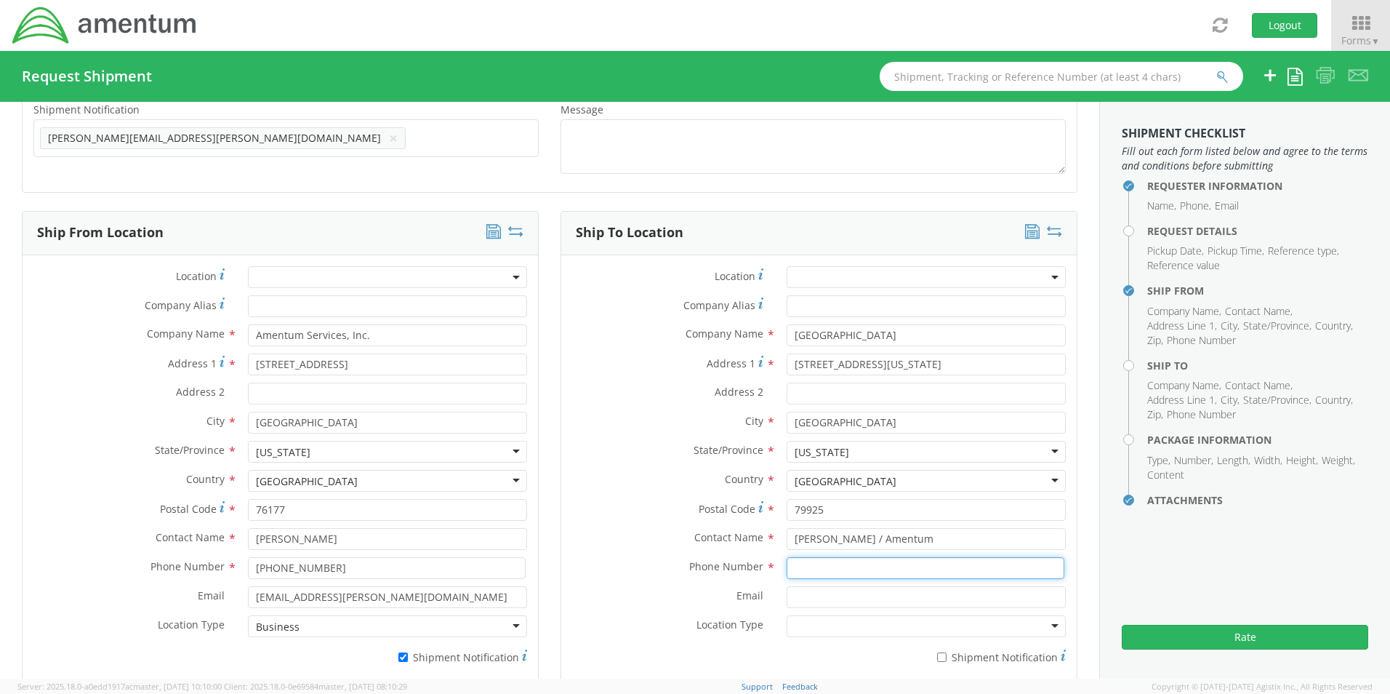
click at [819, 566] on input at bounding box center [926, 568] width 278 height 22
paste input "[PHONE_NUMBER]"
type input "[PHONE_NUMBER]"
click at [820, 588] on input "Email *" at bounding box center [926, 597] width 279 height 22
paste input "[EMAIL_ADDRESS][PERSON_NAME][DOMAIN_NAME]"
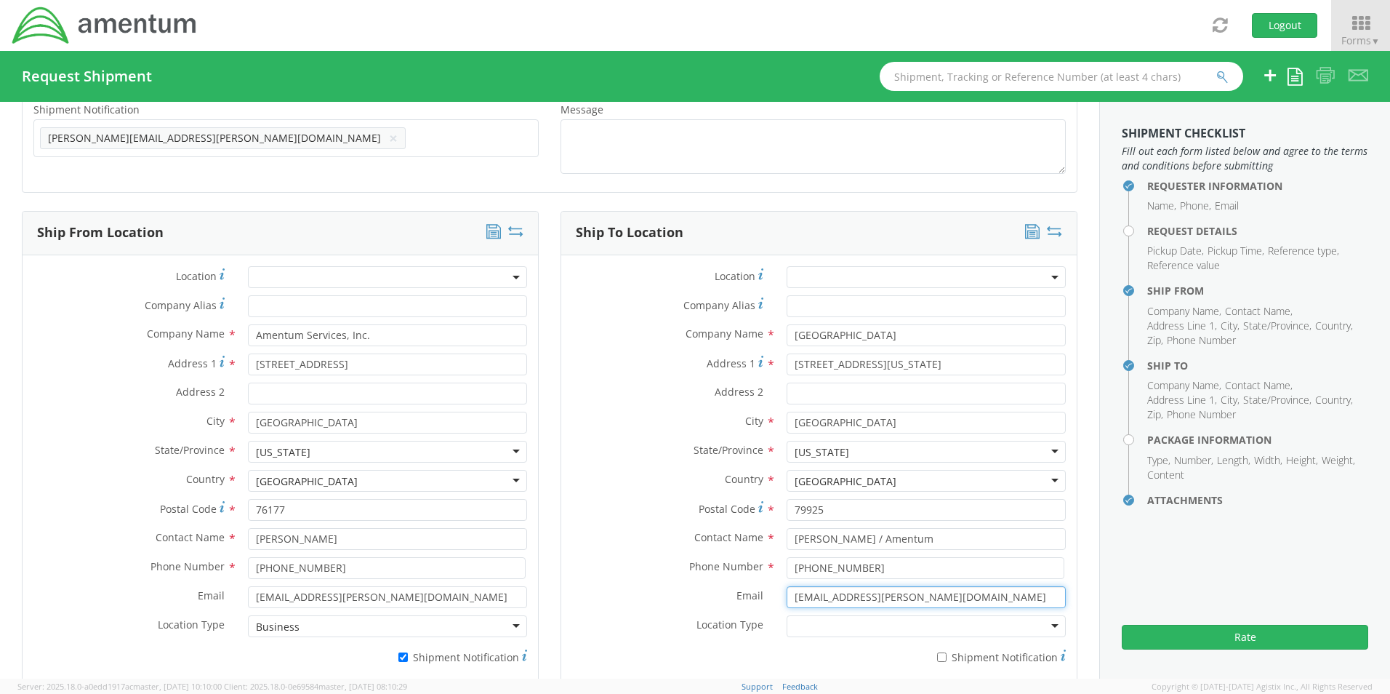
type input "[EMAIL_ADDRESS][PERSON_NAME][DOMAIN_NAME]"
click at [937, 655] on input "* Shipment Notification" at bounding box center [941, 656] width 9 height 9
checkbox input "true"
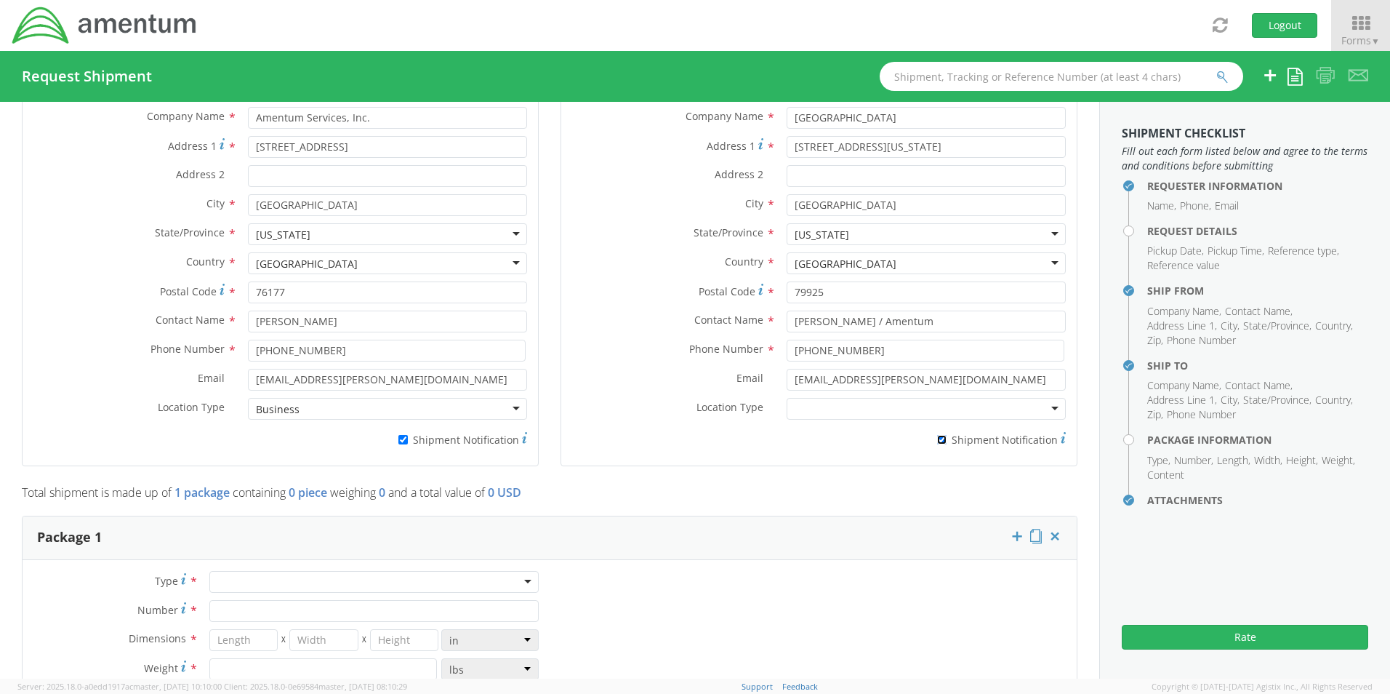
scroll to position [800, 0]
click at [260, 584] on div at bounding box center [373, 581] width 329 height 22
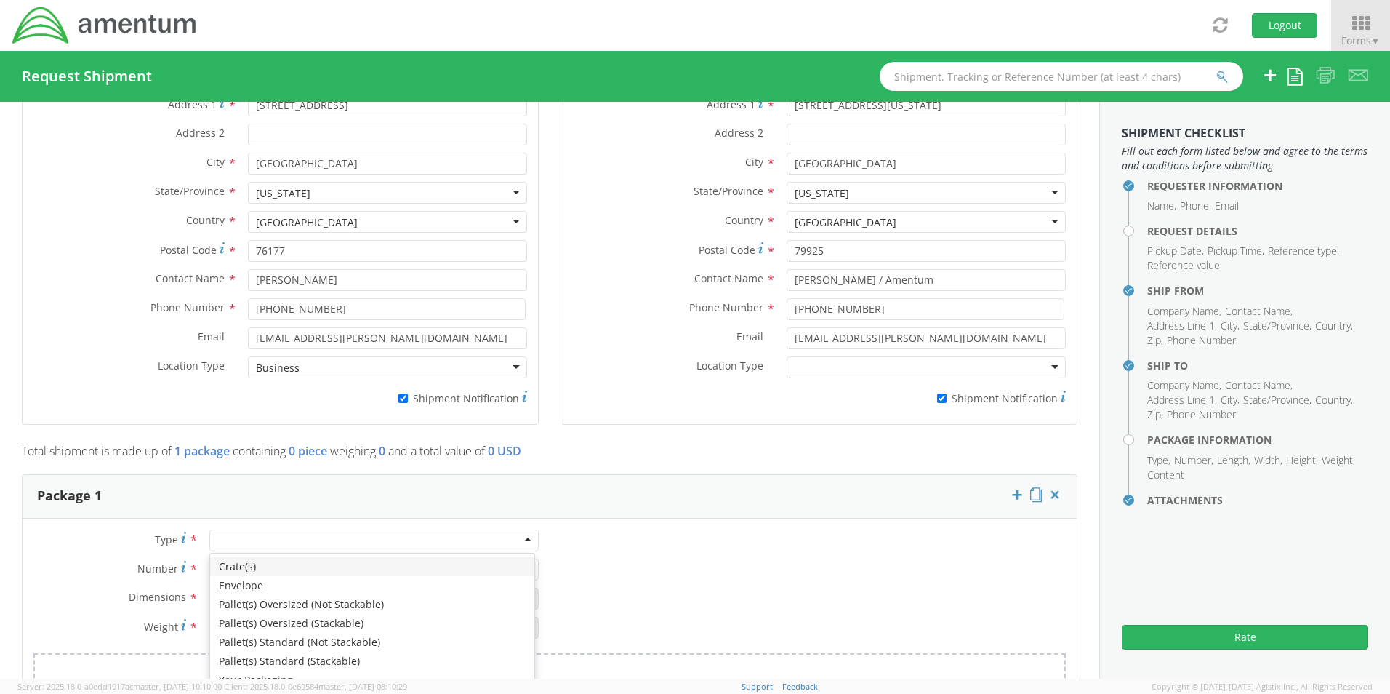
scroll to position [872, 0]
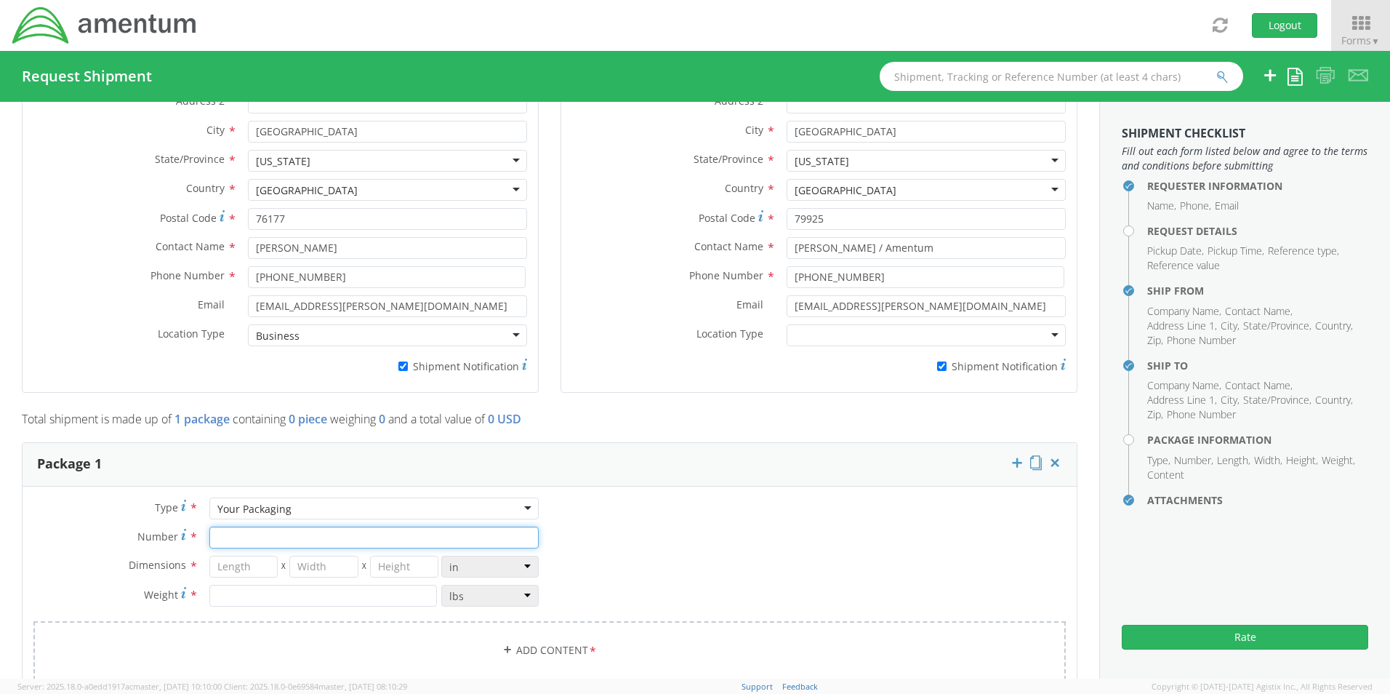
click at [254, 547] on input "Number *" at bounding box center [373, 537] width 329 height 22
type input "1"
type input "9"
type input "6"
type input "4"
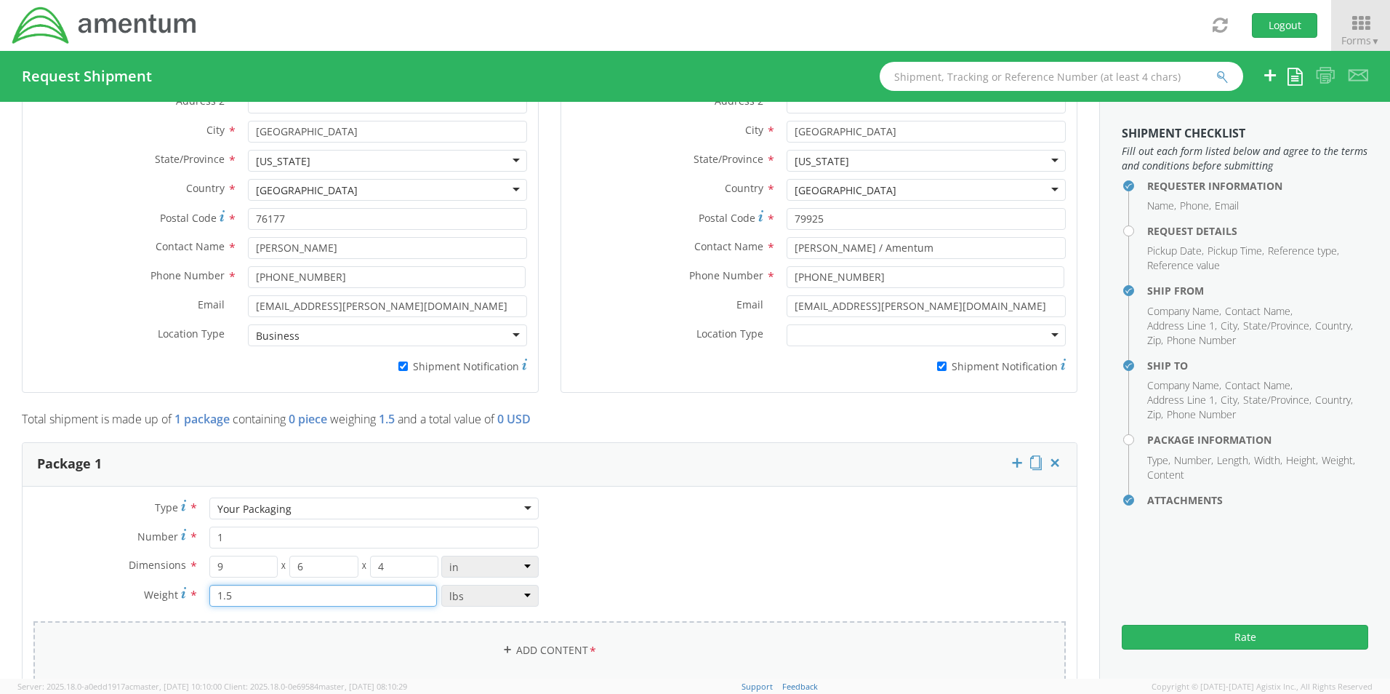
type input "1.5"
click at [539, 643] on link "Add Content *" at bounding box center [549, 650] width 1032 height 59
select select
type input "General Commodity"
checkbox input "false"
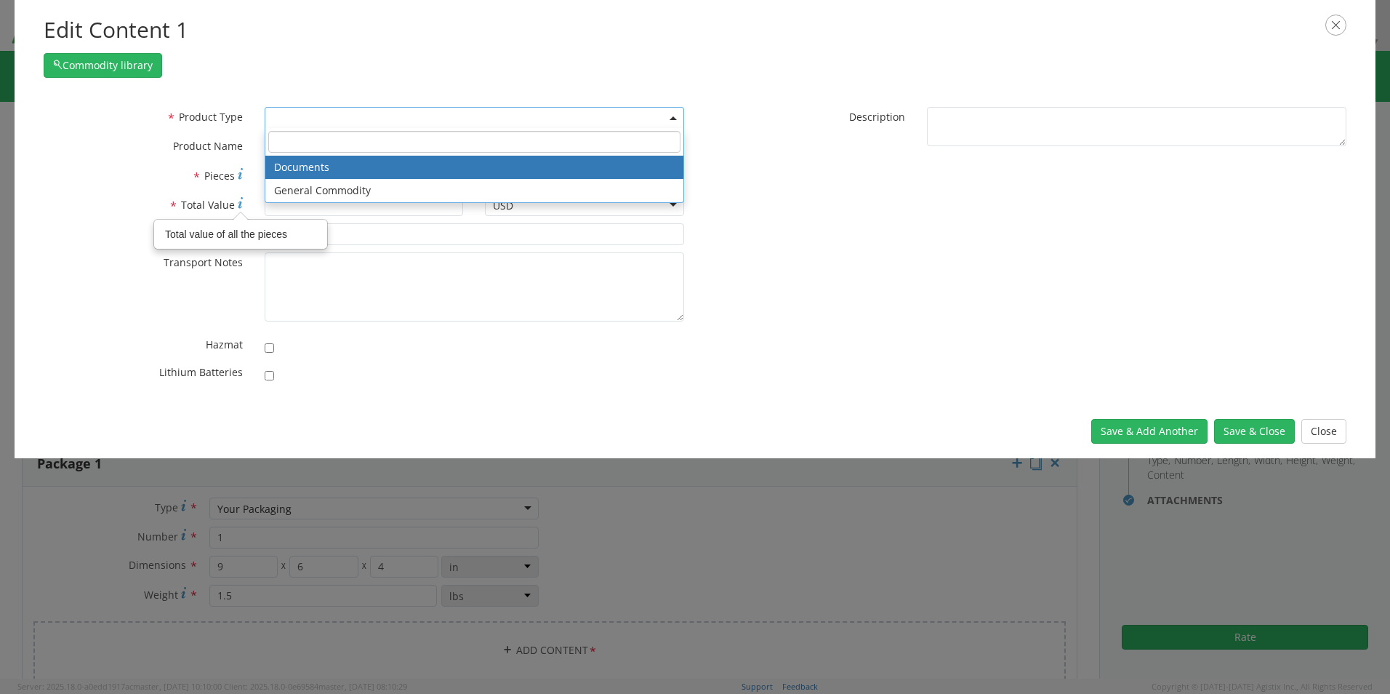
click at [310, 117] on span at bounding box center [474, 118] width 419 height 22
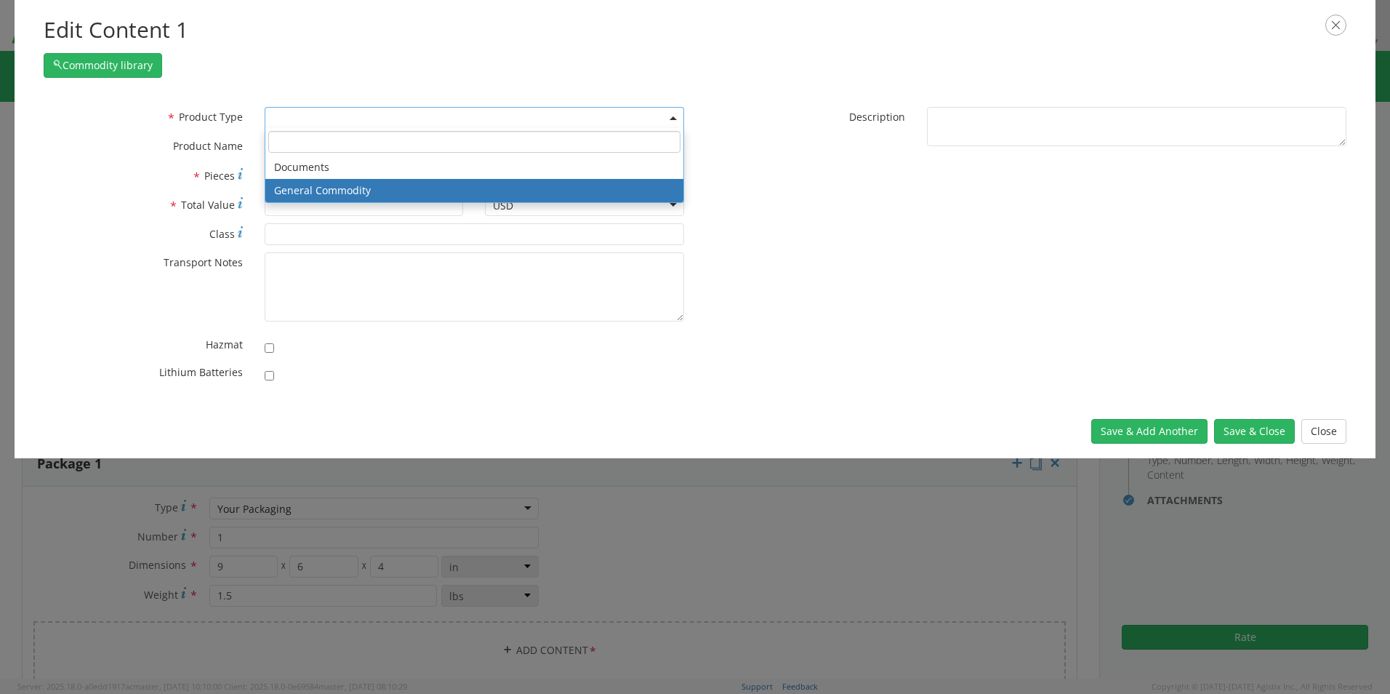
select select "COMMODITY"
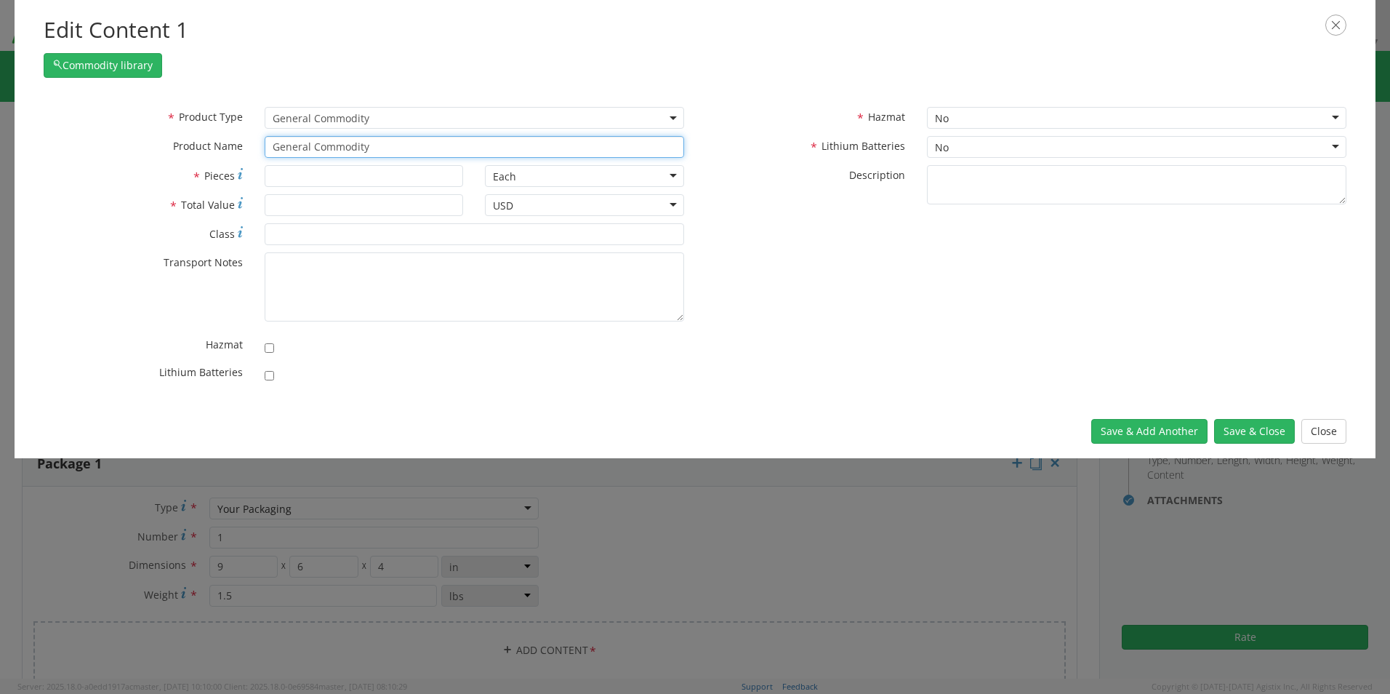
drag, startPoint x: 389, startPoint y: 154, endPoint x: 200, endPoint y: 120, distance: 192.1
click at [201, 120] on div "* Product Type Documents General Commodity General Commodity * Product Name Gen…" at bounding box center [364, 136] width 662 height 58
type input "ip"
type input "ip9064-8000-1LI EPOXY DULL ALUMINIUM BASE"
type input "iphone and charger"
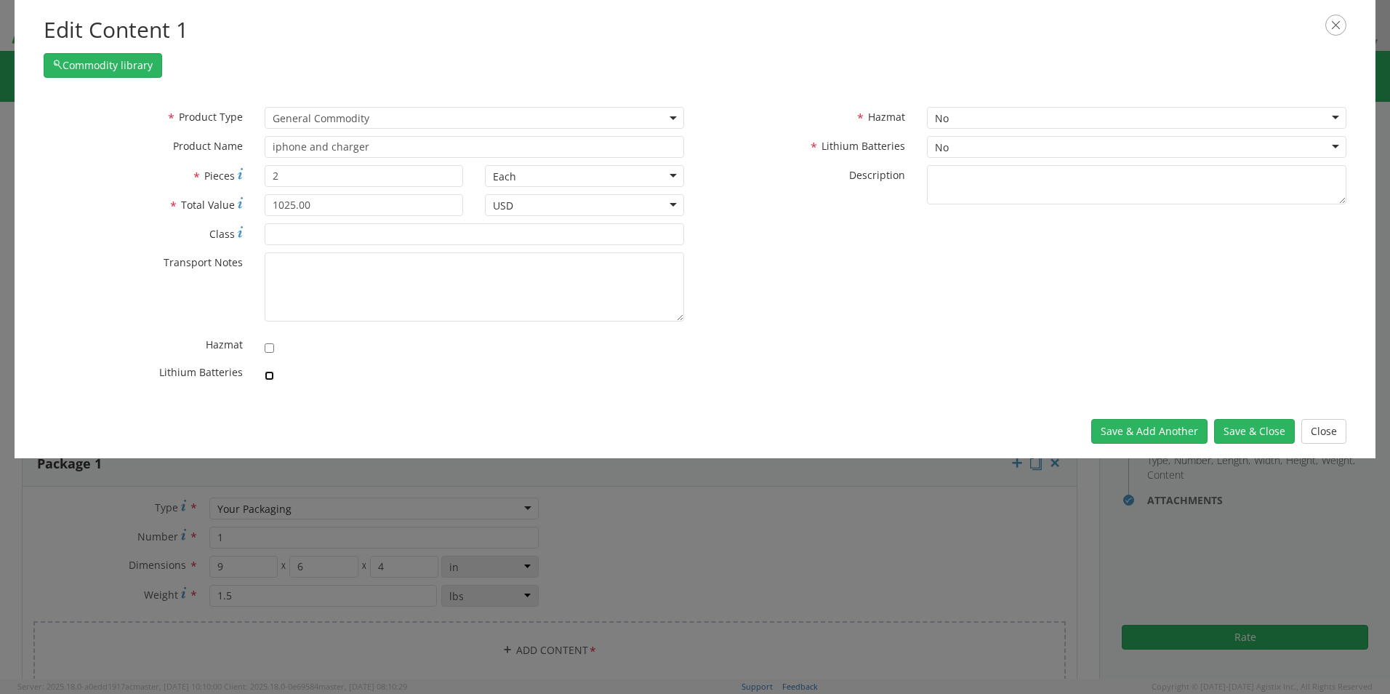
click at [270, 379] on input "checkbox" at bounding box center [269, 375] width 9 height 9
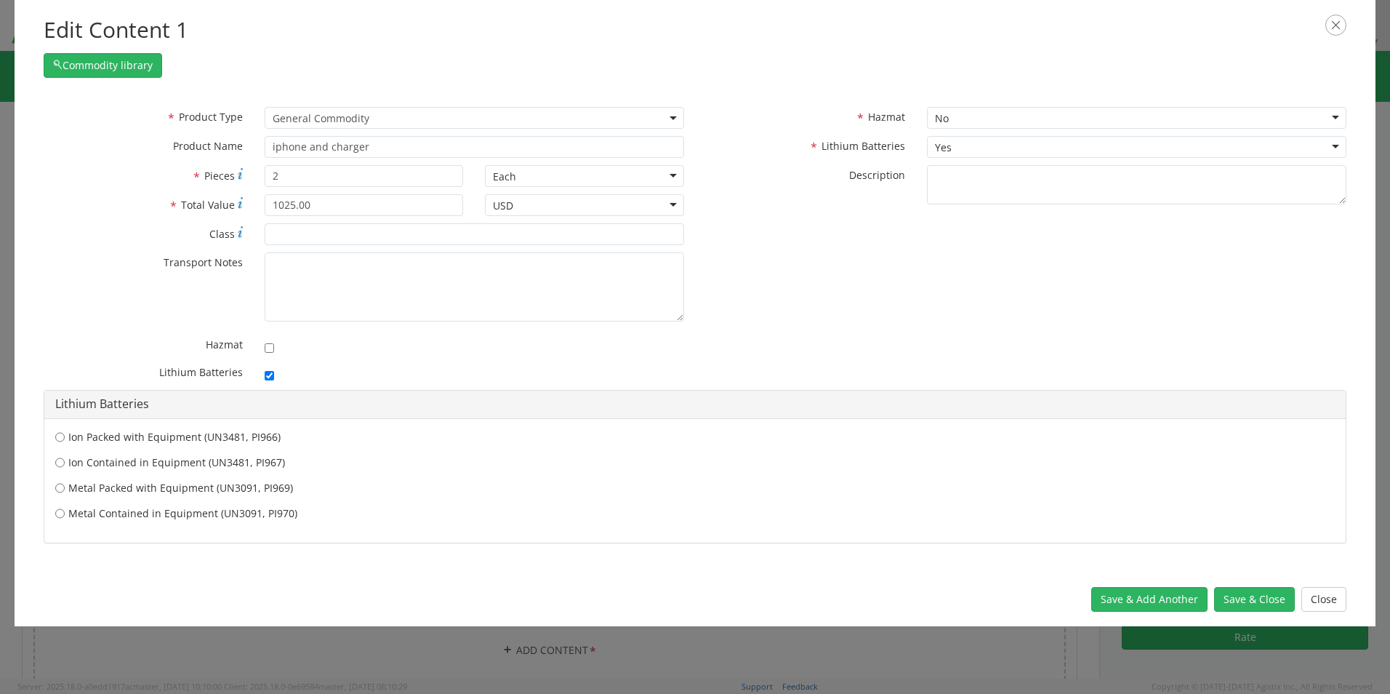
click at [173, 465] on label "Ion Contained in Equipment (UN3481, PI967)" at bounding box center [695, 462] width 1280 height 15
click at [65, 465] on input "Ion Contained in Equipment (UN3481, PI967)" at bounding box center [59, 462] width 9 height 15
click at [1270, 601] on button "Save & Close" at bounding box center [1254, 599] width 81 height 25
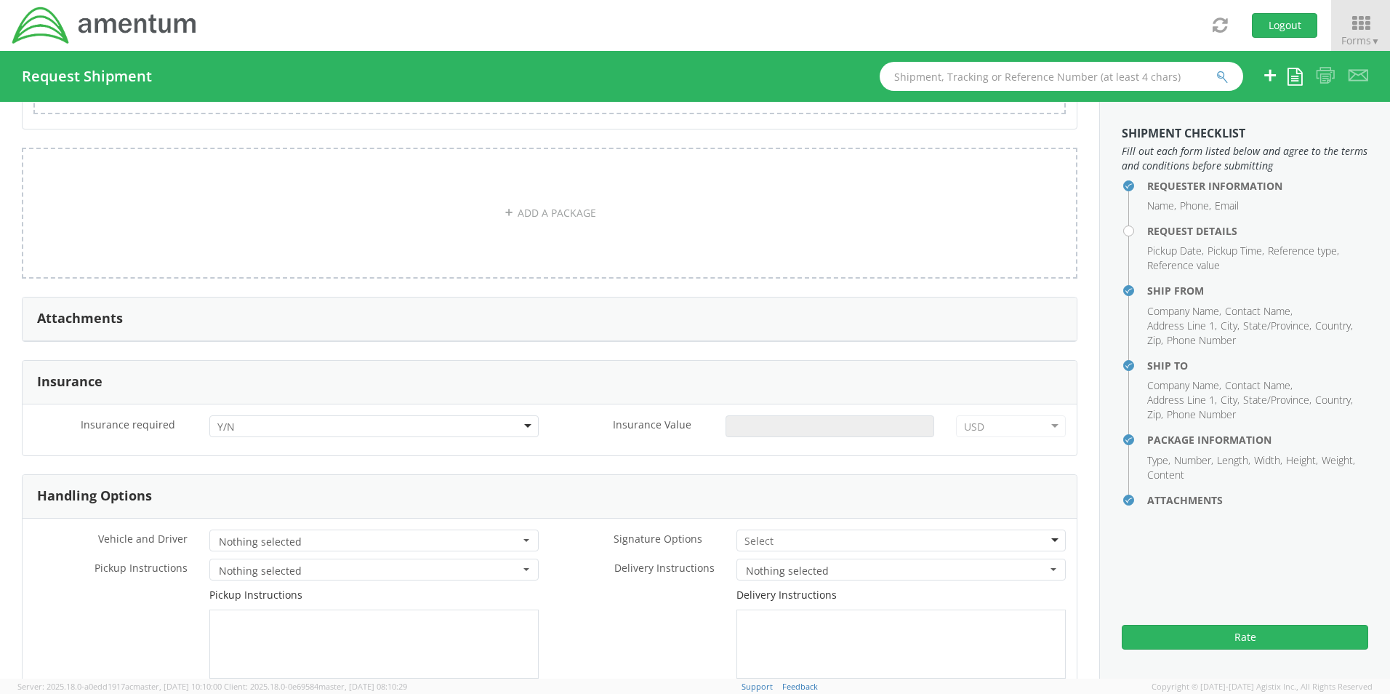
scroll to position [1527, 0]
click at [233, 415] on div at bounding box center [373, 424] width 329 height 22
click at [247, 430] on div "Yes" at bounding box center [373, 424] width 329 height 22
click at [244, 476] on form "Insurance Insurance required * Yes Yes No Yes Insurance Value * USD USD ADP AED…" at bounding box center [550, 599] width 1056 height 482
click at [794, 425] on input "Insurance Value *" at bounding box center [830, 424] width 209 height 22
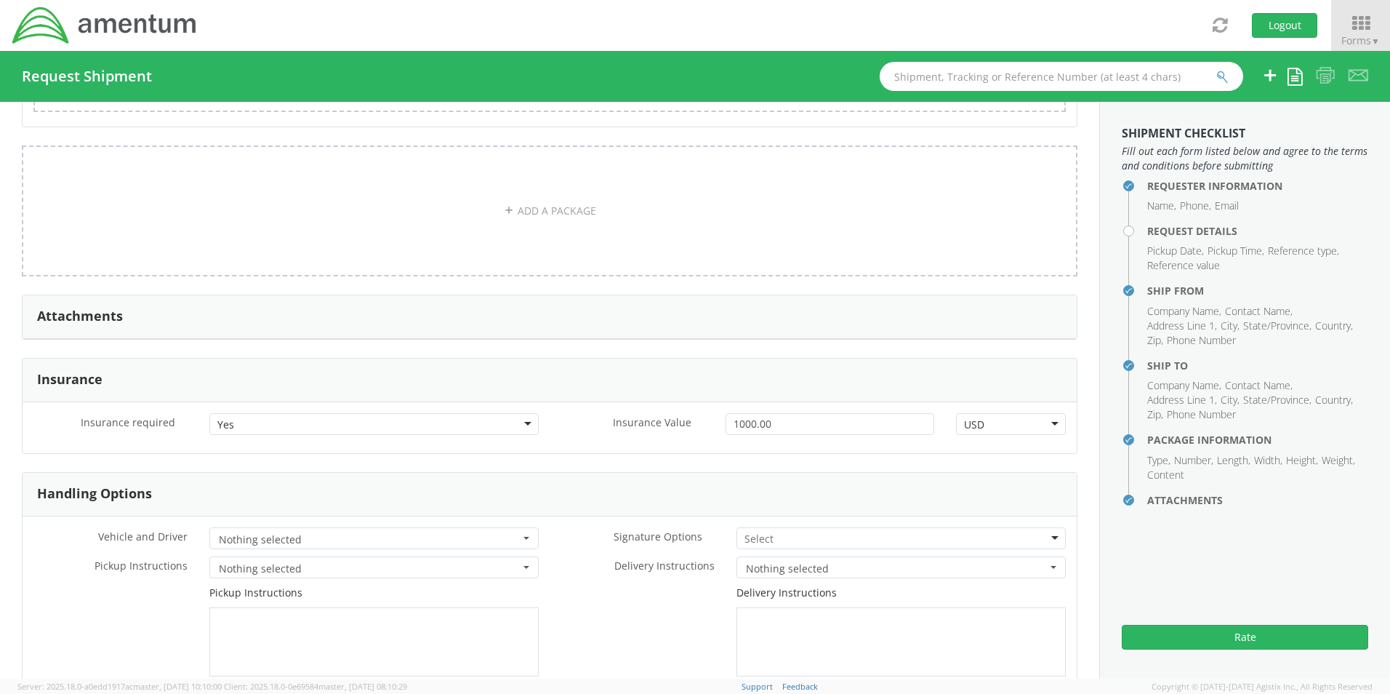
click at [763, 537] on input "select-one" at bounding box center [759, 538] width 31 height 15
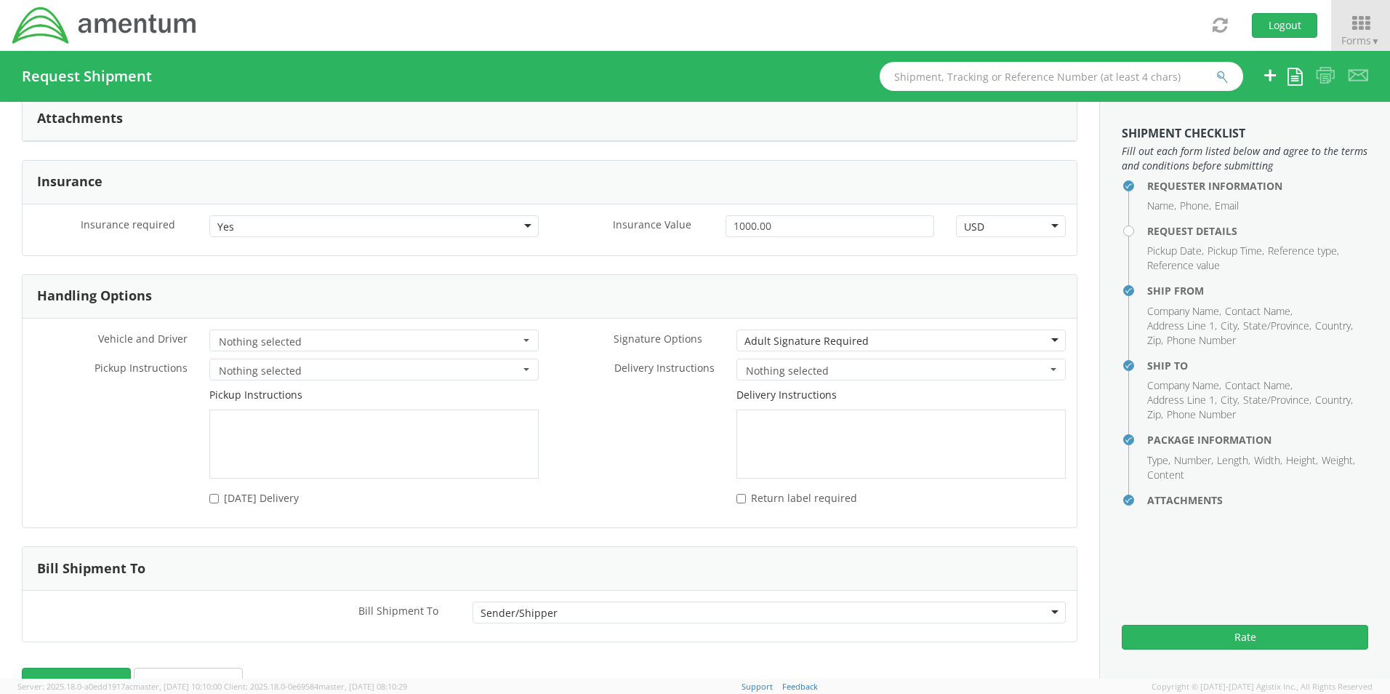
scroll to position [1764, 0]
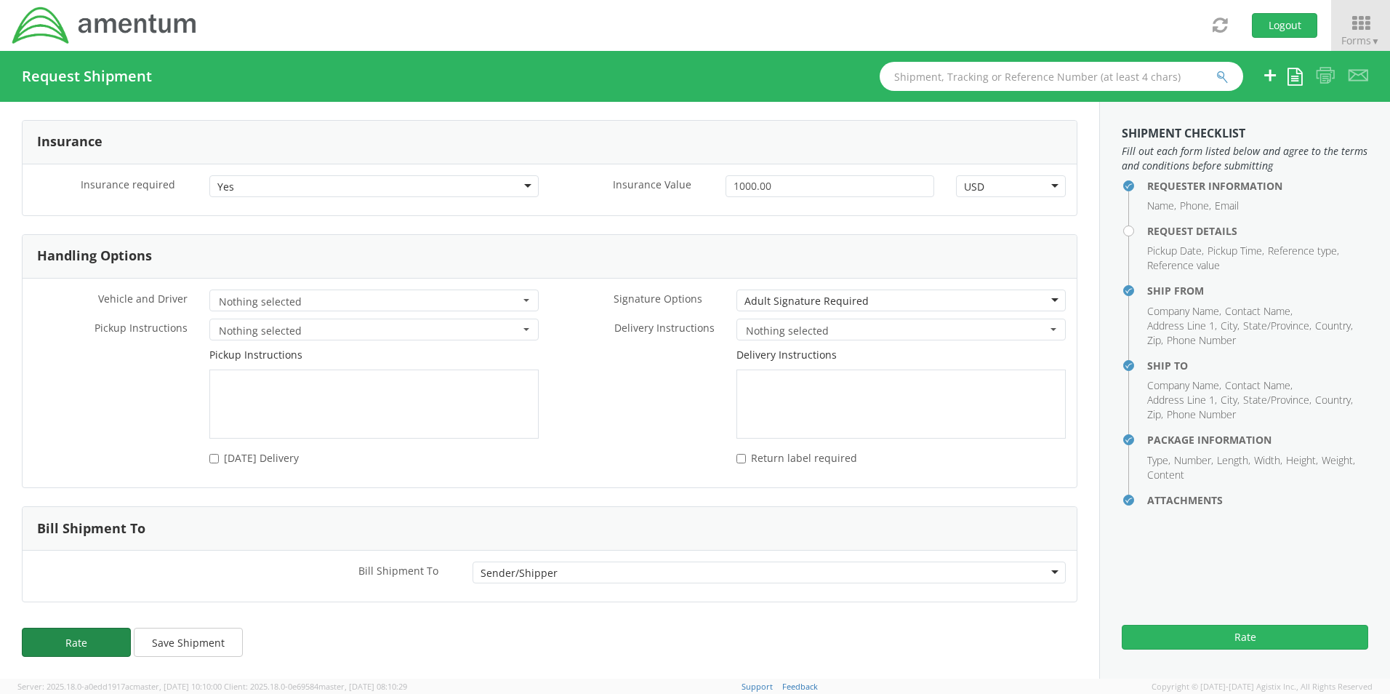
click at [100, 645] on button "Rate" at bounding box center [76, 641] width 109 height 29
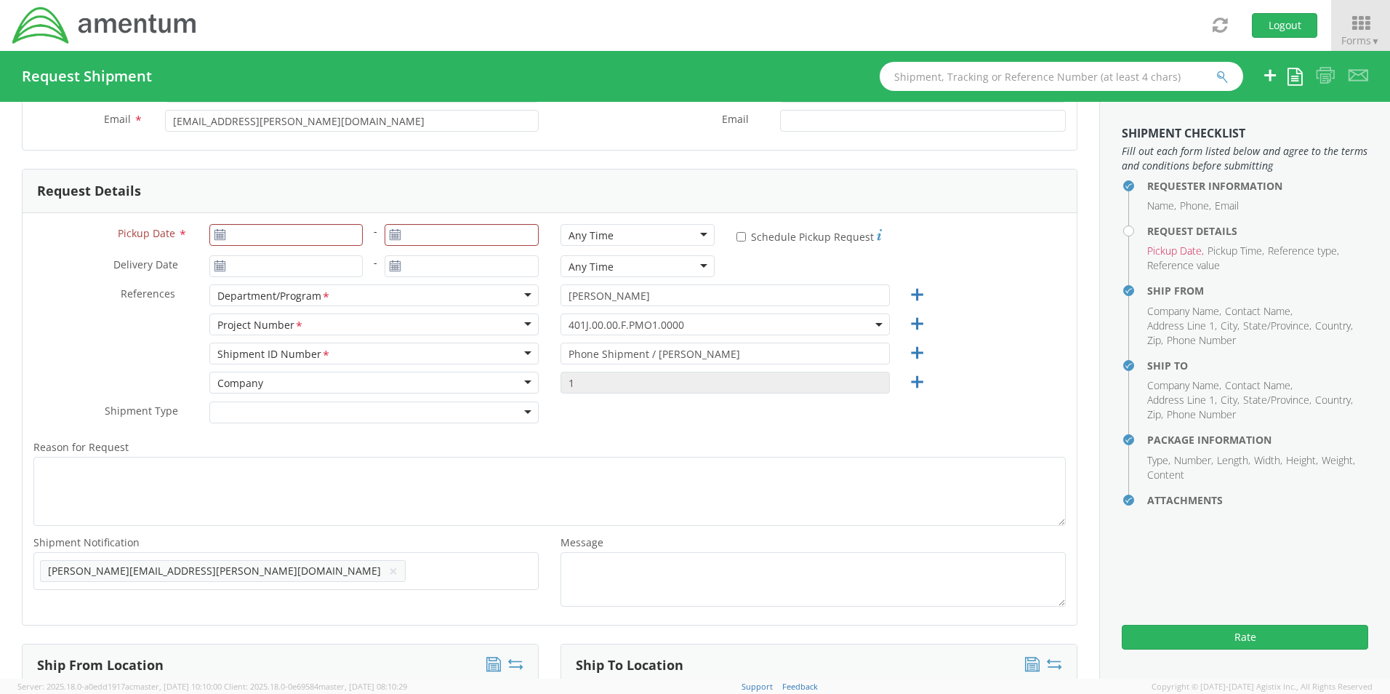
scroll to position [0, 0]
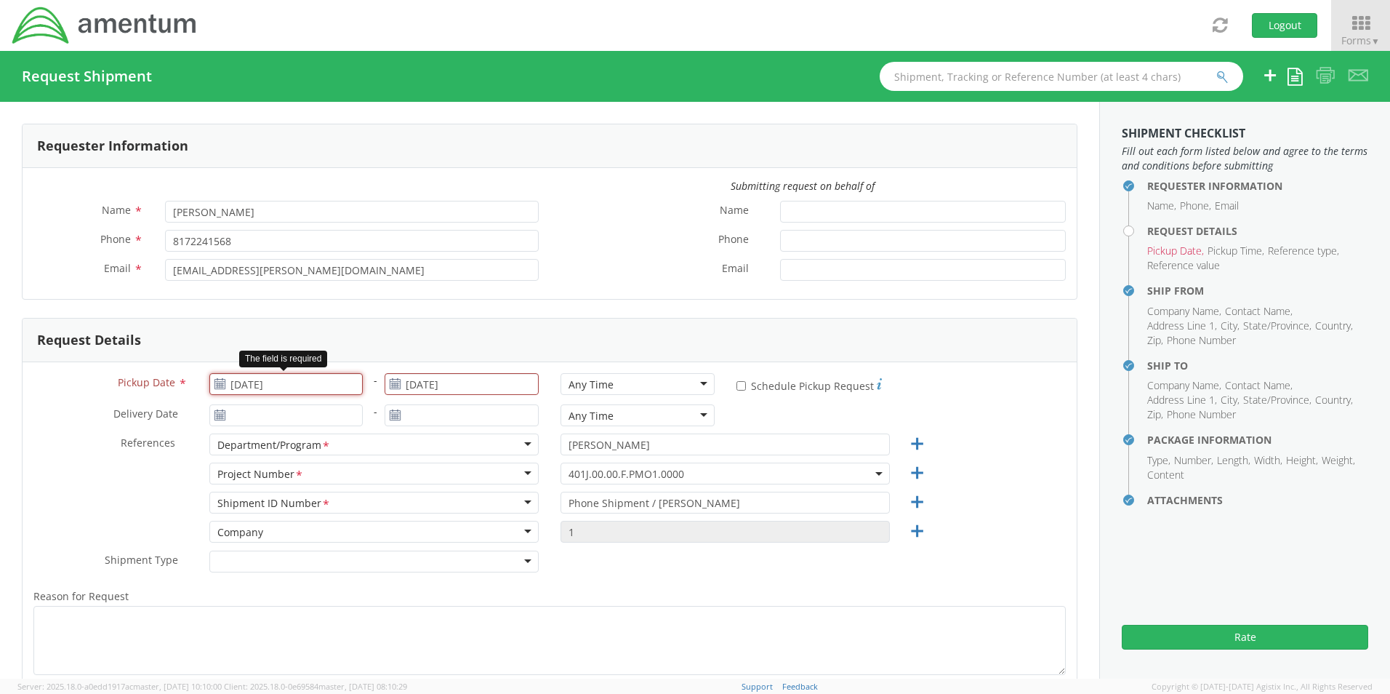
click at [251, 385] on input "[DATE]" at bounding box center [286, 384] width 154 height 22
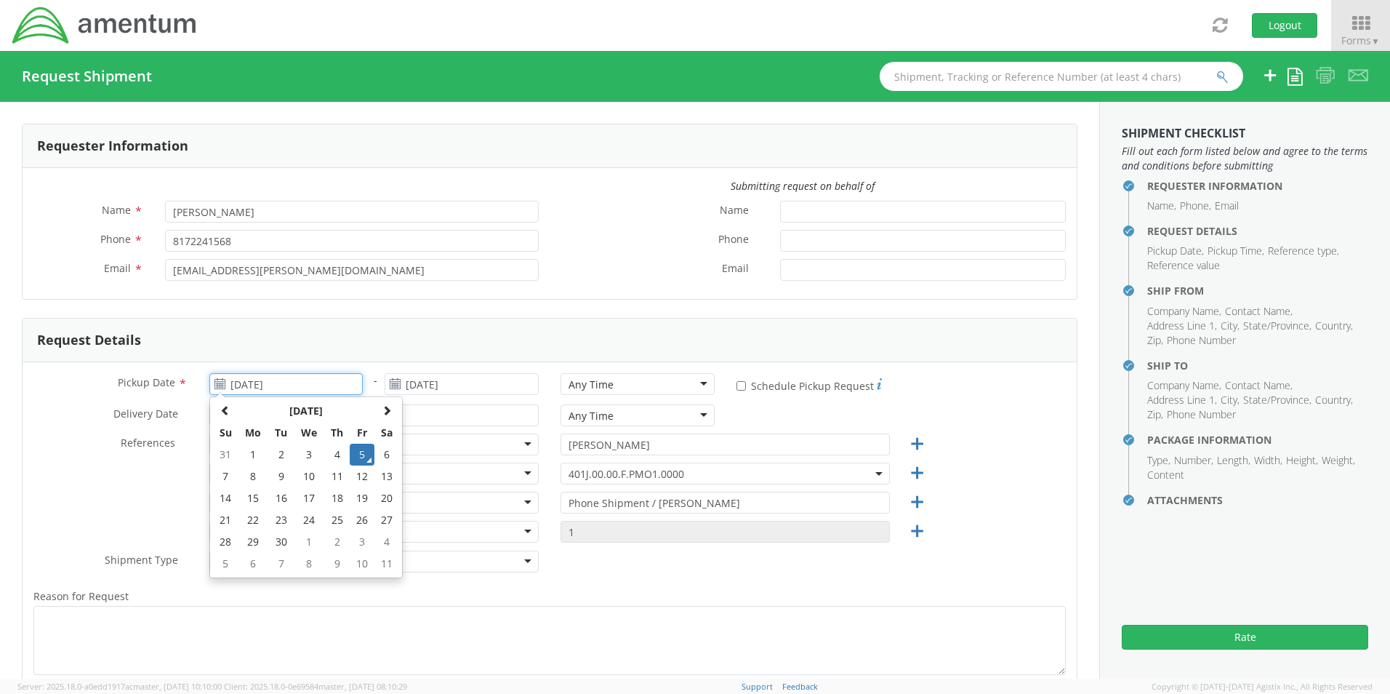
click at [357, 457] on td "5" at bounding box center [362, 454] width 25 height 22
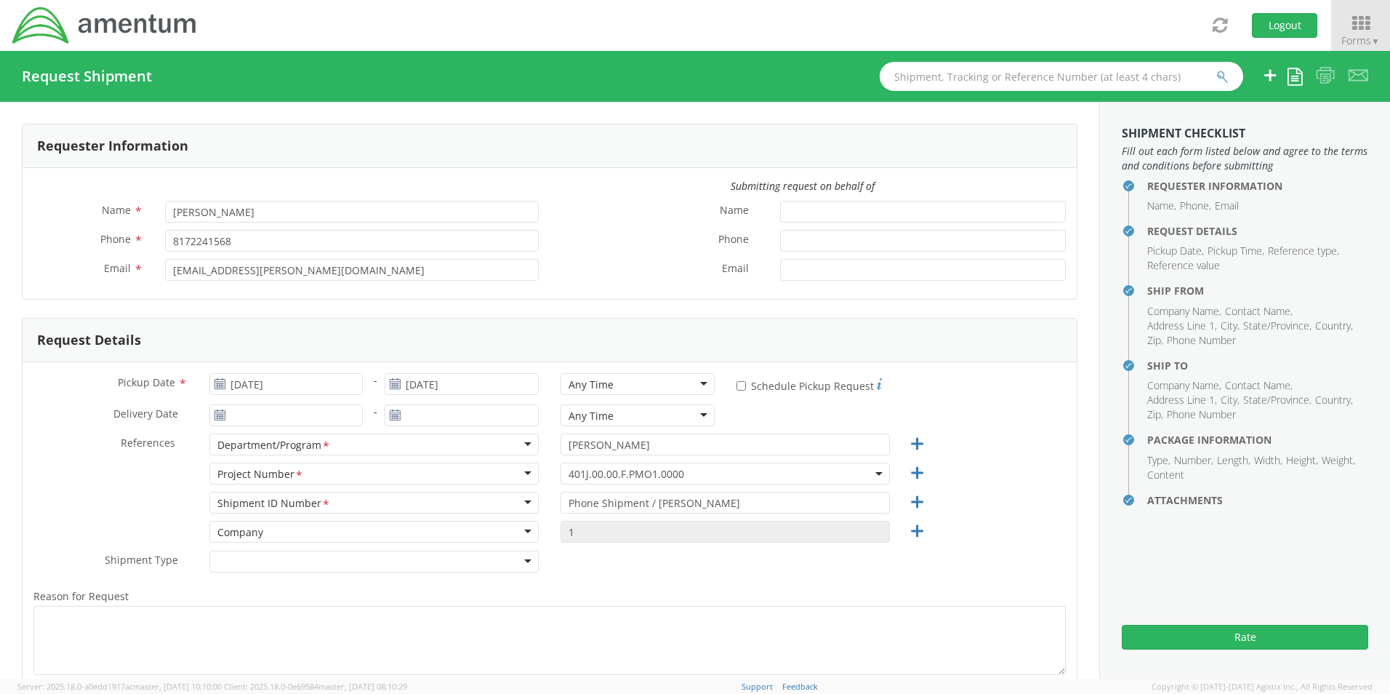
click at [585, 380] on div "Any Time" at bounding box center [591, 384] width 45 height 15
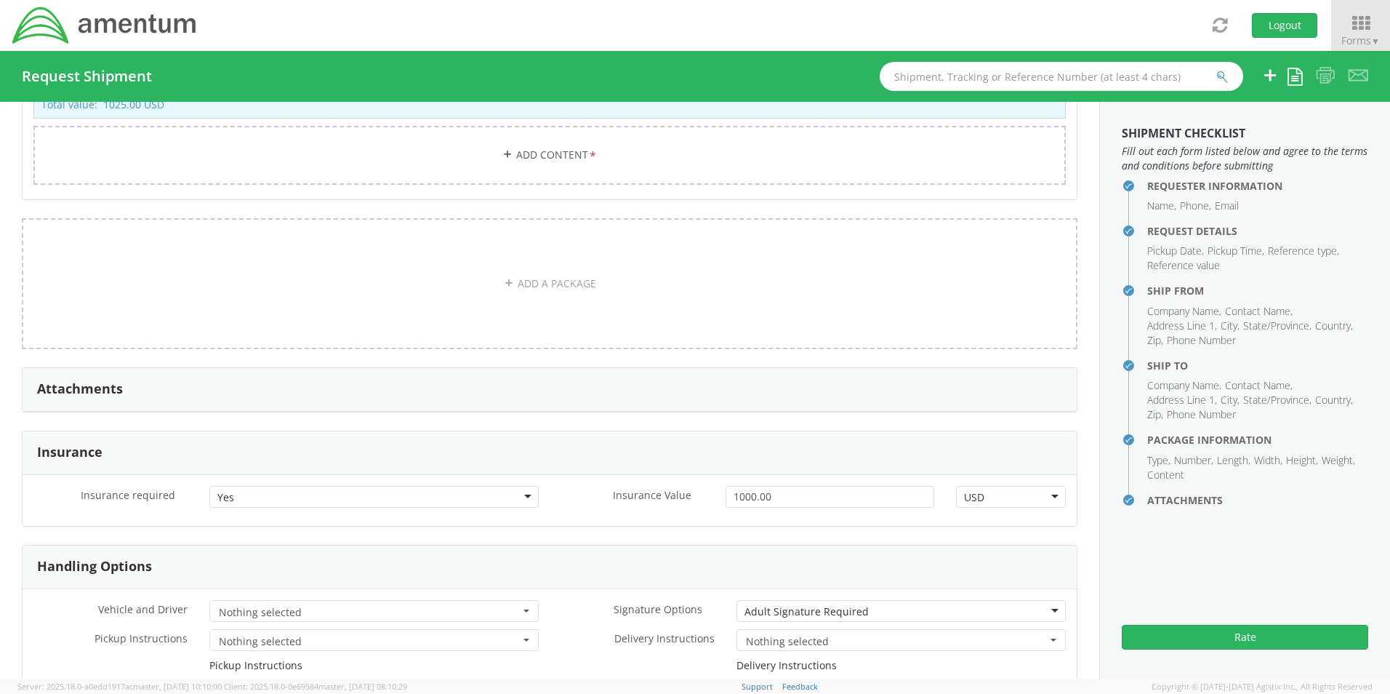
scroll to position [1745, 0]
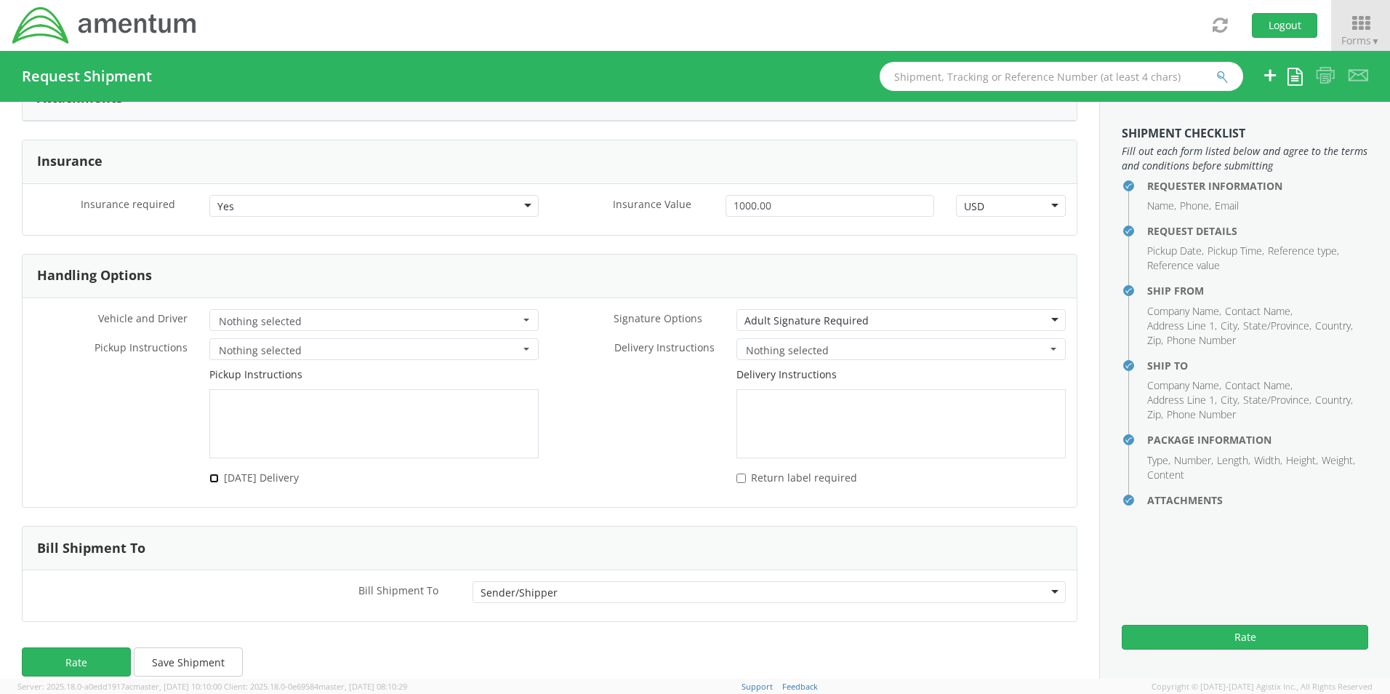
click at [212, 479] on input "[DATE] Delivery" at bounding box center [213, 477] width 9 height 9
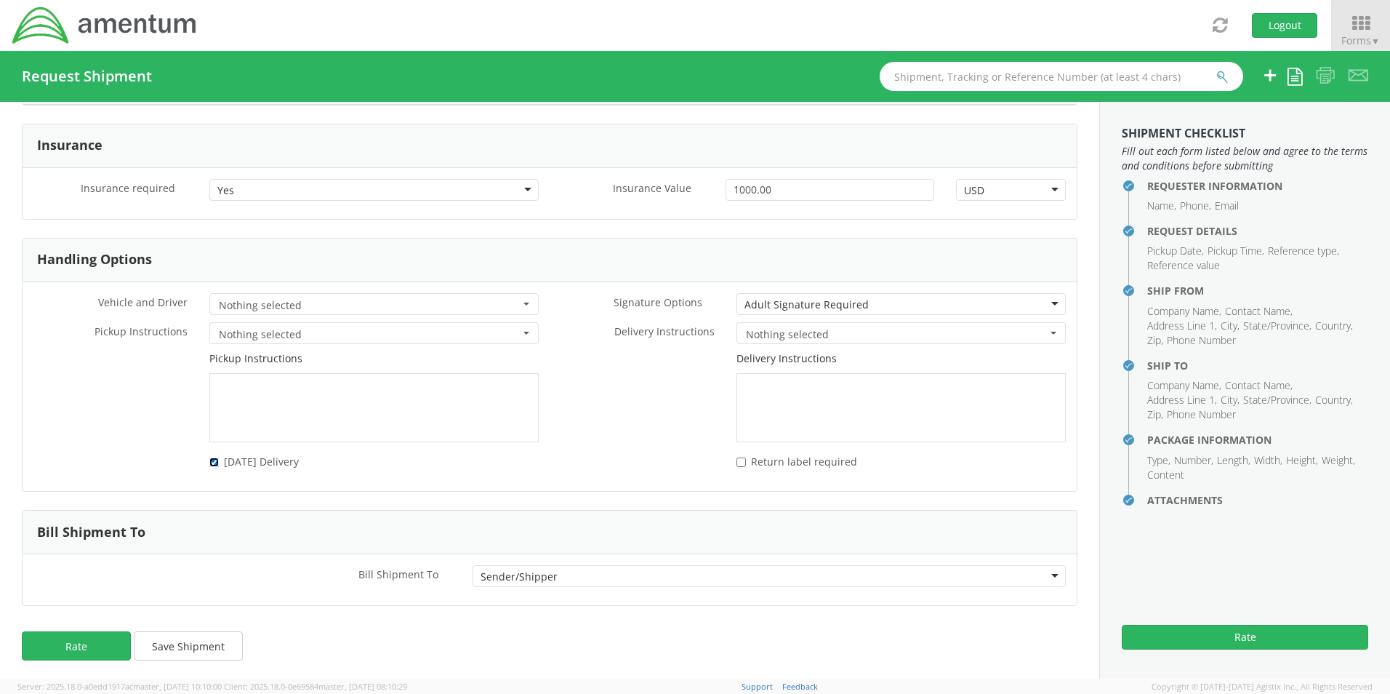
scroll to position [1764, 0]
click at [87, 643] on button "Rate" at bounding box center [76, 641] width 109 height 29
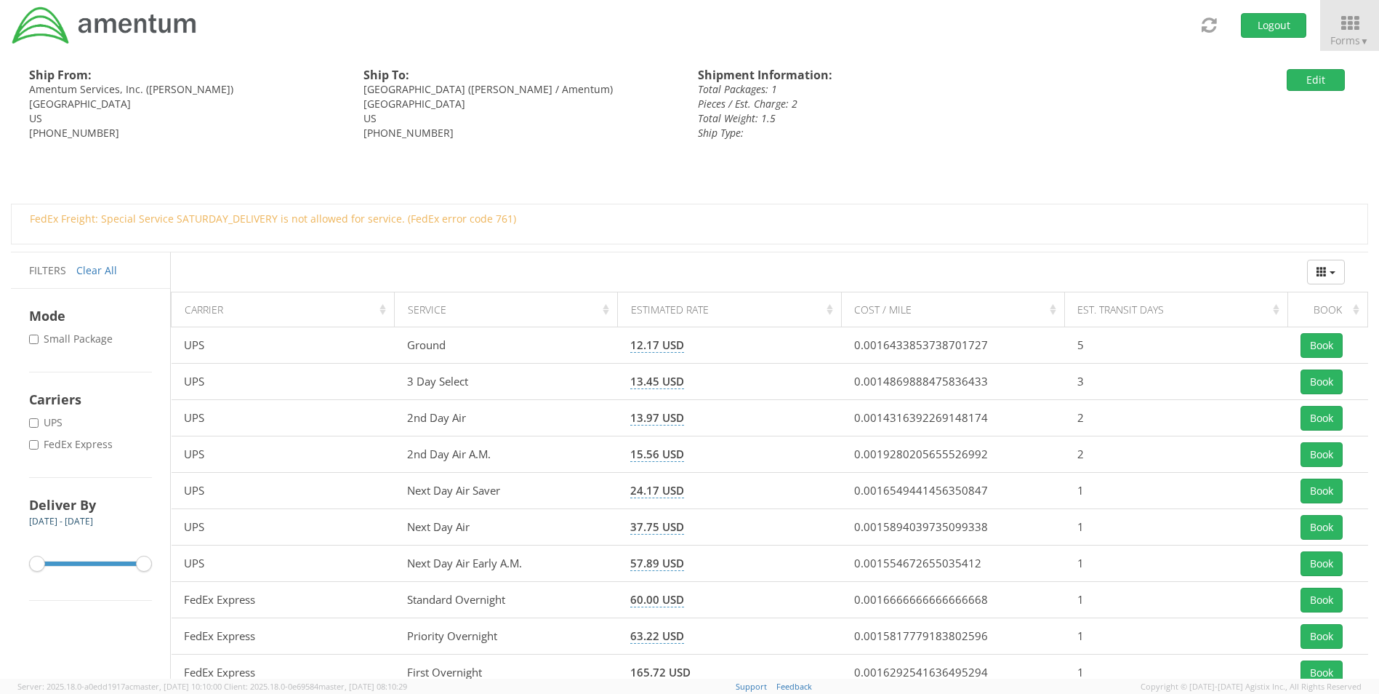
click at [84, 442] on label "* FedEx Express" at bounding box center [72, 444] width 87 height 15
click at [39, 442] on input "* FedEx Express" at bounding box center [33, 444] width 9 height 9
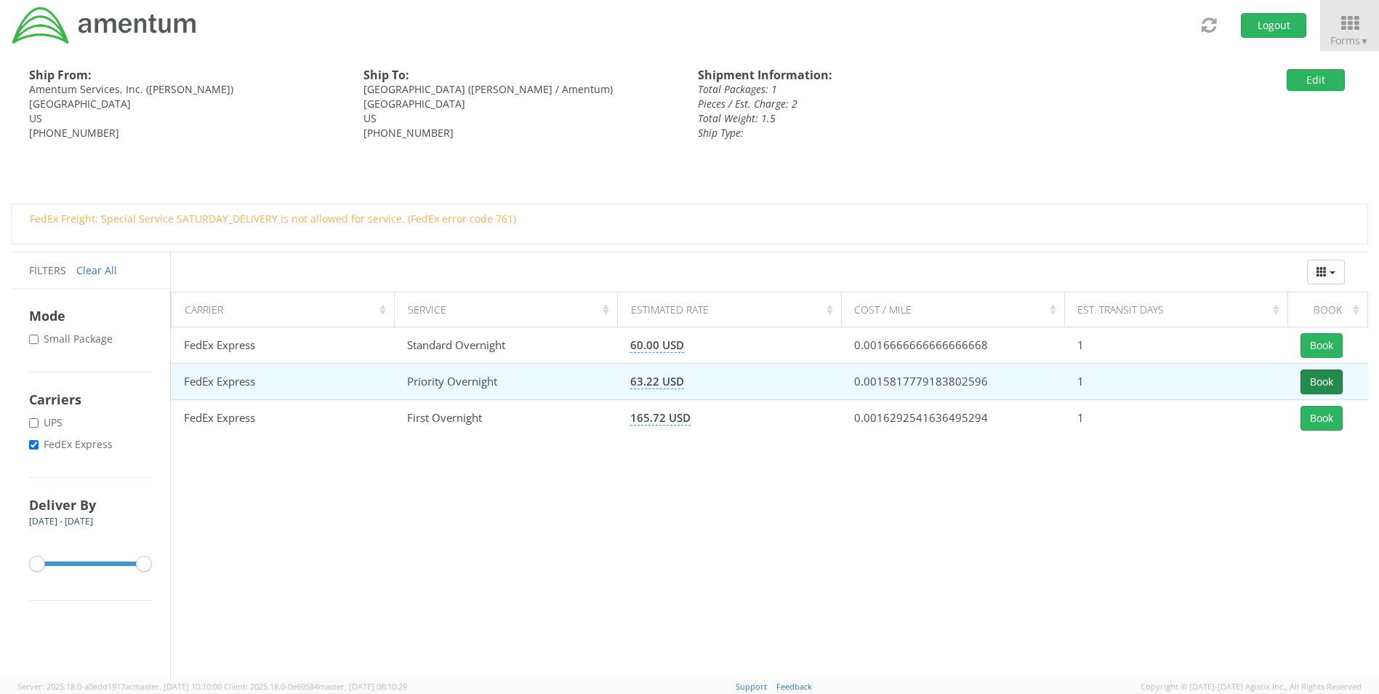
click at [1314, 379] on button "Book" at bounding box center [1322, 381] width 42 height 25
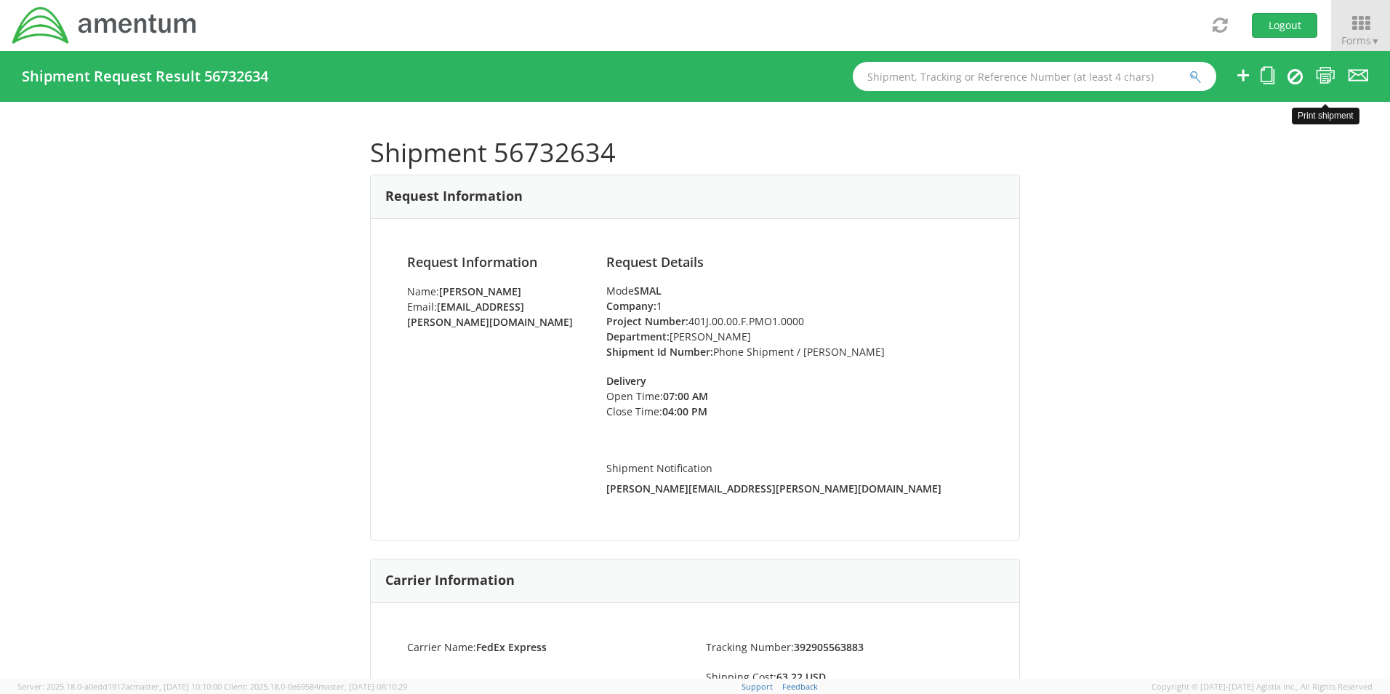
click at [1322, 79] on icon at bounding box center [1326, 75] width 20 height 18
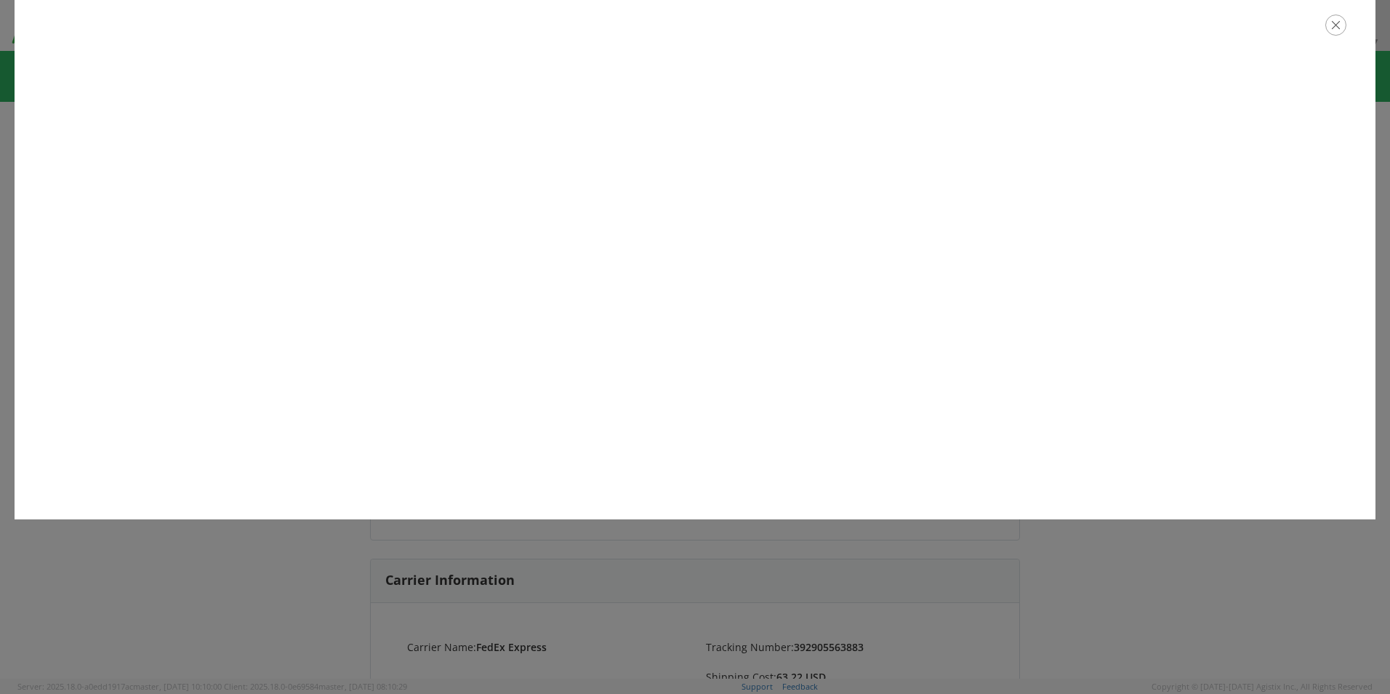
click at [1333, 28] on icon "button" at bounding box center [1335, 25] width 21 height 21
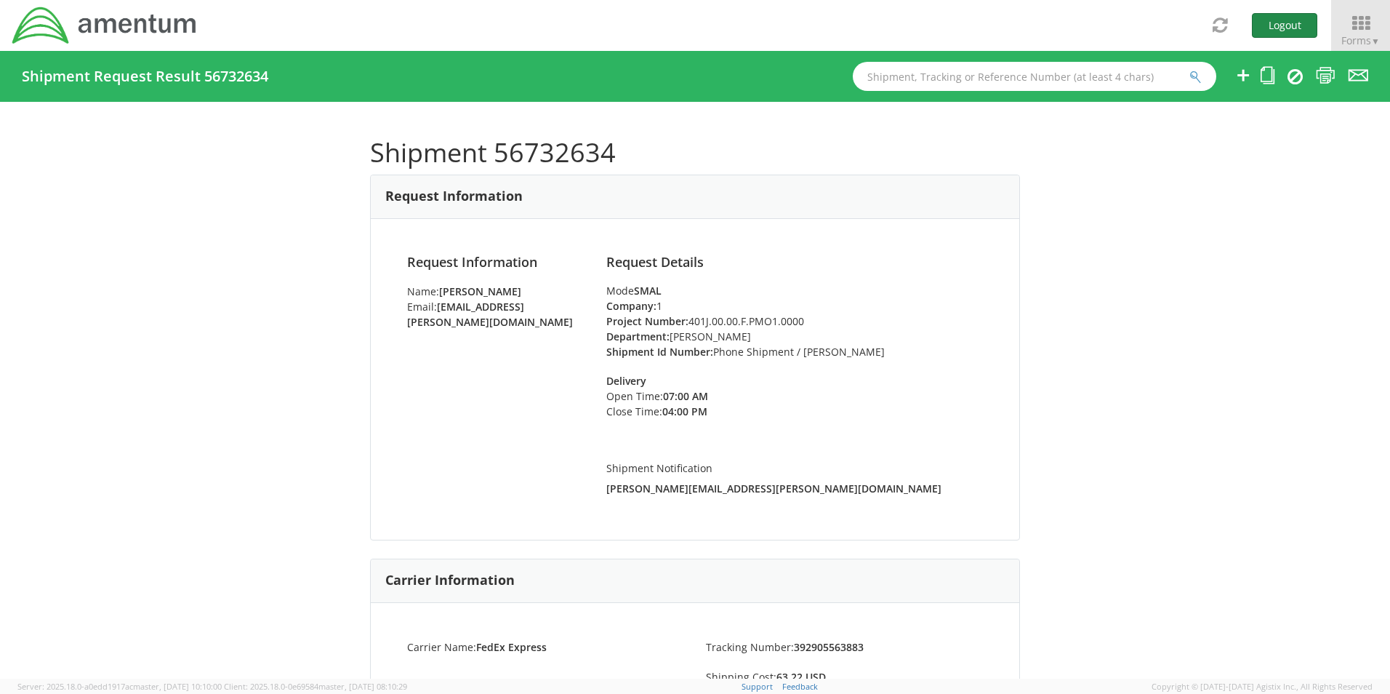
click at [1290, 26] on button "Logout" at bounding box center [1284, 25] width 65 height 25
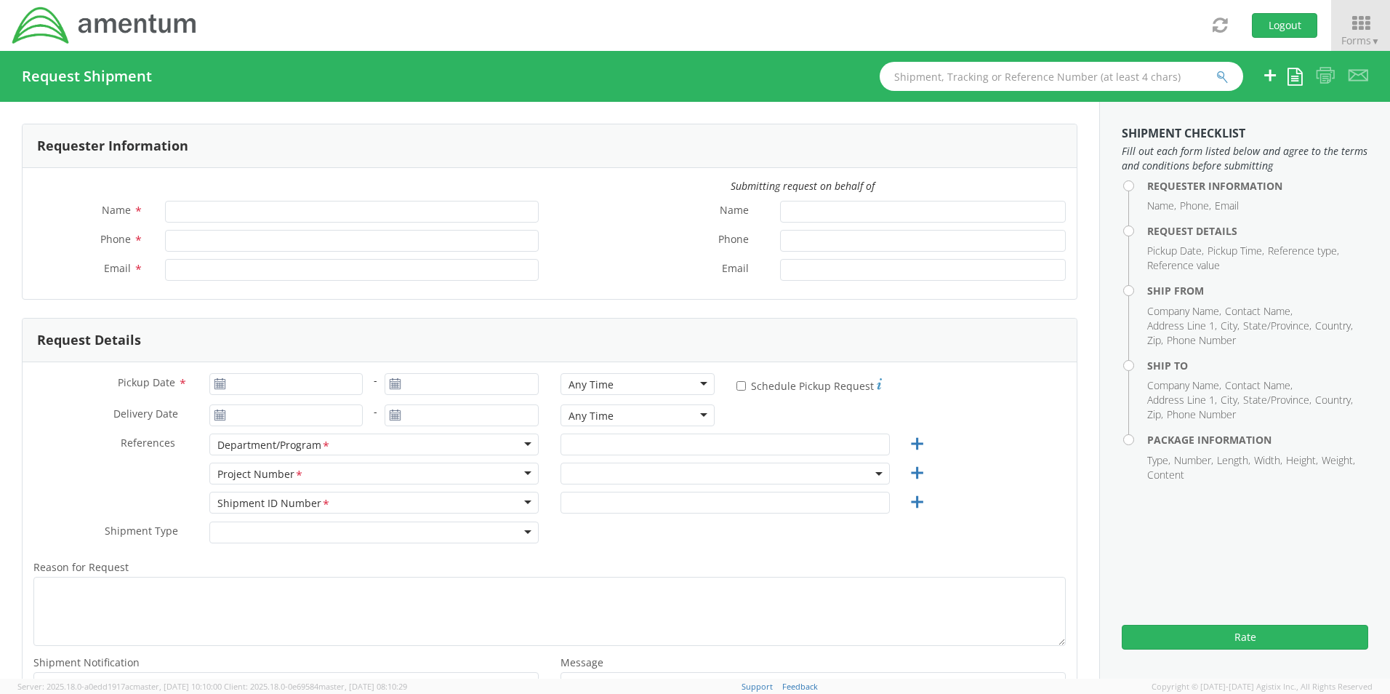
type input "[PERSON_NAME]"
type input "8172241568"
type input "[EMAIL_ADDRESS][PERSON_NAME][DOMAIN_NAME]"
select select "OCCP.600391.00000"
click at [1365, 26] on icon at bounding box center [1361, 23] width 68 height 20
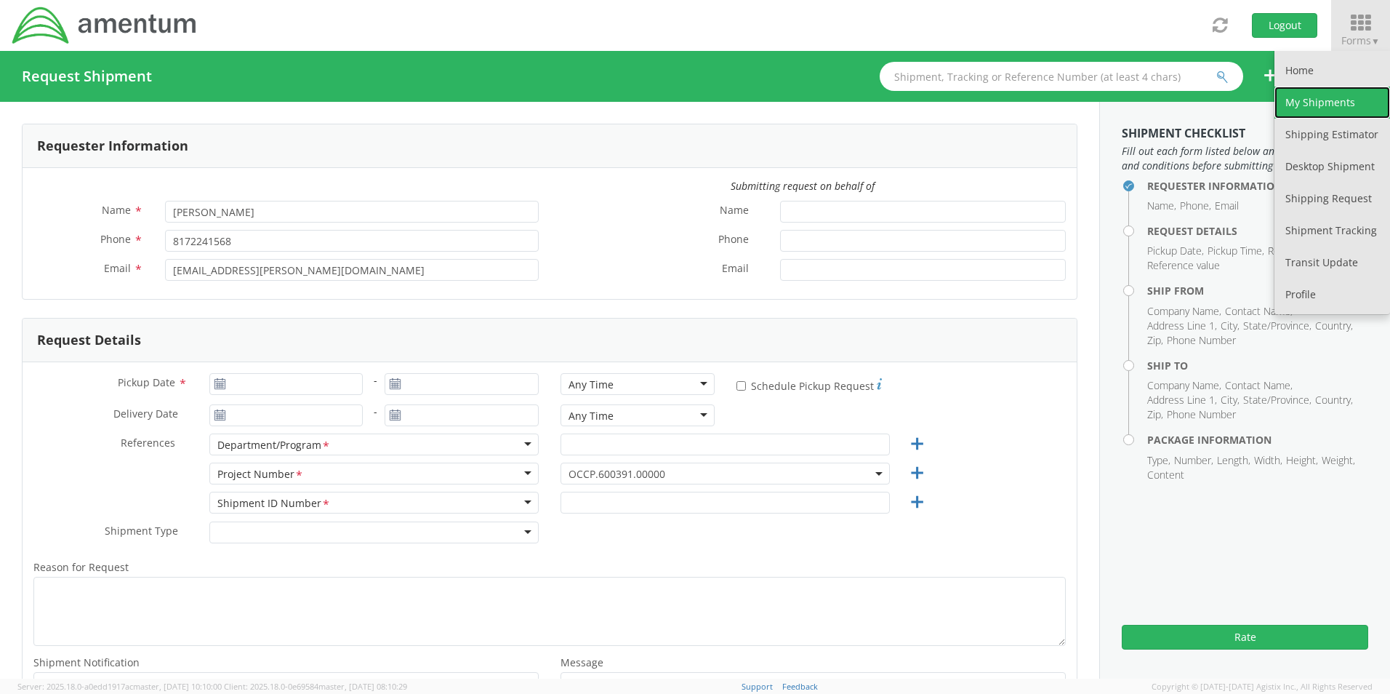
click at [1320, 91] on link "My Shipments" at bounding box center [1332, 103] width 116 height 32
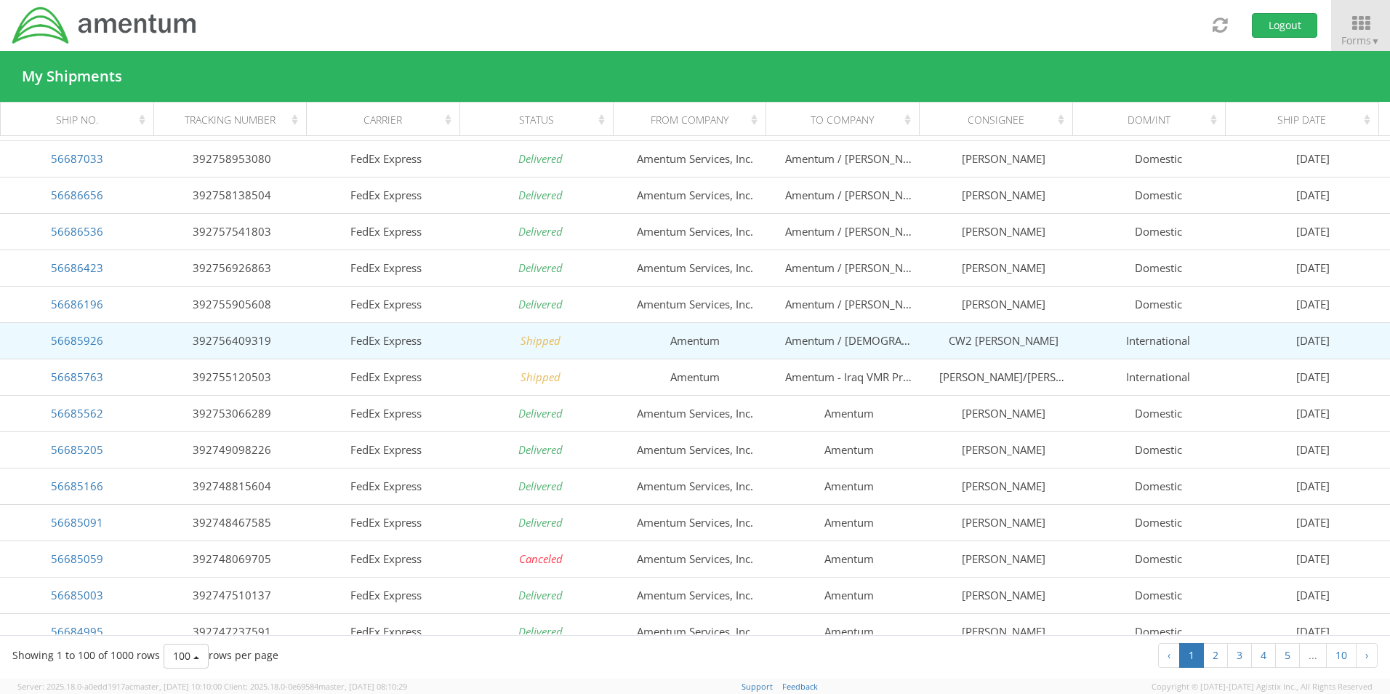
scroll to position [3137, 0]
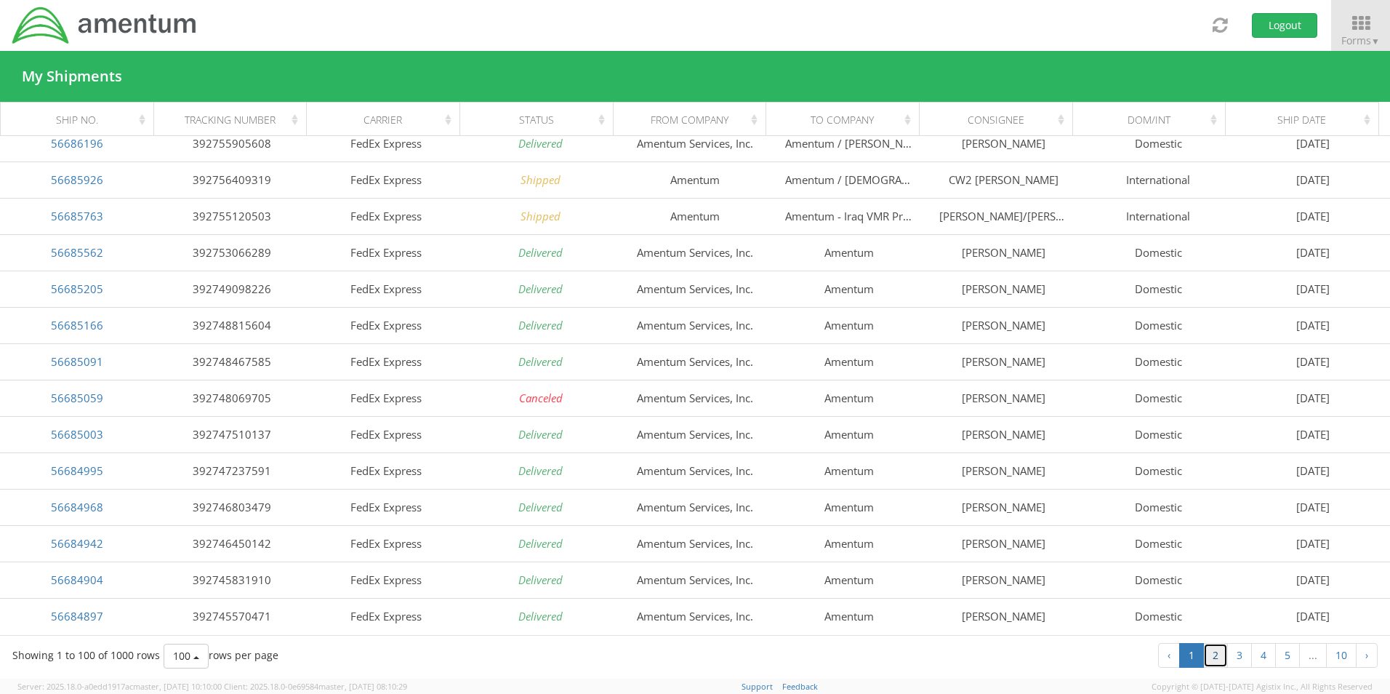
click at [1218, 656] on link "2" at bounding box center [1215, 655] width 25 height 25
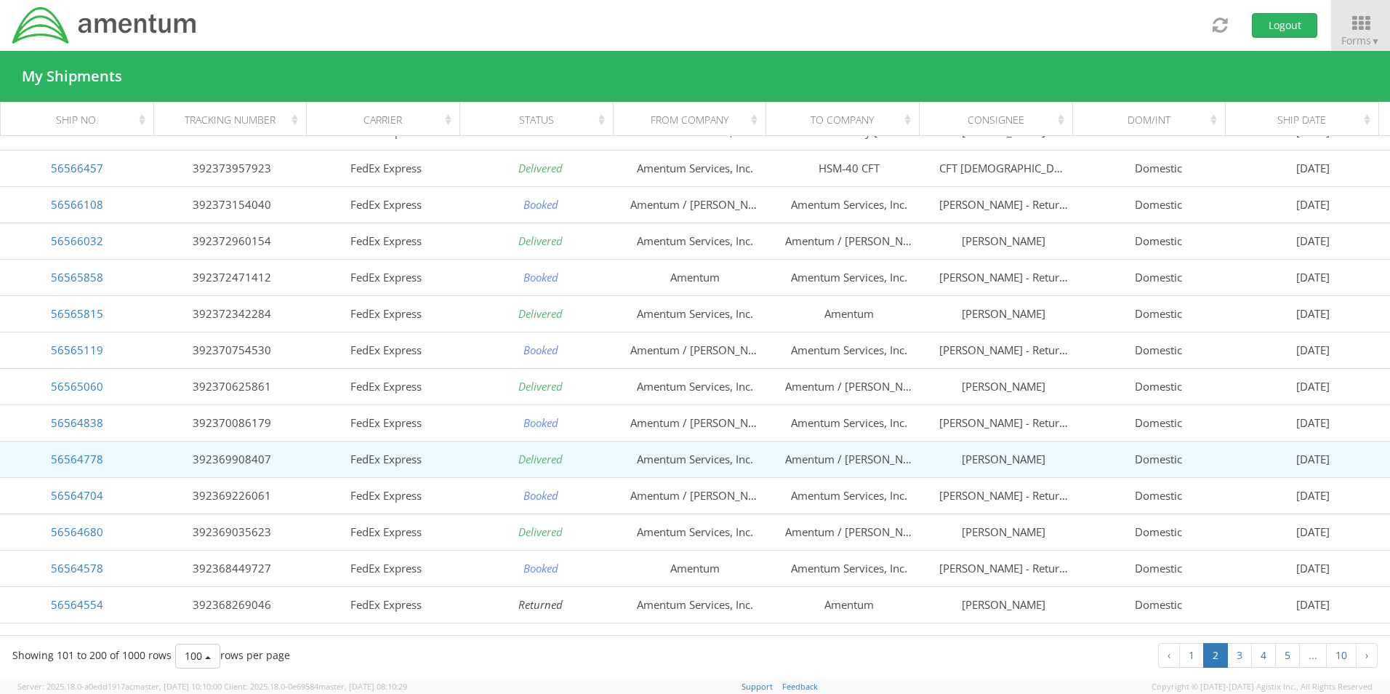
scroll to position [1599, 0]
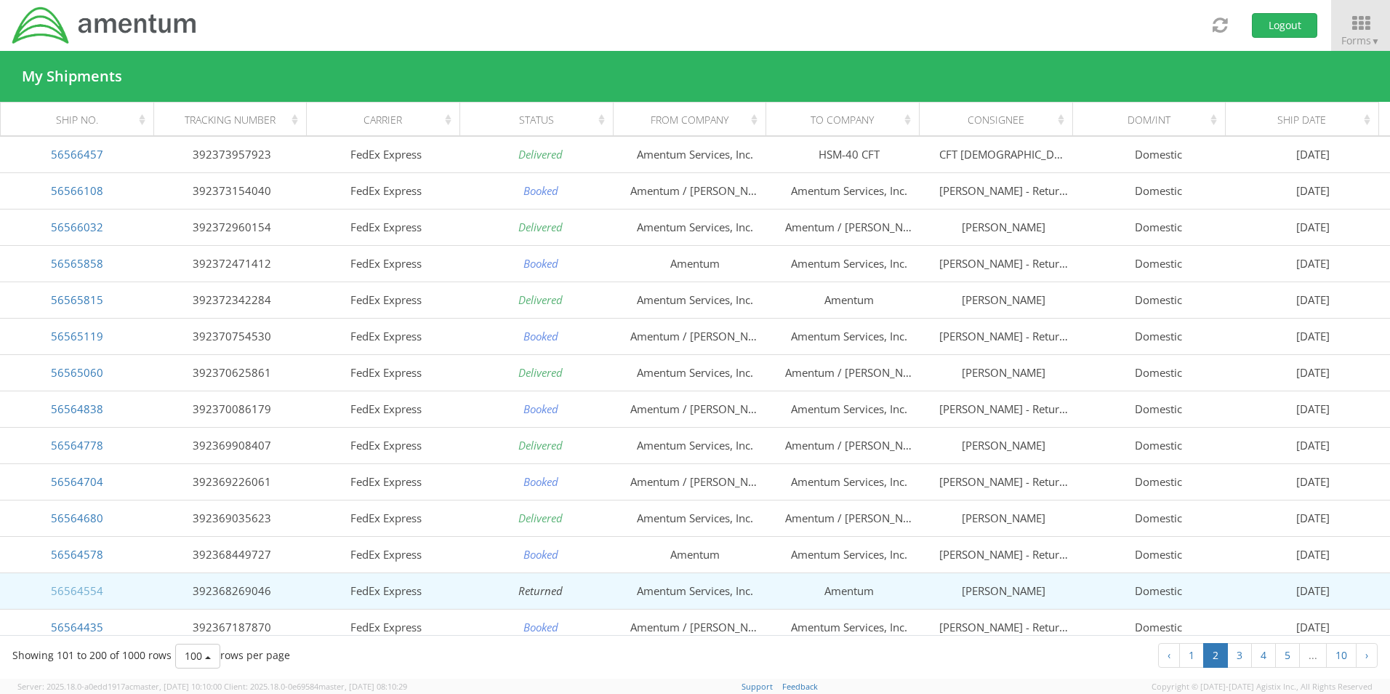
click at [79, 593] on link "56564554" at bounding box center [77, 590] width 52 height 15
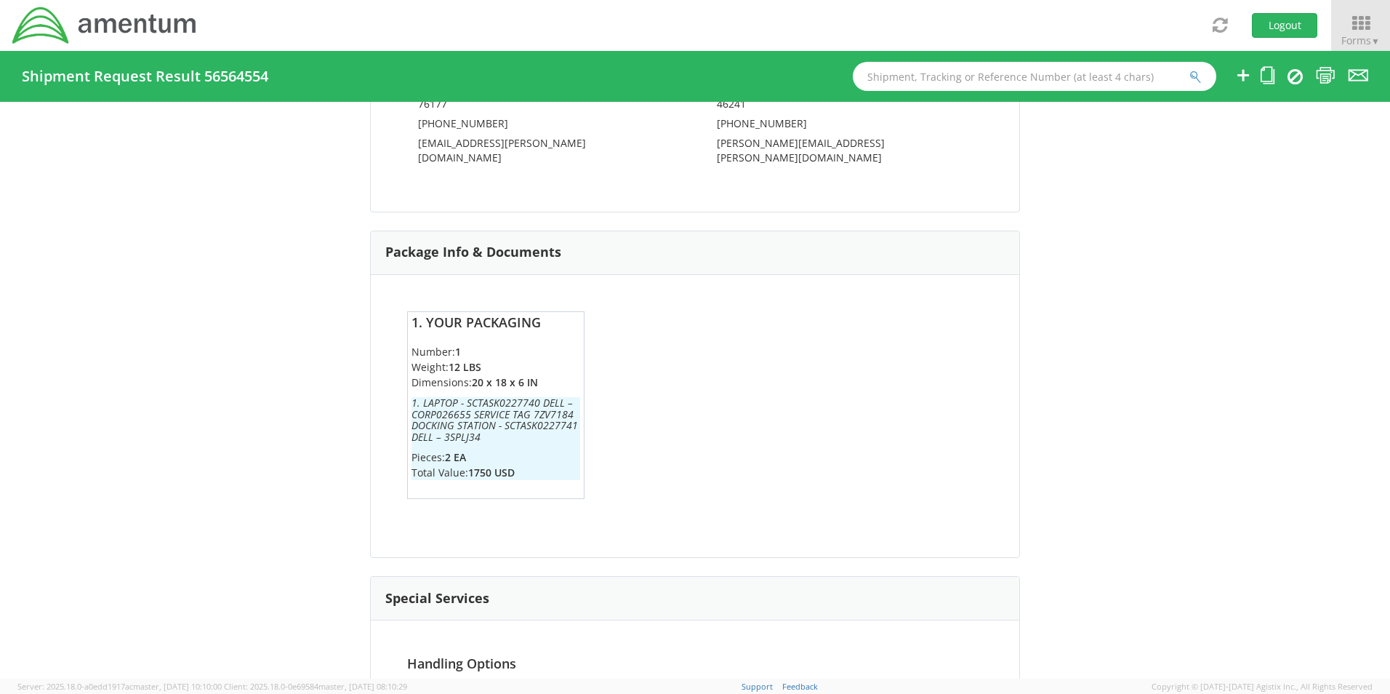
scroll to position [1125, 0]
